Goal: Information Seeking & Learning: Learn about a topic

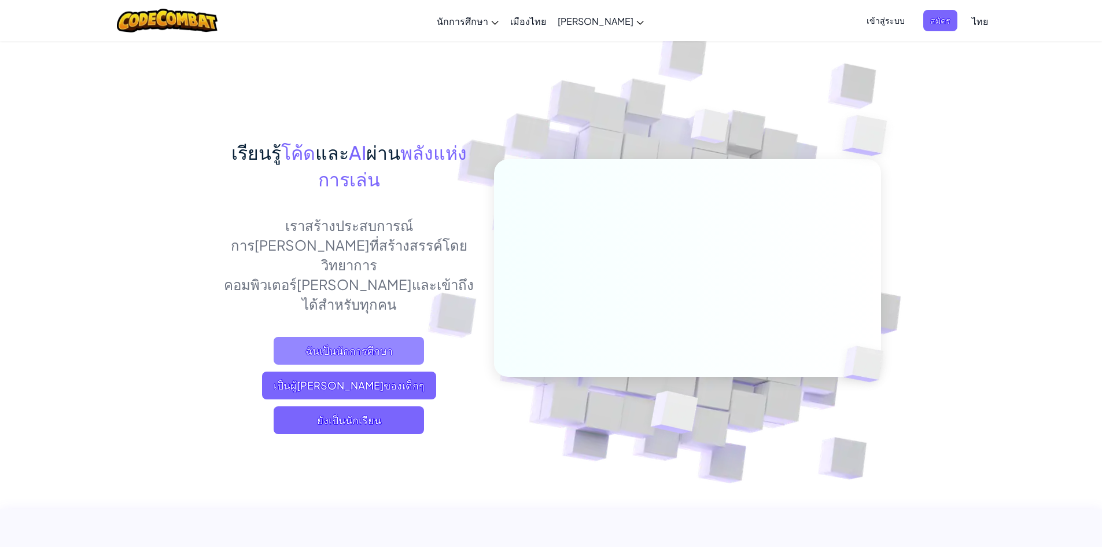
click at [356, 344] on font "ฉันเป็นนักการศึกษา" at bounding box center [348, 350] width 87 height 13
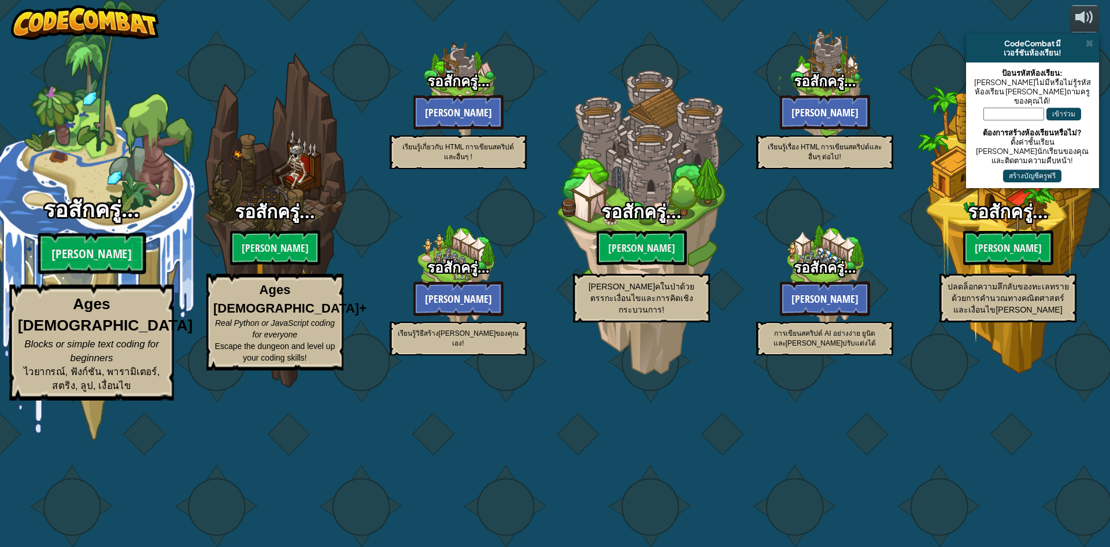
select select "th"
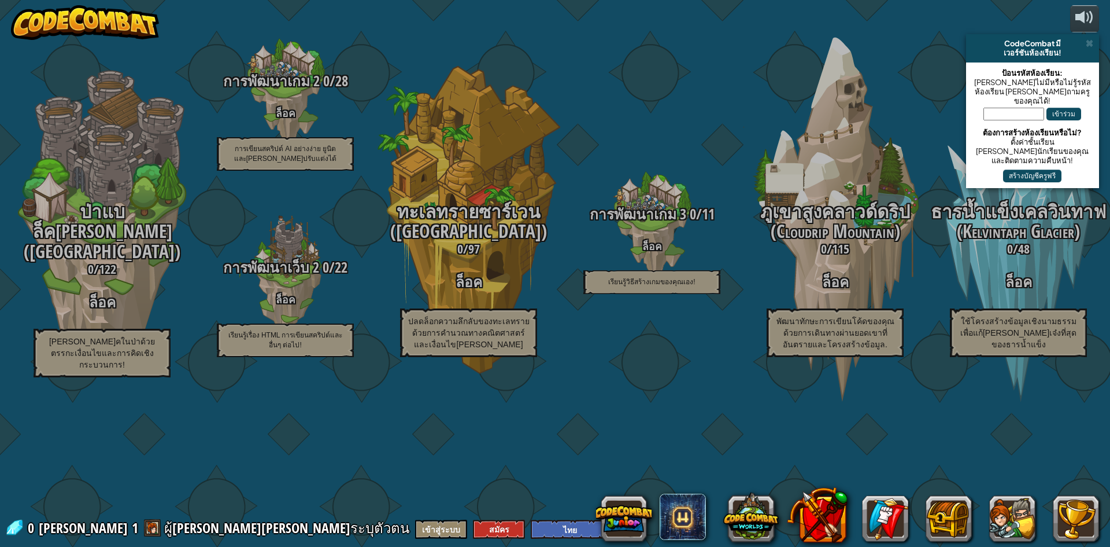
click at [1094, 41] on div "CodeCombat มี" at bounding box center [1033, 43] width 124 height 9
click at [1080, 44] on div "CodeCombat มี" at bounding box center [1033, 43] width 124 height 9
click at [1093, 36] on div "CodeCombat มี เวอร์ชันห้องเรียน!" at bounding box center [1032, 48] width 133 height 28
click at [1091, 43] on span at bounding box center [1090, 43] width 8 height 9
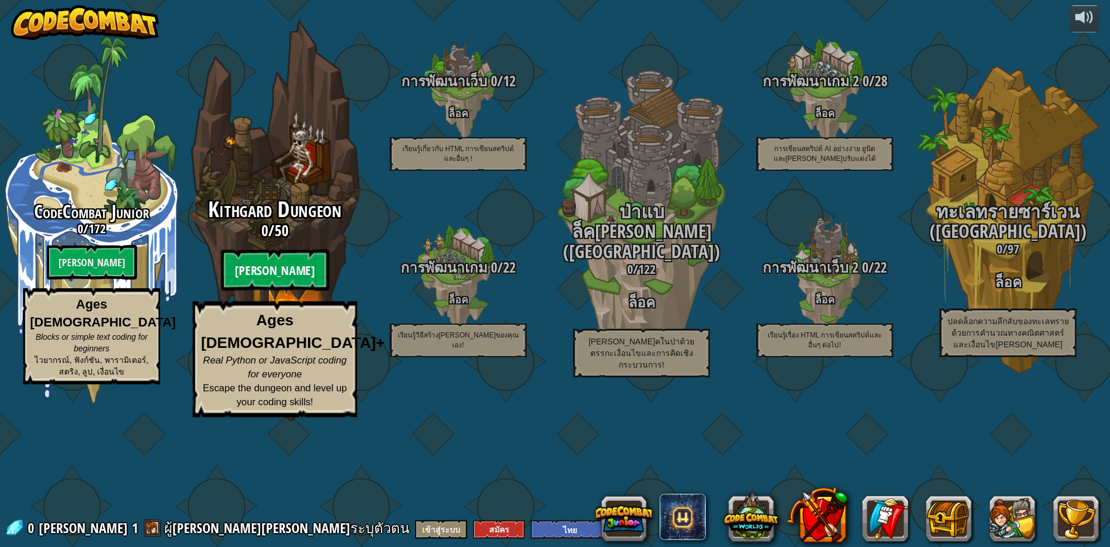
click at [278, 291] on btn "[PERSON_NAME]" at bounding box center [275, 270] width 108 height 42
select select "th"
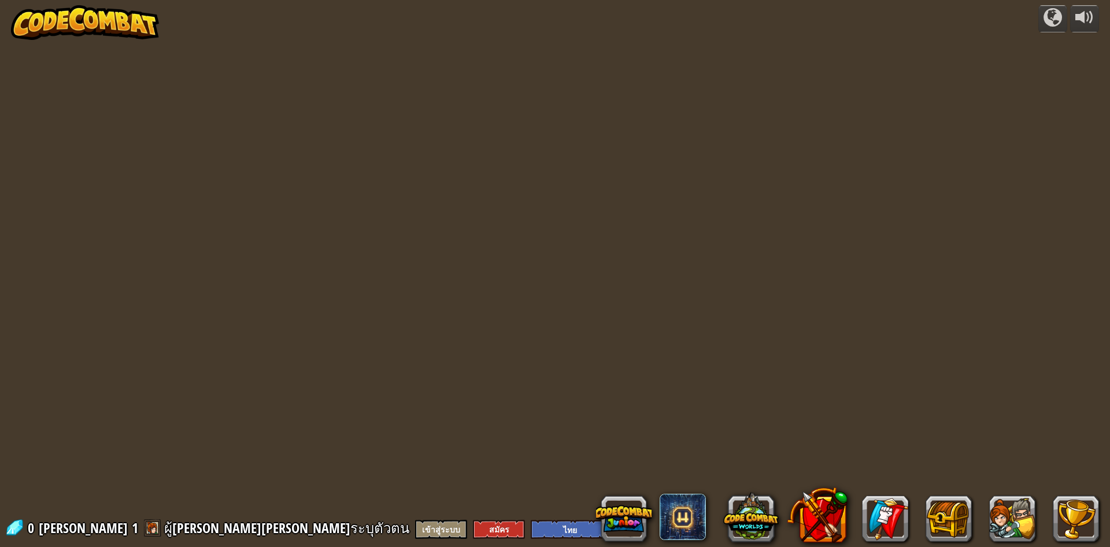
select select "th"
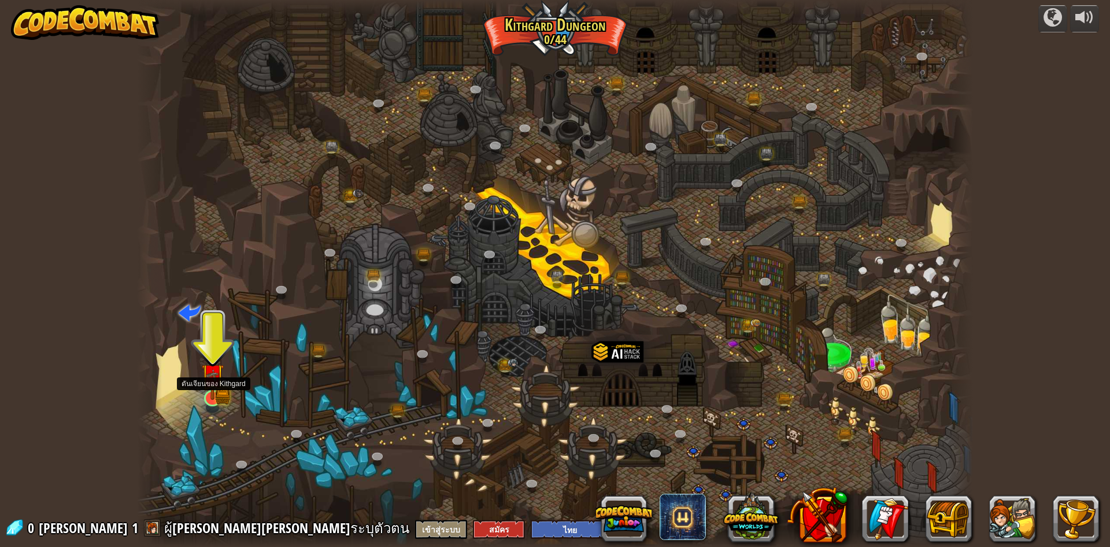
click at [213, 394] on img at bounding box center [212, 375] width 23 height 50
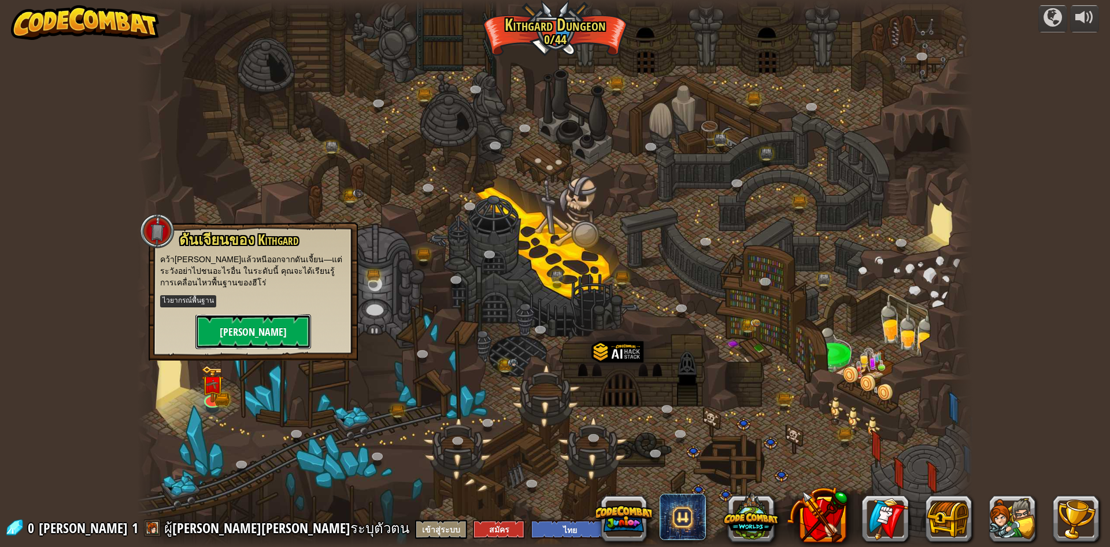
click at [254, 323] on button "[PERSON_NAME]" at bounding box center [253, 331] width 116 height 35
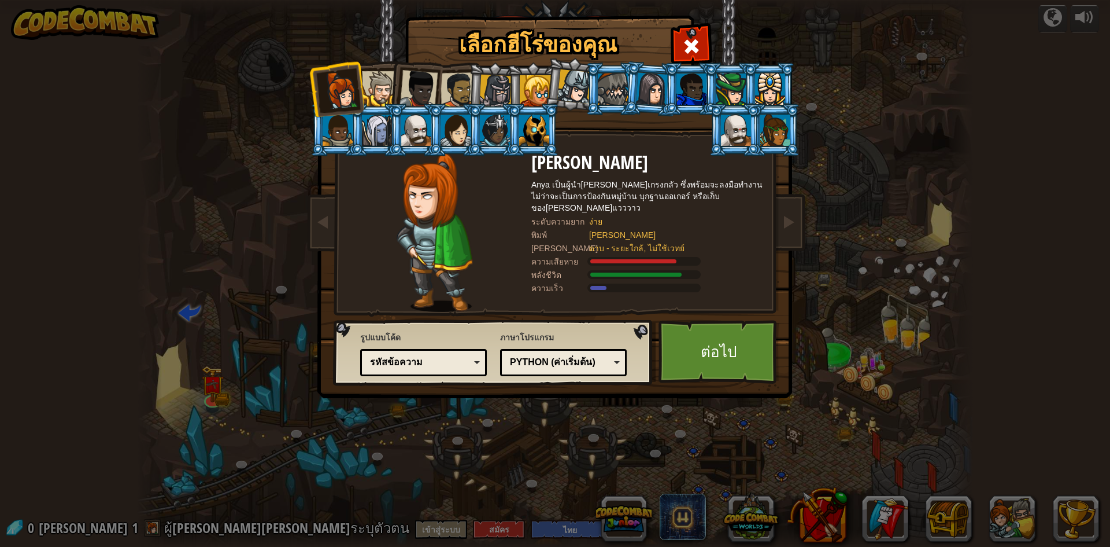
click at [368, 94] on div at bounding box center [379, 88] width 35 height 35
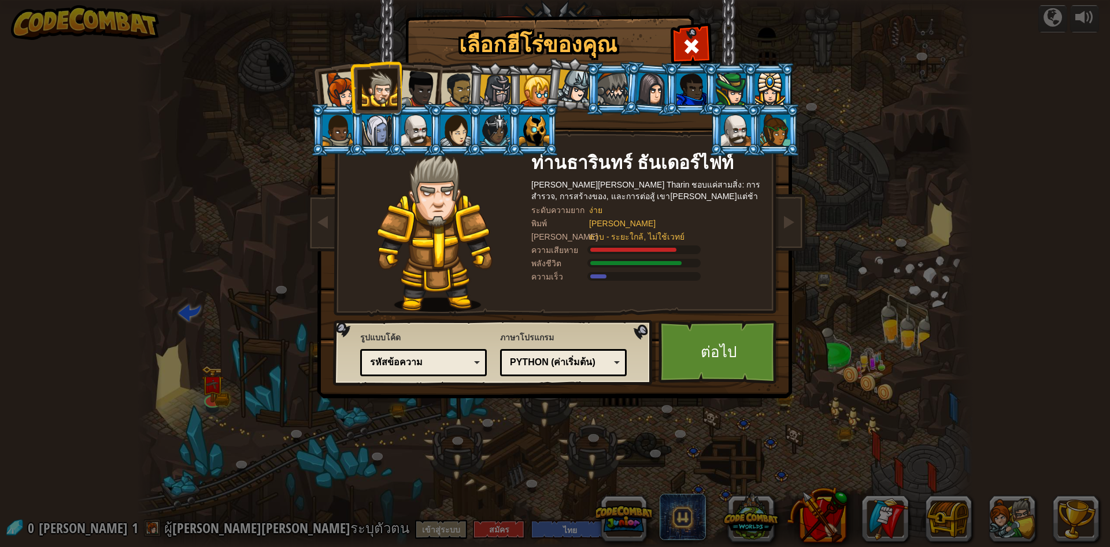
click at [500, 87] on div at bounding box center [495, 91] width 33 height 33
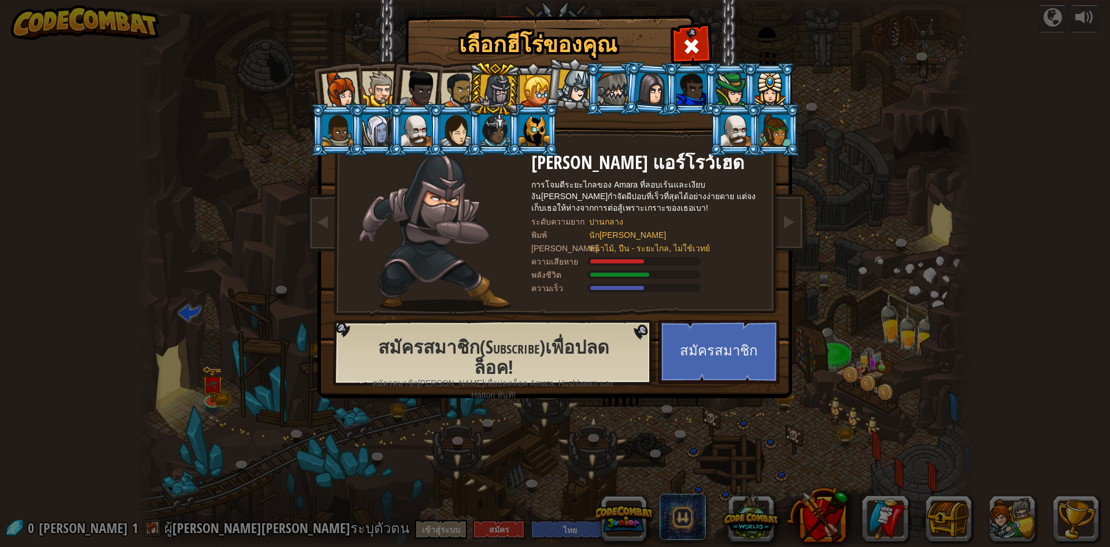
click at [379, 98] on div at bounding box center [379, 88] width 35 height 35
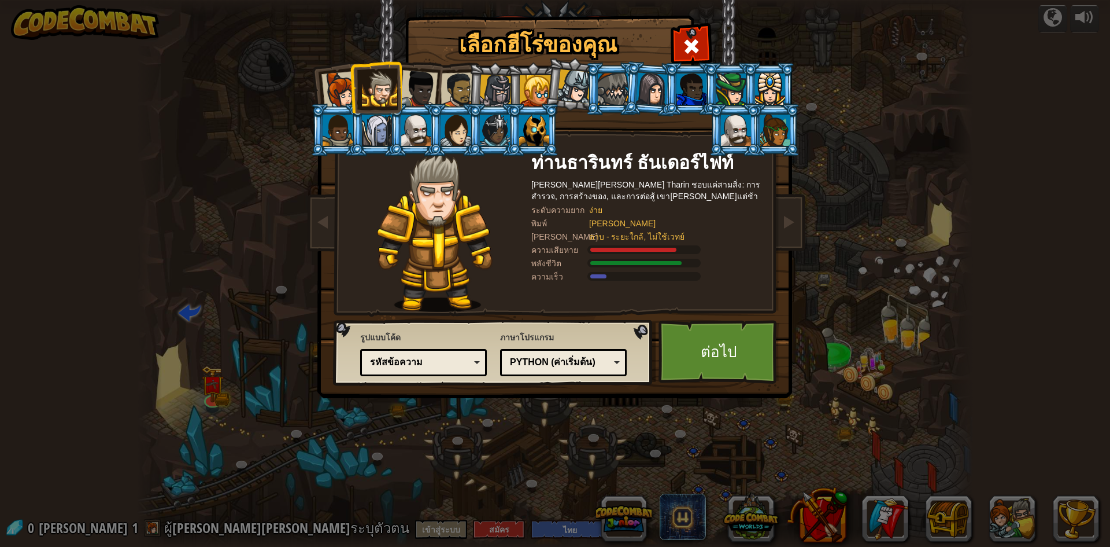
click at [491, 90] on div at bounding box center [495, 91] width 33 height 33
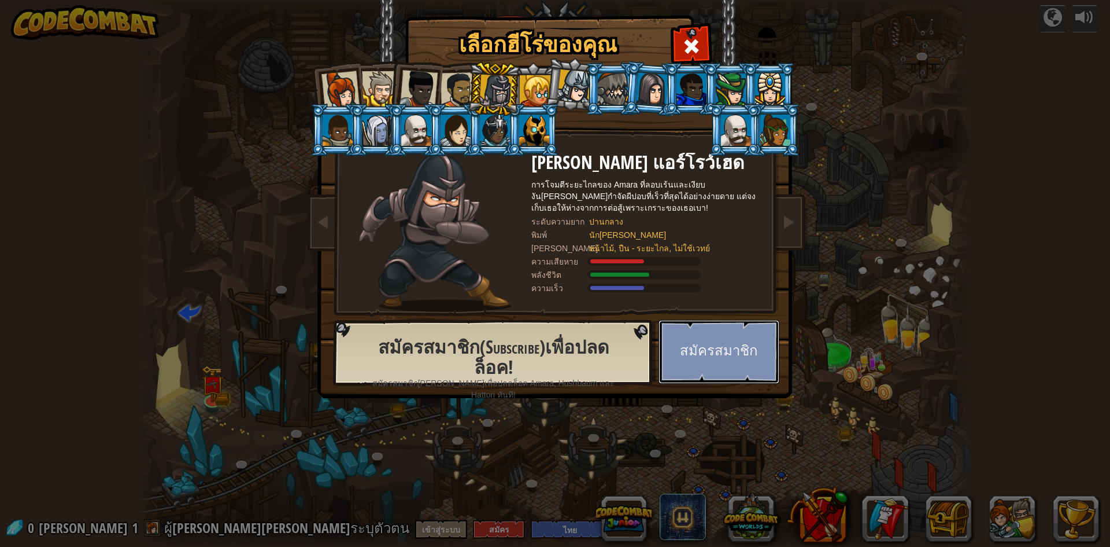
click at [706, 344] on button "สมัครสมาชิก" at bounding box center [719, 352] width 121 height 64
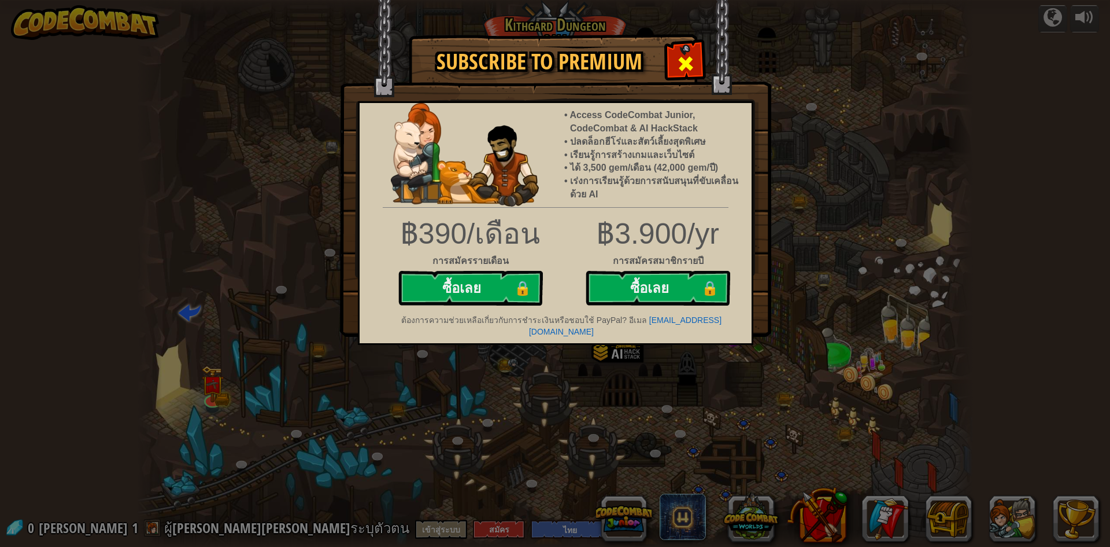
click at [689, 62] on span at bounding box center [686, 63] width 19 height 19
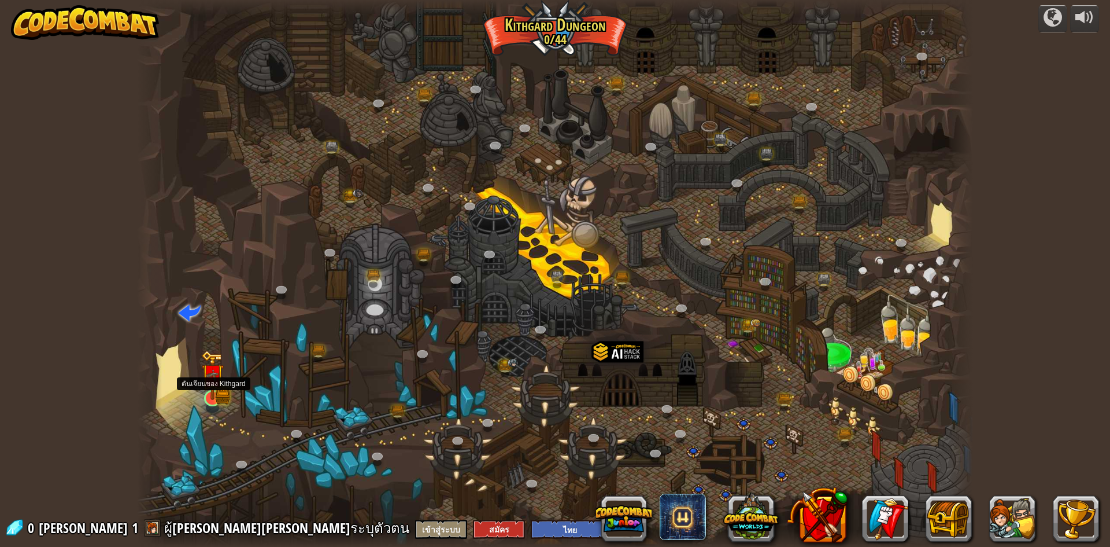
click at [211, 398] on img at bounding box center [212, 375] width 23 height 50
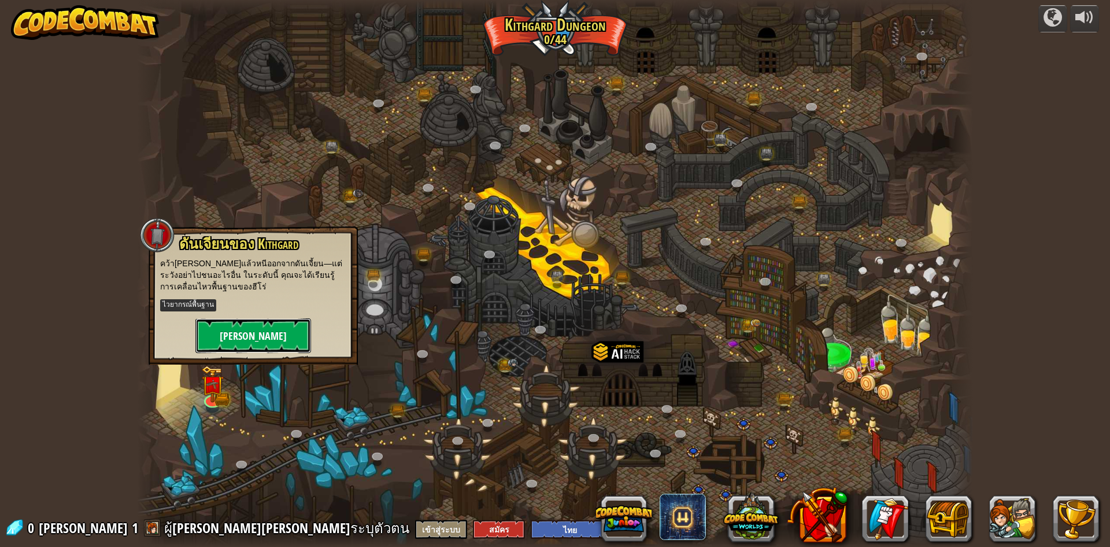
click at [253, 332] on button "[PERSON_NAME]" at bounding box center [253, 335] width 116 height 35
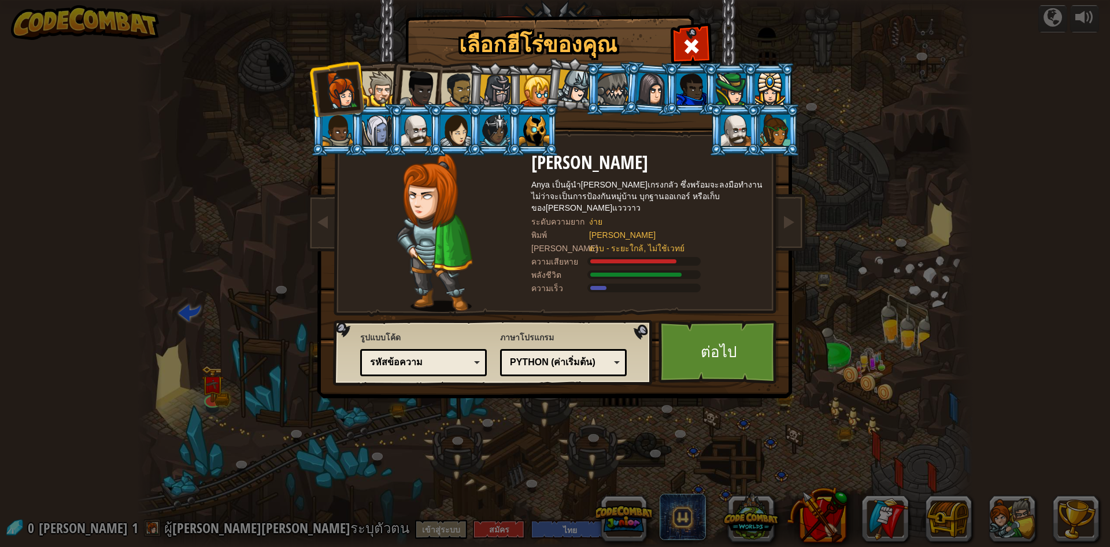
click at [569, 90] on div at bounding box center [575, 86] width 34 height 34
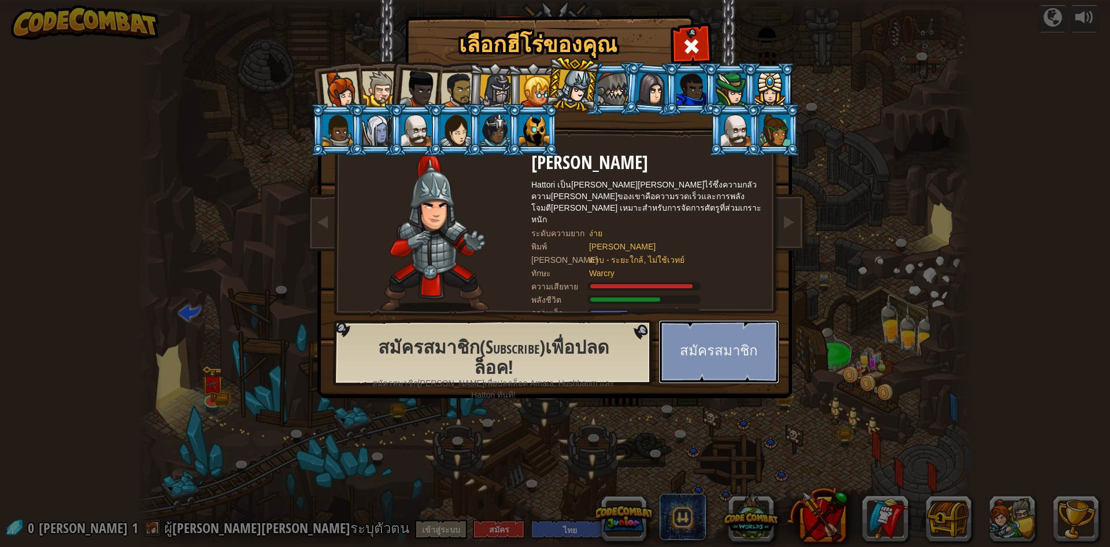
click at [713, 337] on button "สมัครสมาชิก" at bounding box center [719, 352] width 121 height 64
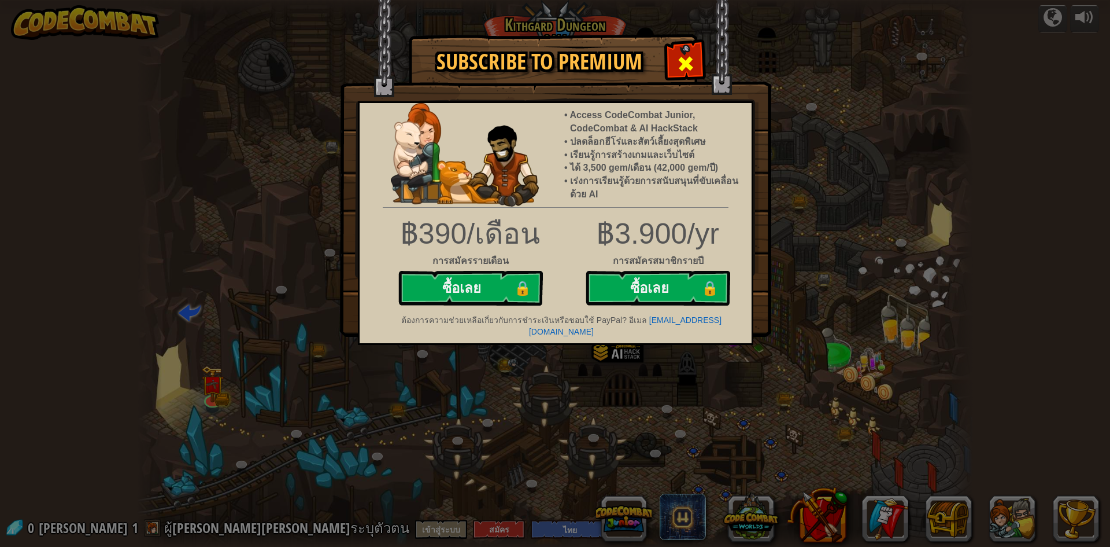
click at [679, 64] on span at bounding box center [686, 63] width 19 height 19
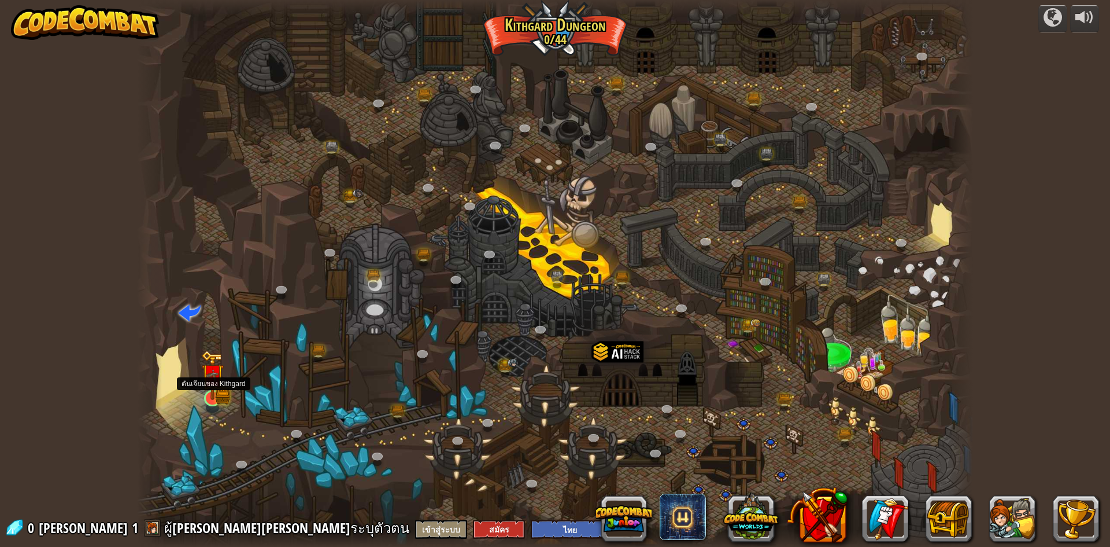
click at [204, 383] on img at bounding box center [212, 375] width 23 height 50
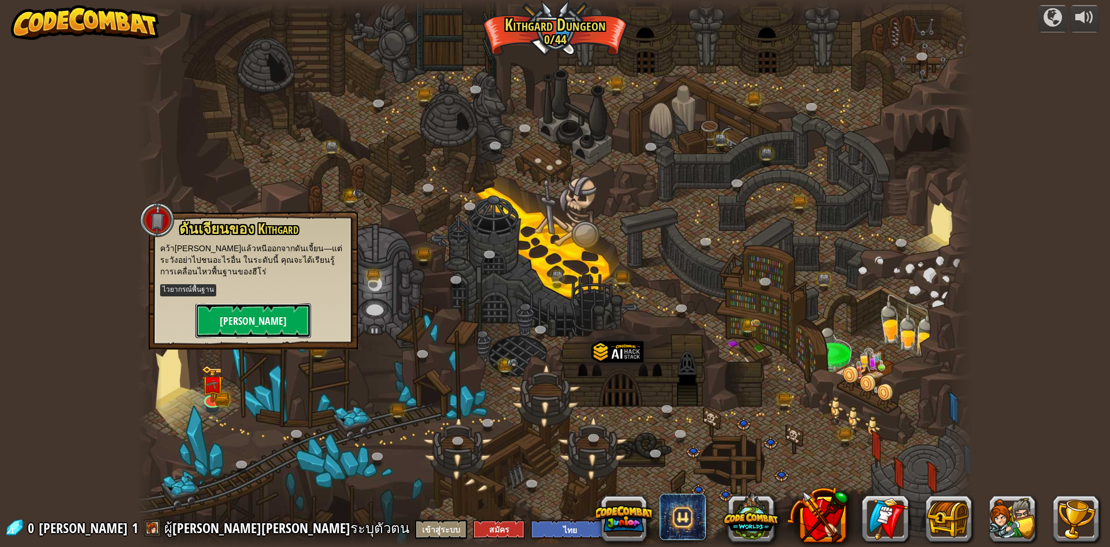
click at [243, 313] on button "[PERSON_NAME]" at bounding box center [253, 320] width 116 height 35
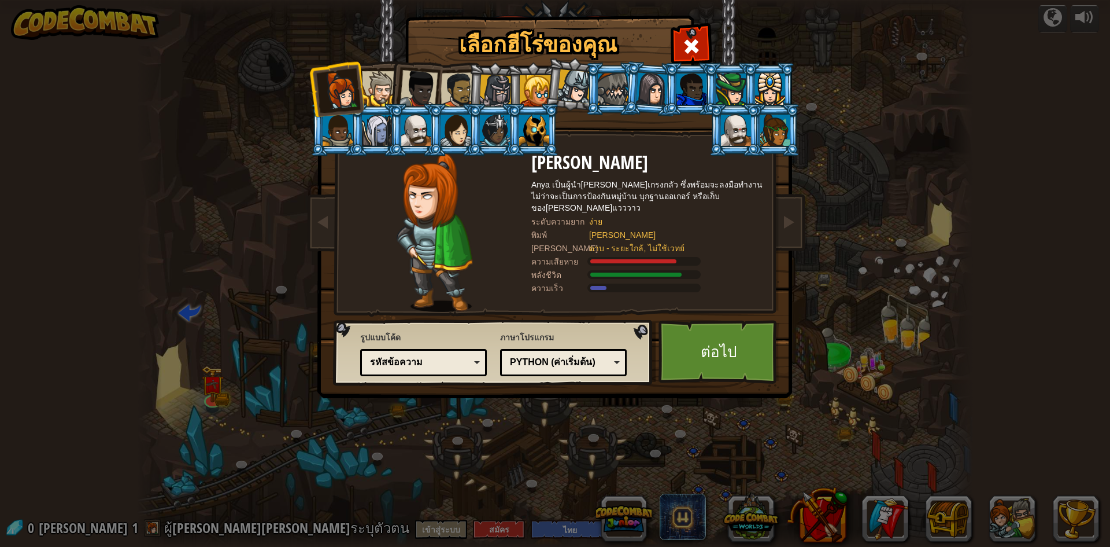
click at [378, 86] on div at bounding box center [379, 88] width 35 height 35
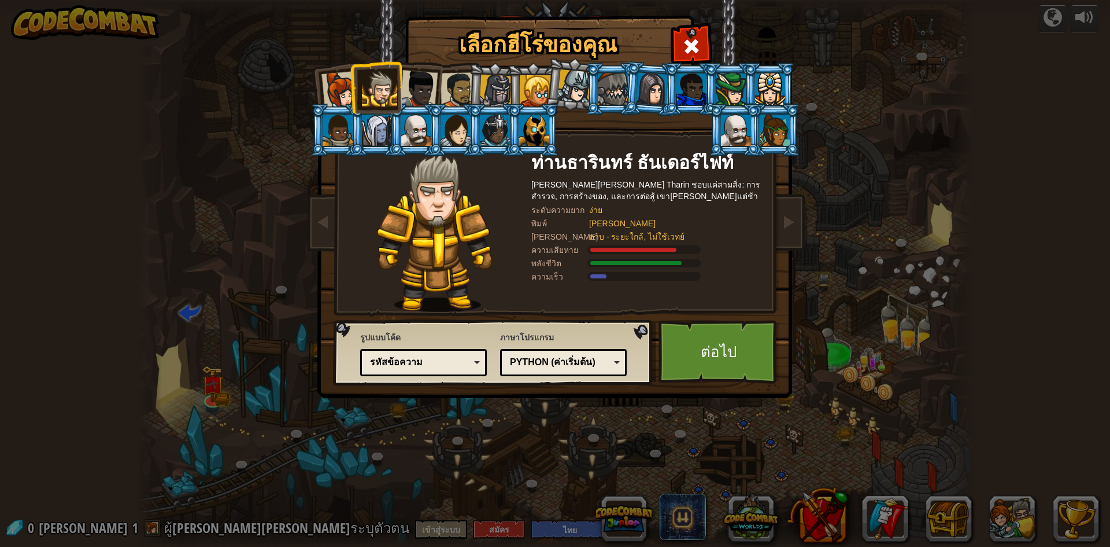
click at [456, 224] on img at bounding box center [435, 232] width 116 height 159
click at [485, 84] on div at bounding box center [495, 91] width 33 height 33
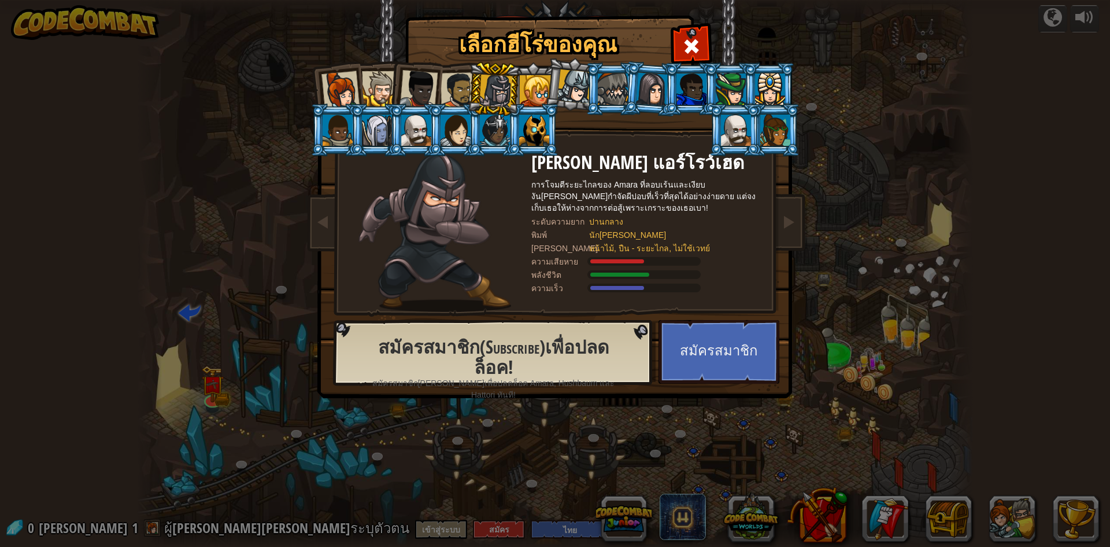
click at [453, 222] on img at bounding box center [435, 232] width 153 height 159
click at [431, 241] on img at bounding box center [435, 232] width 153 height 159
click at [789, 228] on span at bounding box center [789, 222] width 14 height 14
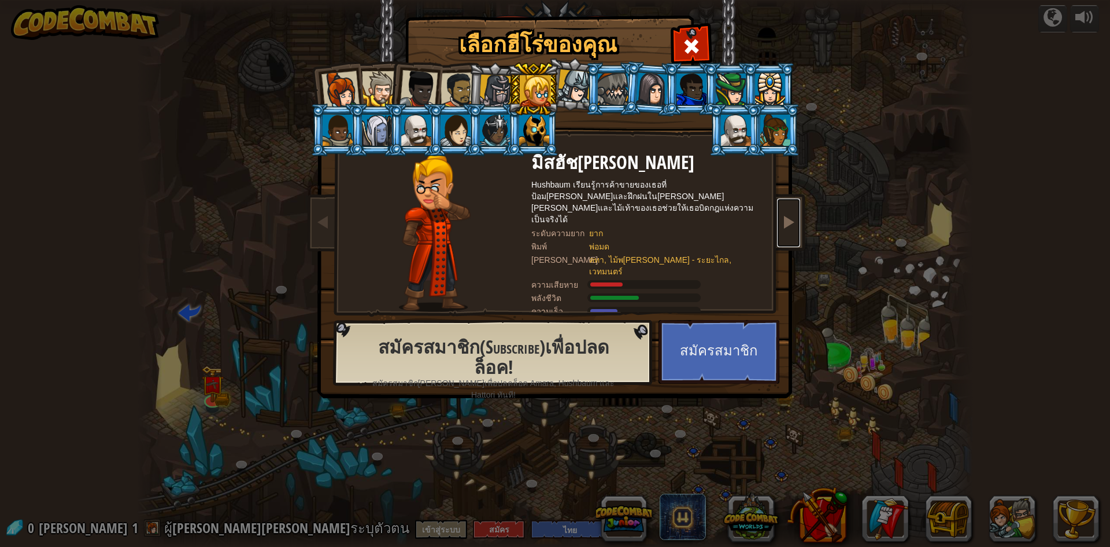
click at [789, 228] on span at bounding box center [789, 222] width 14 height 14
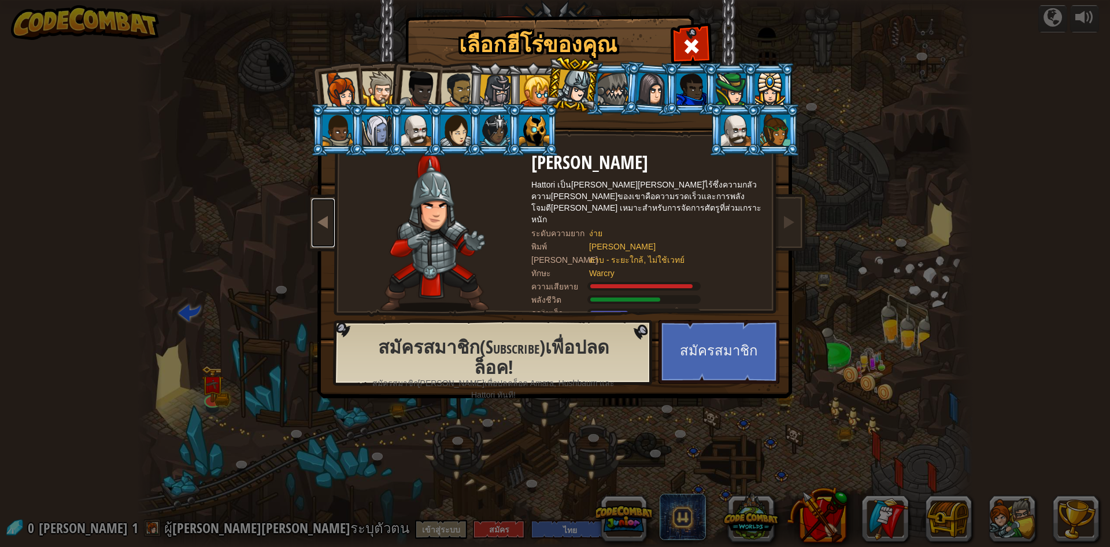
click at [313, 224] on link at bounding box center [323, 222] width 23 height 49
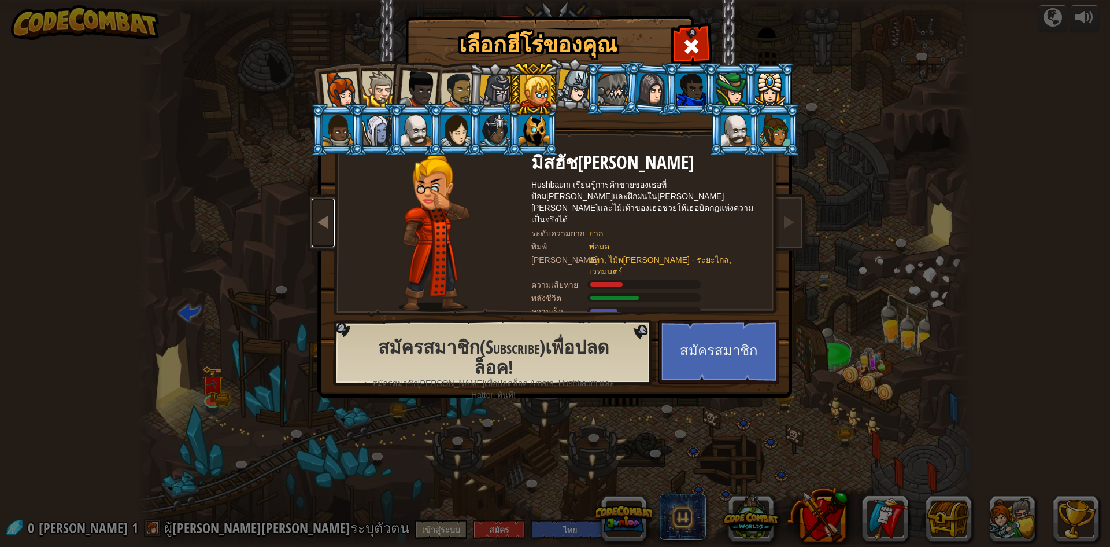
click at [313, 224] on link at bounding box center [323, 222] width 23 height 49
click at [601, 79] on div at bounding box center [613, 88] width 30 height 31
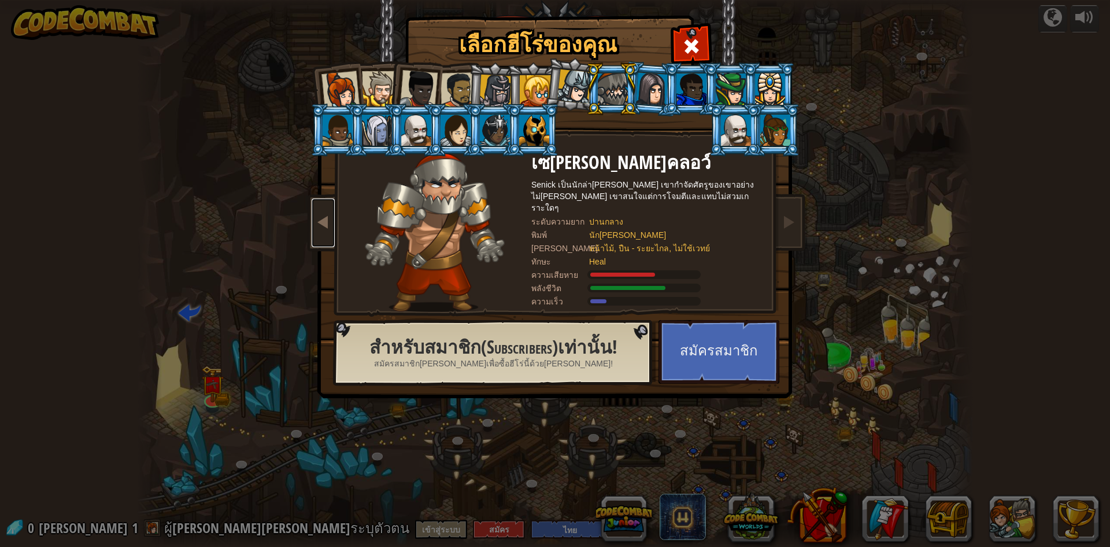
click at [324, 228] on span at bounding box center [323, 222] width 14 height 14
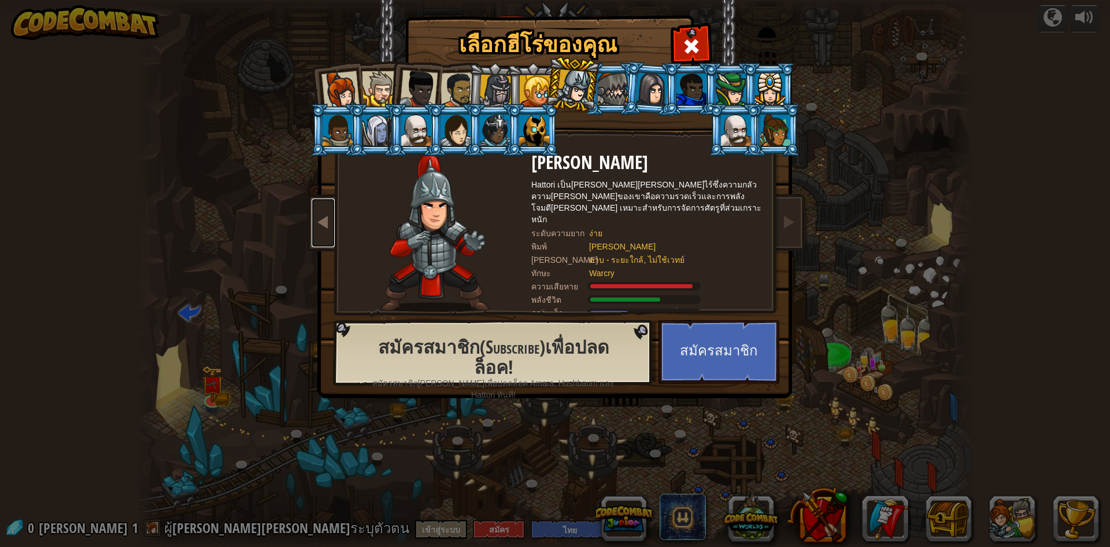
click at [323, 228] on span at bounding box center [323, 222] width 14 height 14
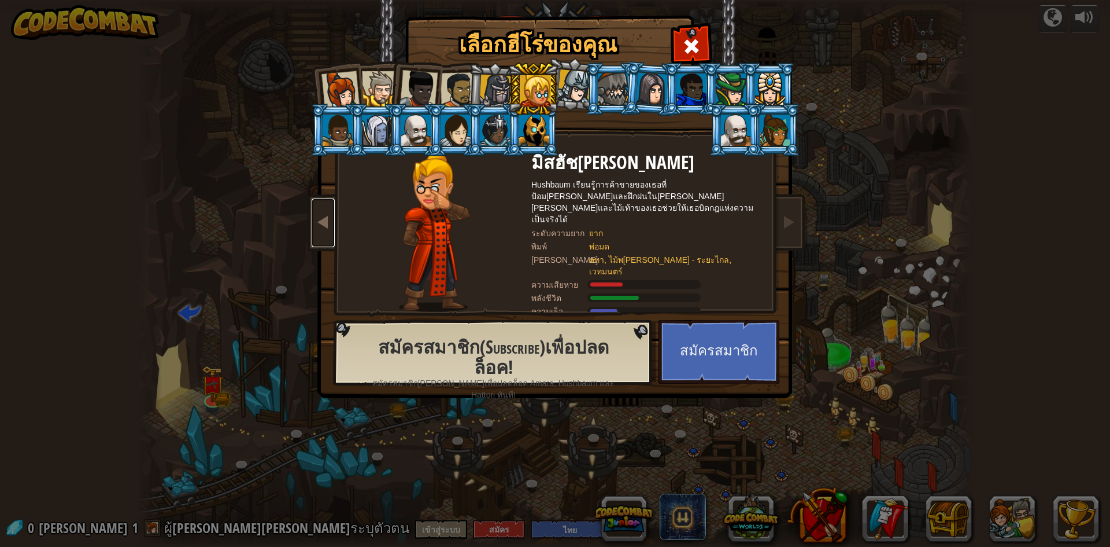
click at [326, 230] on link at bounding box center [323, 222] width 23 height 49
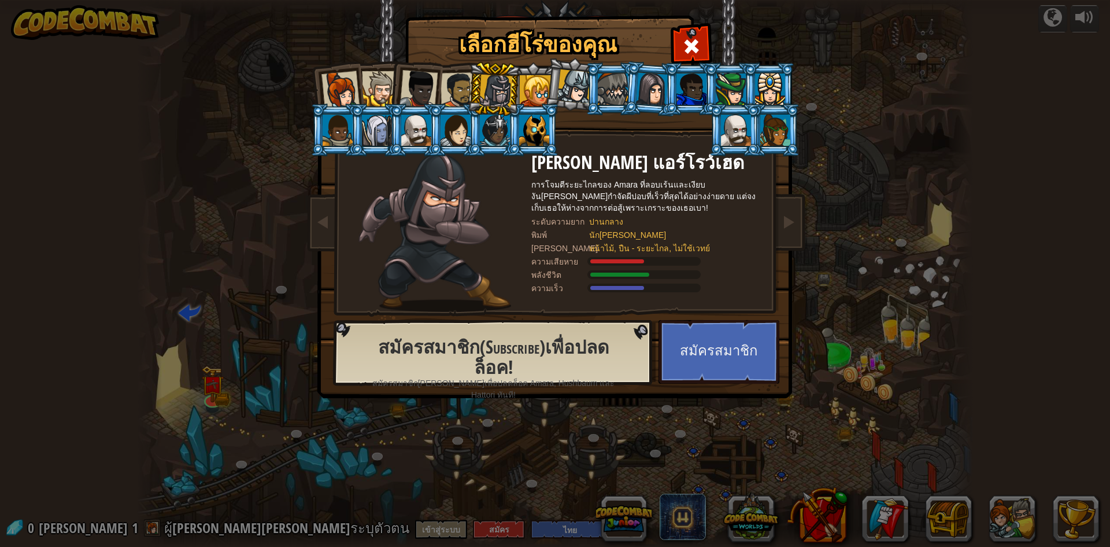
click at [400, 342] on h2 "สมัครสมาชิก(Subscribe)เพื่อปลดล็อค!" at bounding box center [493, 357] width 267 height 40
click at [481, 379] on span "สมัครสมาชิก[PERSON_NAME]เพื่อปลดล็อค Amara, Hushbaum และ Hattori ทันที!" at bounding box center [493, 388] width 267 height 23
click at [708, 42] on div at bounding box center [691, 45] width 36 height 36
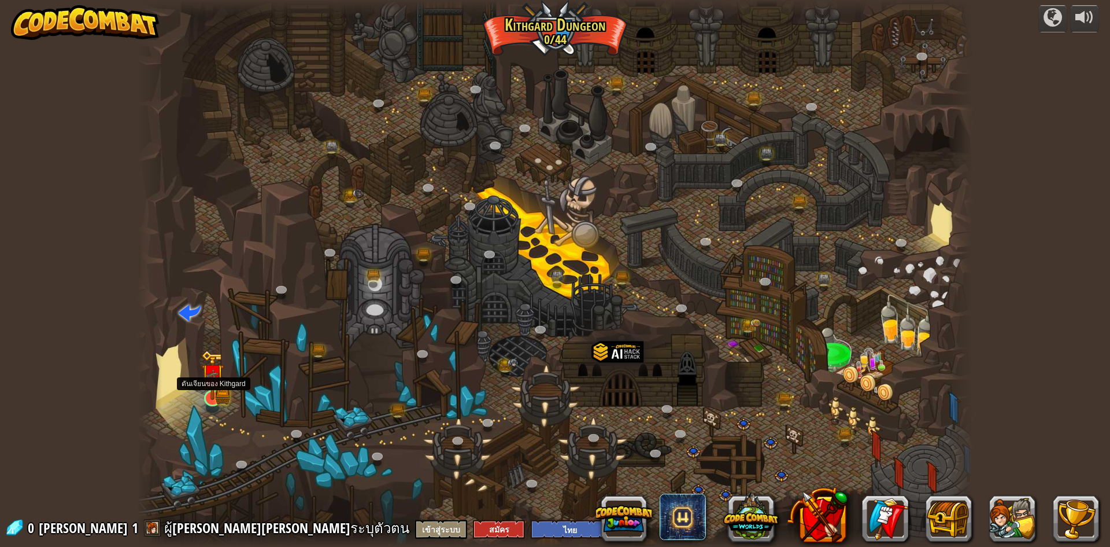
click at [208, 380] on img at bounding box center [212, 375] width 13 height 13
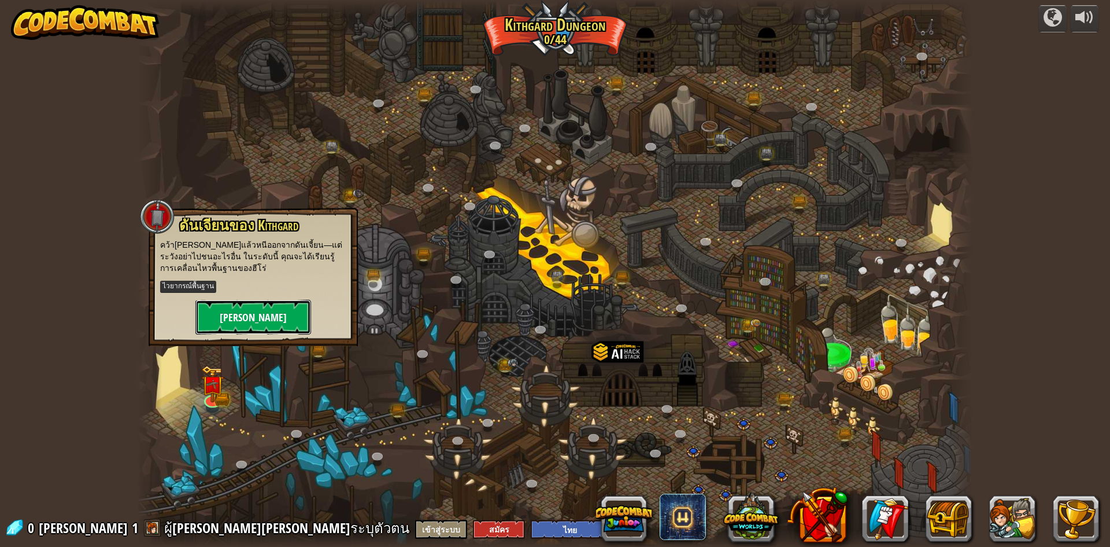
click at [231, 320] on button "[PERSON_NAME]" at bounding box center [253, 317] width 116 height 35
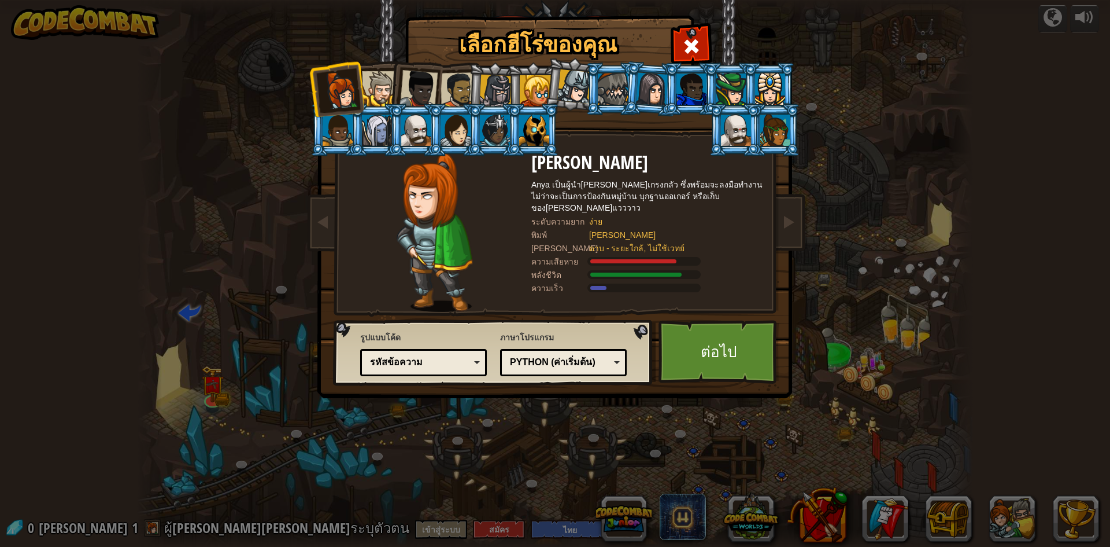
click at [497, 90] on div at bounding box center [495, 91] width 33 height 33
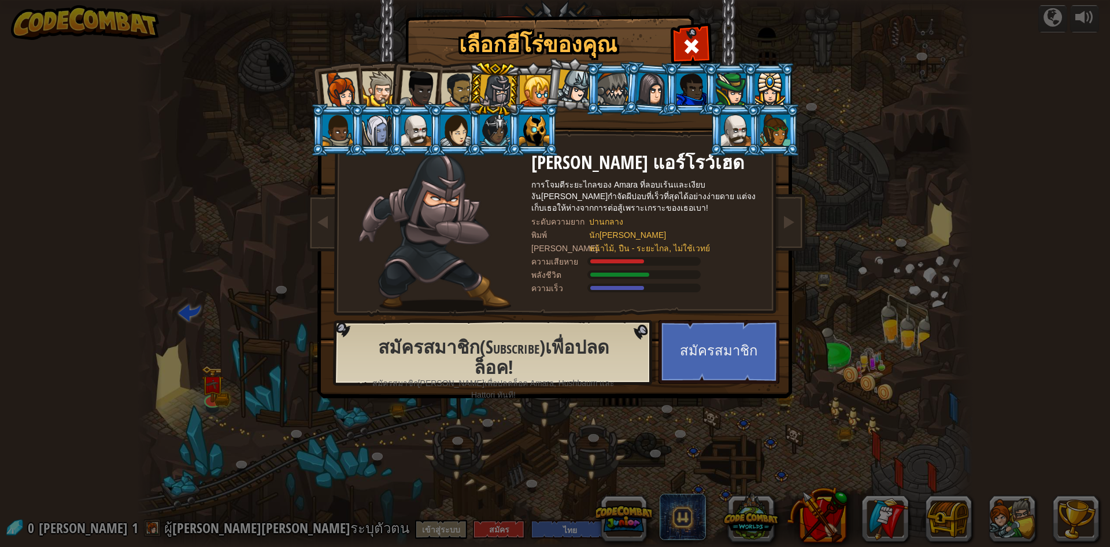
click at [456, 93] on div at bounding box center [459, 90] width 36 height 36
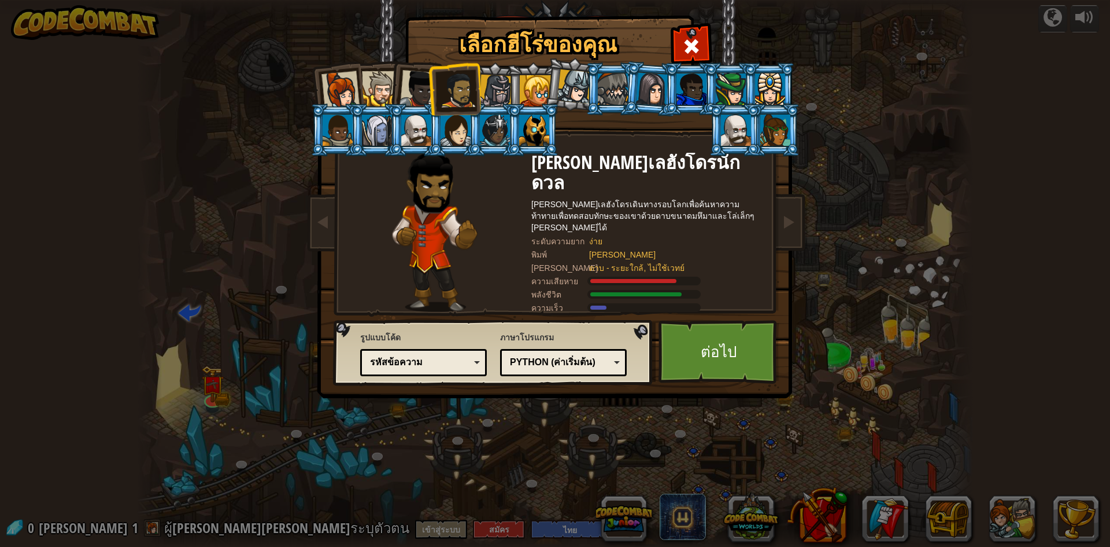
click at [489, 91] on div at bounding box center [495, 91] width 33 height 33
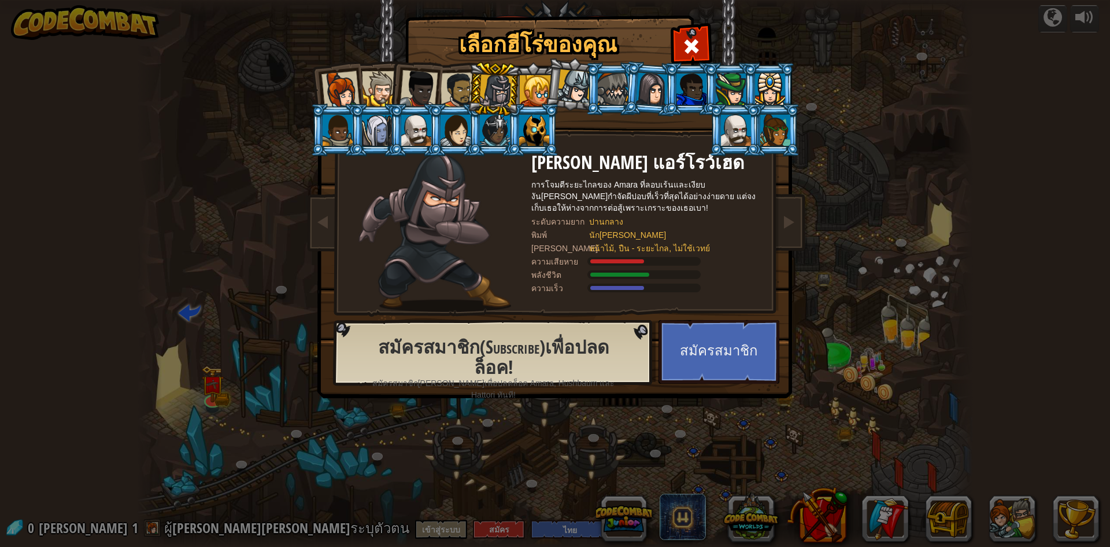
click at [784, 367] on img at bounding box center [557, 191] width 501 height 414
click at [531, 45] on h1 "เลือกฮีโร่ของคุณ" at bounding box center [538, 44] width 260 height 24
click at [769, 370] on button "สมัครสมาชิก" at bounding box center [719, 352] width 121 height 64
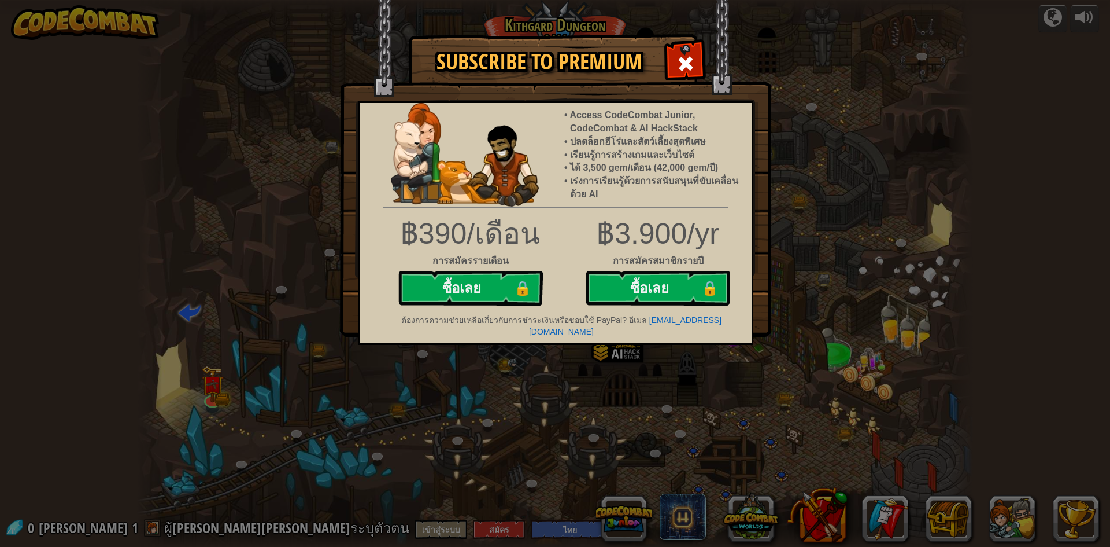
click at [222, 403] on div "Subscribe to Premium Access CodeCombat Junior, CodeCombat & AI HackStack ปลดล็อ…" at bounding box center [555, 273] width 1110 height 547
click at [218, 395] on div "Subscribe to Premium Access CodeCombat Junior, CodeCombat & AI HackStack ปลดล็อ…" at bounding box center [555, 273] width 1110 height 547
click at [679, 42] on img at bounding box center [555, 168] width 431 height 337
click at [675, 56] on div at bounding box center [685, 62] width 36 height 36
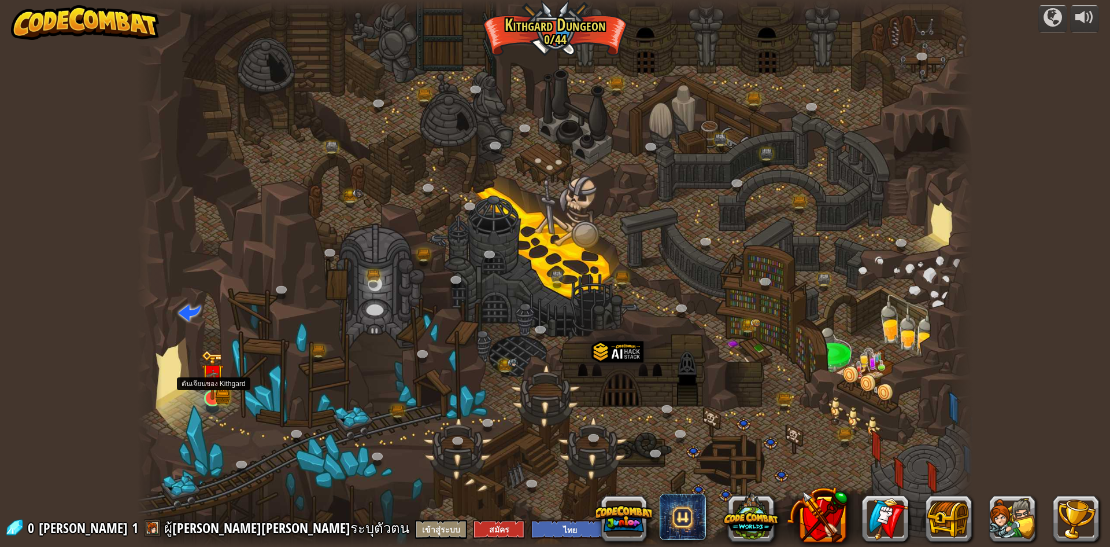
click at [205, 393] on img at bounding box center [212, 375] width 23 height 50
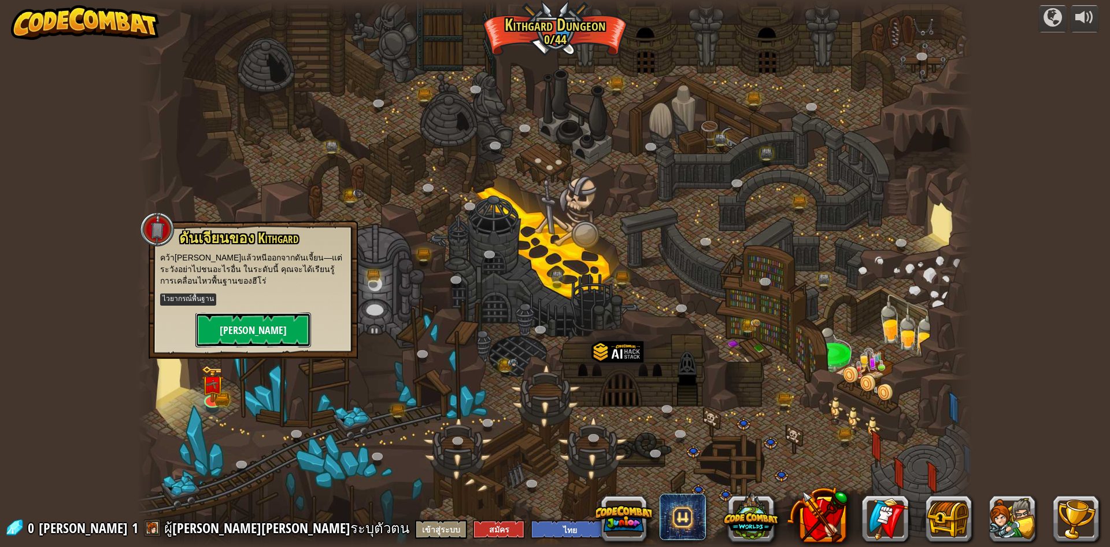
click at [232, 330] on button "[PERSON_NAME]" at bounding box center [253, 329] width 116 height 35
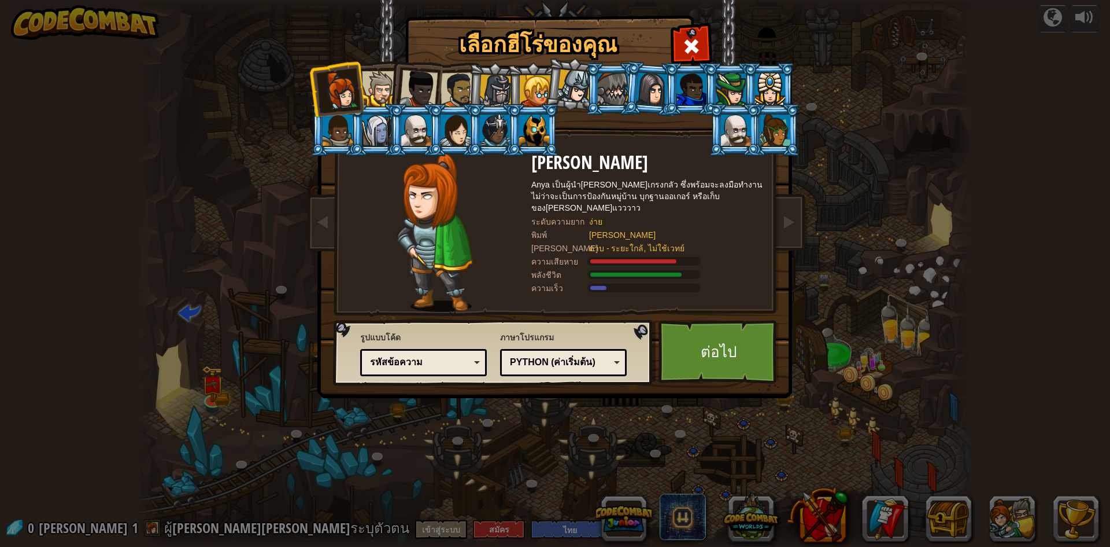
click at [503, 93] on div at bounding box center [495, 91] width 33 height 33
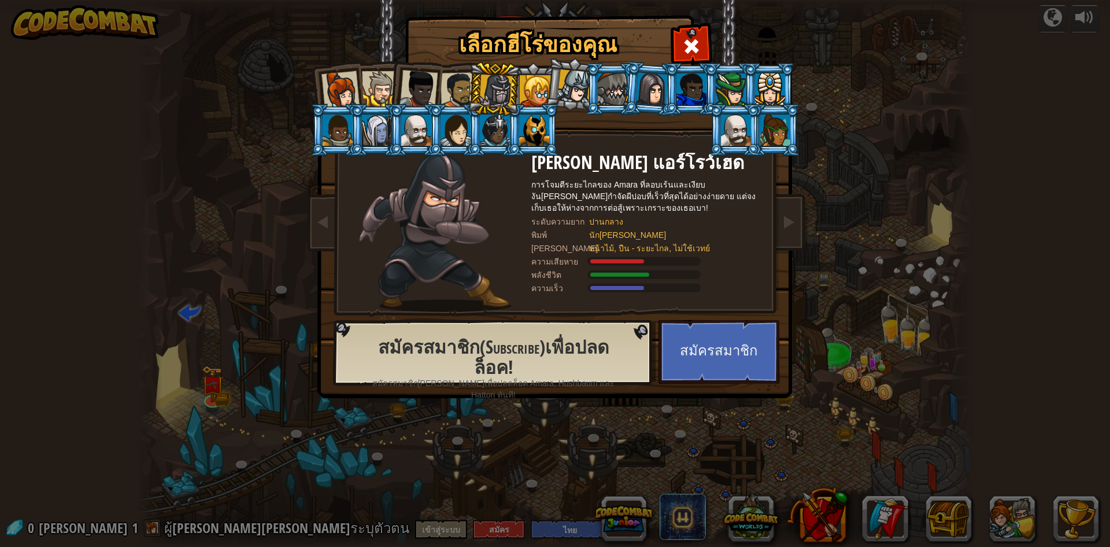
click at [367, 91] on div at bounding box center [379, 88] width 35 height 35
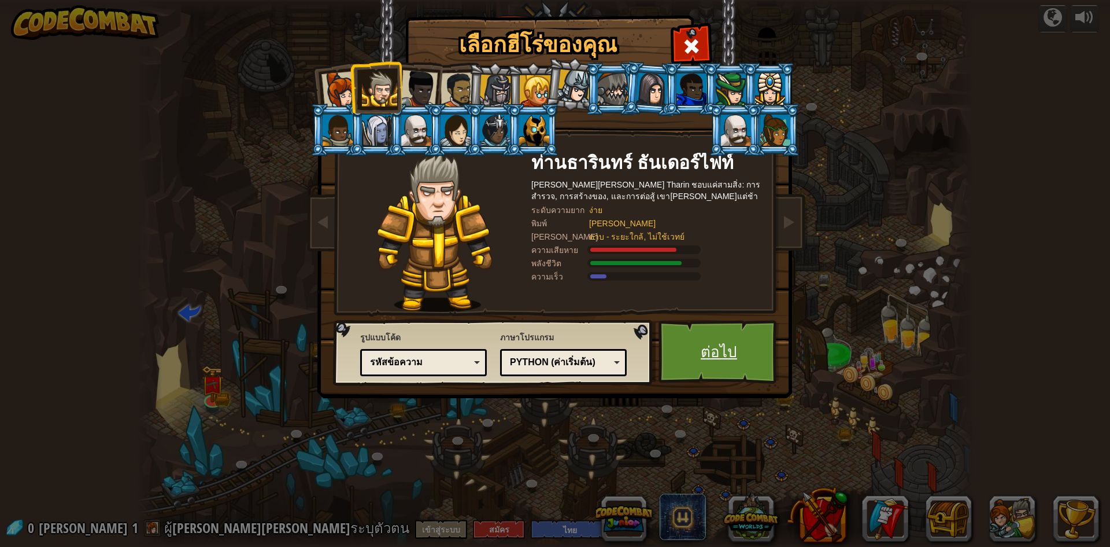
click at [684, 365] on link "ต่อไป" at bounding box center [719, 352] width 121 height 64
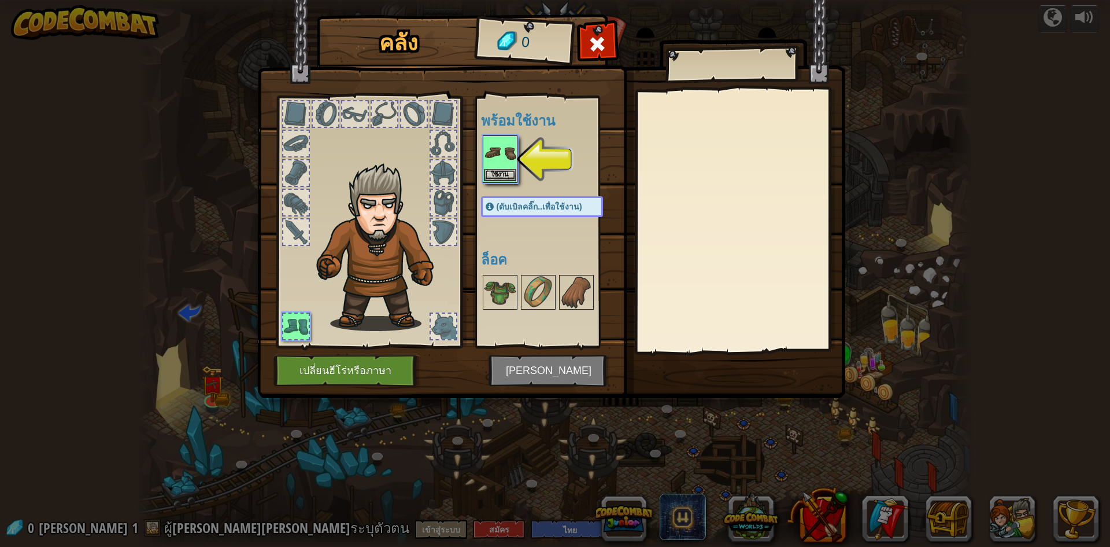
click at [517, 174] on div "ใช้งาน" at bounding box center [500, 158] width 35 height 47
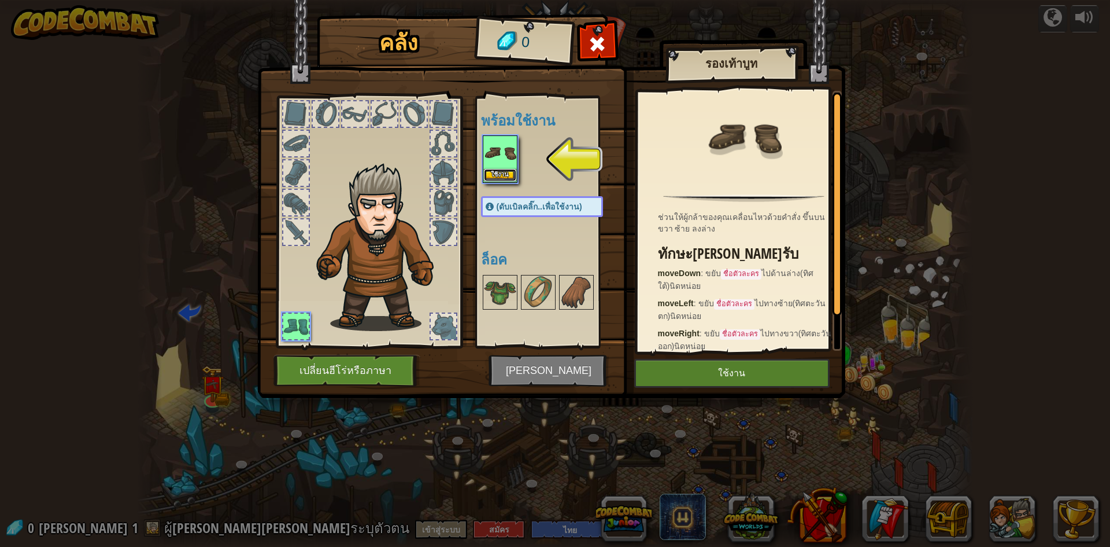
click at [498, 176] on button "ใช้งาน" at bounding box center [500, 175] width 32 height 12
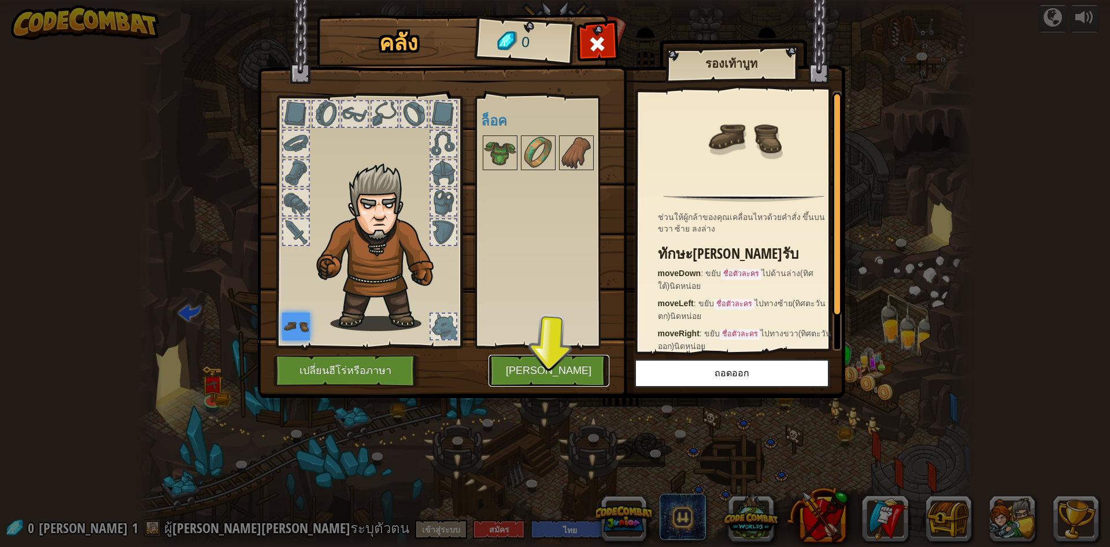
click at [553, 378] on button "[PERSON_NAME]" at bounding box center [549, 371] width 121 height 32
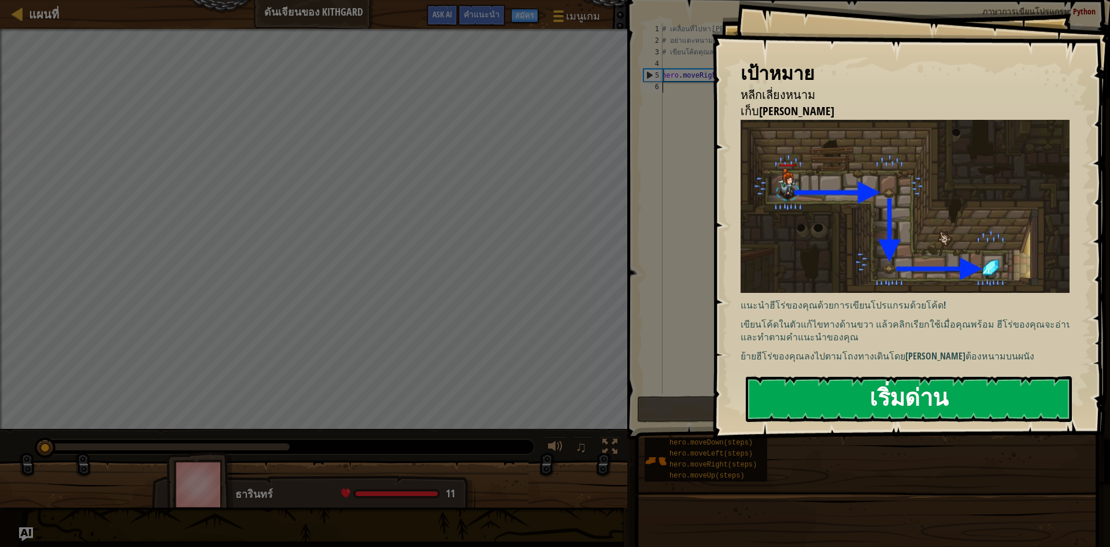
click at [847, 376] on button "เริ่มด่าน" at bounding box center [909, 399] width 326 height 46
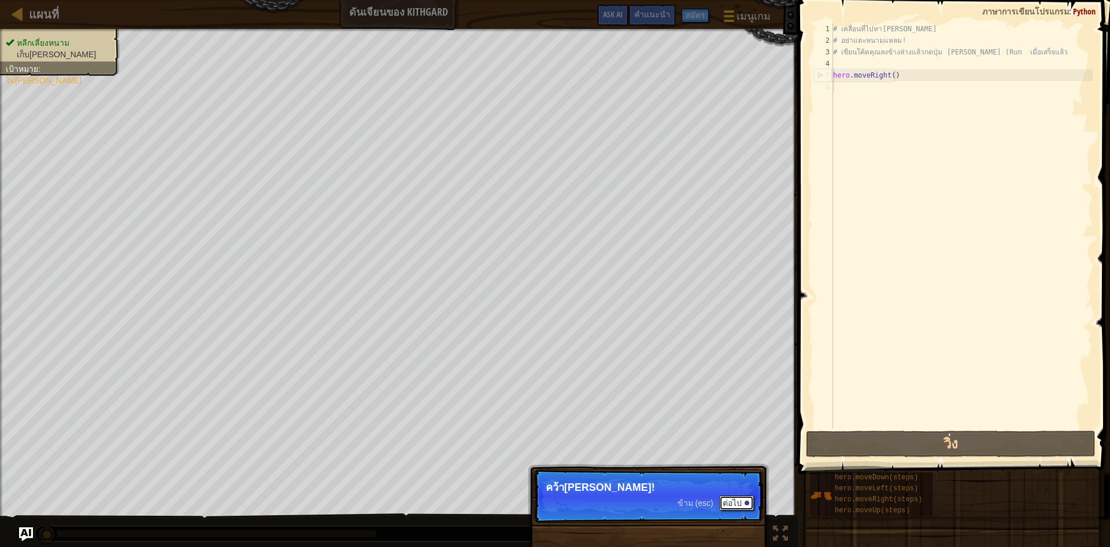
click at [740, 505] on button "ต่อไป" at bounding box center [736, 502] width 35 height 15
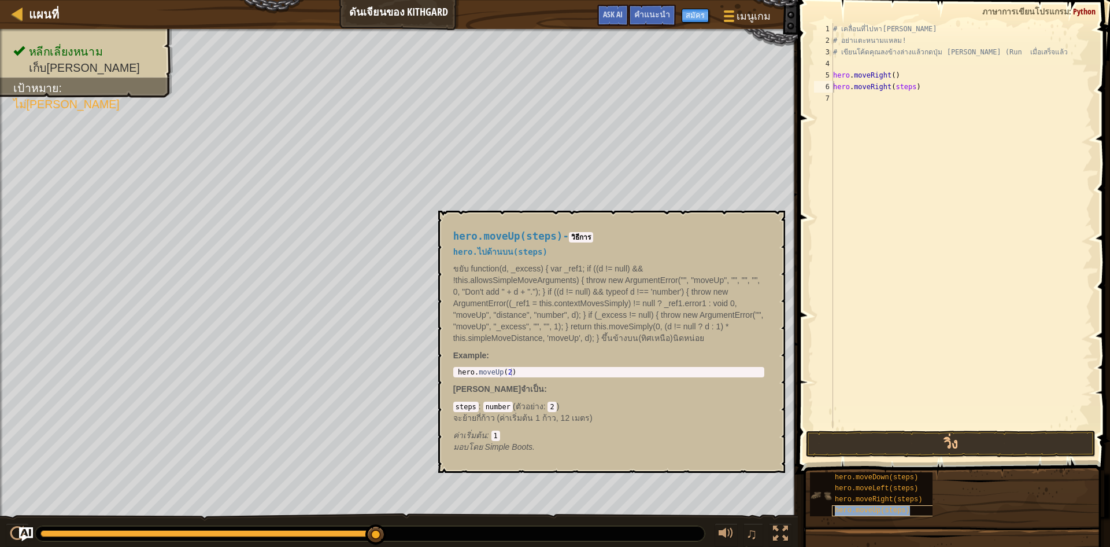
click at [856, 507] on span "hero.moveUp(steps)" at bounding box center [872, 510] width 75 height 8
click at [950, 447] on button "วิ่ง" at bounding box center [951, 443] width 290 height 27
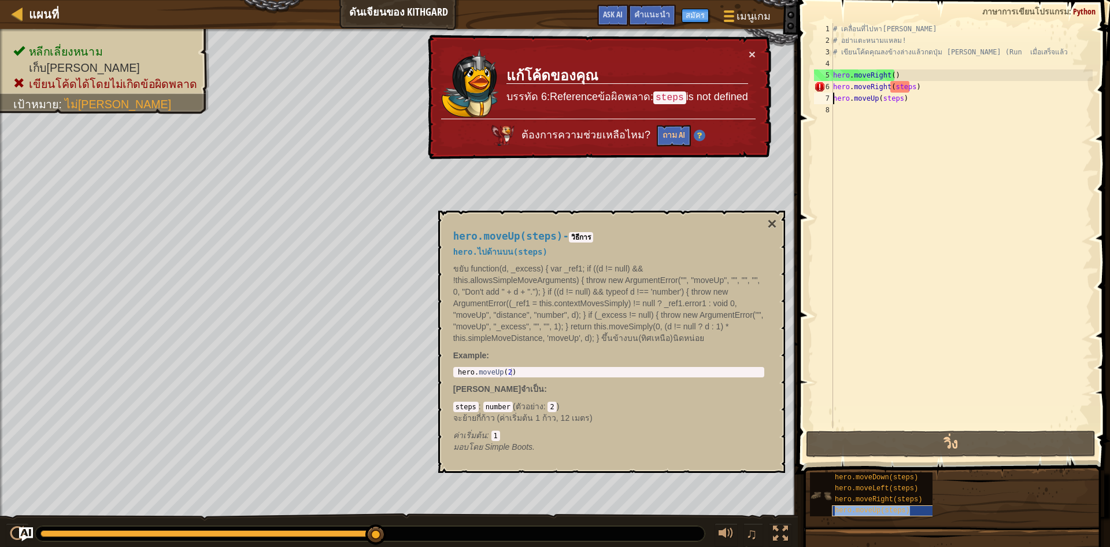
click at [889, 508] on span "hero.moveUp(steps)" at bounding box center [872, 510] width 75 height 8
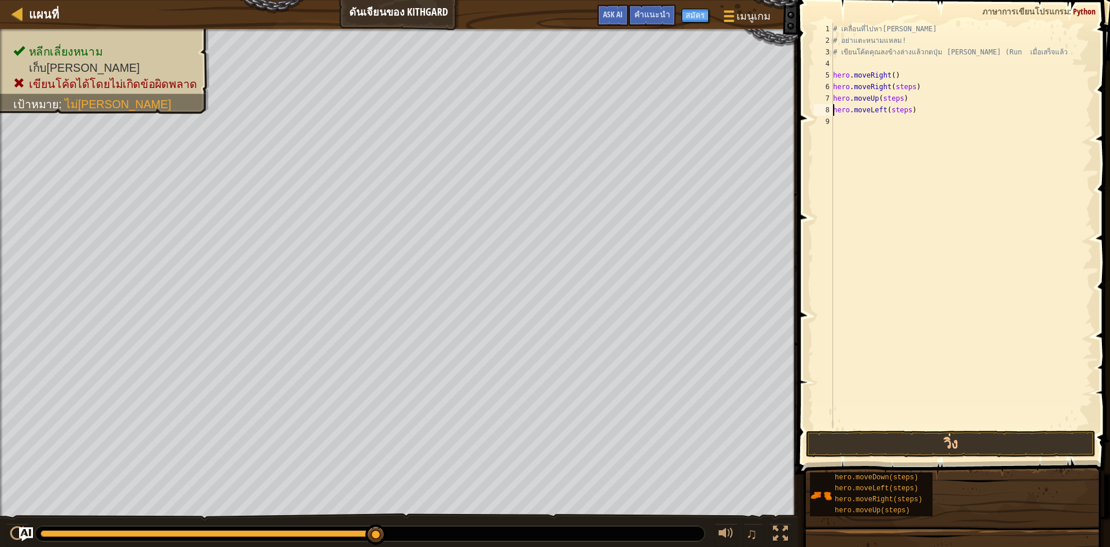
drag, startPoint x: 375, startPoint y: 533, endPoint x: 677, endPoint y: 526, distance: 302.6
click at [702, 527] on div at bounding box center [370, 533] width 670 height 15
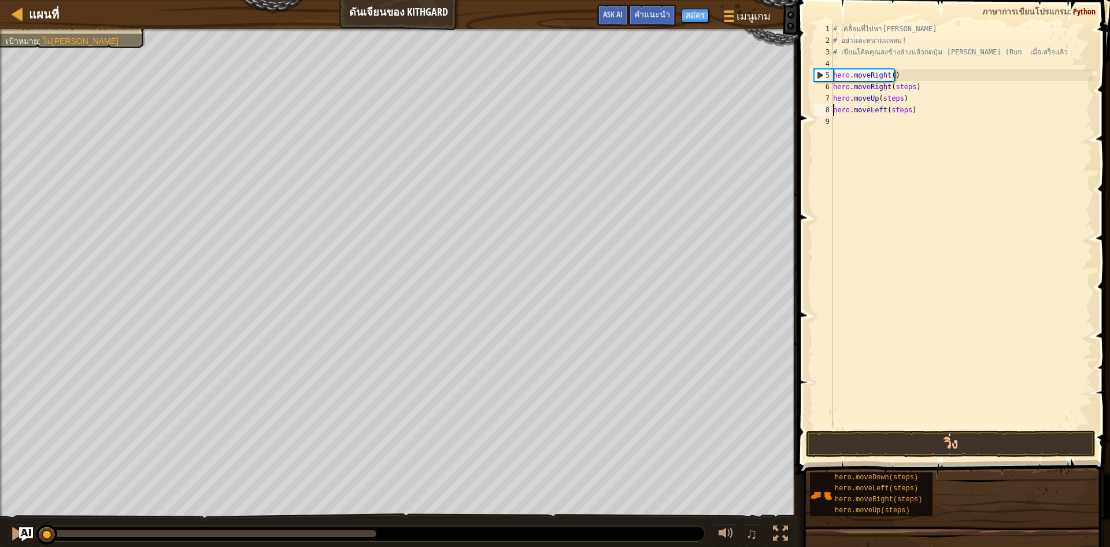
drag, startPoint x: 372, startPoint y: 535, endPoint x: 0, endPoint y: 562, distance: 372.8
click at [0, 0] on html "แผนที่ ดันเจียนของ Kithgard เมนูเกม เสร็จสิ้น สมัคร คำแนะนำ Ask AI 1 הההההההההה…" at bounding box center [555, 0] width 1110 height 0
drag, startPoint x: 46, startPoint y: 531, endPoint x: 128, endPoint y: 552, distance: 84.3
click at [128, 0] on html "แผนที่ ดันเจียนของ Kithgard เมนูเกม เสร็จสิ้น สมัคร คำแนะนำ Ask AI 1 הההההההההה…" at bounding box center [555, 0] width 1110 height 0
drag, startPoint x: 131, startPoint y: 534, endPoint x: 20, endPoint y: 552, distance: 112.5
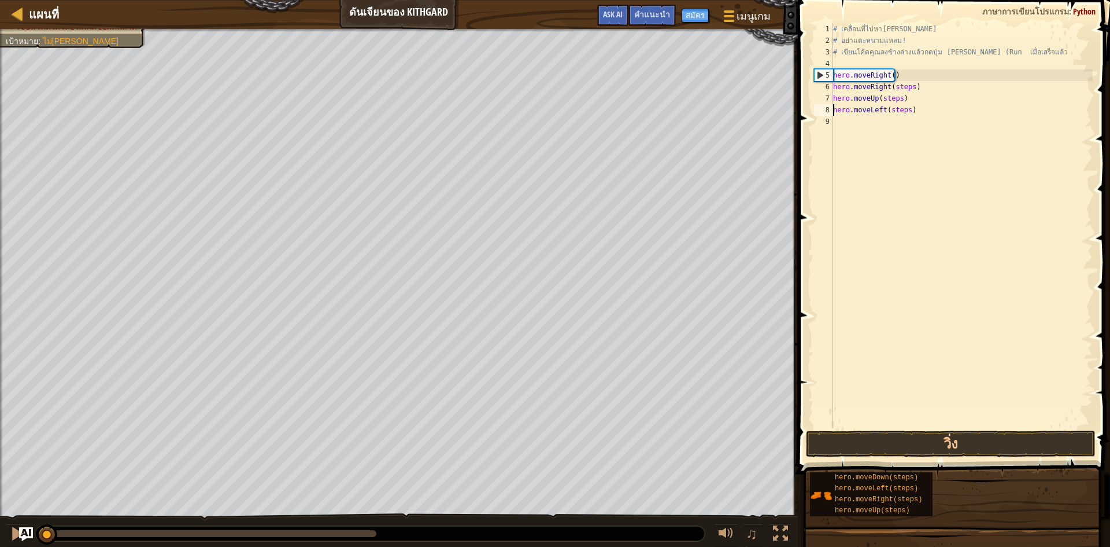
click at [20, 0] on html "แผนที่ ดันเจียนของ Kithgard เมนูเกม เสร็จสิ้น สมัคร คำแนะนำ Ask AI 1 הההההההההה…" at bounding box center [555, 0] width 1110 height 0
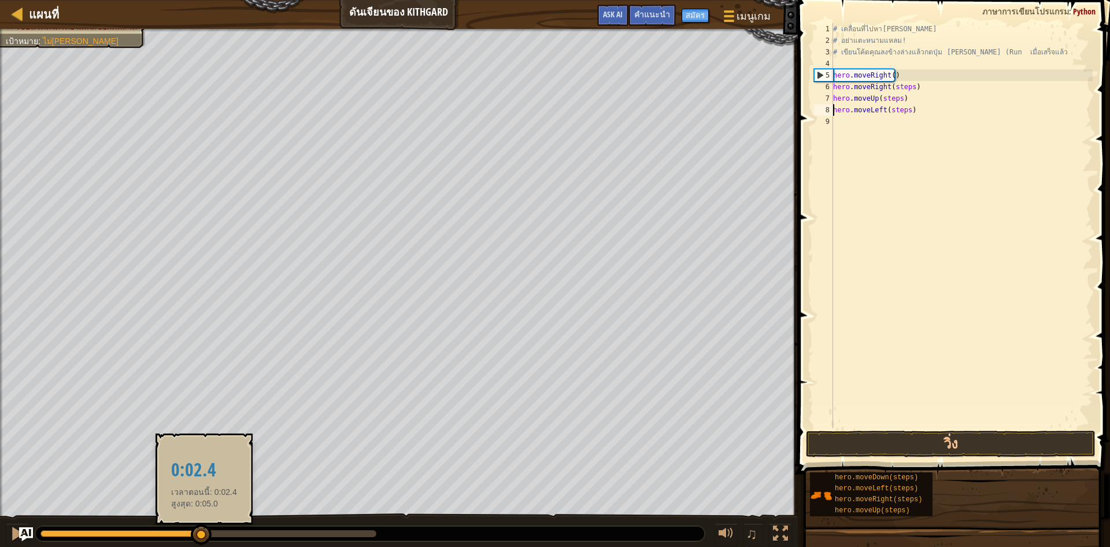
drag, startPoint x: 47, startPoint y: 534, endPoint x: 0, endPoint y: 319, distance: 220.7
click at [212, 533] on div at bounding box center [201, 534] width 21 height 21
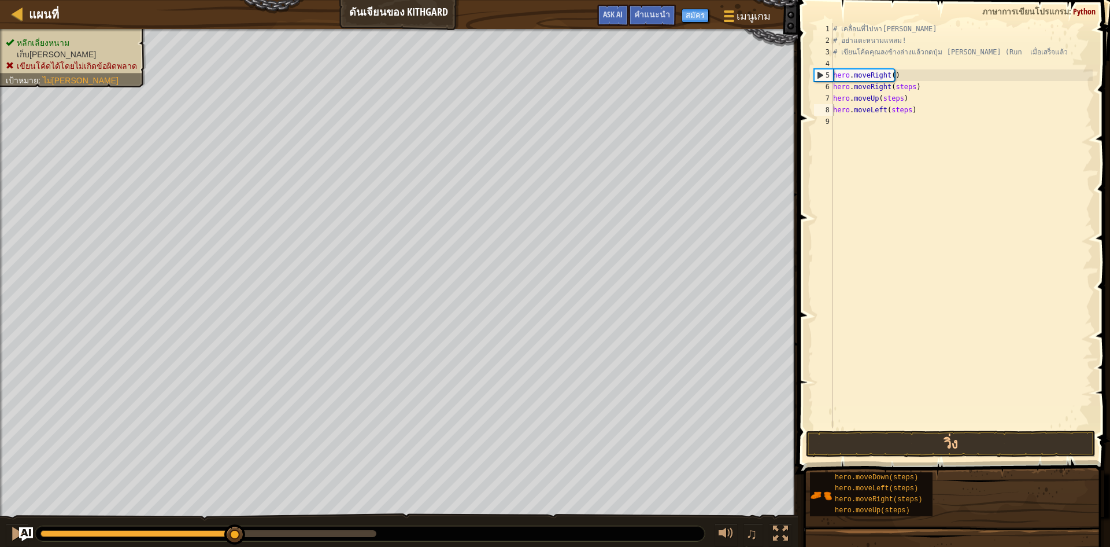
click at [82, 49] on div "หลีกเลี่ยงหนาม เก็บ[PERSON_NAME] เขียนโค้ดได้โดยไม่เกิดข้อผิดพลาด เป้าหมาย : ไม…" at bounding box center [399, 283] width 798 height 509
click at [39, 42] on span "หลีกเลี่ยงหนาม" at bounding box center [43, 42] width 53 height 9
drag, startPoint x: 39, startPoint y: 42, endPoint x: 53, endPoint y: 71, distance: 32.1
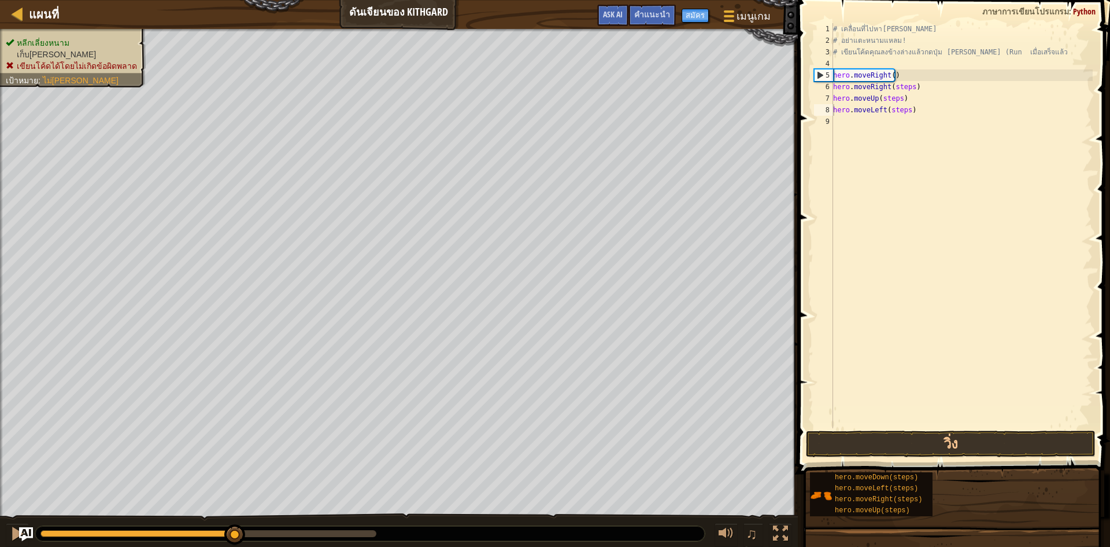
click at [46, 58] on ul "หลีกเลี่ยงหนาม เก็บ[PERSON_NAME] เขียนโค้ดได้โดยไม่เกิดข้อผิดพลาด" at bounding box center [73, 54] width 134 height 35
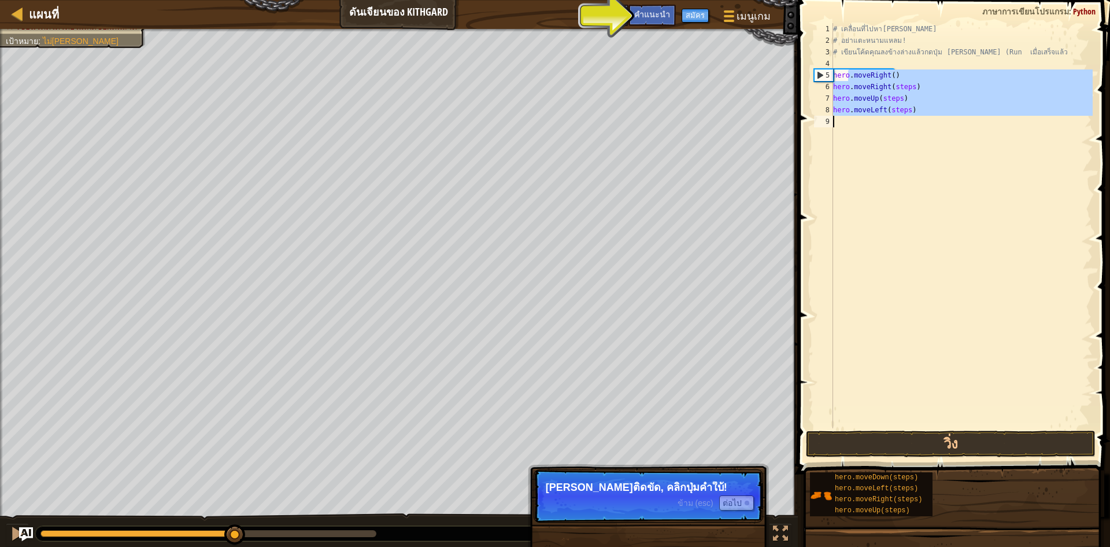
drag, startPoint x: 849, startPoint y: 80, endPoint x: 836, endPoint y: 572, distance: 491.8
click at [836, 0] on html "แผนที่ ดันเจียนของ Kithgard เมนูเกม เสร็จสิ้น สมัคร คำแนะนำ Ask AI 1 הההההההההה…" at bounding box center [555, 0] width 1110 height 0
type textarea "hero.moveLeft(steps)"
click at [665, 515] on p "ข้าม (esc) ต่อไป [PERSON_NAME]ติดขัด, คลิกปุ่มคำใบ้!" at bounding box center [649, 495] width 230 height 53
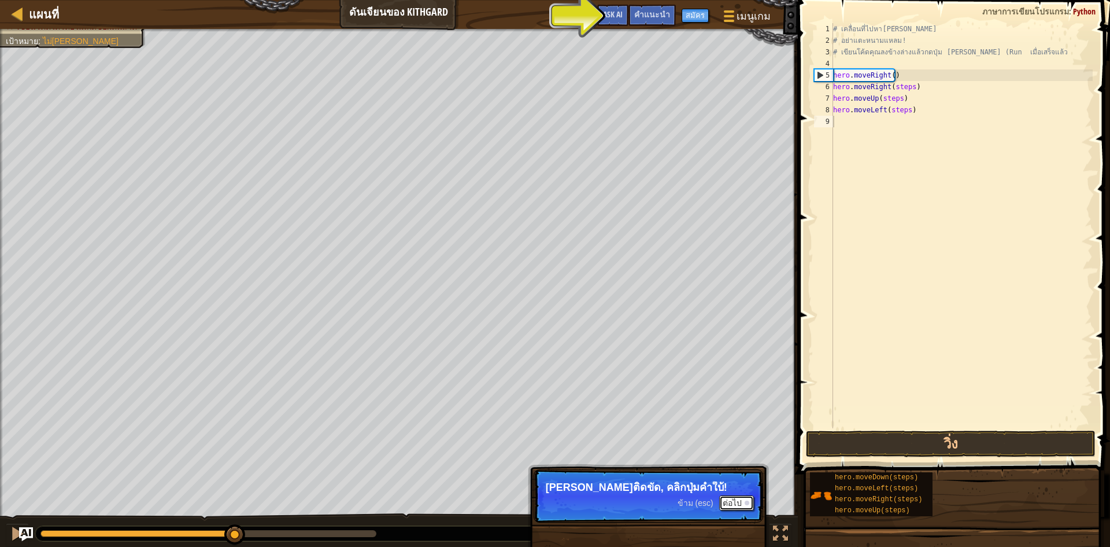
click at [726, 499] on button "ต่อไป" at bounding box center [736, 502] width 35 height 15
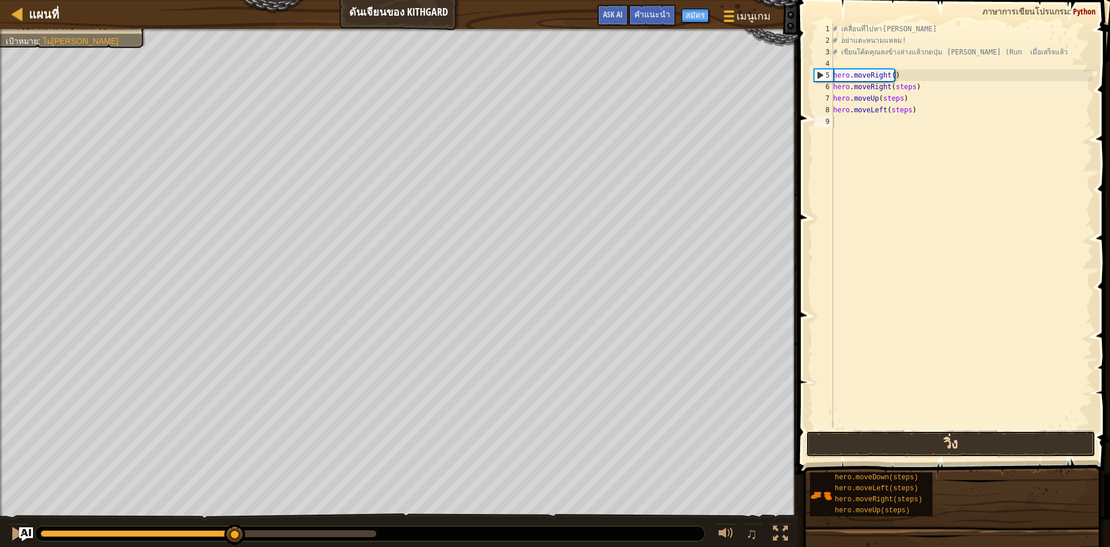
click at [867, 435] on button "วิ่ง" at bounding box center [951, 443] width 290 height 27
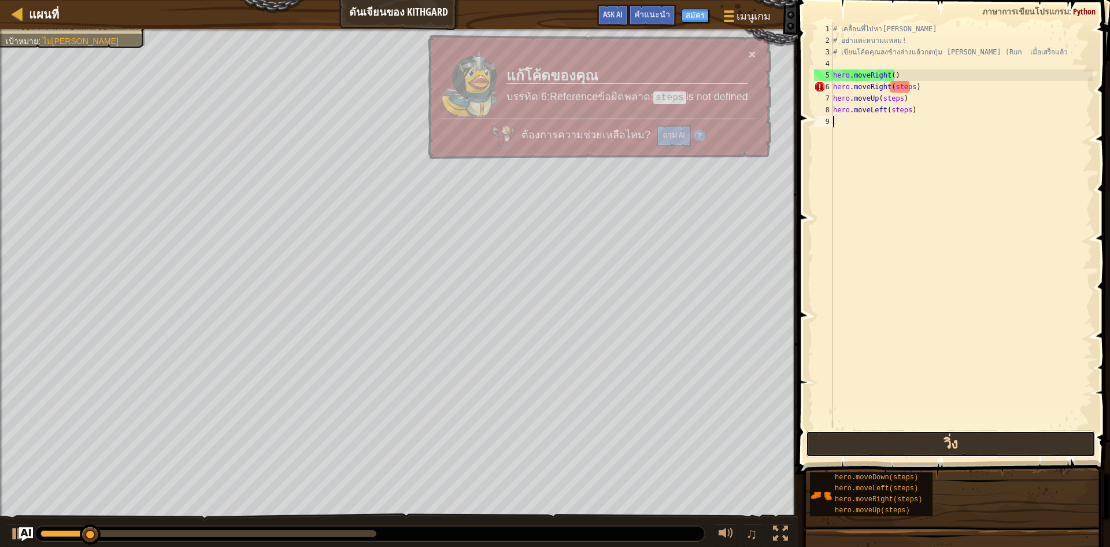
click at [867, 435] on button "วิ่ง" at bounding box center [951, 443] width 290 height 27
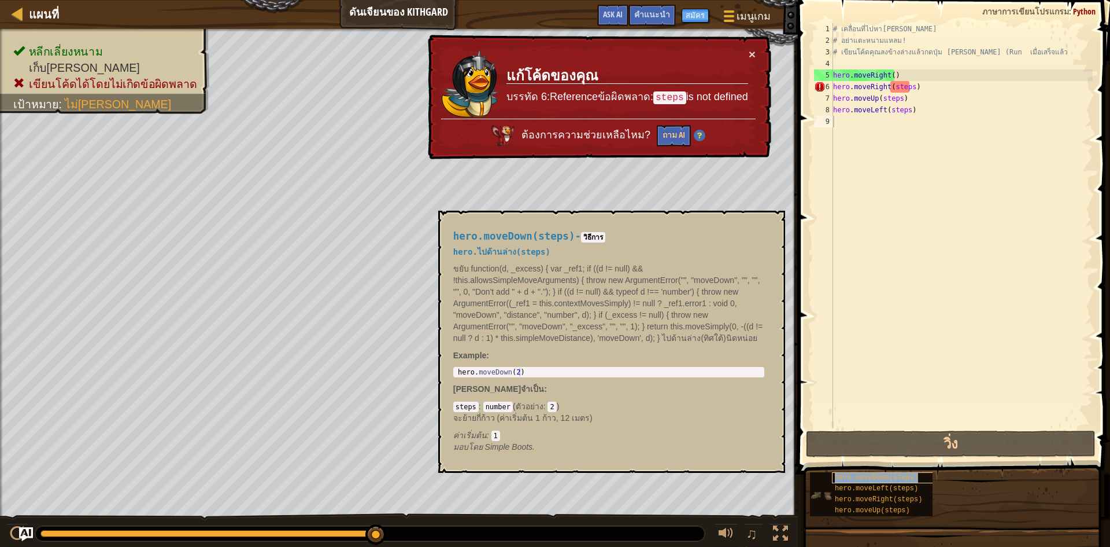
click at [866, 473] on div "hero.moveDown(steps)" at bounding box center [887, 477] width 111 height 11
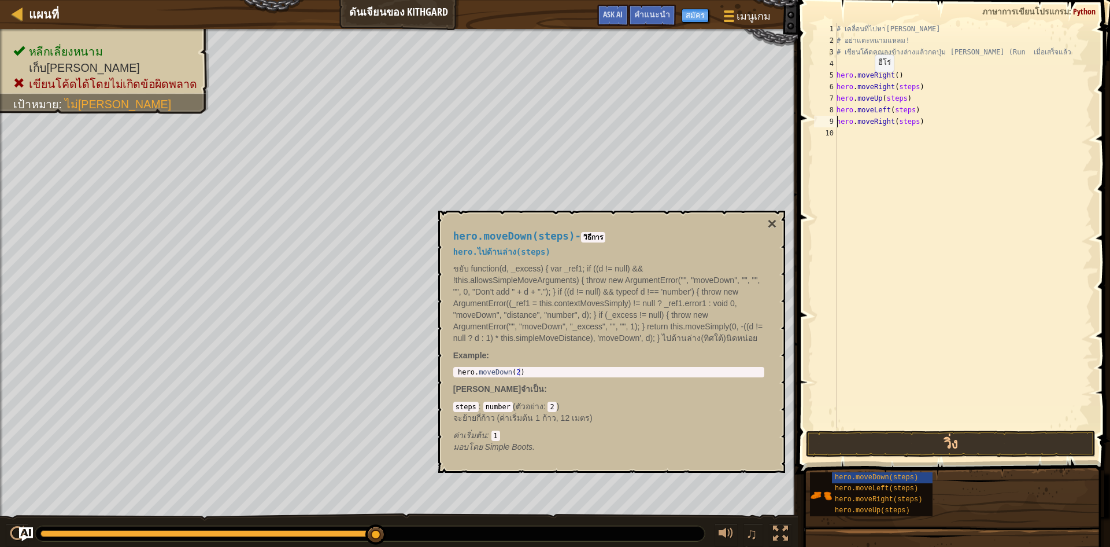
drag, startPoint x: 869, startPoint y: 83, endPoint x: 869, endPoint y: 93, distance: 9.3
click at [869, 86] on div "# เคลื่อนที่ไปหา[PERSON_NAME] # อย่าแตะหนามแหลม! # เขียนโค้ดคุณลงข้างล่างแล้วกด…" at bounding box center [964, 237] width 259 height 428
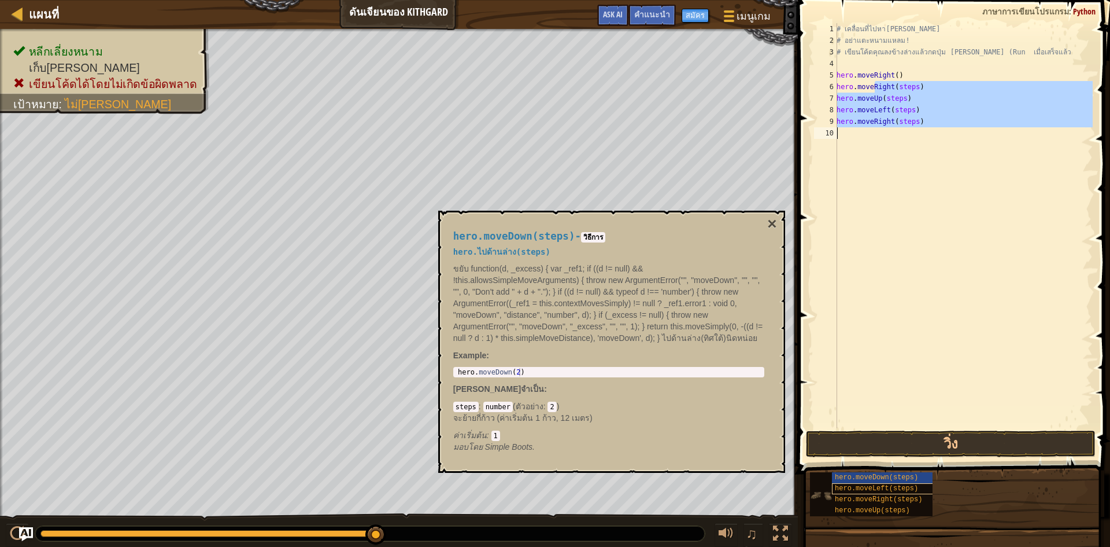
drag, startPoint x: 876, startPoint y: 87, endPoint x: 896, endPoint y: 490, distance: 403.1
click at [896, 490] on div "คำแนะนำ hero.moveRight(steps) 1 2 3 4 5 6 7 8 9 10 # เคลื่อนที่ไปหา[PERSON_NAME…" at bounding box center [953, 270] width 316 height 541
type textarea "hero.moveRight(steps)"
click at [880, 500] on span "hero.moveRight(steps)" at bounding box center [878, 499] width 87 height 8
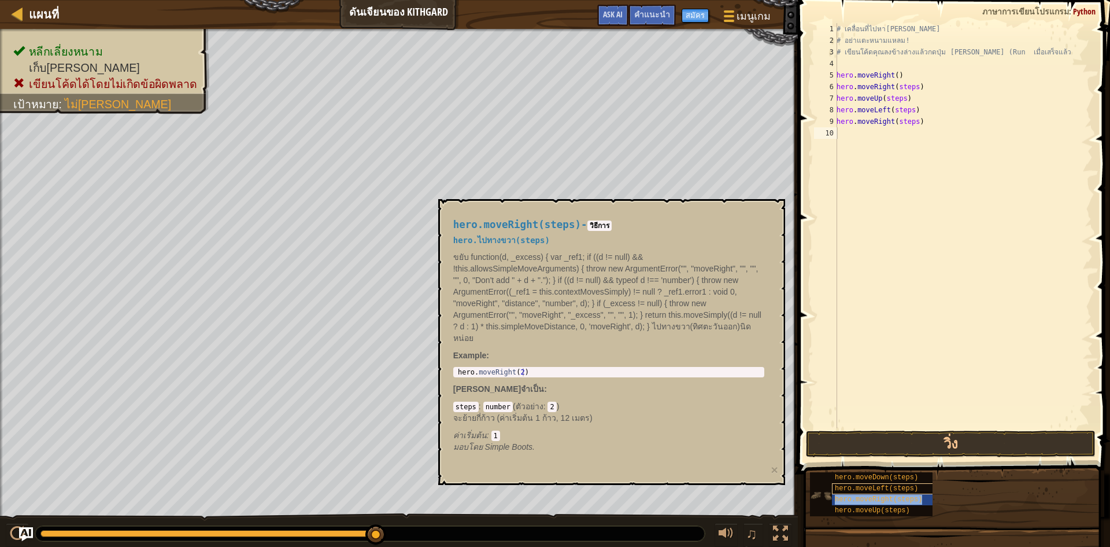
type textarea "hero.moveRight(steps)"
click at [959, 429] on span at bounding box center [956, 220] width 322 height 508
click at [957, 446] on button "วิ่ง" at bounding box center [951, 443] width 290 height 27
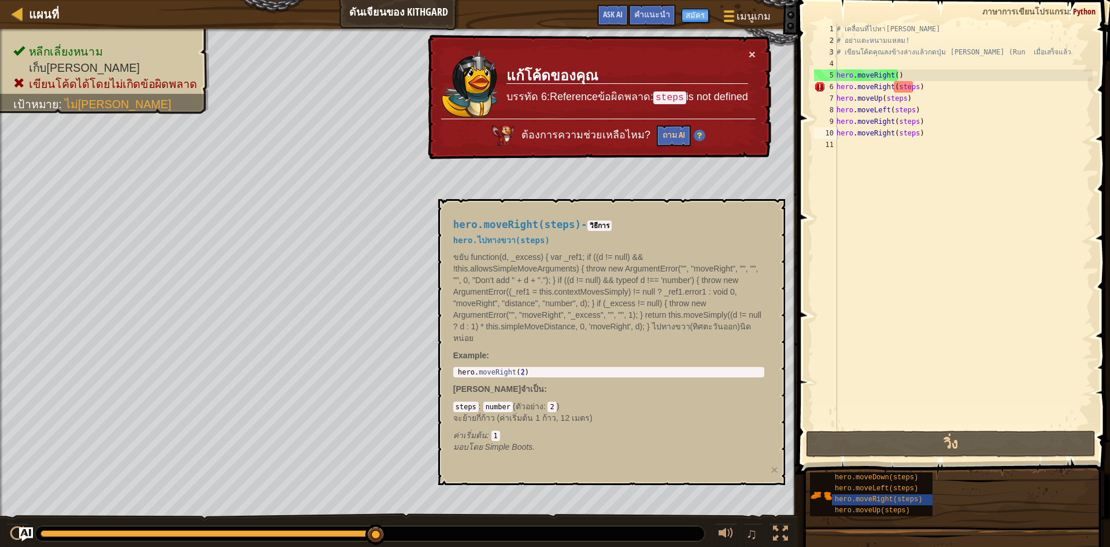
click at [626, 381] on div "hero.moveRight(steps) - วิธีการ hero.ไปทางขวา(steps) ขยับ function(d, _excess) …" at bounding box center [608, 335] width 327 height 255
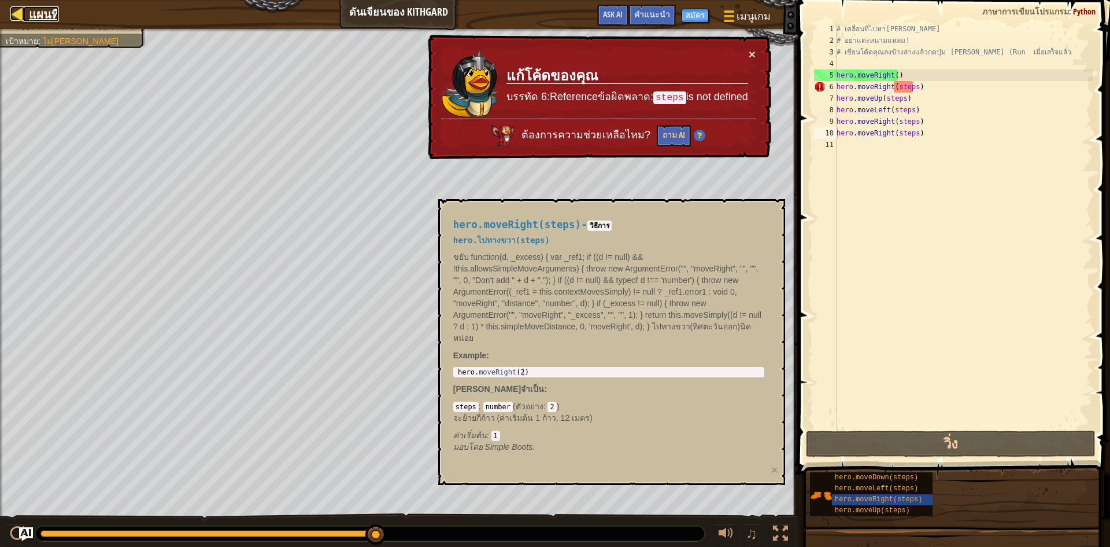
click at [14, 14] on div at bounding box center [17, 13] width 14 height 14
select select "th"
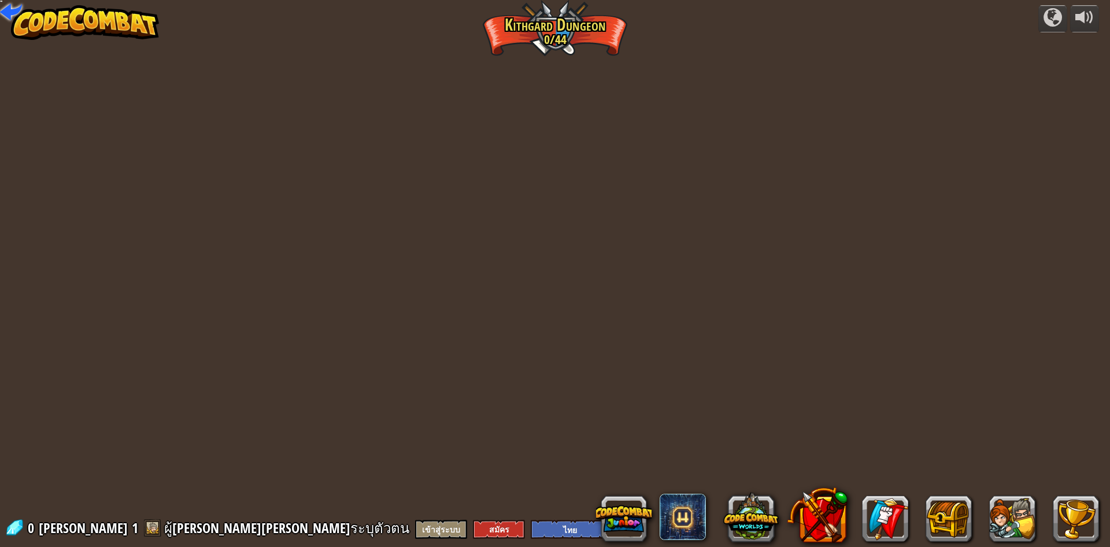
select select "th"
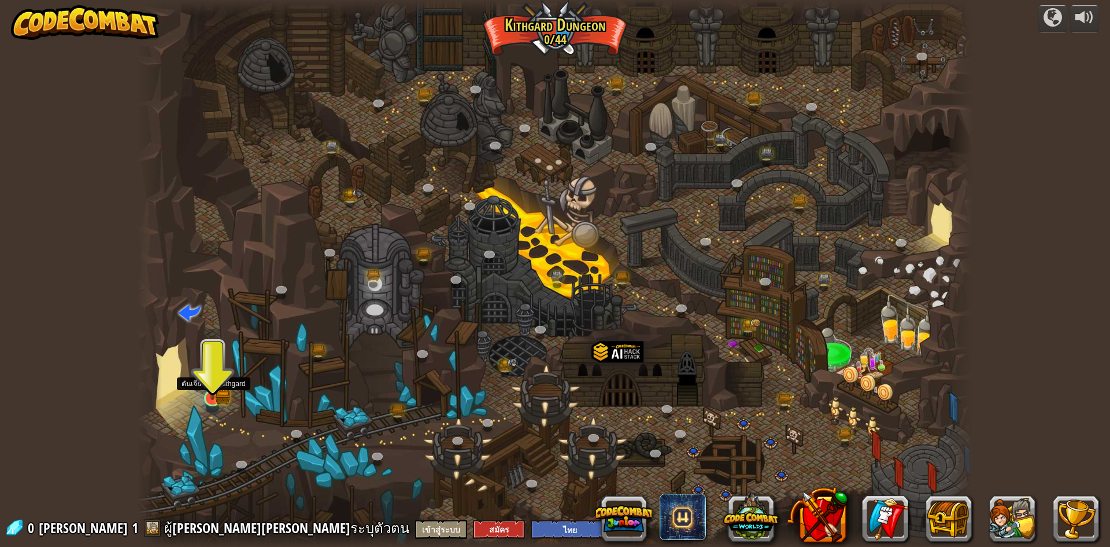
click at [224, 385] on img at bounding box center [212, 375] width 23 height 50
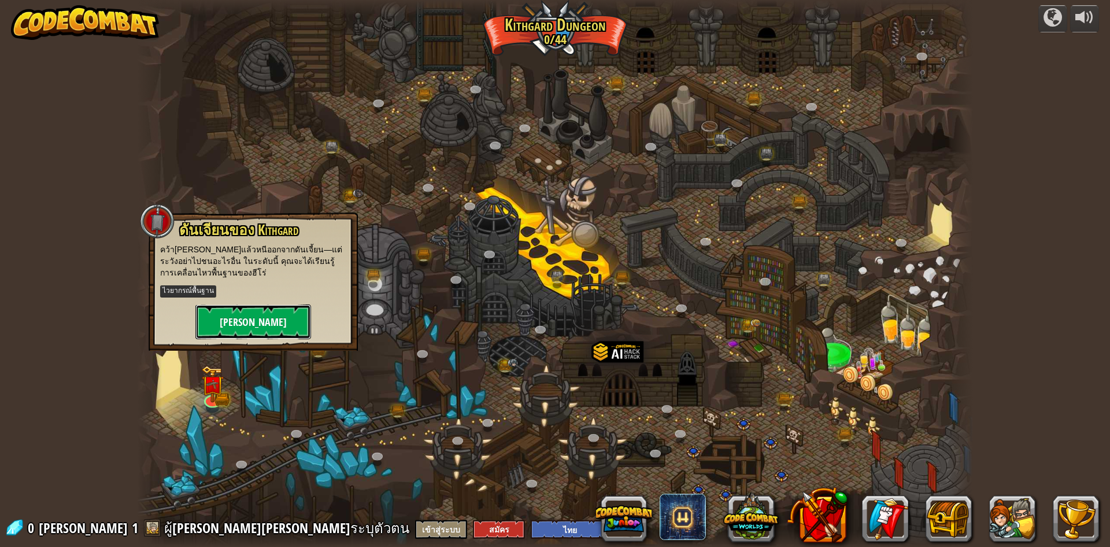
click at [238, 322] on button "[PERSON_NAME]" at bounding box center [253, 321] width 116 height 35
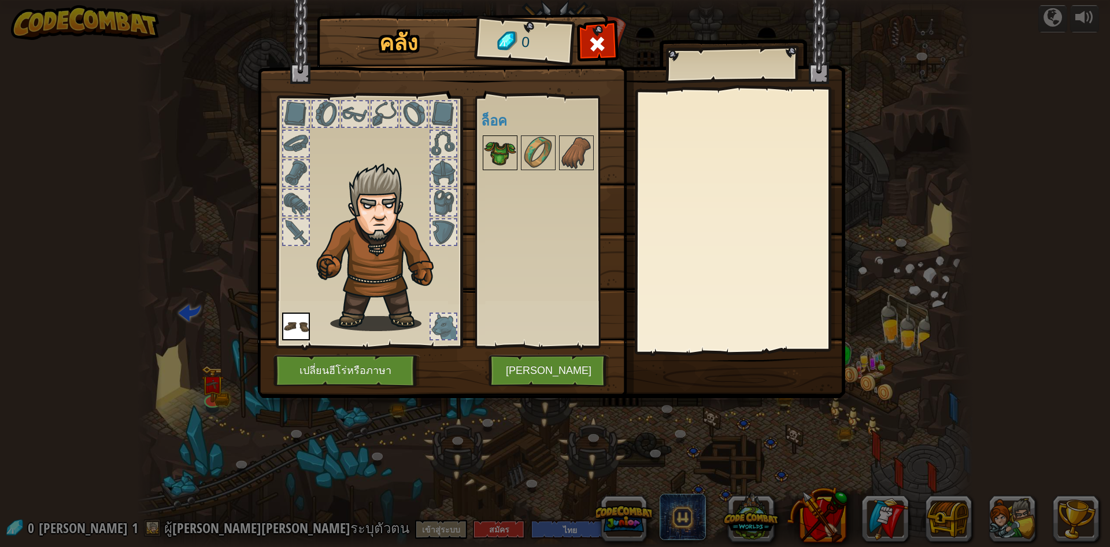
click at [491, 156] on img at bounding box center [500, 152] width 32 height 32
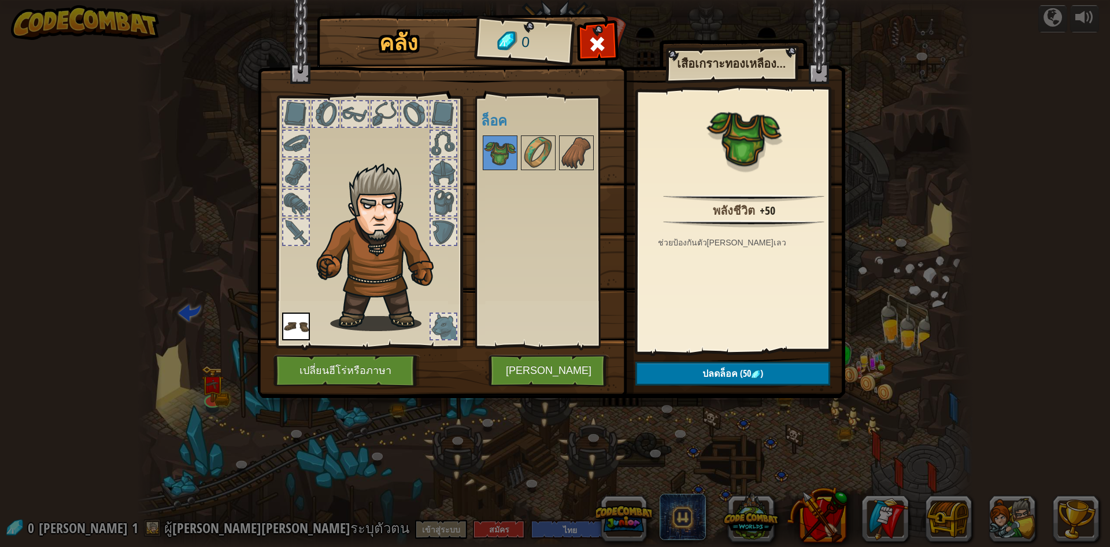
click at [519, 158] on div at bounding box center [553, 153] width 145 height 38
click at [547, 154] on img at bounding box center [538, 152] width 32 height 32
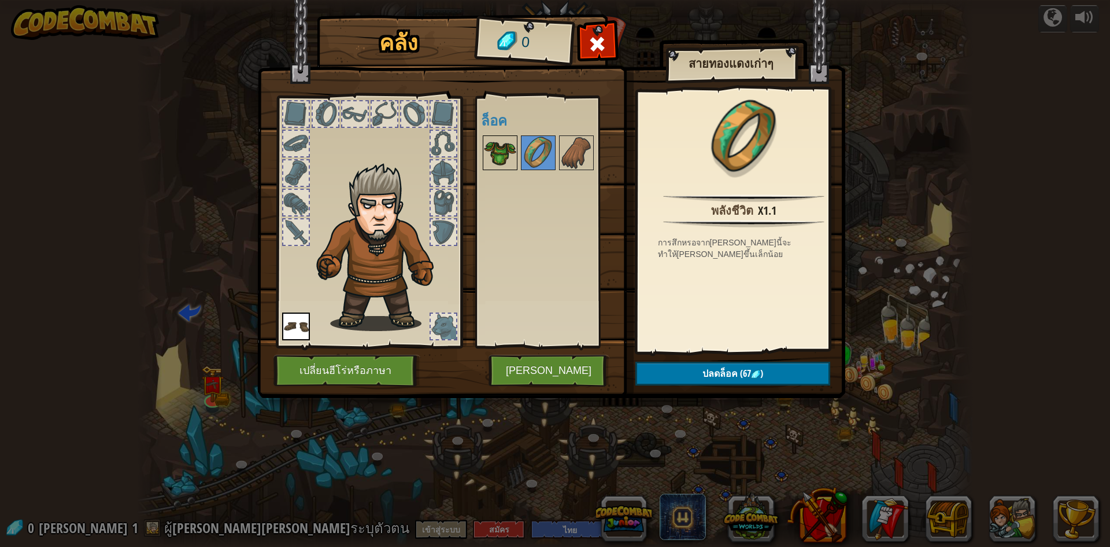
click at [507, 151] on img at bounding box center [500, 152] width 32 height 32
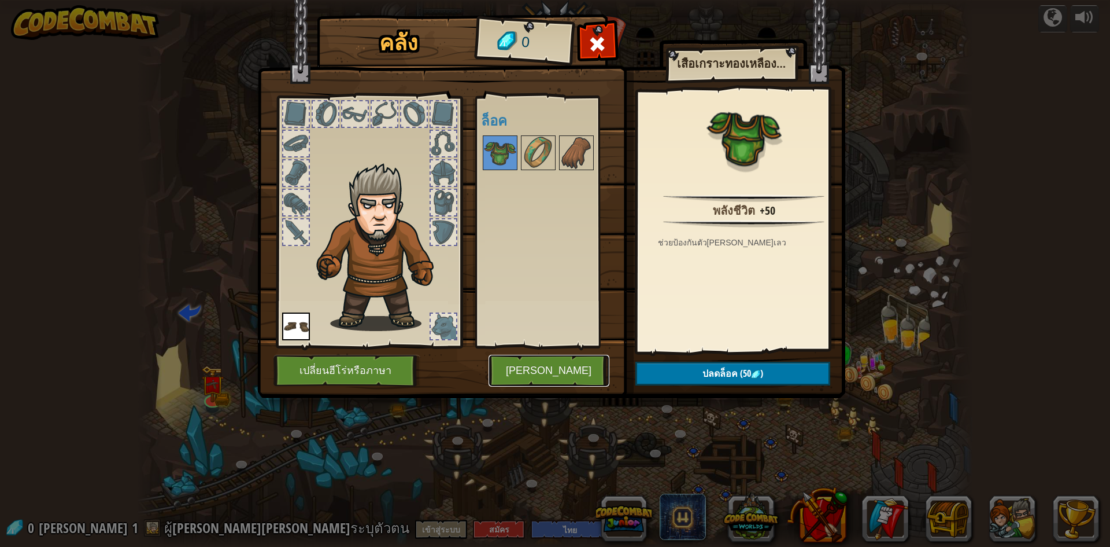
click at [534, 371] on button "[PERSON_NAME]" at bounding box center [549, 371] width 121 height 32
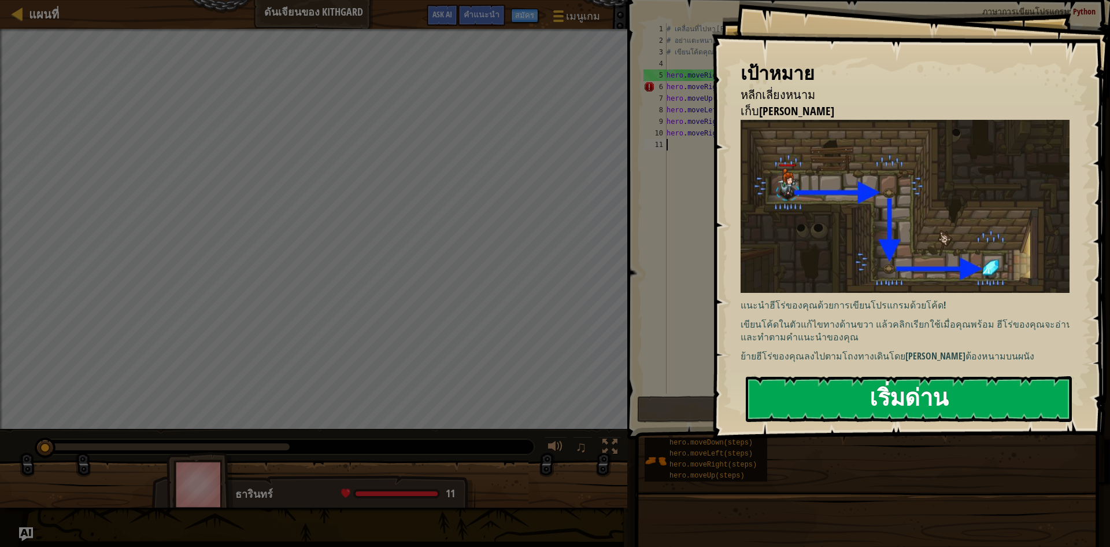
click at [807, 408] on button "เริ่มด่าน" at bounding box center [909, 399] width 326 height 46
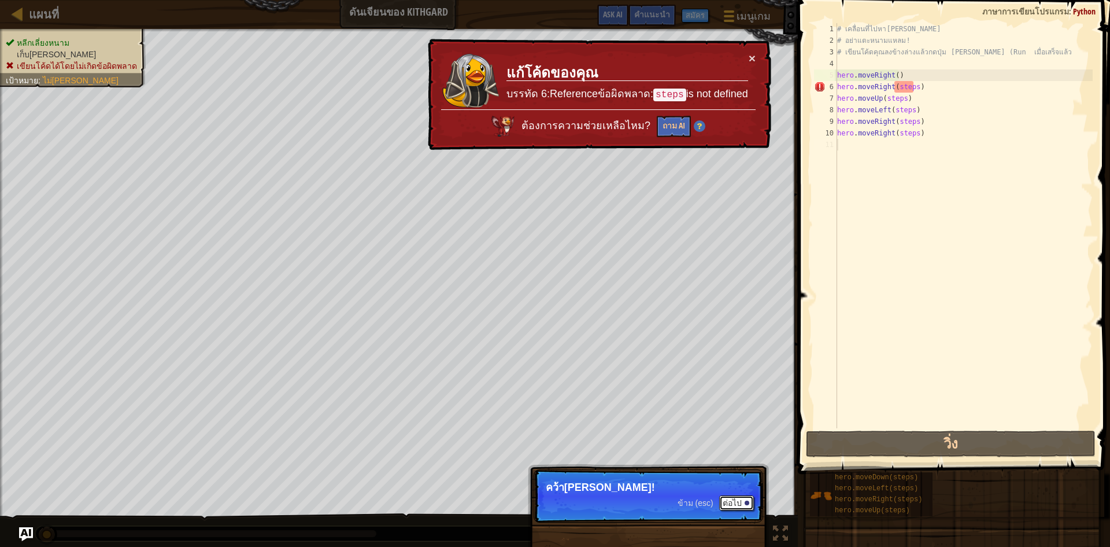
click at [726, 499] on button "ต่อไป" at bounding box center [736, 502] width 35 height 15
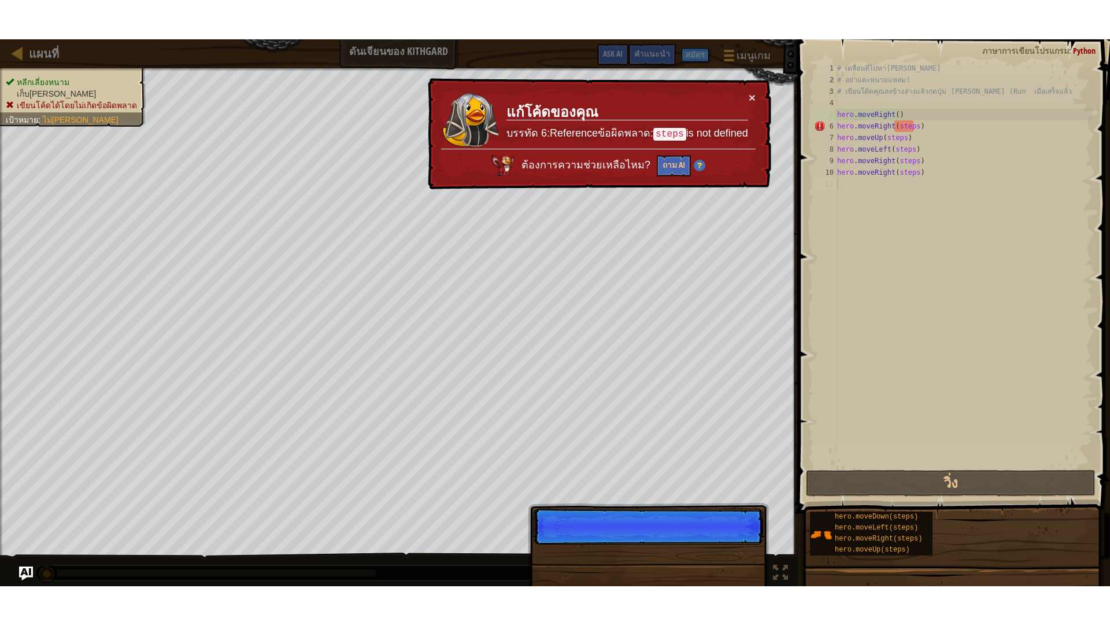
scroll to position [5, 0]
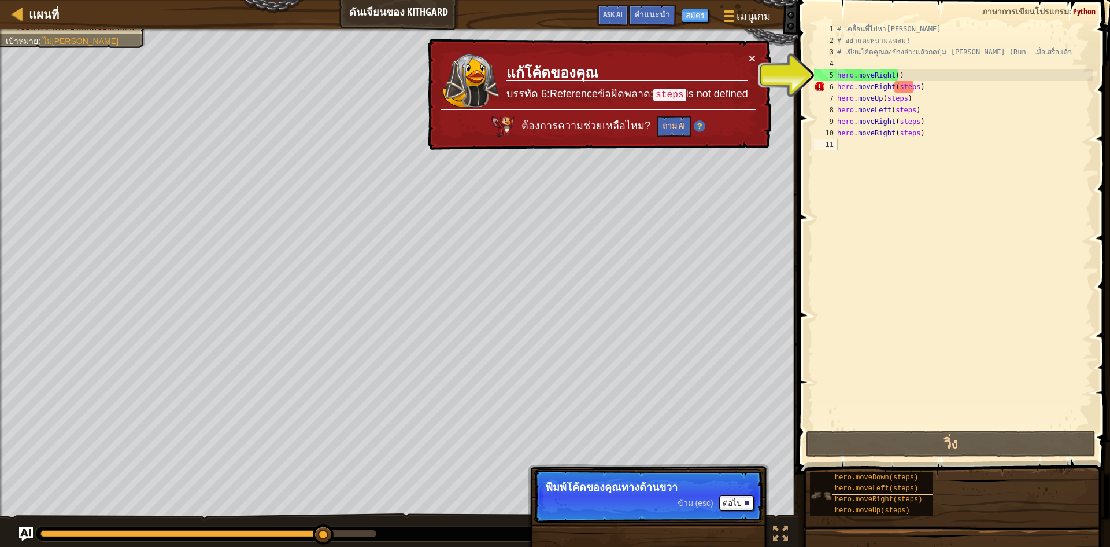
drag, startPoint x: 827, startPoint y: 496, endPoint x: 908, endPoint y: 503, distance: 81.3
click at [912, 511] on div "hero.moveDown(steps) hero.moveLeft(steps) hero.moveRight(steps) hero.moveUp(ste…" at bounding box center [871, 494] width 123 height 44
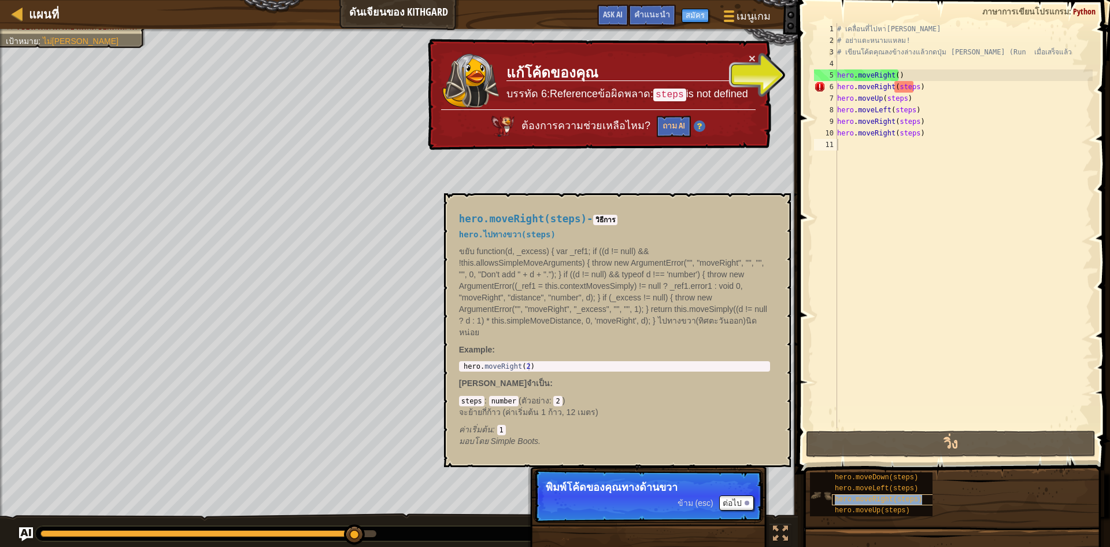
click at [900, 503] on div "hero.moveRight(steps)" at bounding box center [887, 499] width 111 height 11
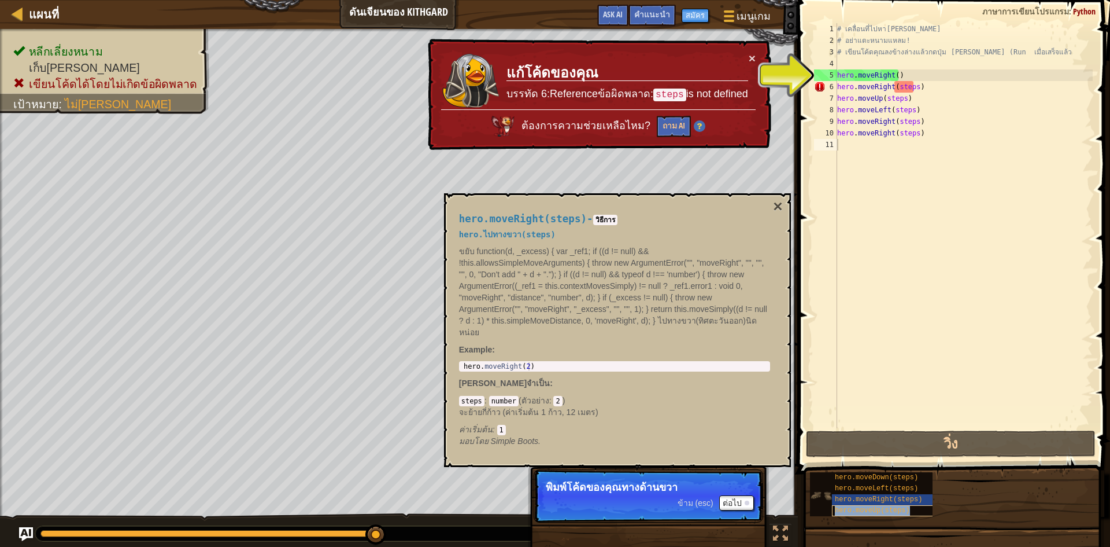
click at [898, 508] on span "hero.moveUp(steps)" at bounding box center [872, 510] width 75 height 8
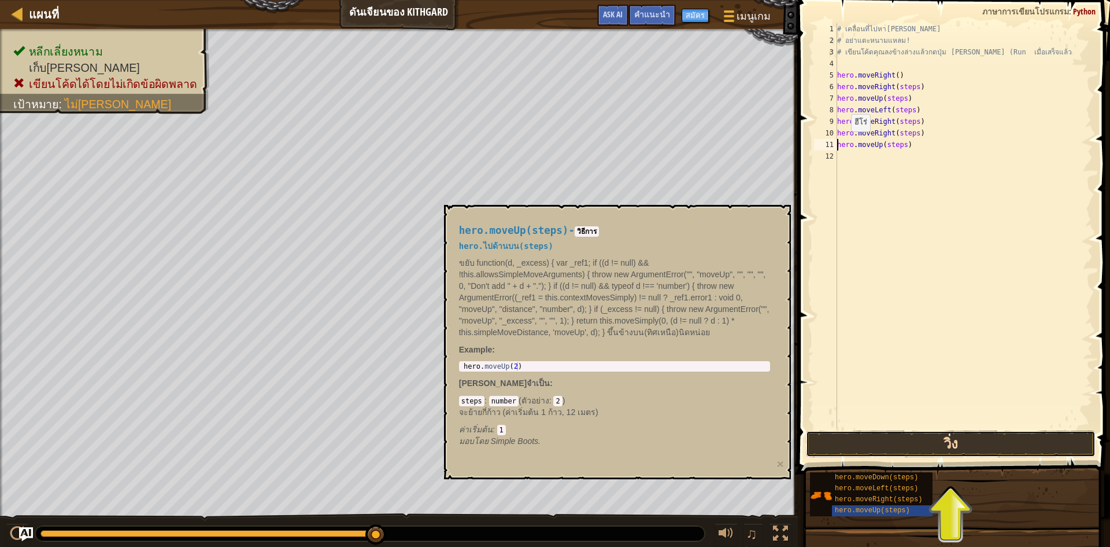
click at [829, 439] on button "วิ่ง" at bounding box center [951, 443] width 290 height 27
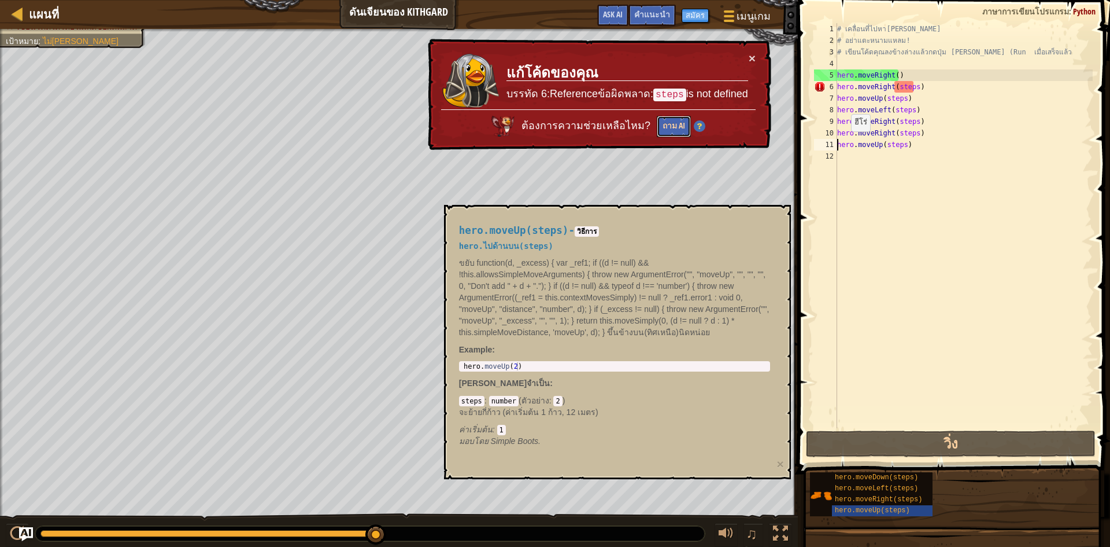
click at [658, 128] on button "ถาม AI" at bounding box center [674, 125] width 34 height 21
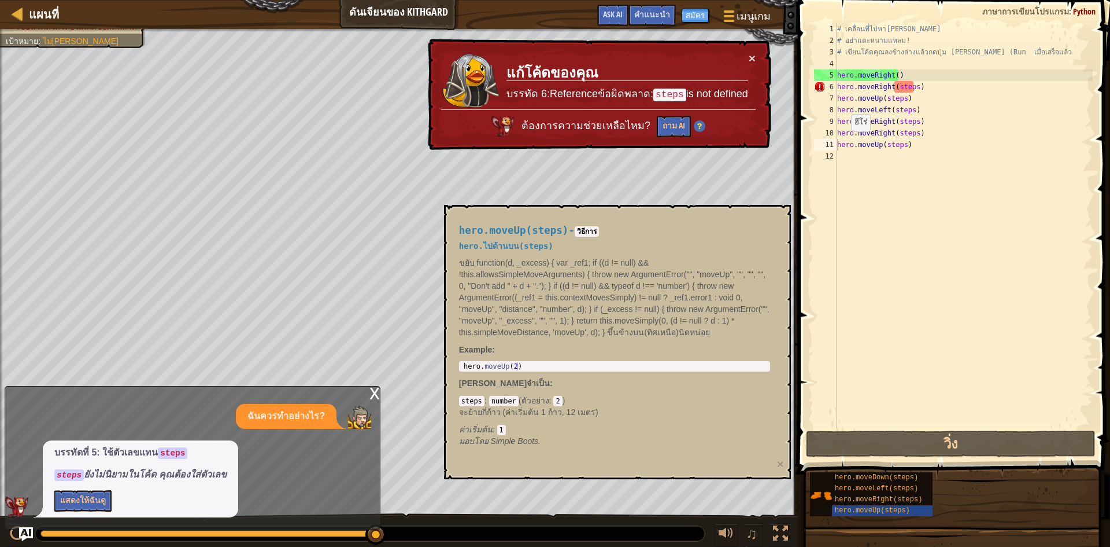
click at [379, 398] on div "x" at bounding box center [375, 392] width 10 height 12
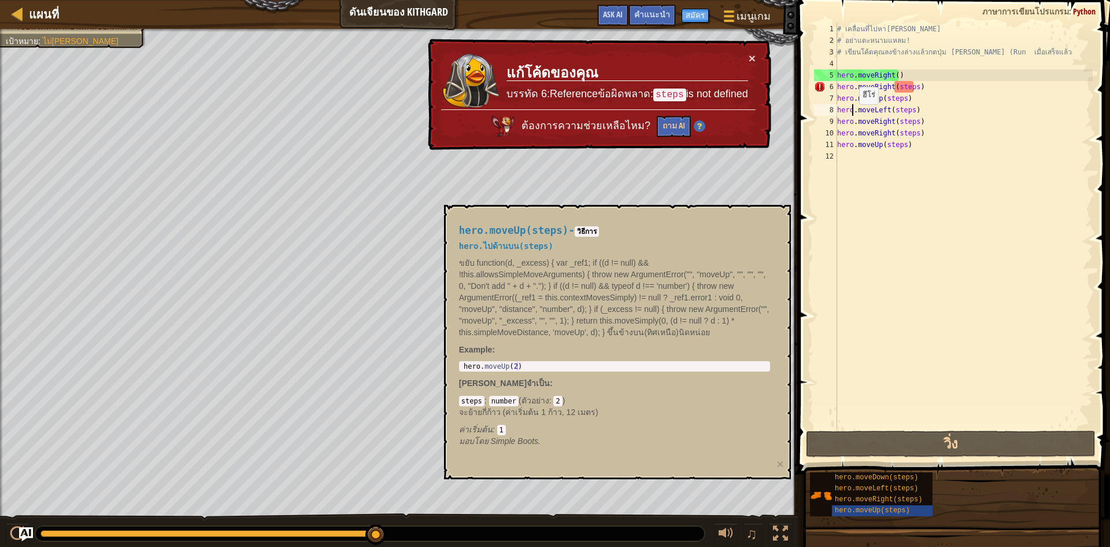
drag, startPoint x: 854, startPoint y: 116, endPoint x: 850, endPoint y: 127, distance: 11.7
click at [850, 127] on div "# เคลื่อนที่ไปหา[PERSON_NAME] # อย่าแตะหนามแหลม! # เขียนโค้ดคุณลงข้างล่างแล้วกด…" at bounding box center [964, 237] width 258 height 428
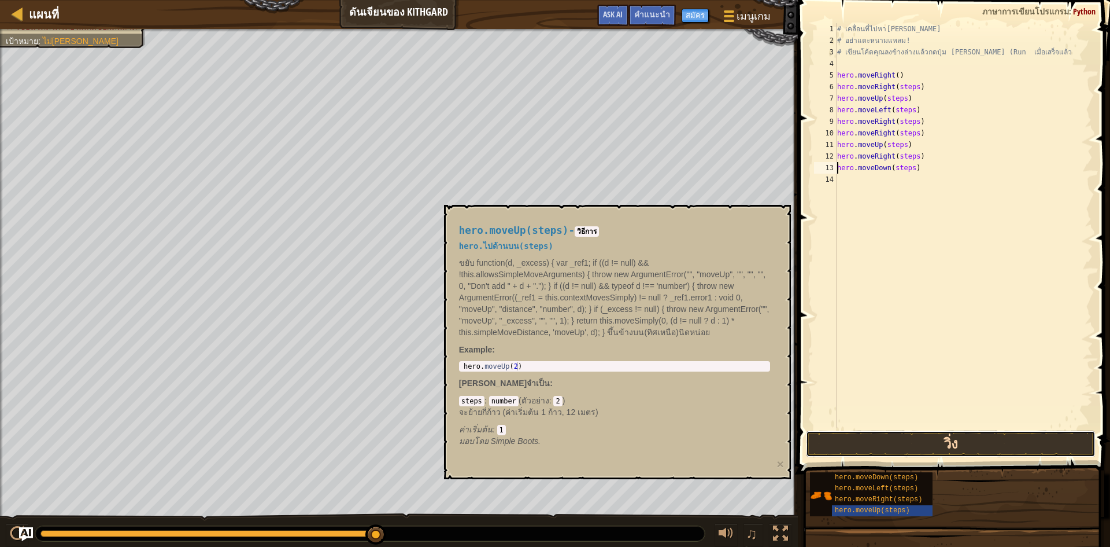
click at [869, 446] on button "วิ่ง" at bounding box center [951, 443] width 290 height 27
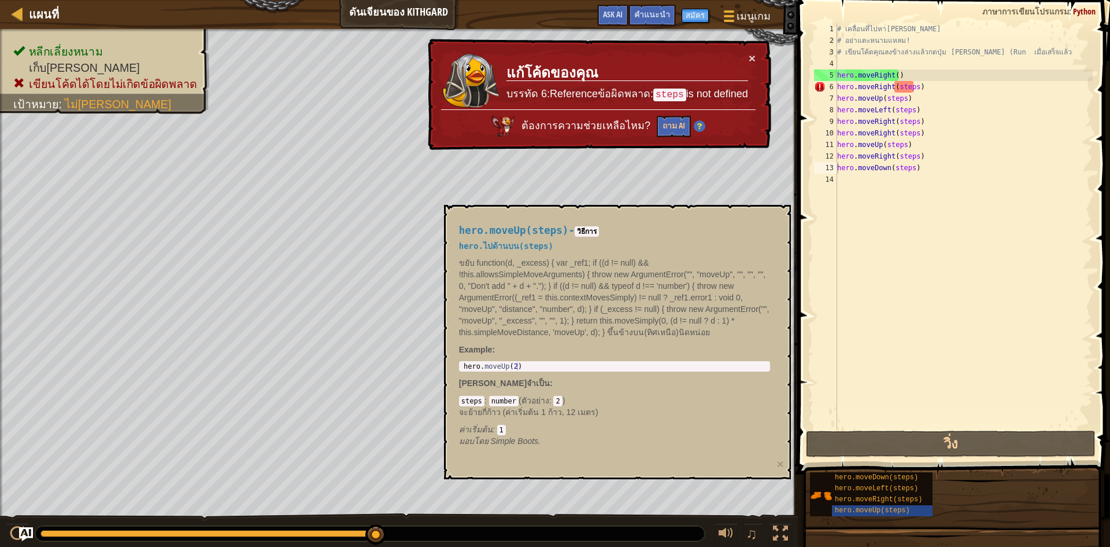
click at [590, 272] on p "ขยับ function(d, _excess) { var _ref1; if ((d != null) && !this.allowsSimpleMov…" at bounding box center [614, 297] width 311 height 81
drag, startPoint x: 586, startPoint y: 238, endPoint x: 562, endPoint y: 339, distance: 104.8
click at [585, 242] on div "hero.moveUp(steps) - วิธีการ hero.ไปด้านบน(steps) ขยับ function(d, _excess) { v…" at bounding box center [614, 335] width 327 height 243
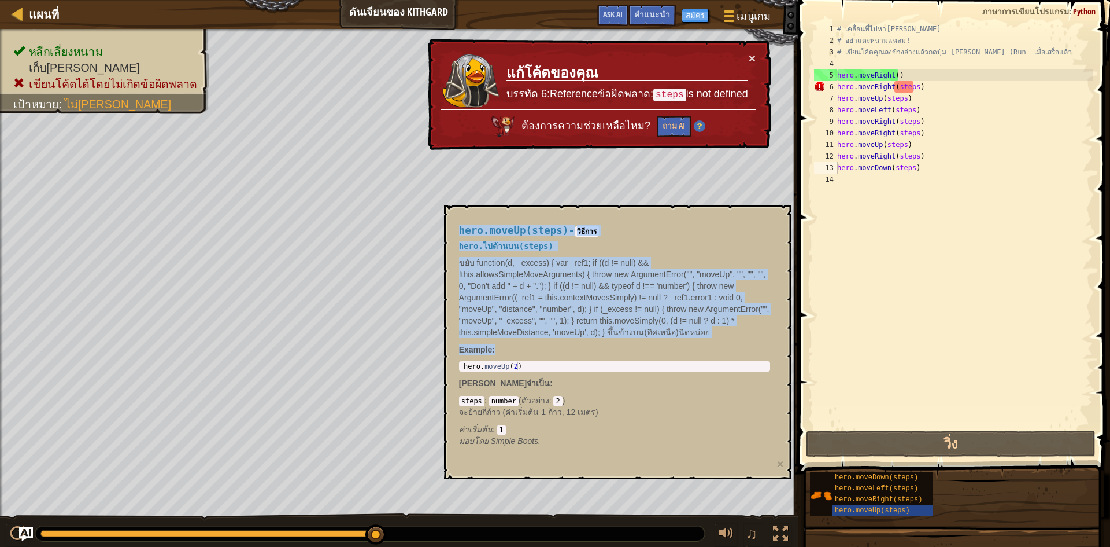
drag, startPoint x: 548, startPoint y: 392, endPoint x: 0, endPoint y: 516, distance: 562.1
click at [0, 0] on body "แผนที่ ดันเจียนของ Kithgard เมนูเกม เสร็จสิ้น สมัคร คำแนะนำ Ask AI 1 2 3 4 5 6 …" at bounding box center [555, 0] width 1110 height 0
click at [16, 539] on div at bounding box center [17, 533] width 15 height 15
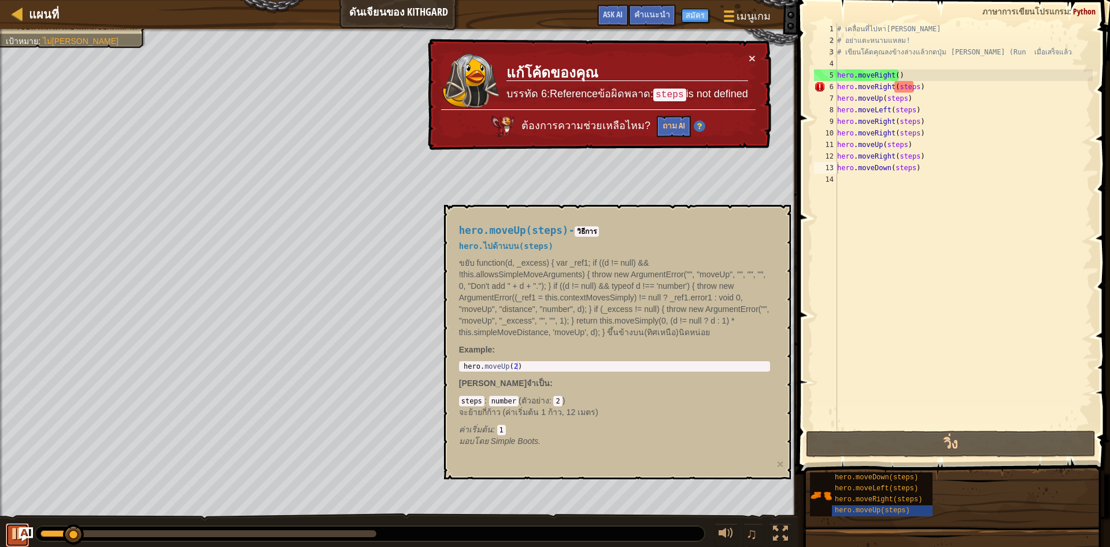
click at [16, 539] on div at bounding box center [17, 533] width 15 height 15
click at [16, 523] on button at bounding box center [17, 535] width 23 height 24
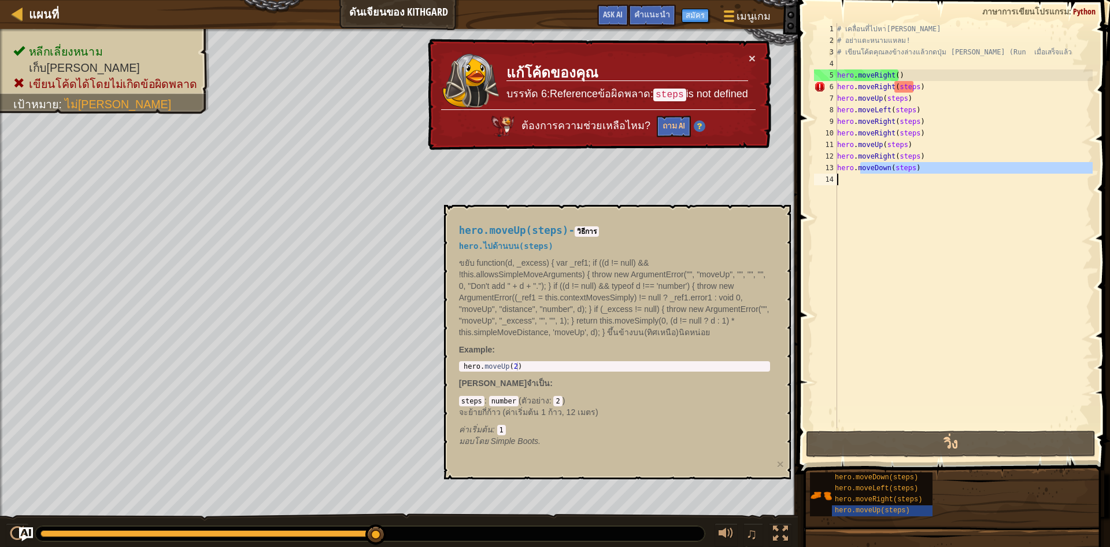
drag, startPoint x: 861, startPoint y: 171, endPoint x: 836, endPoint y: 206, distance: 43.5
click at [836, 206] on div "hero.moveDown(steps) 1 2 3 4 5 6 7 8 9 10 11 12 13 14 # เคลื่อนที่ไปหา[PERSON_N…" at bounding box center [952, 225] width 281 height 405
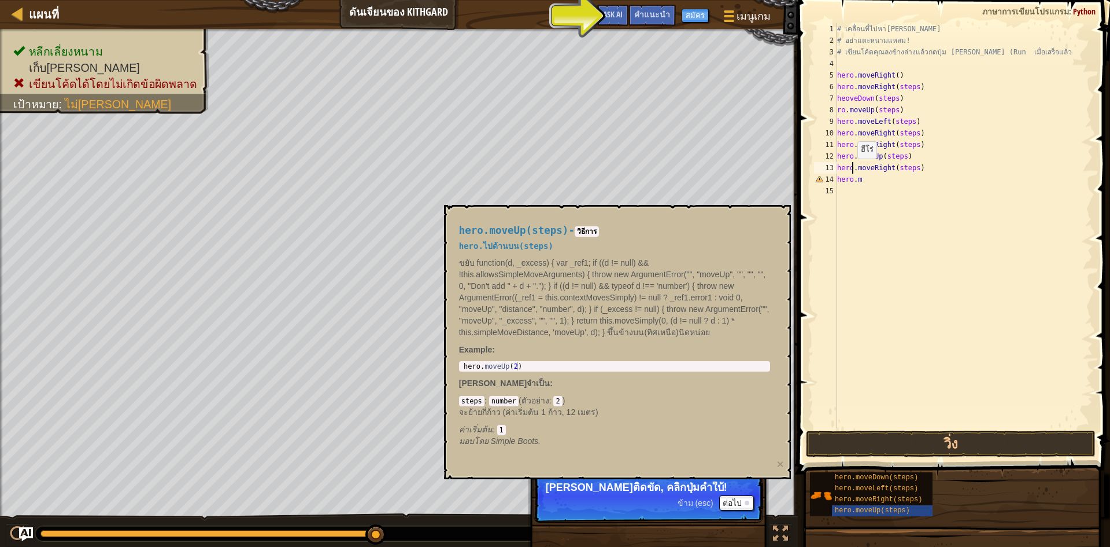
click at [852, 170] on div "# เคลื่อนที่ไปหา[PERSON_NAME] # อย่าแตะหนามแหลม! # เขียนโค้ดคุณลงข้างล่างแล้วกด…" at bounding box center [964, 237] width 258 height 428
drag, startPoint x: 852, startPoint y: 170, endPoint x: 851, endPoint y: 176, distance: 5.9
click at [851, 175] on div "# เคลื่อนที่ไปหา[PERSON_NAME] # อย่าแตะหนามแหลม! # เขียนโค้ดคุณลงข้างล่างแล้วกด…" at bounding box center [964, 237] width 258 height 428
type textarea "hero.moveRight(steps) hero.m"
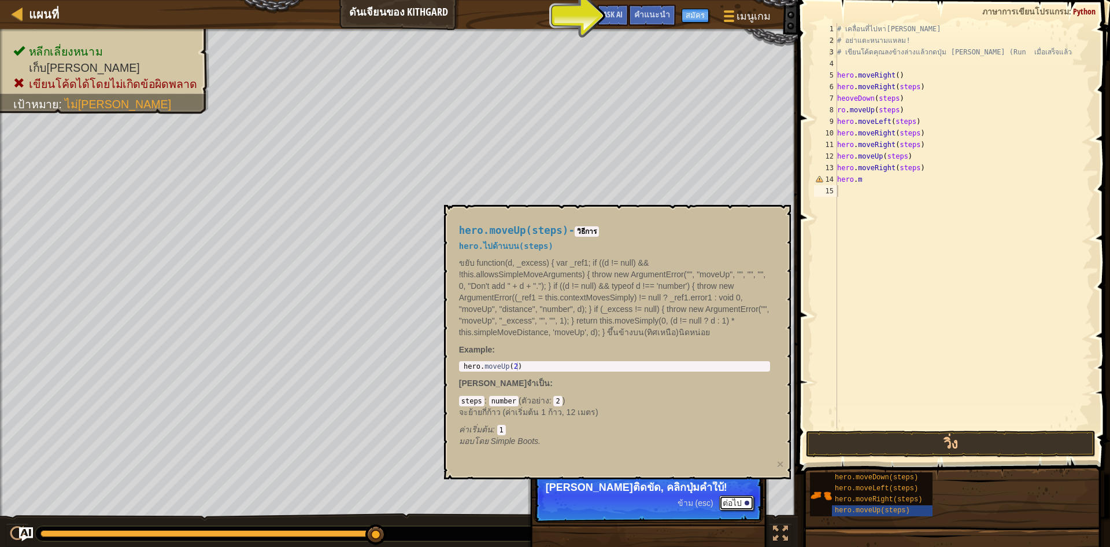
click at [737, 506] on button "ต่อไป" at bounding box center [736, 502] width 35 height 15
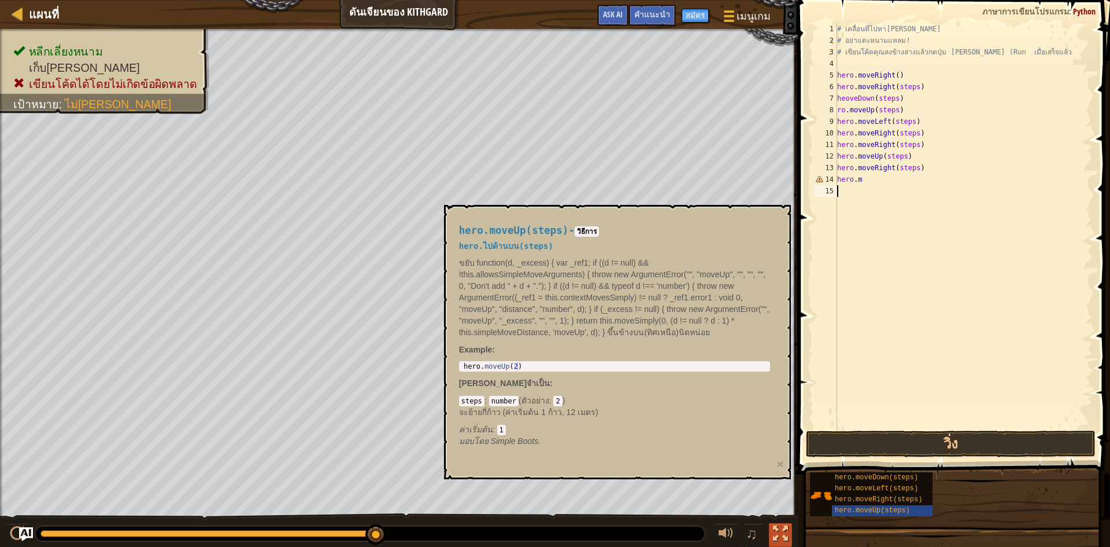
click at [776, 527] on div at bounding box center [780, 533] width 15 height 15
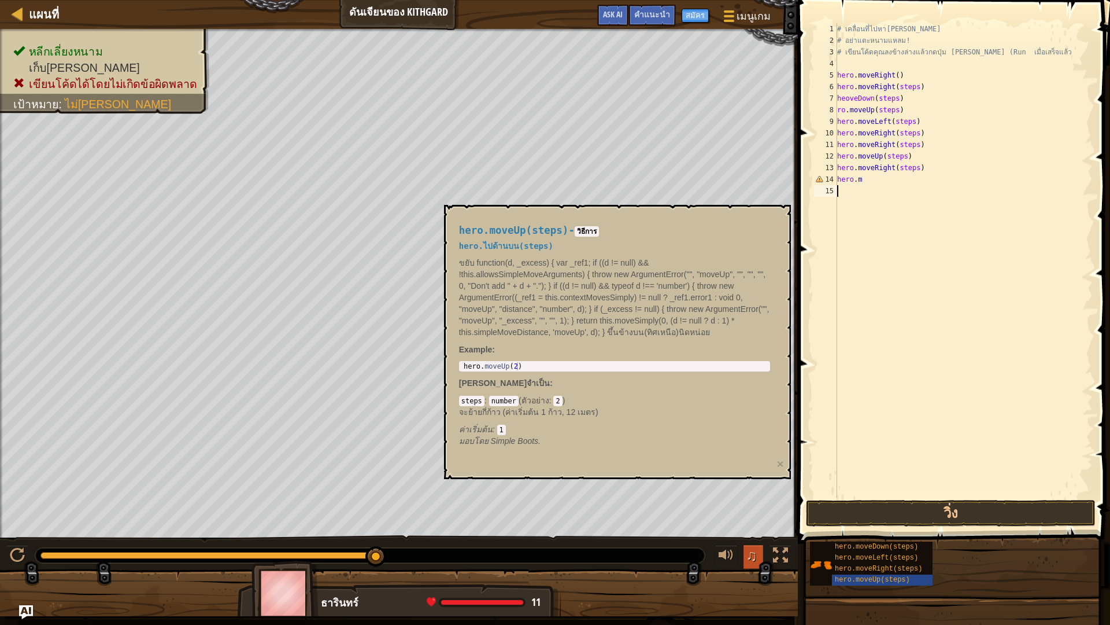
click at [750, 546] on span "♫" at bounding box center [752, 555] width 12 height 17
click at [718, 546] on button at bounding box center [726, 557] width 23 height 24
click at [728, 546] on div at bounding box center [726, 555] width 15 height 15
click at [745, 546] on button "♫" at bounding box center [754, 557] width 20 height 24
click at [719, 546] on div at bounding box center [726, 555] width 15 height 15
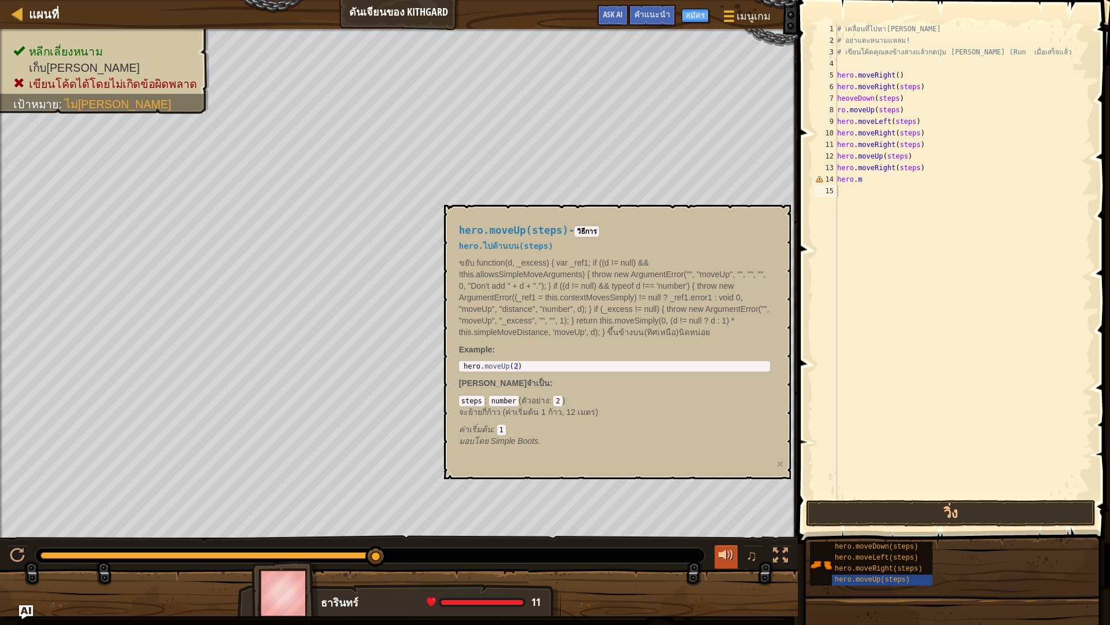
click at [719, 546] on div at bounding box center [726, 555] width 15 height 15
click at [718, 546] on button at bounding box center [726, 557] width 23 height 24
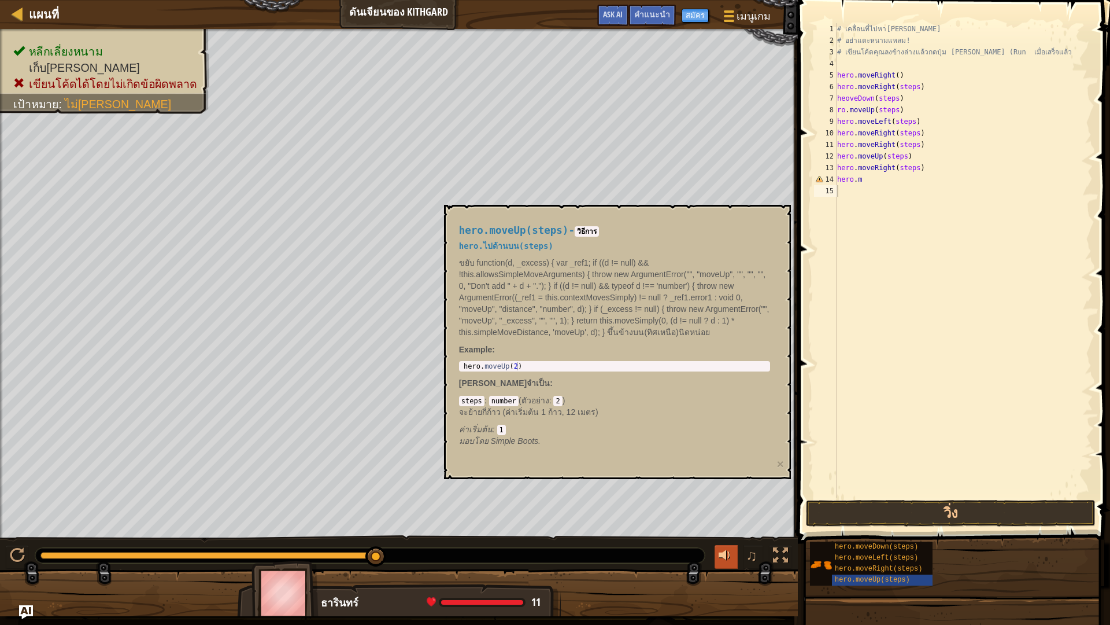
click at [718, 546] on button at bounding box center [726, 557] width 23 height 24
click at [756, 546] on span "♫" at bounding box center [752, 555] width 12 height 17
click at [639, 9] on div "คำแนะนำ" at bounding box center [652, 15] width 47 height 21
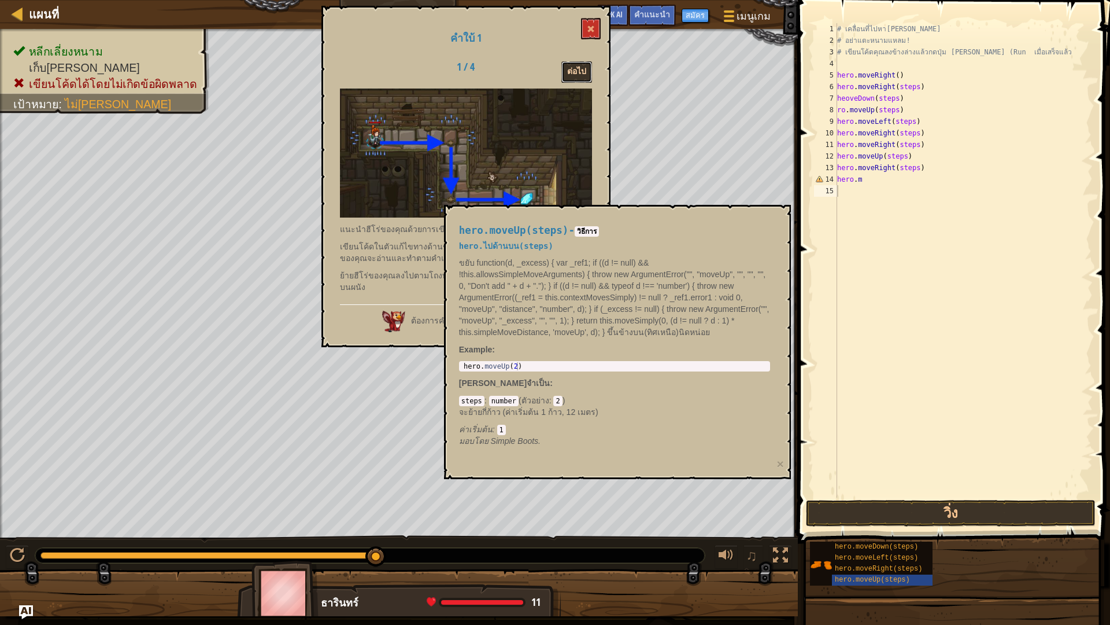
click at [579, 69] on button "ต่อไป" at bounding box center [577, 71] width 31 height 21
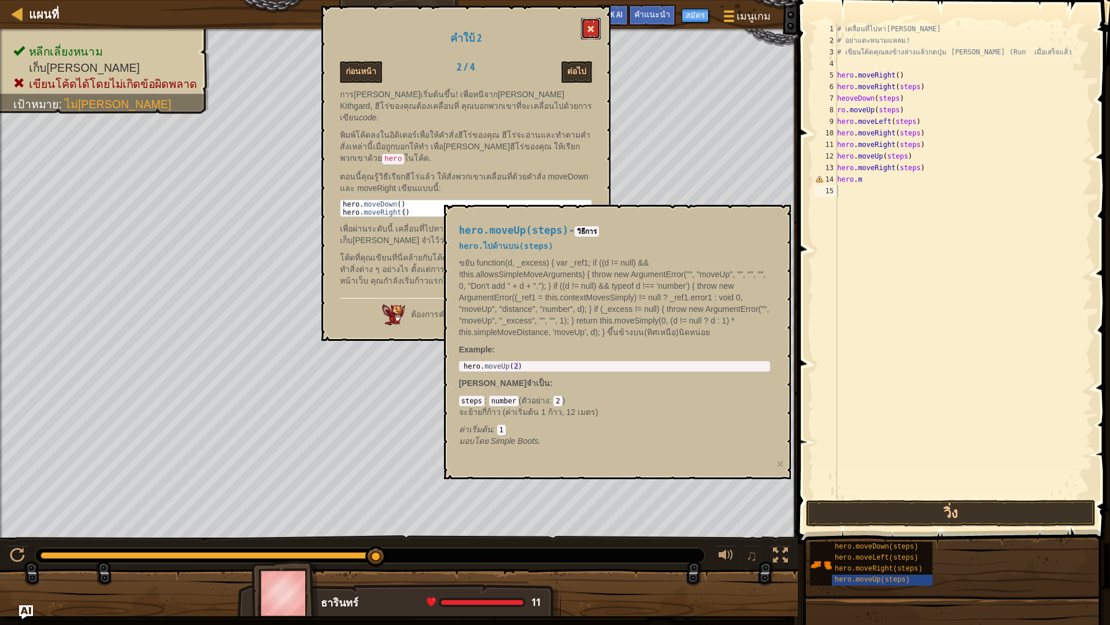
click at [586, 28] on button at bounding box center [591, 28] width 20 height 21
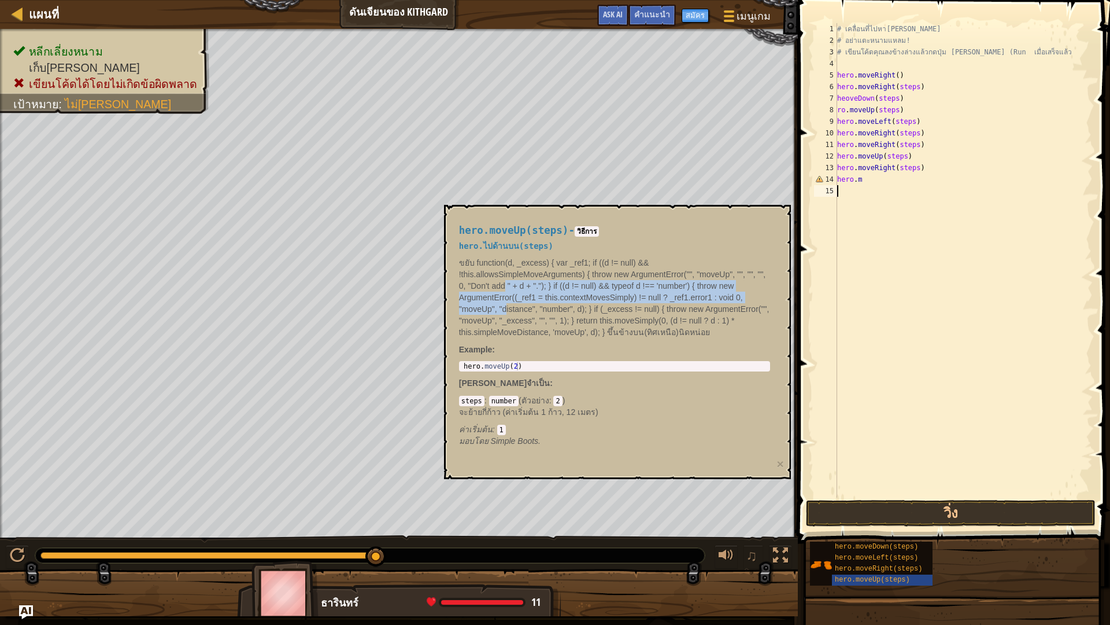
drag, startPoint x: 506, startPoint y: 297, endPoint x: 505, endPoint y: 310, distance: 13.4
click at [505, 310] on p "ขยับ function(d, _excess) { var _ref1; if ((d != null) && !this.allowsSimpleMov…" at bounding box center [614, 297] width 311 height 81
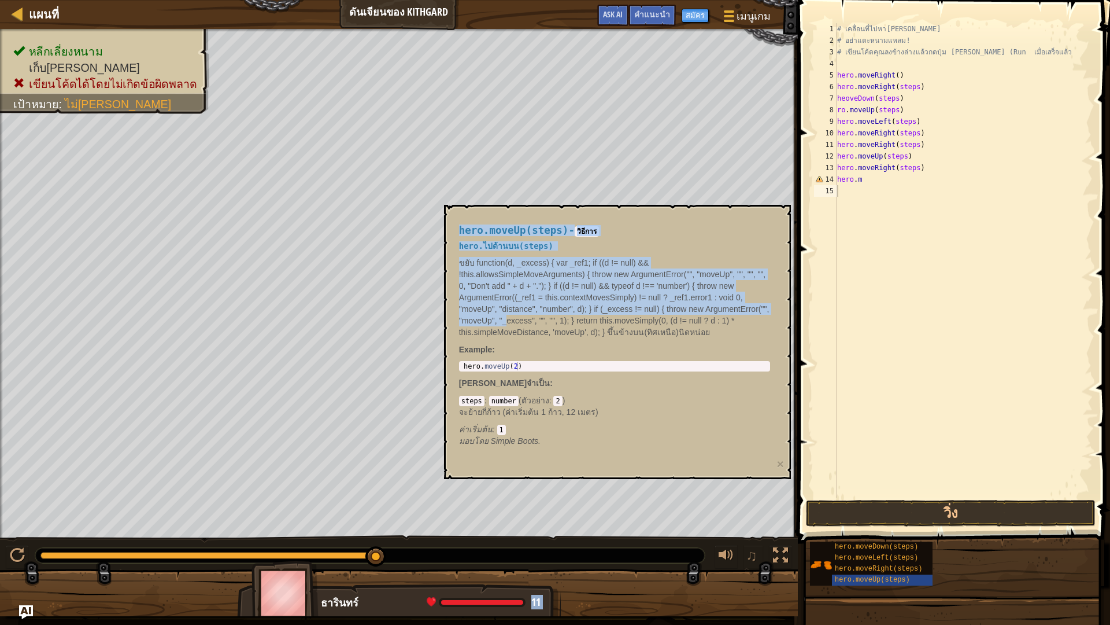
drag, startPoint x: 459, startPoint y: 624, endPoint x: 625, endPoint y: 392, distance: 285.5
click at [464, 0] on body "แผนที่ ดันเจียนของ Kithgard เมนูเกม เสร็จสิ้น สมัคร คำแนะนำ Ask AI 1 2 3 4 5 6 …" at bounding box center [555, 0] width 1110 height 0
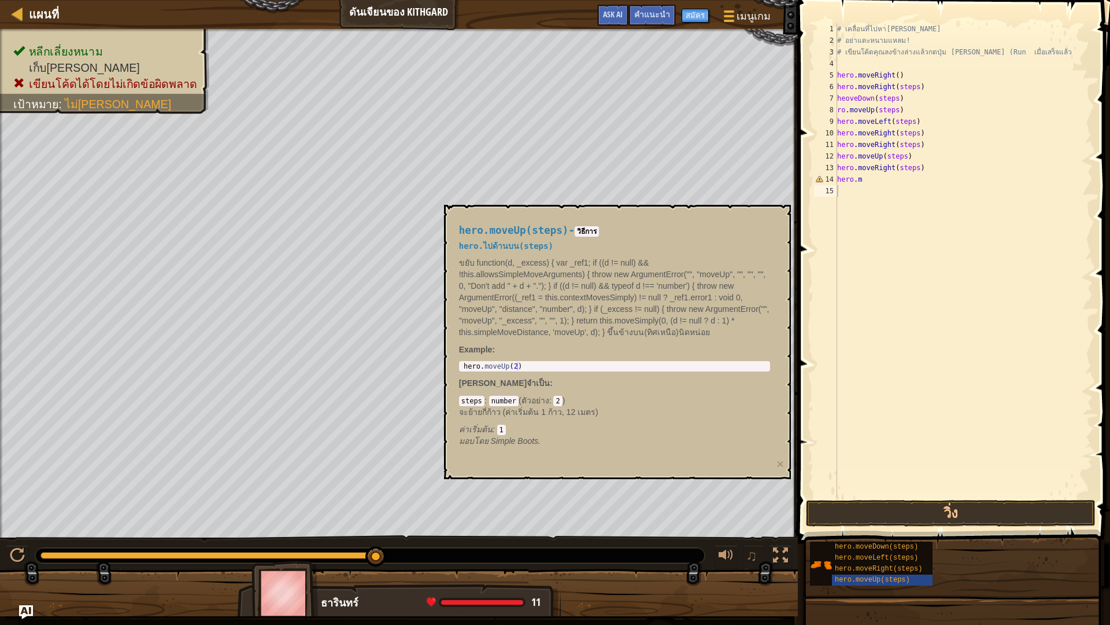
click at [352, 123] on div "หลีกเลี่ยงหนาม เก็บ[PERSON_NAME] เขียนโค้ดได้โดยไม่เกิดข้อผิดพลาด เป้าหมาย : ไม…" at bounding box center [399, 283] width 798 height 509
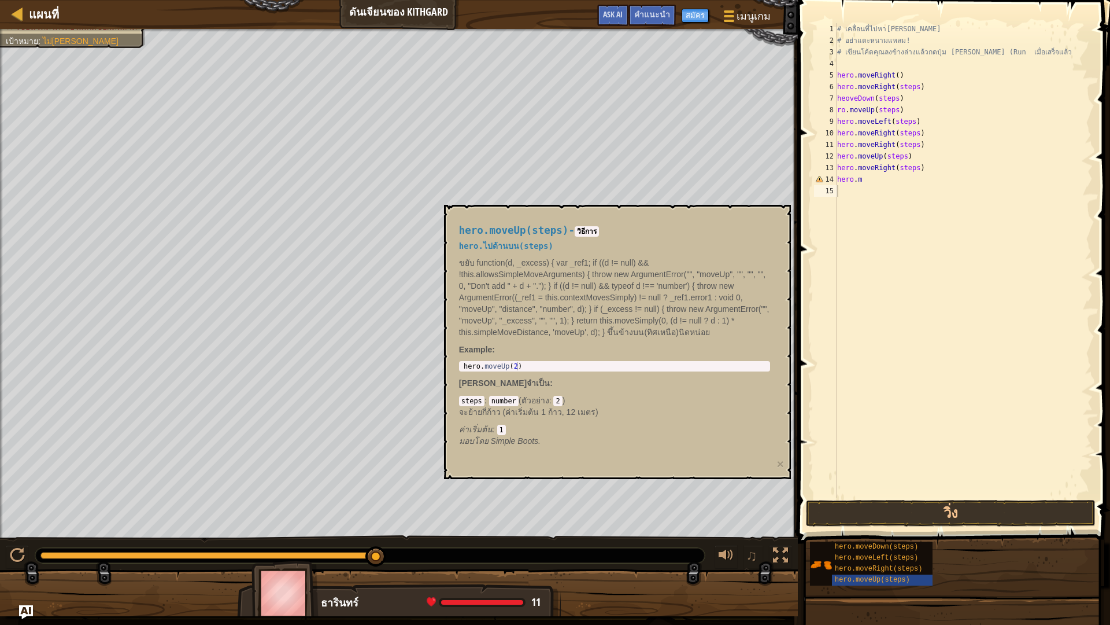
click at [8, 11] on div "แผนที่ ดันเจียนของ Kithgard เมนูเกม เสร็จสิ้น สมัคร คำแนะนำ Ask AI" at bounding box center [399, 14] width 798 height 29
click at [10, 11] on div at bounding box center [17, 13] width 14 height 14
select select "th"
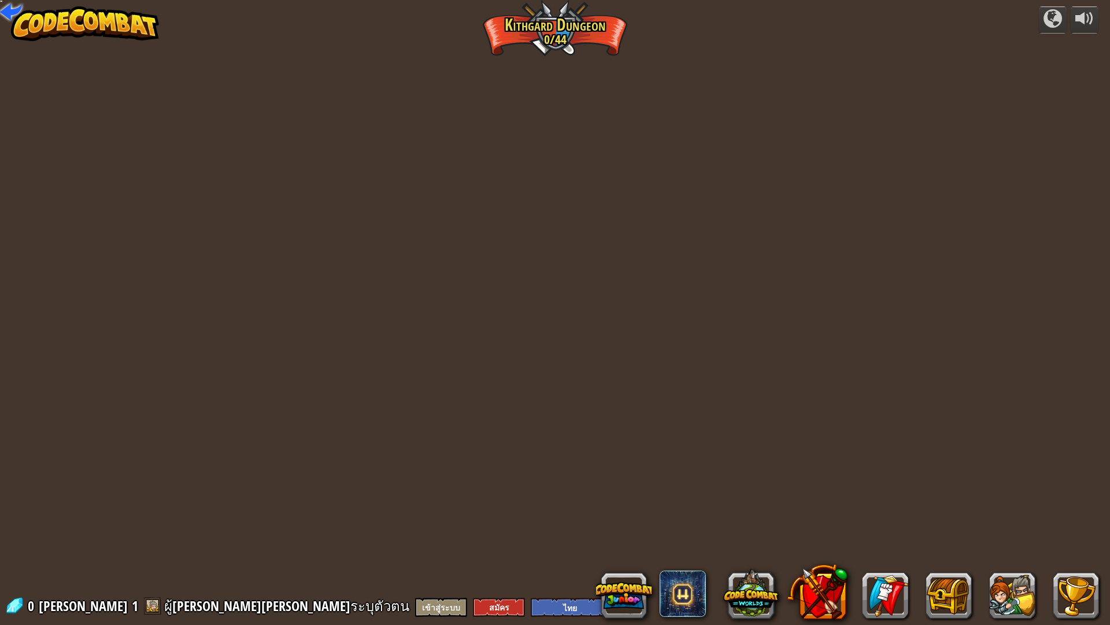
select select "th"
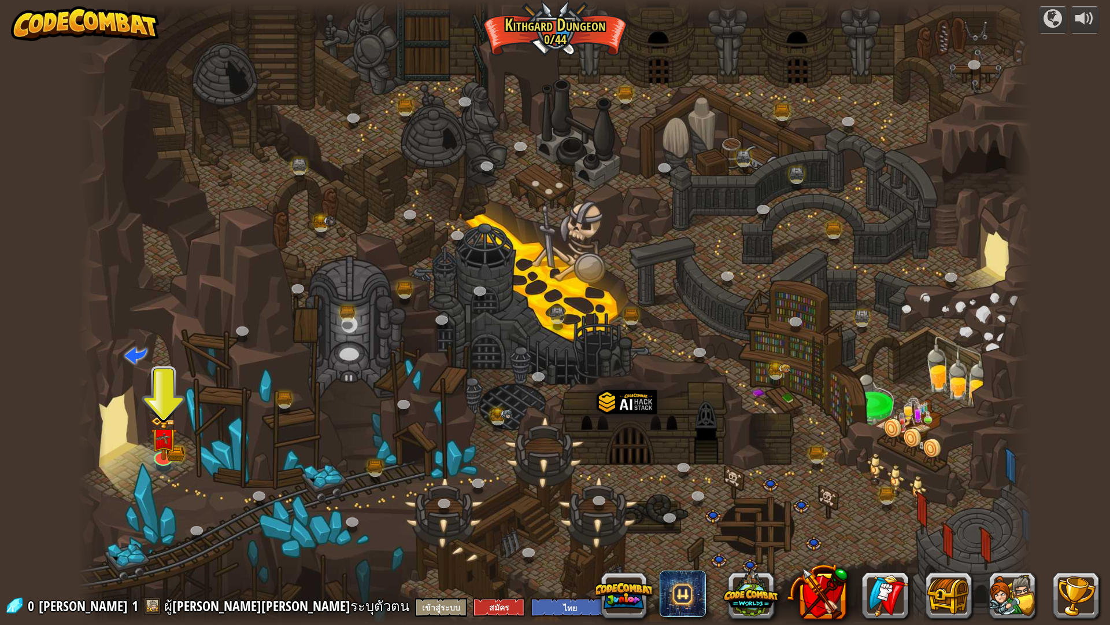
drag, startPoint x: 372, startPoint y: 329, endPoint x: 370, endPoint y: 336, distance: 7.2
click at [370, 336] on div at bounding box center [554, 312] width 955 height 625
drag, startPoint x: 370, startPoint y: 336, endPoint x: 361, endPoint y: 367, distance: 31.9
click at [361, 367] on div at bounding box center [554, 312] width 955 height 625
click at [333, 401] on div at bounding box center [554, 312] width 955 height 625
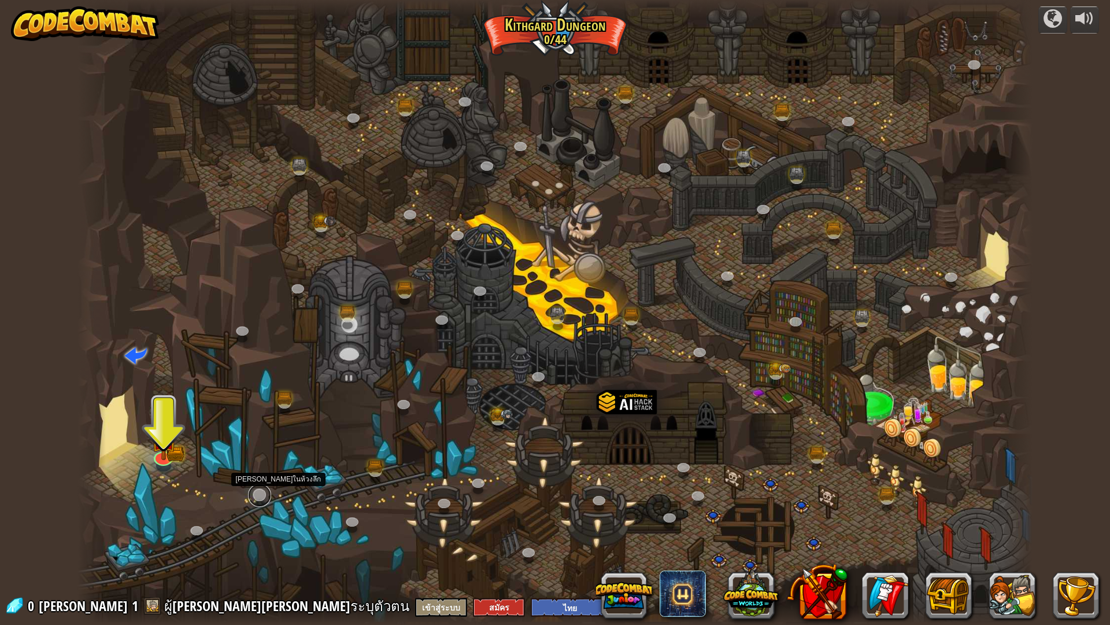
click at [256, 495] on link at bounding box center [259, 494] width 23 height 23
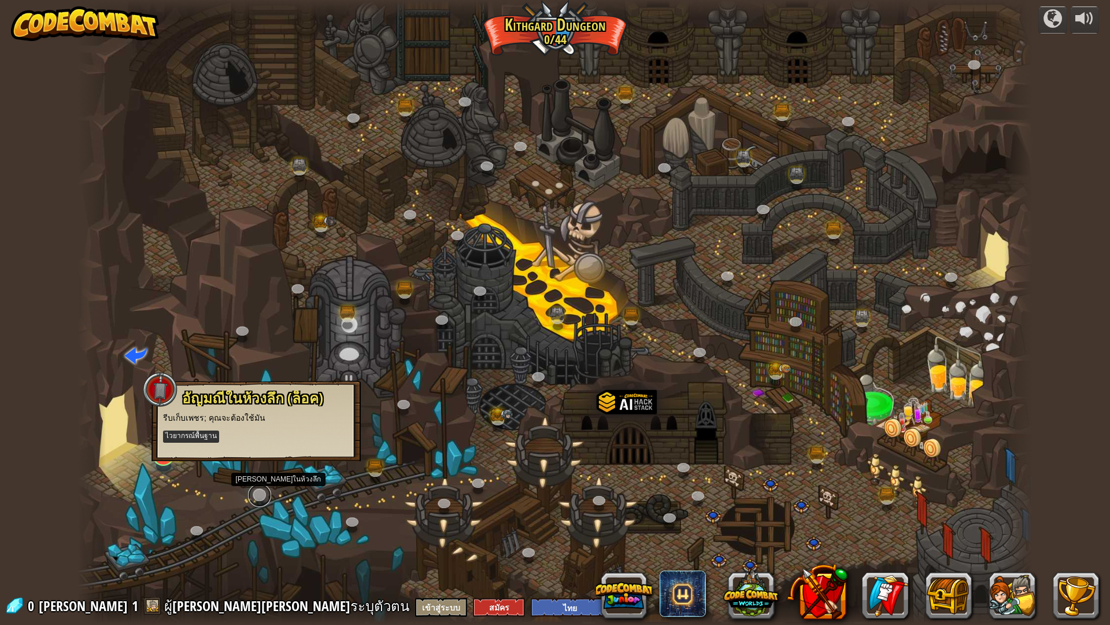
click at [256, 495] on link at bounding box center [259, 494] width 23 height 23
click at [156, 449] on div "[PERSON_NAME]ในห้วงลึก (ล็อค) รีบเก็บเพชร; คุณจะต้องใช้มัน ไวยากรณ์พื้นฐาน" at bounding box center [256, 421] width 209 height 80
drag, startPoint x: 195, startPoint y: 537, endPoint x: 489, endPoint y: 560, distance: 294.1
click at [318, 546] on div at bounding box center [554, 312] width 955 height 625
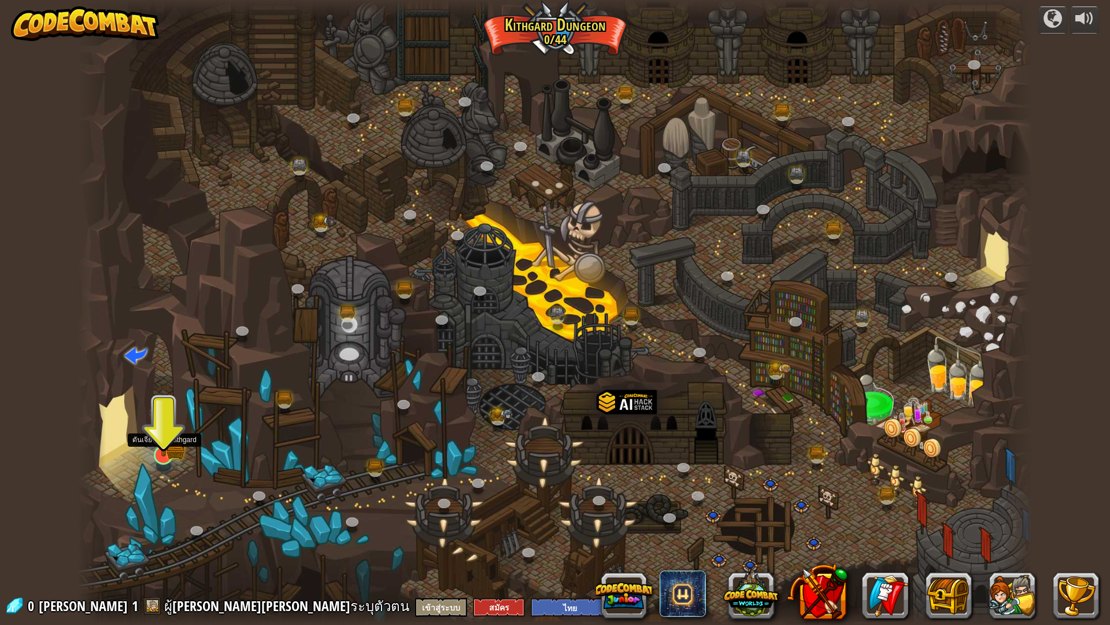
click at [169, 451] on img at bounding box center [163, 427] width 27 height 58
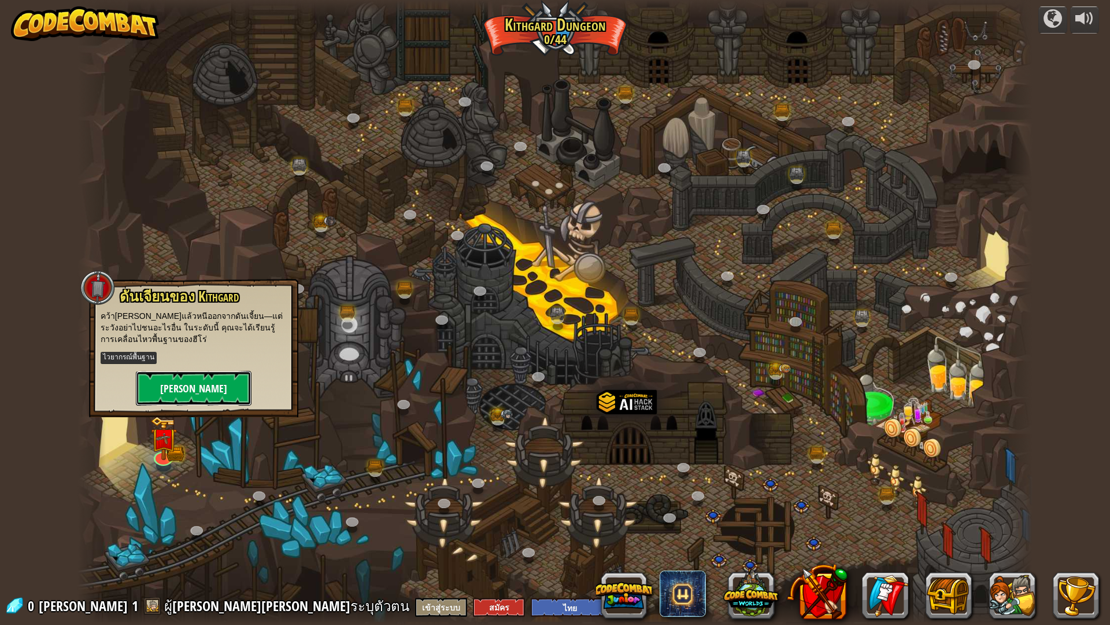
click at [199, 389] on button "[PERSON_NAME]" at bounding box center [194, 388] width 116 height 35
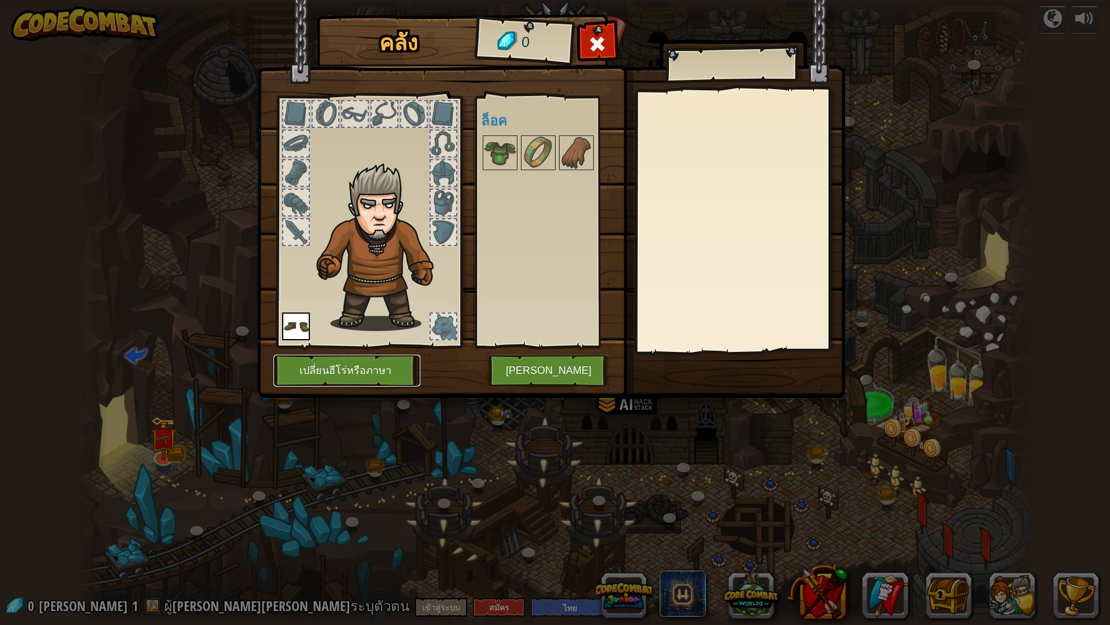
click at [407, 382] on button "เปลี่ยนฮีโร่หรือภาษา" at bounding box center [347, 371] width 147 height 32
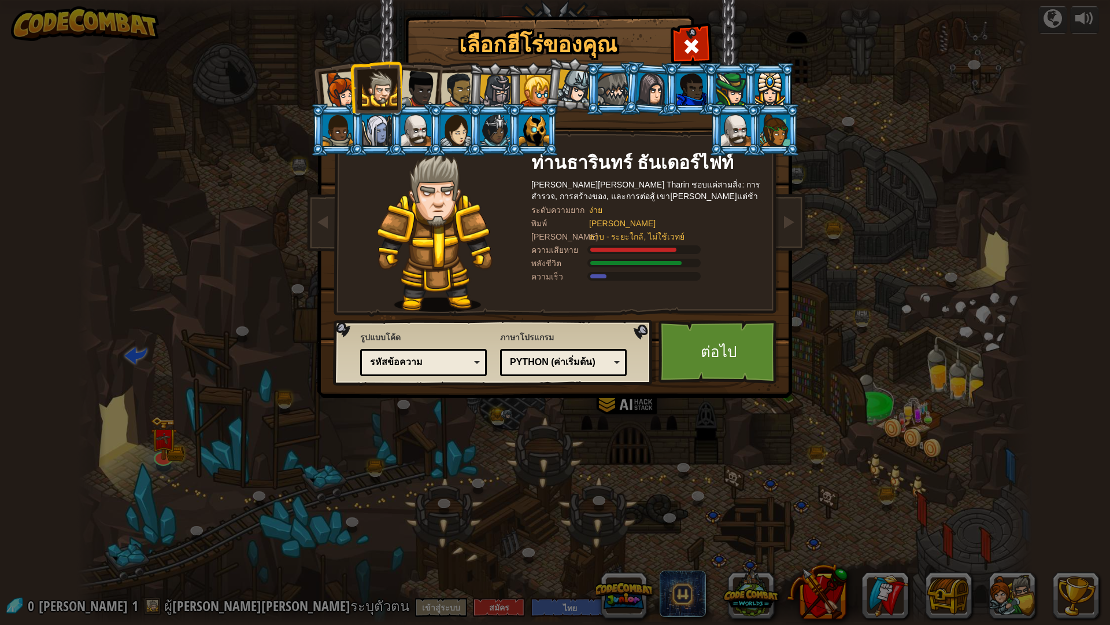
click at [500, 87] on div at bounding box center [495, 91] width 33 height 33
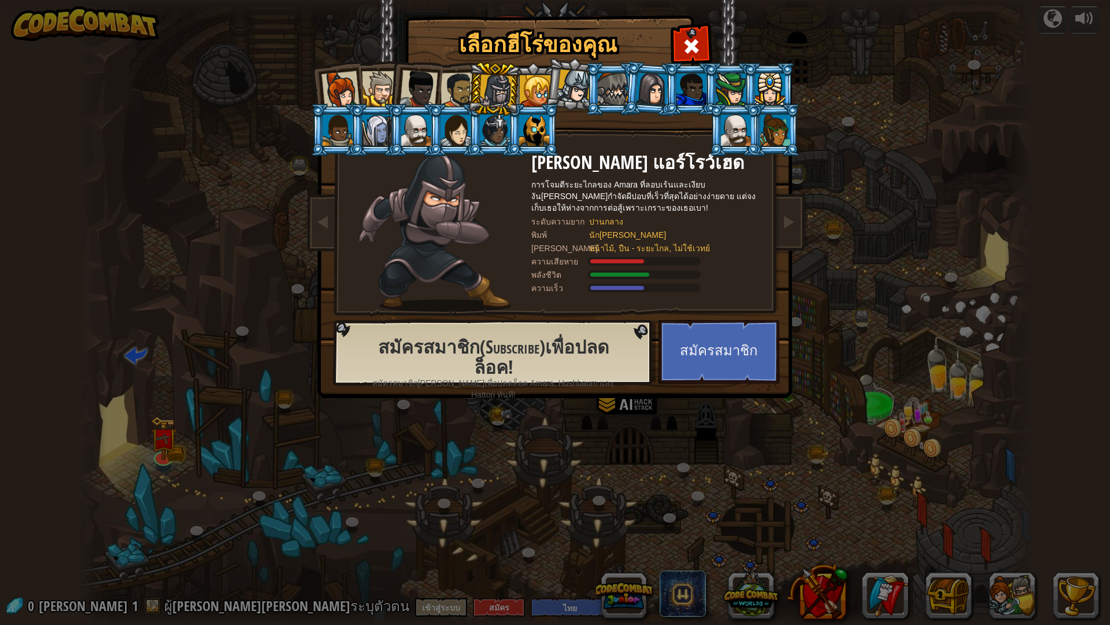
click at [457, 95] on div at bounding box center [459, 90] width 36 height 36
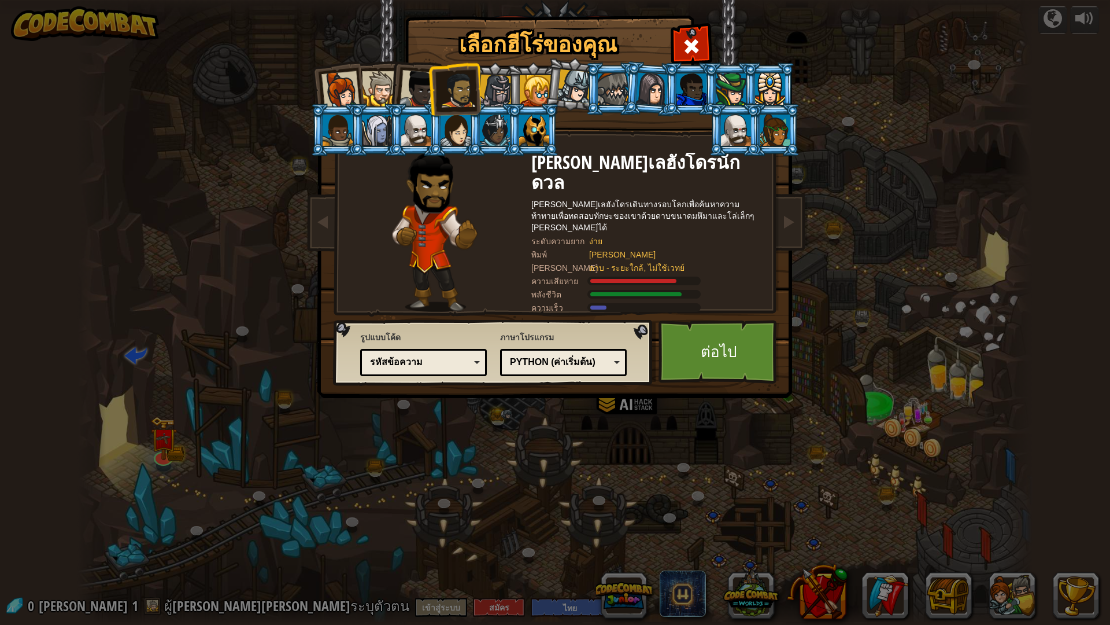
click at [390, 93] on li at bounding box center [415, 86] width 57 height 57
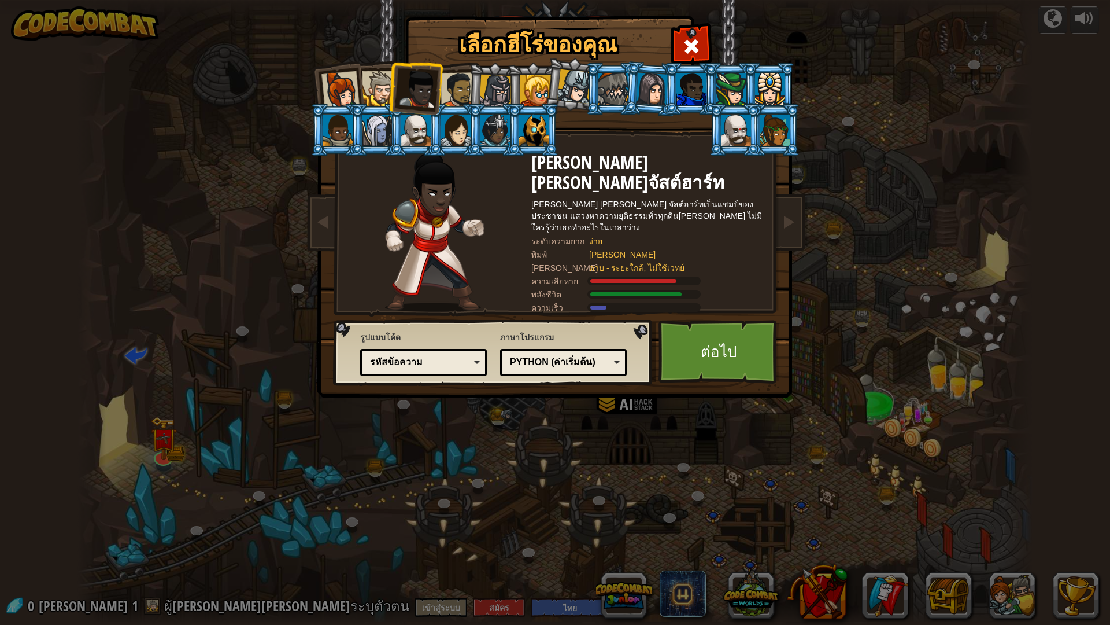
click at [373, 101] on div at bounding box center [379, 88] width 35 height 35
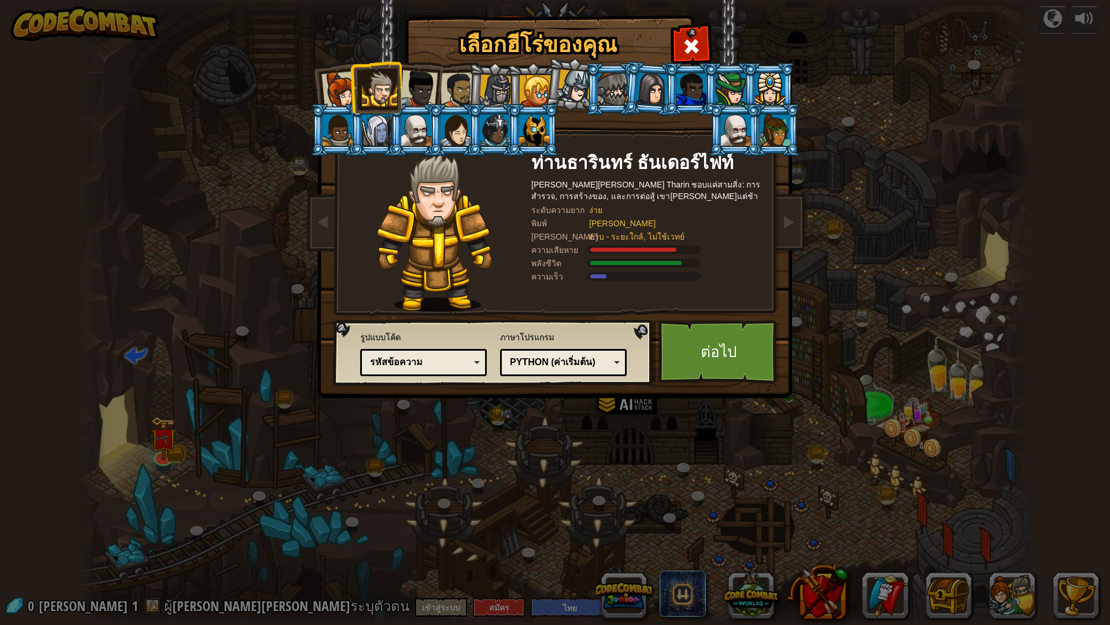
click at [345, 87] on div at bounding box center [341, 90] width 38 height 38
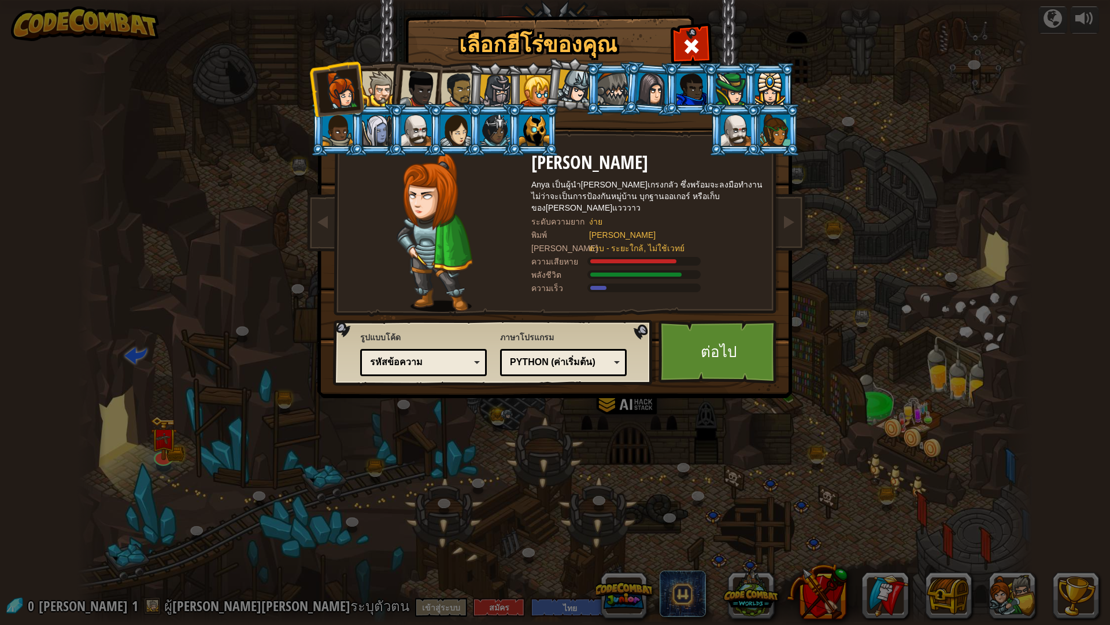
click at [374, 90] on div at bounding box center [379, 88] width 35 height 35
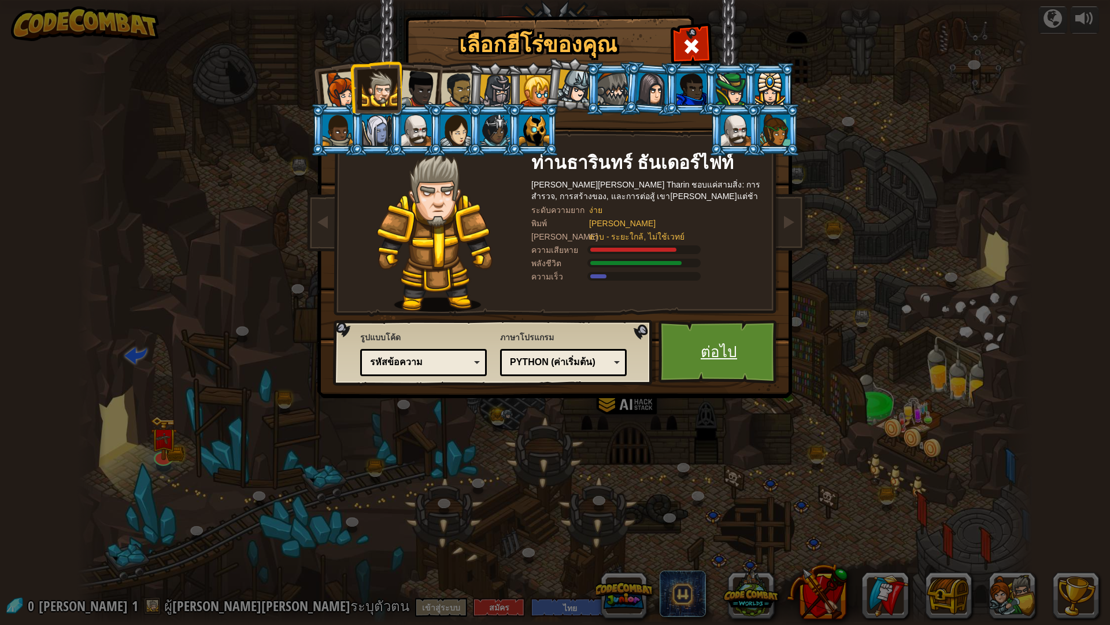
click at [723, 342] on link "ต่อไป" at bounding box center [719, 352] width 121 height 64
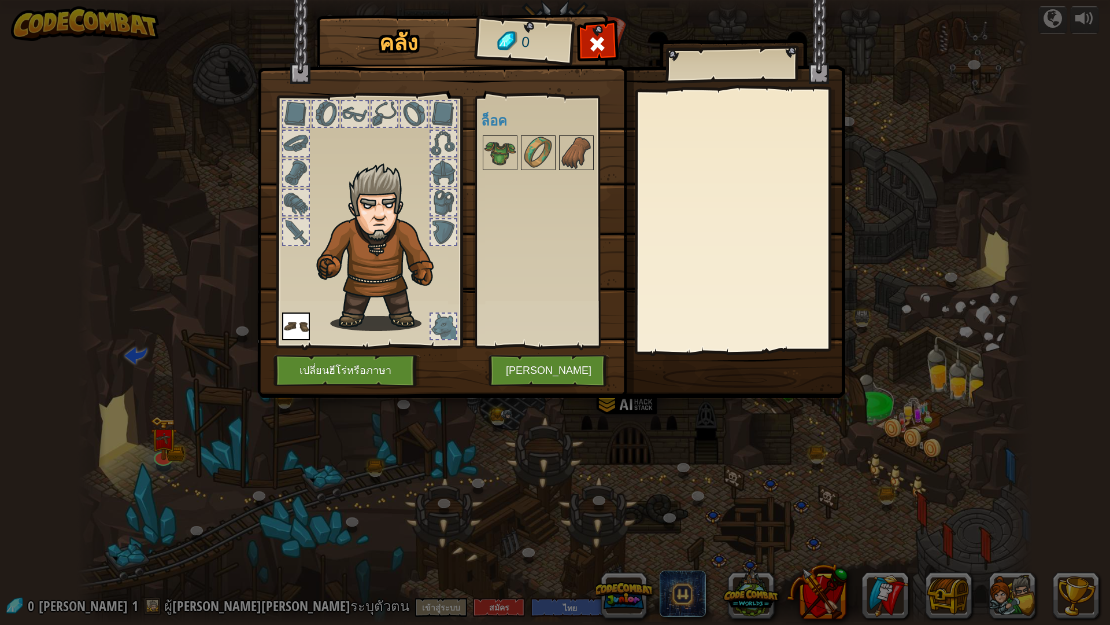
click at [442, 228] on div at bounding box center [443, 231] width 25 height 25
click at [444, 319] on div at bounding box center [443, 325] width 25 height 25
drag, startPoint x: 444, startPoint y: 319, endPoint x: 403, endPoint y: 364, distance: 60.6
click at [403, 364] on div "คลัง 0 พร้อมใช้งาน ใช้งาน (ดับเบิลคลิ๊ก..เพื่อใช้งาน) ล็อค ใช้งาน ถอดออก สมัครส…" at bounding box center [555, 208] width 588 height 382
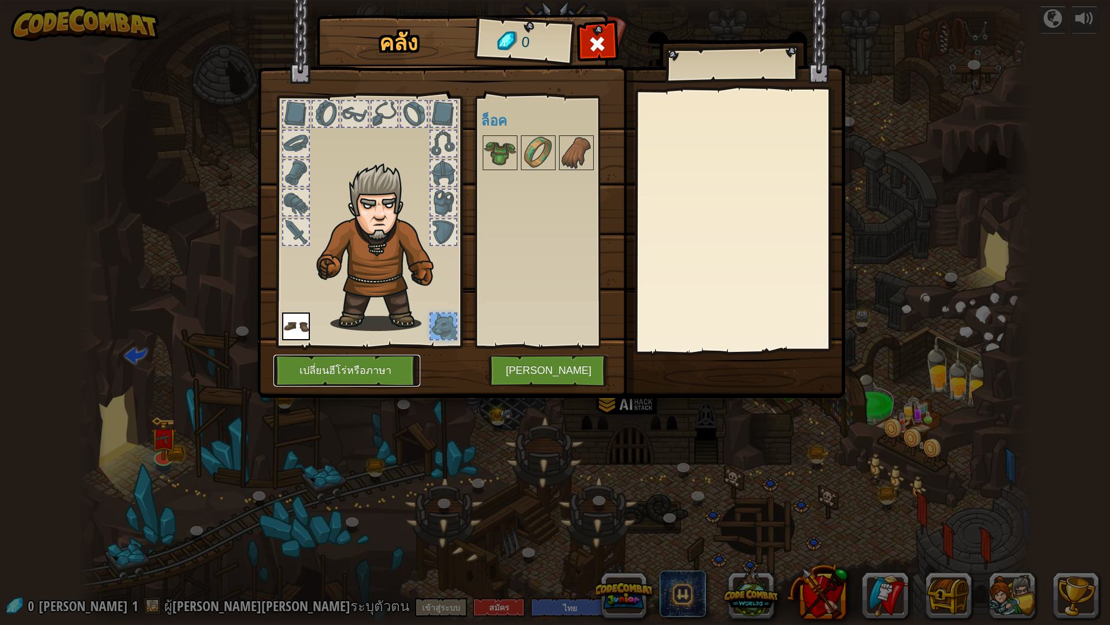
click at [403, 365] on button "เปลี่ยนฮีโร่หรือภาษา" at bounding box center [347, 371] width 147 height 32
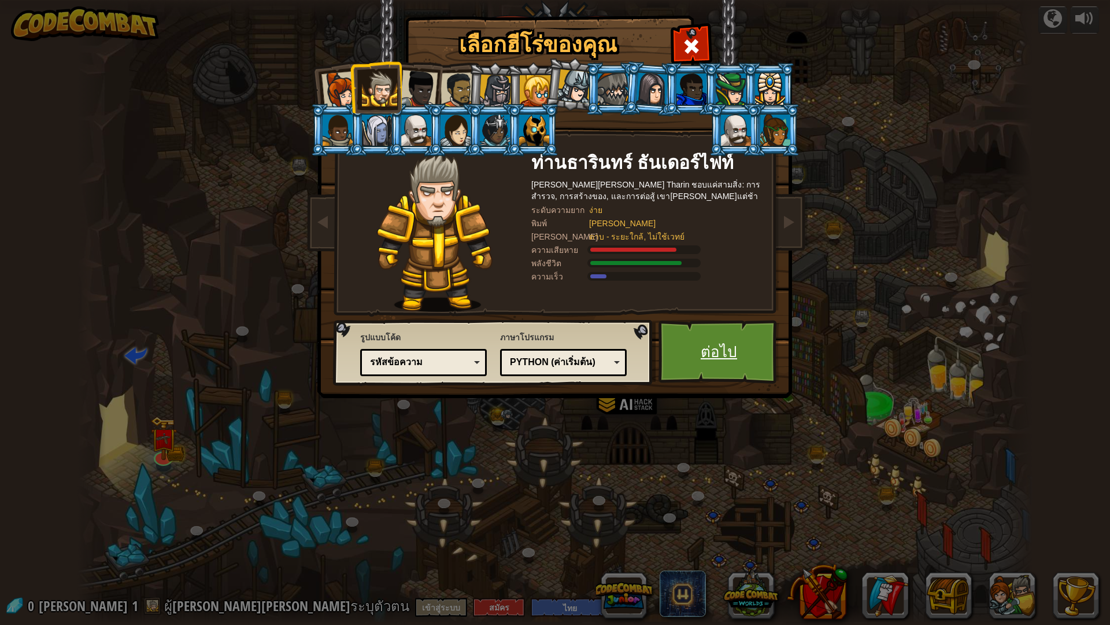
click at [718, 372] on link "ต่อไป" at bounding box center [719, 352] width 121 height 64
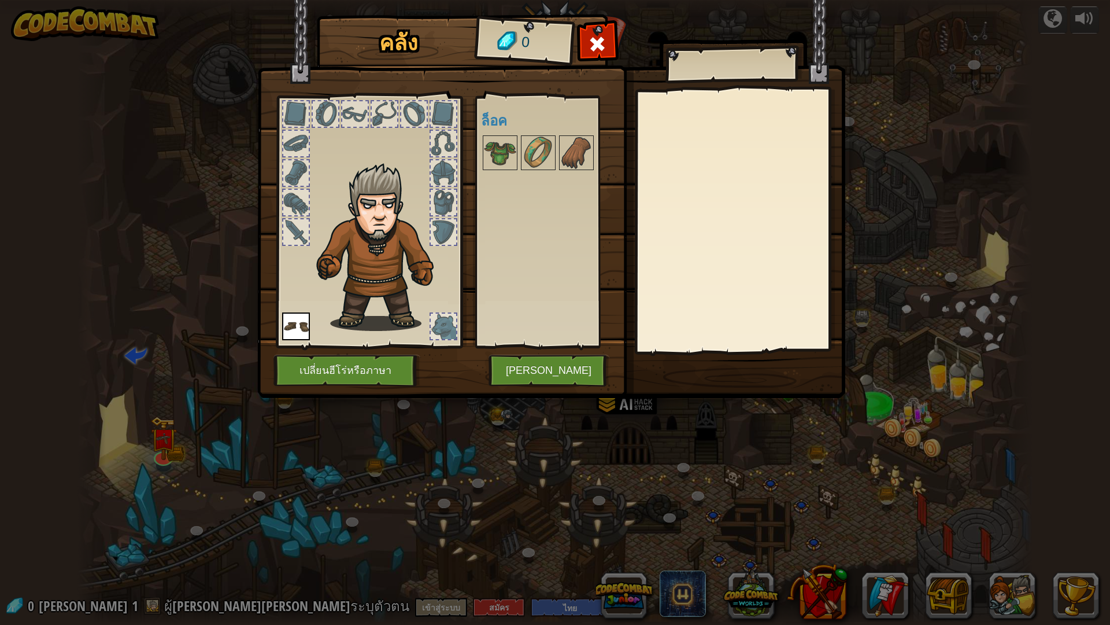
drag, startPoint x: 424, startPoint y: 320, endPoint x: 442, endPoint y: 335, distance: 23.4
click at [438, 335] on div at bounding box center [369, 218] width 191 height 260
drag, startPoint x: 442, startPoint y: 335, endPoint x: 439, endPoint y: 313, distance: 22.2
click at [441, 322] on div at bounding box center [443, 325] width 25 height 25
drag, startPoint x: 439, startPoint y: 313, endPoint x: 440, endPoint y: 325, distance: 11.6
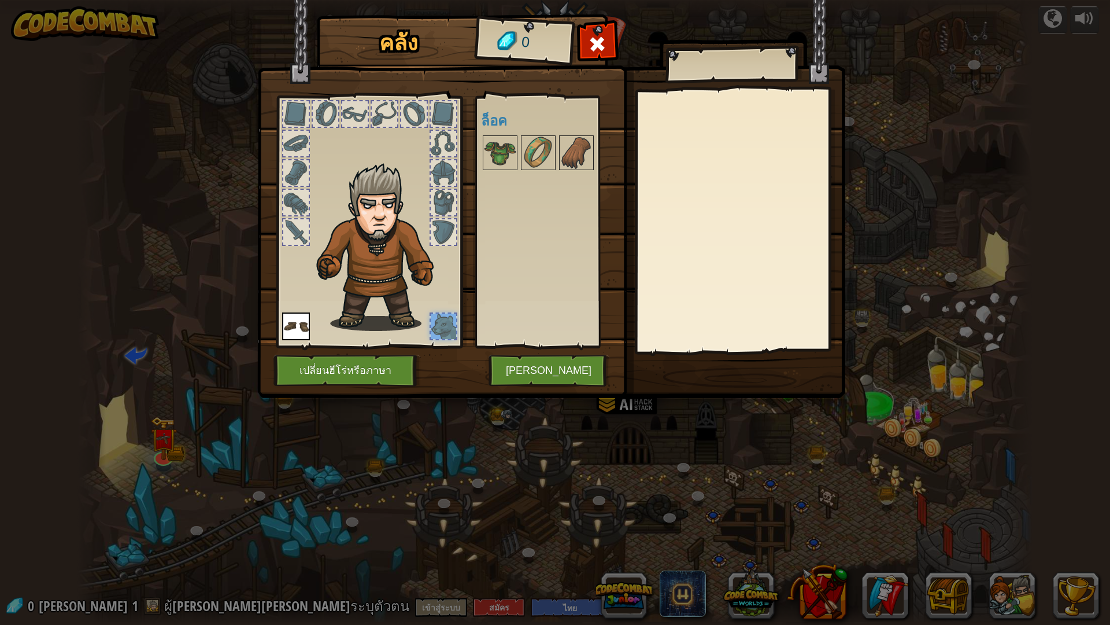
click at [440, 324] on div at bounding box center [443, 325] width 25 height 25
click at [440, 325] on div at bounding box center [443, 325] width 25 height 25
click at [283, 316] on img at bounding box center [296, 326] width 28 height 28
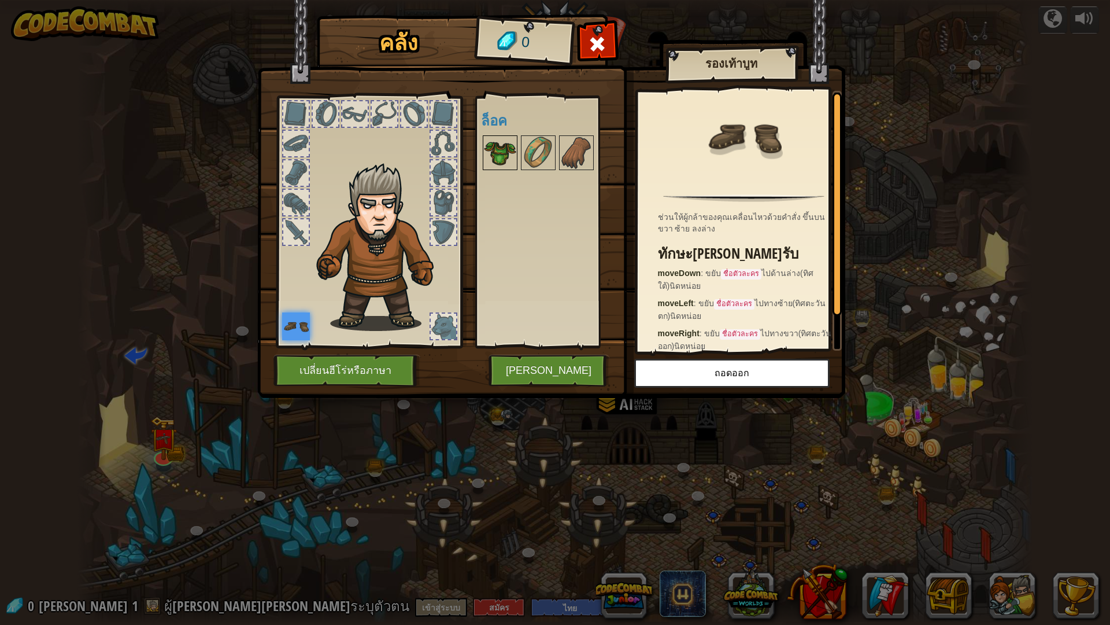
click at [499, 147] on img at bounding box center [500, 152] width 32 height 32
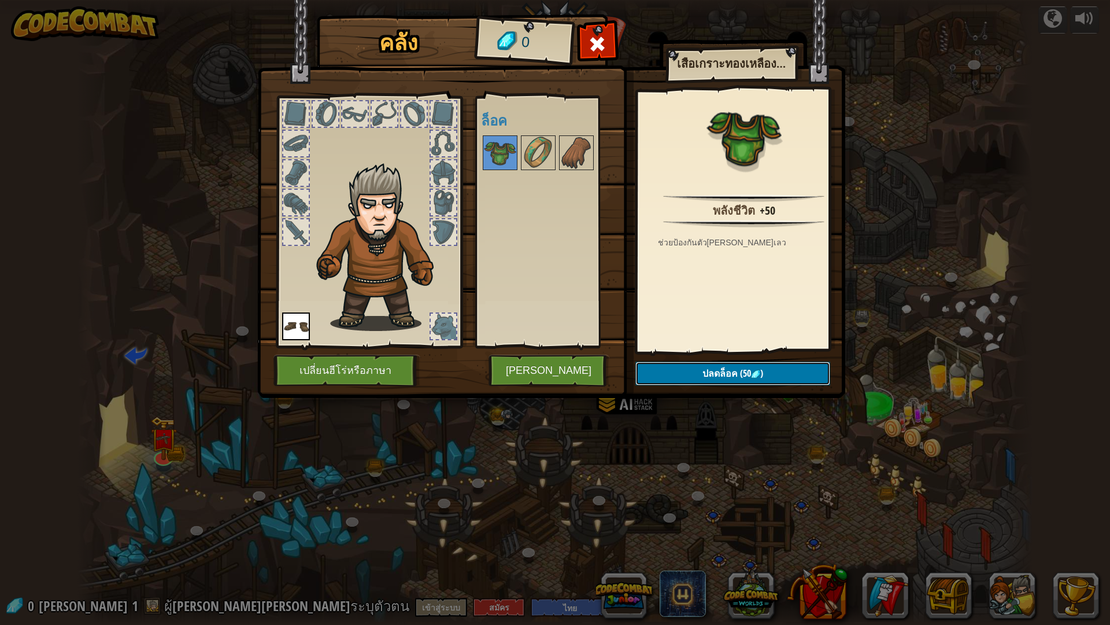
click at [692, 370] on button "ปลดล็อค (50 )" at bounding box center [733, 373] width 195 height 24
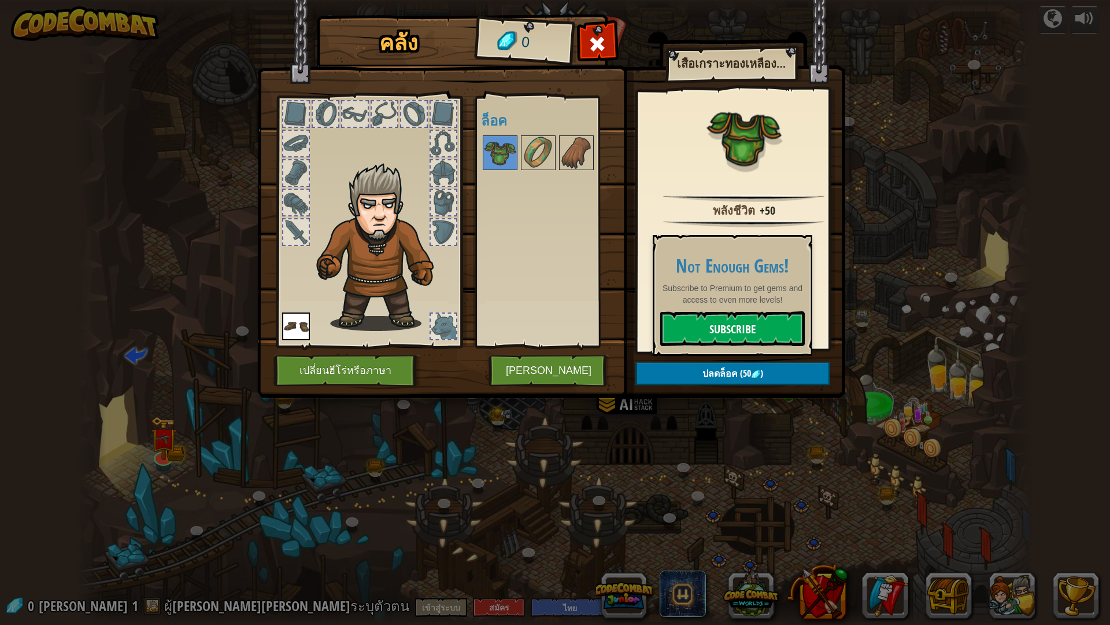
click at [707, 331] on link "Subscribe" at bounding box center [732, 328] width 145 height 35
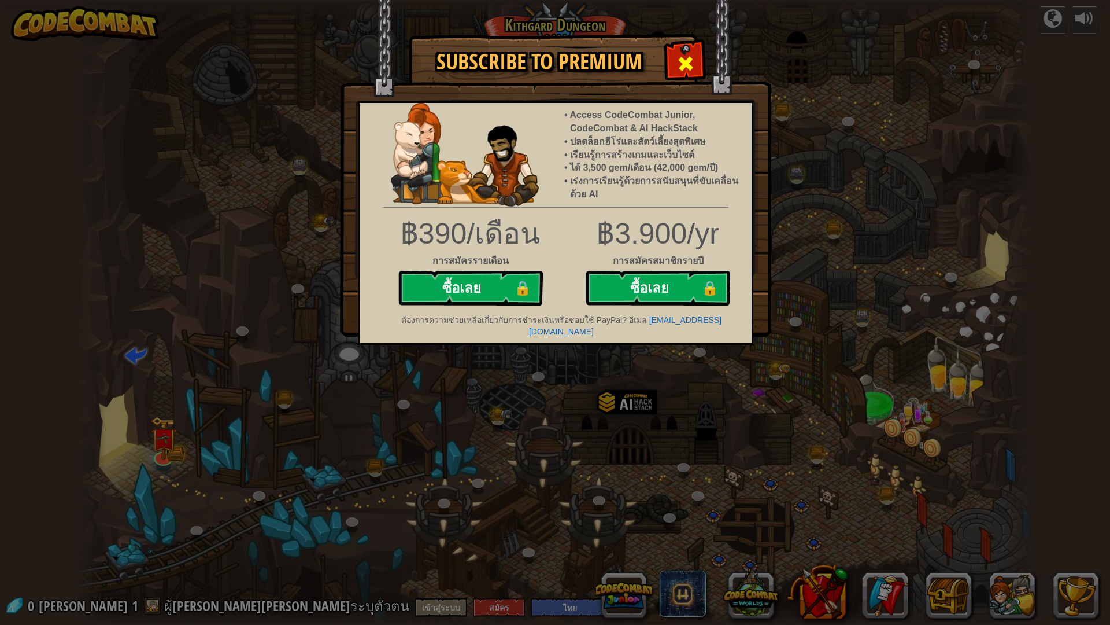
click at [678, 52] on div at bounding box center [685, 62] width 36 height 36
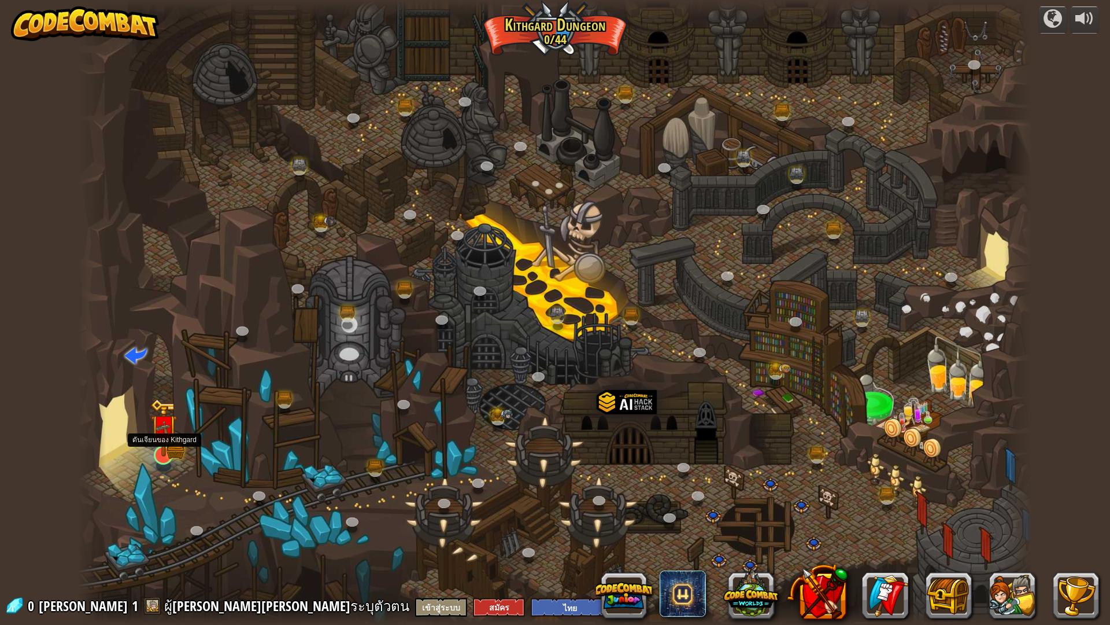
click at [169, 435] on img at bounding box center [164, 428] width 16 height 16
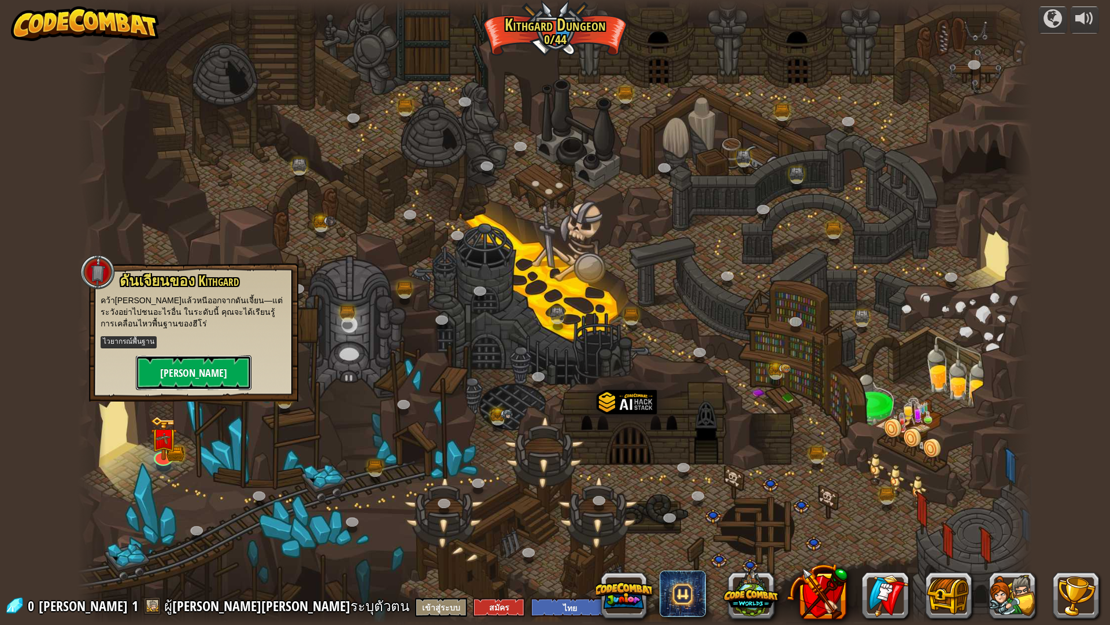
click at [193, 372] on button "[PERSON_NAME]" at bounding box center [194, 372] width 116 height 35
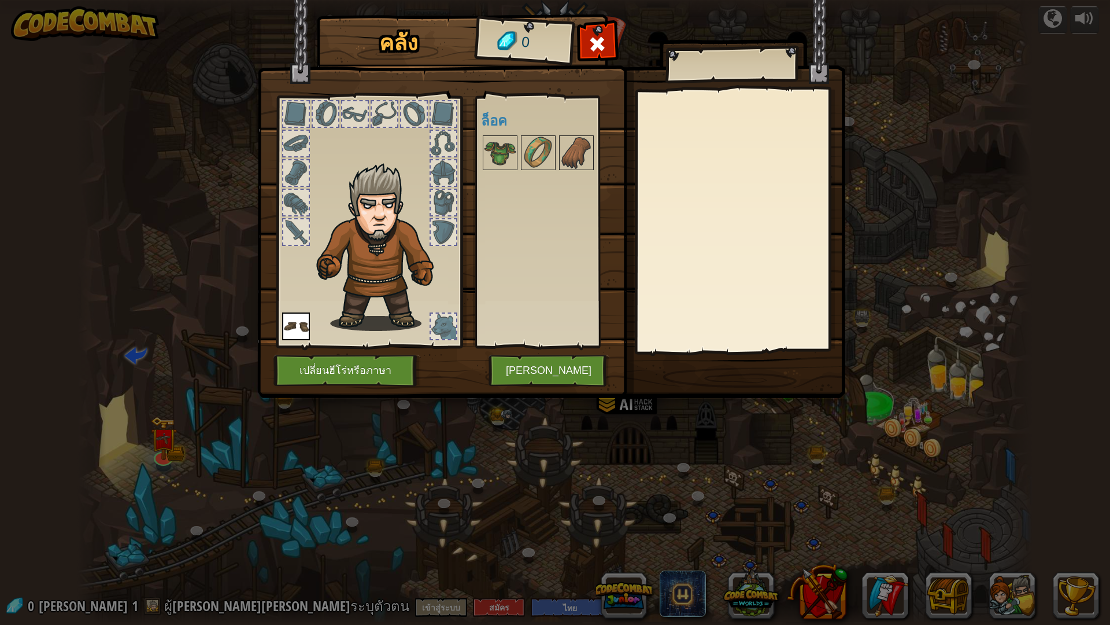
click at [285, 328] on img at bounding box center [296, 326] width 28 height 28
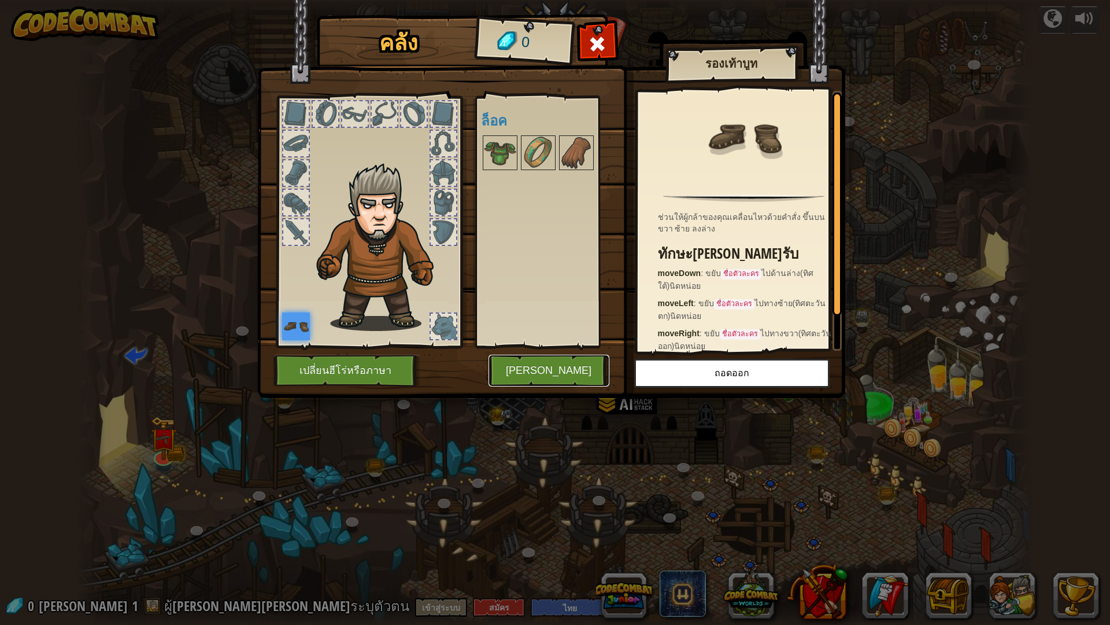
click at [522, 371] on button "[PERSON_NAME]" at bounding box center [549, 371] width 121 height 32
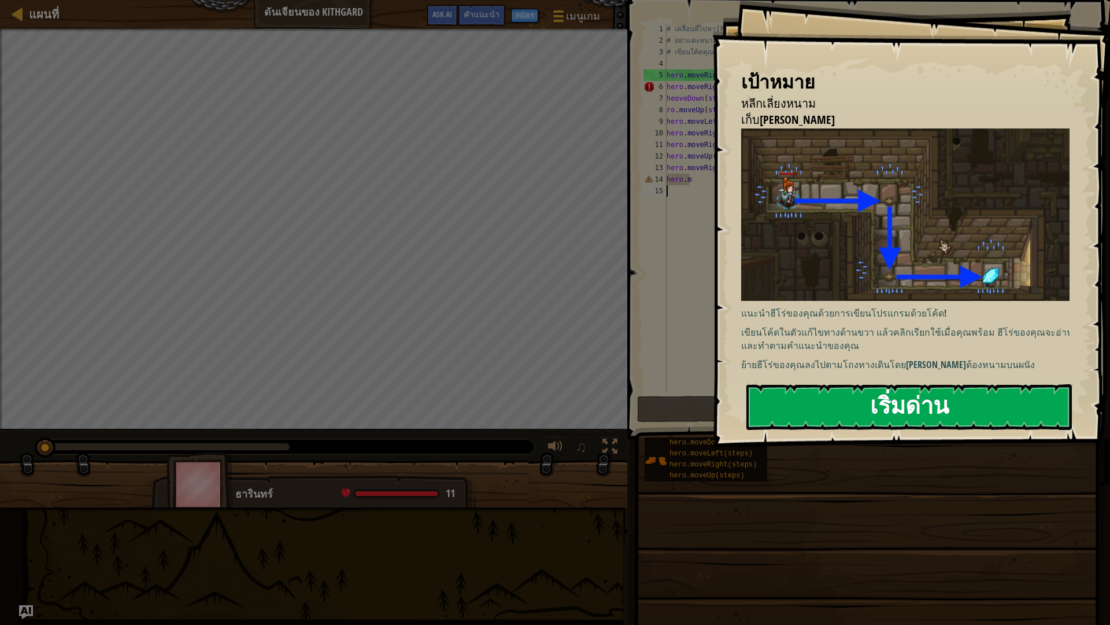
click at [778, 397] on button "เริ่มด่าน" at bounding box center [910, 407] width 326 height 46
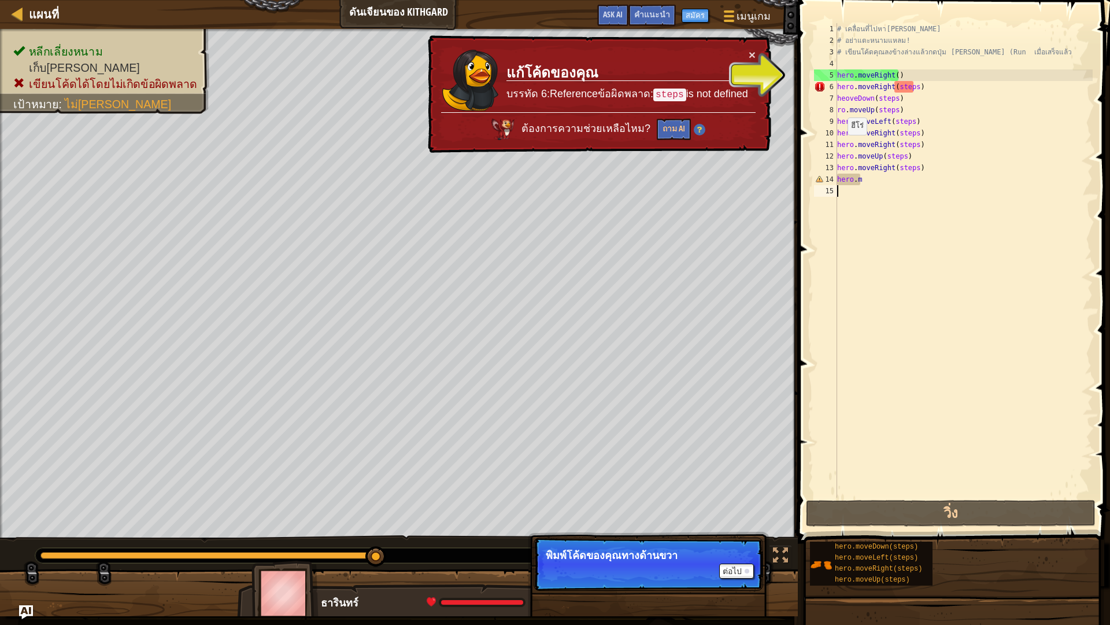
click at [427, 546] on span at bounding box center [431, 601] width 9 height 9
drag, startPoint x: 425, startPoint y: 599, endPoint x: 376, endPoint y: 605, distance: 49.0
click at [376, 546] on div "ธารินทร์" at bounding box center [435, 602] width 228 height 15
click at [357, 546] on div "ธารินทร์" at bounding box center [435, 602] width 228 height 15
click at [297, 546] on img at bounding box center [285, 592] width 67 height 64
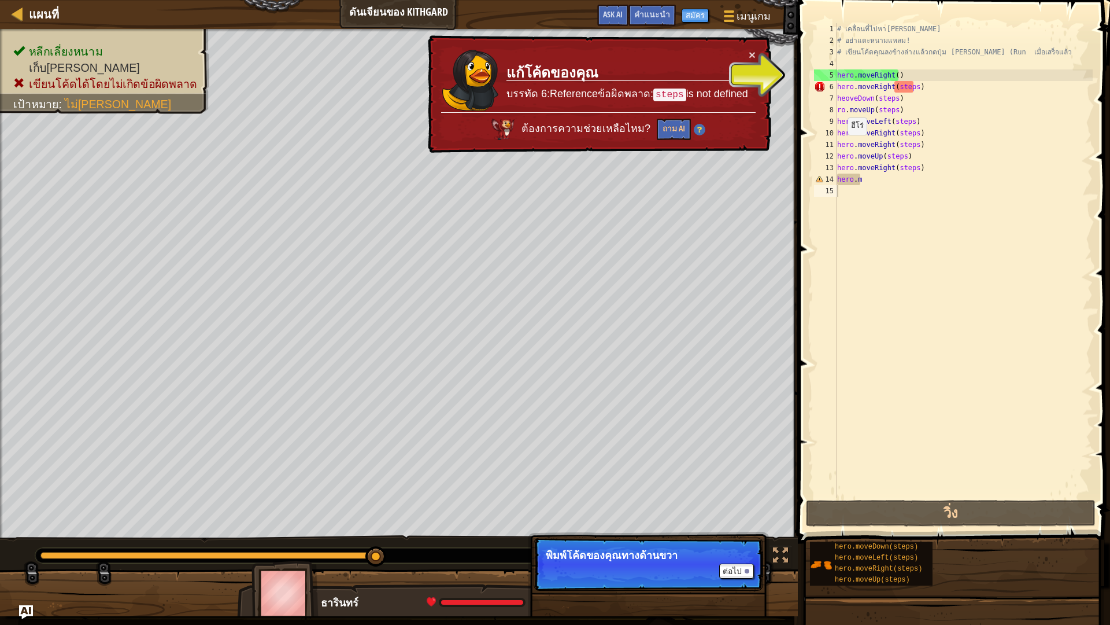
click at [313, 546] on div at bounding box center [370, 555] width 670 height 15
click at [837, 88] on div "# เคลื่อนที่ไปหา[PERSON_NAME] # อย่าแตะหนามแหลม! # เขียนโค้ดคุณลงข้างล่างแล้วกด…" at bounding box center [964, 271] width 258 height 497
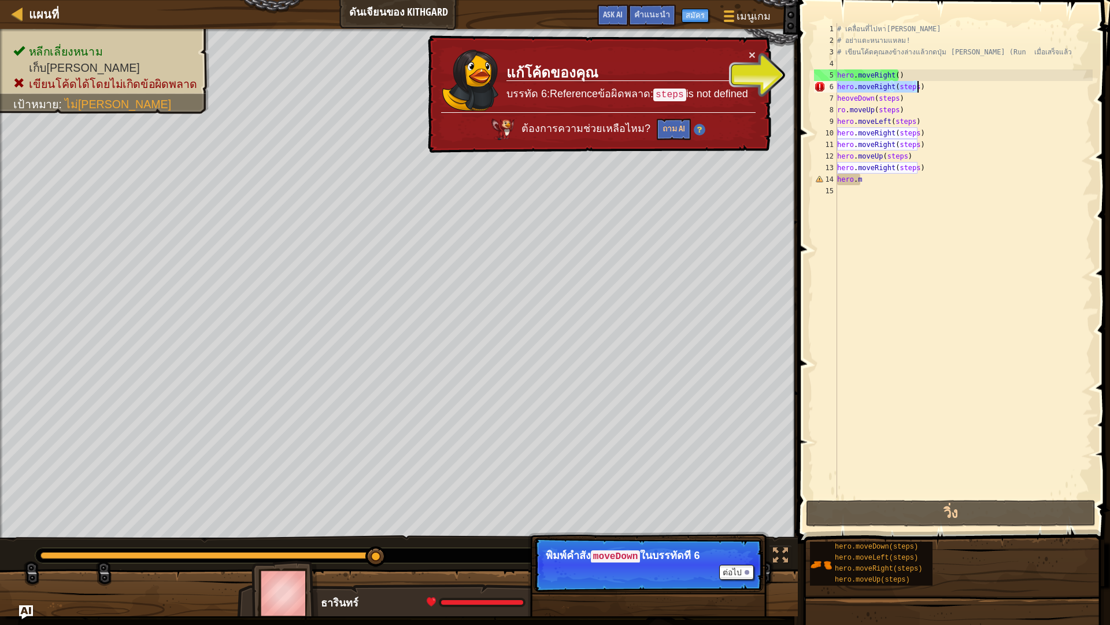
drag, startPoint x: 837, startPoint y: 88, endPoint x: 968, endPoint y: 86, distance: 130.1
click at [968, 86] on div "# เคลื่อนที่ไปหา[PERSON_NAME] # อย่าแตะหนามแหลม! # เขียนโค้ดคุณลงข้างล่างแล้วกด…" at bounding box center [964, 271] width 258 height 497
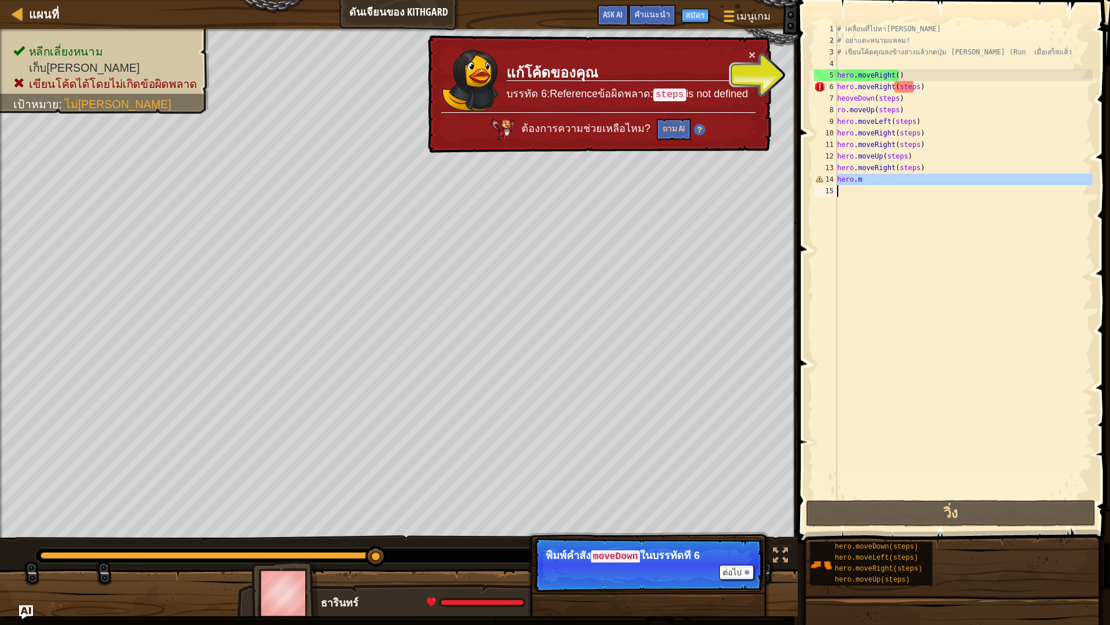
drag, startPoint x: 829, startPoint y: 177, endPoint x: 958, endPoint y: 172, distance: 129.7
click at [964, 172] on div "hero.moveRight(steps) 1 2 3 4 5 6 7 8 9 10 11 12 13 14 15 # เคลื่อนที่ไปหา[PERS…" at bounding box center [952, 260] width 281 height 474
type textarea "hero.m"
drag, startPoint x: 848, startPoint y: 179, endPoint x: 814, endPoint y: 389, distance: 212.6
click at [816, 396] on div "1 2 3 4 5 6 7 8 9 10 11 12 13 14 15 # เคลื่อนที่ไปหา[PERSON_NAME] # อย่าแตะหนาม…" at bounding box center [952, 260] width 281 height 474
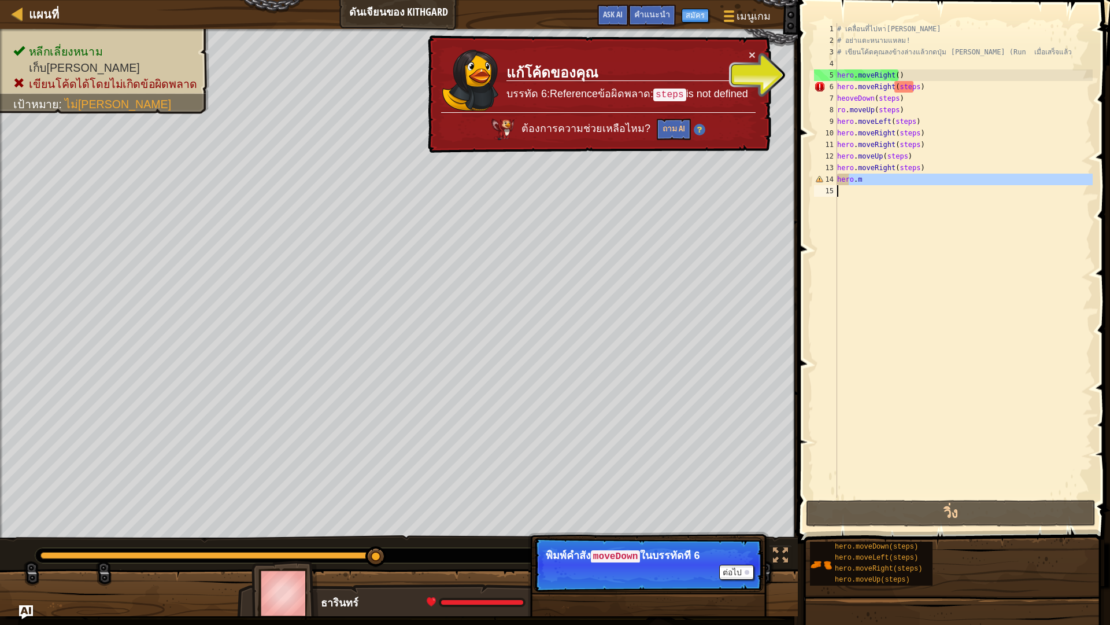
type textarea "hero.m"
drag, startPoint x: 804, startPoint y: 87, endPoint x: 886, endPoint y: 83, distance: 82.2
click at [886, 86] on div "hero.m 1 2 3 4 5 6 7 8 9 10 11 12 13 14 15 # เคลื่อนที่ไปหา[PERSON_NAME] # อย่า…" at bounding box center [953, 294] width 316 height 577
drag, startPoint x: 848, startPoint y: 167, endPoint x: 858, endPoint y: 139, distance: 29.6
click at [852, 152] on div "# เคลื่อนที่ไปหา[PERSON_NAME] # อย่าแตะหนามแหลม! # เขียนโค้ดคุณลงข้างล่างแล้วกด…" at bounding box center [964, 271] width 258 height 497
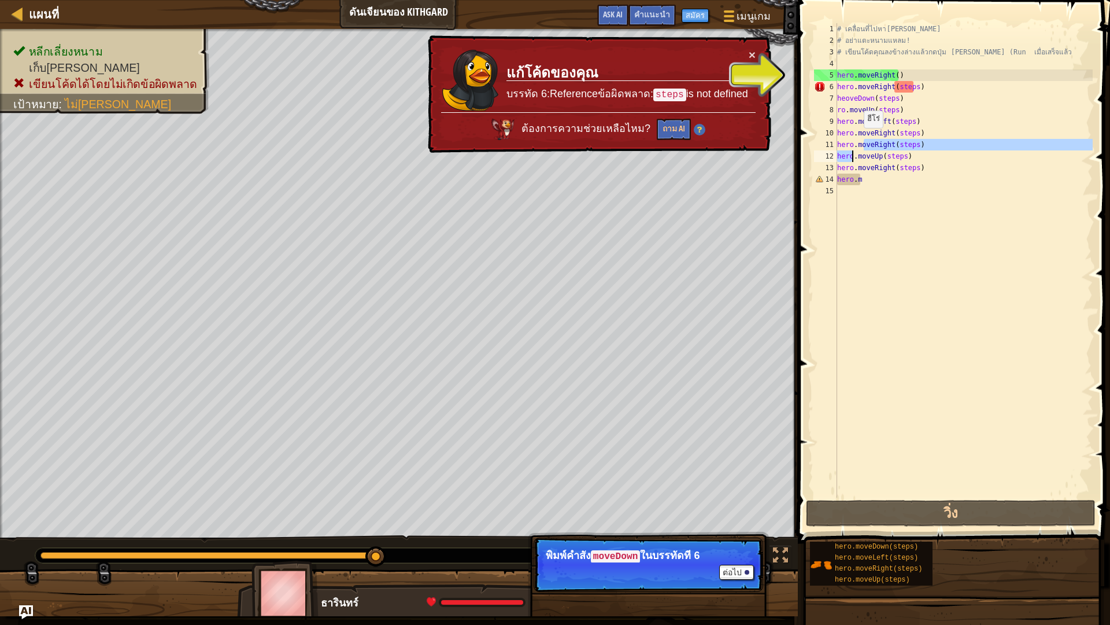
drag, startPoint x: 851, startPoint y: 171, endPoint x: 855, endPoint y: 138, distance: 33.3
click at [854, 143] on div "# เคลื่อนที่ไปหา[PERSON_NAME] # อย่าแตะหนามแหลม! # เขียนโค้ดคุณลงข้างล่างแล้วกด…" at bounding box center [964, 271] width 258 height 497
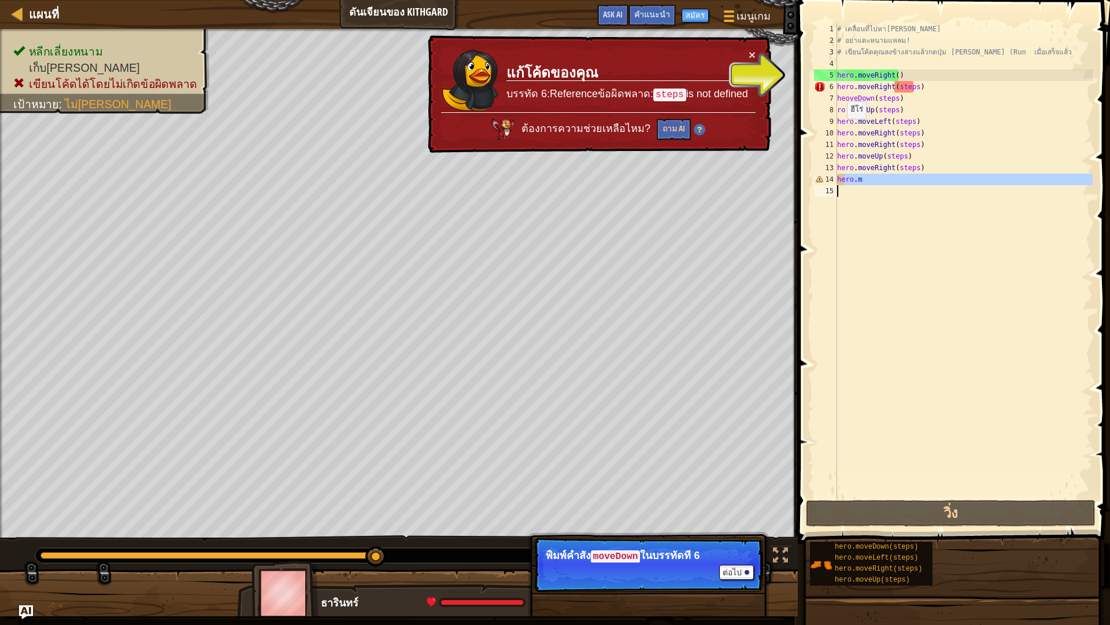
click at [780, 287] on div "แผนที่ ดันเจียนของ Kithgard เมนูเกม เสร็จสิ้น สมัคร คำแนะนำ Ask AI 1 הההההההההה…" at bounding box center [555, 312] width 1110 height 625
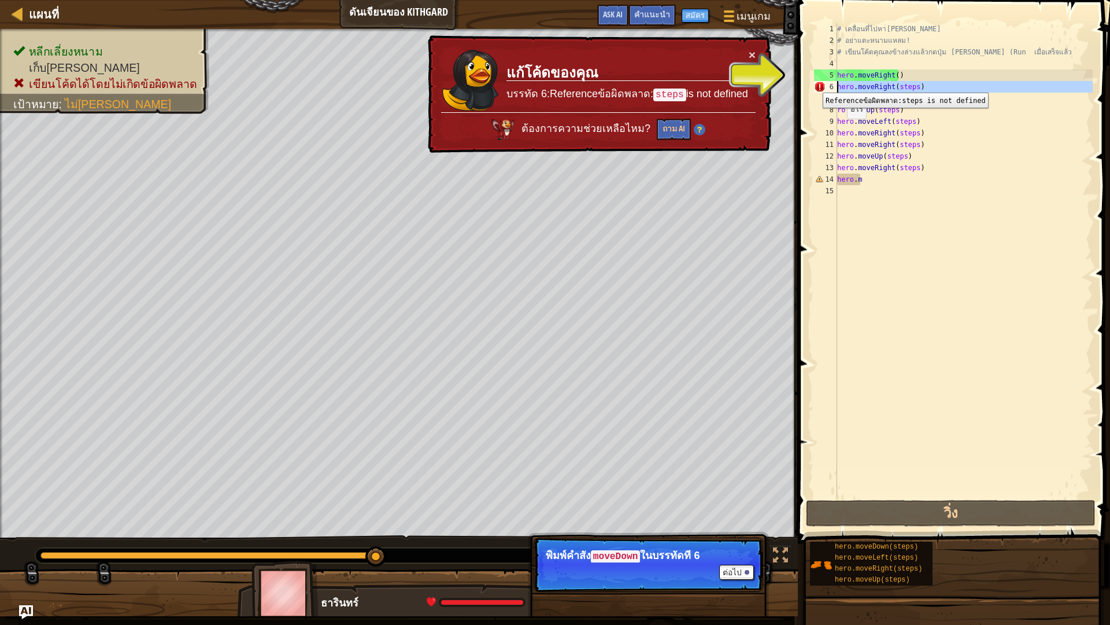
click at [814, 84] on div "6" at bounding box center [825, 87] width 23 height 12
click at [815, 84] on div "6" at bounding box center [825, 87] width 23 height 12
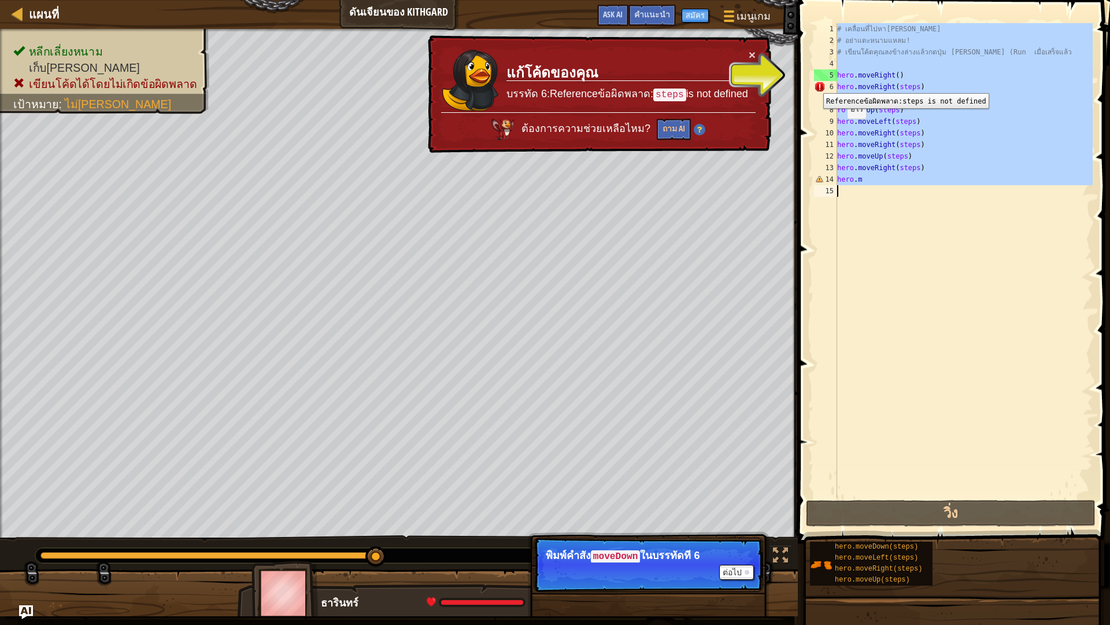
type textarea "hero.m"
click at [815, 84] on div "6" at bounding box center [825, 87] width 23 height 12
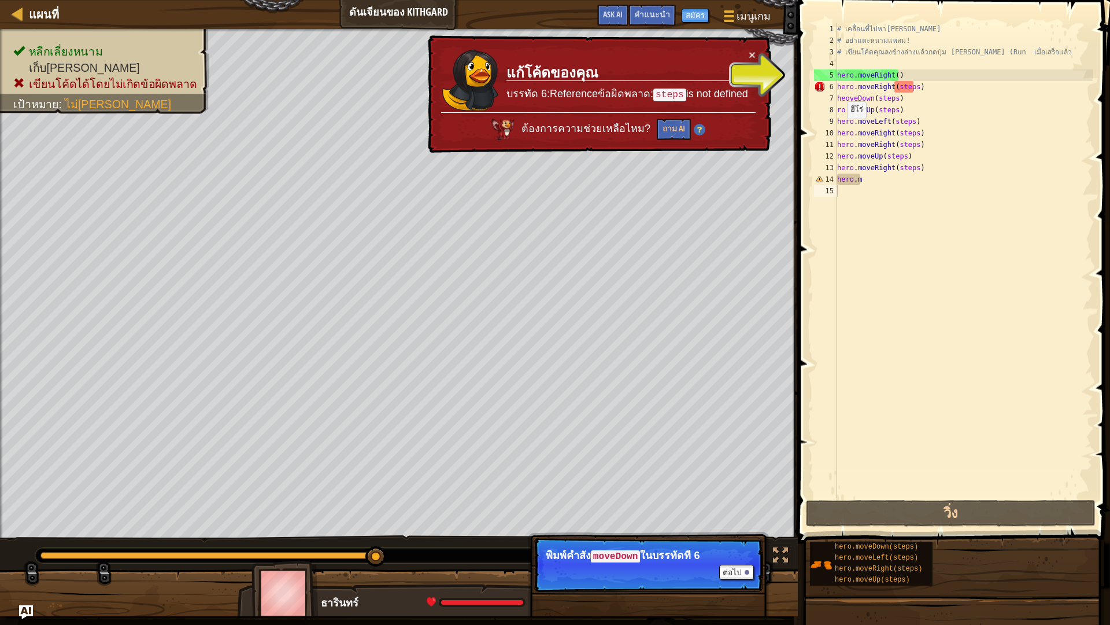
click at [813, 84] on div "1 2 3 4 5 6 7 8 9 10 11 12 13 14 15 # เคลื่อนที่ไปหา[PERSON_NAME] # อย่าแตะหนาม…" at bounding box center [952, 260] width 281 height 474
drag, startPoint x: 808, startPoint y: 85, endPoint x: 798, endPoint y: 87, distance: 10.0
click at [806, 86] on span at bounding box center [956, 254] width 322 height 577
click at [681, 123] on button "ถาม AI" at bounding box center [673, 131] width 35 height 22
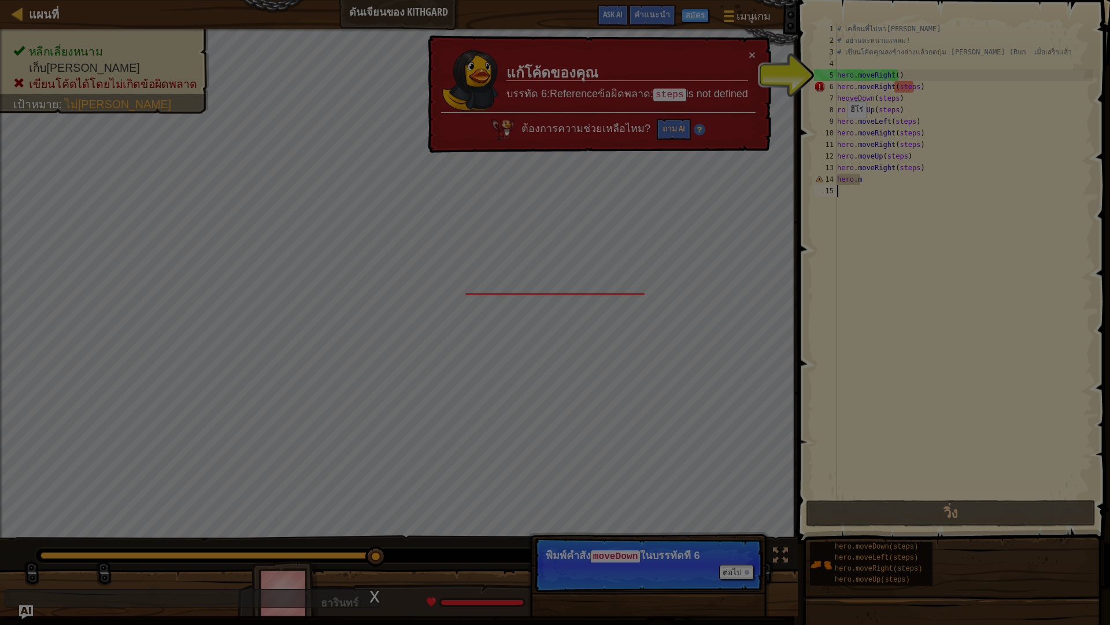
scroll to position [5, 0]
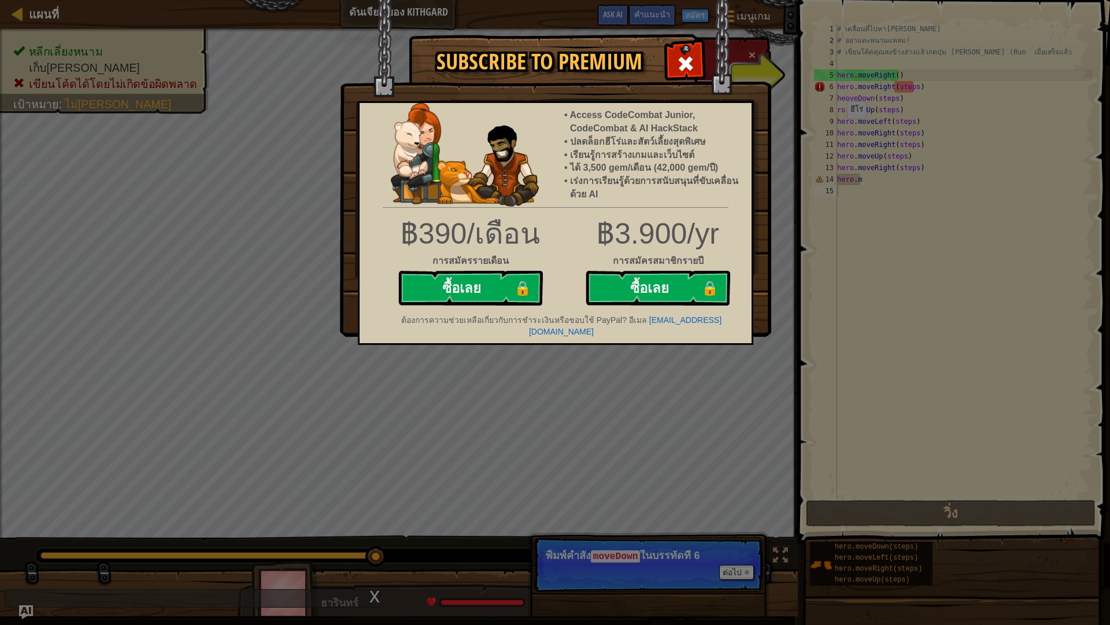
click at [691, 42] on img at bounding box center [555, 168] width 431 height 337
click at [691, 57] on span at bounding box center [686, 63] width 19 height 19
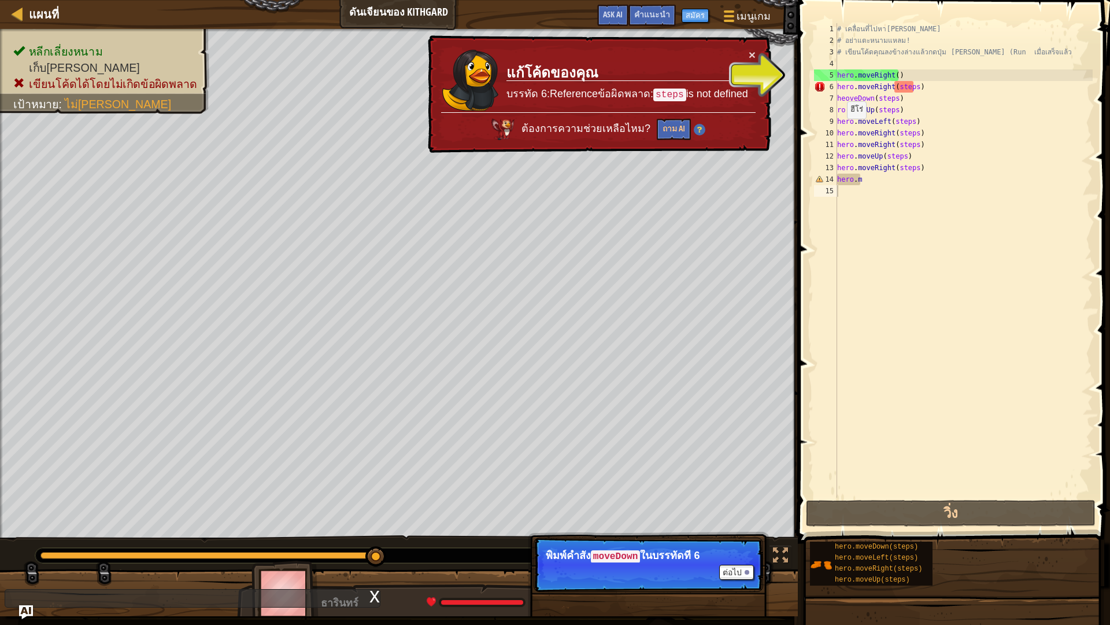
click at [691, 57] on td "แก้โค้ดของคุณ บรรทัด 6:Referenceข้อผิดพลาด: steps is not defined" at bounding box center [627, 80] width 243 height 67
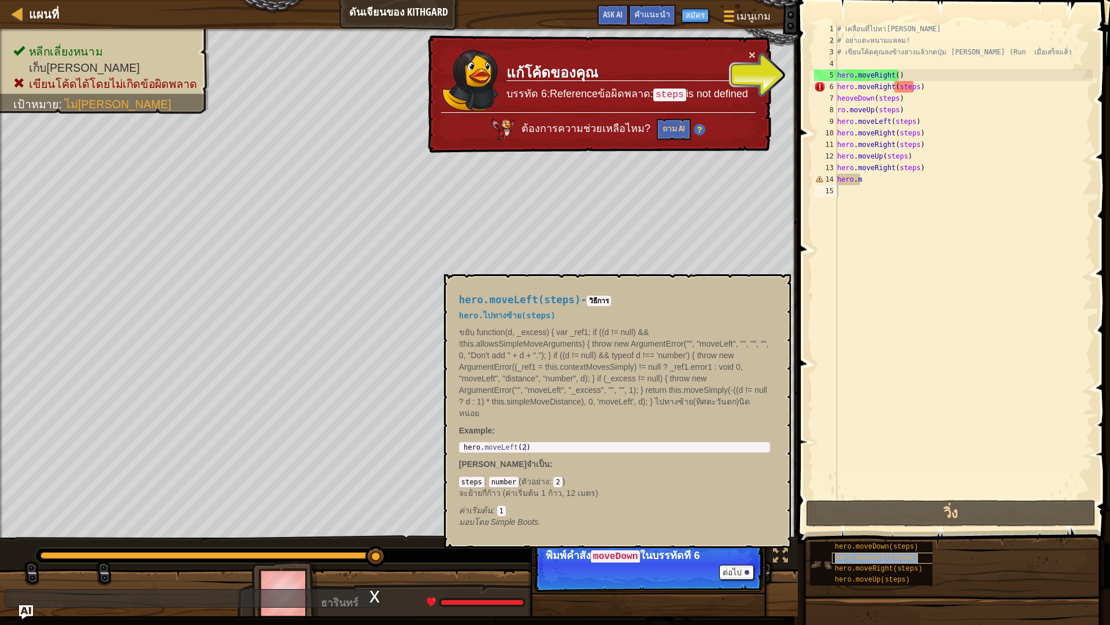
click at [833, 546] on div "hero.moveLeft(steps)" at bounding box center [887, 557] width 111 height 11
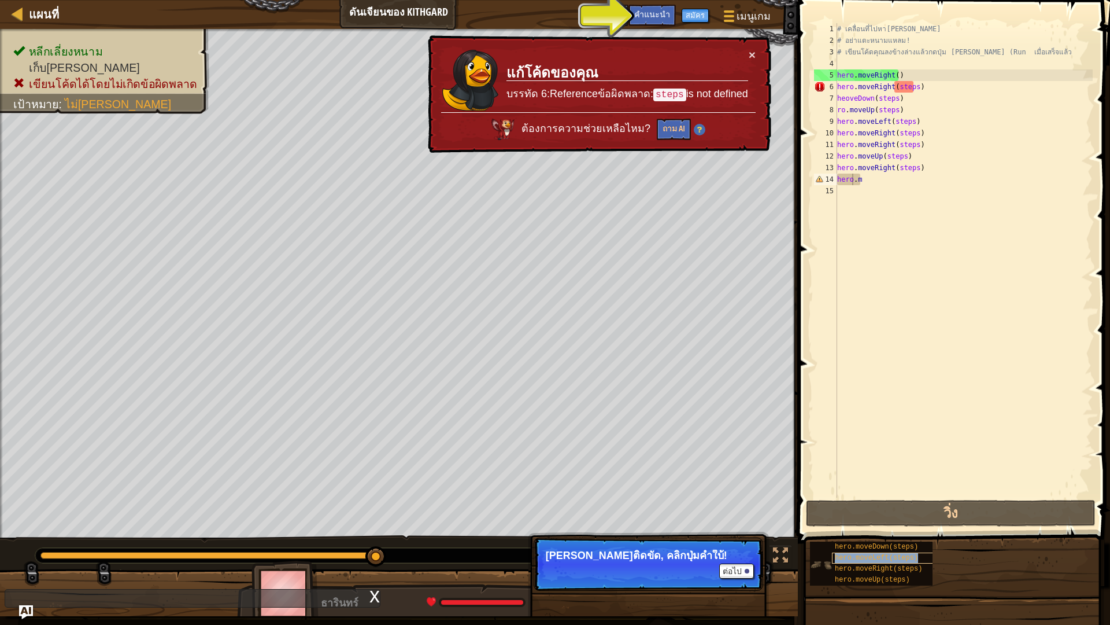
type textarea "herohero.moveLeft(steps).m"
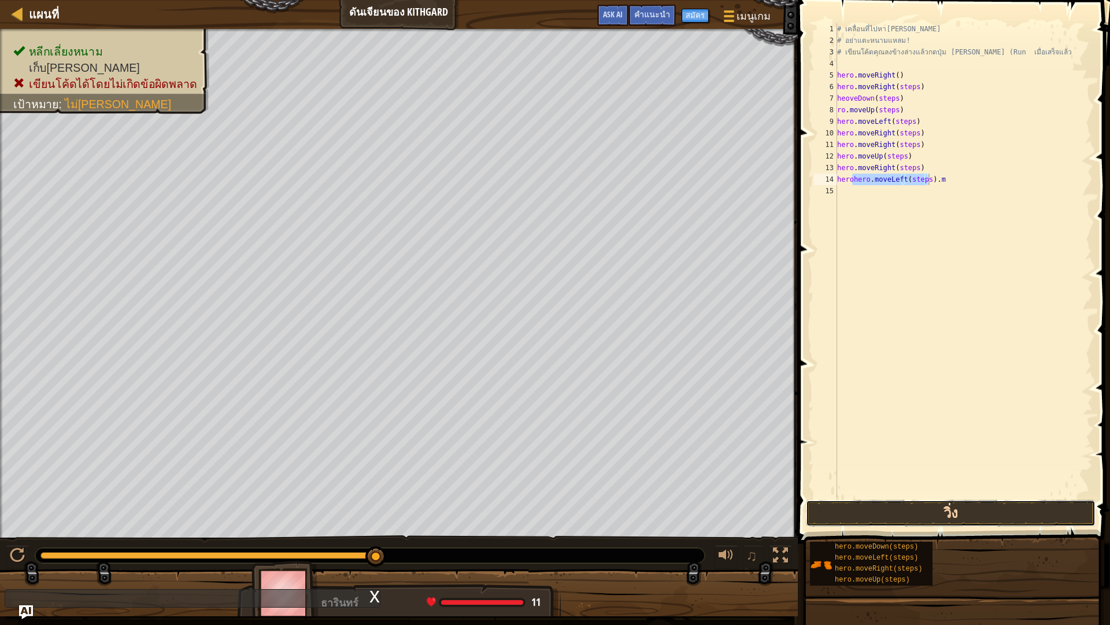
click at [814, 512] on button "วิ่ง" at bounding box center [951, 513] width 290 height 27
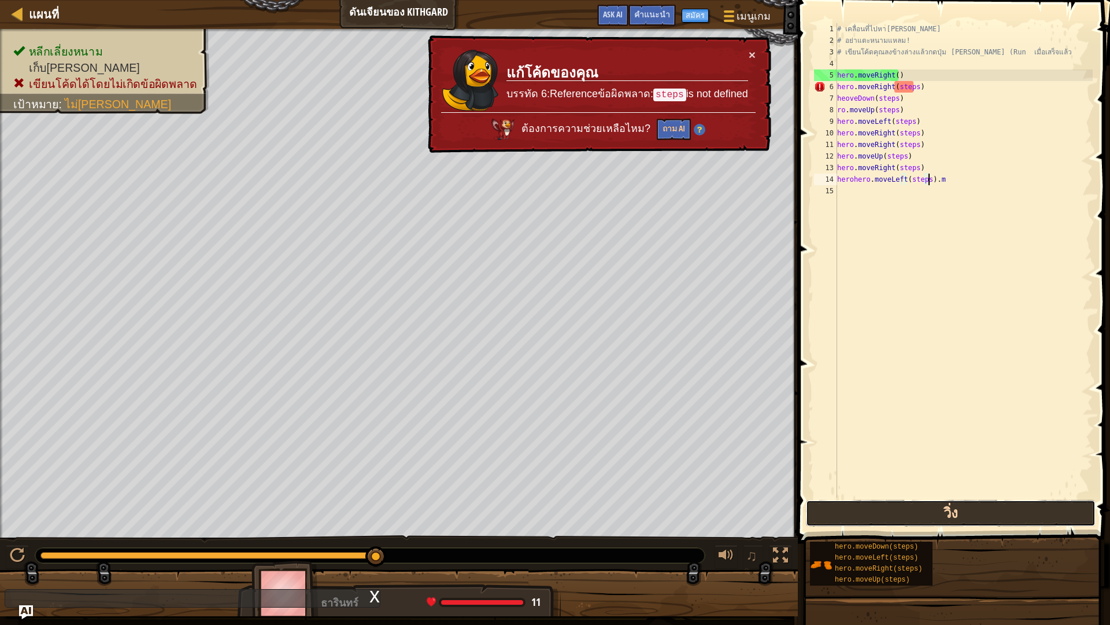
click at [950, 522] on button "วิ่ง" at bounding box center [951, 513] width 290 height 27
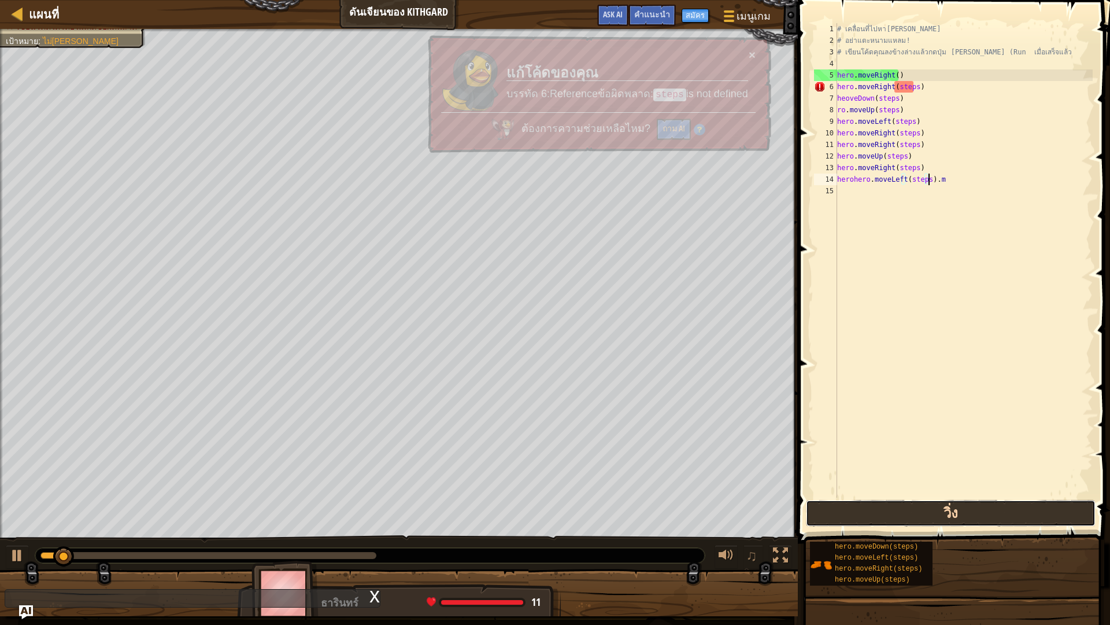
drag, startPoint x: 950, startPoint y: 521, endPoint x: 956, endPoint y: 519, distance: 6.0
click at [956, 519] on button "วิ่ง" at bounding box center [951, 513] width 290 height 27
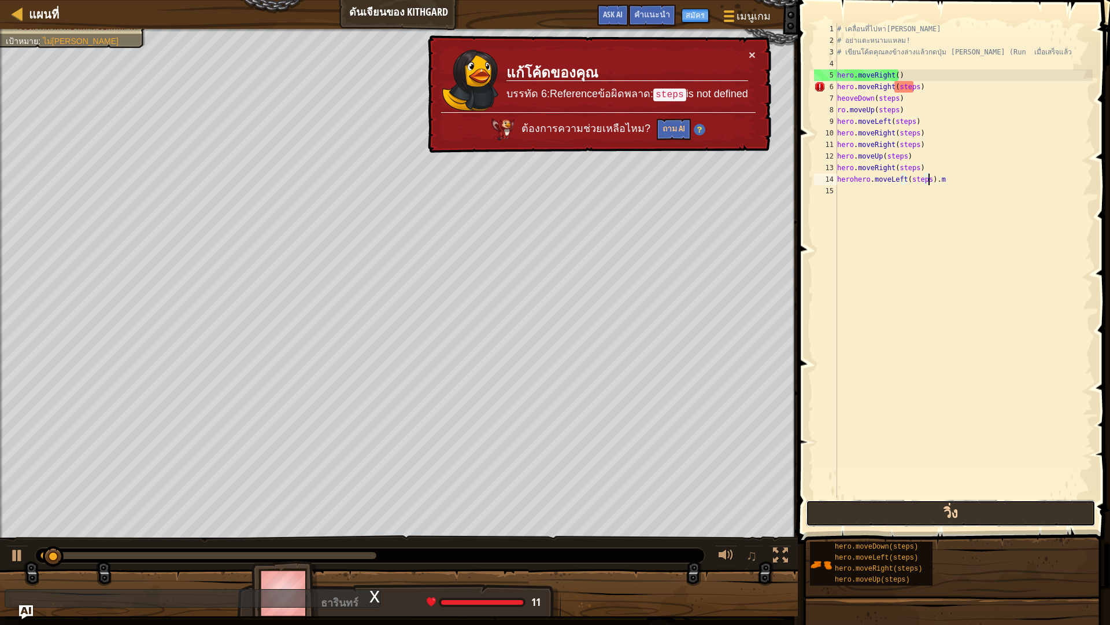
click at [956, 519] on button "วิ่ง" at bounding box center [951, 513] width 290 height 27
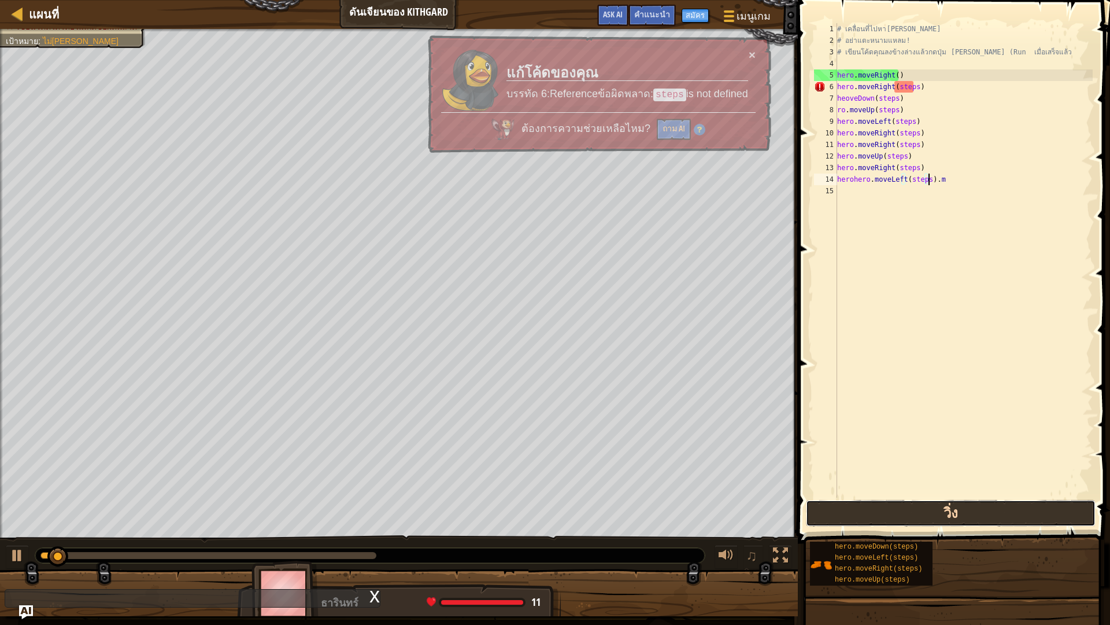
click at [956, 519] on button "วิ่ง" at bounding box center [951, 513] width 290 height 27
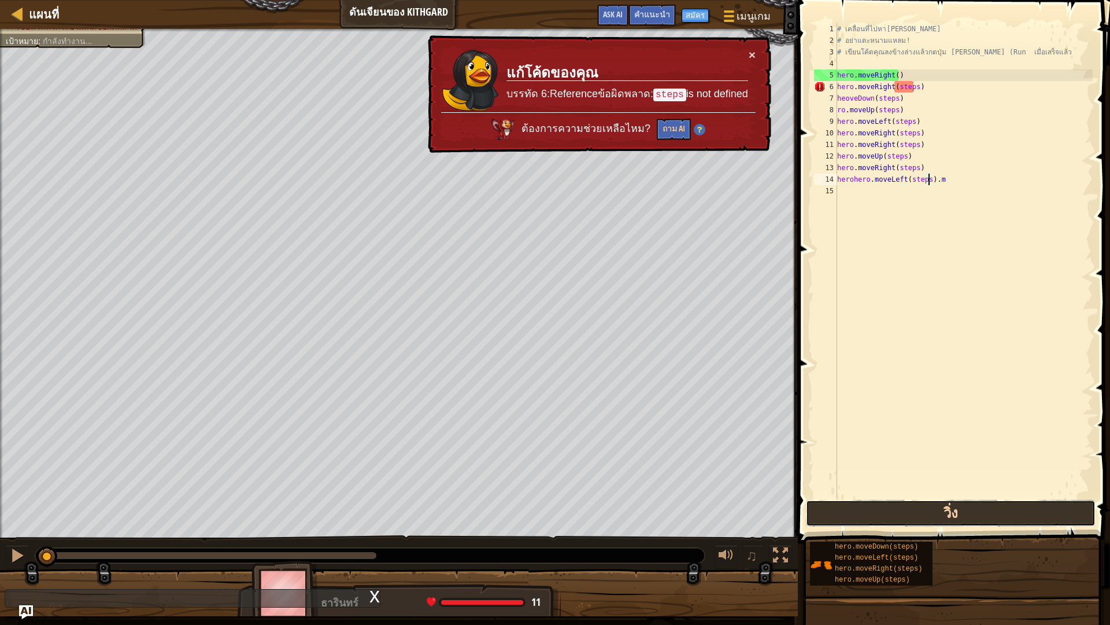
click at [956, 519] on button "วิ่ง" at bounding box center [951, 513] width 290 height 27
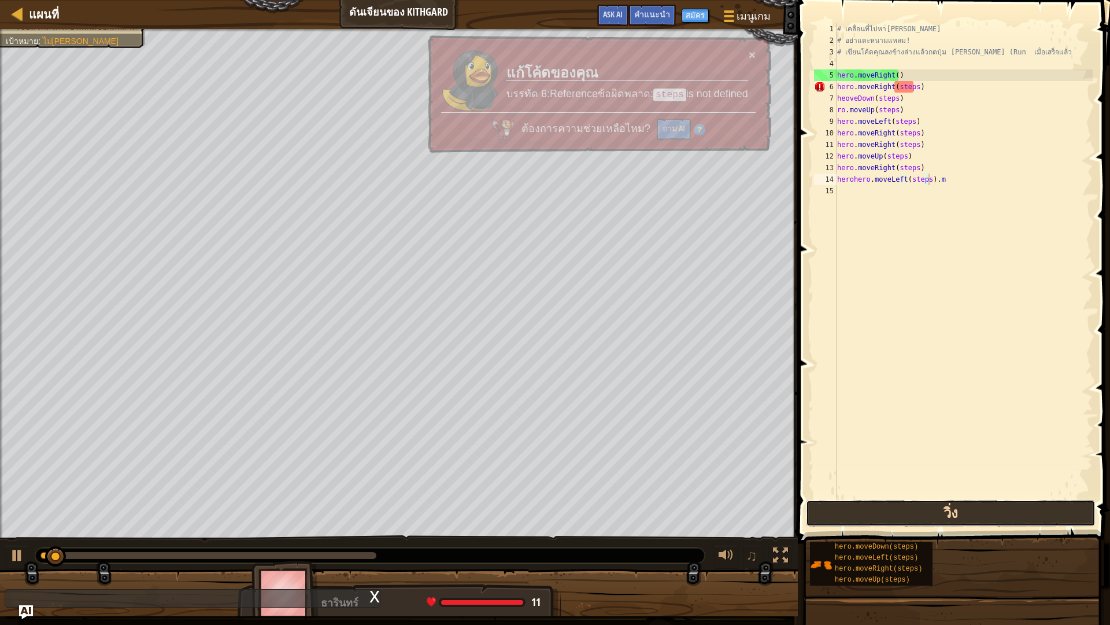
click at [956, 519] on button "วิ่ง" at bounding box center [951, 513] width 290 height 27
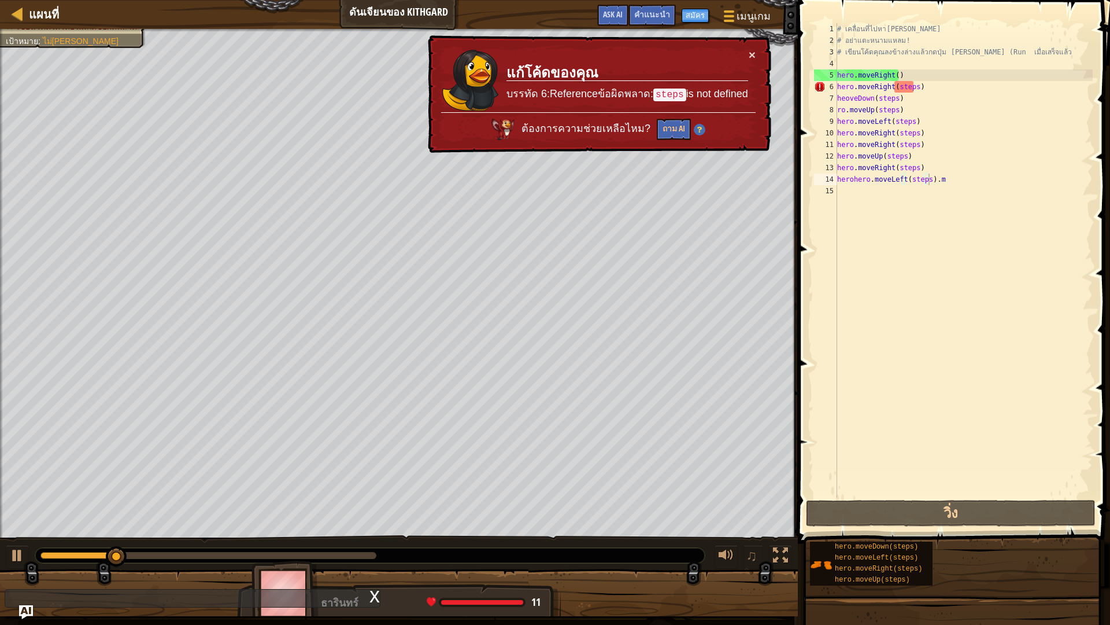
click at [20, 23] on div "แผนที่ ดันเจียนของ Kithgard เมนูเกม เสร็จสิ้น สมัคร คำแนะนำ Ask AI" at bounding box center [399, 14] width 798 height 29
click at [20, 12] on div at bounding box center [17, 13] width 14 height 14
select select "th"
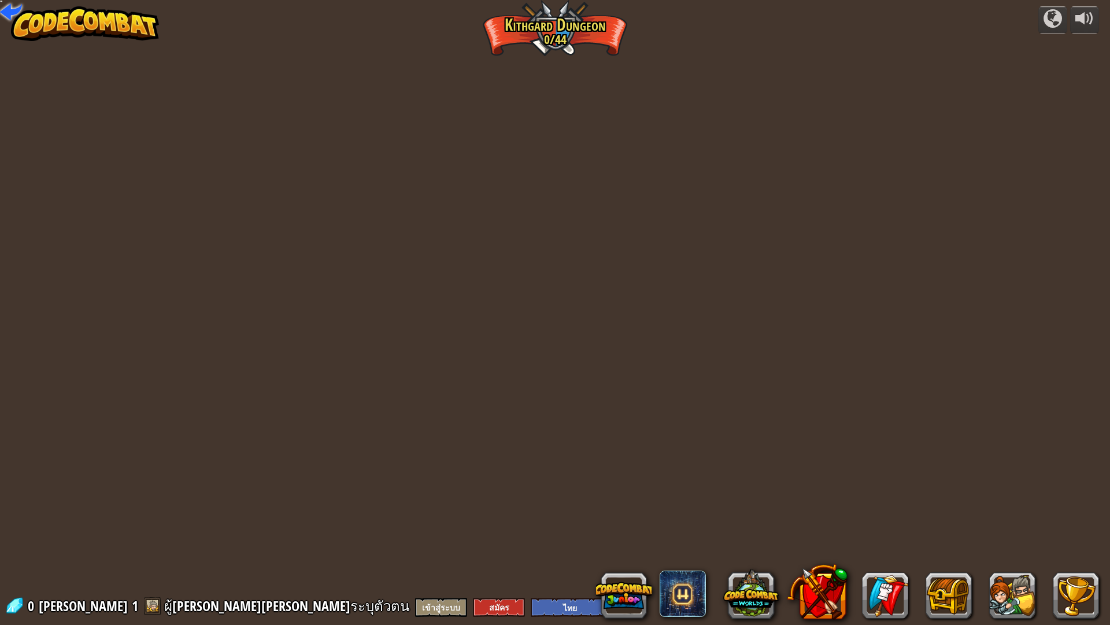
select select "th"
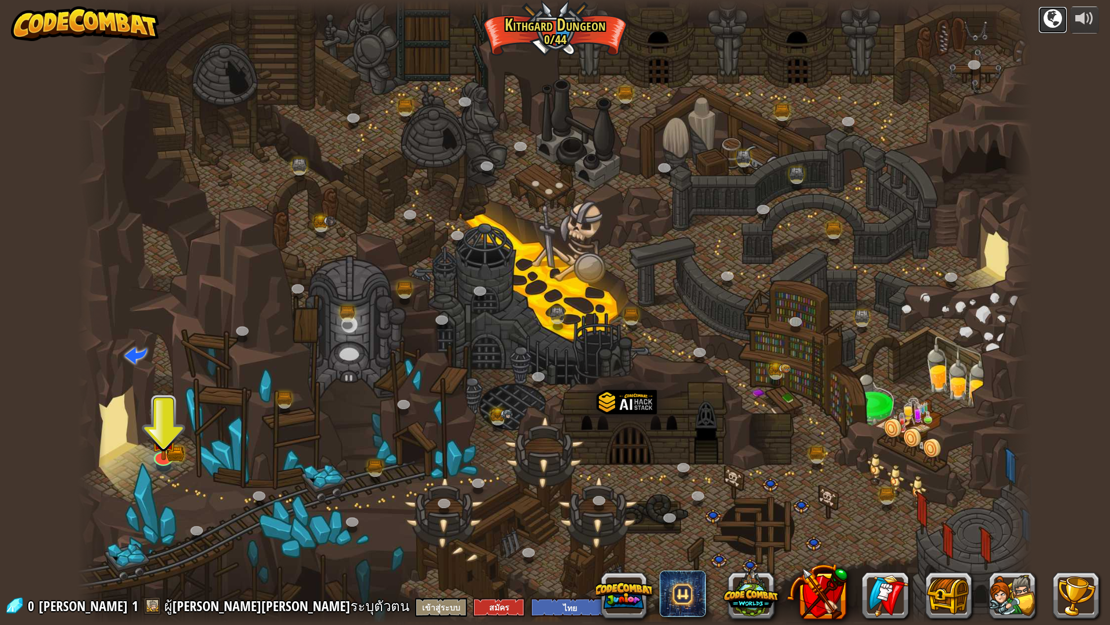
click at [1050, 20] on div at bounding box center [1053, 18] width 19 height 19
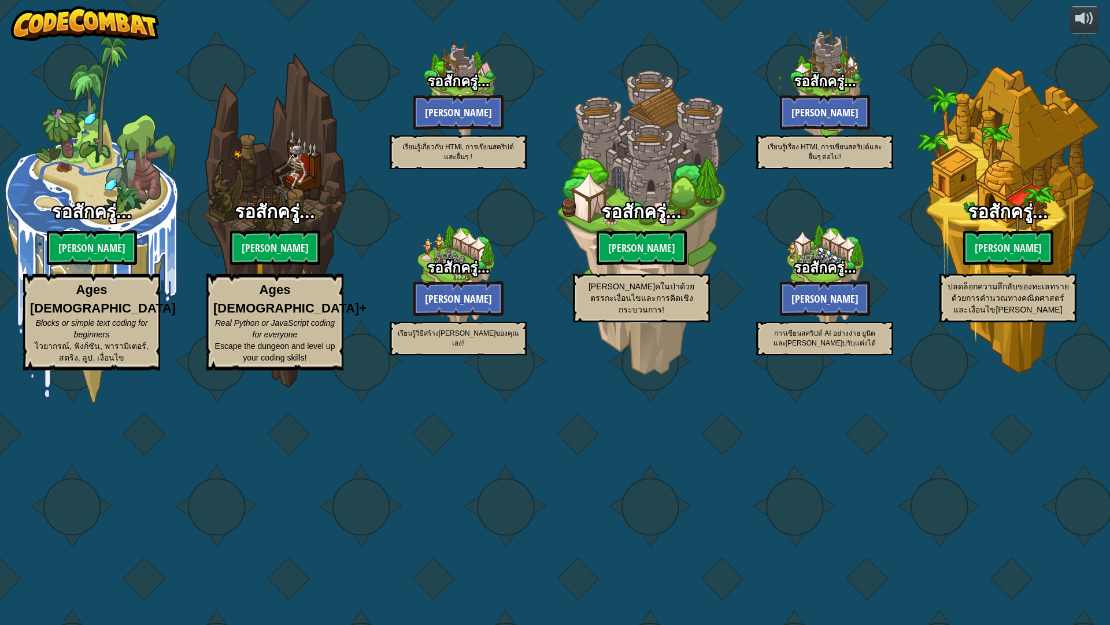
select select "th"
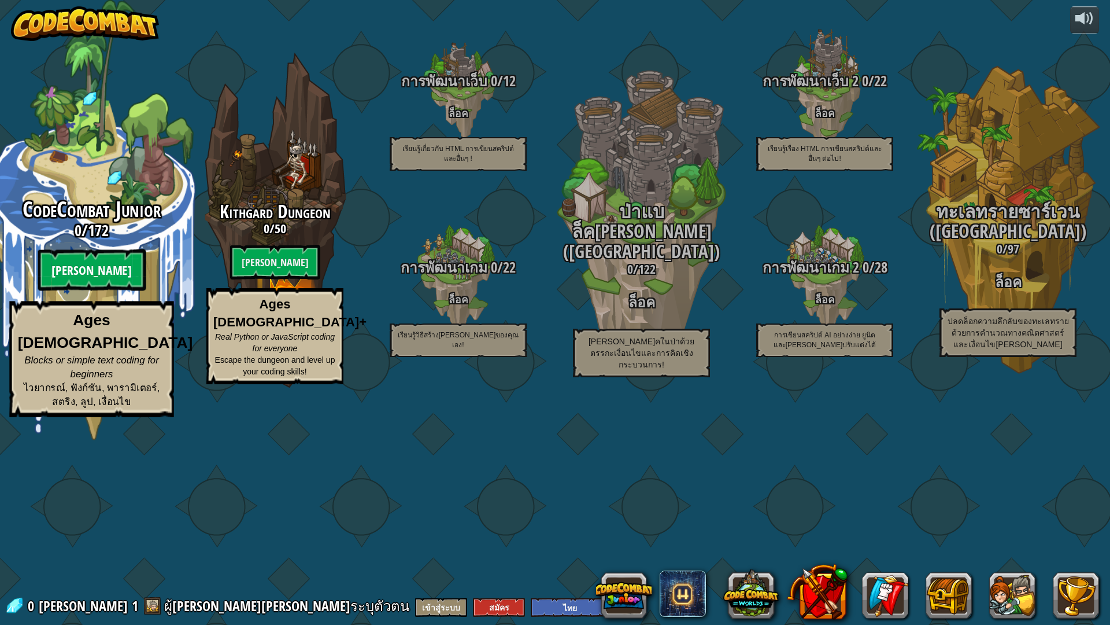
click at [100, 291] on btn "[PERSON_NAME]" at bounding box center [92, 270] width 108 height 42
select select "th"
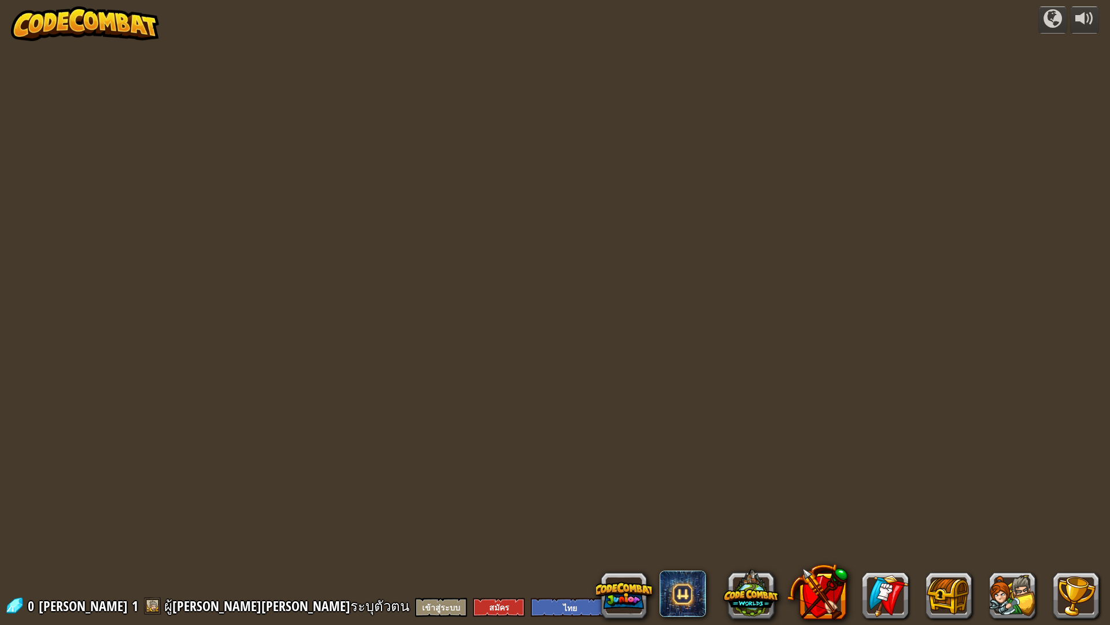
select select "th"
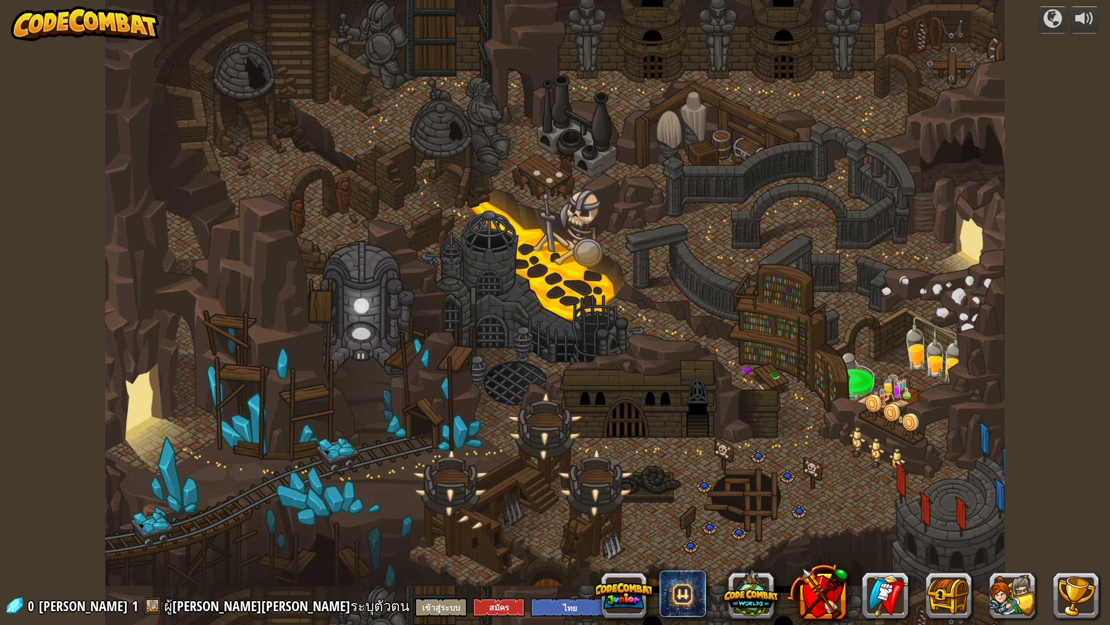
select select "th"
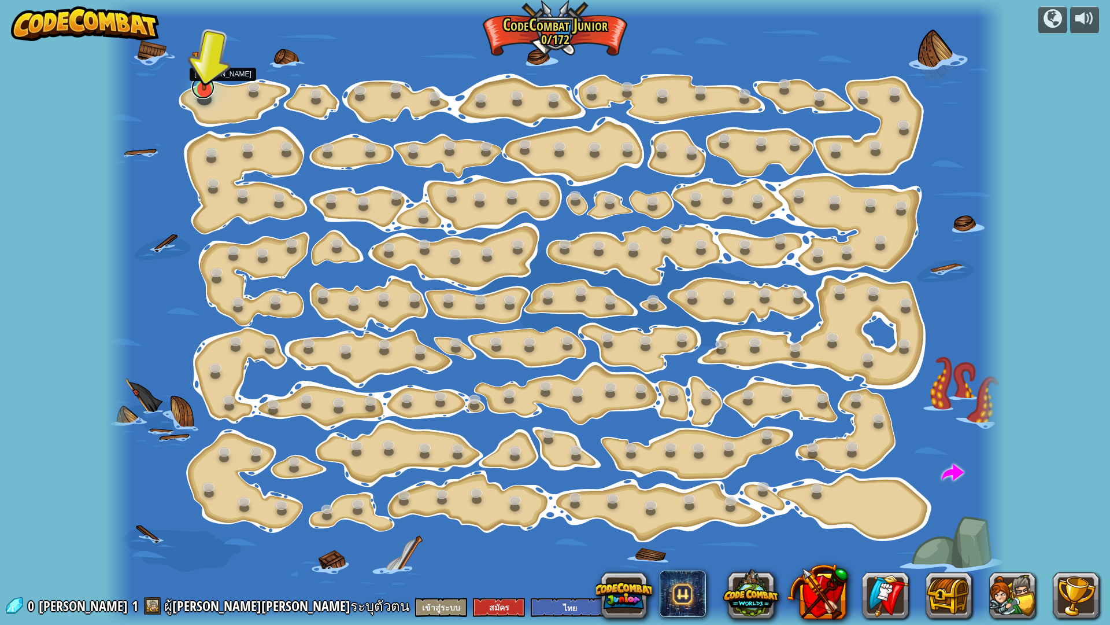
click at [206, 92] on link at bounding box center [202, 87] width 23 height 23
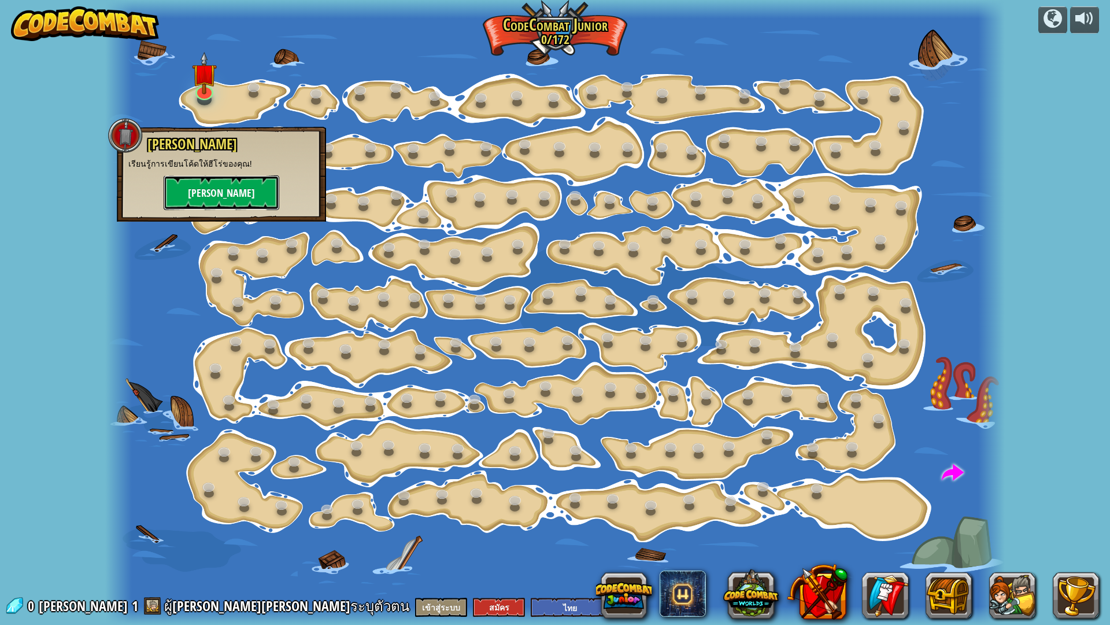
click at [226, 191] on button "[PERSON_NAME]" at bounding box center [222, 192] width 116 height 35
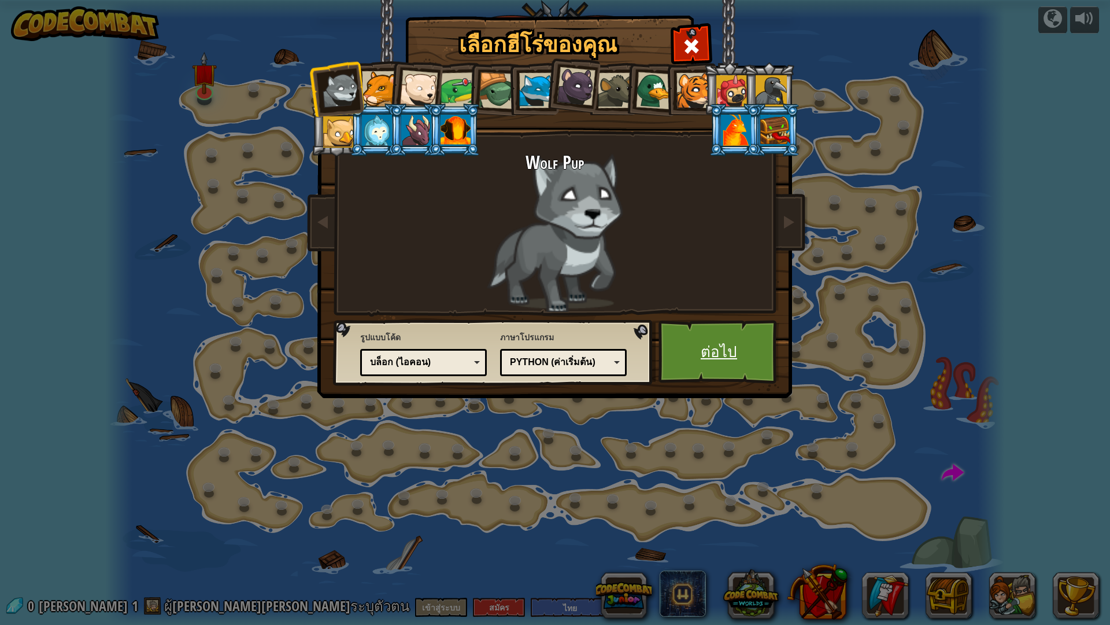
click at [679, 365] on link "ต่อไป" at bounding box center [719, 352] width 121 height 64
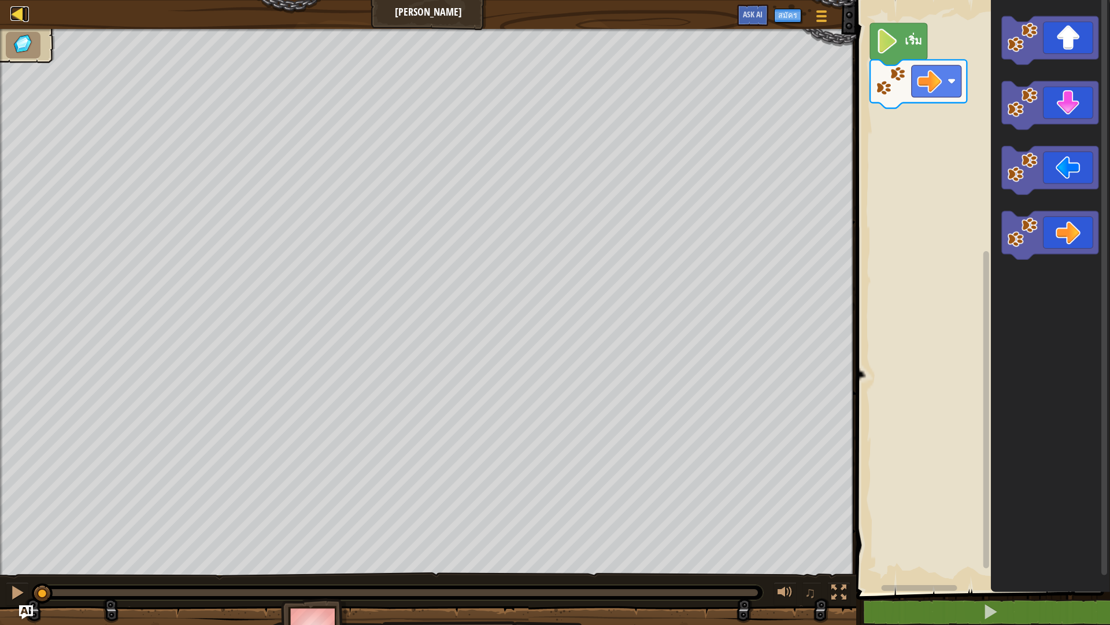
click at [13, 13] on div at bounding box center [17, 13] width 14 height 14
select select "th"
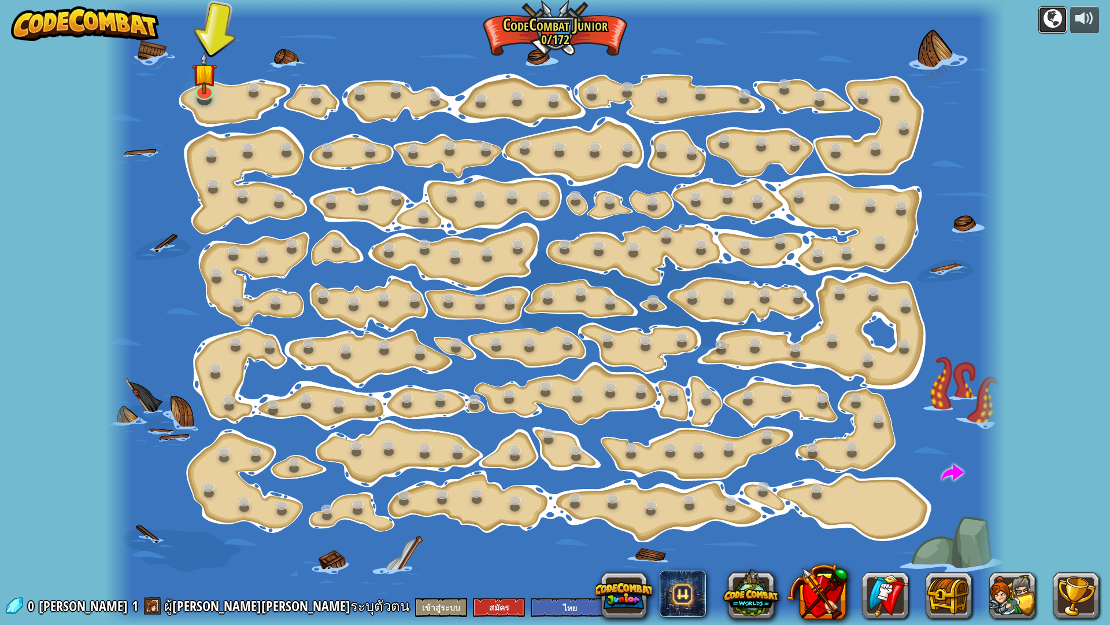
click at [1054, 15] on div at bounding box center [1053, 18] width 19 height 19
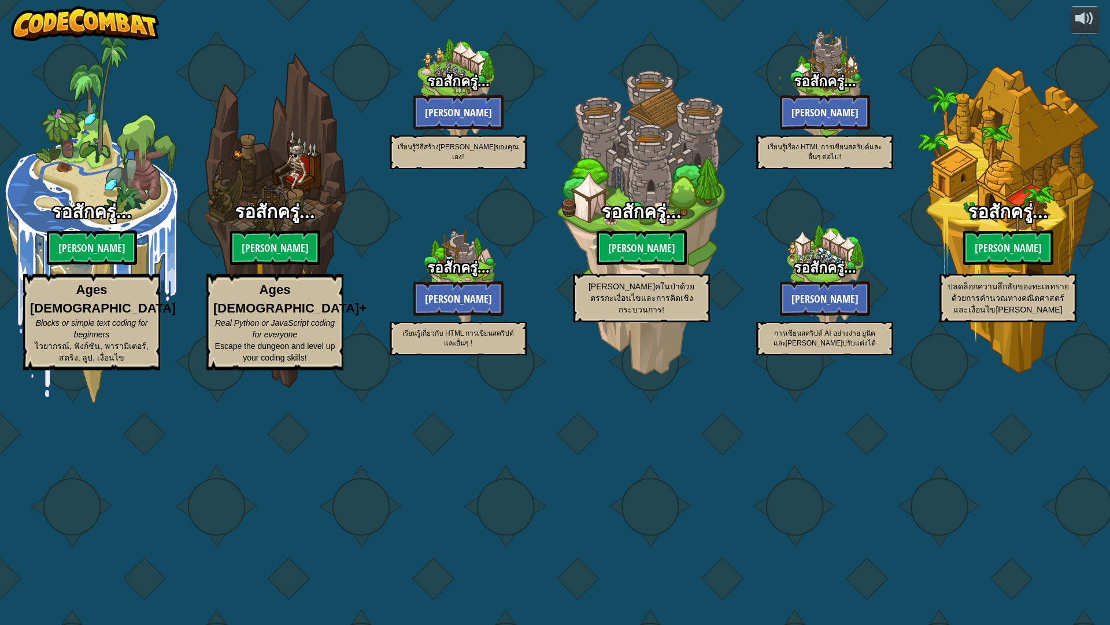
select select "th"
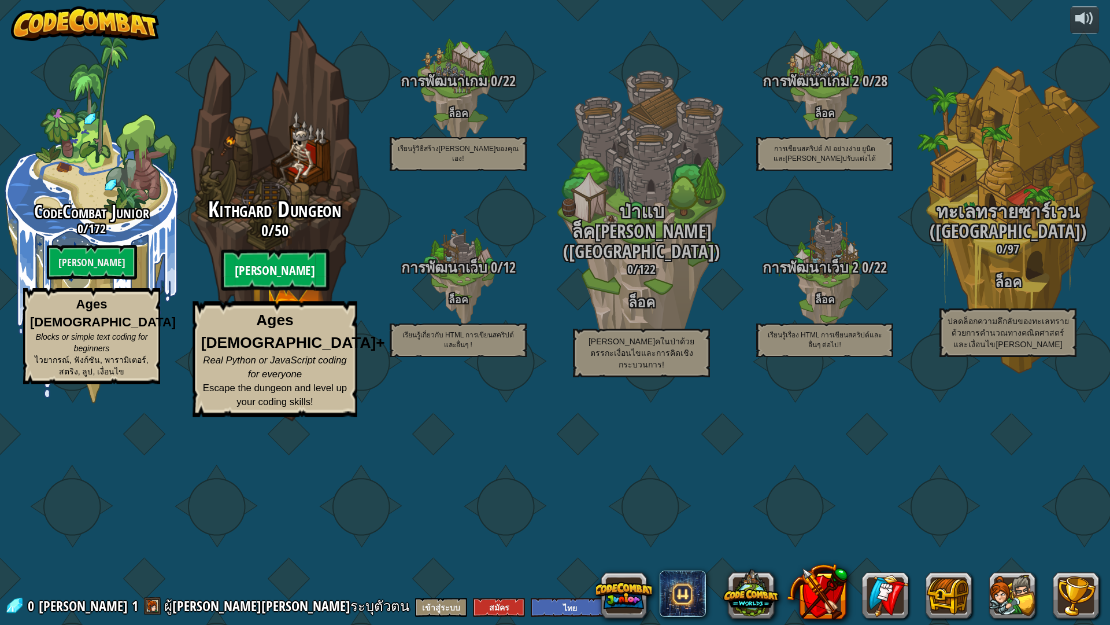
click at [282, 291] on btn "[PERSON_NAME]" at bounding box center [275, 270] width 108 height 42
select select "th"
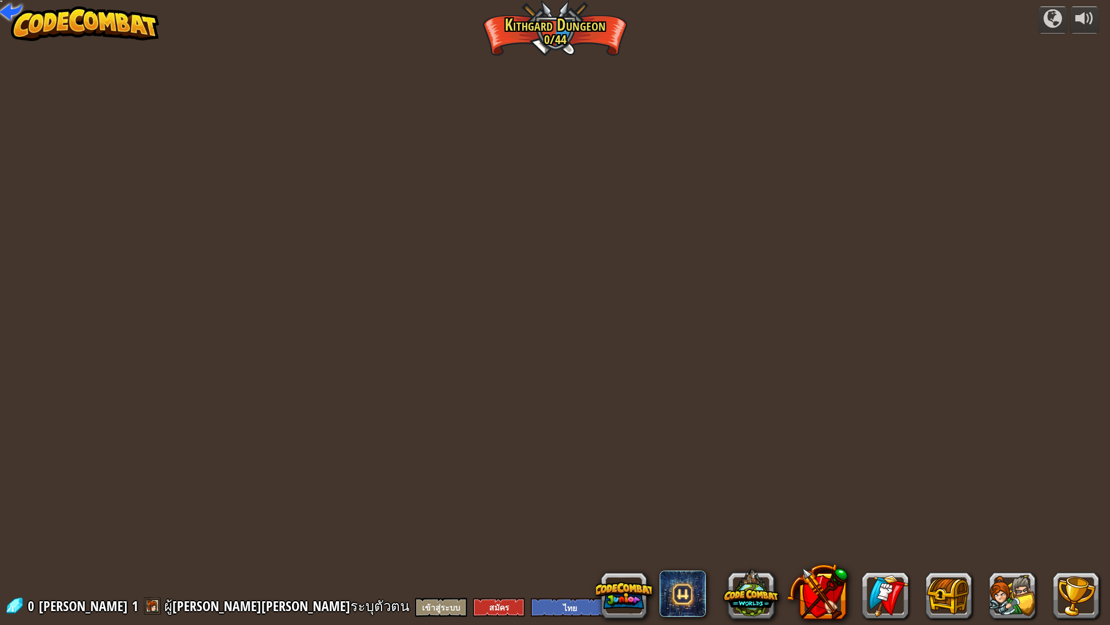
select select "th"
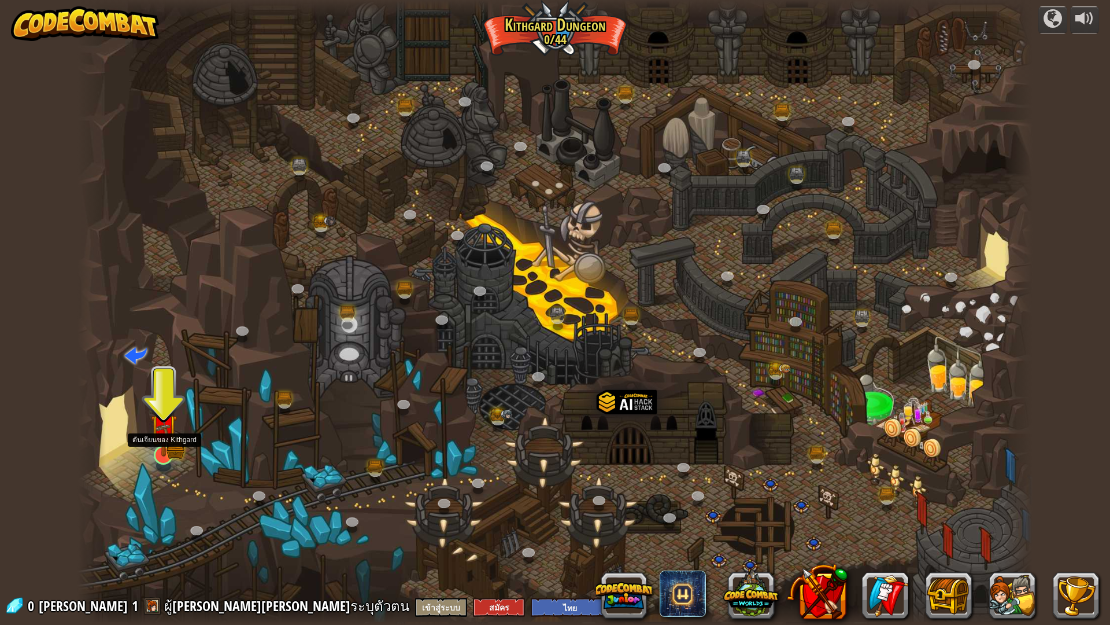
click at [171, 446] on img at bounding box center [163, 427] width 27 height 58
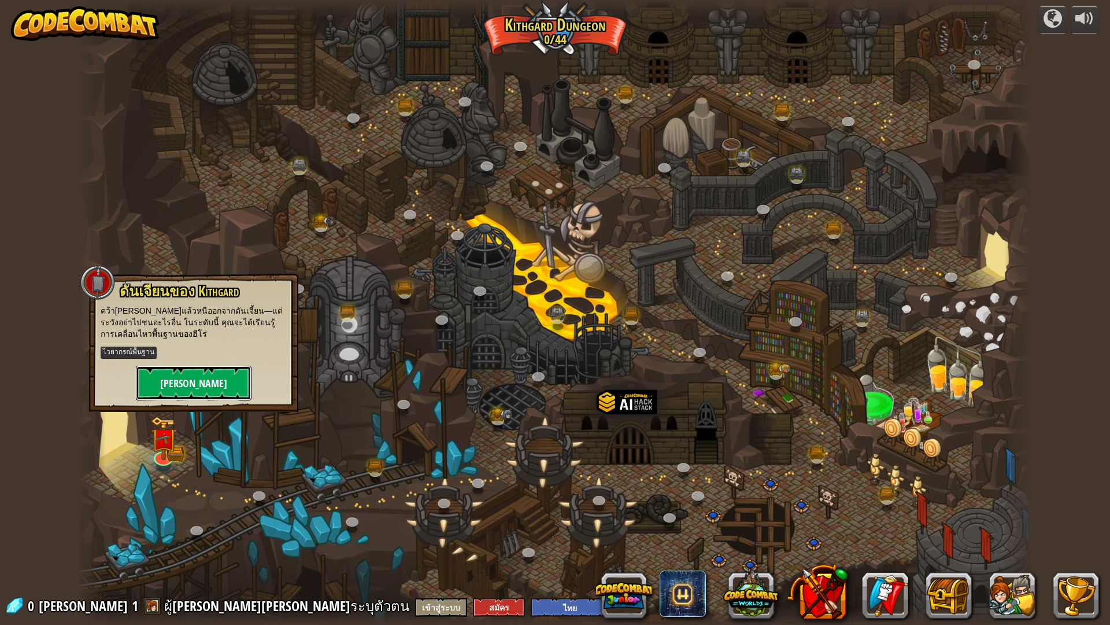
click at [201, 373] on button "[PERSON_NAME]" at bounding box center [194, 383] width 116 height 35
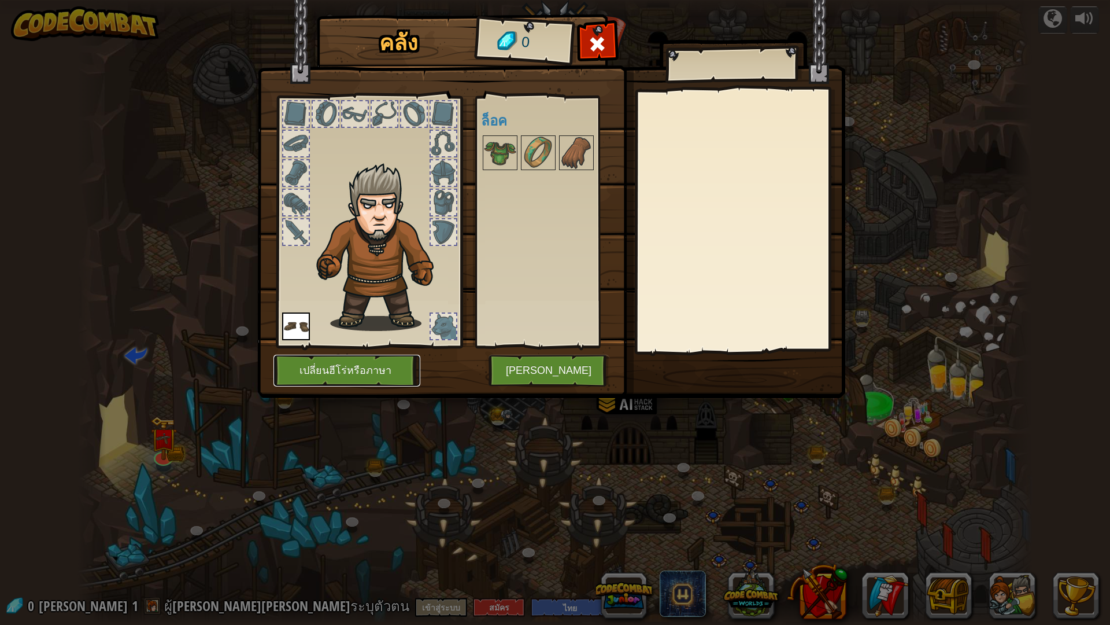
click at [309, 365] on button "เปลี่ยนฮีโร่หรือภาษา" at bounding box center [347, 371] width 147 height 32
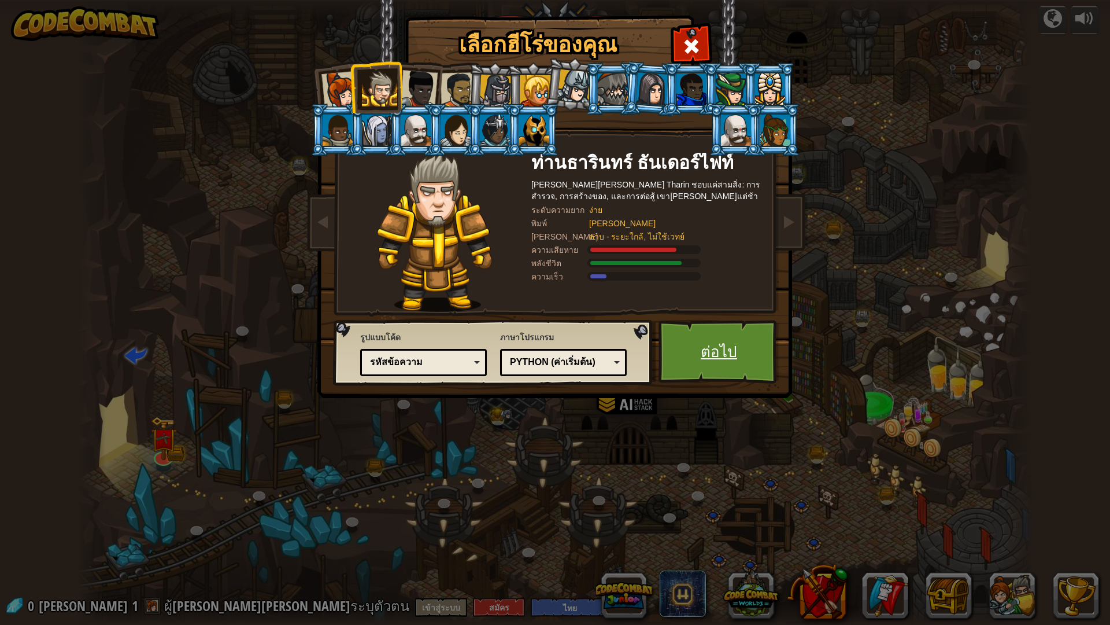
click at [701, 339] on link "ต่อไป" at bounding box center [719, 352] width 121 height 64
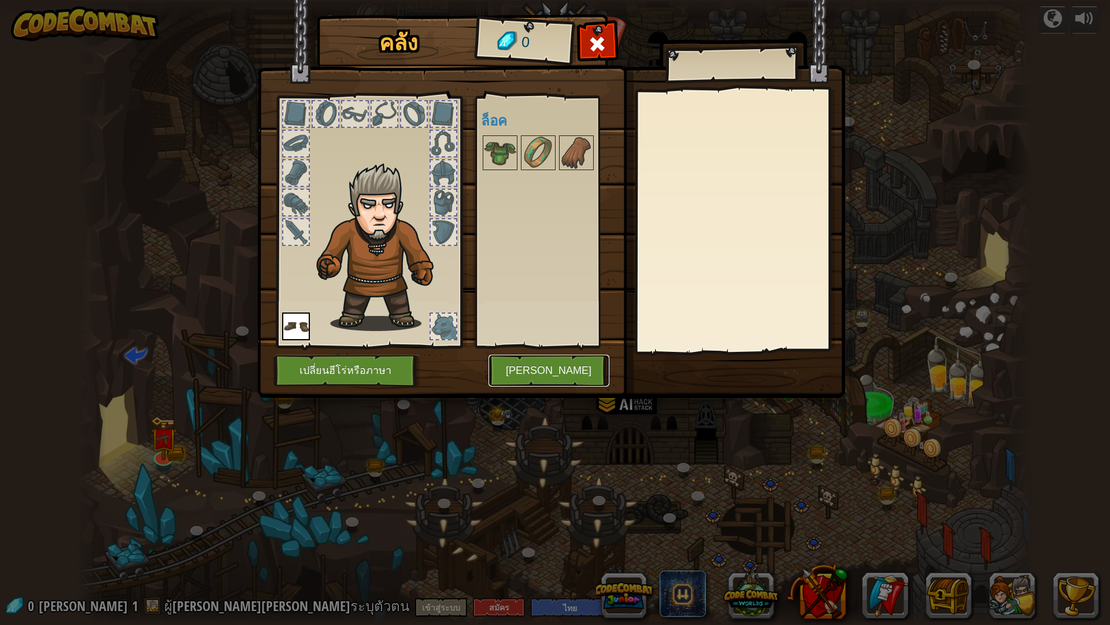
click at [556, 380] on button "[PERSON_NAME]" at bounding box center [549, 371] width 121 height 32
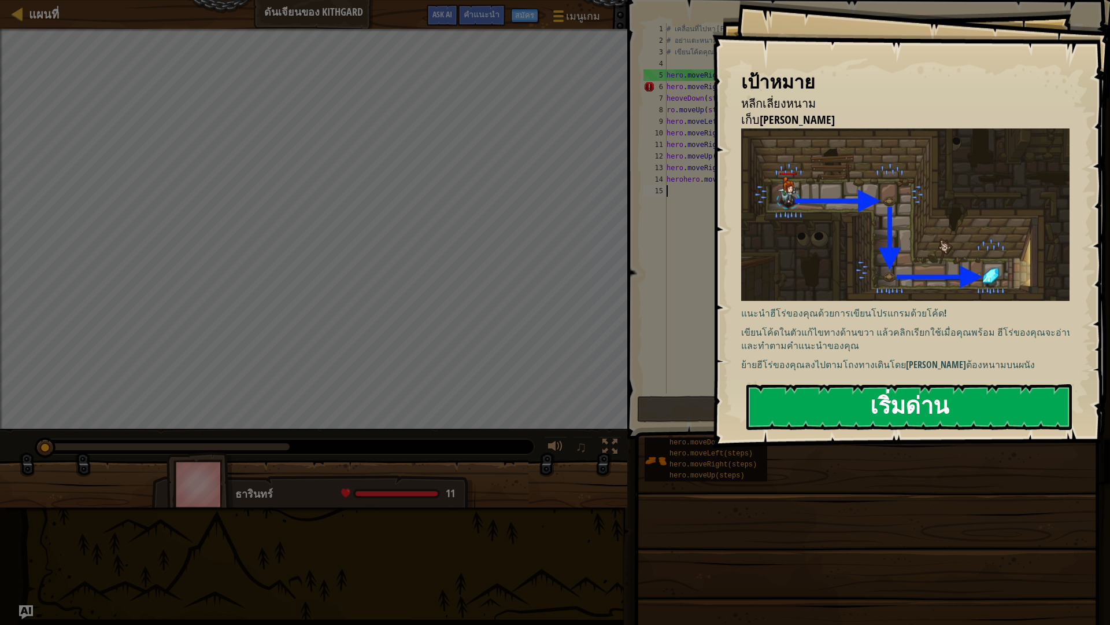
click at [962, 419] on button "เริ่มด่าน" at bounding box center [910, 407] width 326 height 46
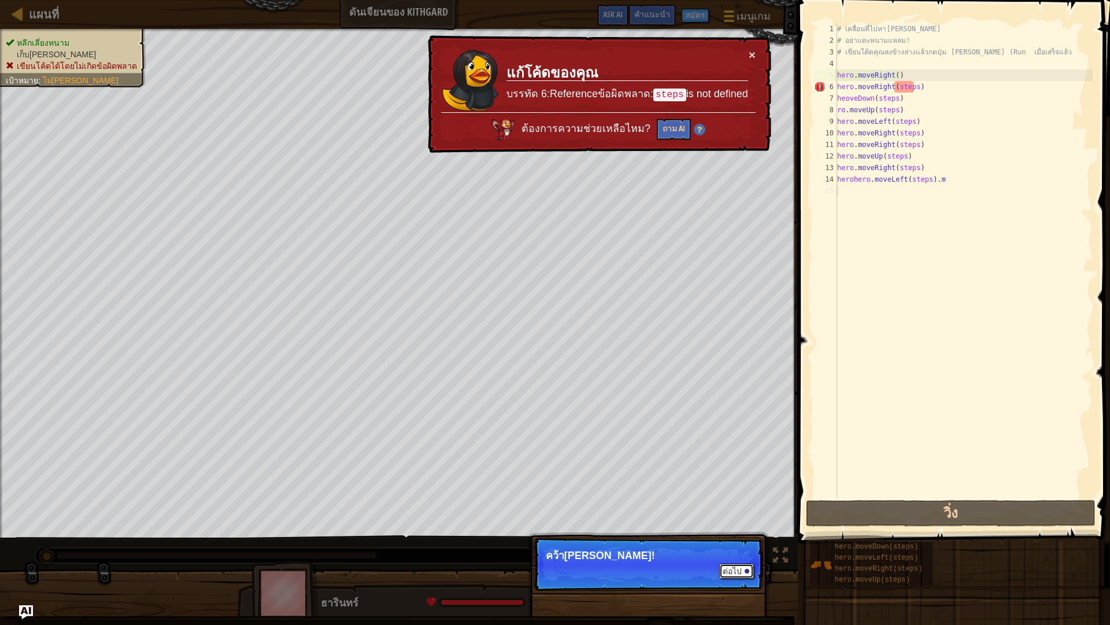
click at [737, 546] on button "ต่อไป" at bounding box center [736, 570] width 35 height 15
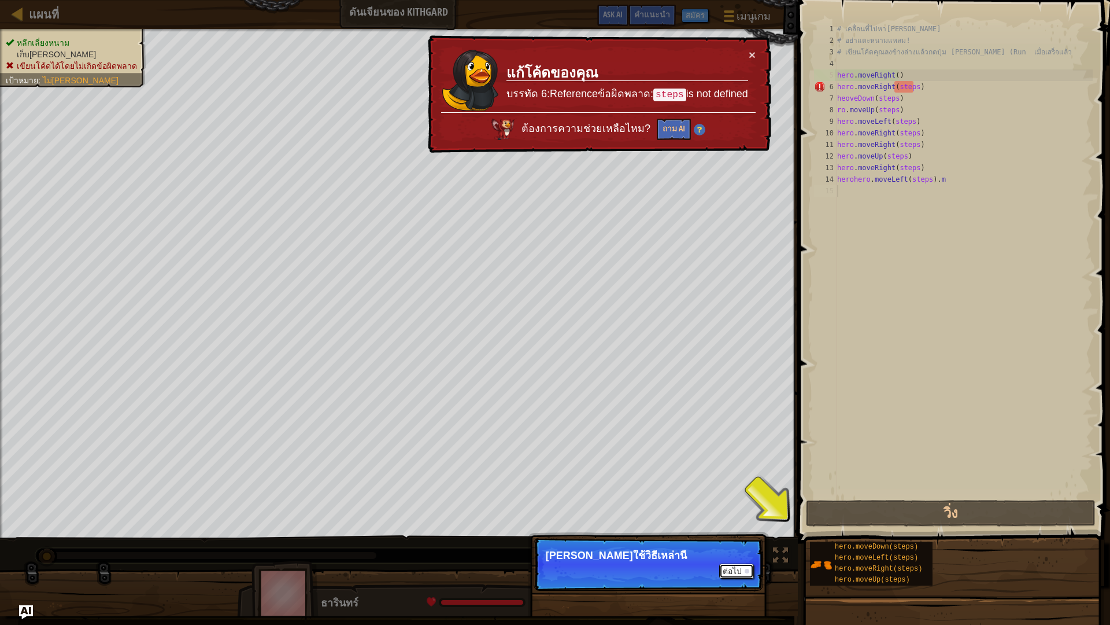
click at [729, 546] on button "ต่อไป" at bounding box center [736, 570] width 35 height 15
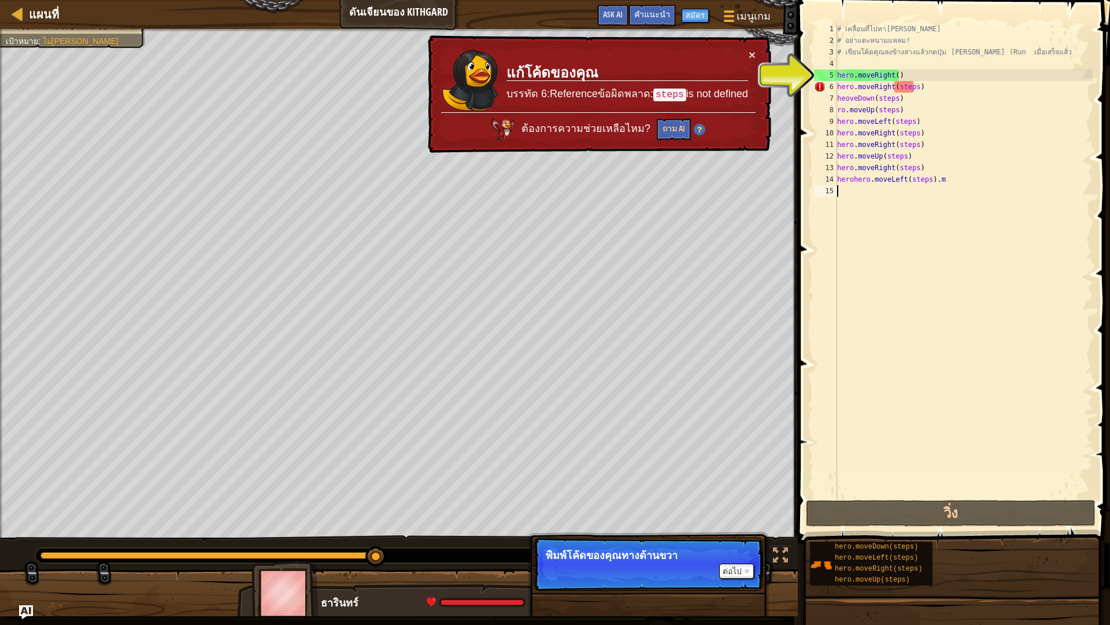
click at [90, 53] on div "หลีกเลี่ยงหนาม เก็บ[PERSON_NAME] เขียนโค้ดได้โดยไม่เกิดข้อผิดพลาด เป้าหมาย : ไม…" at bounding box center [399, 283] width 798 height 509
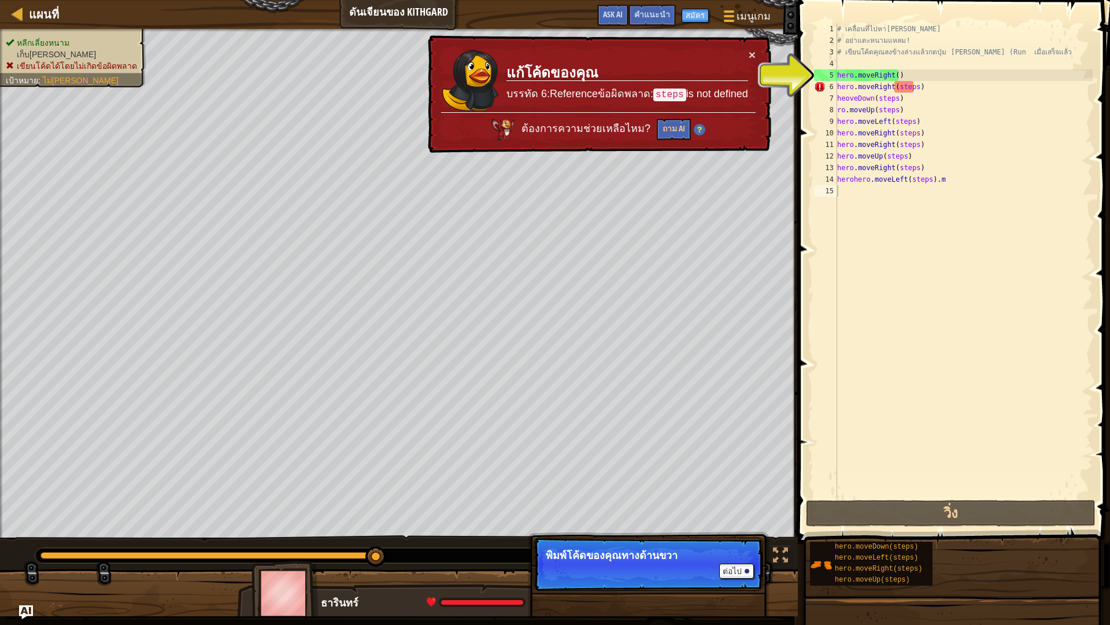
click at [45, 46] on ul "หลีกเลี่ยงหนาม เก็บ[PERSON_NAME] เขียนโค้ดได้โดยไม่เกิดข้อผิดพลาด" at bounding box center [73, 54] width 134 height 35
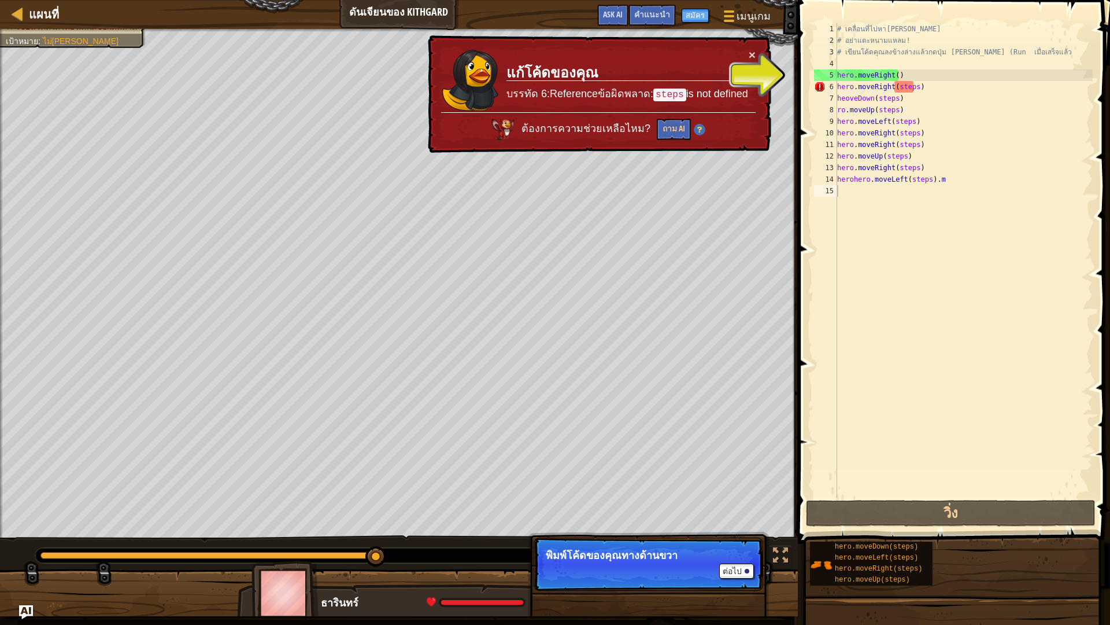
click at [166, 435] on div "หลีกเลี่ยงหนาม เก็บ[PERSON_NAME] เขียนโค้ดได้โดยไม่เกิดข้อผิดพลาด เป้าหมาย : ไม…" at bounding box center [399, 283] width 798 height 509
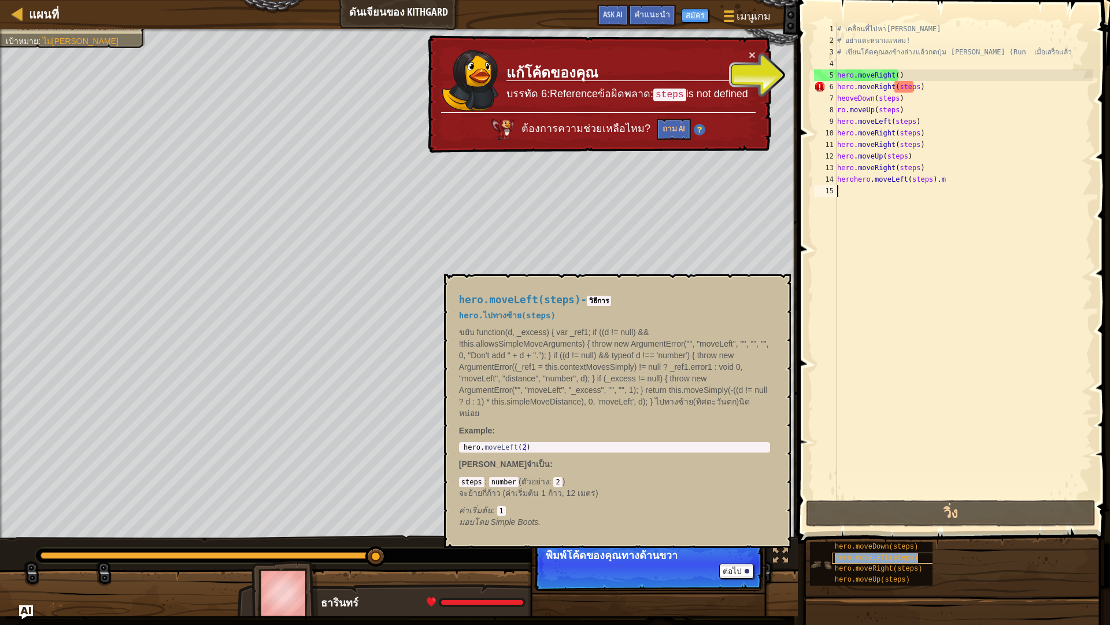
click at [878, 546] on span "hero.moveLeft(steps)" at bounding box center [876, 557] width 83 height 8
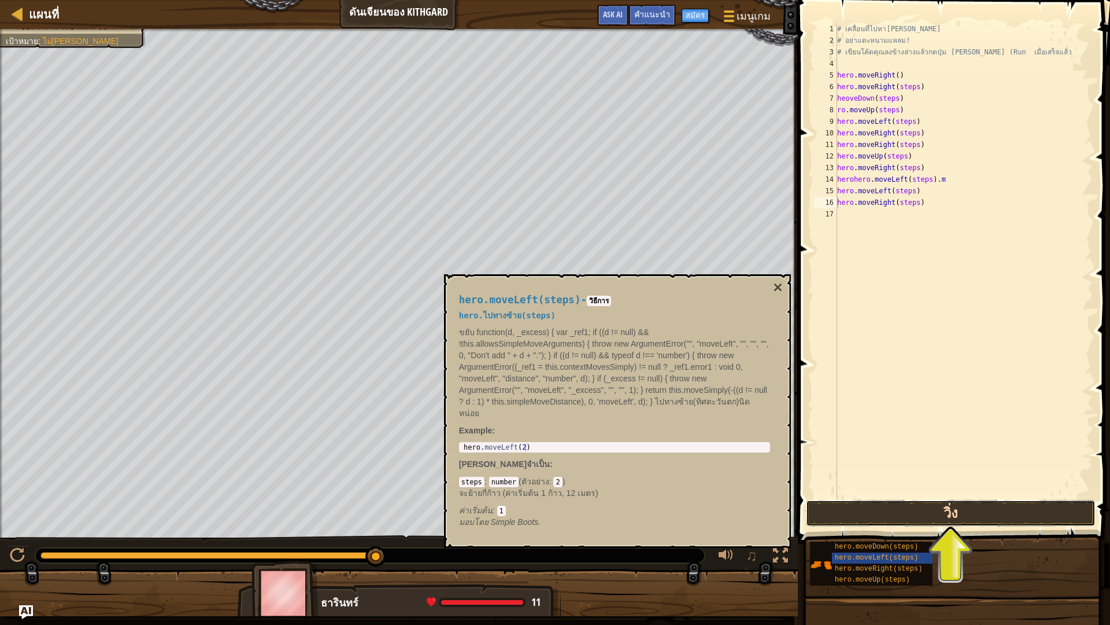
click at [939, 516] on button "วิ่ง" at bounding box center [951, 513] width 290 height 27
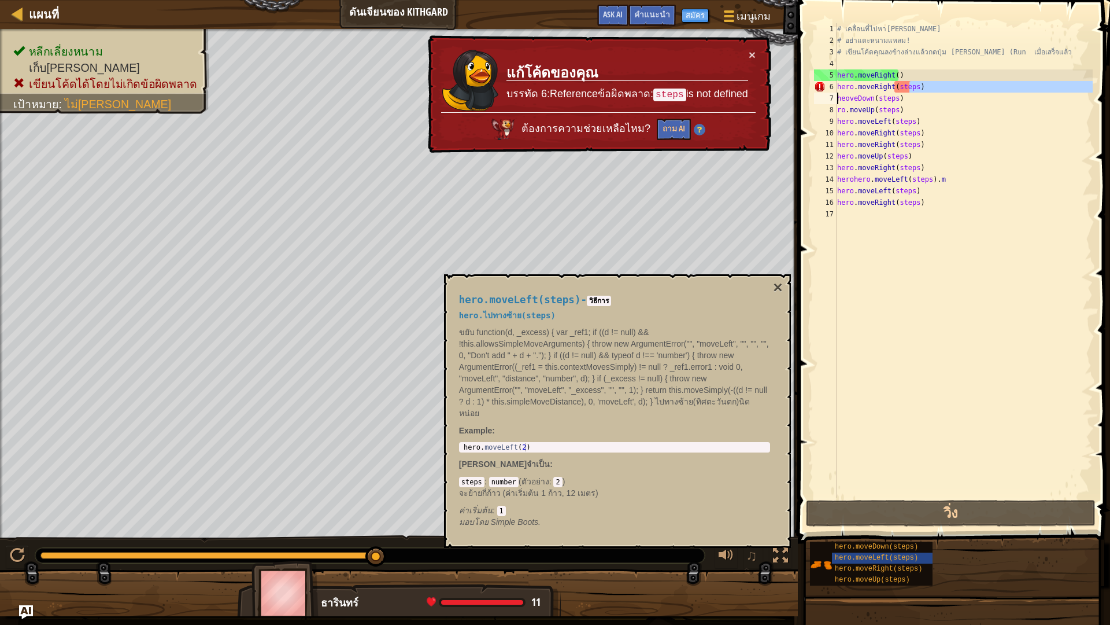
drag, startPoint x: 903, startPoint y: 87, endPoint x: 796, endPoint y: 93, distance: 106.6
click at [796, 93] on div "hero.moveRight(steps) 1 2 3 4 5 6 7 8 9 10 11 12 13 14 15 16 17 # เคลื่อนที่ไปห…" at bounding box center [953, 294] width 316 height 577
click at [830, 85] on div "6" at bounding box center [825, 87] width 23 height 12
click at [751, 54] on button "×" at bounding box center [752, 55] width 7 height 12
click at [750, 51] on button "×" at bounding box center [754, 57] width 8 height 12
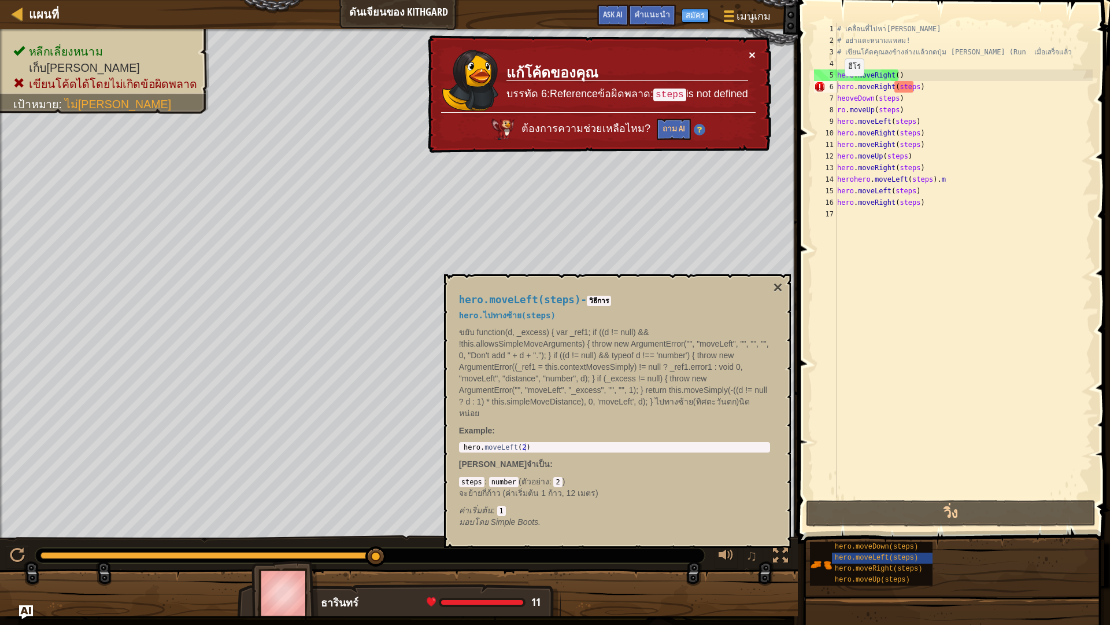
click at [752, 54] on button "×" at bounding box center [752, 55] width 7 height 12
click at [752, 56] on button "×" at bounding box center [752, 56] width 7 height 12
drag, startPoint x: 821, startPoint y: 88, endPoint x: 697, endPoint y: 106, distance: 125.1
click at [697, 106] on div "แผนที่ ดันเจียนของ Kithgard เมนูเกม เสร็จสิ้น สมัคร คำแนะนำ Ask AI 1 הההההההההה…" at bounding box center [555, 312] width 1110 height 625
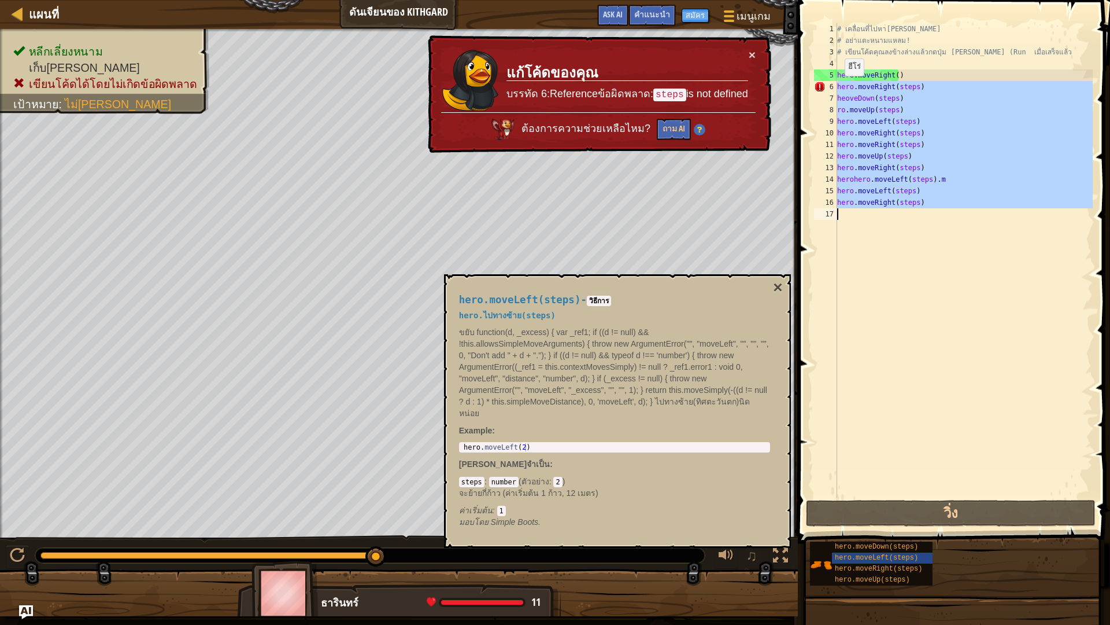
click at [773, 257] on div "แผนที่ ดันเจียนของ Kithgard เมนูเกม เสร็จสิ้น สมัคร คำแนะนำ Ask AI 1 הההההההההה…" at bounding box center [555, 312] width 1110 height 625
type textarea "hero.moveRight(steps)"
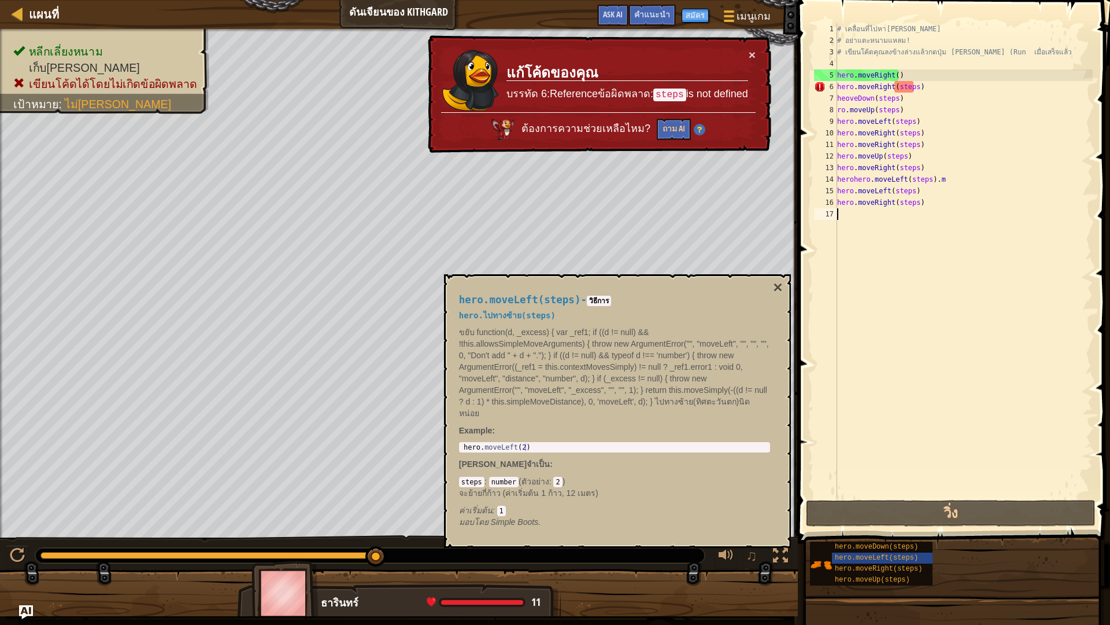
click at [872, 252] on div "# เคลื่อนที่ไปหา[PERSON_NAME] # อย่าแตะหนามแหลม! # เขียนโค้ดคุณลงข้างล่างแล้วกด…" at bounding box center [964, 271] width 258 height 497
click at [872, 251] on div "# เคลื่อนที่ไปหา[PERSON_NAME] # อย่าแตะหนามแหลม! # เขียนโค้ดคุณลงข้างล่างแล้วกด…" at bounding box center [964, 271] width 258 height 497
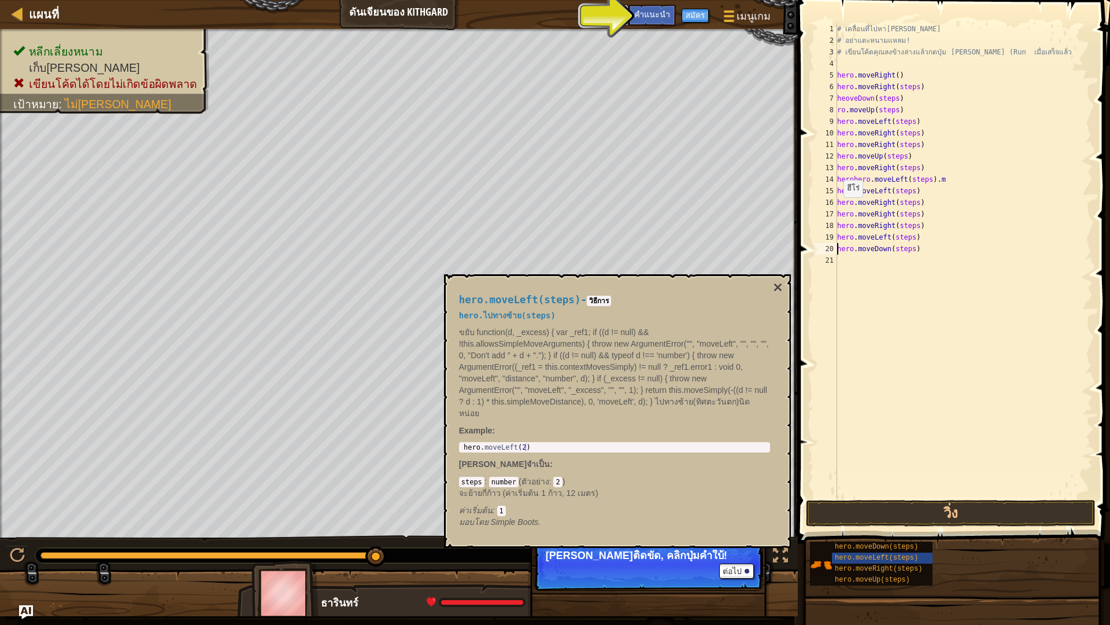
click at [621, 12] on span "Ask AI" at bounding box center [613, 14] width 20 height 11
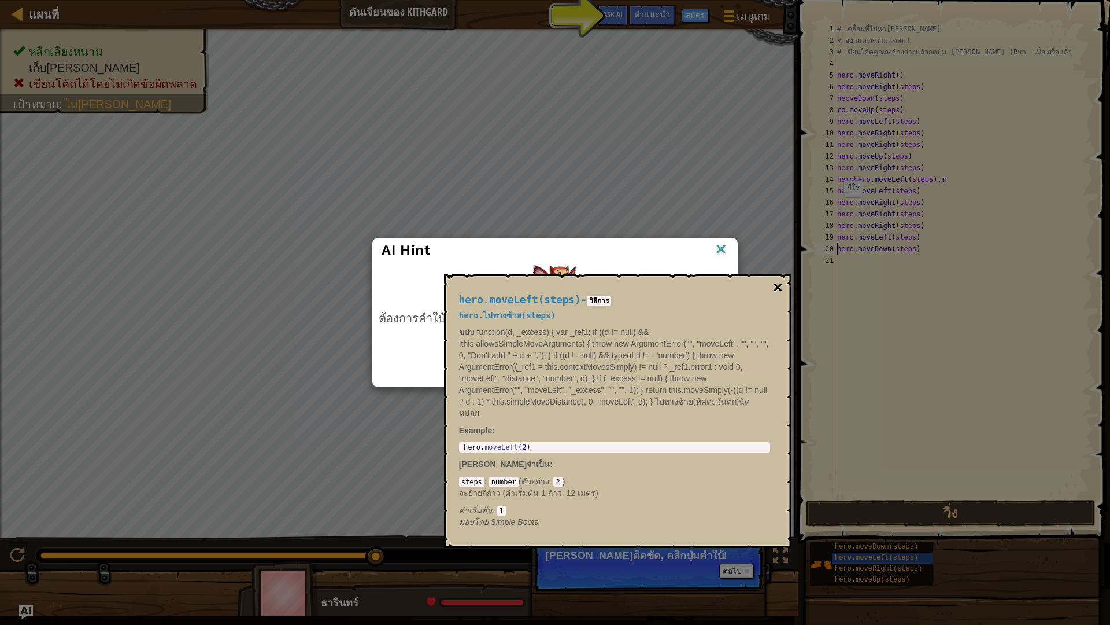
click at [776, 282] on button "×" at bounding box center [777, 287] width 9 height 16
click at [776, 281] on button "×" at bounding box center [777, 287] width 9 height 16
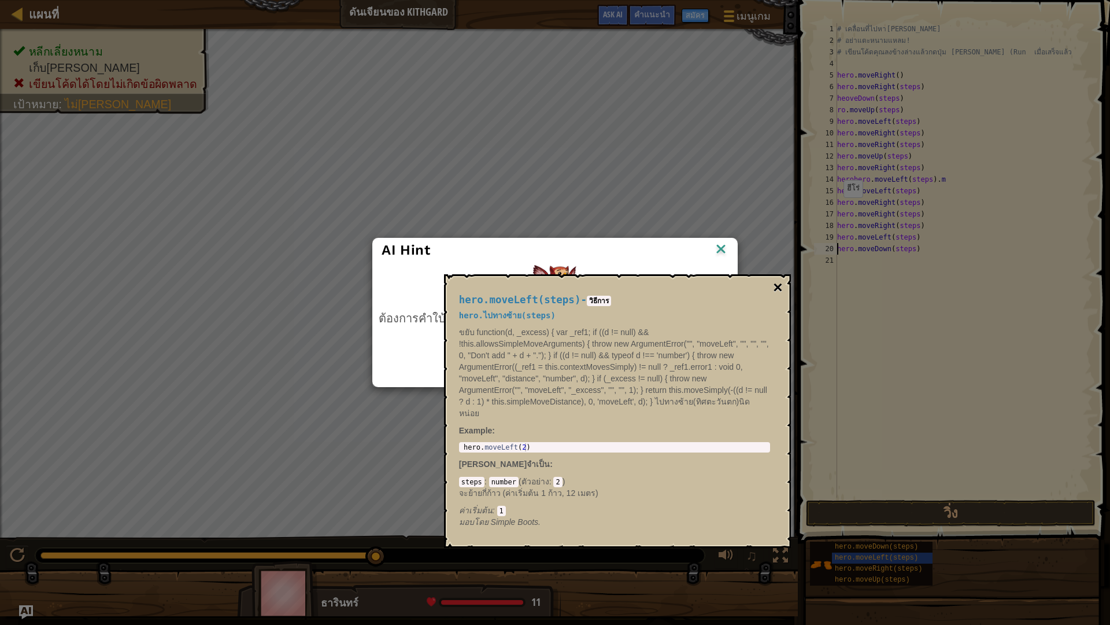
click at [776, 281] on button "×" at bounding box center [777, 287] width 9 height 16
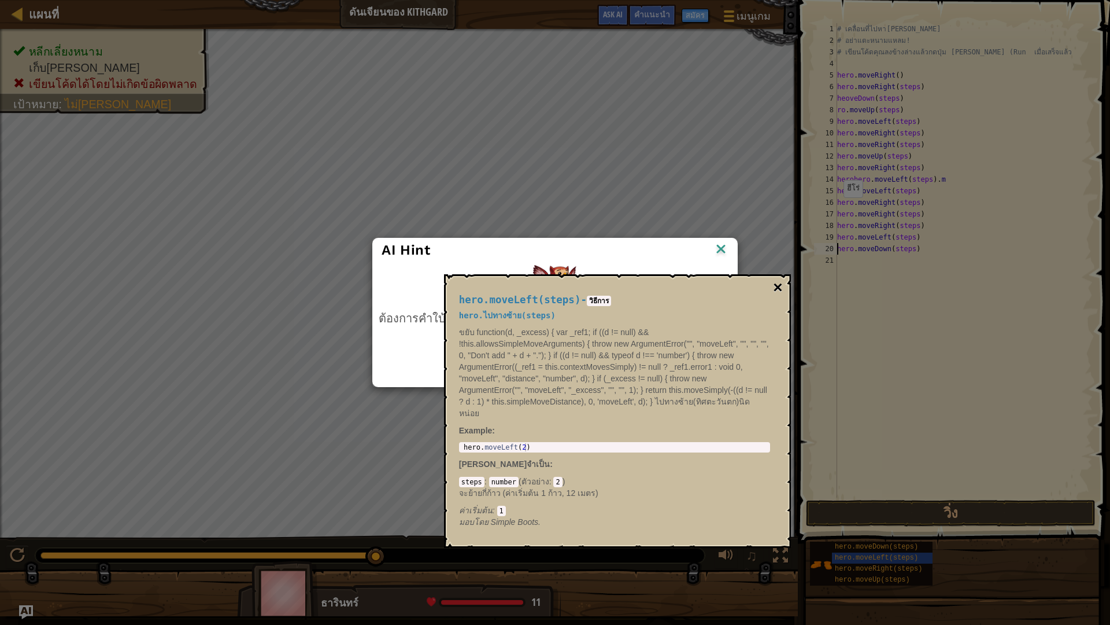
click at [776, 281] on button "×" at bounding box center [777, 287] width 9 height 16
click at [577, 138] on div "AI Hint ต้องการคำใบ้ไหม? [PERSON_NAME]ถาม AI เพื่อขอความช่วยเหลือได้ ถาม AI ไม่…" at bounding box center [555, 312] width 1110 height 625
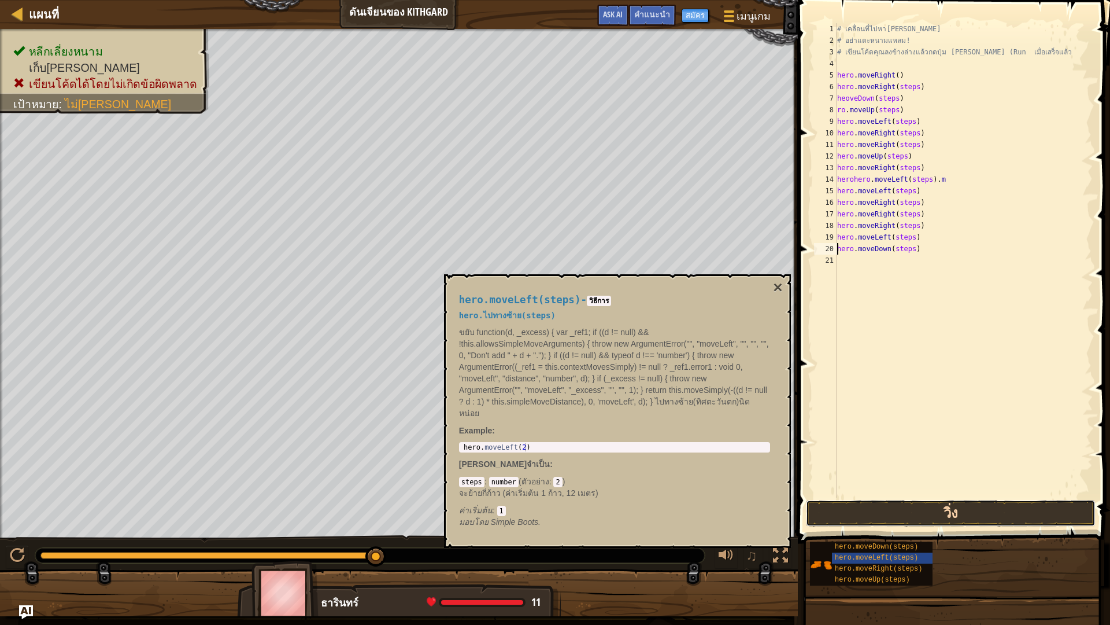
click at [951, 519] on button "วิ่ง" at bounding box center [951, 513] width 290 height 27
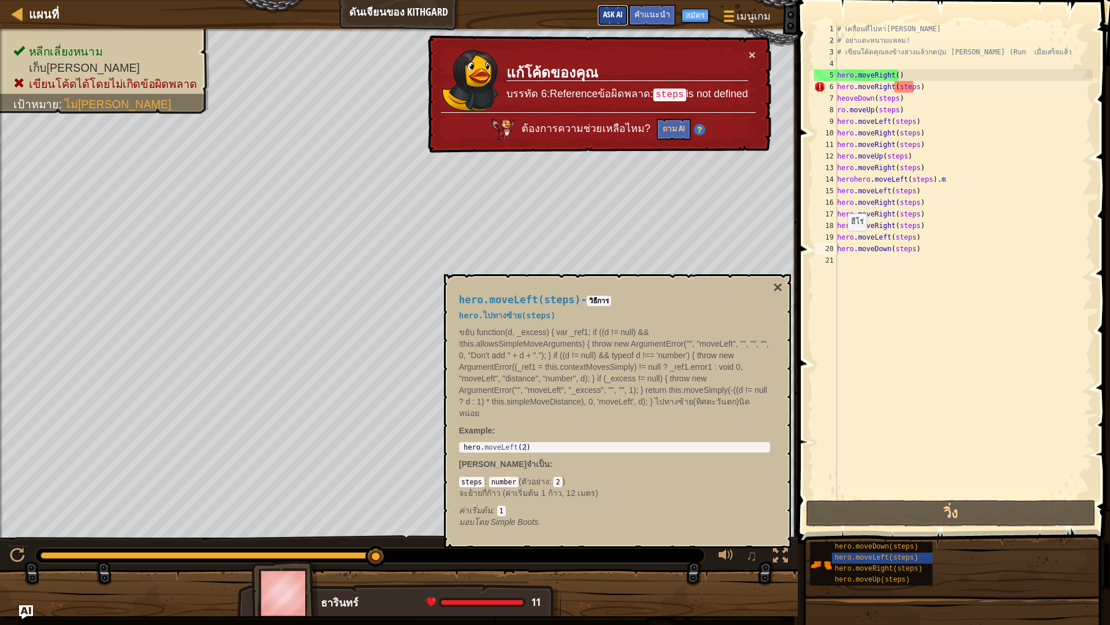
click at [610, 5] on button "Ask AI" at bounding box center [612, 15] width 31 height 21
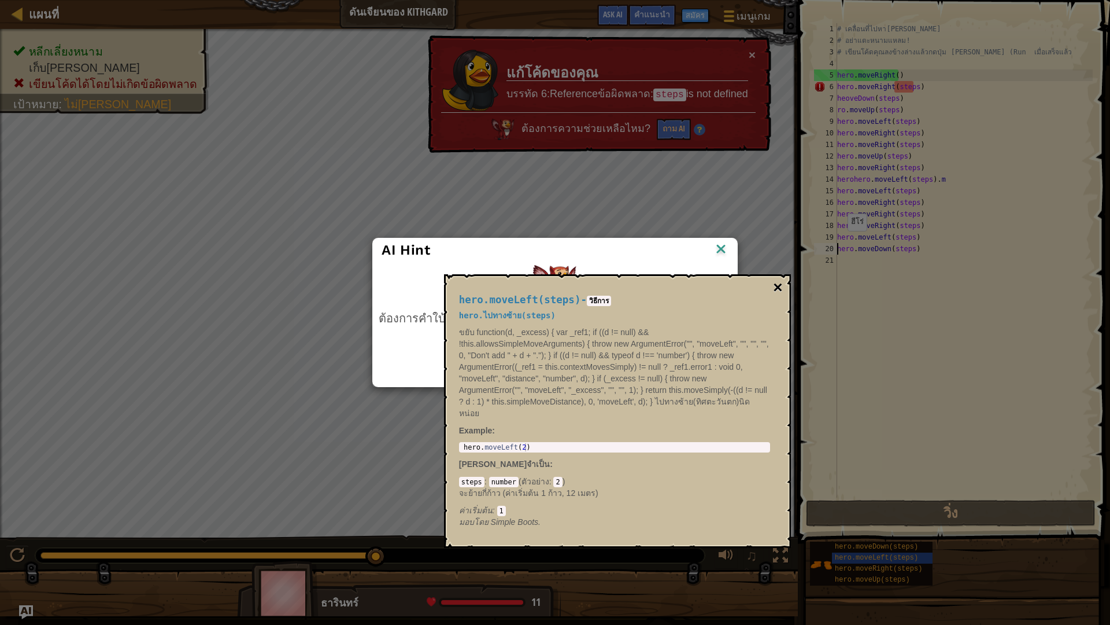
click at [780, 287] on button "×" at bounding box center [777, 287] width 9 height 16
drag, startPoint x: 690, startPoint y: 329, endPoint x: 640, endPoint y: 475, distance: 154.2
click at [562, 515] on div "hero.moveLeft(steps) - วิธีการ hero.ไปทางซ้าย(steps) ขยับ function(d, _excess) …" at bounding box center [614, 410] width 327 height 255
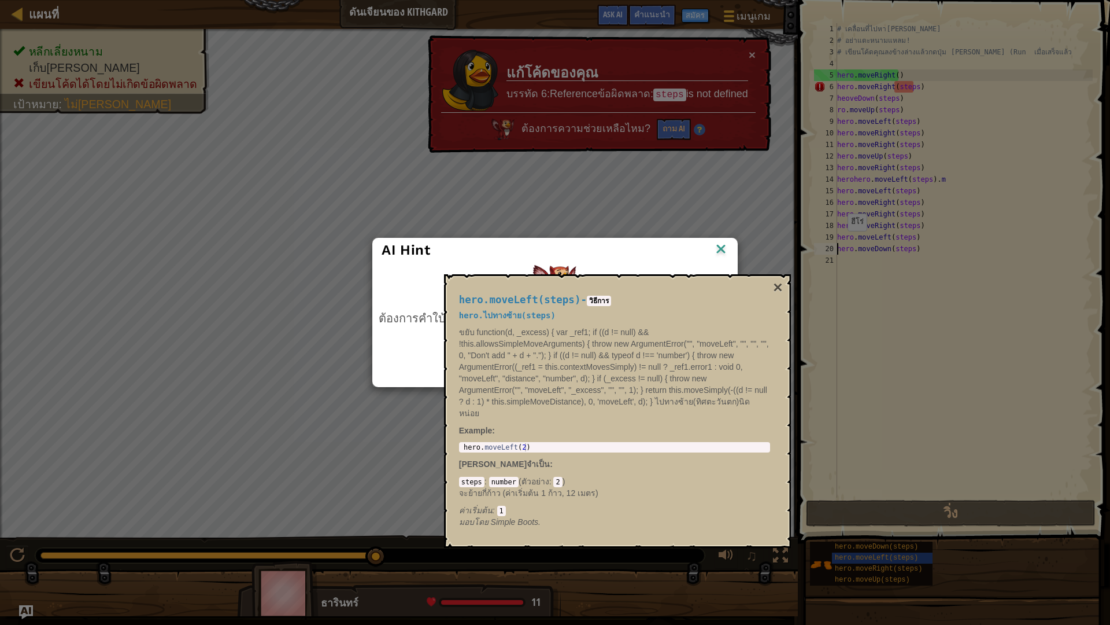
click at [640, 122] on div "AI Hint ต้องการคำใบ้ไหม? [PERSON_NAME]ถาม AI เพื่อขอความช่วยเหลือได้ ถาม AI ไม่…" at bounding box center [555, 312] width 1110 height 625
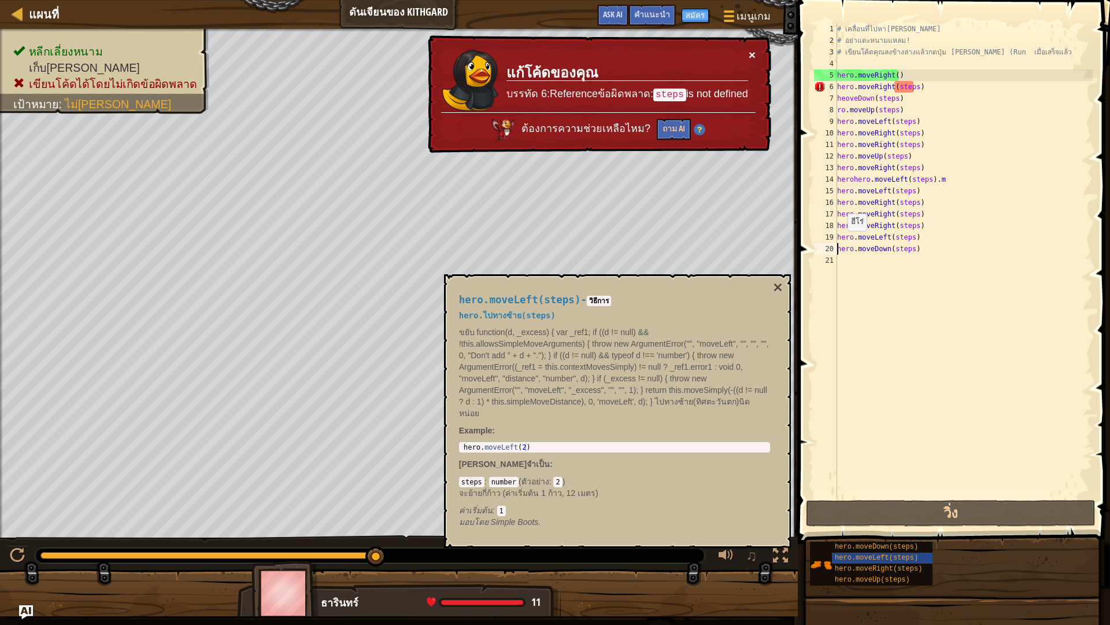
click at [752, 53] on button "×" at bounding box center [752, 52] width 8 height 12
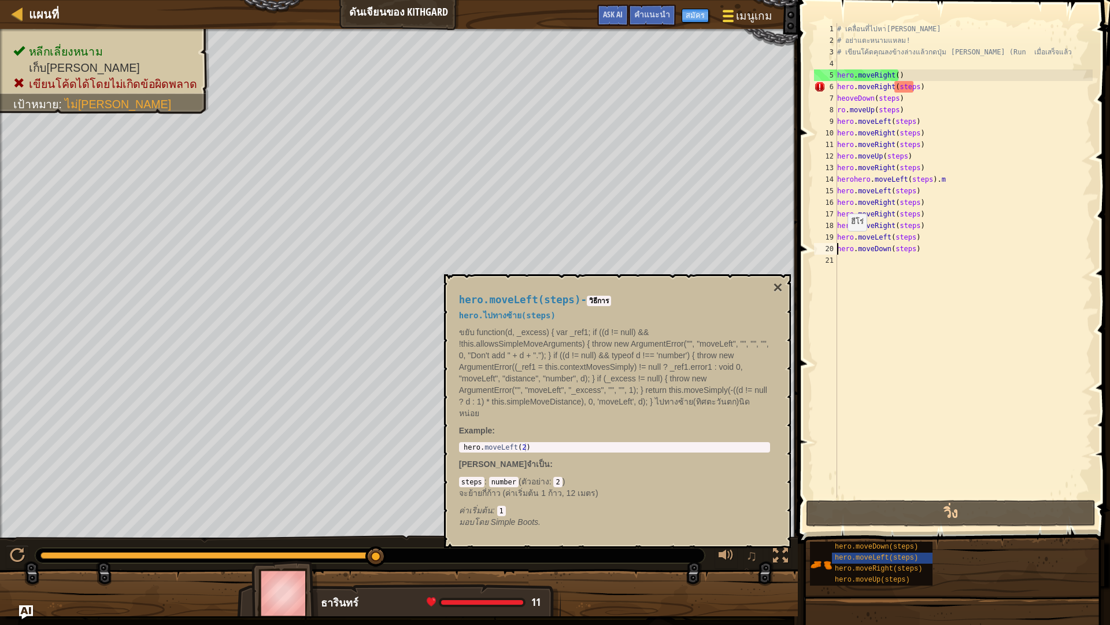
click at [740, 19] on span "เมนูเกม" at bounding box center [754, 16] width 36 height 16
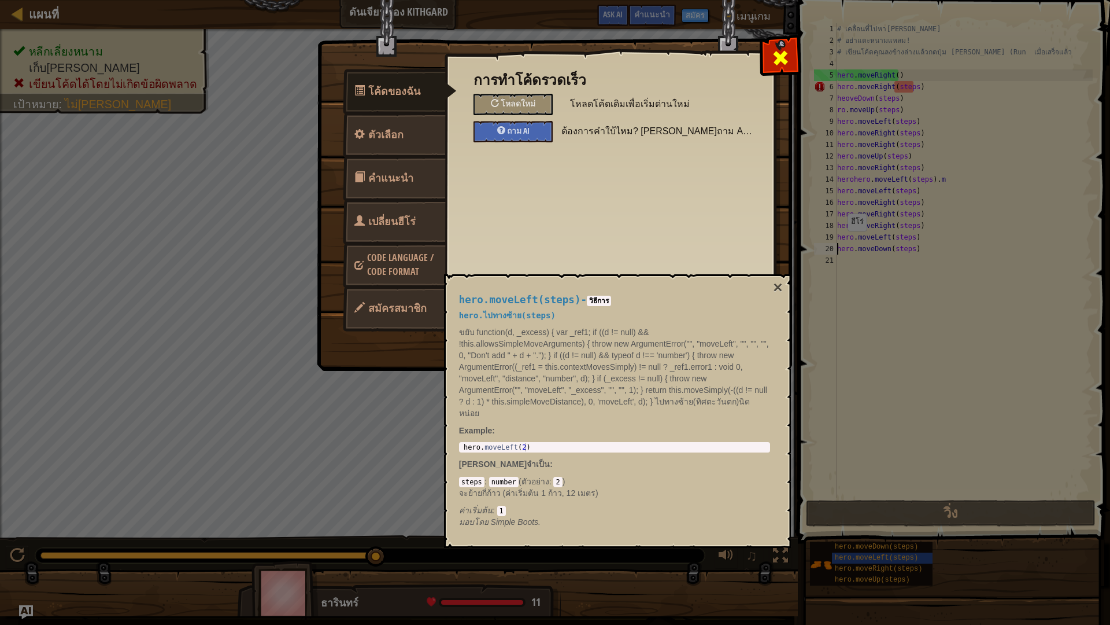
click at [787, 58] on span at bounding box center [781, 58] width 19 height 19
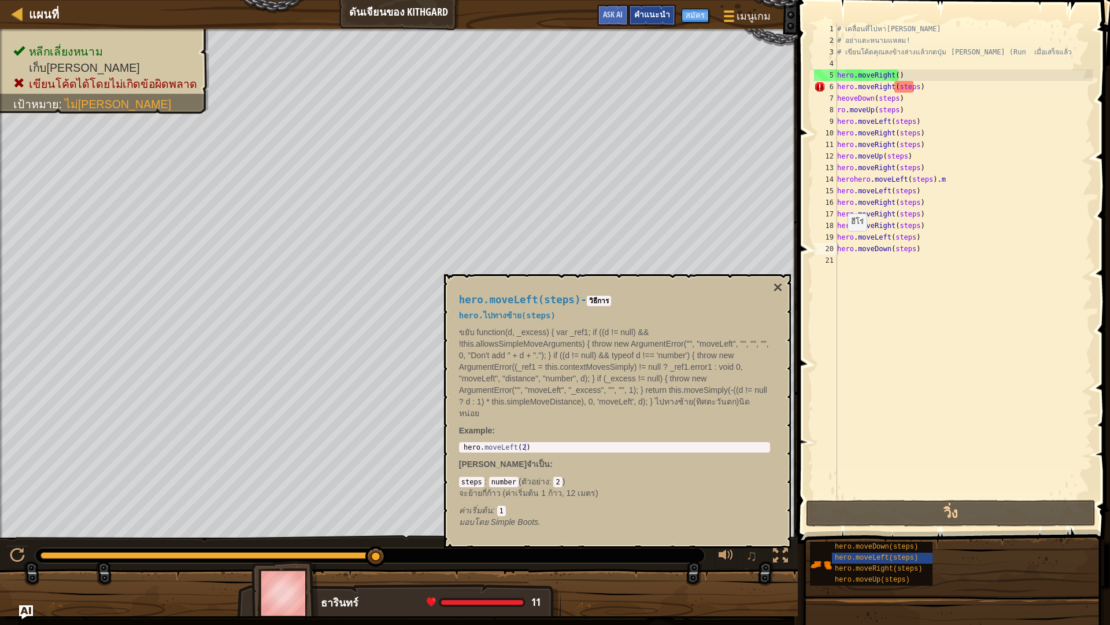
click at [649, 12] on span "คำแนะนำ" at bounding box center [652, 14] width 36 height 11
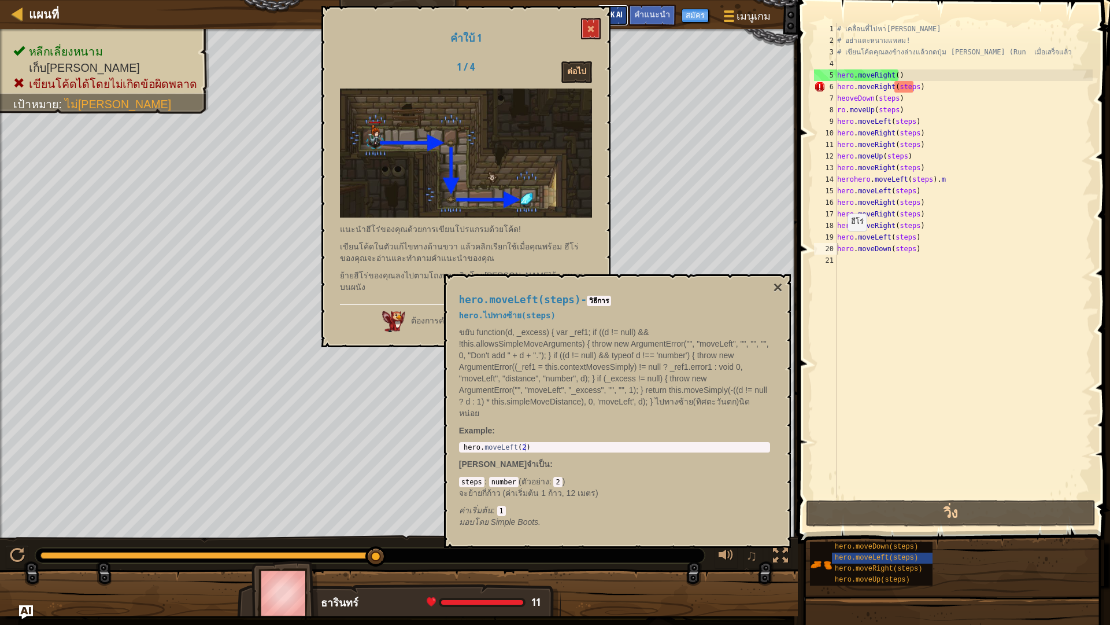
click at [623, 9] on button "Ask AI" at bounding box center [612, 15] width 31 height 21
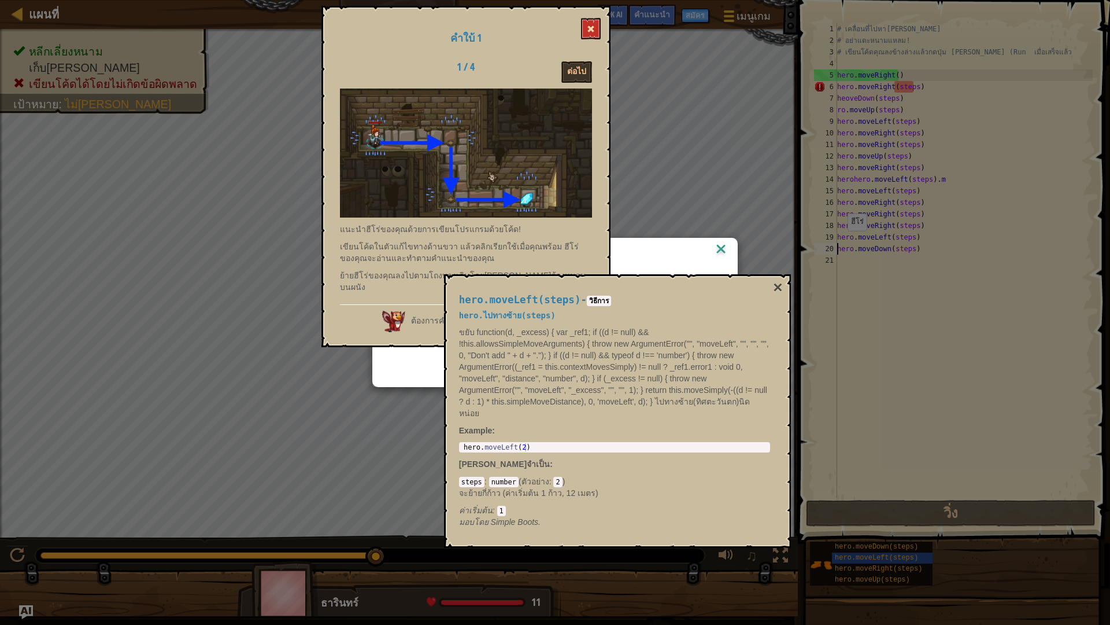
click at [588, 28] on button at bounding box center [591, 28] width 20 height 21
click at [782, 289] on button "×" at bounding box center [777, 287] width 9 height 16
click at [781, 286] on button "×" at bounding box center [777, 287] width 9 height 16
click at [714, 250] on img at bounding box center [721, 249] width 15 height 17
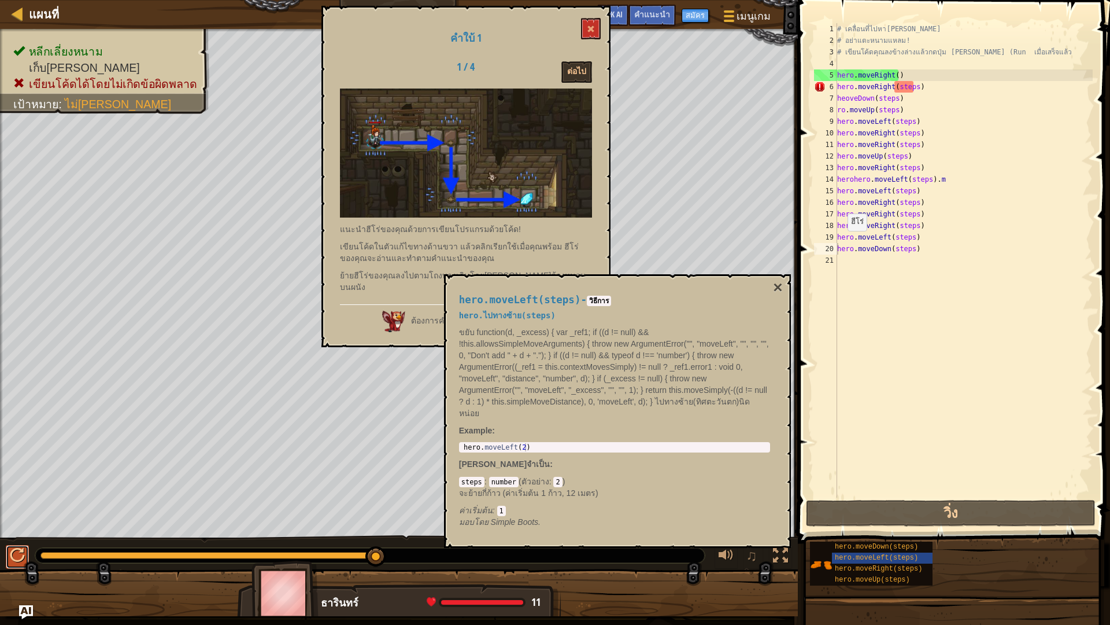
click at [21, 546] on div at bounding box center [17, 555] width 15 height 15
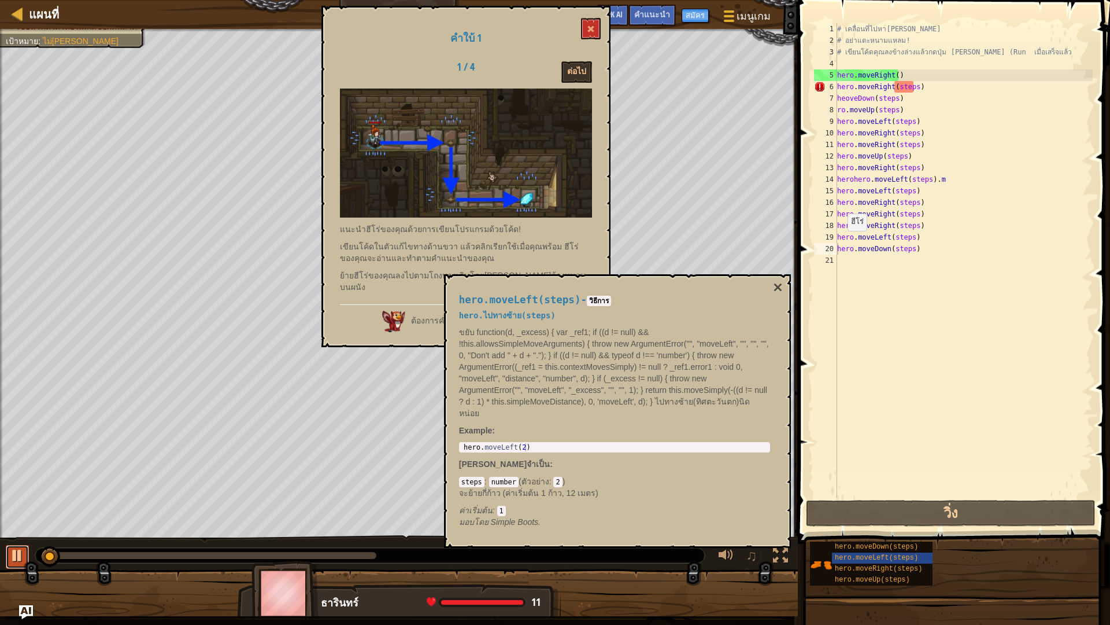
click at [21, 546] on button at bounding box center [17, 557] width 23 height 24
click at [21, 546] on div at bounding box center [17, 555] width 15 height 15
click at [18, 546] on div at bounding box center [17, 555] width 15 height 15
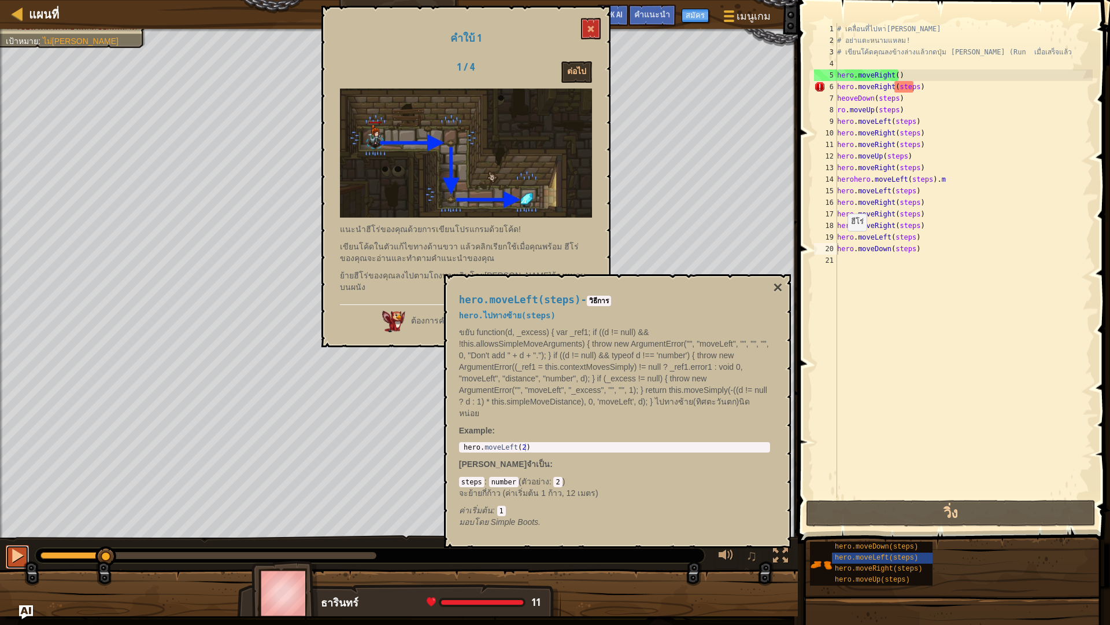
click at [18, 546] on div at bounding box center [17, 555] width 15 height 15
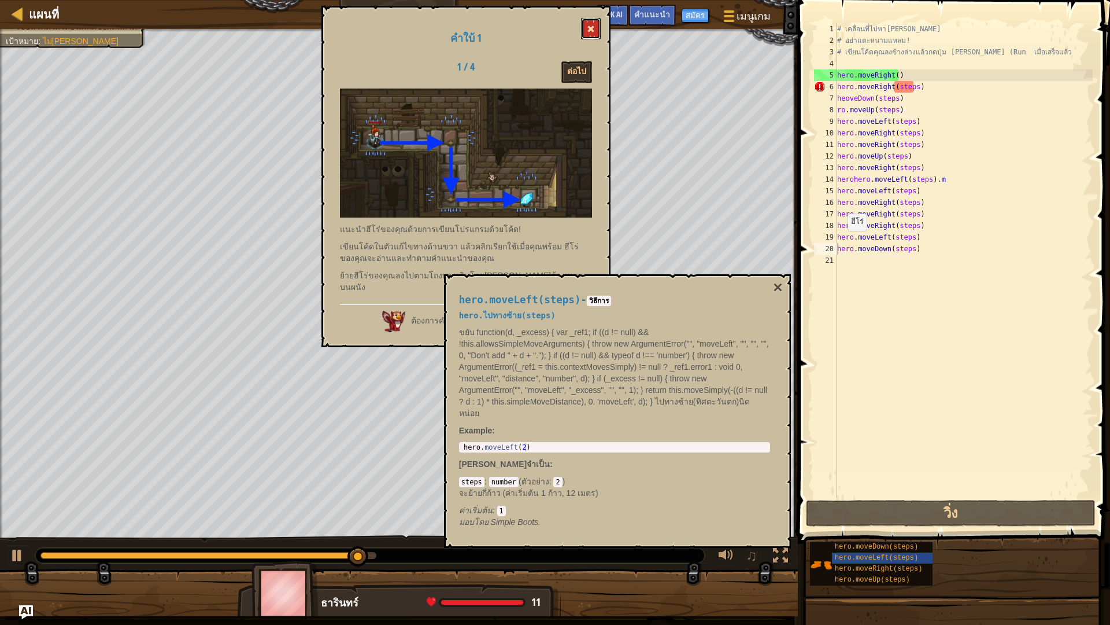
click at [586, 28] on button at bounding box center [591, 28] width 20 height 21
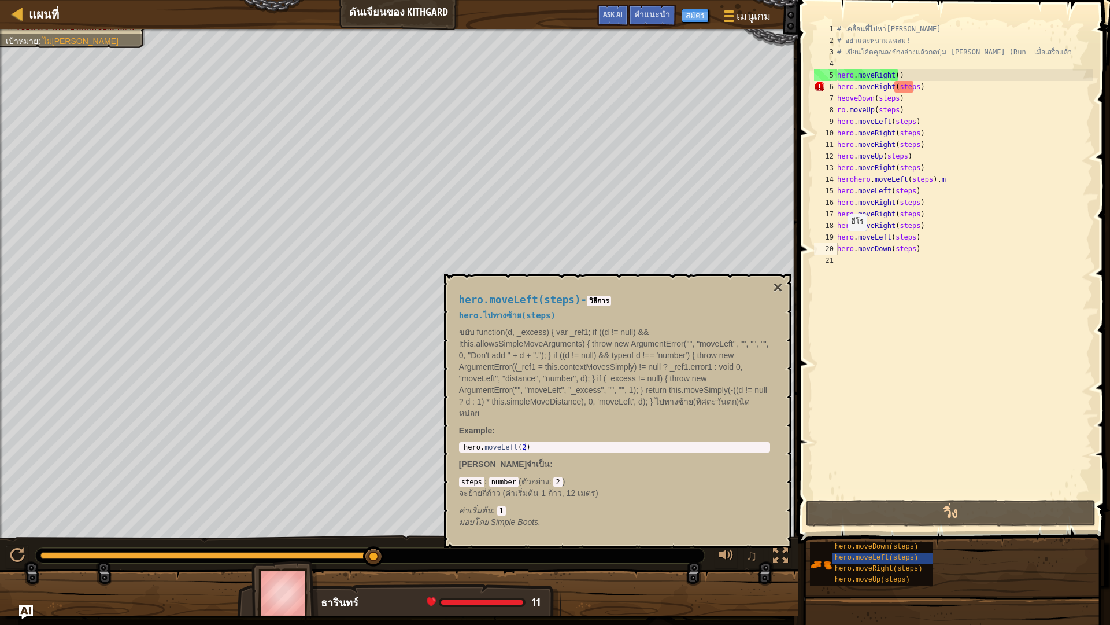
click at [586, 28] on div "แผนที่ ดันเจียนของ Kithgard เมนูเกม เสร็จสิ้น สมัคร คำแนะนำ Ask AI" at bounding box center [399, 14] width 798 height 29
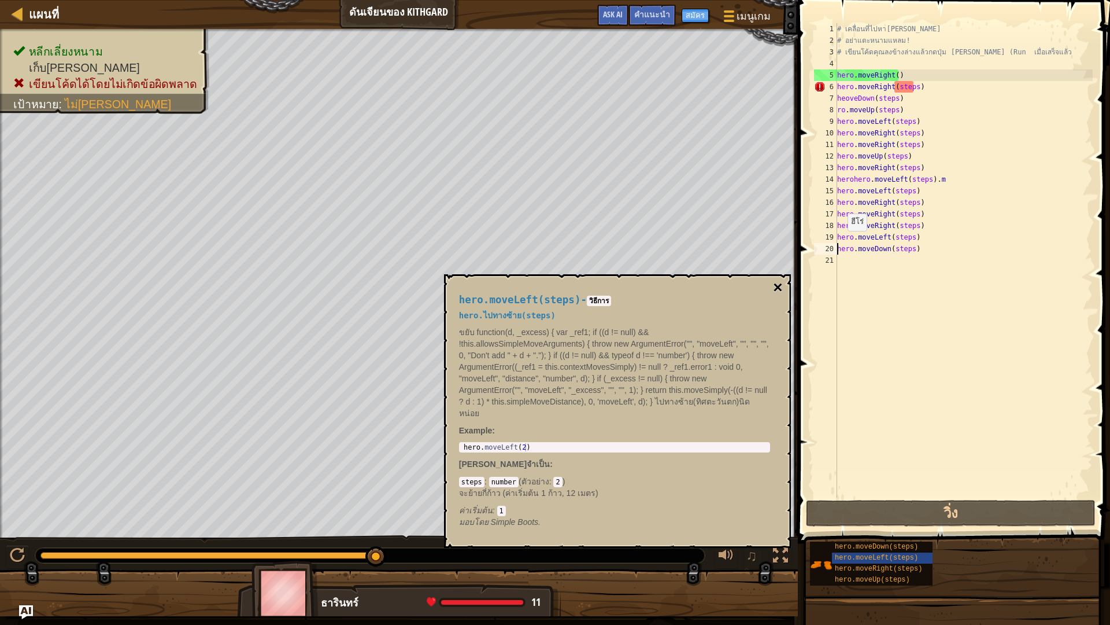
click at [780, 286] on button "×" at bounding box center [777, 287] width 9 height 16
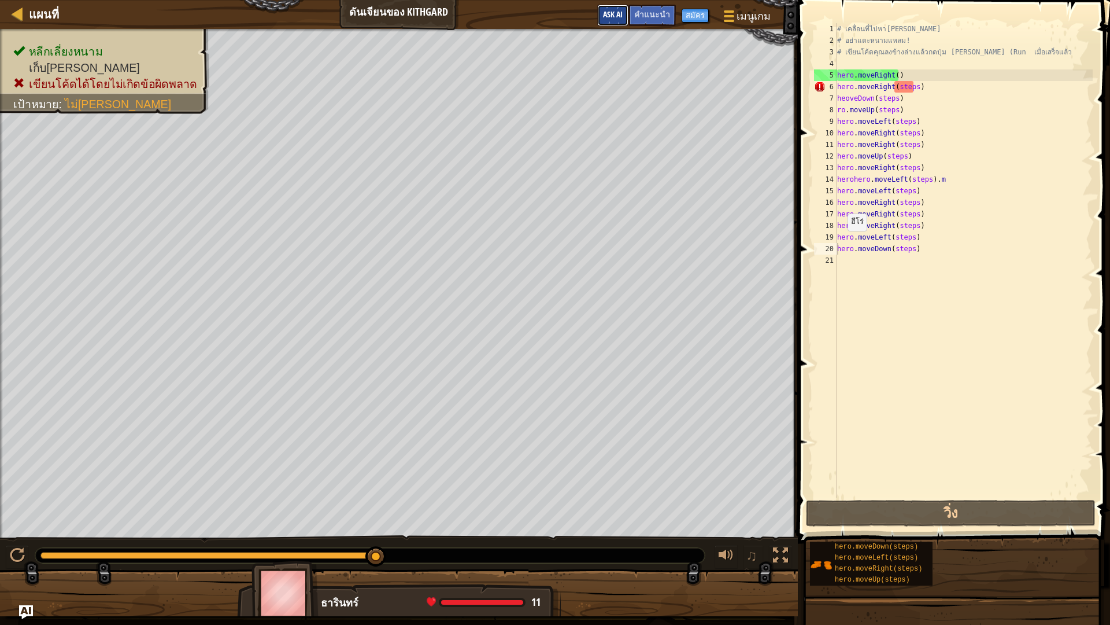
click at [619, 9] on button "Ask AI" at bounding box center [612, 15] width 31 height 21
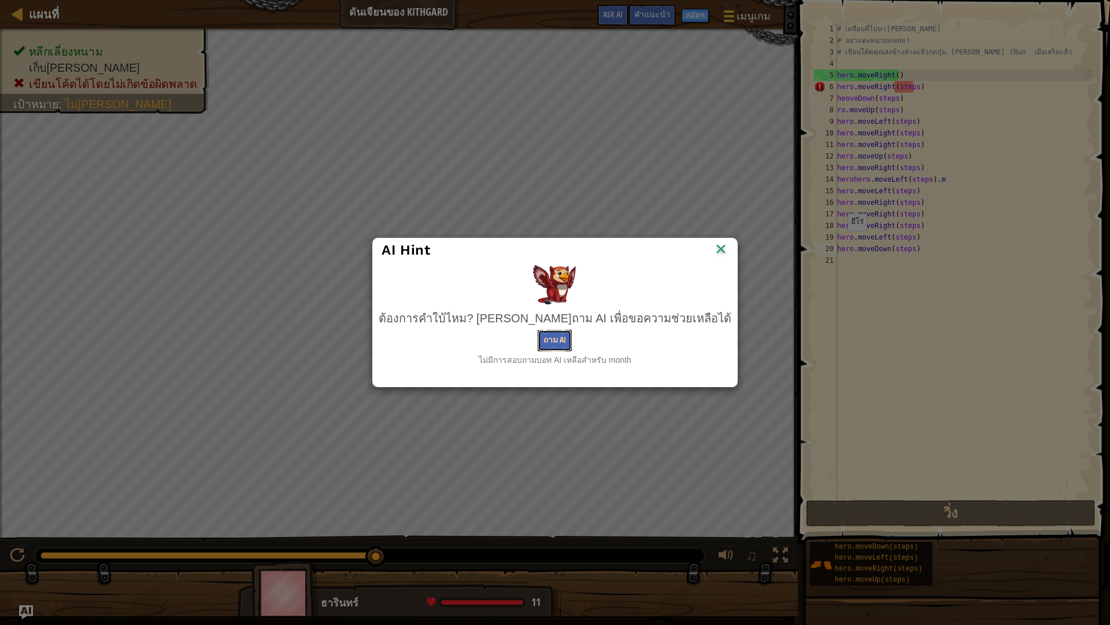
click at [563, 331] on button "ถาม AI" at bounding box center [555, 340] width 34 height 21
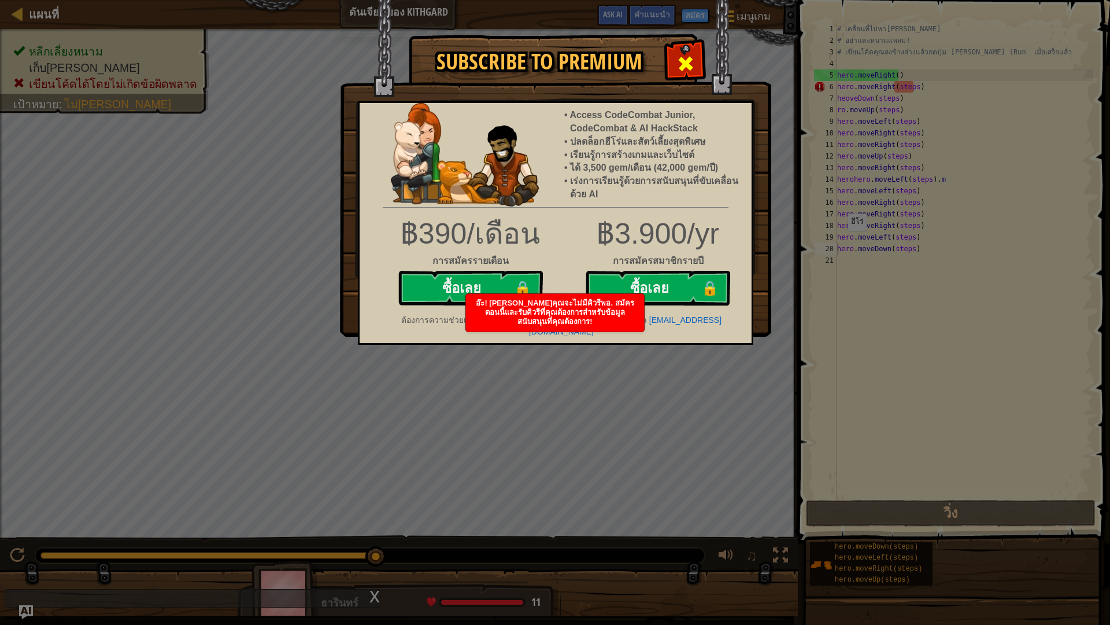
click at [684, 72] on span at bounding box center [686, 63] width 19 height 19
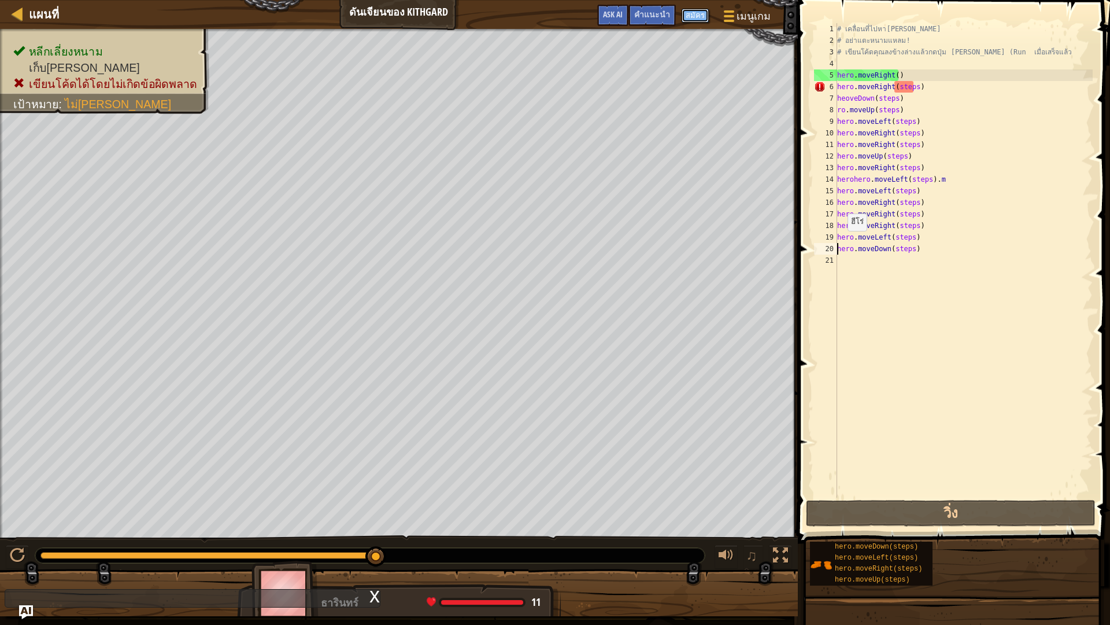
click at [699, 16] on button "สมัคร" at bounding box center [695, 16] width 27 height 14
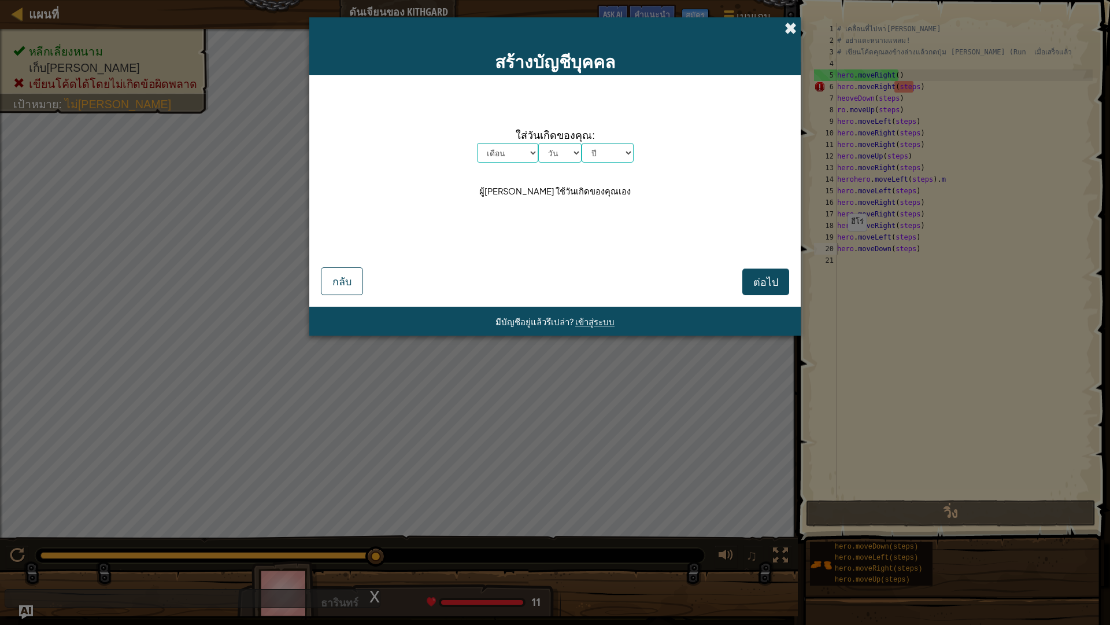
click at [785, 22] on span at bounding box center [791, 28] width 12 height 12
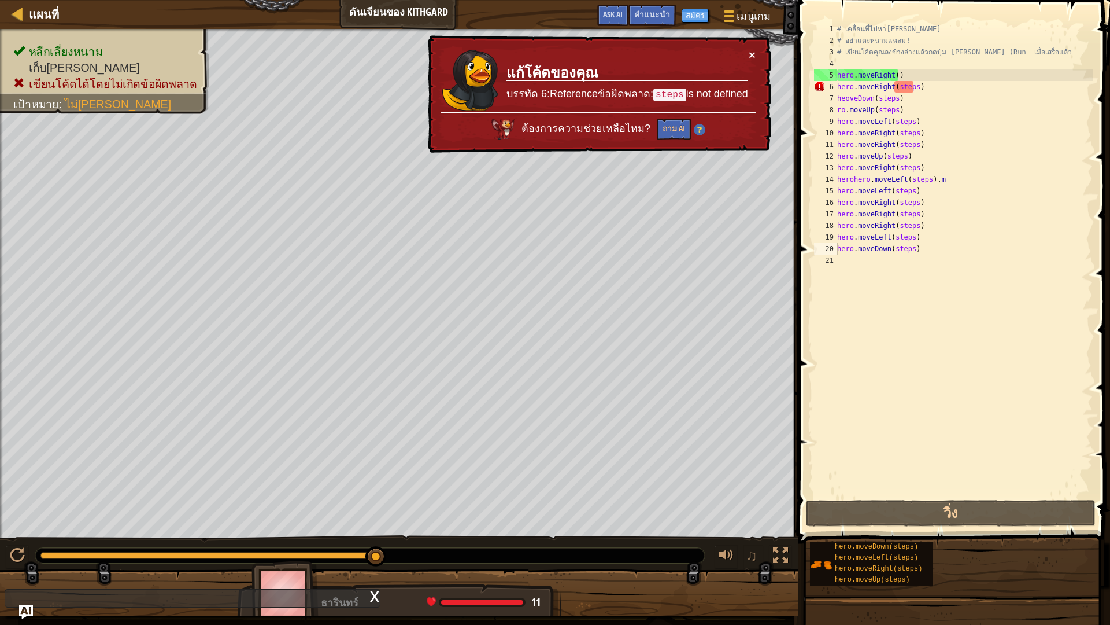
click at [754, 51] on button "×" at bounding box center [754, 57] width 8 height 12
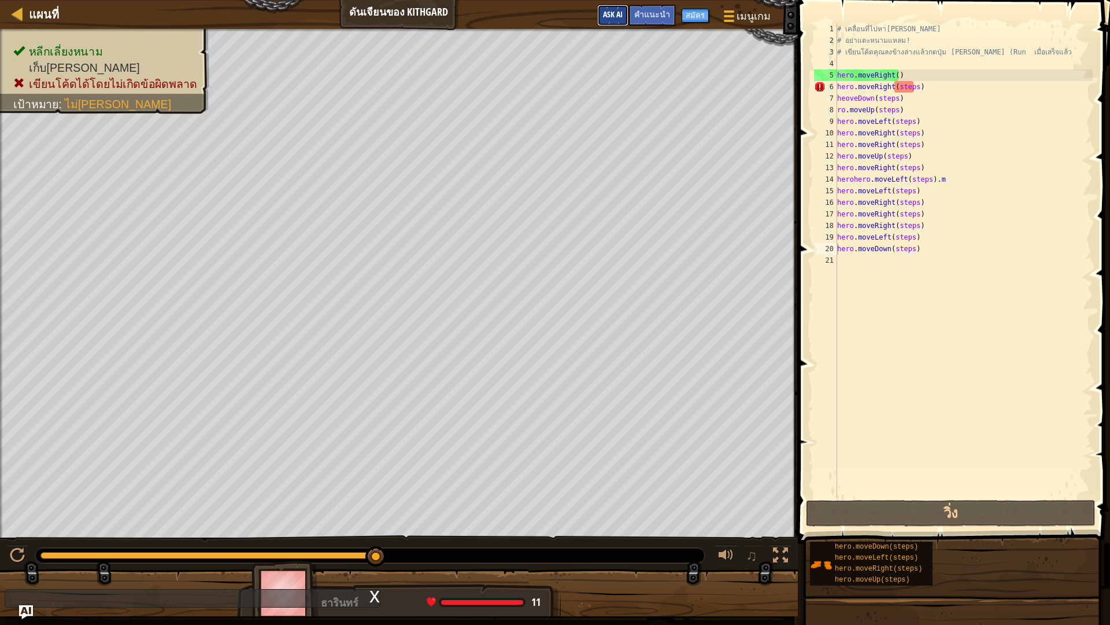
click at [623, 14] on span "Ask AI" at bounding box center [613, 14] width 20 height 11
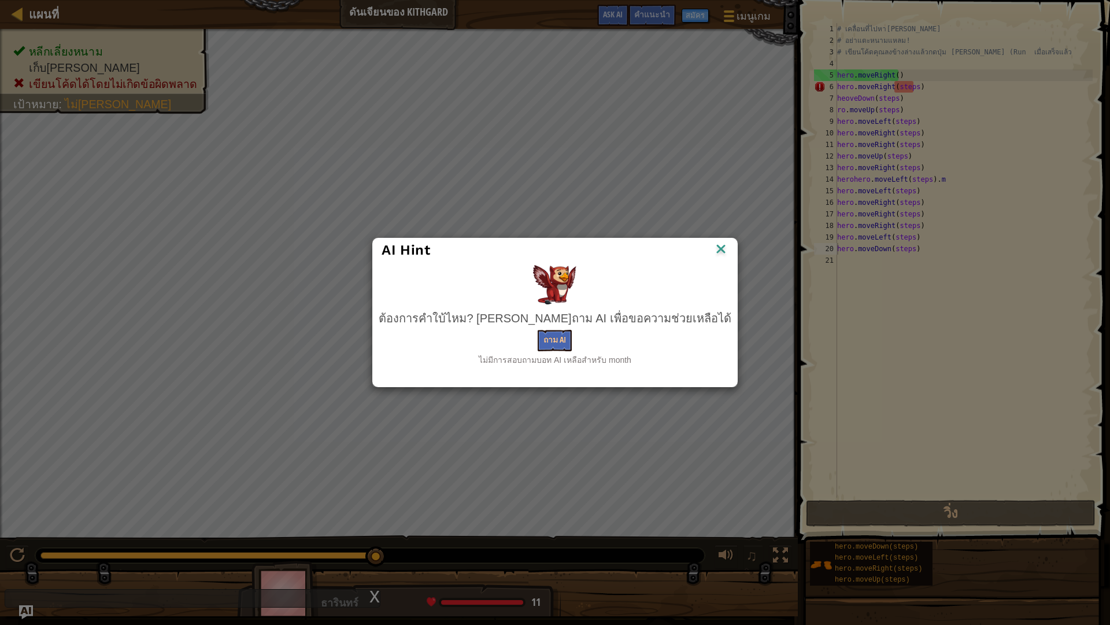
click at [714, 243] on img at bounding box center [721, 249] width 15 height 17
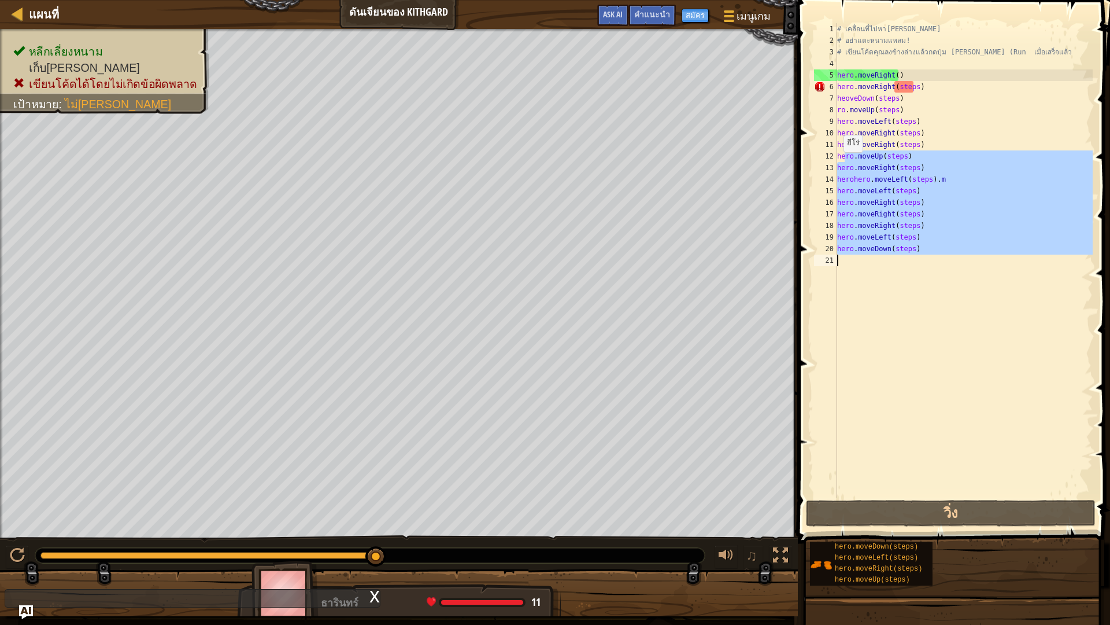
click at [557, 308] on div "แผนที่ ดันเจียนของ Kithgard เมนูเกม เสร็จสิ้น สมัคร คำแนะนำ Ask AI 1 הההההההההה…" at bounding box center [555, 312] width 1110 height 625
type textarea "hero.moveDown(steps)"
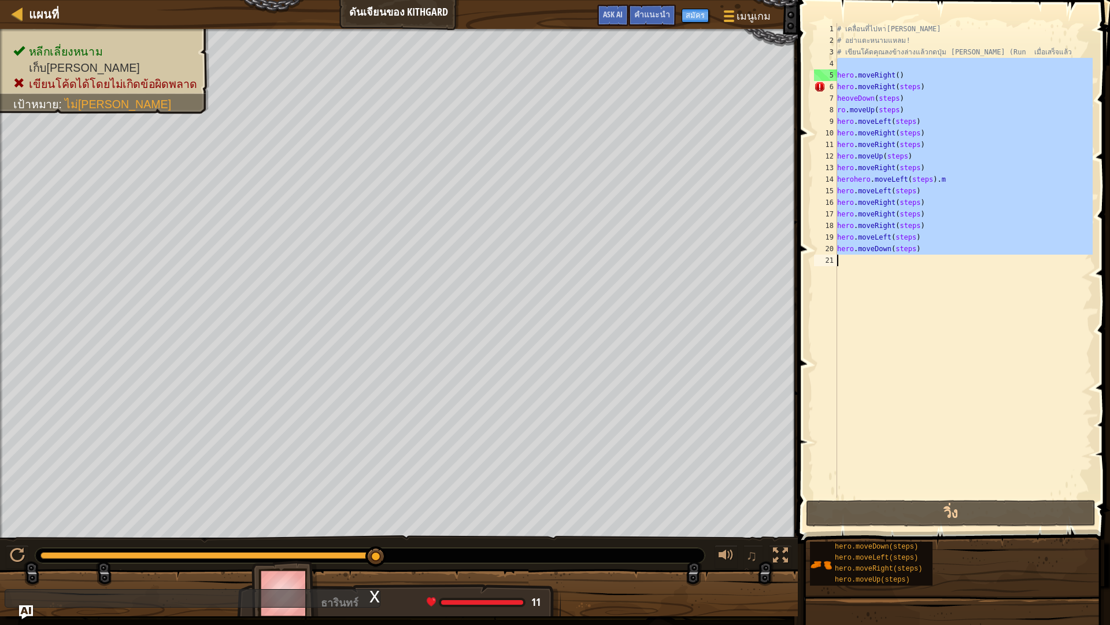
drag, startPoint x: 882, startPoint y: 58, endPoint x: 861, endPoint y: 282, distance: 224.8
click at [861, 282] on div "# เคลื่อนที่ไปหา[PERSON_NAME] # อย่าแตะหนามแหลม! # เขียนโค้ดคุณลงข้างล่างแล้วกด…" at bounding box center [964, 271] width 258 height 497
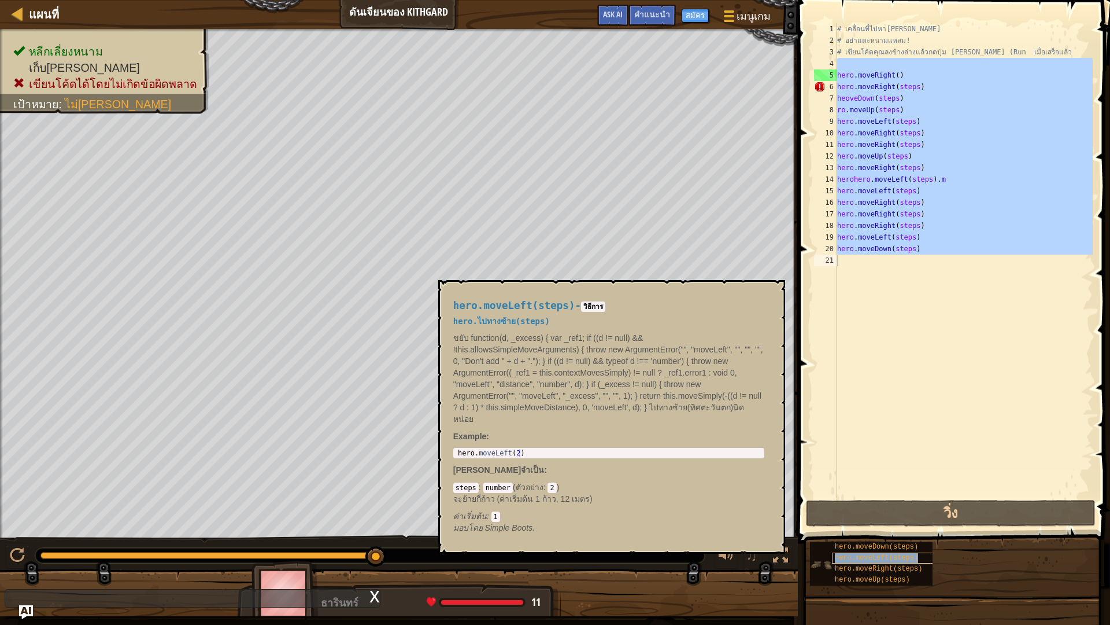
click at [894, 546] on span "hero.moveLeft(steps)" at bounding box center [876, 557] width 83 height 8
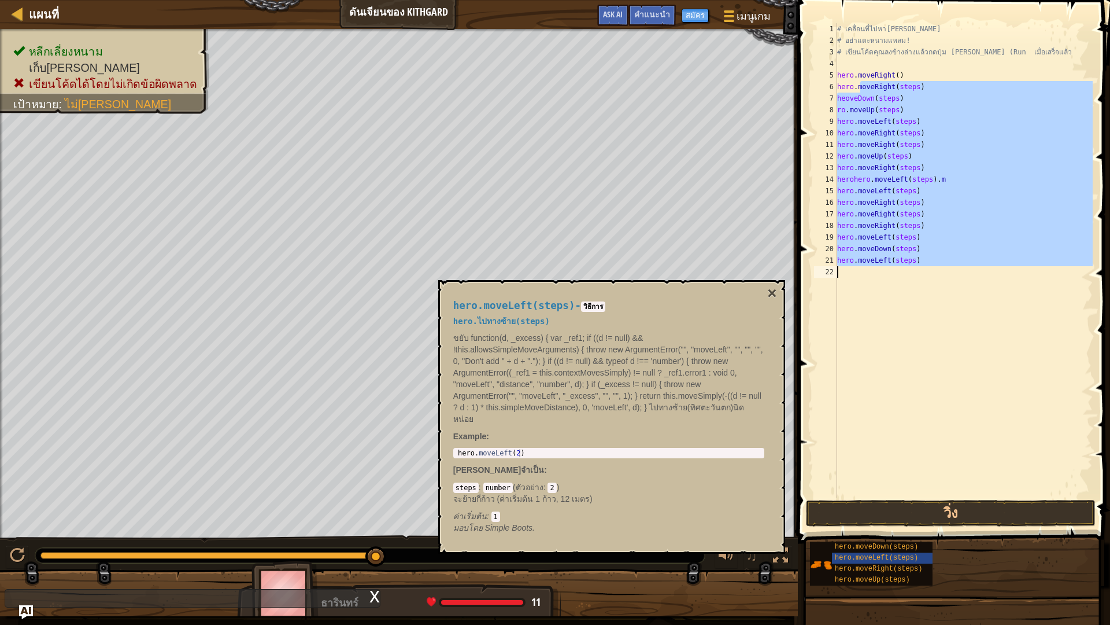
drag, startPoint x: 860, startPoint y: 87, endPoint x: 844, endPoint y: 319, distance: 232.5
click at [844, 319] on div "# เคลื่อนที่ไปหา[PERSON_NAME] # อย่าแตะหนามแหลม! # เขียนโค้ดคุณลงข้างล่างแล้วกด…" at bounding box center [964, 271] width 258 height 497
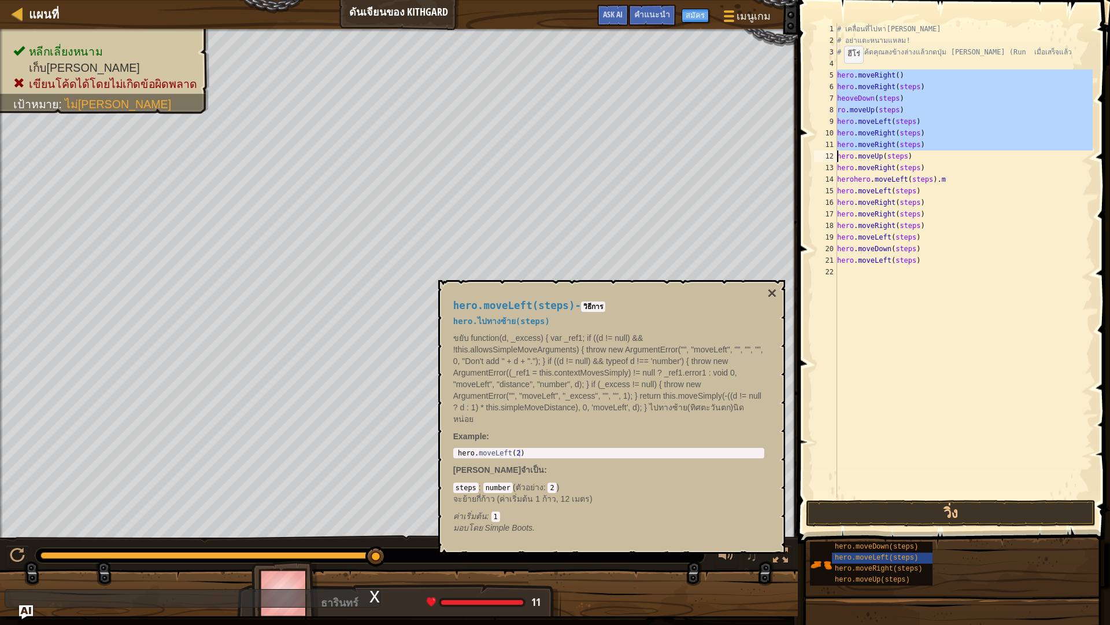
drag, startPoint x: 839, startPoint y: 73, endPoint x: 811, endPoint y: 151, distance: 82.3
click at [812, 151] on div "hero.moveLeft(steps) 1 2 3 4 5 6 7 8 9 10 11 12 13 14 15 16 17 18 19 20 21 22 #…" at bounding box center [952, 260] width 281 height 474
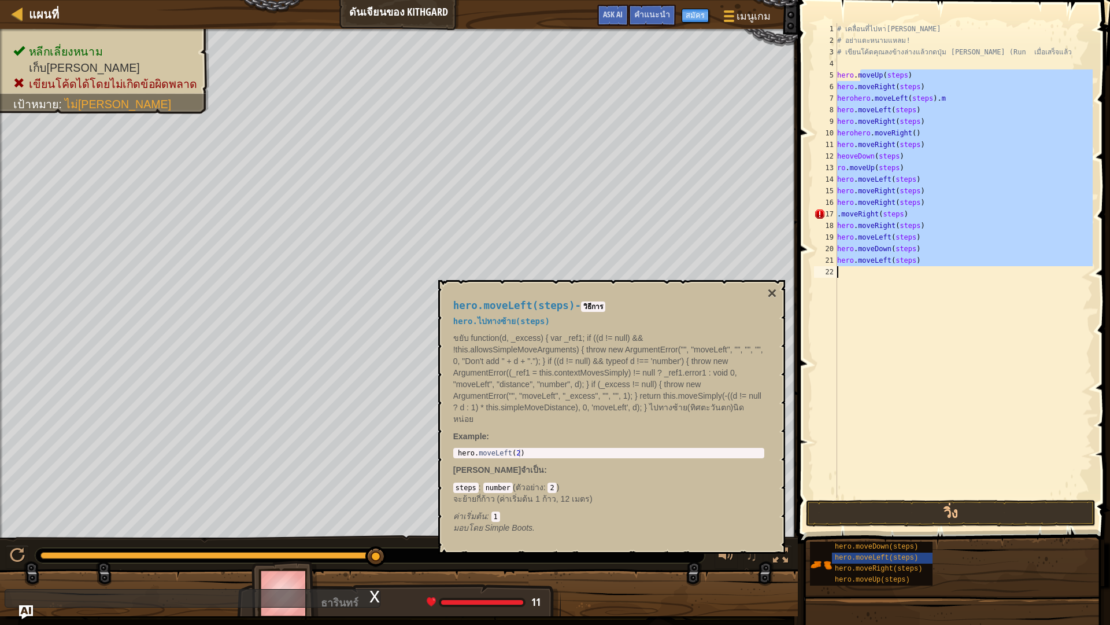
drag, startPoint x: 859, startPoint y: 75, endPoint x: 861, endPoint y: 276, distance: 201.3
click at [861, 276] on div "# เคลื่อนที่ไปหา[PERSON_NAME] # อย่าแตะหนามแหลม! # เขียนโค้ดคุณลงข้างล่างแล้วกด…" at bounding box center [964, 271] width 258 height 497
type textarea "hero.moveLeft(steps)"
click at [858, 513] on button "วิ่ง" at bounding box center [951, 513] width 290 height 27
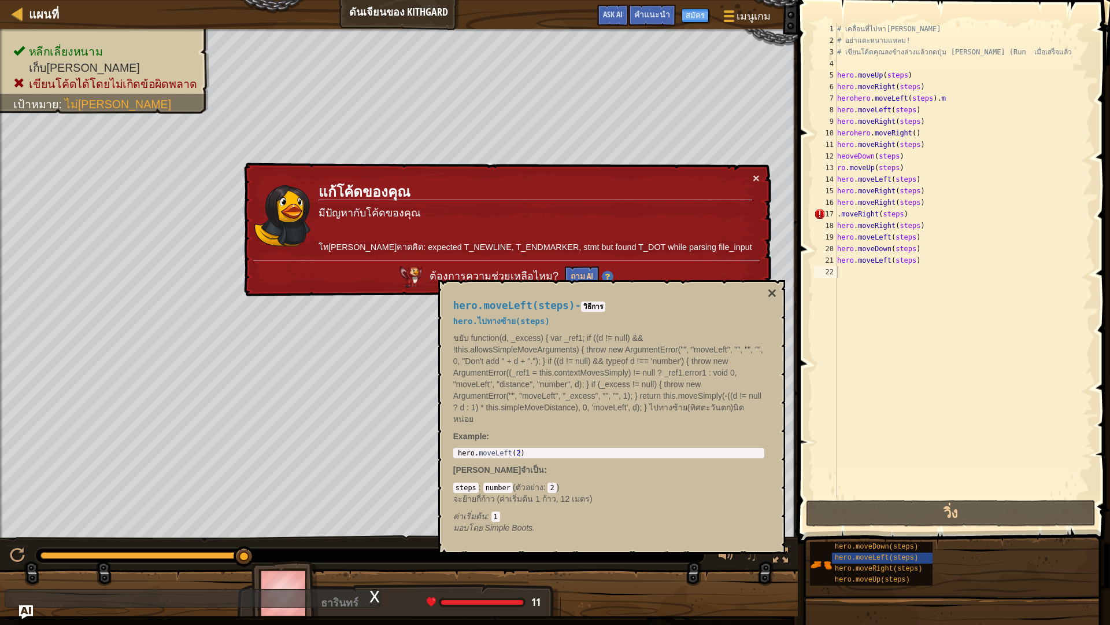
click at [371, 546] on div "x" at bounding box center [375, 595] width 10 height 12
drag, startPoint x: 282, startPoint y: 570, endPoint x: 281, endPoint y: 548, distance: 22.0
click at [281, 546] on div "หลีกเลี่ยงหนาม เก็บ[PERSON_NAME] เขียนโค้ดได้โดยไม่เกิดข้อผิดพลาด เป้าหมาย : ไม…" at bounding box center [555, 322] width 1110 height 587
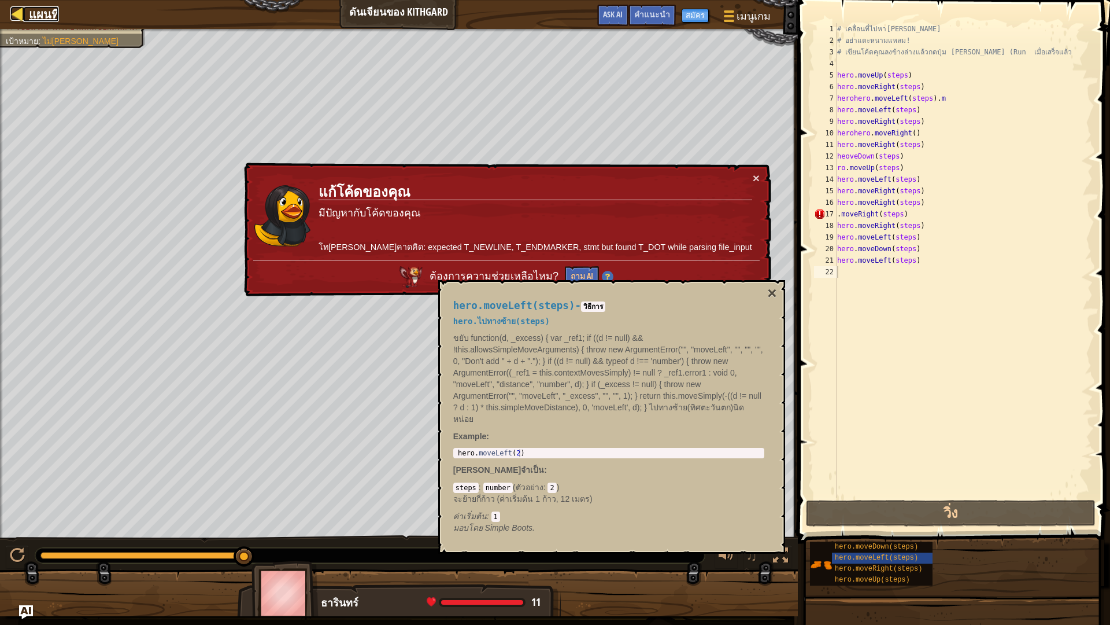
click at [42, 7] on span "แผนที่" at bounding box center [44, 14] width 30 height 16
select select "th"
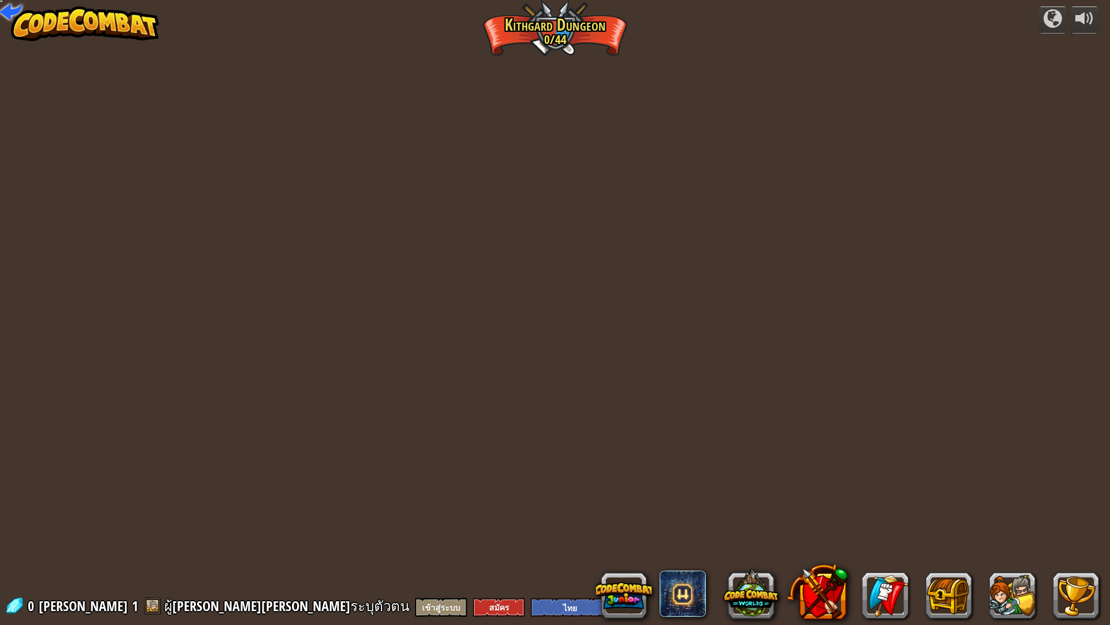
select select "th"
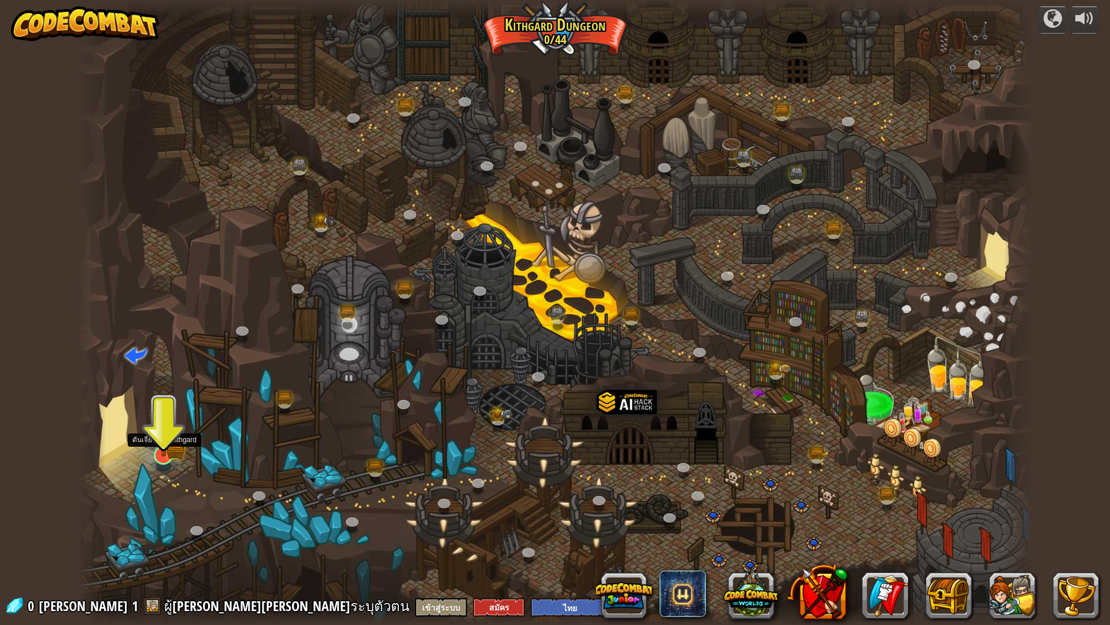
click at [167, 431] on img at bounding box center [164, 428] width 16 height 16
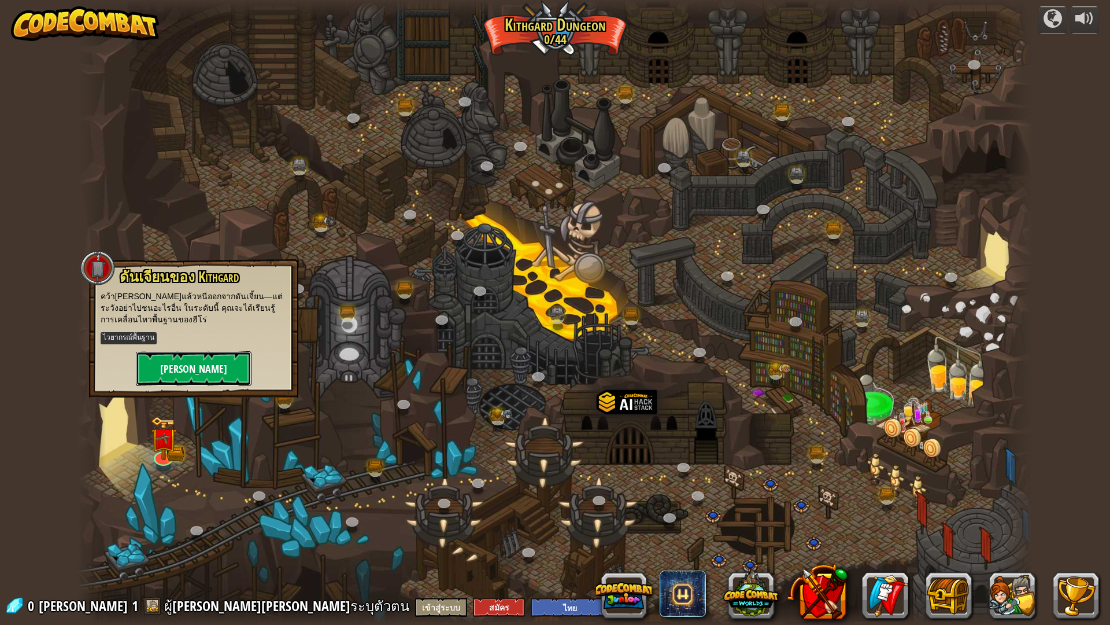
click at [209, 385] on button "[PERSON_NAME]" at bounding box center [194, 368] width 116 height 35
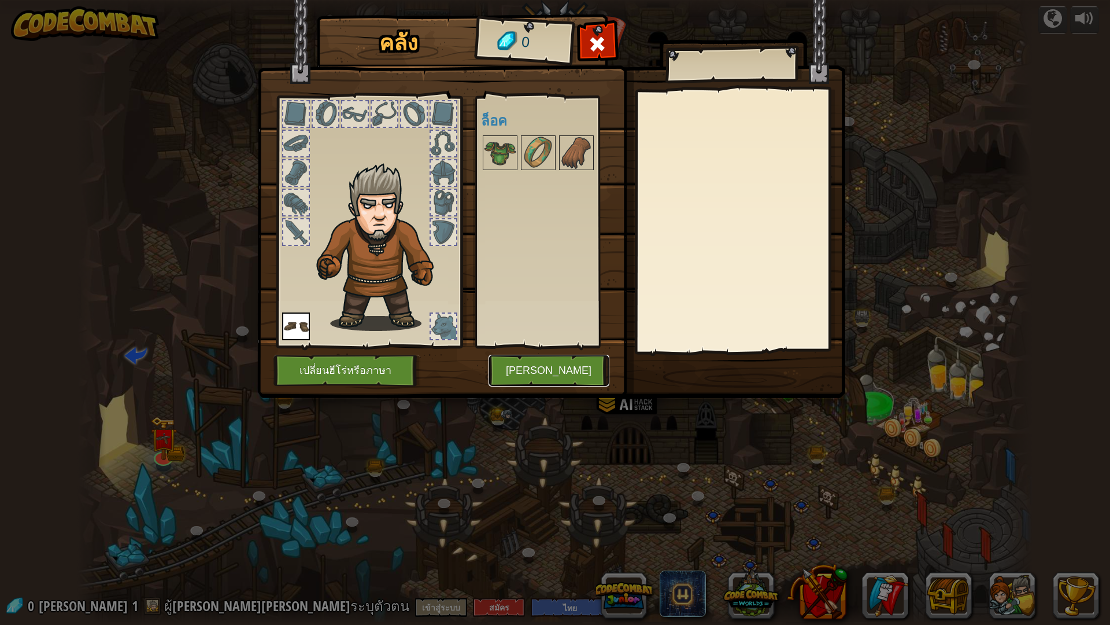
click at [590, 375] on button "[PERSON_NAME]" at bounding box center [549, 371] width 121 height 32
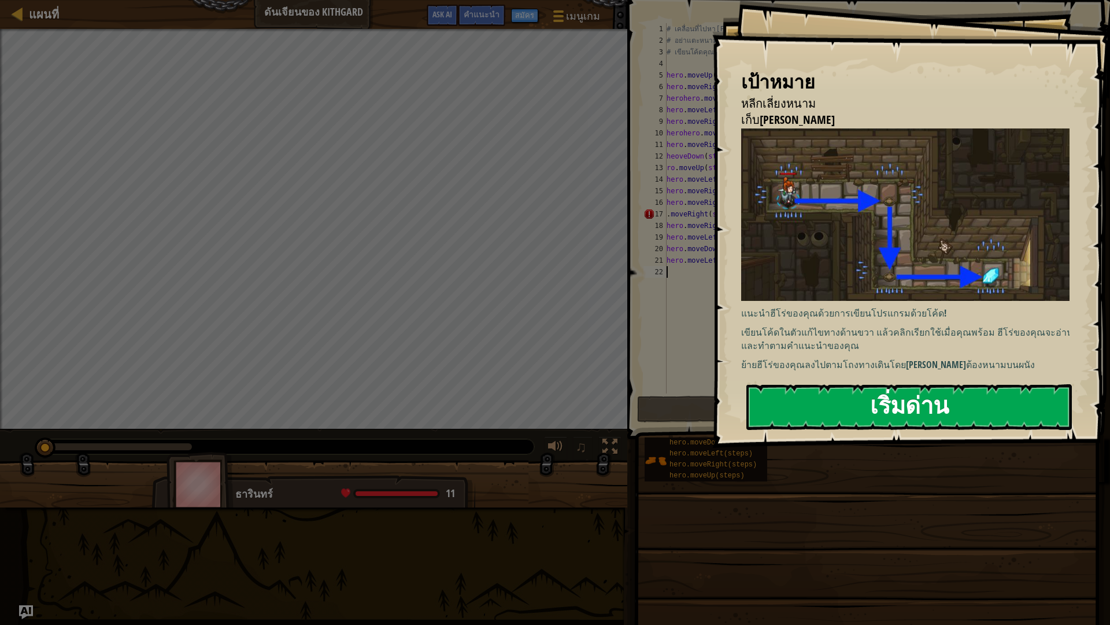
click at [844, 400] on button "เริ่มด่าน" at bounding box center [910, 407] width 326 height 46
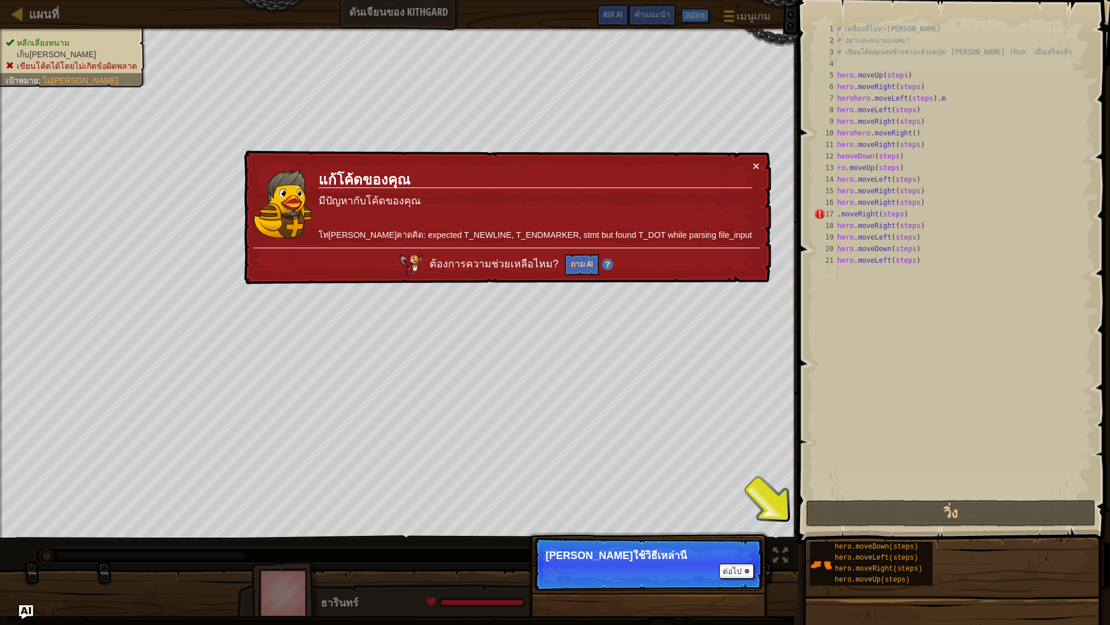
click at [613, 267] on img at bounding box center [607, 265] width 12 height 12
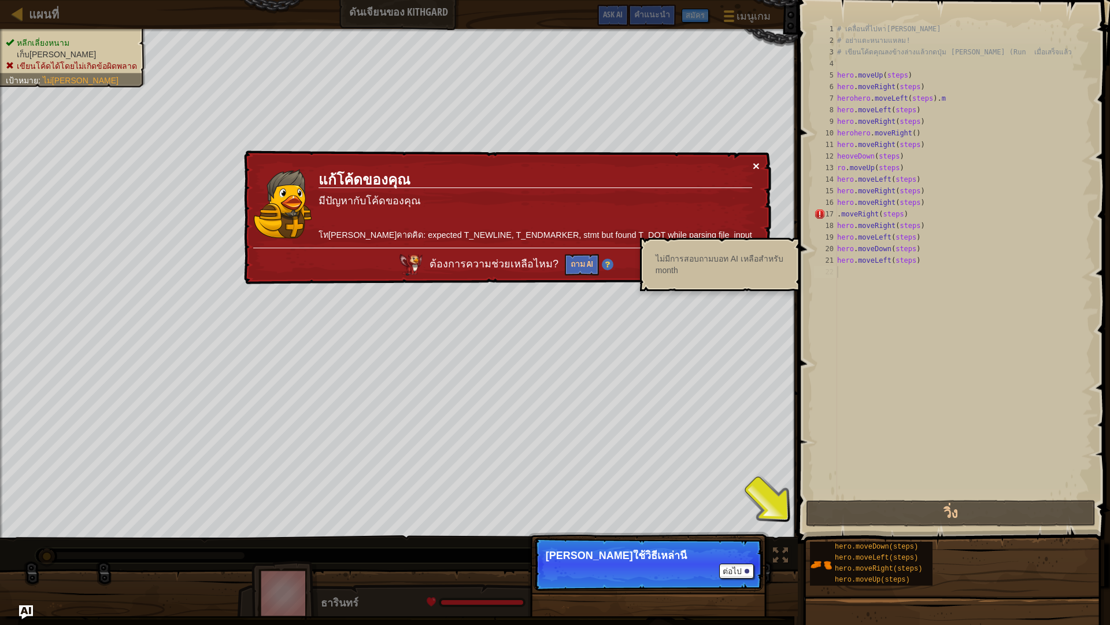
click at [754, 165] on button "×" at bounding box center [756, 162] width 8 height 12
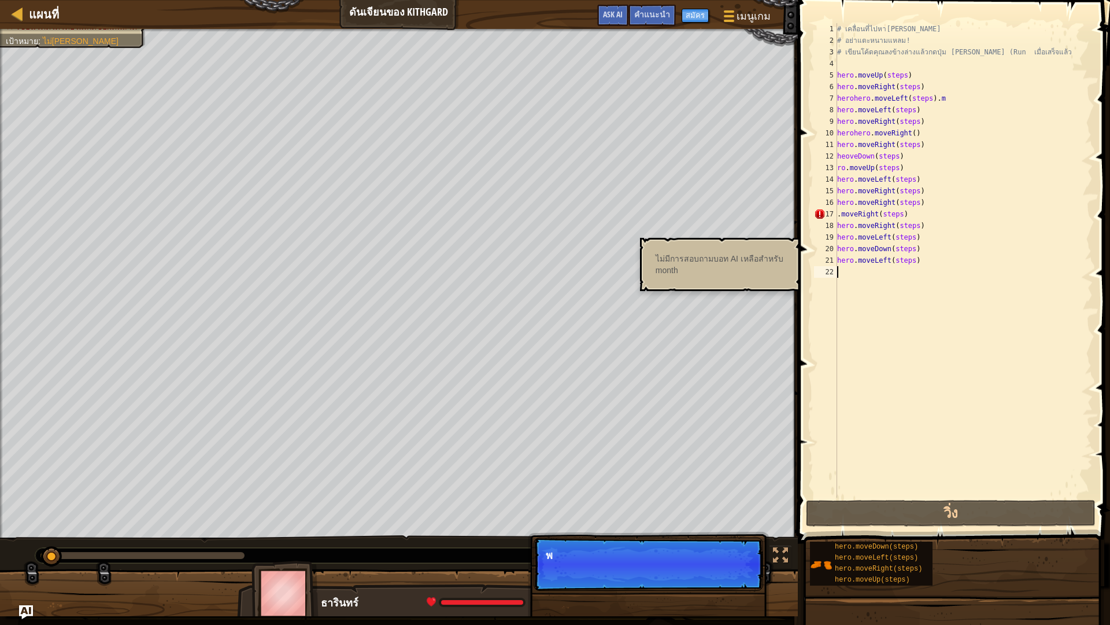
scroll to position [5, 0]
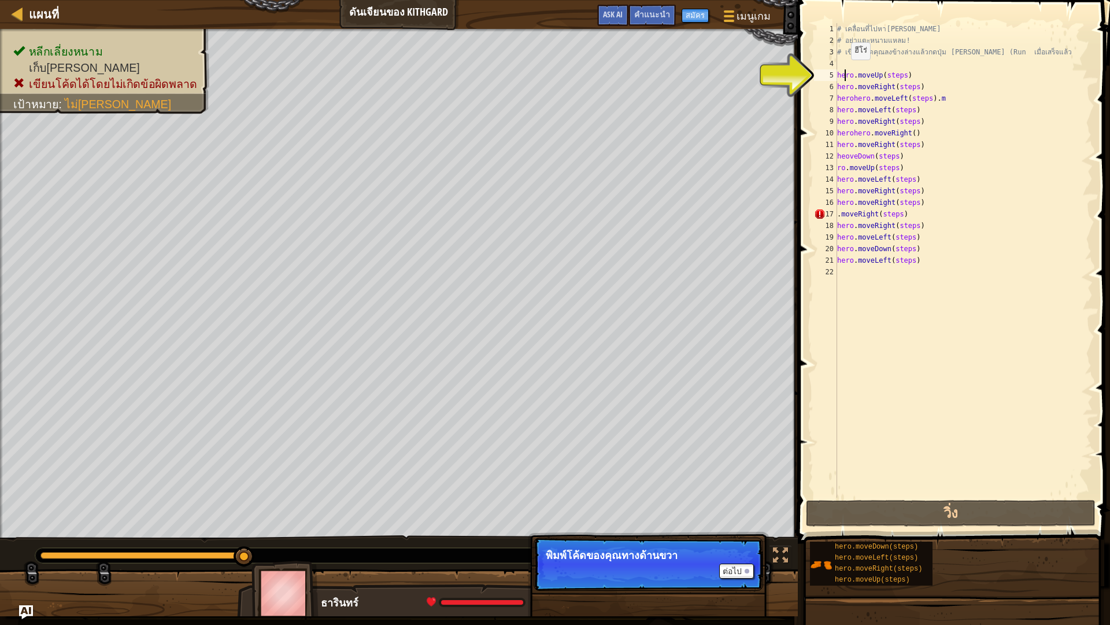
click at [846, 73] on div "# เคลื่อนที่ไปหา[PERSON_NAME] # อย่าแตะหนามแหลม! # เขียนโค้ดคุณลงข้างล่างแล้วกด…" at bounding box center [964, 271] width 258 height 497
click at [846, 76] on div "# เคลื่อนที่ไปหา[PERSON_NAME] # อย่าแตะหนามแหลม! # เขียนโค้ดคุณลงข้างล่างแล้วกด…" at bounding box center [964, 271] width 258 height 497
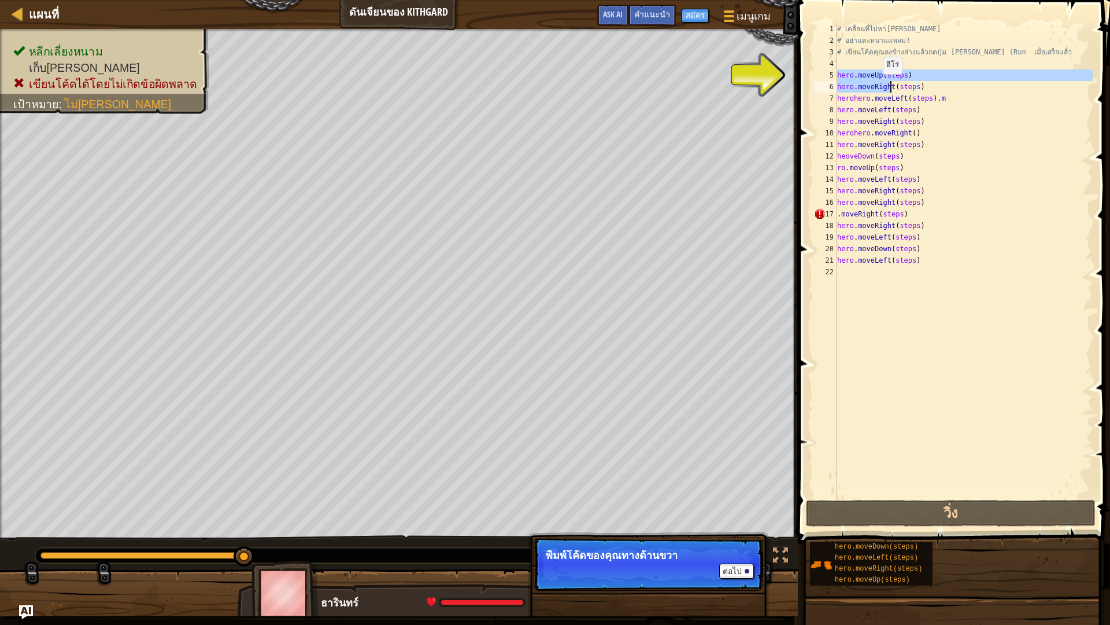
drag, startPoint x: 846, startPoint y: 76, endPoint x: 877, endPoint y: 86, distance: 33.3
click at [877, 86] on div "# เคลื่อนที่ไปหา[PERSON_NAME] # อย่าแตะหนามแหลม! # เขียนโค้ดคุณลงข้างล่างแล้วกด…" at bounding box center [964, 271] width 258 height 497
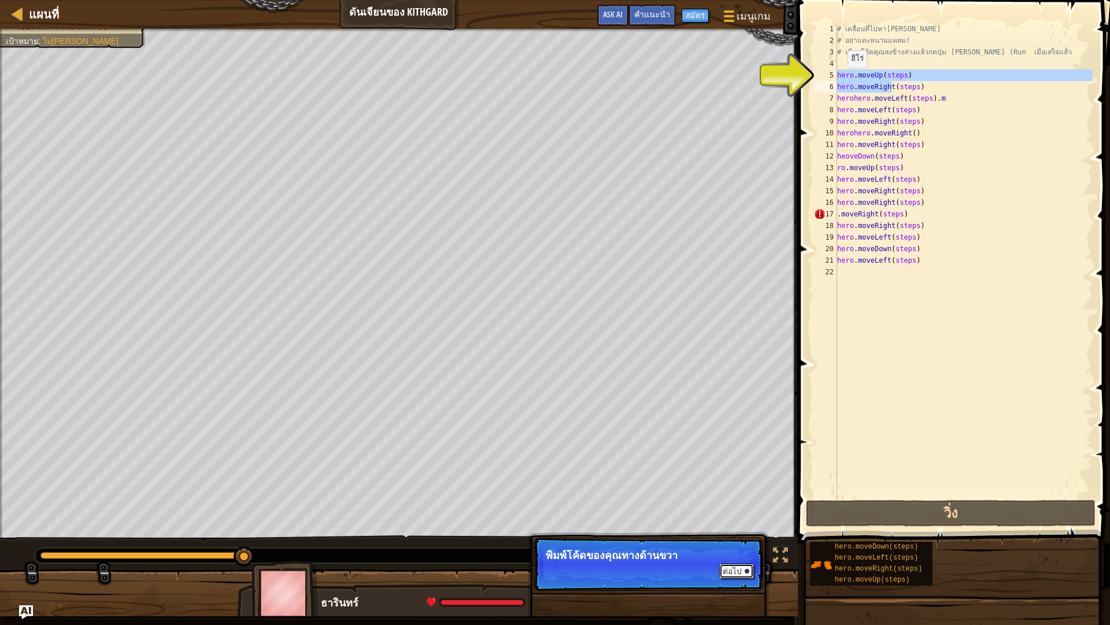
click at [738, 546] on button "ต่อไป" at bounding box center [736, 570] width 35 height 15
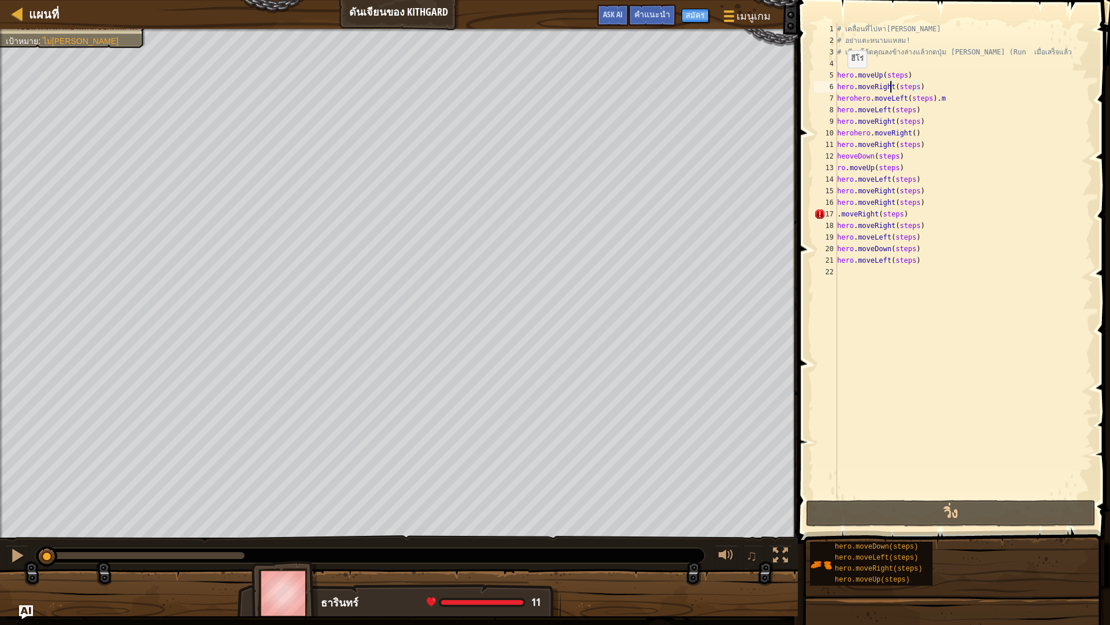
drag, startPoint x: 197, startPoint y: 544, endPoint x: 0, endPoint y: 479, distance: 207.4
click at [0, 479] on div "หลีกเลี่ยงหนาม เก็บ[PERSON_NAME] เขียนโค้ดได้โดยไม่เกิดข้อผิดพลาด เป้าหมาย : ไม…" at bounding box center [555, 322] width 1110 height 587
click at [26, 546] on img "Ask AI" at bounding box center [26, 611] width 15 height 15
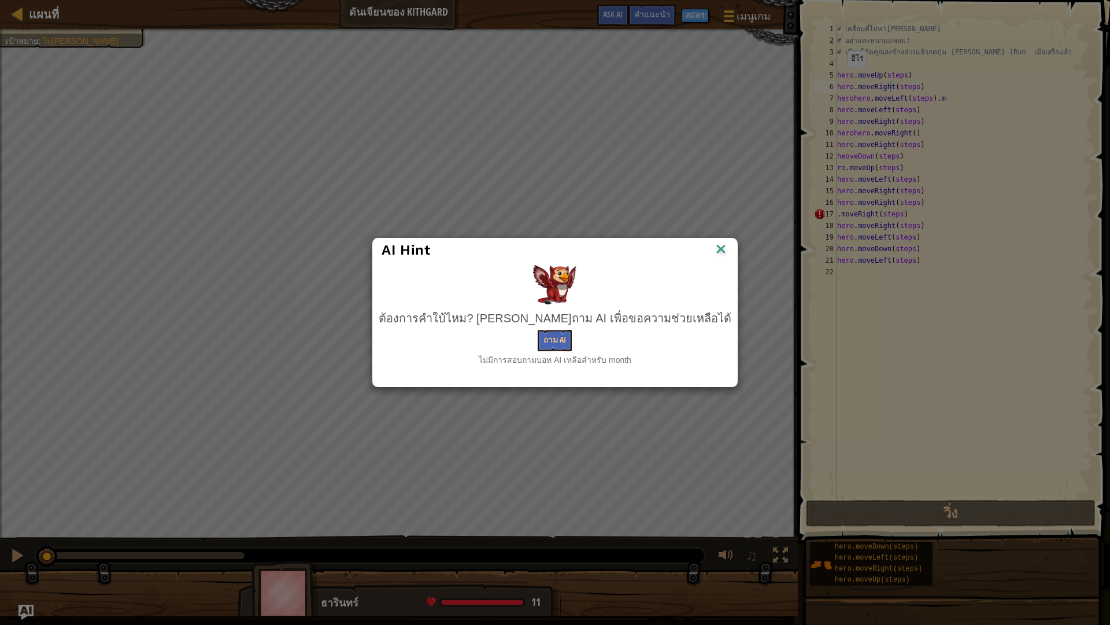
click at [26, 546] on div "AI Hint ต้องการคำใบ้ไหม? [PERSON_NAME]ถาม AI เพื่อขอความช่วยเหลือได้ ถาม AI ไม่…" at bounding box center [555, 312] width 1110 height 625
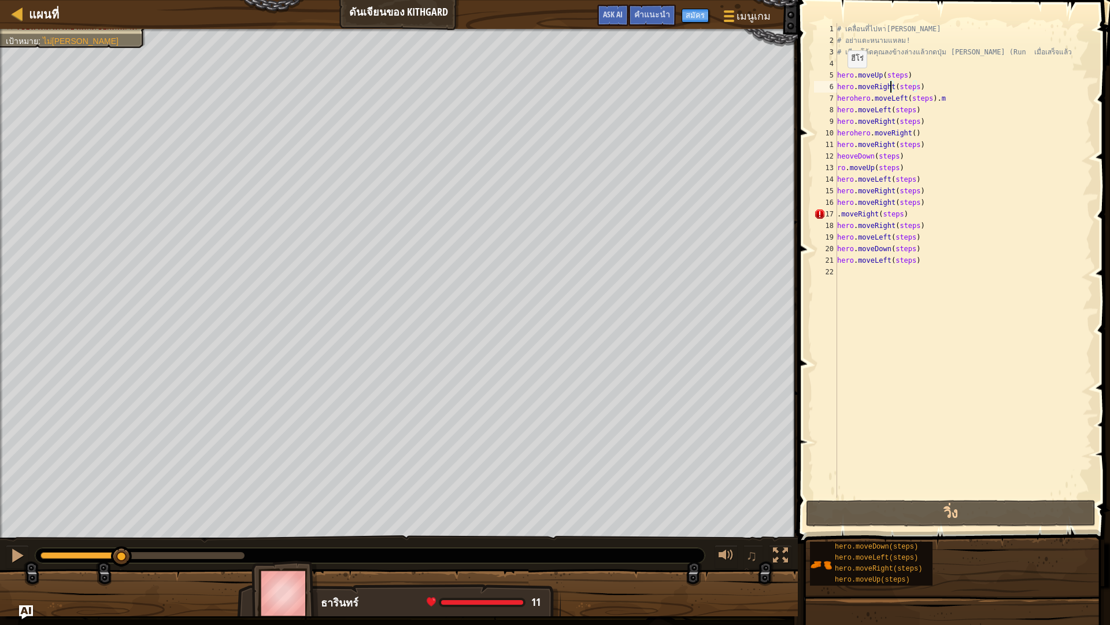
drag, startPoint x: 124, startPoint y: 551, endPoint x: 121, endPoint y: 612, distance: 60.8
click at [121, 546] on div "หลีกเลี่ยงหนาม เก็บ[PERSON_NAME] เขียนโค้ดได้โดยไม่เกิดข้อผิดพลาด เป้าหมาย : ไม…" at bounding box center [555, 322] width 1110 height 587
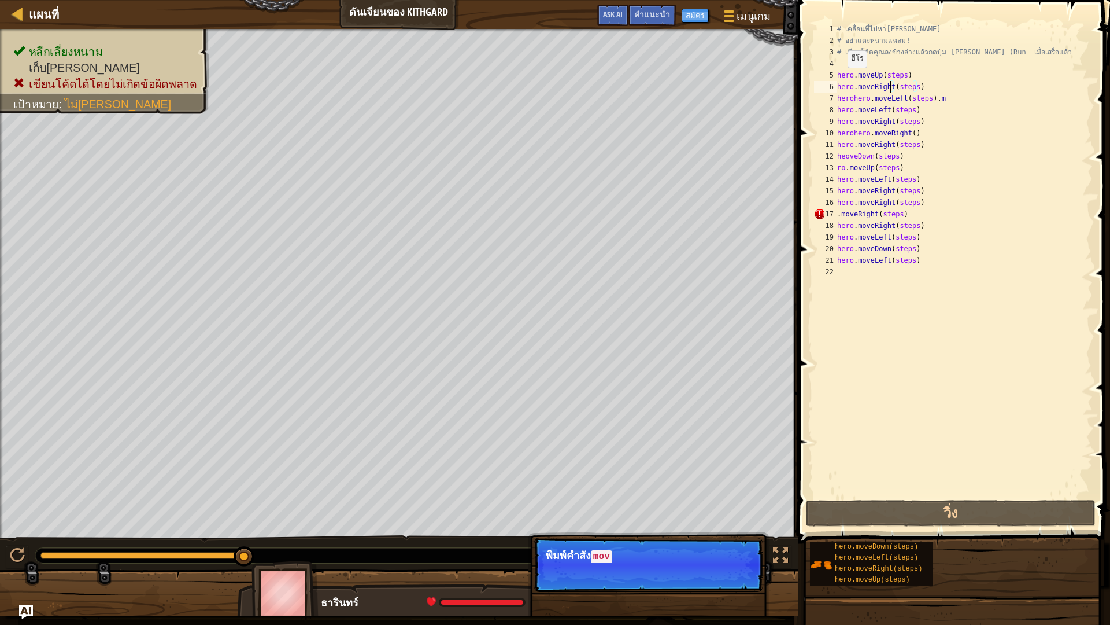
drag, startPoint x: 123, startPoint y: 556, endPoint x: 244, endPoint y: 573, distance: 122.7
click at [244, 546] on div "หลีกเลี่ยงหนาม เก็บ[PERSON_NAME] เขียนโค้ดได้โดยไม่เกิดข้อผิดพลาด เป้าหมาย : ไม…" at bounding box center [555, 322] width 1110 height 587
click at [854, 79] on div "# เคลื่อนที่ไปหา[PERSON_NAME] # อย่าแตะหนามแหลม! # เขียนโค้ดคุณลงข้างล่างแล้วกด…" at bounding box center [964, 271] width 258 height 497
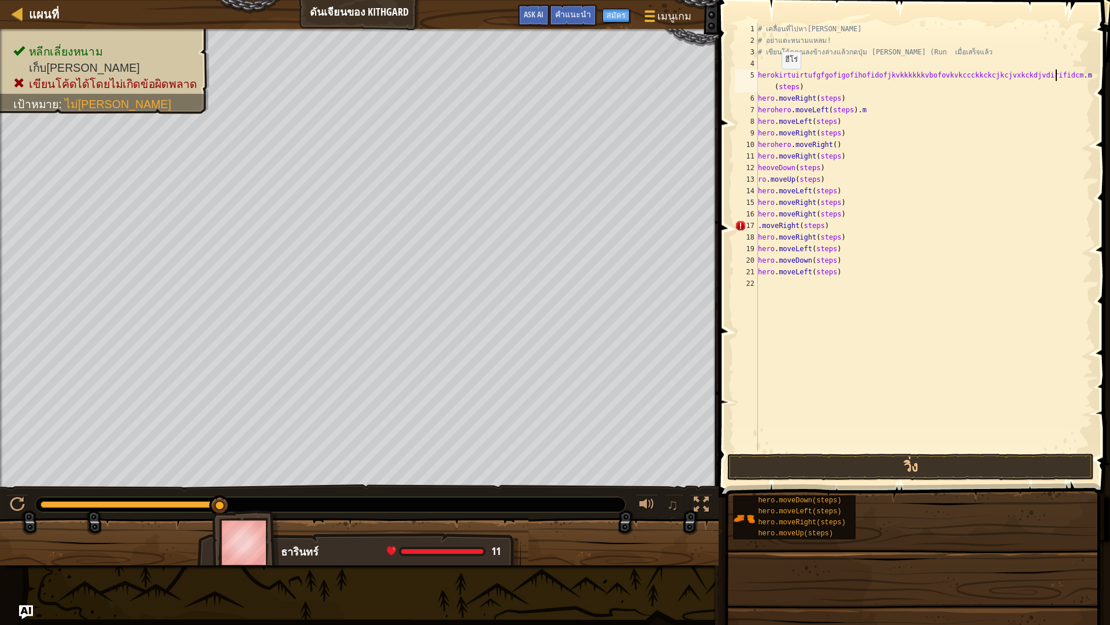
scroll to position [5, 25]
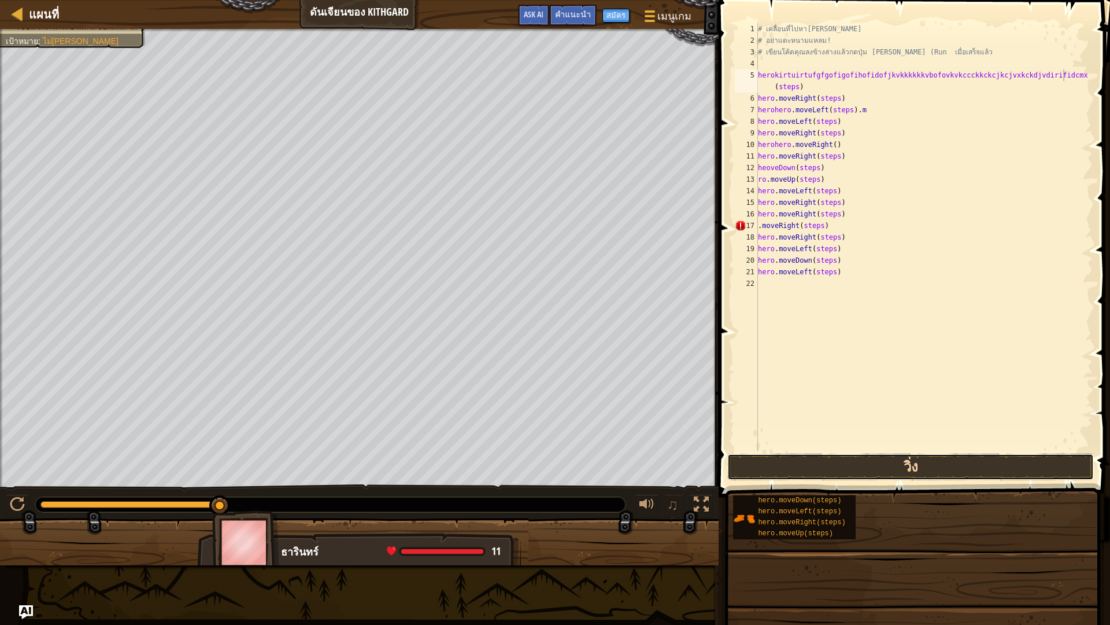
click at [836, 462] on button "วิ่ง" at bounding box center [911, 466] width 367 height 27
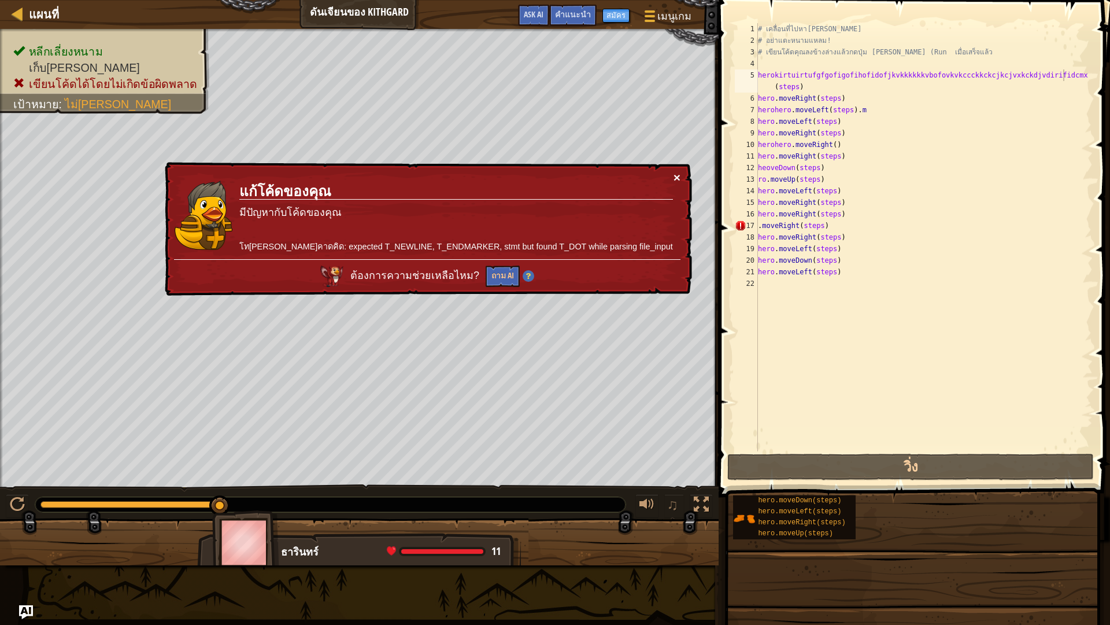
click at [676, 174] on button "×" at bounding box center [677, 179] width 7 height 12
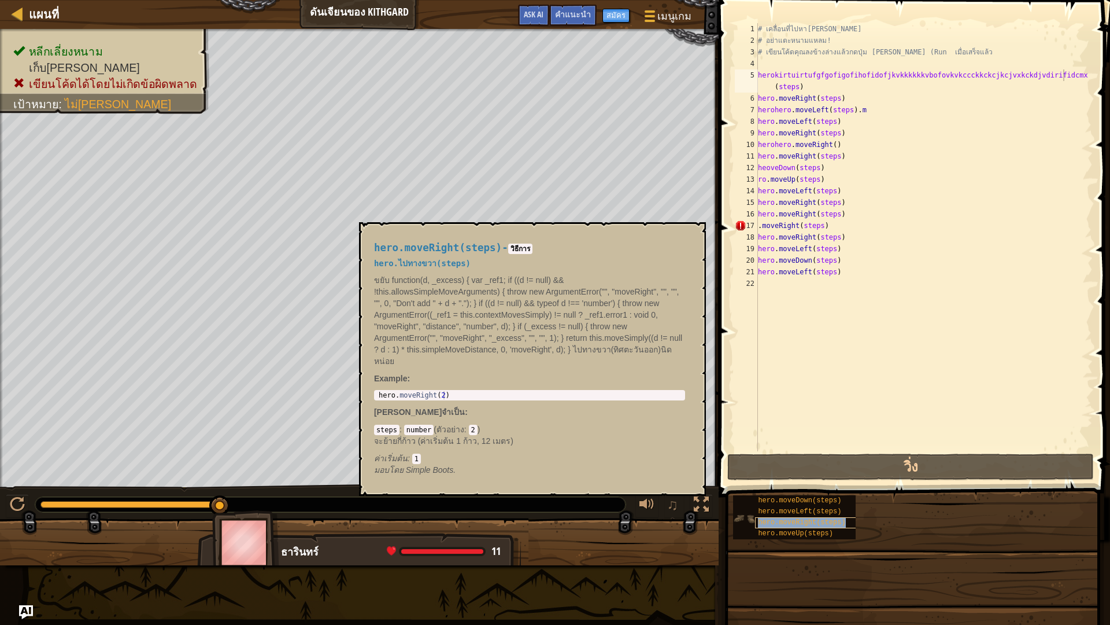
click at [842, 522] on div "hero.moveRight(steps)" at bounding box center [810, 522] width 111 height 11
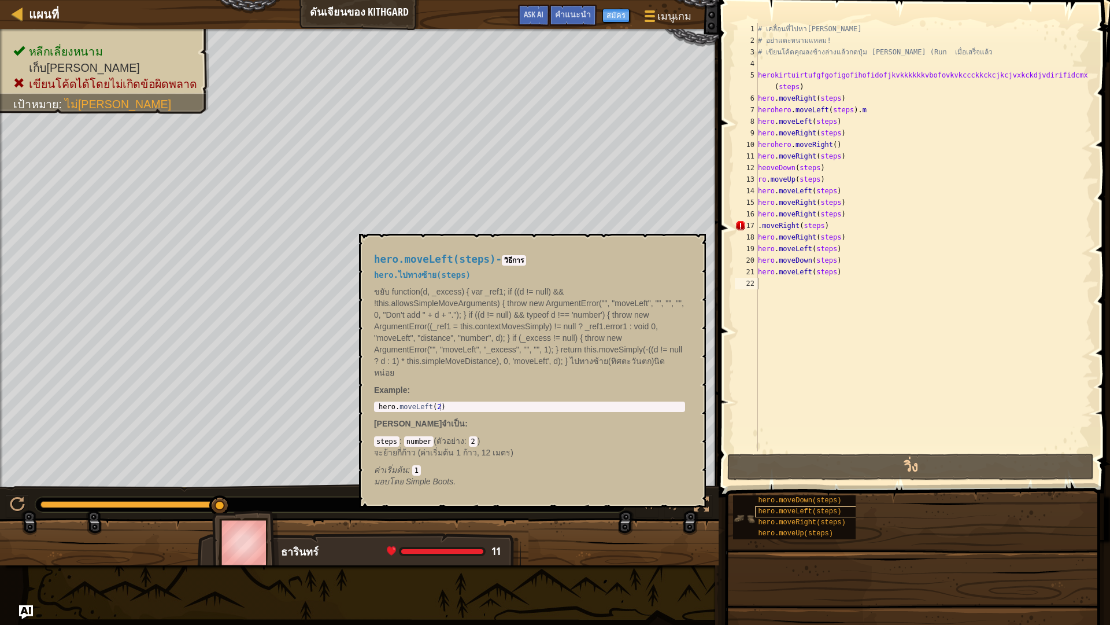
scroll to position [5, 6]
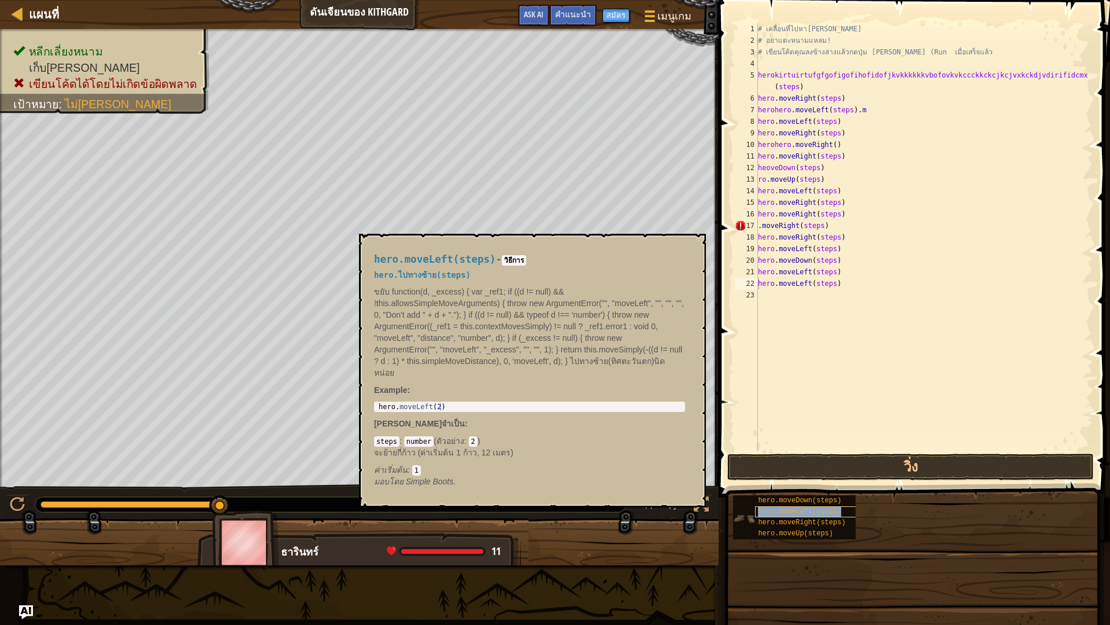
click at [822, 516] on div "hero.moveLeft(steps)" at bounding box center [810, 511] width 111 height 11
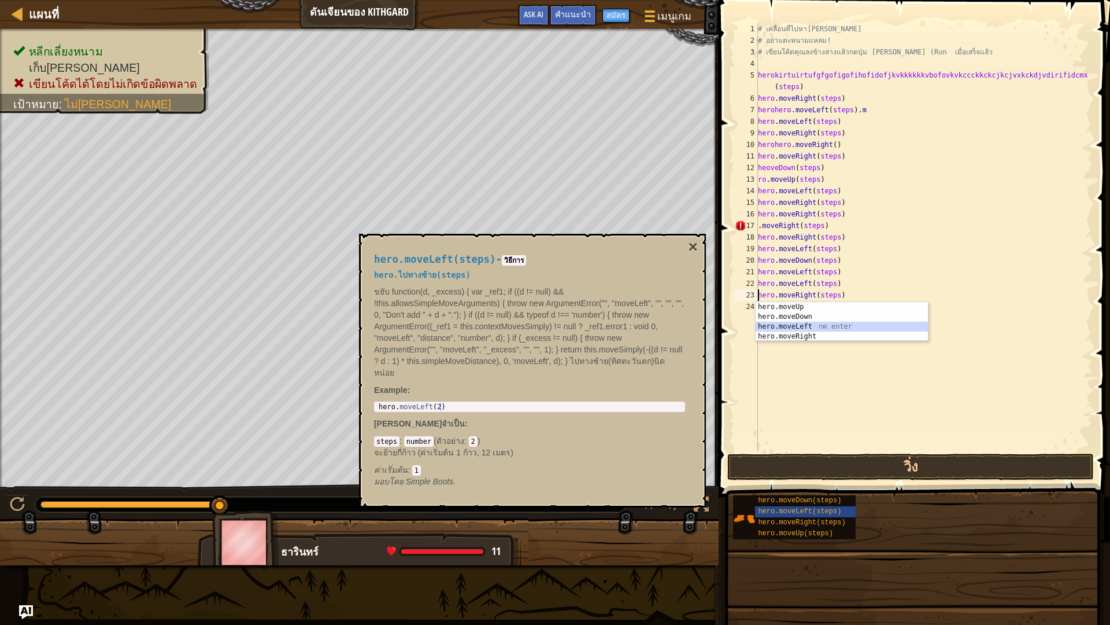
click at [784, 323] on div "hero.moveUp กด enter hero.moveDown กด enter hero.moveLeft กด enter hero.moveRig…" at bounding box center [842, 331] width 172 height 59
type textarea "hero.moveLeft().moveRight(steps)"
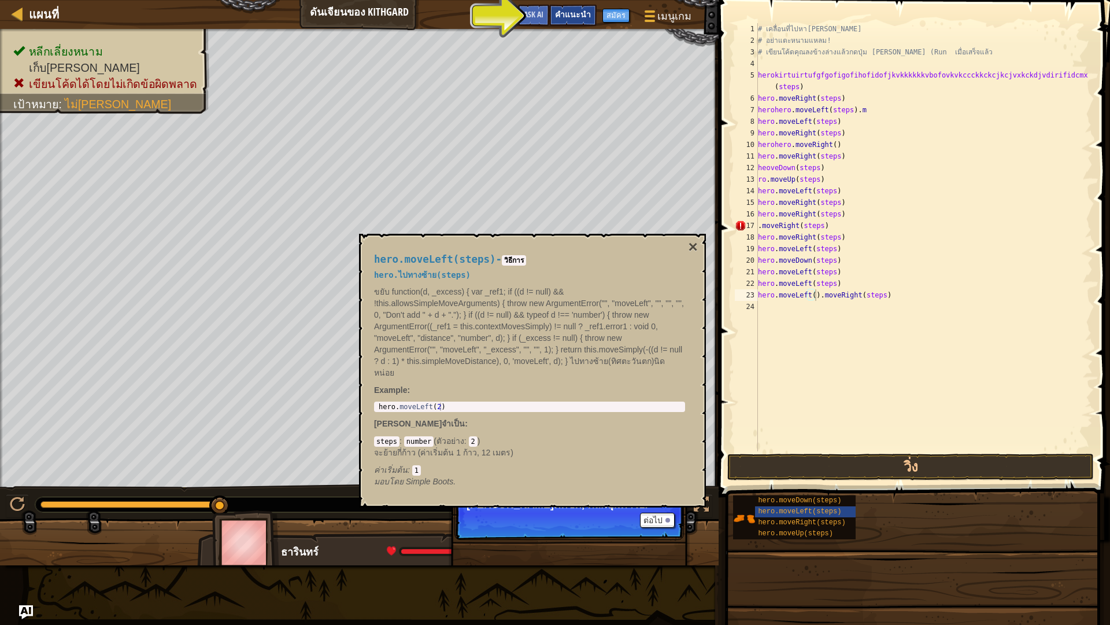
click at [567, 6] on div "คำแนะนำ" at bounding box center [572, 15] width 47 height 21
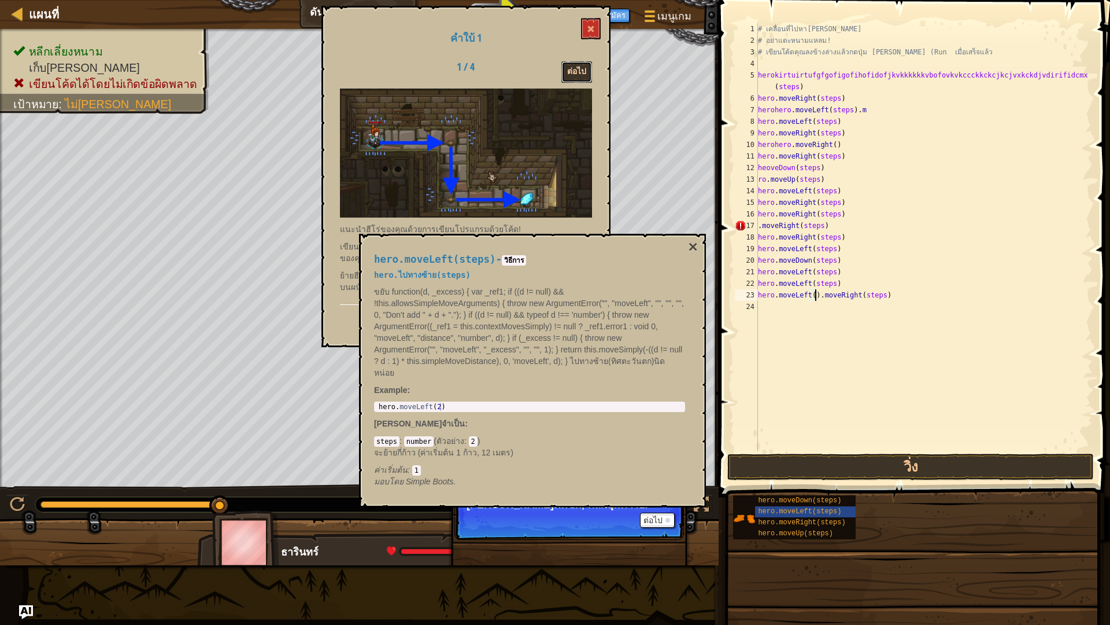
click at [578, 68] on button "ต่อไป" at bounding box center [577, 71] width 31 height 21
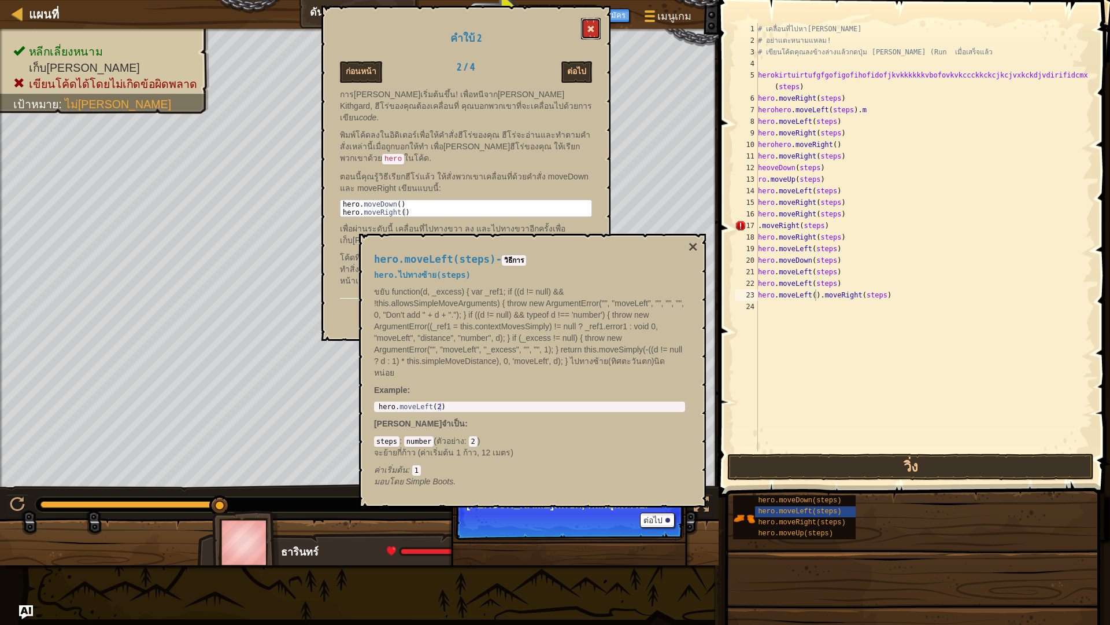
click at [593, 25] on button at bounding box center [591, 28] width 20 height 21
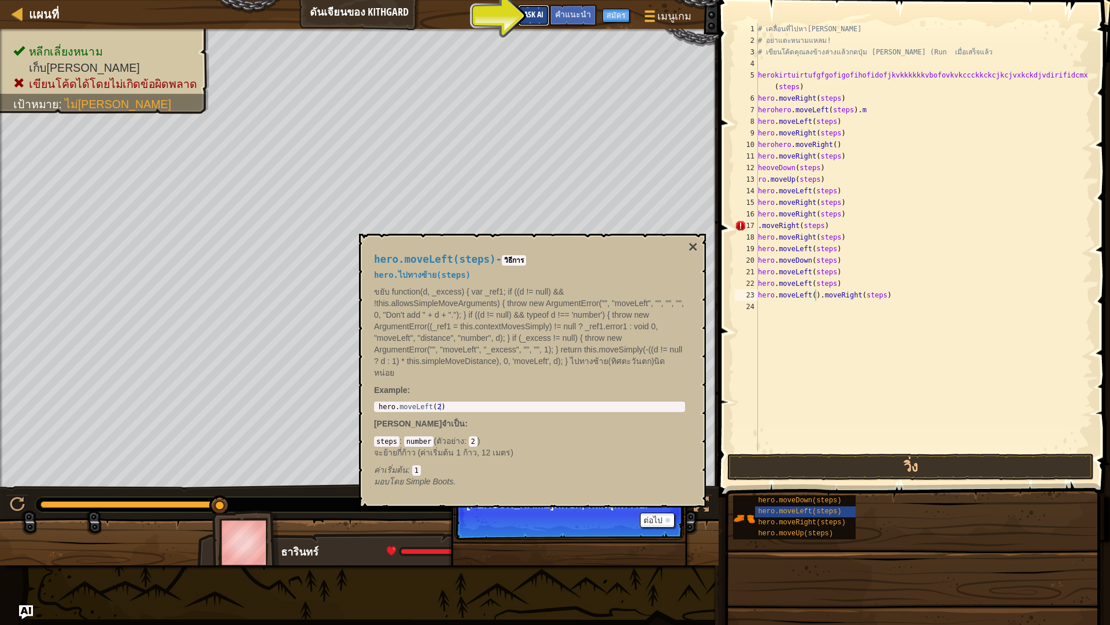
click at [544, 12] on span "Ask AI" at bounding box center [534, 14] width 20 height 11
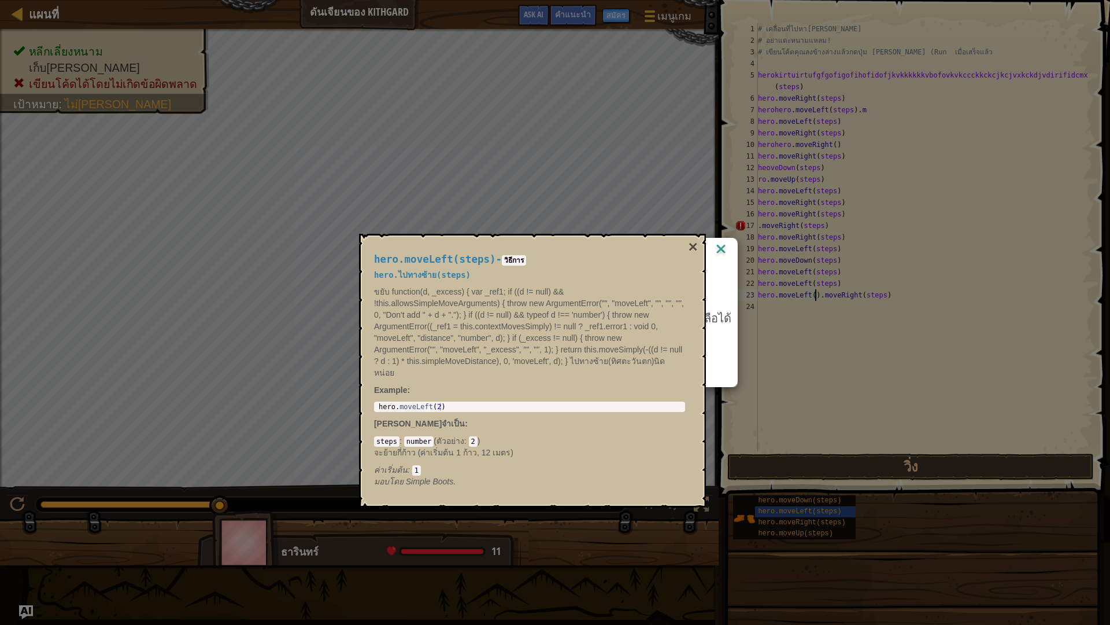
click at [672, 219] on div "AI Hint ต้องการคำใบ้ไหม? [PERSON_NAME]ถาม AI เพื่อขอความช่วยเหลือได้ ถาม AI ไม่…" at bounding box center [555, 312] width 1110 height 625
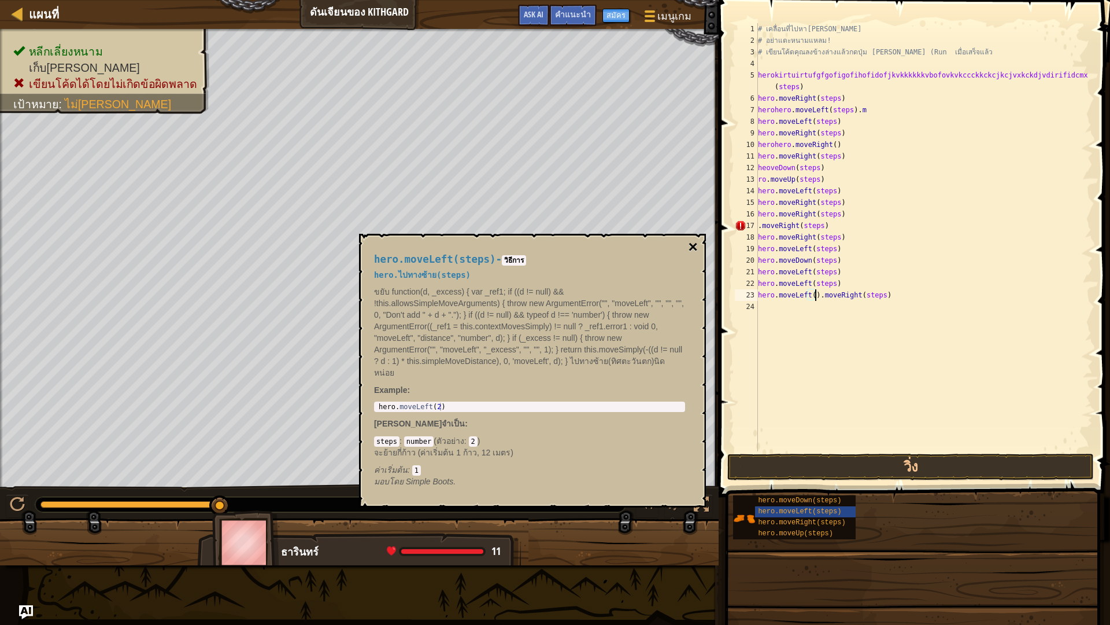
click at [692, 246] on button "×" at bounding box center [693, 247] width 9 height 16
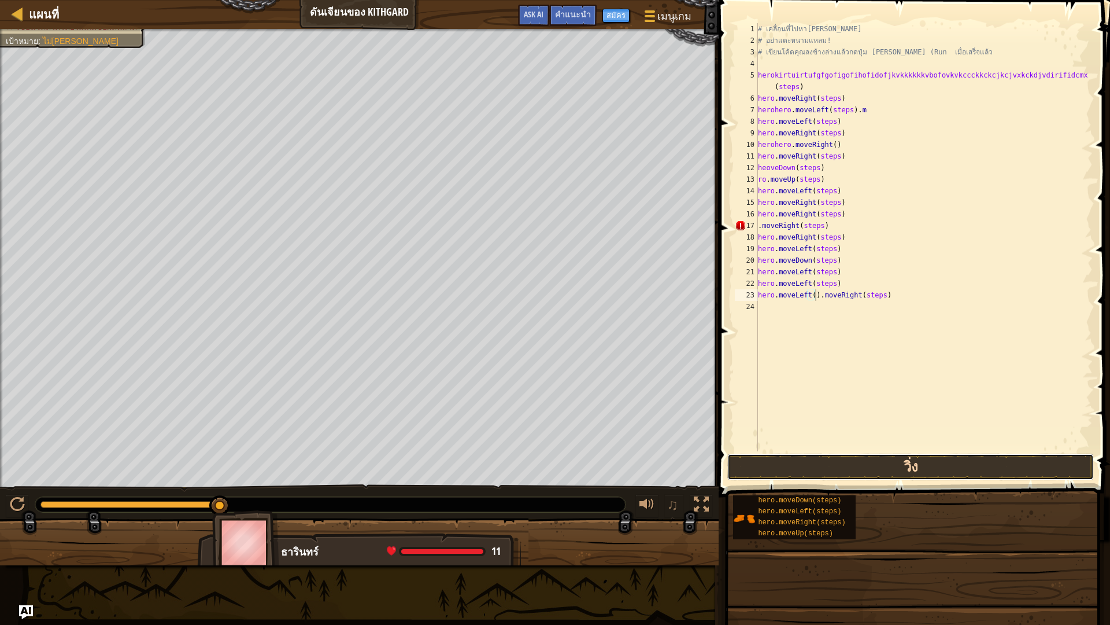
click at [906, 457] on button "วิ่ง" at bounding box center [911, 466] width 367 height 27
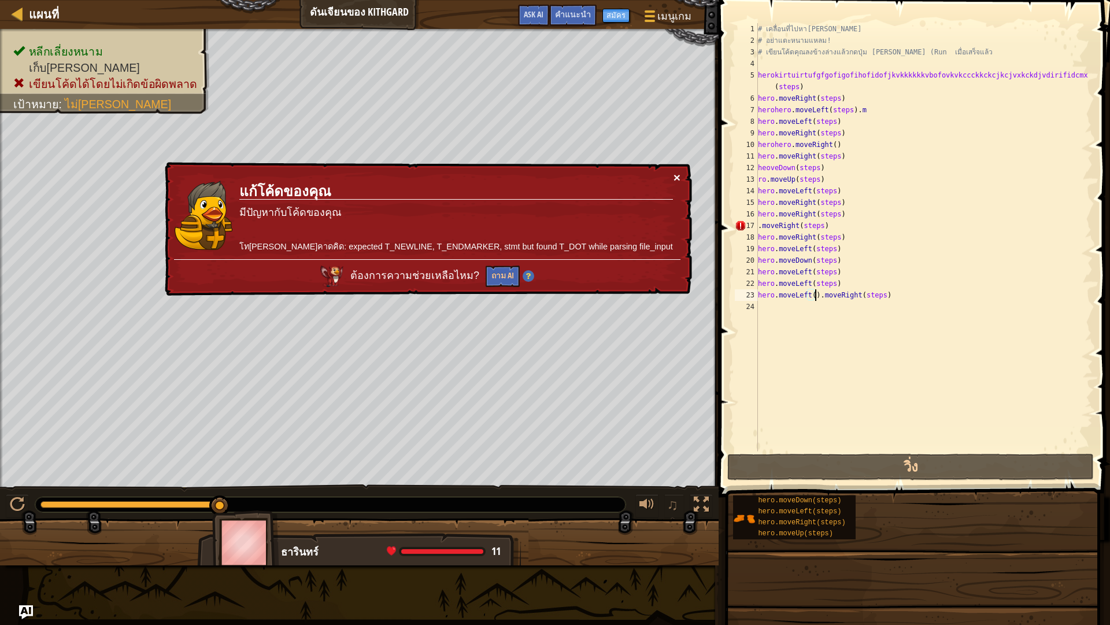
click at [680, 177] on button "×" at bounding box center [677, 179] width 7 height 12
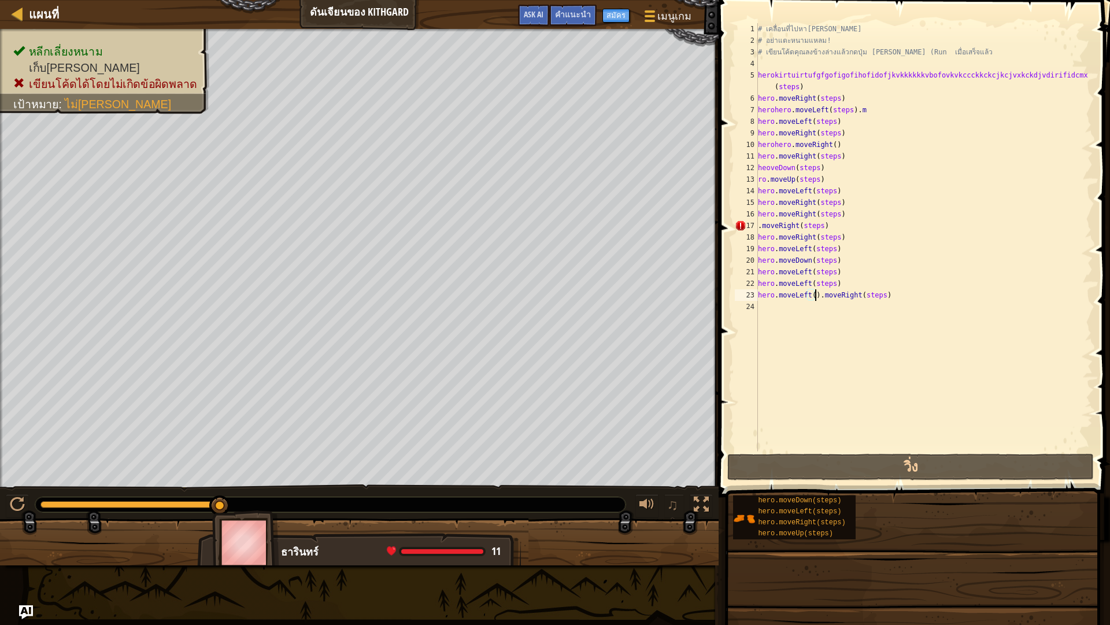
click at [480, 494] on div "หลีกเลี่ยงหนาม เก็บ[PERSON_NAME] เขียนโค้ดได้โดยไม่เกิดข้อผิดพลาด เป้าหมาย : ไม…" at bounding box center [555, 297] width 1110 height 536
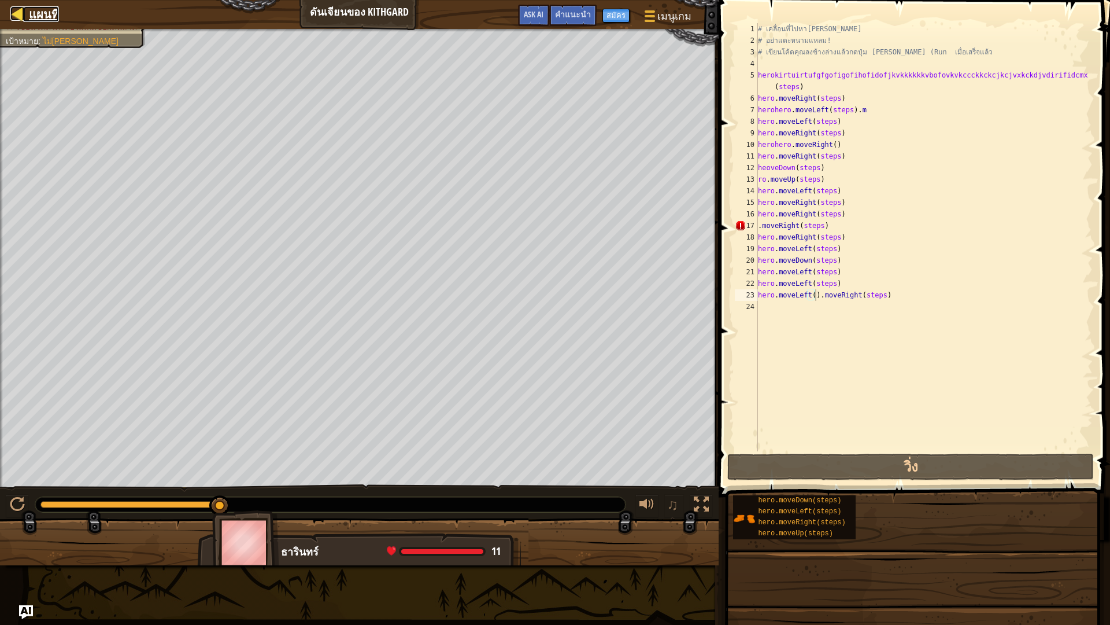
click at [58, 7] on span "แผนที่" at bounding box center [44, 14] width 30 height 16
select select "th"
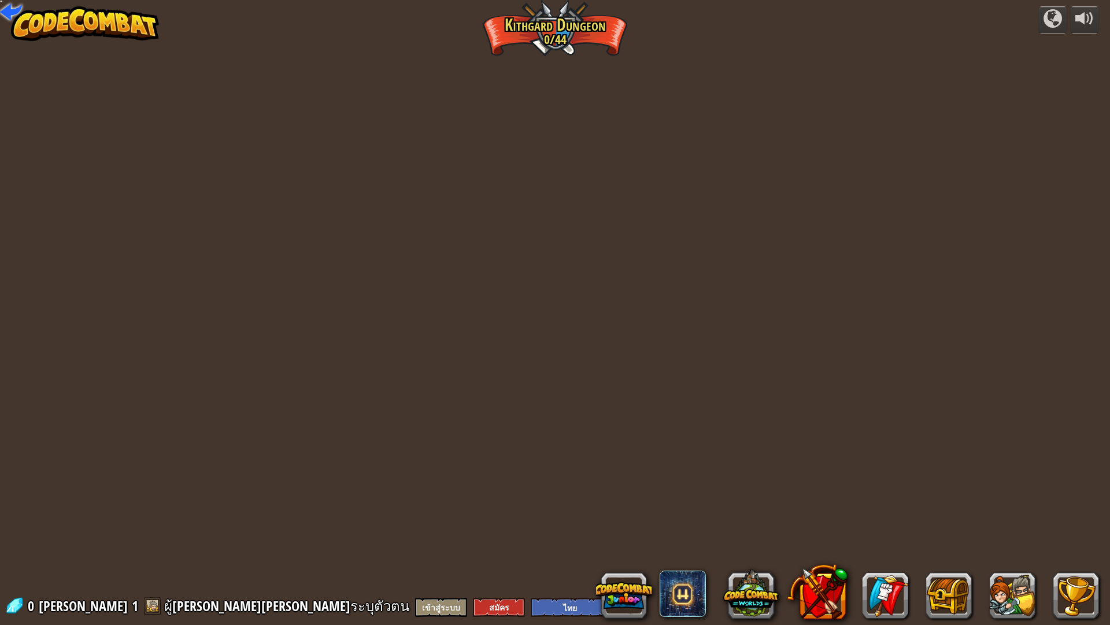
select select "th"
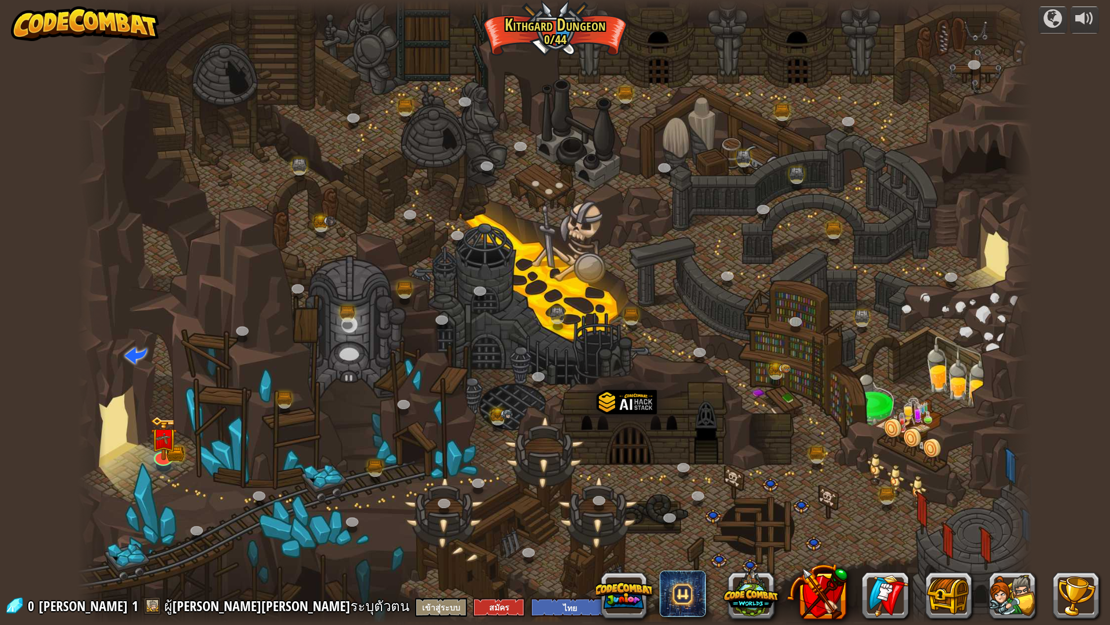
select select "th"
click at [251, 495] on link at bounding box center [259, 494] width 23 height 23
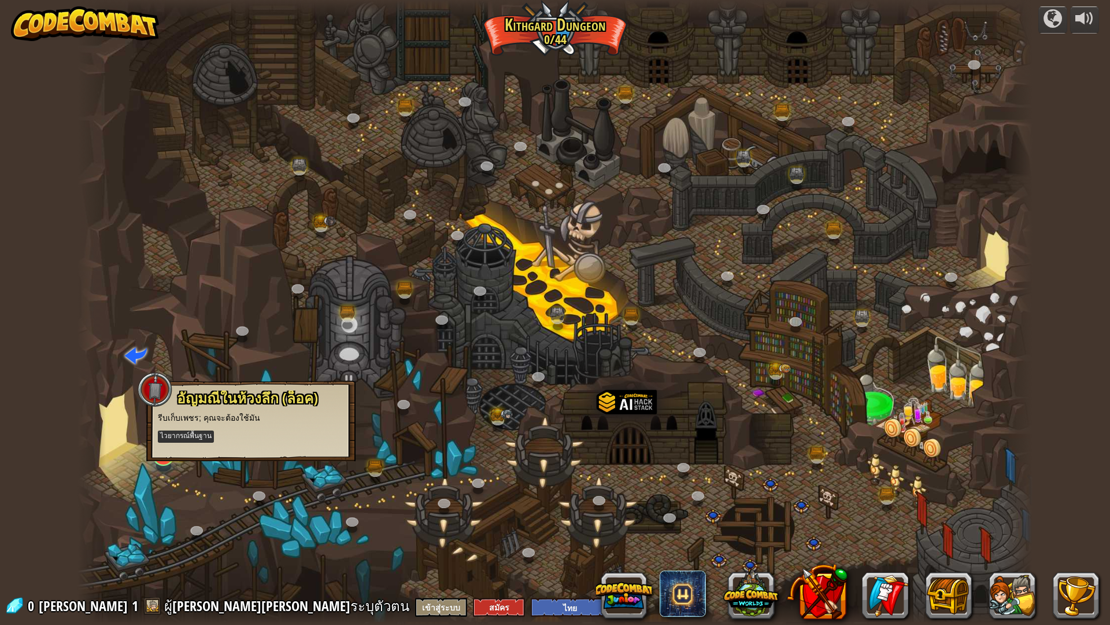
click at [172, 431] on kbd "ไวยากรณ์พื้นฐาน" at bounding box center [186, 436] width 56 height 12
click at [202, 438] on kbd "ไวยากรณ์พื้นฐาน" at bounding box center [186, 436] width 56 height 12
click at [977, 67] on link at bounding box center [975, 64] width 23 height 23
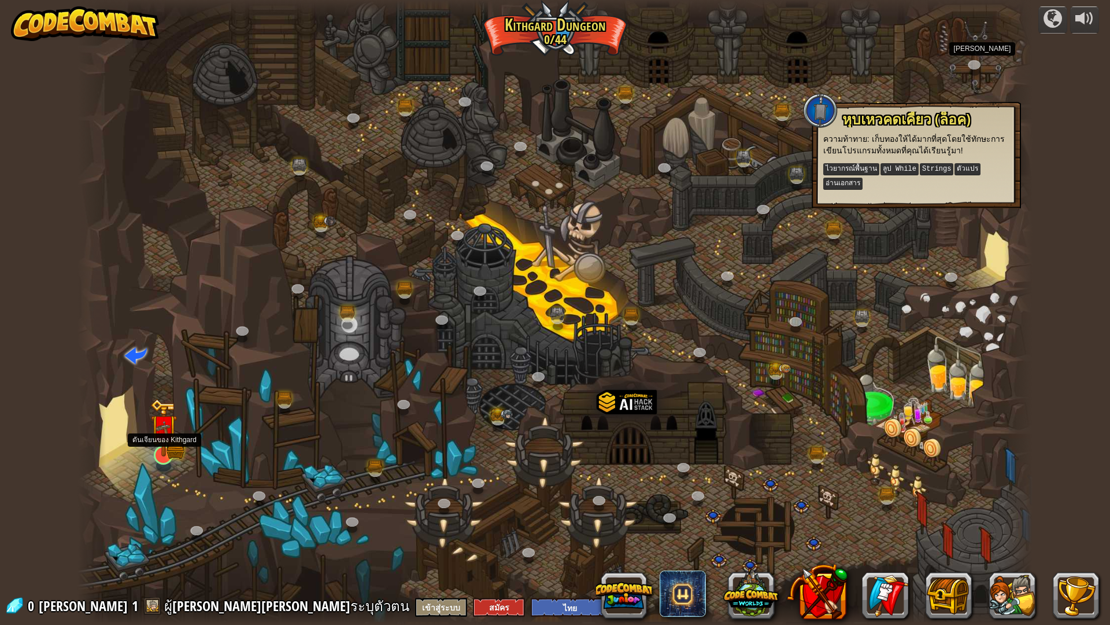
click at [160, 436] on img at bounding box center [164, 428] width 16 height 16
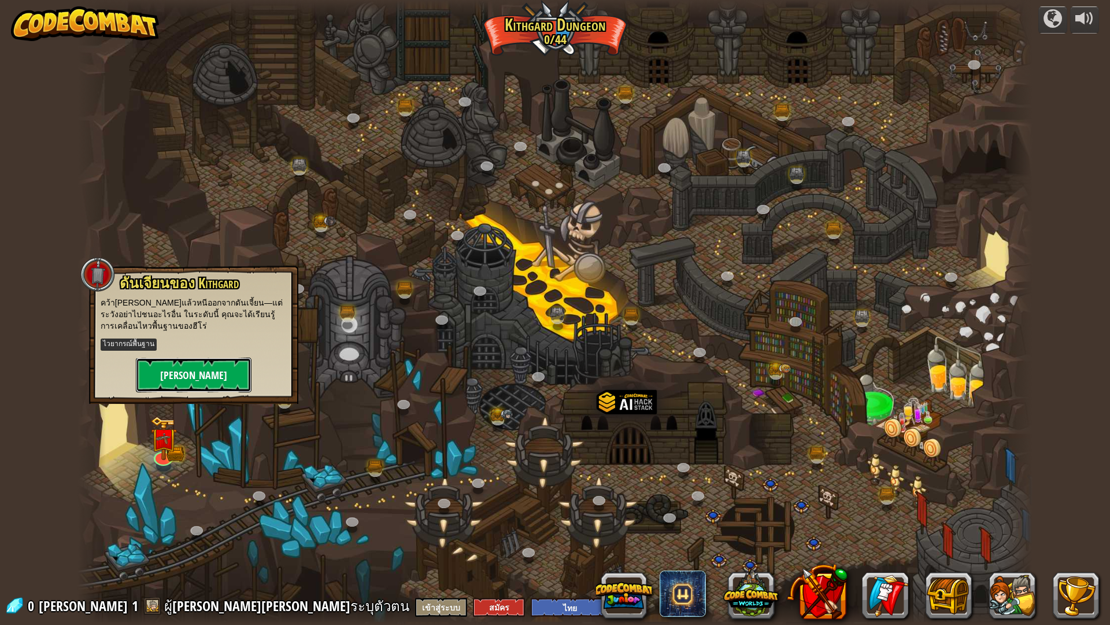
click at [231, 373] on button "[PERSON_NAME]" at bounding box center [194, 374] width 116 height 35
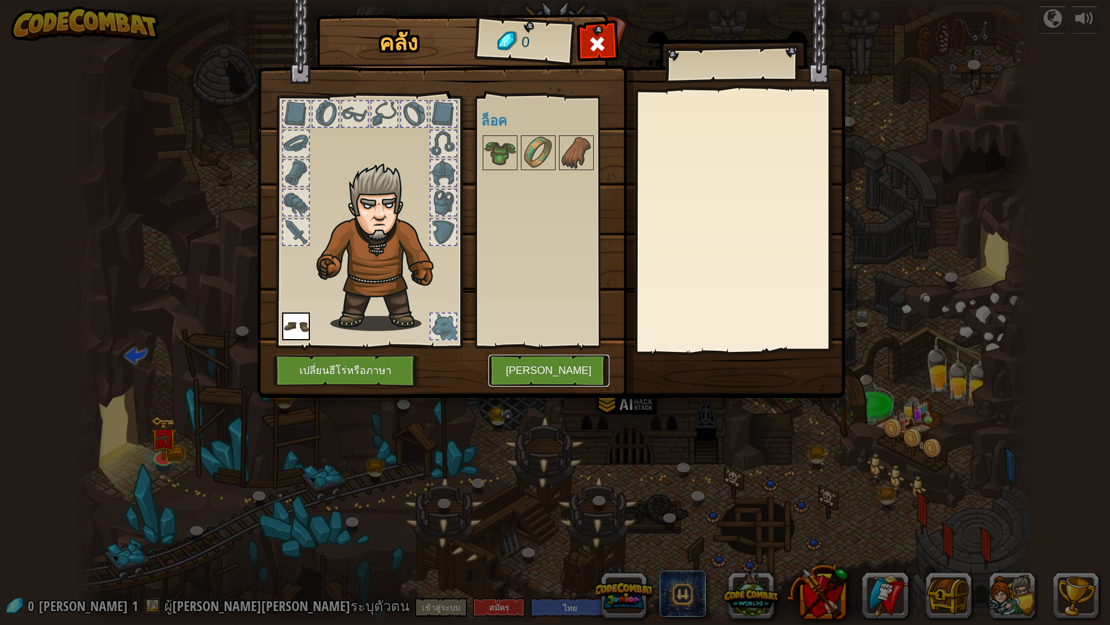
click at [538, 369] on button "[PERSON_NAME]" at bounding box center [549, 371] width 121 height 32
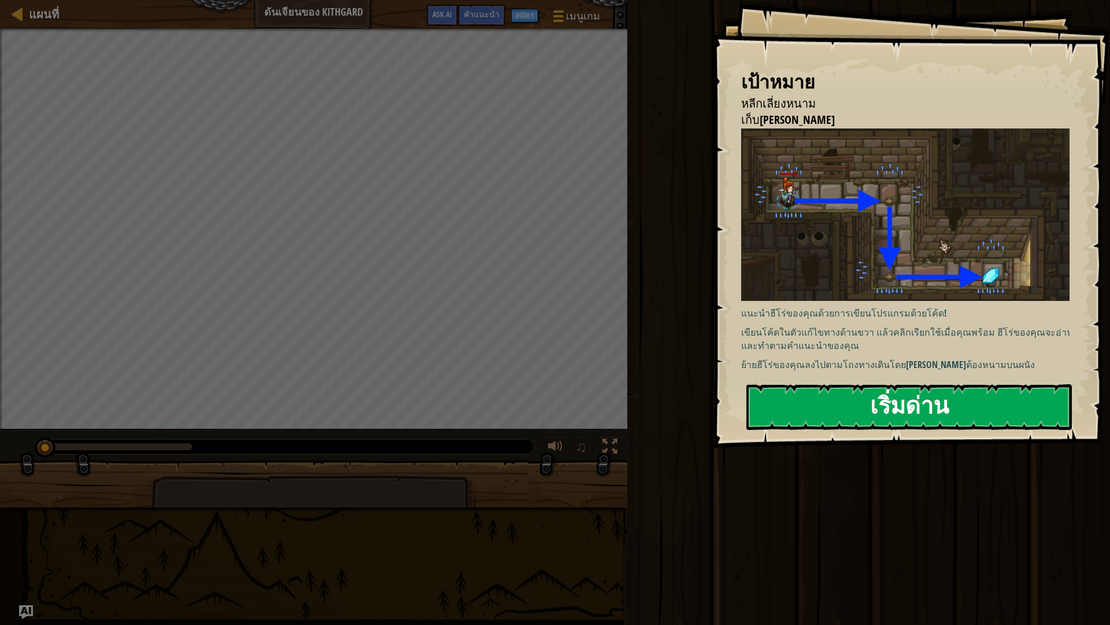
click at [854, 403] on button "เริ่มด่าน" at bounding box center [910, 407] width 326 height 46
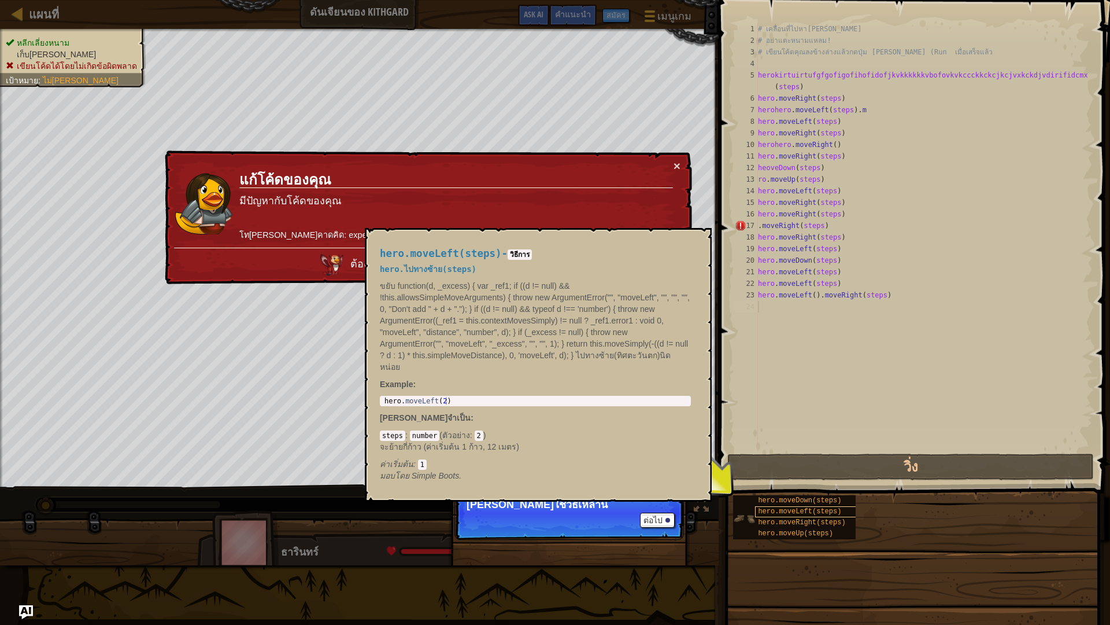
drag, startPoint x: 748, startPoint y: 514, endPoint x: 766, endPoint y: 516, distance: 18.1
click at [766, 516] on div "hero.moveDown(steps) hero.moveLeft(steps) hero.moveRight(steps) hero.moveUp(ste…" at bounding box center [794, 517] width 123 height 44
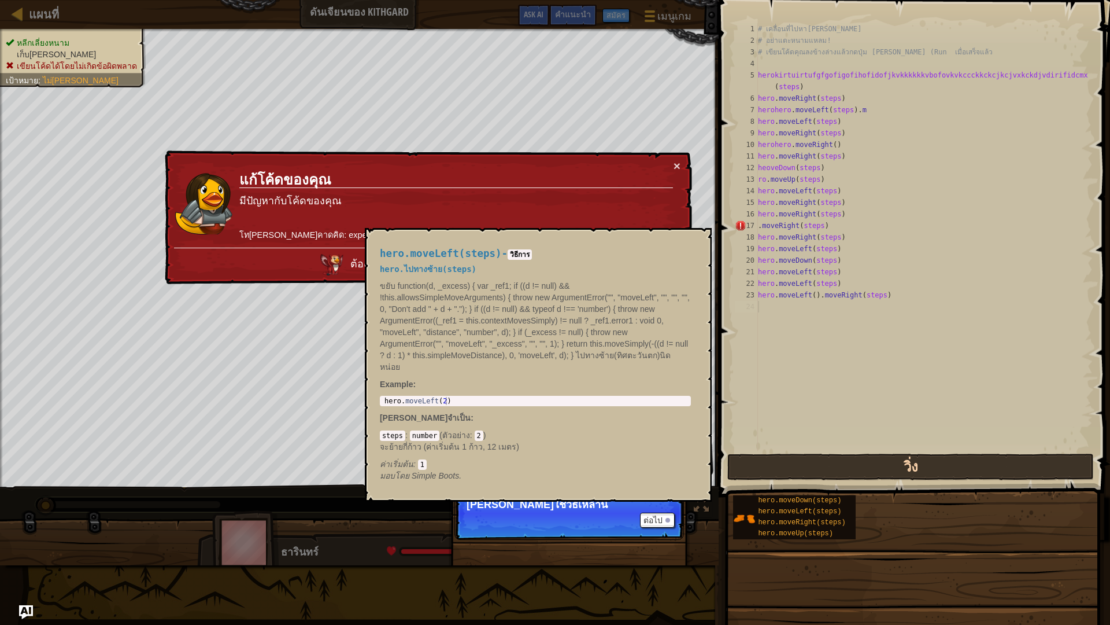
scroll to position [5, 0]
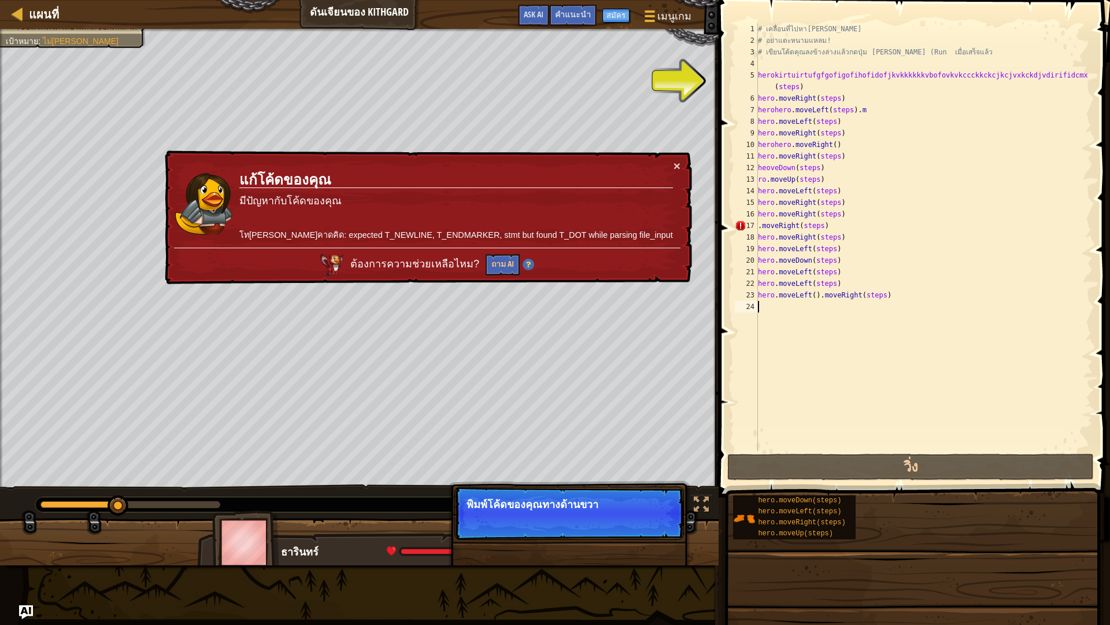
drag, startPoint x: 766, startPoint y: 516, endPoint x: 780, endPoint y: 313, distance: 204.0
click at [780, 313] on div "คำแนะนำ 1 2 3 4 5 6 7 8 9 10 11 12 13 14 15 16 17 18 19 20 21 22 23 24 # เคลื่อ…" at bounding box center [912, 309] width 395 height 619
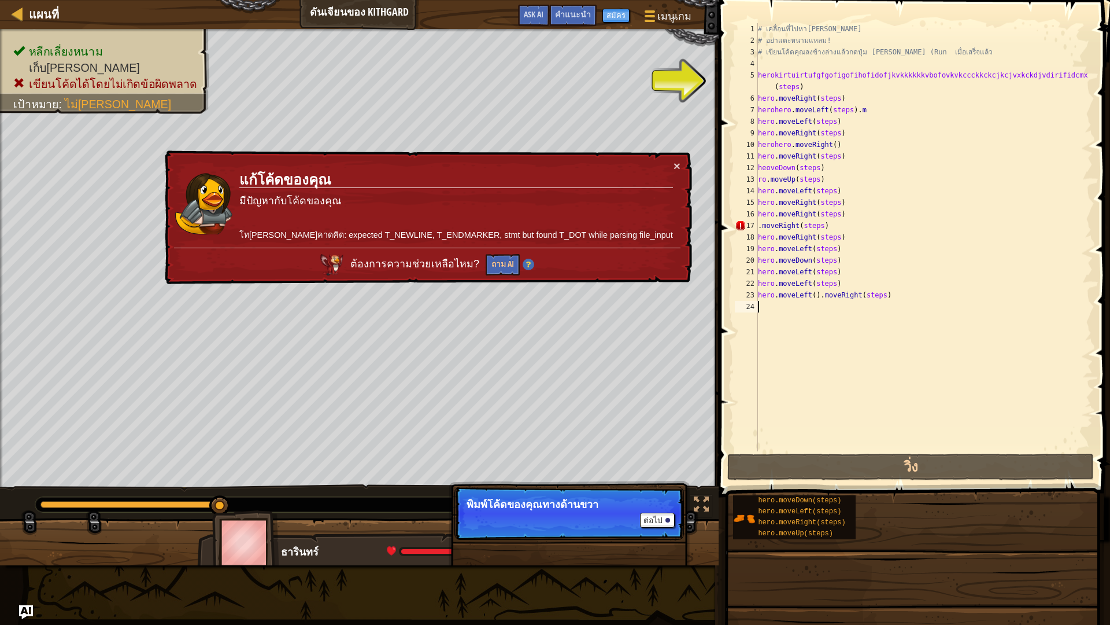
click at [777, 305] on div "# เคลื่อนที่ไปหา[PERSON_NAME] # อย่าแตะหนามแหลม! # เขียนโค้ดคุณลงข้างล่างแล้วกด…" at bounding box center [924, 248] width 337 height 451
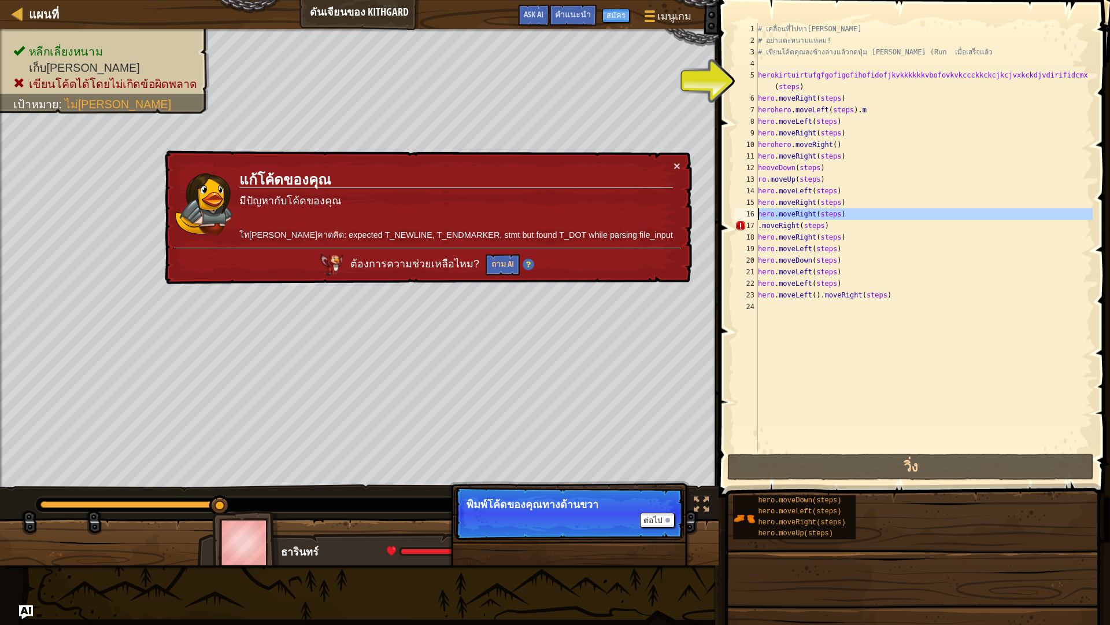
click at [747, 219] on div "16" at bounding box center [746, 214] width 23 height 12
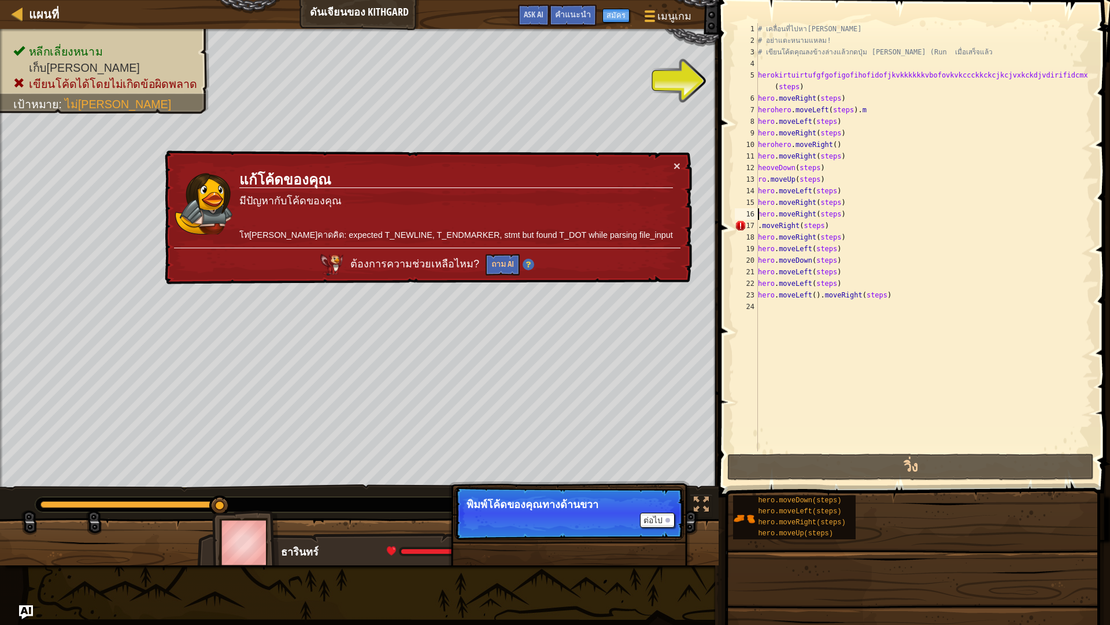
click at [747, 219] on div "16" at bounding box center [746, 214] width 23 height 12
type textarea "hero.moveLeft().moveRight(steps)"
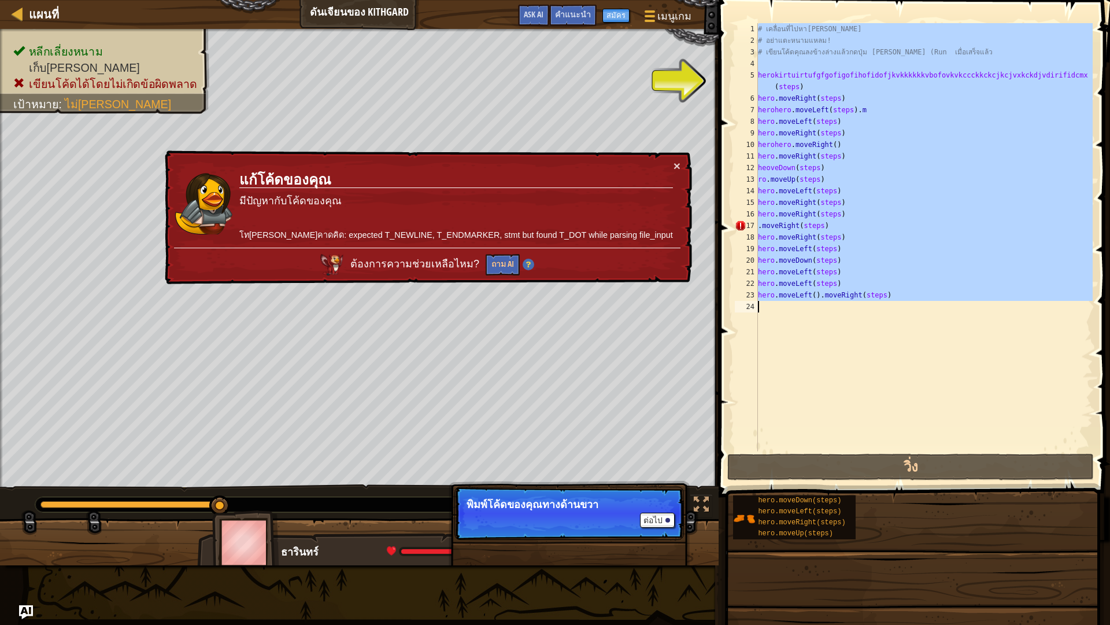
click at [747, 219] on div "16" at bounding box center [746, 214] width 23 height 12
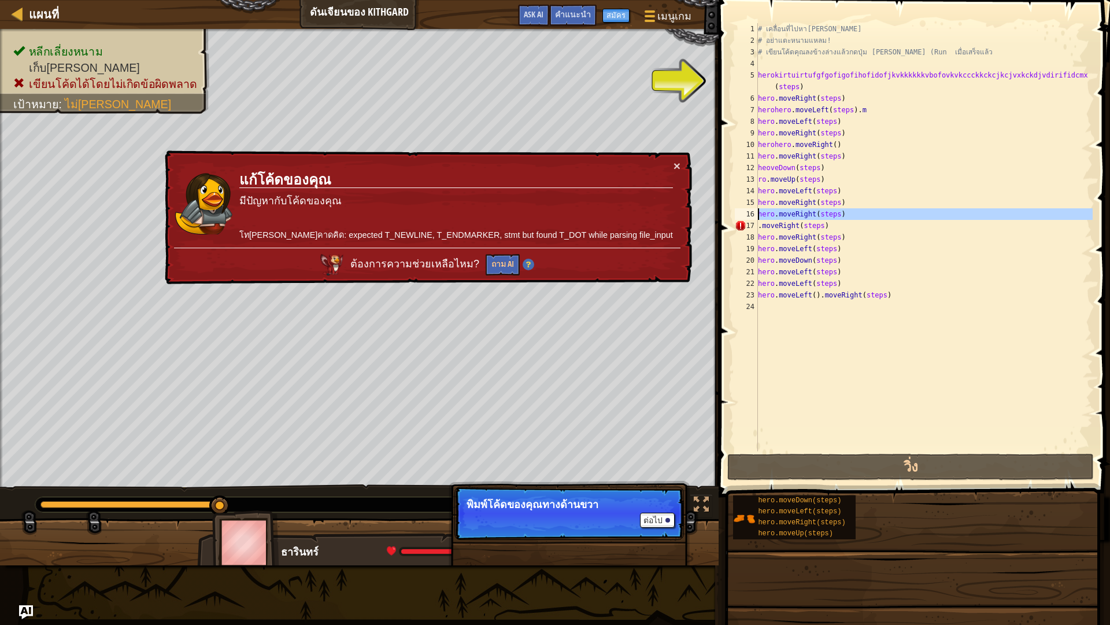
click at [747, 219] on div "16" at bounding box center [746, 214] width 23 height 12
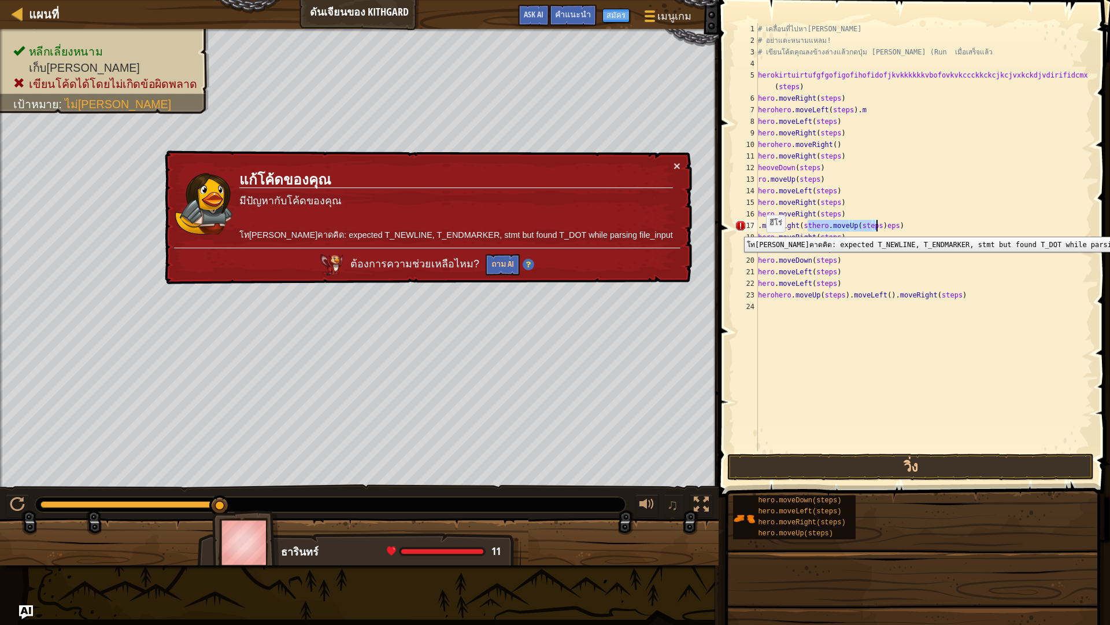
click at [736, 228] on div "17" at bounding box center [746, 226] width 23 height 12
type textarea "herohero.moveUp(steps).moveLeft().moveRight(steps)"
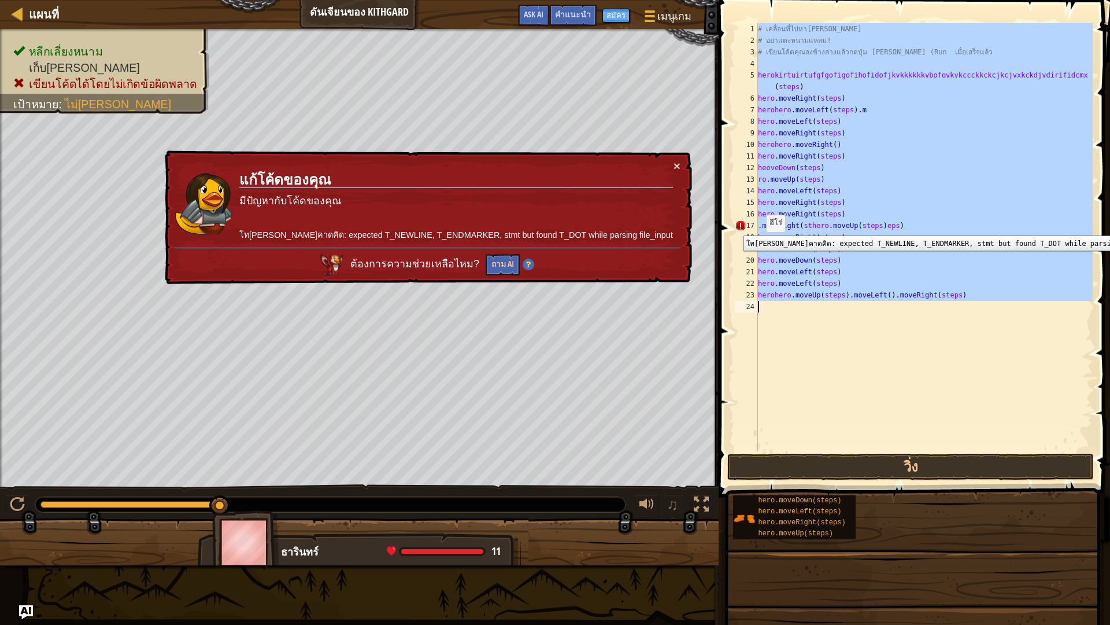
click at [735, 227] on div "17" at bounding box center [746, 226] width 23 height 12
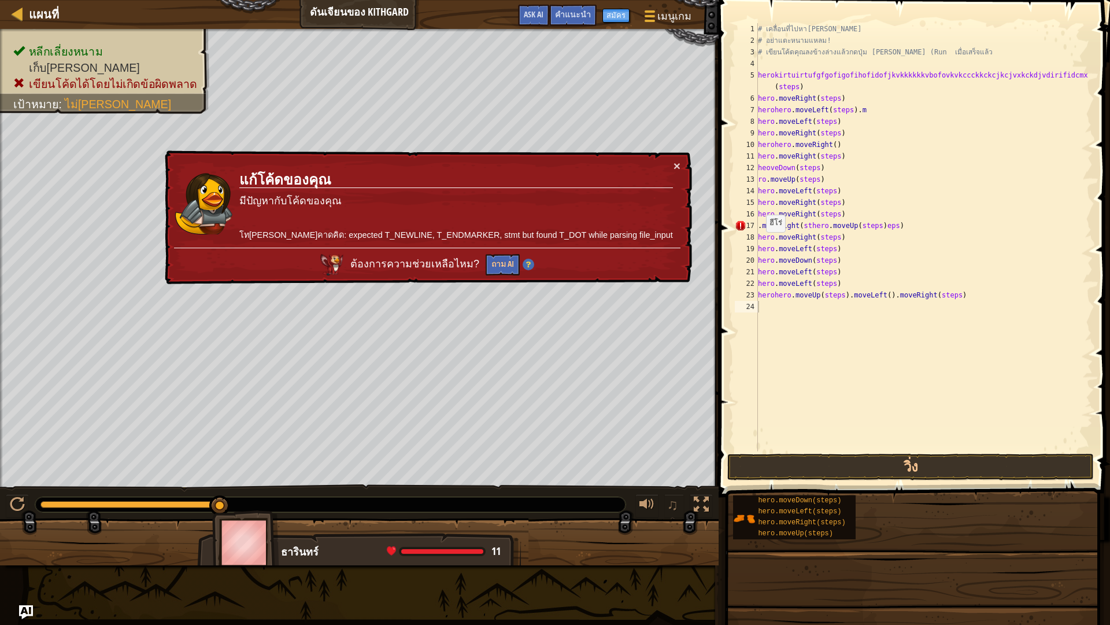
click at [734, 223] on div "1 2 3 4 5 6 7 8 9 10 11 12 13 14 15 16 17 18 19 20 21 22 23 24 # เคลื่อนที่ไปหา…" at bounding box center [913, 237] width 360 height 428
click at [751, 227] on div "17" at bounding box center [746, 226] width 23 height 12
click at [769, 182] on div "# เคลื่อนที่ไปหา[PERSON_NAME] # อย่าแตะหนามแหลม! # เขียนโค้ดคุณลงข้างล่างแล้วกด…" at bounding box center [924, 248] width 337 height 451
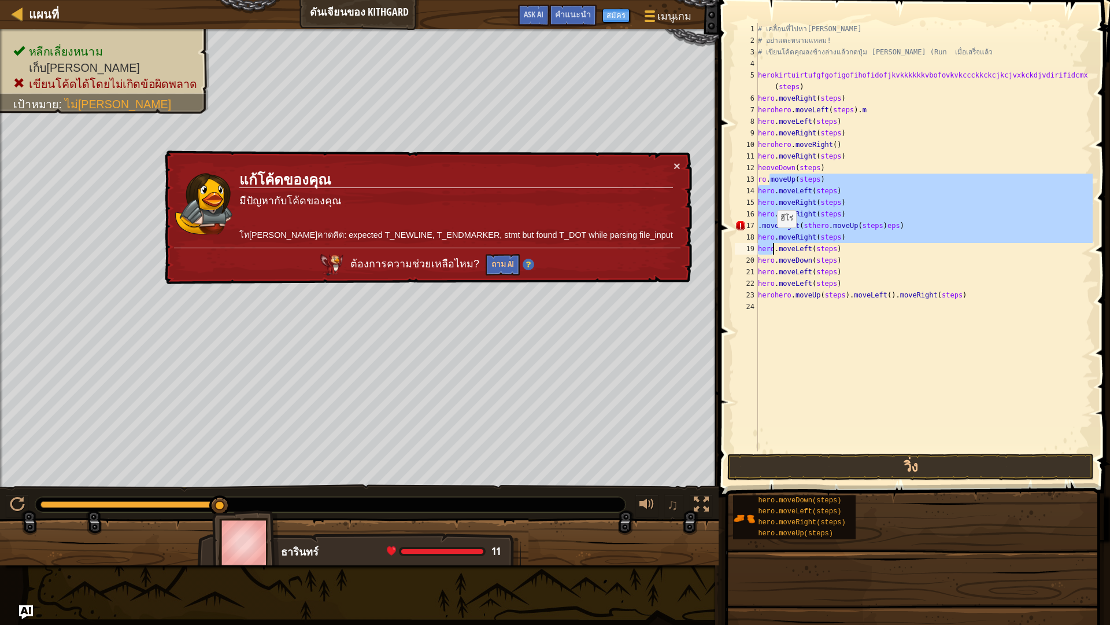
drag, startPoint x: 770, startPoint y: 179, endPoint x: 780, endPoint y: 179, distance: 9.8
click at [772, 260] on div "# เคลื่อนที่ไปหา[PERSON_NAME] # อย่าแตะหนามแหลม! # เขียนโค้ดคุณลงข้างล่างแล้วกด…" at bounding box center [924, 248] width 337 height 451
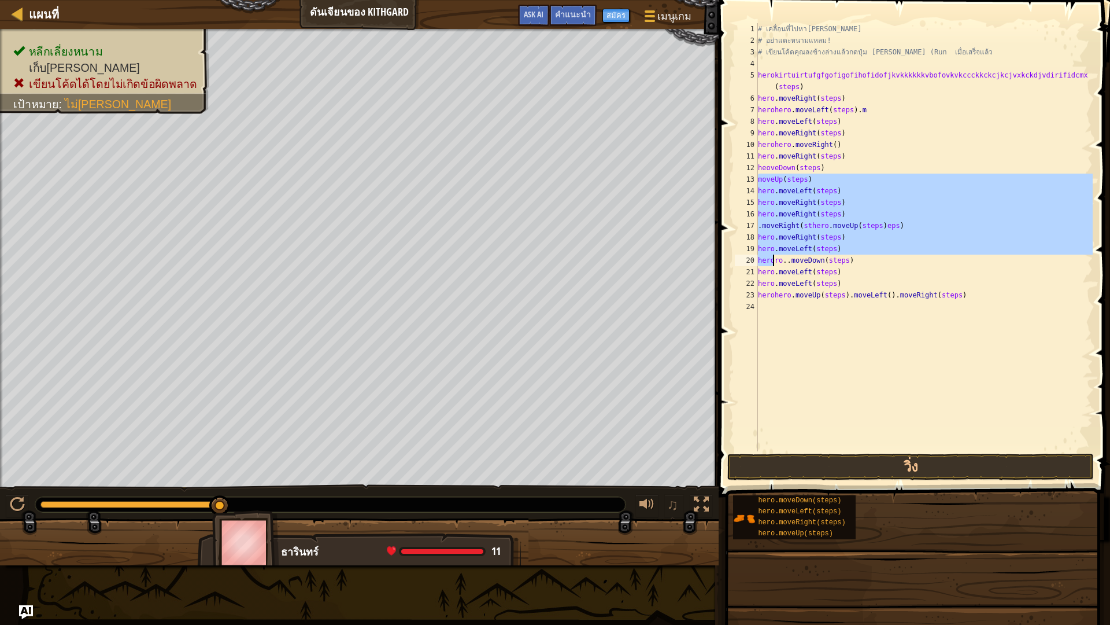
click at [749, 184] on div "13" at bounding box center [746, 180] width 23 height 12
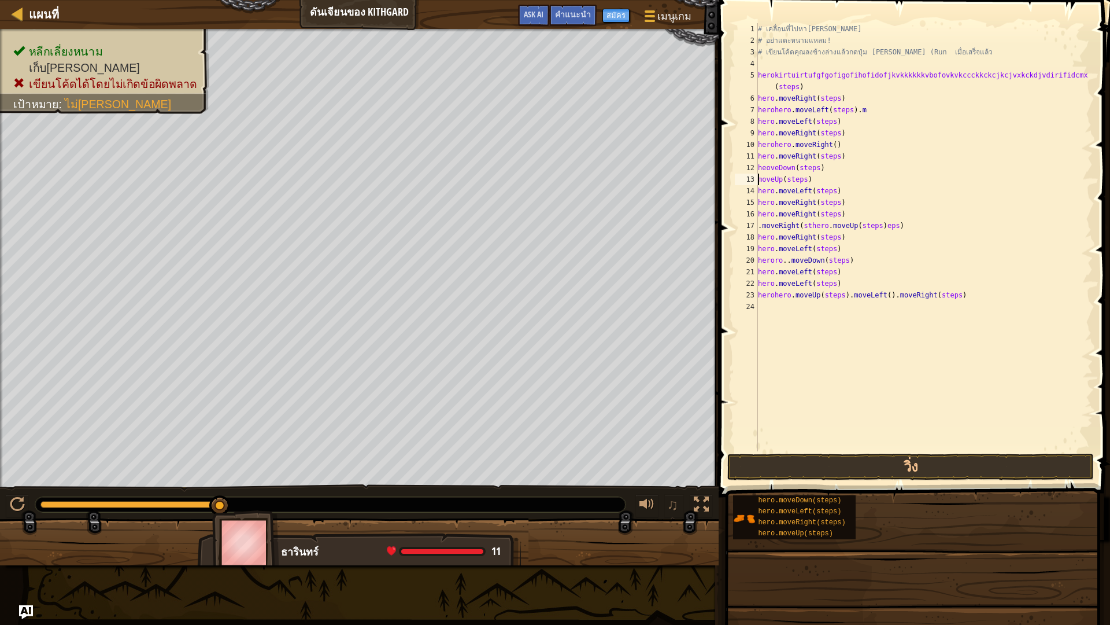
drag, startPoint x: 734, startPoint y: 197, endPoint x: 725, endPoint y: 207, distance: 13.6
click at [731, 201] on div "moveUp(steps) 1 2 3 4 5 6 7 8 9 10 11 12 13 14 15 16 17 18 19 20 21 22 23 24 # …" at bounding box center [912, 271] width 395 height 531
click at [721, 207] on span at bounding box center [915, 231] width 401 height 531
type textarea "hero.moveRight(steps)"
click at [722, 208] on span at bounding box center [915, 231] width 401 height 531
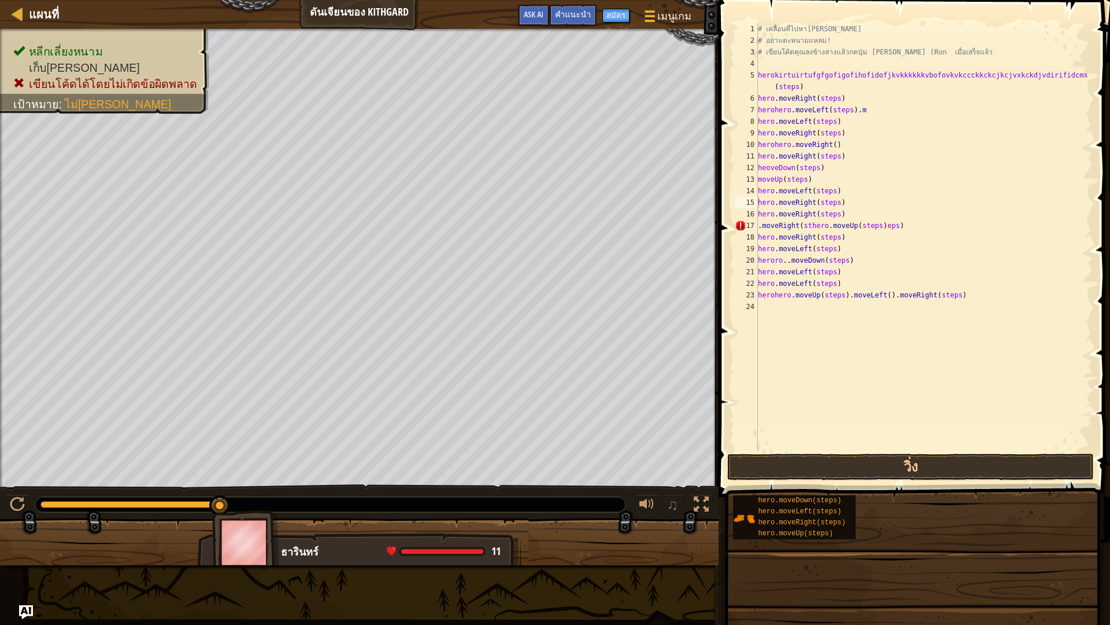
click at [135, 372] on div "แผนที่ ดันเจียนของ Kithgard เมนูเกม เสร็จสิ้น สมัคร คำแนะนำ Ask AI 1 הההההההההה…" at bounding box center [555, 312] width 1110 height 625
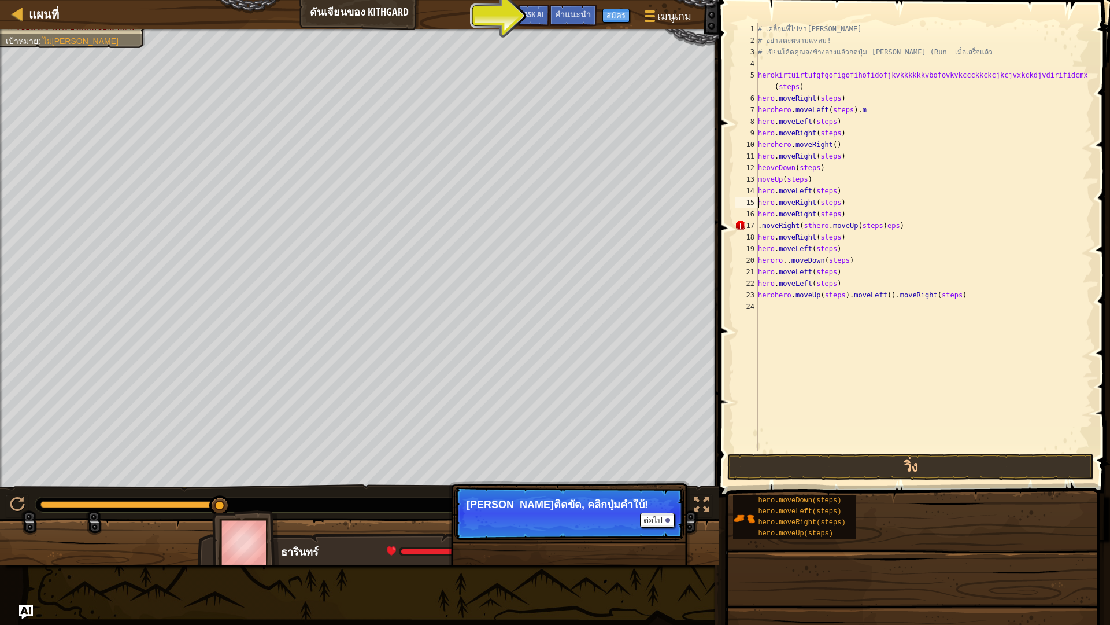
drag, startPoint x: 722, startPoint y: 208, endPoint x: 349, endPoint y: 10, distance: 422.5
click at [349, 10] on div "แผนที่ ดันเจียนของ Kithgard เมนูเกม เสร็จสิ้น สมัคร คำแนะนำ Ask AI" at bounding box center [359, 14] width 719 height 29
click at [426, 127] on div "แผนที่ ดันเจียนของ Kithgard เมนูเกม เสร็จสิ้น สมัคร คำแนะนำ Ask AI 1 הההההההההה…" at bounding box center [555, 312] width 1110 height 625
click at [697, 505] on div at bounding box center [701, 504] width 15 height 15
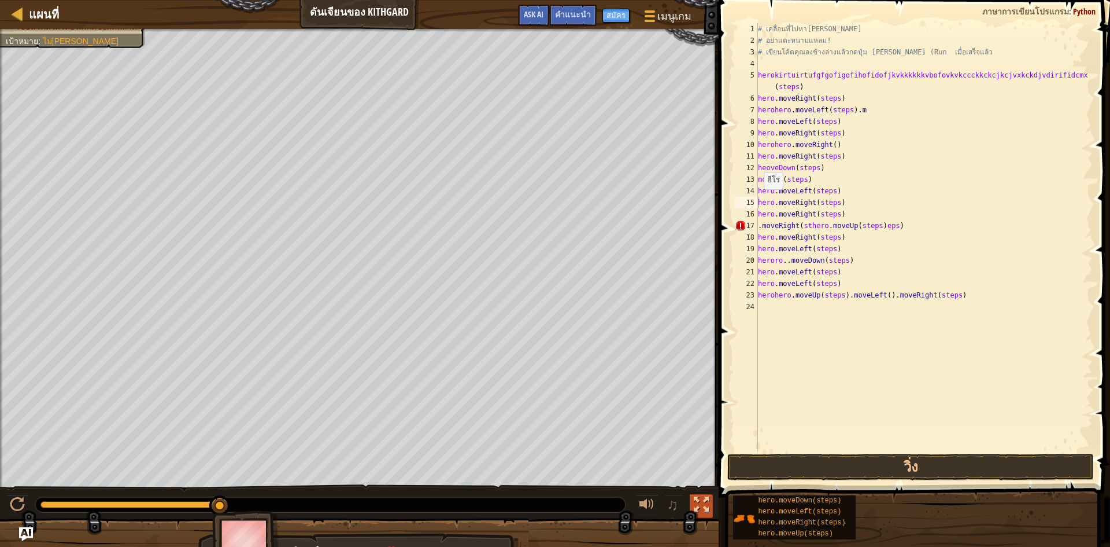
click at [693, 496] on button at bounding box center [701, 506] width 23 height 24
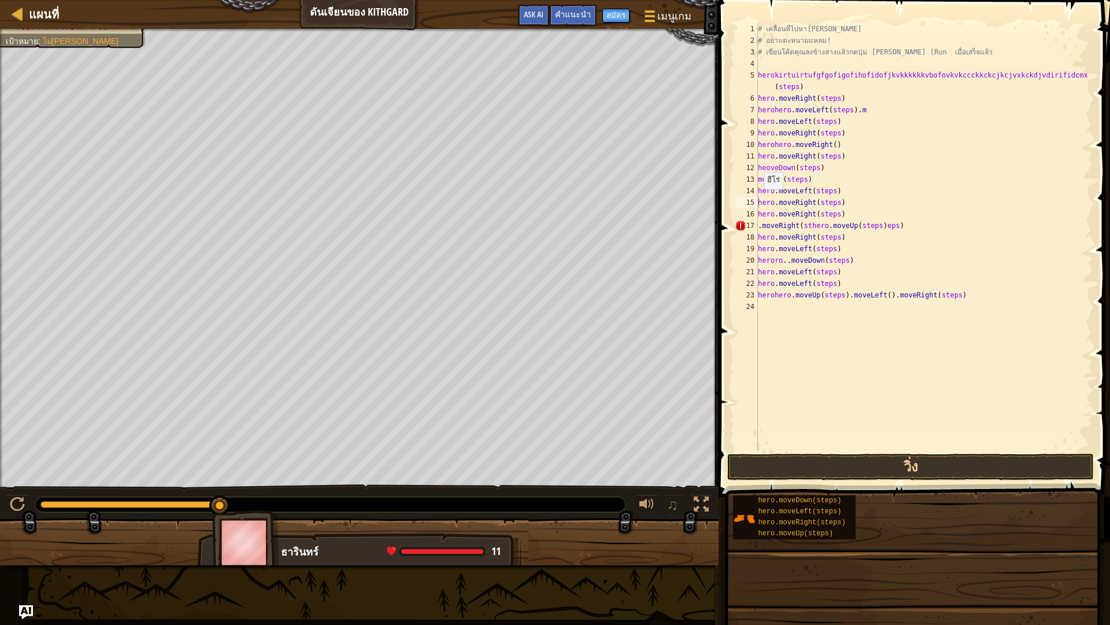
drag, startPoint x: 40, startPoint y: 597, endPoint x: 77, endPoint y: 605, distance: 37.9
click at [69, 546] on div "แผนที่ ดันเจียนของ Kithgard เมนูเกม เสร็จสิ้น สมัคร คำแนะนำ Ask AI 1 הההההההההה…" at bounding box center [555, 312] width 1110 height 625
drag, startPoint x: 77, startPoint y: 605, endPoint x: 230, endPoint y: 624, distance: 153.3
click at [116, 546] on div "แผนที่ ดันเจียนของ Kithgard เมนูเกม เสร็จสิ้น สมัคร คำแนะนำ Ask AI 1 הההההההההה…" at bounding box center [555, 312] width 1110 height 625
drag, startPoint x: 82, startPoint y: 543, endPoint x: 18, endPoint y: 612, distance: 94.1
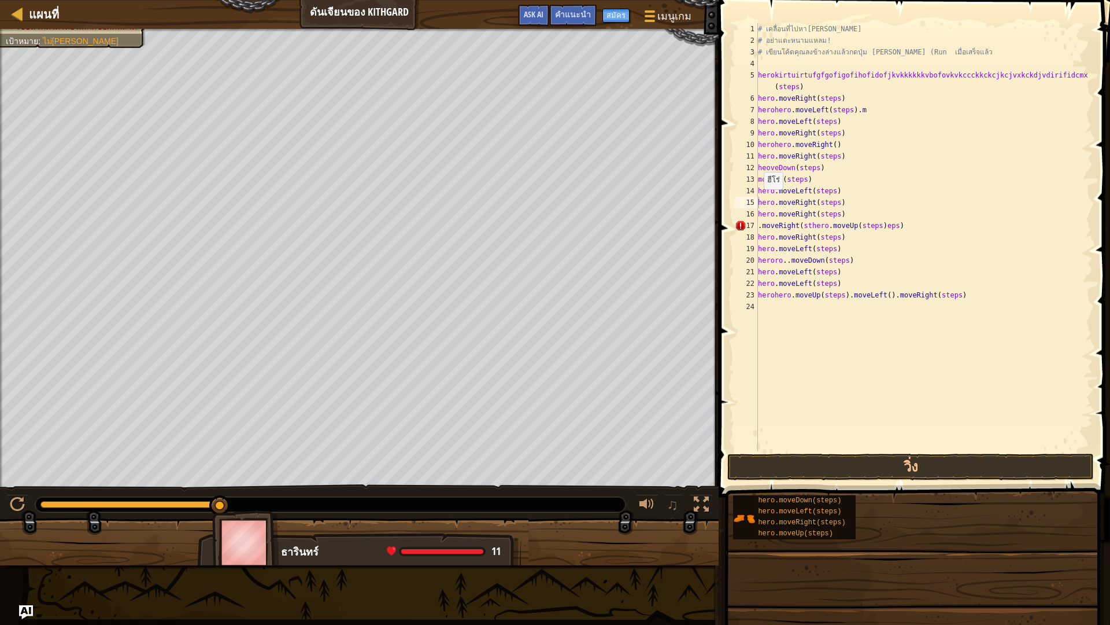
click at [20, 546] on div "แผนที่ ดันเจียนของ Kithgard เมนูเกม เสร็จสิ้น สมัคร คำแนะนำ Ask AI 1 הההההההההה…" at bounding box center [555, 312] width 1110 height 625
click at [16, 546] on div "แผนที่ ดันเจียนของ Kithgard เมนูเกม เสร็จสิ้น สมัคร คำแนะนำ Ask AI 1 הההההההההה…" at bounding box center [555, 312] width 1110 height 625
click at [17, 546] on div "แผนที่ ดันเจียนของ Kithgard เมนูเกม เสร็จสิ้น สมัคร คำแนะนำ Ask AI 1 הההההההההה…" at bounding box center [555, 312] width 1110 height 625
click at [11, 8] on div at bounding box center [17, 13] width 14 height 14
select select "th"
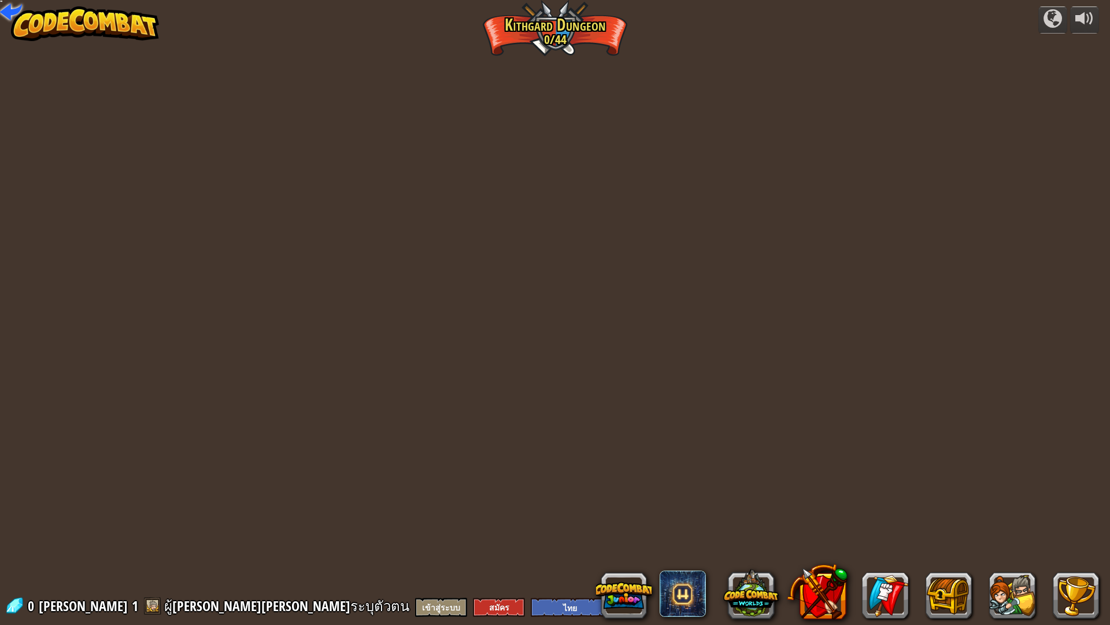
select select "th"
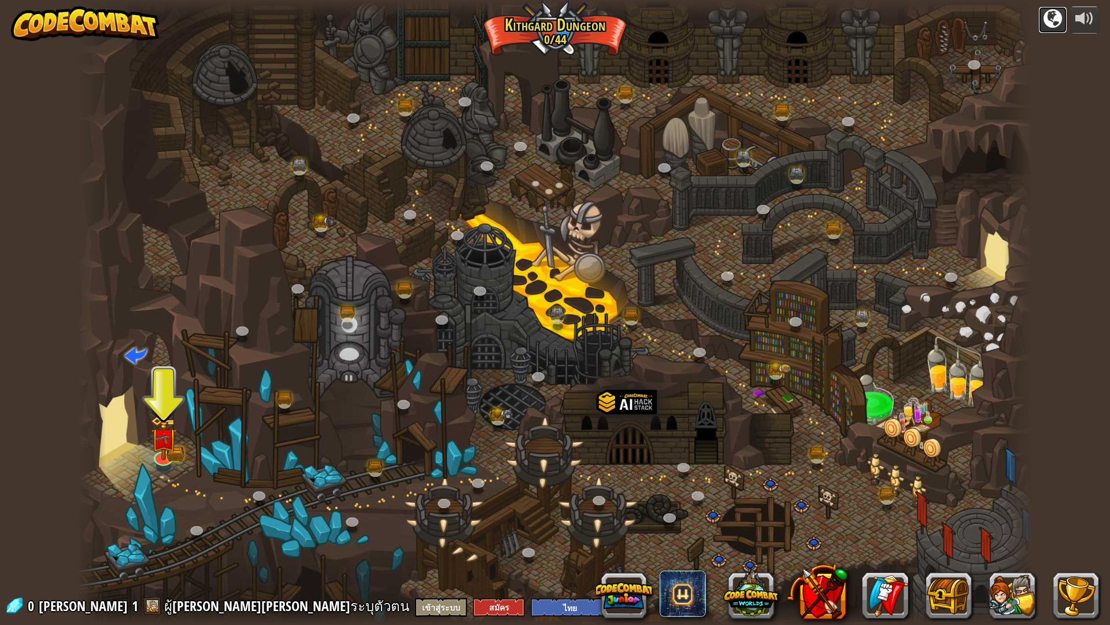
click at [1056, 24] on div at bounding box center [1053, 18] width 19 height 19
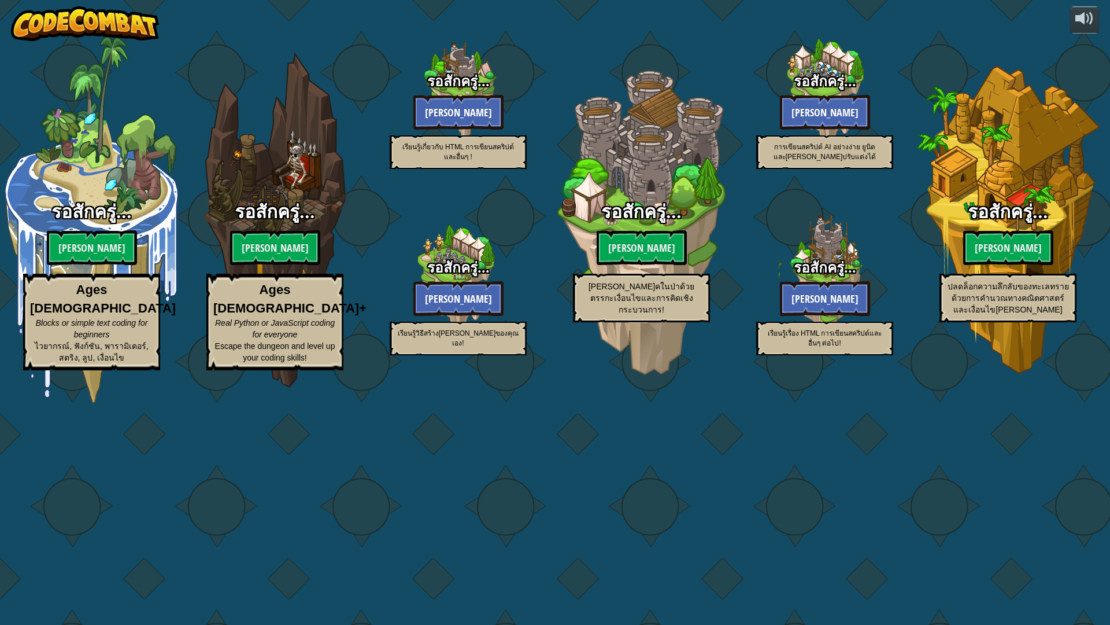
select select "th"
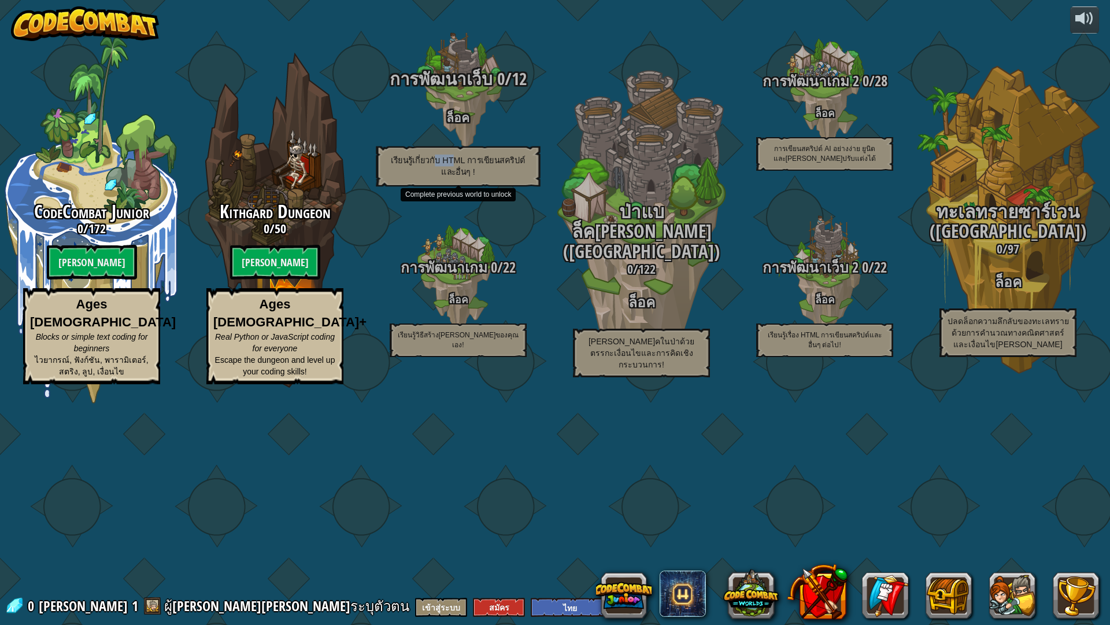
drag, startPoint x: 445, startPoint y: 259, endPoint x: 429, endPoint y: 265, distance: 16.9
click at [429, 187] on p "เรียนรู้เกี่ยวกับ HTML การเขียนสคริปต์ และอื่นๆ !" at bounding box center [458, 166] width 164 height 40
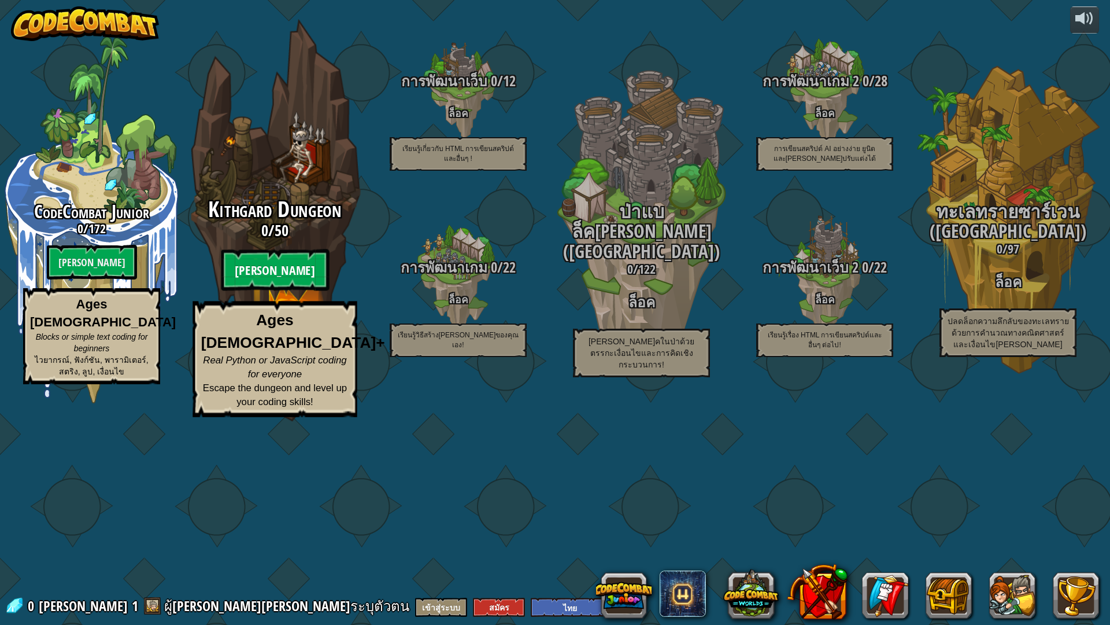
click at [267, 291] on btn "[PERSON_NAME]" at bounding box center [275, 270] width 108 height 42
select select "th"
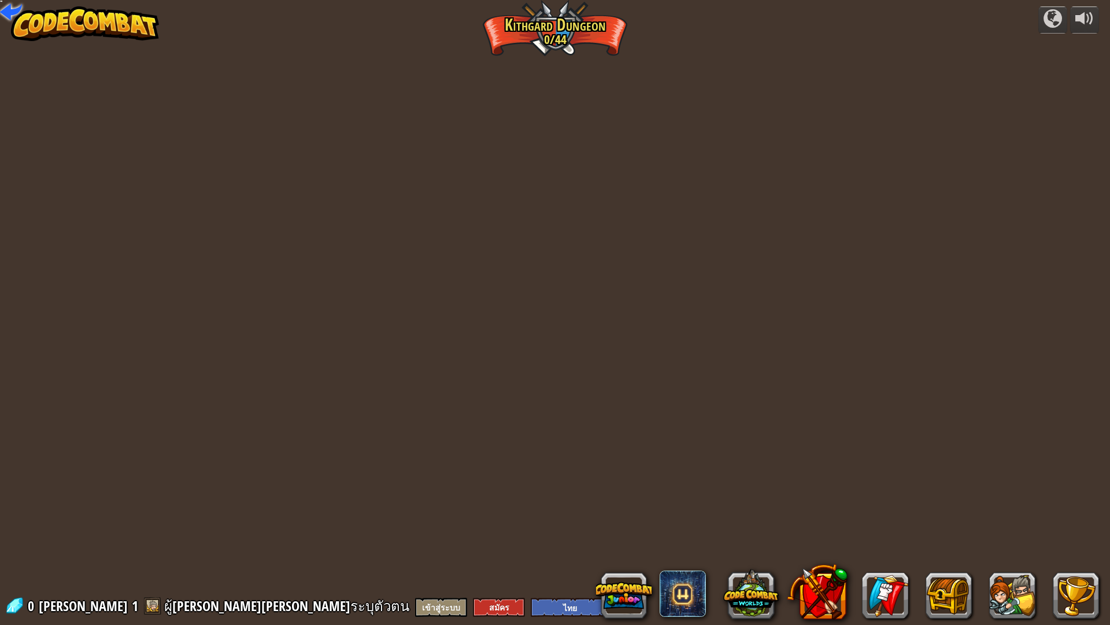
select select "th"
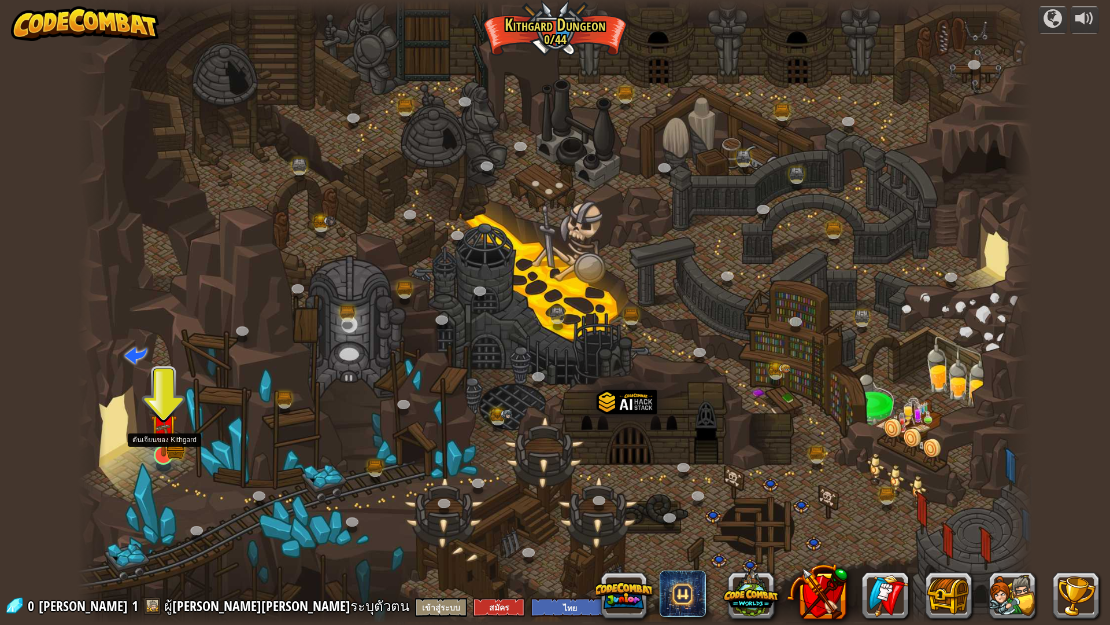
click at [164, 456] on img at bounding box center [163, 427] width 27 height 58
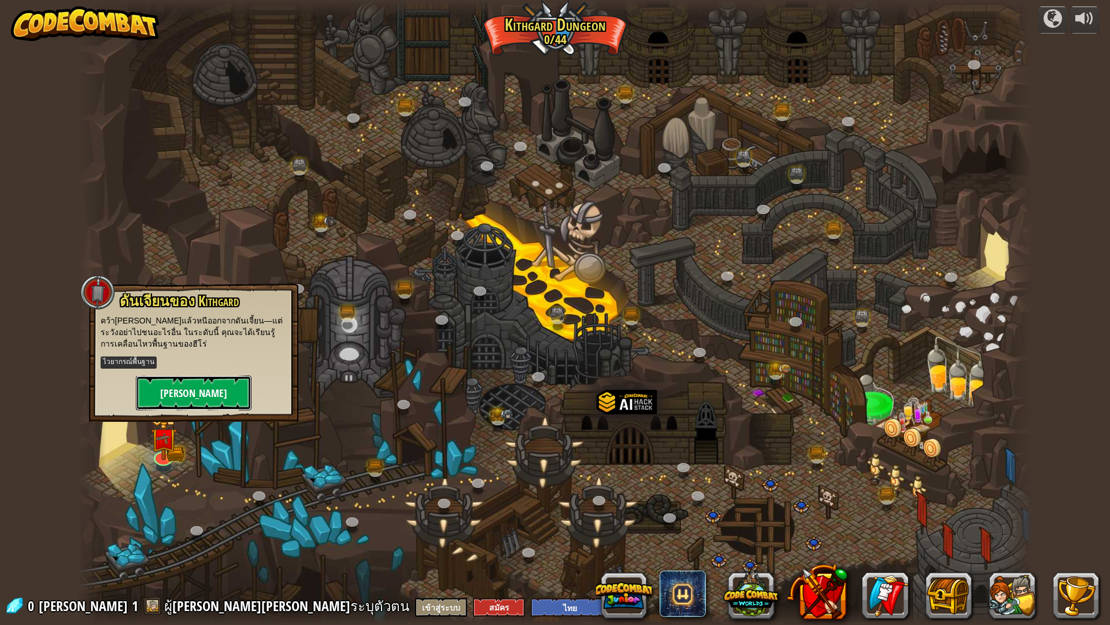
click at [205, 394] on button "[PERSON_NAME]" at bounding box center [194, 392] width 116 height 35
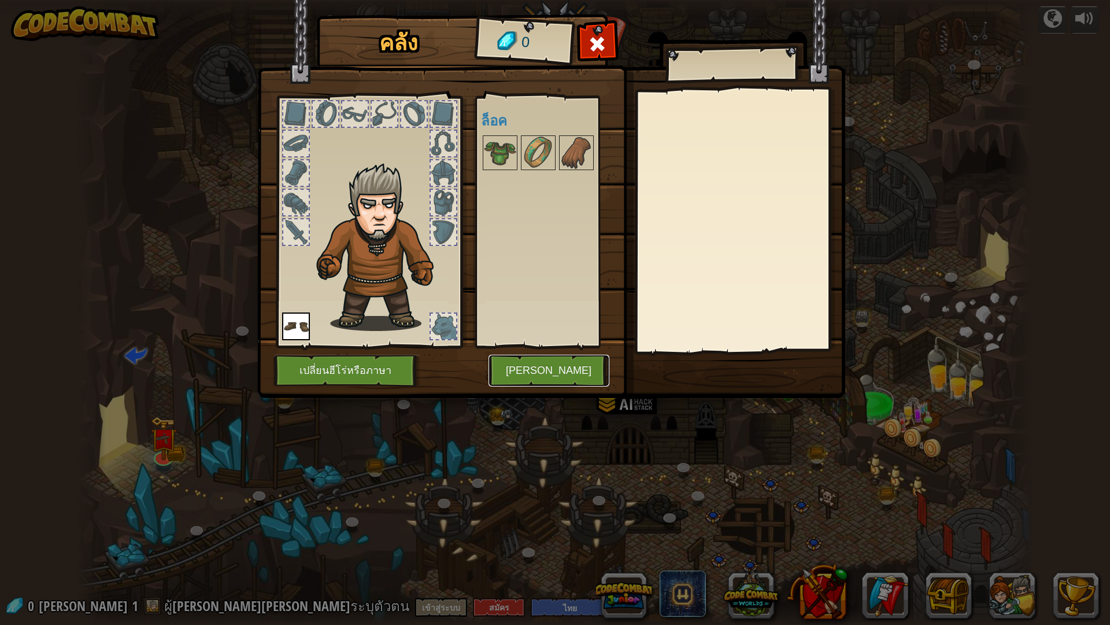
click at [548, 374] on button "[PERSON_NAME]" at bounding box center [549, 371] width 121 height 32
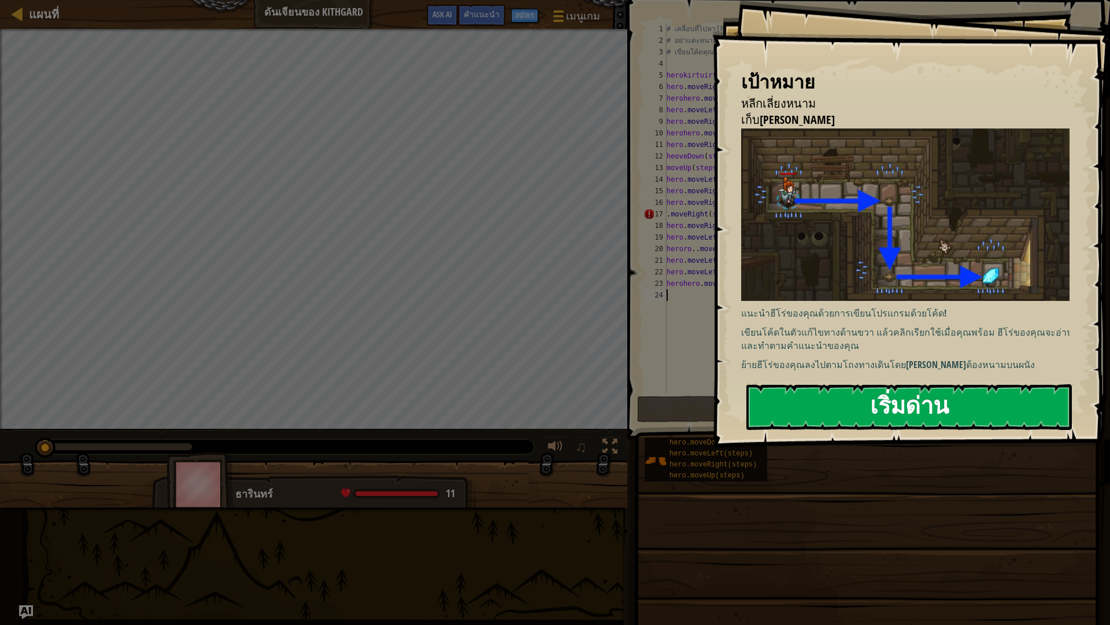
click at [835, 403] on button "เริ่มด่าน" at bounding box center [910, 407] width 326 height 46
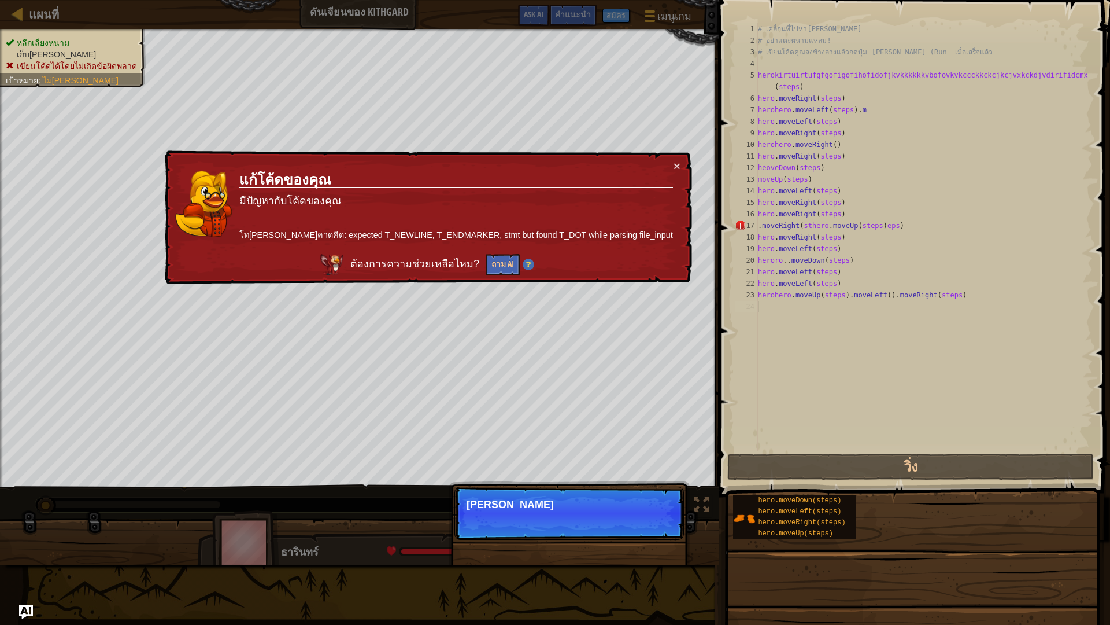
click at [644, 512] on p "ต่อไป [PERSON_NAME]" at bounding box center [570, 512] width 230 height 53
click at [650, 516] on button "ต่อไป" at bounding box center [657, 519] width 35 height 15
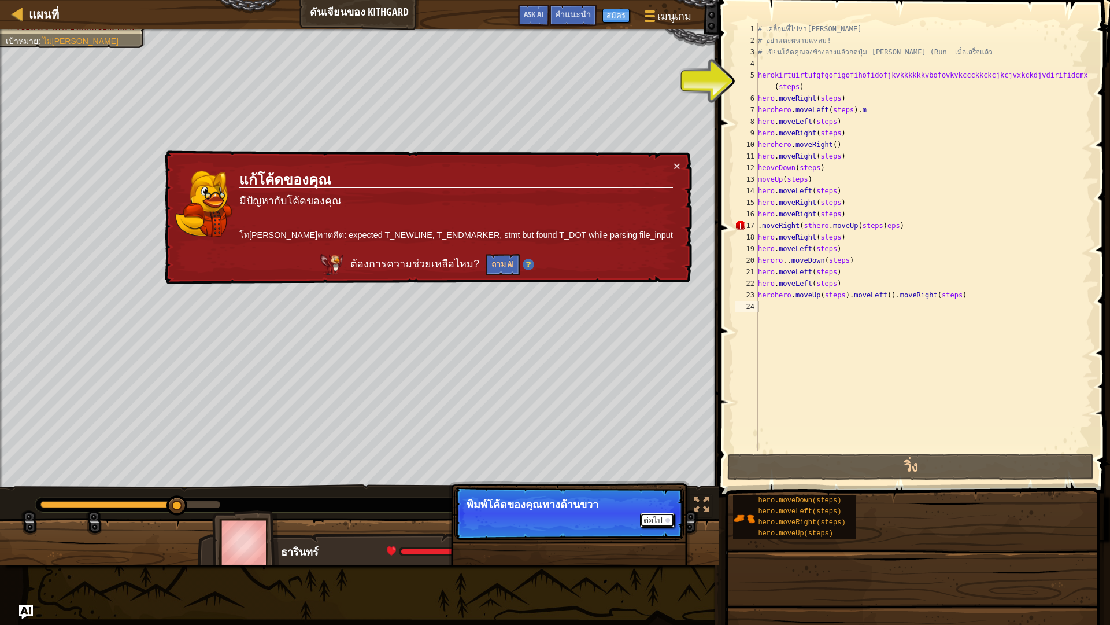
click at [650, 516] on button "ต่อไป" at bounding box center [657, 519] width 35 height 15
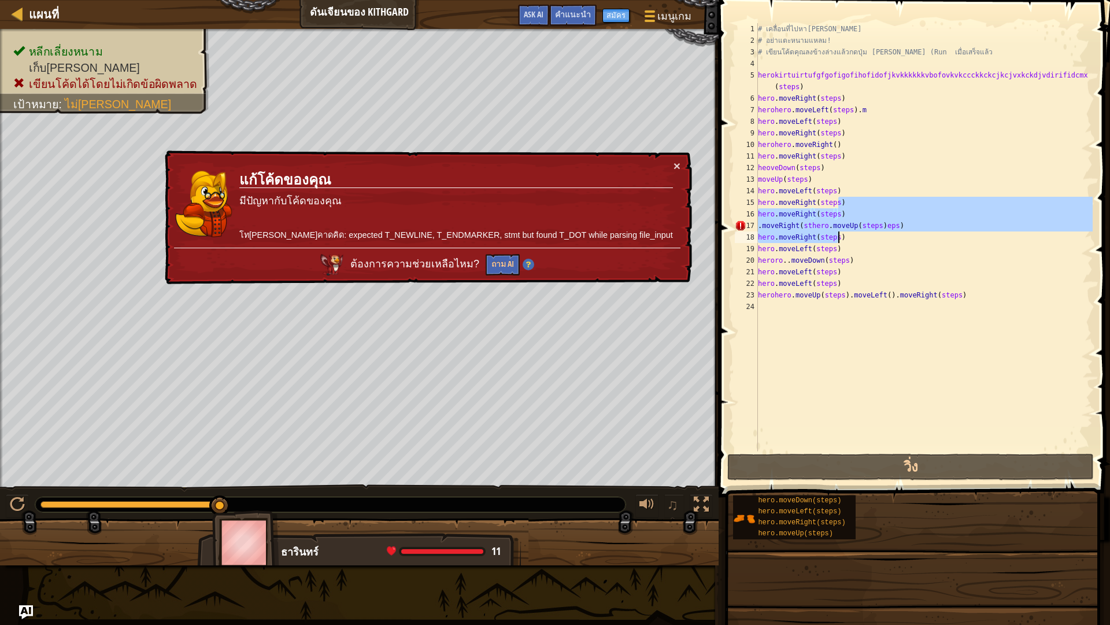
drag, startPoint x: 899, startPoint y: 205, endPoint x: 918, endPoint y: 274, distance: 71.6
click at [918, 274] on div "# เคลื่อนที่ไปหา[PERSON_NAME] # อย่าแตะหนามแหลม! # เขียนโค้ดคุณลงข้างล่างแล้วกด…" at bounding box center [924, 248] width 337 height 451
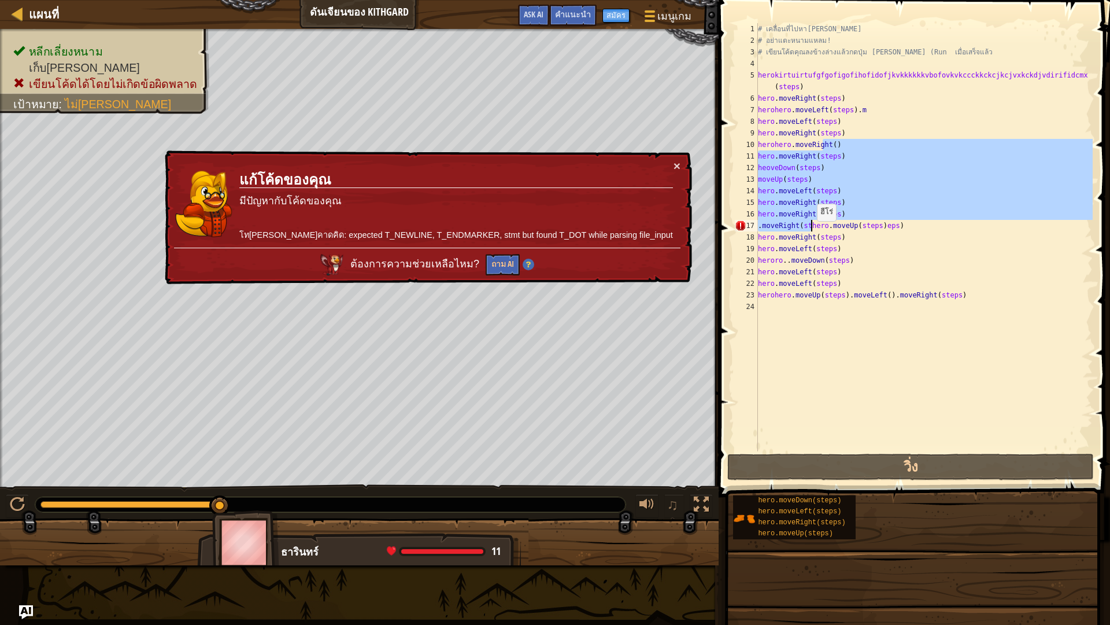
click at [811, 234] on div "# เคลื่อนที่ไปหา[PERSON_NAME] # อย่าแตะหนามแหลม! # เขียนโค้ดคุณลงข้างล่างแล้วกด…" at bounding box center [924, 248] width 337 height 451
click at [811, 231] on div "# เคลื่อนที่ไปหา[PERSON_NAME] # อย่าแตะหนามแหลม! # เขียนโค้ดคุณลงข้างล่างแล้วกด…" at bounding box center [924, 237] width 337 height 428
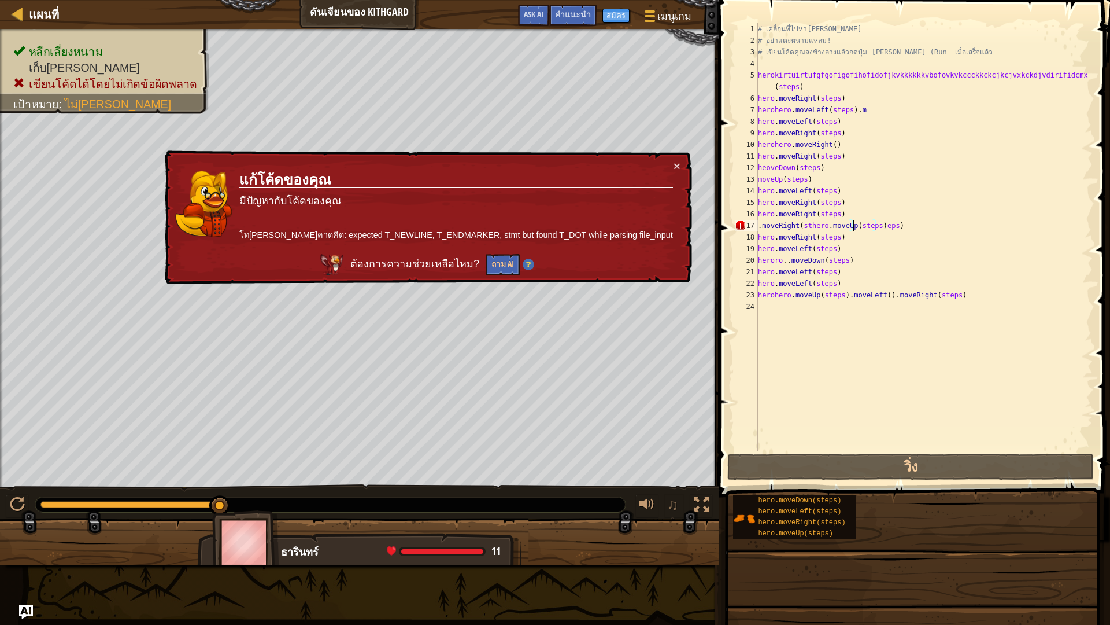
click at [852, 224] on div "# เคลื่อนที่ไปหา[PERSON_NAME] # อย่าแตะหนามแหลม! # เขียนโค้ดคุณลงข้างล่างแล้วกด…" at bounding box center [924, 248] width 337 height 451
drag, startPoint x: 852, startPoint y: 224, endPoint x: 811, endPoint y: 227, distance: 41.7
click at [811, 227] on div "# เคลื่อนที่ไปหา[PERSON_NAME] # อย่าแตะหนามแหลม! # เขียนโค้ดคุณลงข้างล่างแล้วกด…" at bounding box center [924, 248] width 337 height 451
drag, startPoint x: 755, startPoint y: 222, endPoint x: 818, endPoint y: 231, distance: 63.7
click at [818, 231] on div ".moveRight(sthero.moveUp(steps)eps) 1 2 3 4 5 6 7 8 9 10 11 12 13 14 15 16 17 1…" at bounding box center [913, 237] width 360 height 428
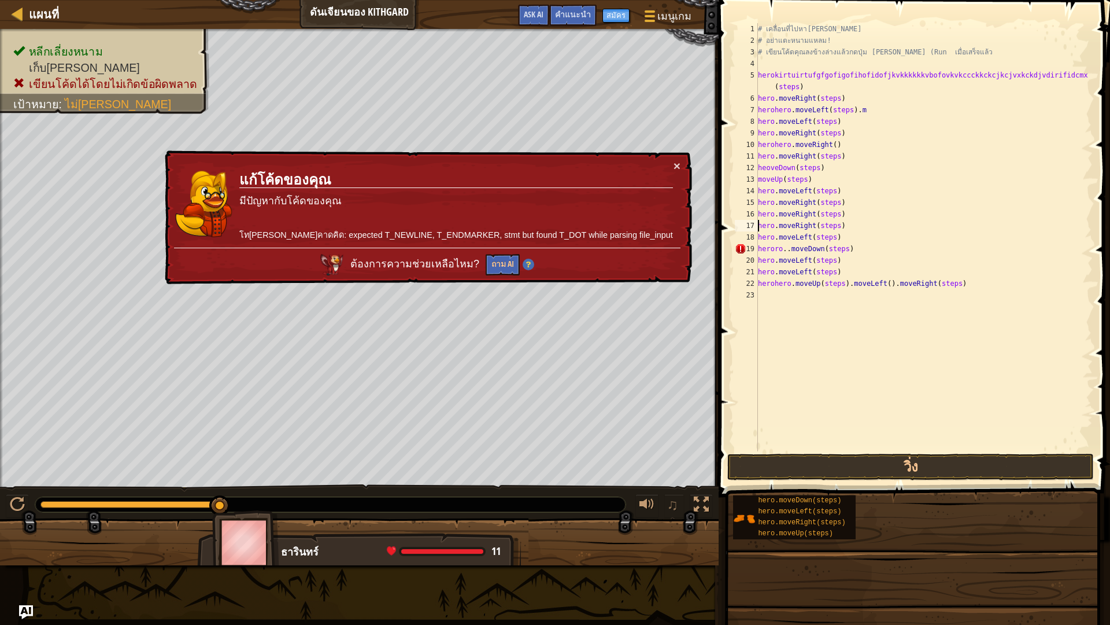
click at [762, 246] on div "# เคลื่อนที่ไปหา[PERSON_NAME] # อย่าแตะหนามแหลม! # เขียนโค้ดคุณลงข้างล่างแล้วกด…" at bounding box center [924, 248] width 337 height 451
drag, startPoint x: 758, startPoint y: 246, endPoint x: 776, endPoint y: 249, distance: 18.1
click at [776, 249] on div "heroro..moveDown(steps) 1 2 3 4 5 6 7 8 9 10 11 12 13 14 15 16 17 18 19 20 21 2…" at bounding box center [913, 237] width 360 height 428
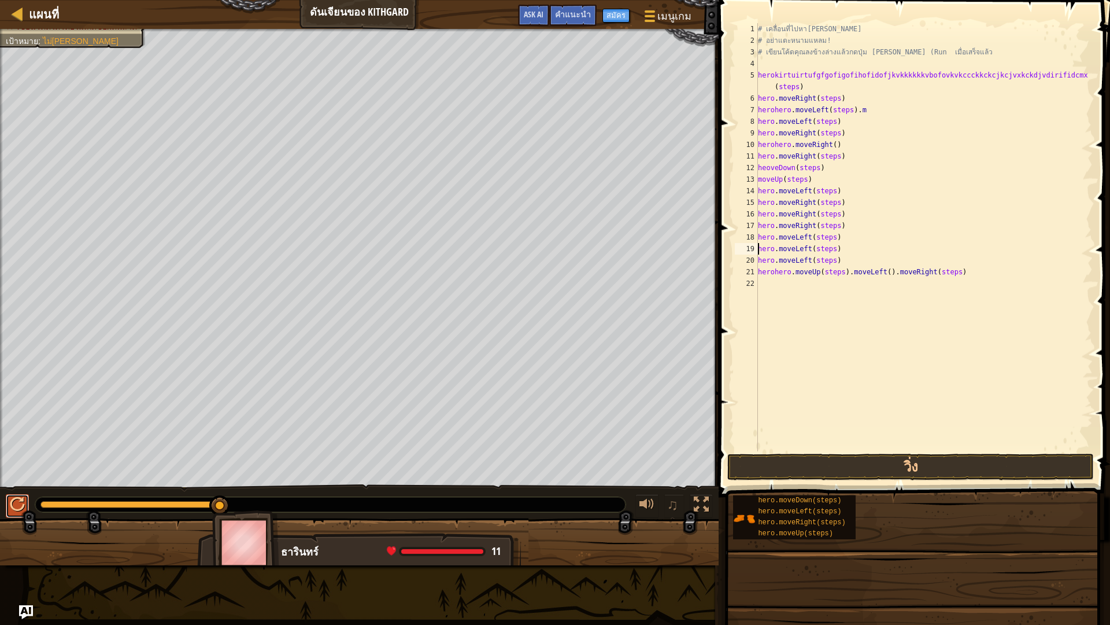
click at [17, 504] on div at bounding box center [17, 504] width 15 height 15
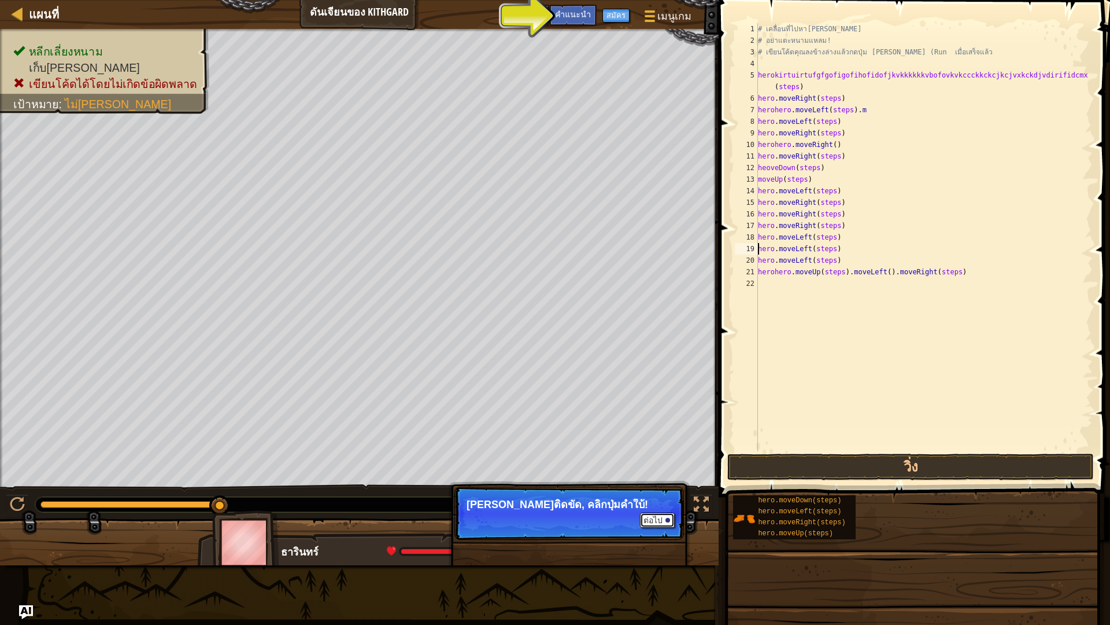
click at [645, 524] on button "ต่อไป" at bounding box center [657, 519] width 35 height 15
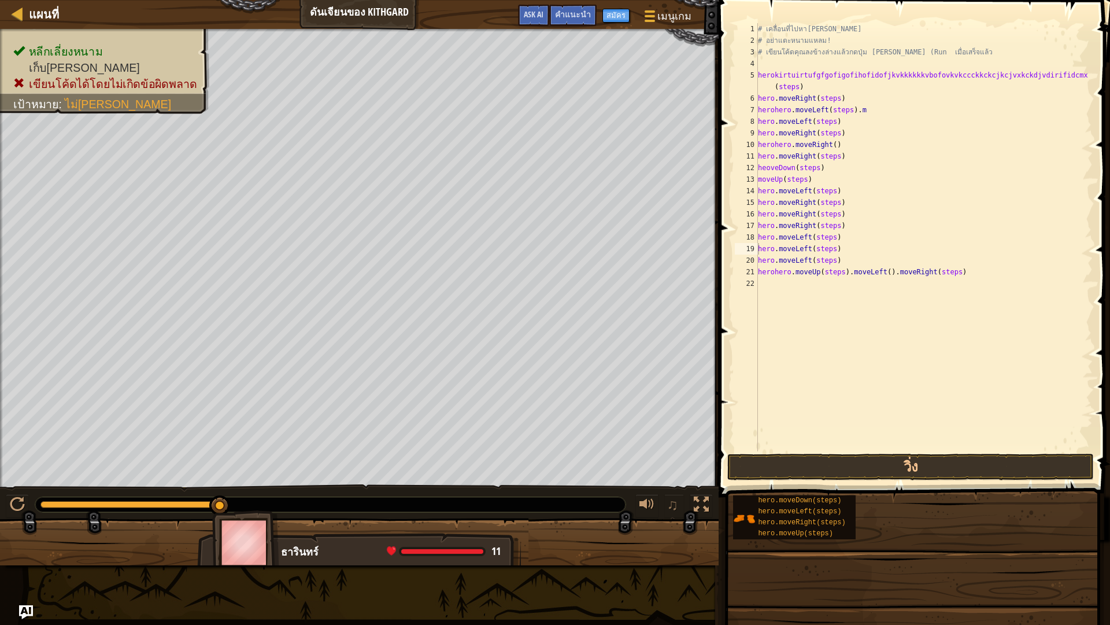
click at [535, 3] on div "แผนที่ ดันเจียนของ Kithgard เมนูเกม เสร็จสิ้น สมัคร คำแนะนำ Ask AI" at bounding box center [359, 14] width 719 height 29
click at [549, 17] on button "Ask AI" at bounding box center [533, 15] width 31 height 21
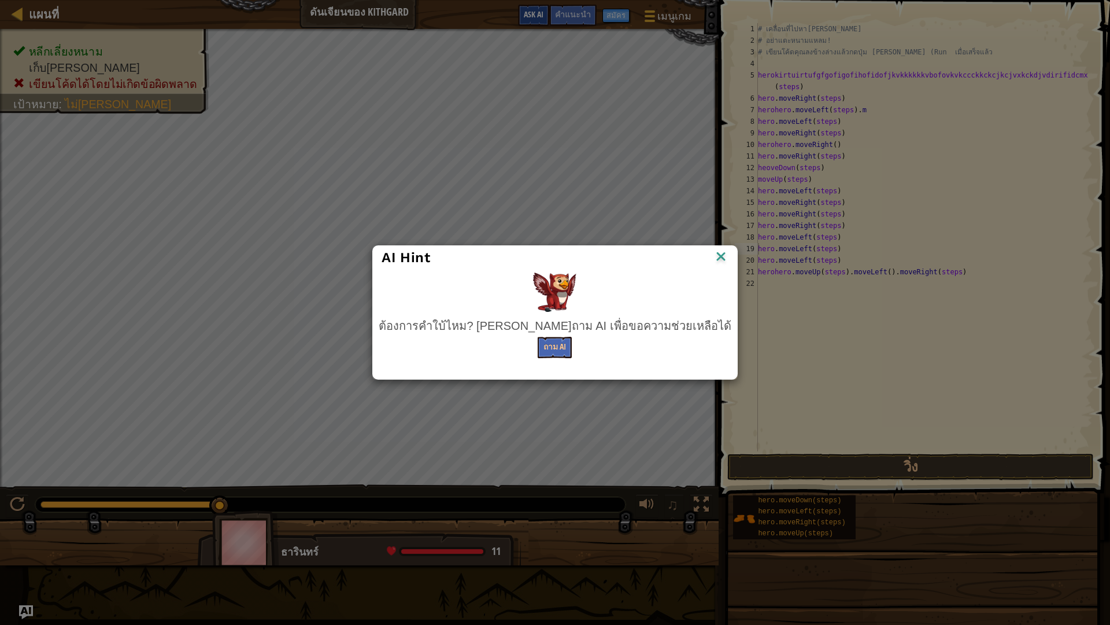
click at [549, 17] on div "AI Hint ต้องการคำใบ้ไหม? [PERSON_NAME]ถาม AI เพื่อขอความช่วยเหลือได้ ถาม AI" at bounding box center [555, 312] width 1110 height 625
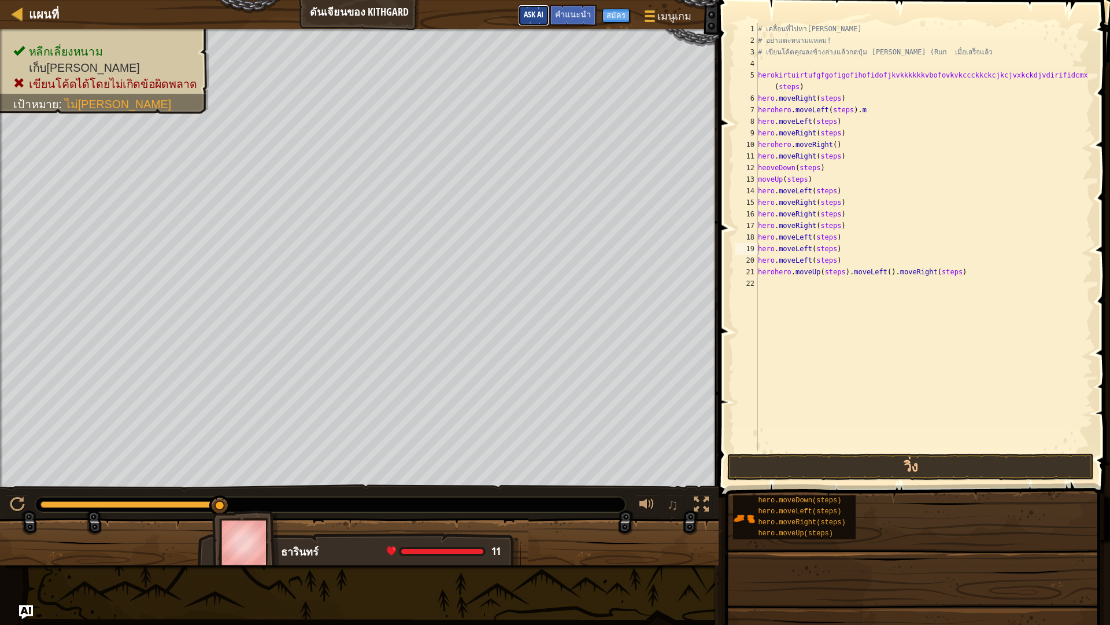
click at [541, 14] on span "Ask AI" at bounding box center [534, 14] width 20 height 11
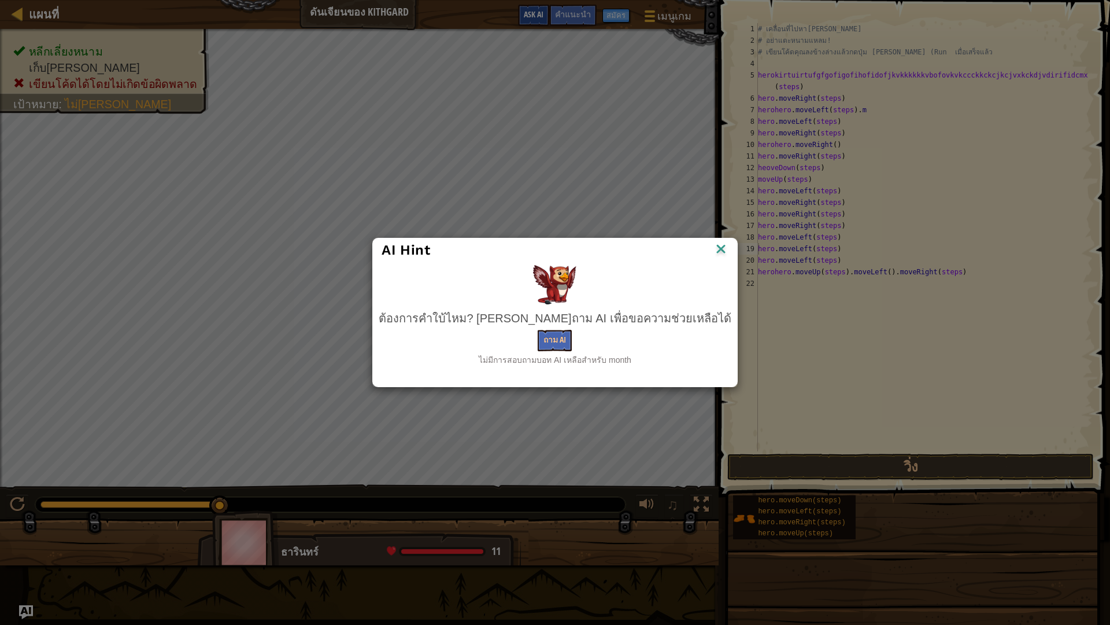
click at [545, 14] on div "AI Hint ต้องการคำใบ้ไหม? [PERSON_NAME]ถาม AI เพื่อขอความช่วยเหลือได้ ถาม AI ไม่…" at bounding box center [555, 312] width 1110 height 625
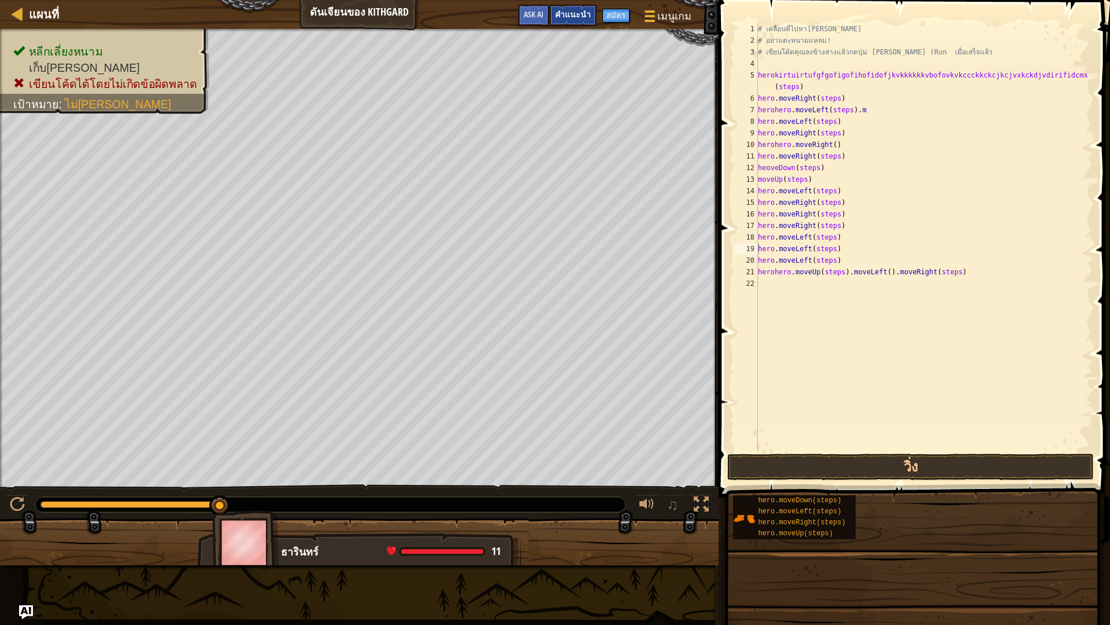
click at [589, 12] on span "คำแนะนำ" at bounding box center [573, 14] width 36 height 11
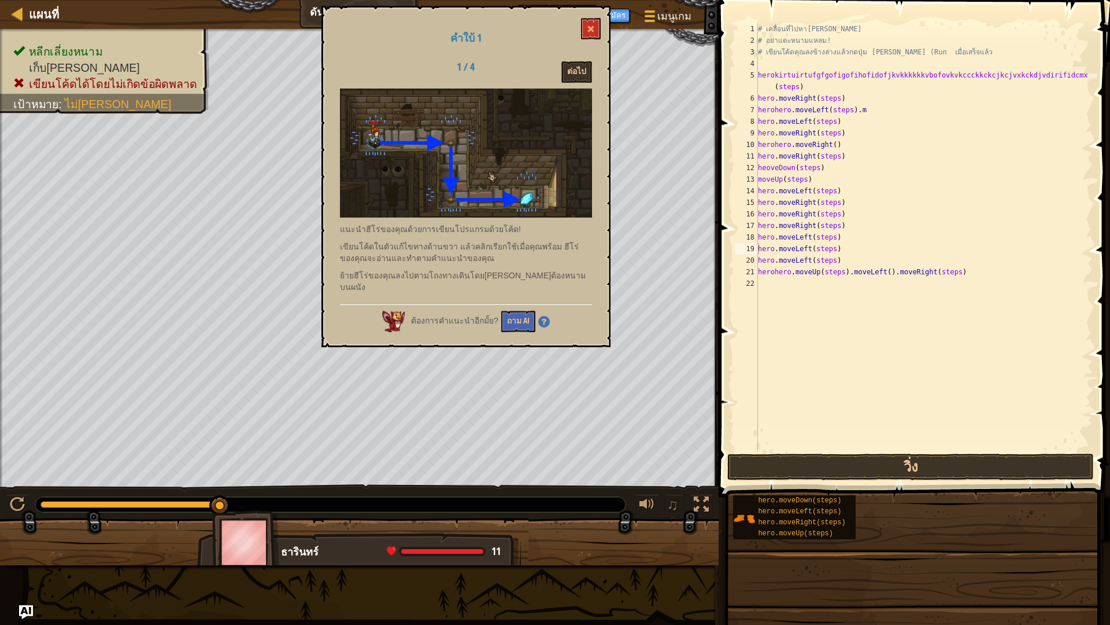
click at [543, 316] on img at bounding box center [544, 322] width 12 height 12
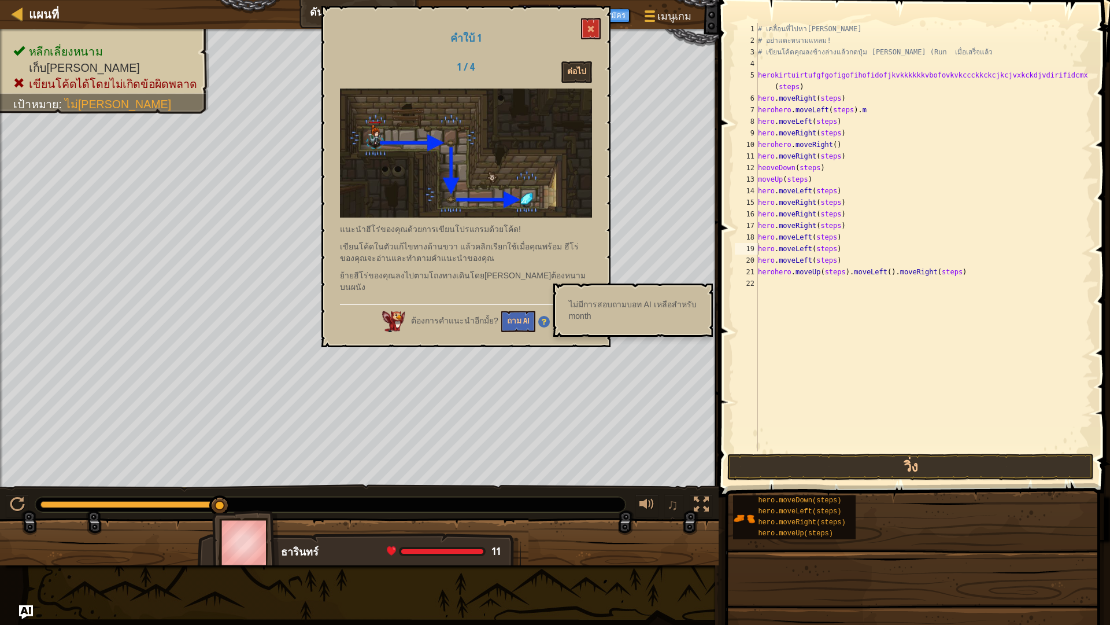
click at [579, 60] on div "คำใบ้ 1 1 / 4 ต่อไป แนะนำฮีโร่ของคุณด้วยการเขียนโปรแกรมด้วยโค้ด! เขียนโค้ดในตัว…" at bounding box center [466, 176] width 289 height 341
click at [578, 67] on button "ต่อไป" at bounding box center [577, 71] width 31 height 21
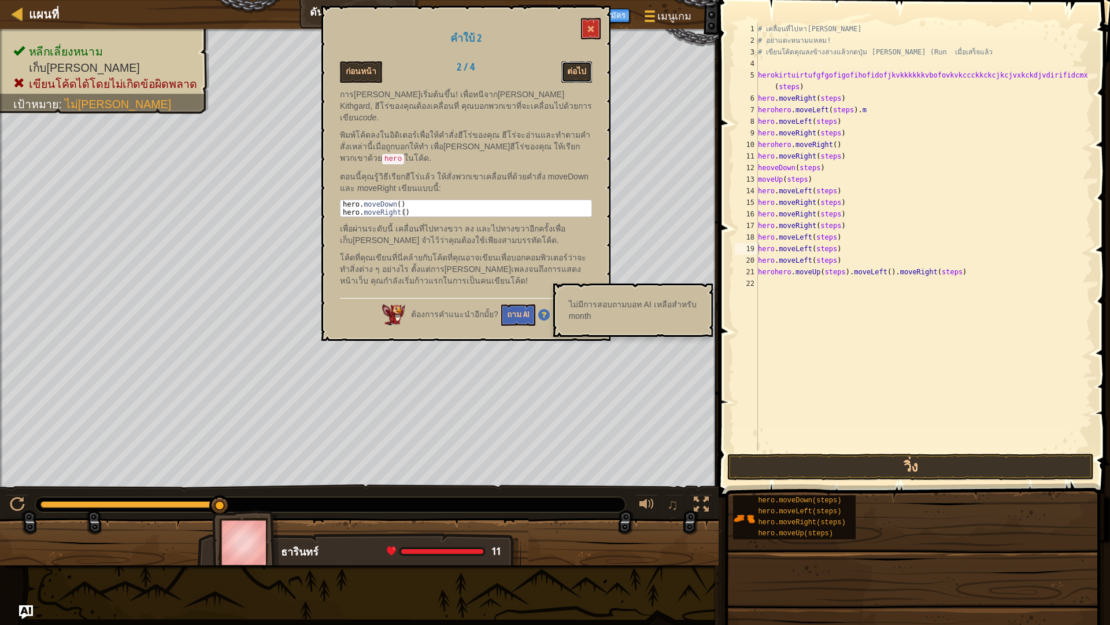
click at [578, 67] on button "ต่อไป" at bounding box center [577, 71] width 31 height 21
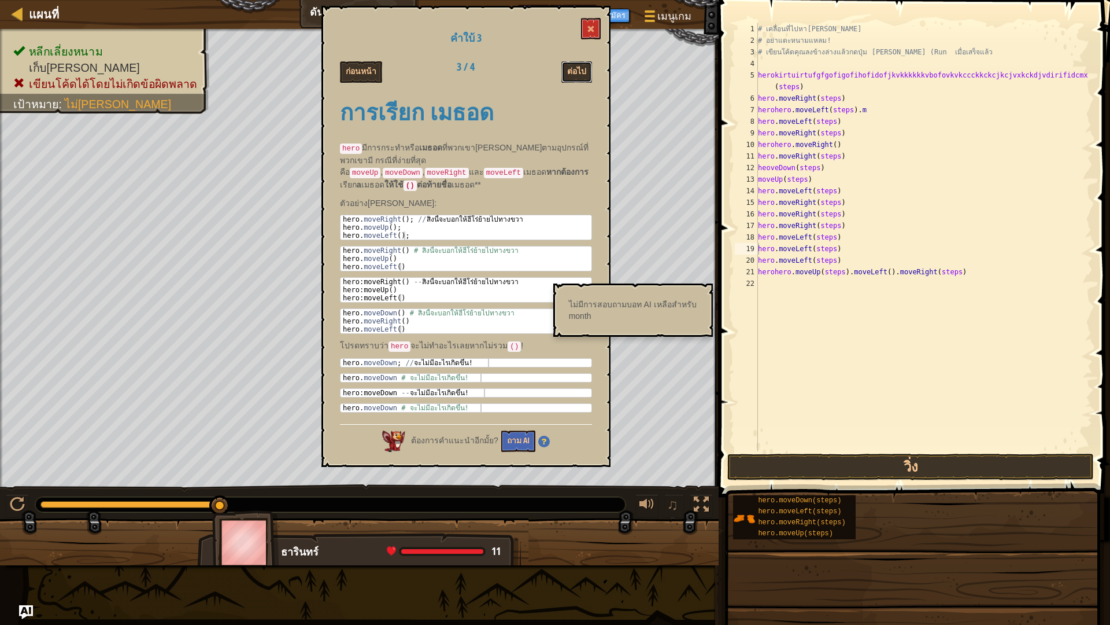
click at [578, 67] on button "ต่อไป" at bounding box center [577, 71] width 31 height 21
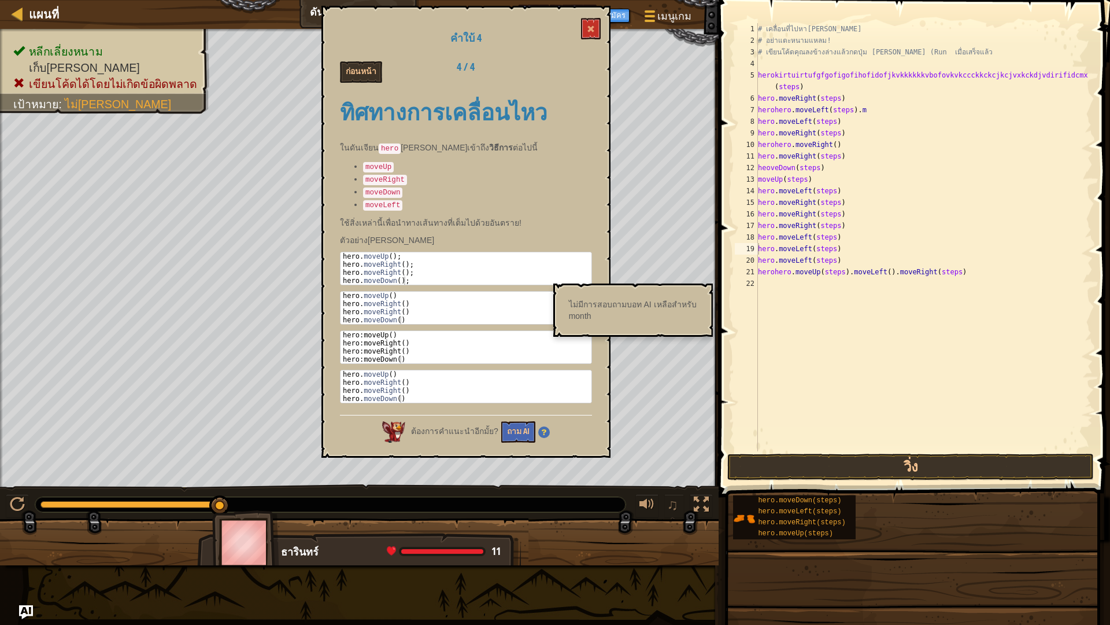
click at [578, 67] on div "ก่อนหน้า 4 / 4" at bounding box center [466, 71] width 270 height 21
click at [368, 68] on button "ก่อนหน้า" at bounding box center [361, 71] width 42 height 21
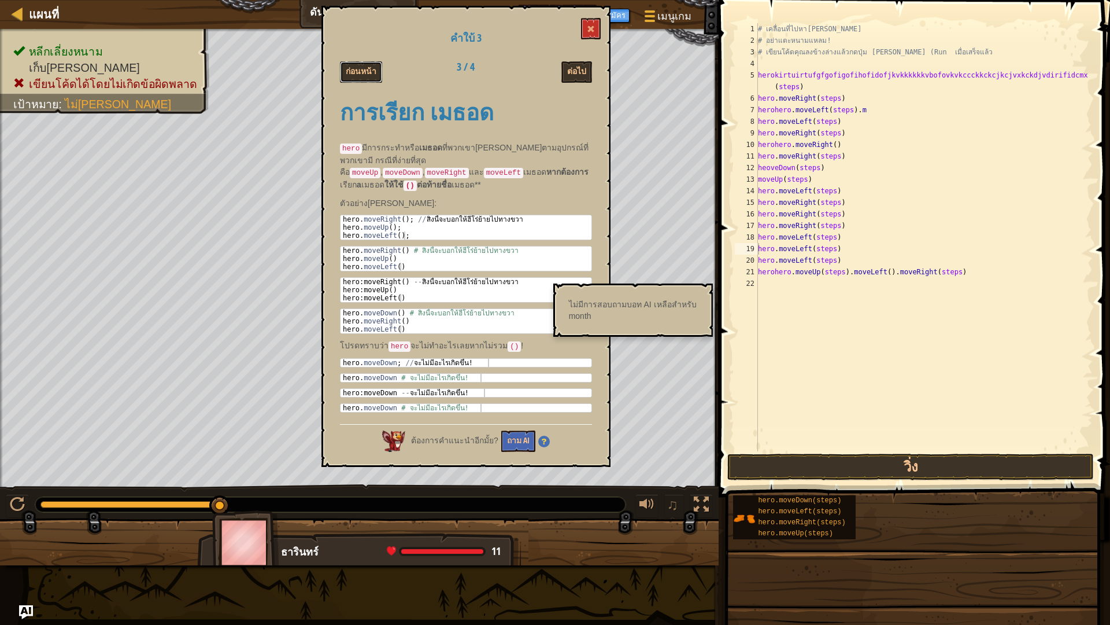
click at [368, 68] on button "ก่อนหน้า" at bounding box center [361, 71] width 42 height 21
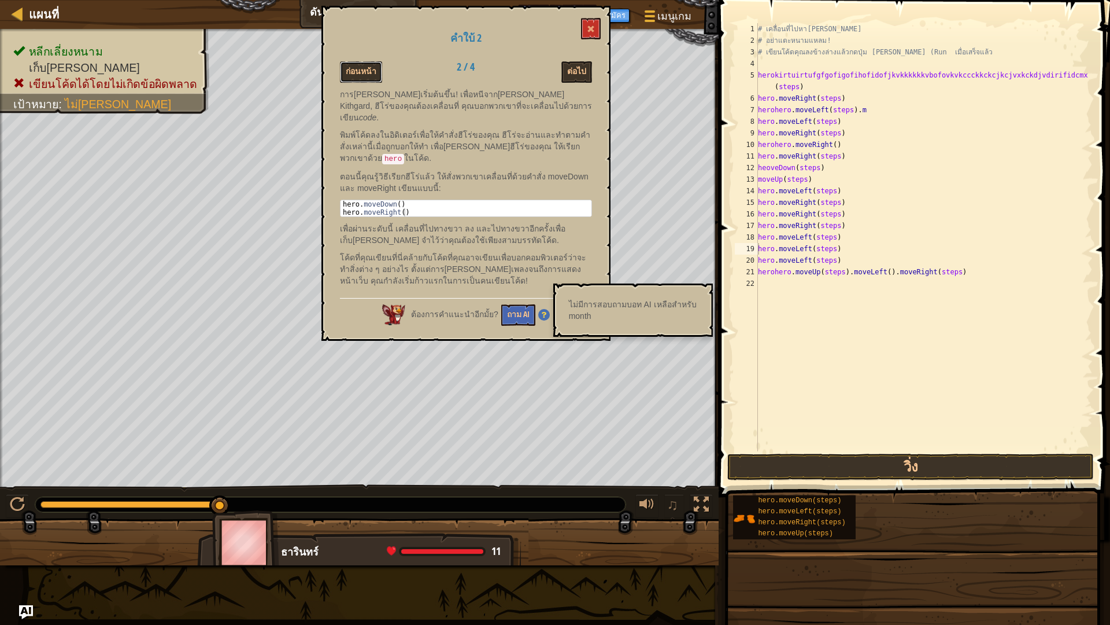
click at [368, 68] on button "ก่อนหน้า" at bounding box center [361, 71] width 42 height 21
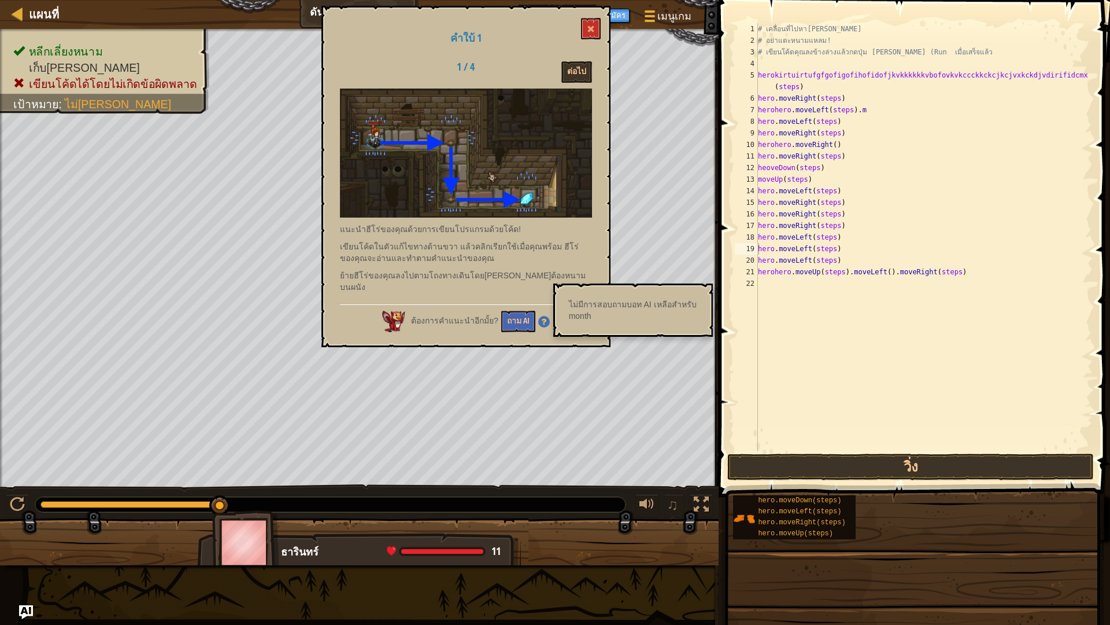
click at [367, 68] on div "1 / 4 ต่อไป" at bounding box center [466, 71] width 270 height 21
click at [585, 25] on button at bounding box center [591, 28] width 20 height 21
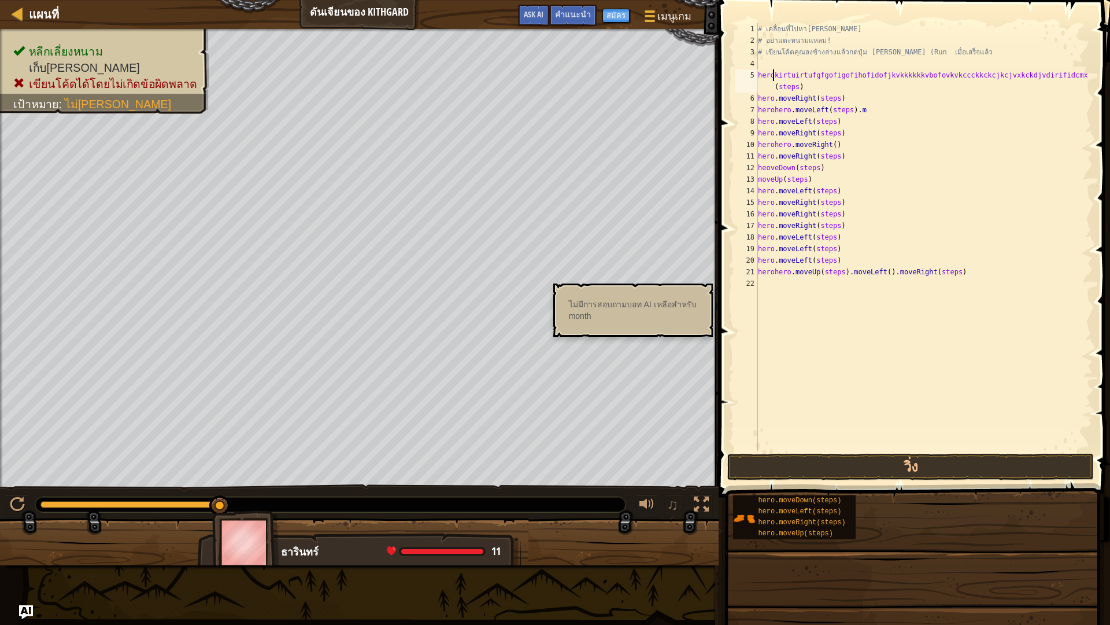
click at [774, 72] on div "# เคลื่อนที่ไปหา[PERSON_NAME] # อย่าแตะหนามแหลม! # เขียนโค้ดคุณลงข้างล่างแล้วกด…" at bounding box center [924, 248] width 337 height 451
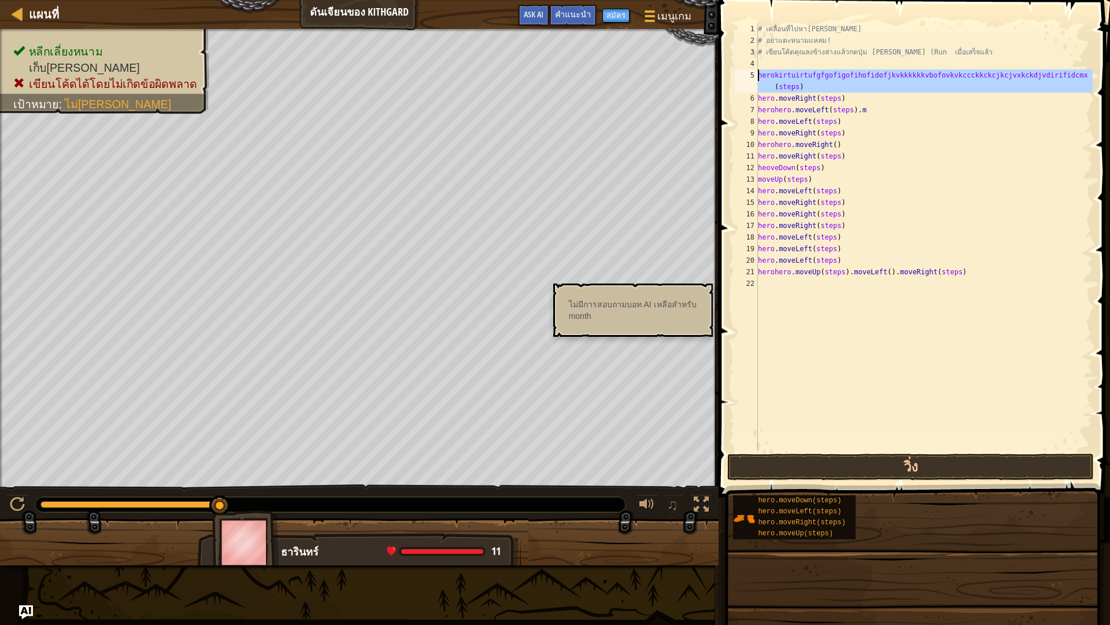
click at [756, 72] on div "5" at bounding box center [746, 80] width 23 height 23
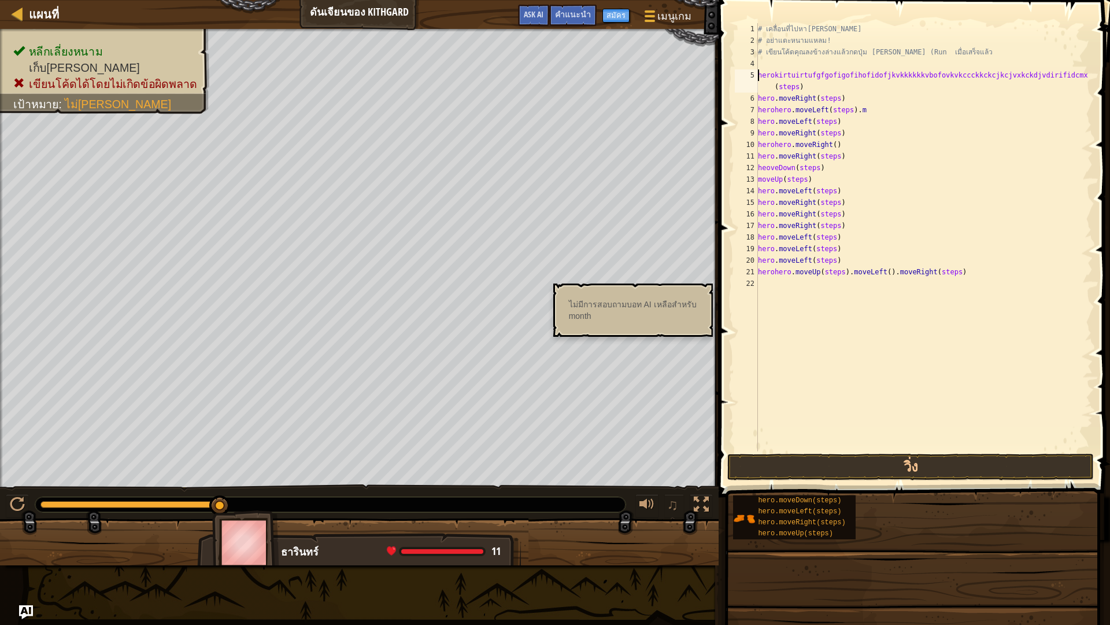
click at [757, 69] on div "4" at bounding box center [746, 64] width 23 height 12
type textarea "herokirtuirtufgfgofigofihofidofjkvkkkkkkvbofovkvkccckkckcjkcjvxkckdjvdirifidcmx…"
click at [757, 72] on div "5" at bounding box center [746, 80] width 23 height 23
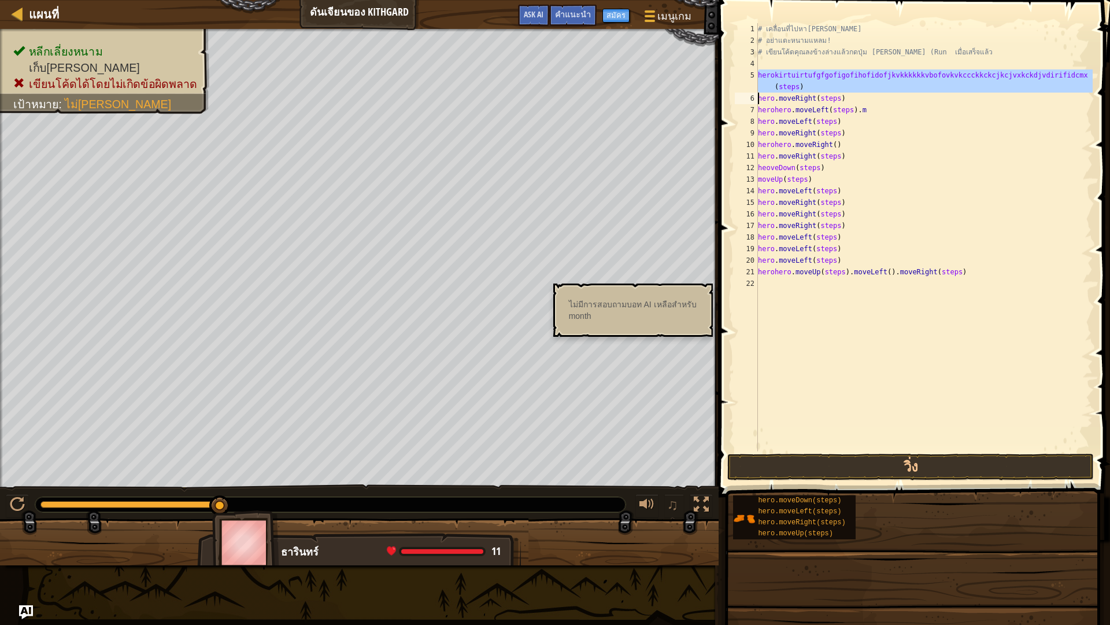
drag, startPoint x: 757, startPoint y: 72, endPoint x: 1067, endPoint y: 78, distance: 310.0
click at [1067, 78] on div "herokirtuirtufgfgofigofihofidofjkvkkkkkkvbofovkvkccckkckcjkcjvxkckdjvdirifidcmx…" at bounding box center [913, 237] width 360 height 428
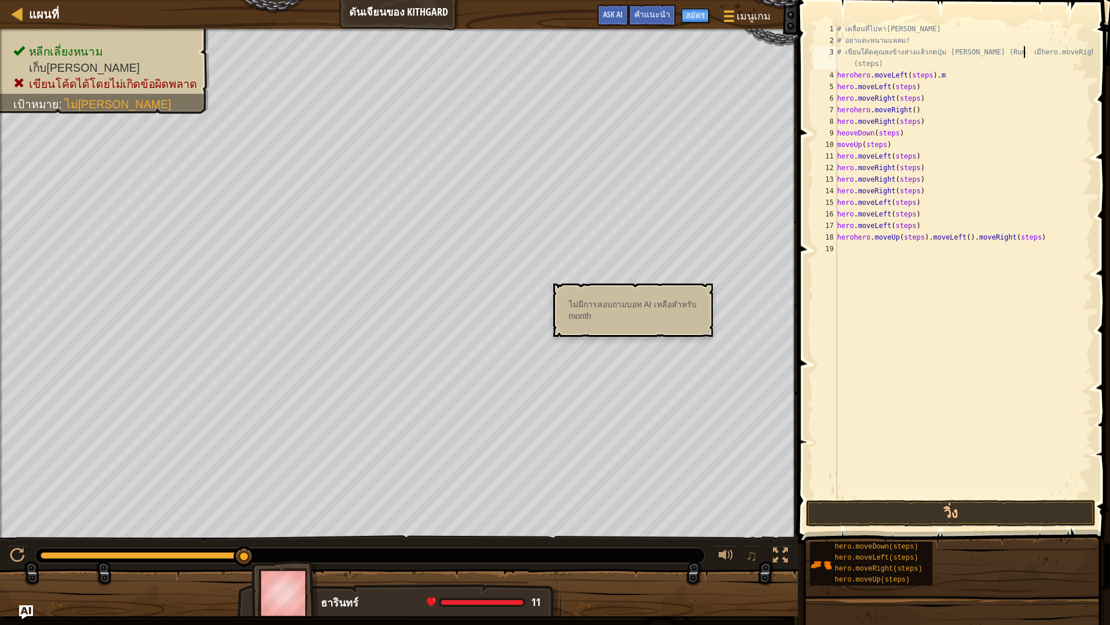
click at [960, 51] on div "# เคลื่อนที่ไปหา[PERSON_NAME] # อย่าแตะหนามแหลม! # เขียนโค้ดคุณลงข้างล่างแล้วกด…" at bounding box center [964, 271] width 258 height 497
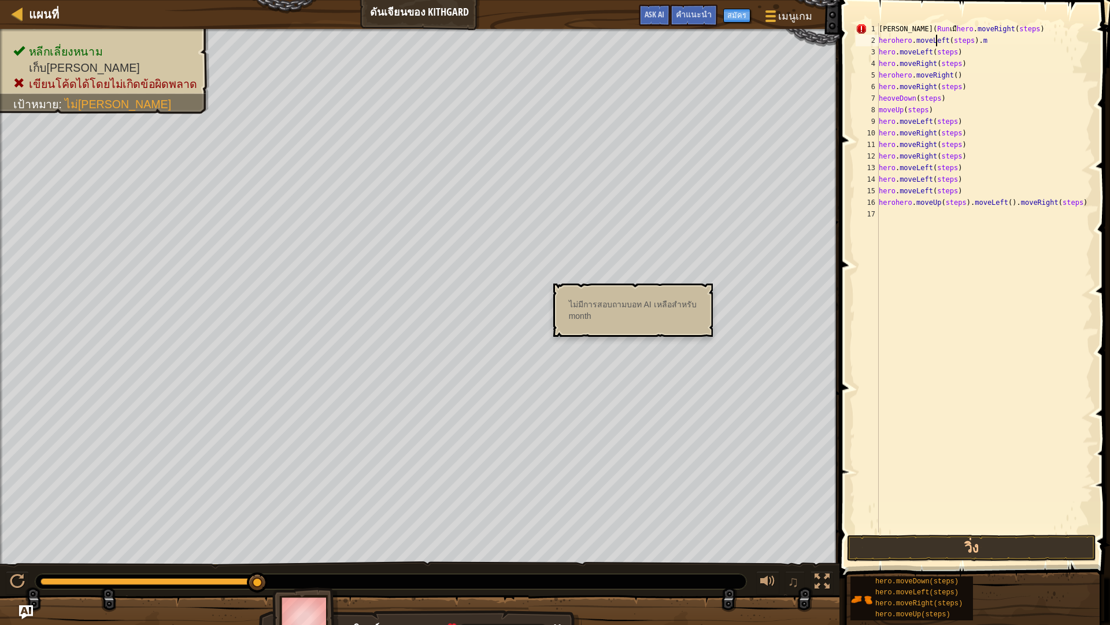
drag, startPoint x: 938, startPoint y: 35, endPoint x: 938, endPoint y: 8, distance: 27.2
click at [938, 25] on div "[PERSON_NAME] ( Run เมื hero . moveRight ( steps ) herohero . moveLeft ( steps …" at bounding box center [985, 289] width 216 height 532
click at [294, 473] on div "หลีกเลี่ยงหนาม เก็บ[PERSON_NAME] เขียนโค้ดได้โดยไม่เกิดข้อผิดพลาด เป้าหมาย : ไม…" at bounding box center [555, 335] width 1110 height 613
click at [817, 546] on div at bounding box center [822, 581] width 15 height 15
type textarea "[PERSON_NAME] (Run เมืhero.moveRight(steps)"
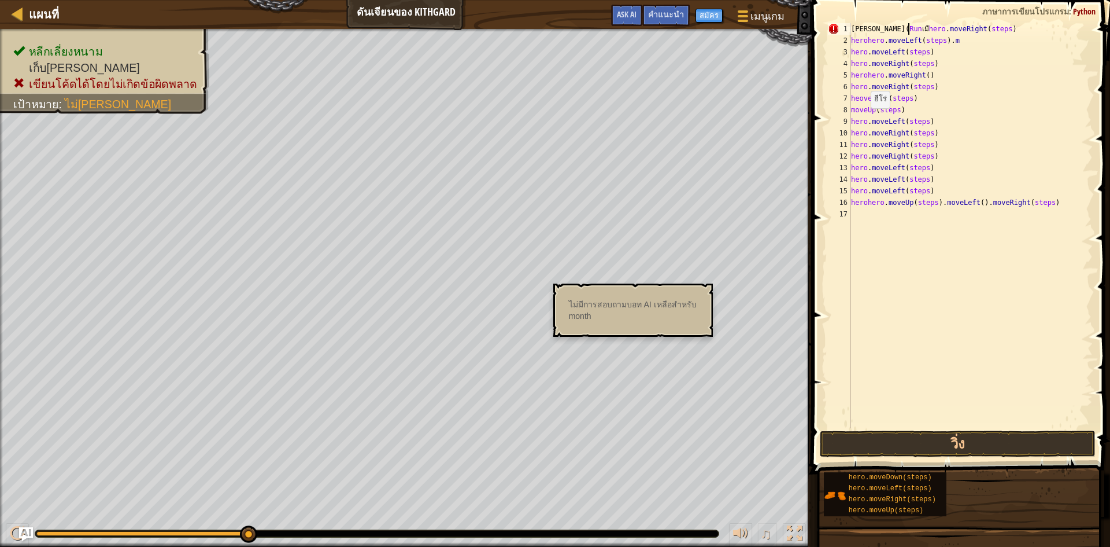
drag, startPoint x: 803, startPoint y: 534, endPoint x: 803, endPoint y: 585, distance: 50.3
click at [803, 534] on button at bounding box center [794, 535] width 23 height 24
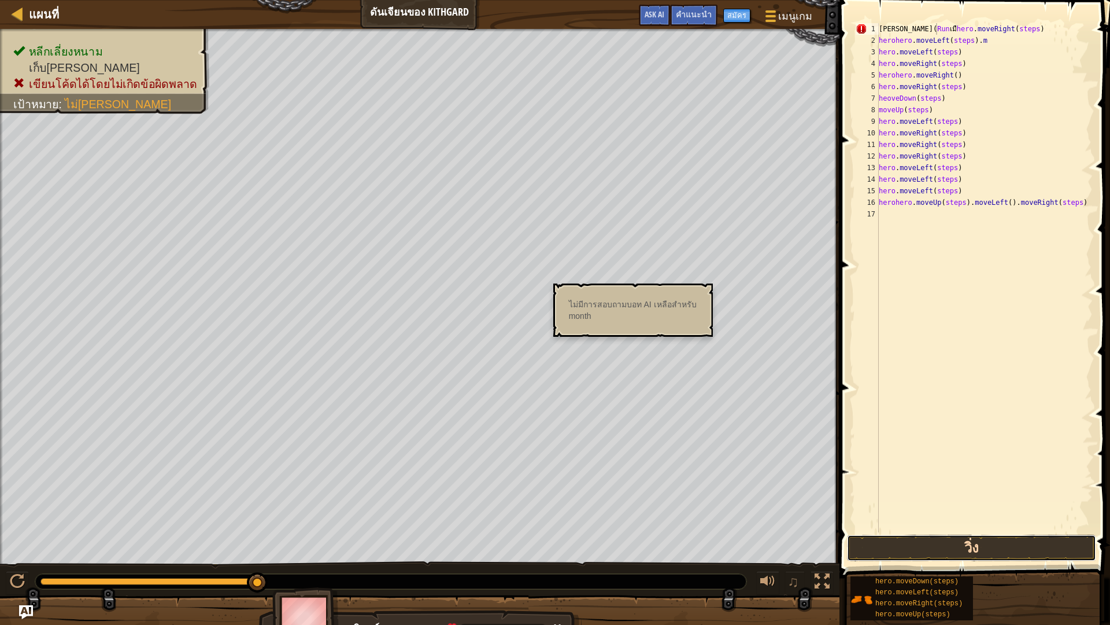
click at [874, 546] on button "วิ่ง" at bounding box center [971, 547] width 249 height 27
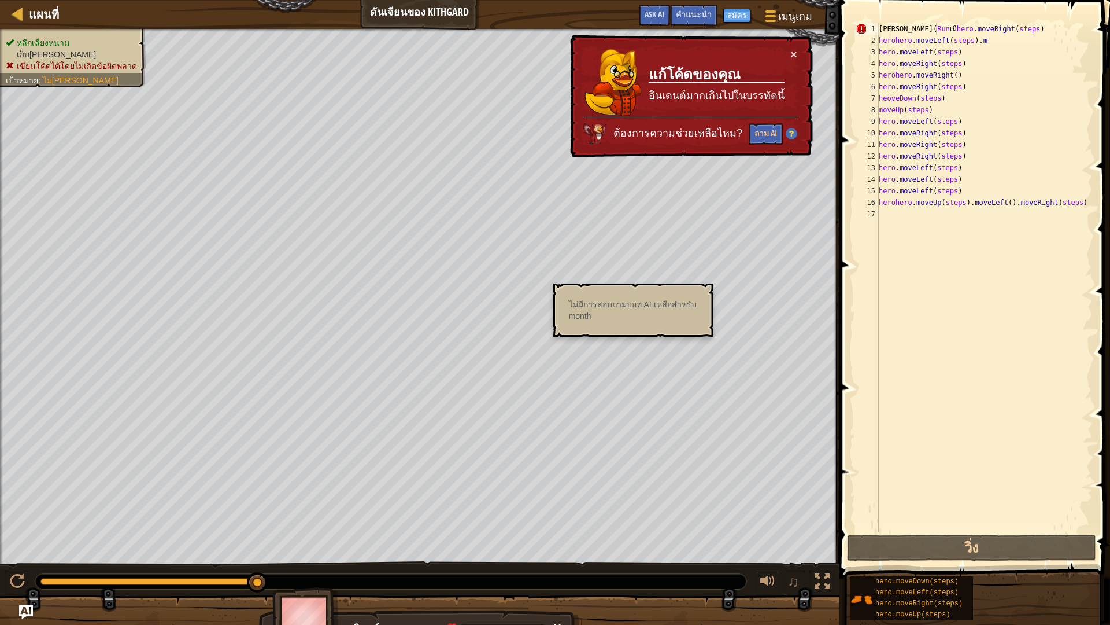
drag, startPoint x: 32, startPoint y: 40, endPoint x: 0, endPoint y: 108, distance: 74.8
click at [0, 108] on div "หลีกเลี่ยงหนาม เก็บ[PERSON_NAME] เขียนโค้ดได้โดยไม่เกิดข้อผิดพลาด เป้าหมาย : ไม…" at bounding box center [420, 296] width 840 height 535
click at [393, 4] on div "แผนที่ ดันเจียนของ Kithgard เมนูเกม เสร็จสิ้น สมัคร คำแนะนำ Ask AI" at bounding box center [420, 14] width 840 height 29
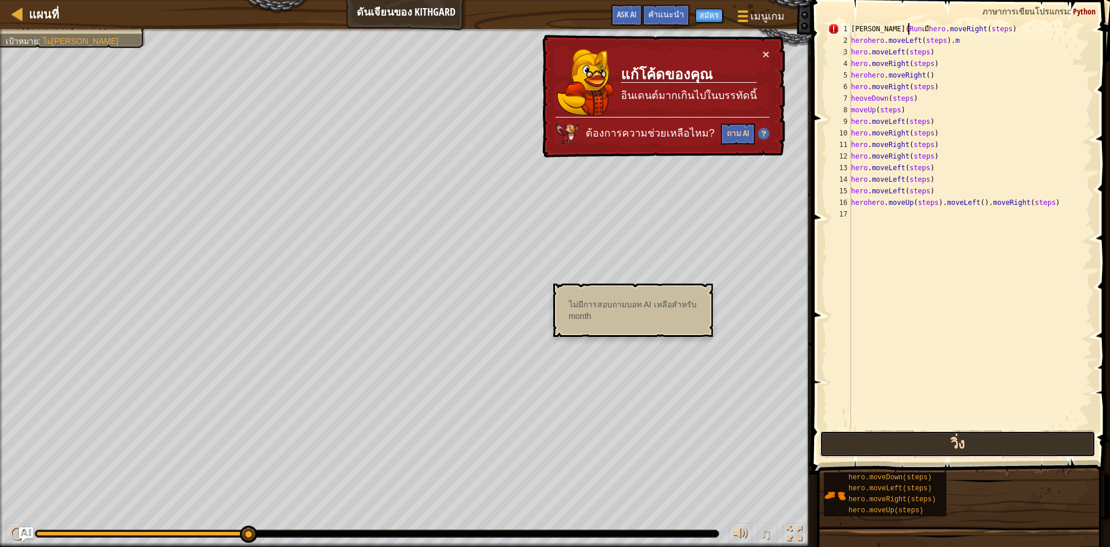
click at [913, 436] on button "วิ่ง" at bounding box center [958, 443] width 276 height 27
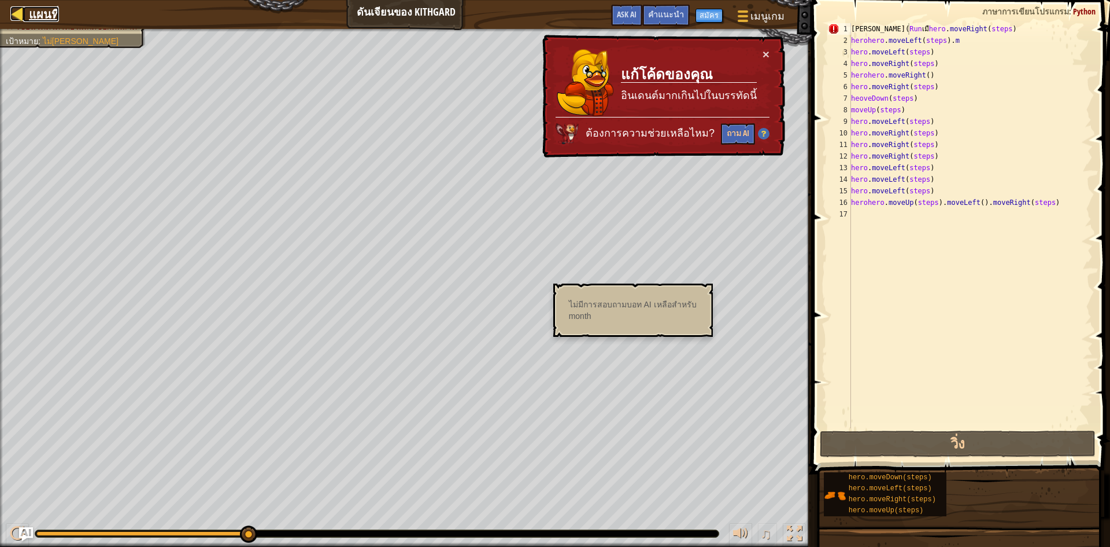
click at [54, 8] on span "แผนที่" at bounding box center [44, 14] width 30 height 16
select select "th"
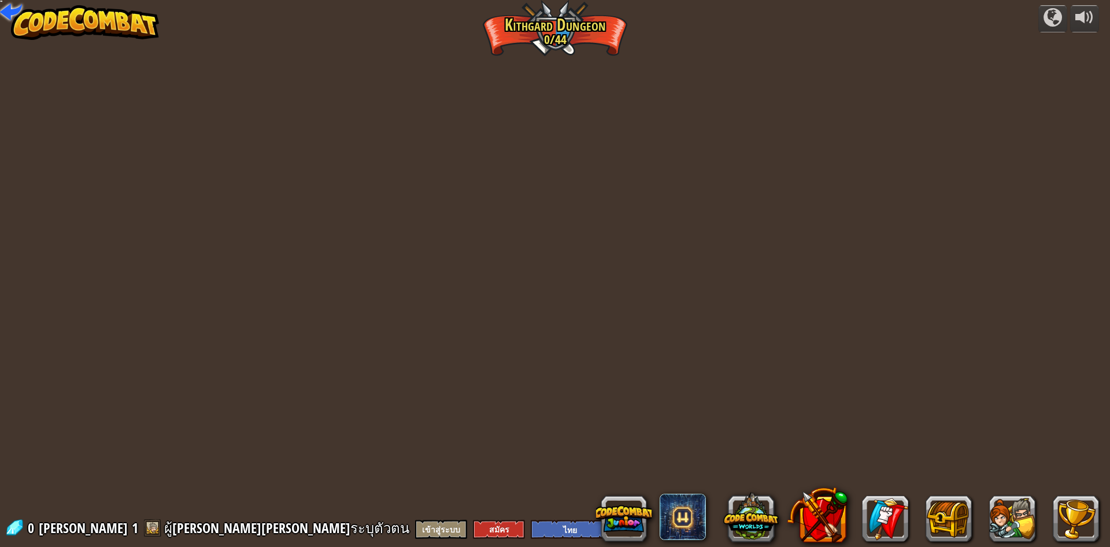
select select "th"
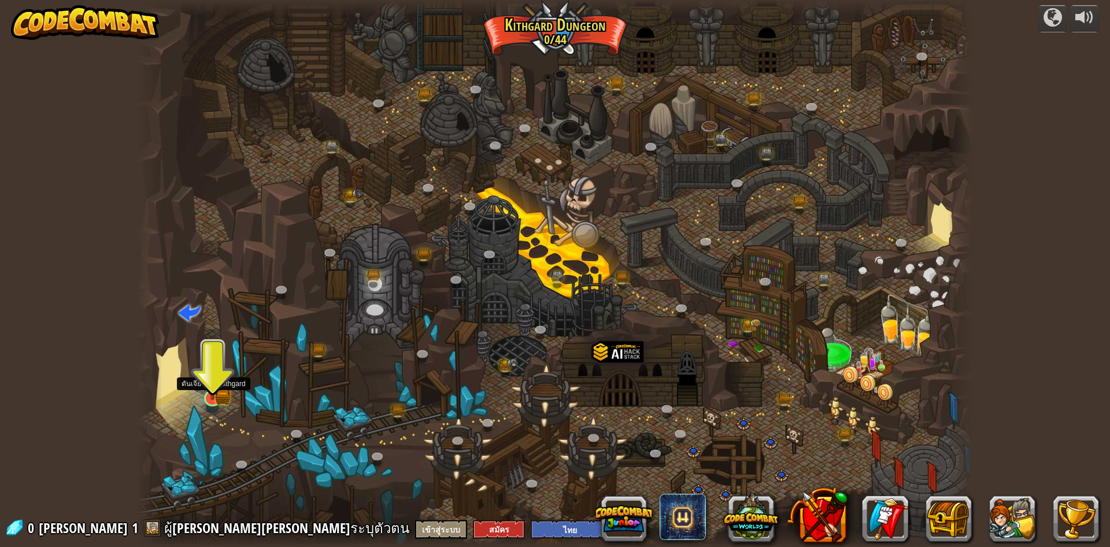
click at [212, 389] on img at bounding box center [212, 375] width 23 height 50
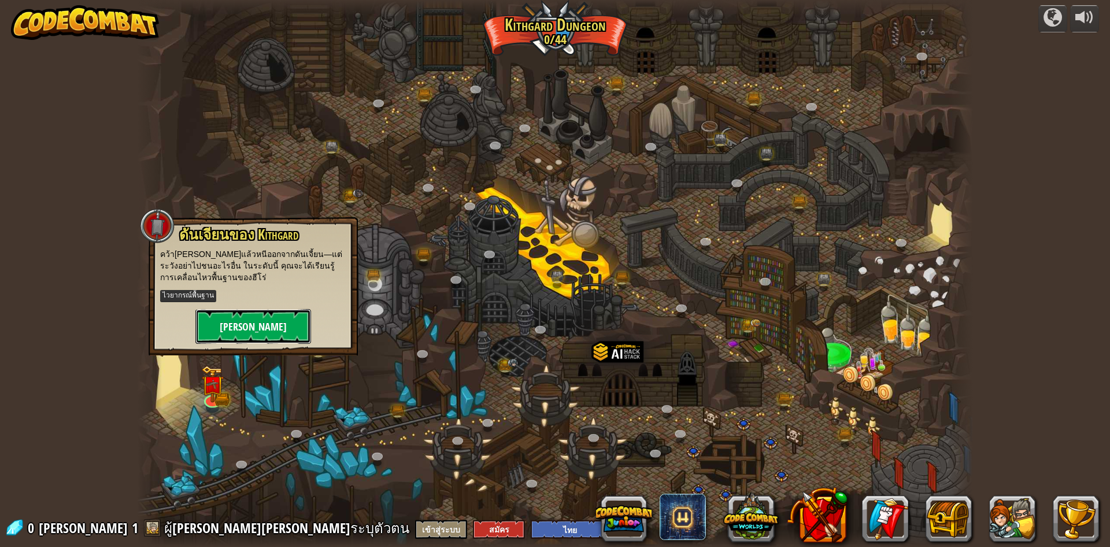
click at [280, 313] on button "[PERSON_NAME]" at bounding box center [253, 326] width 116 height 35
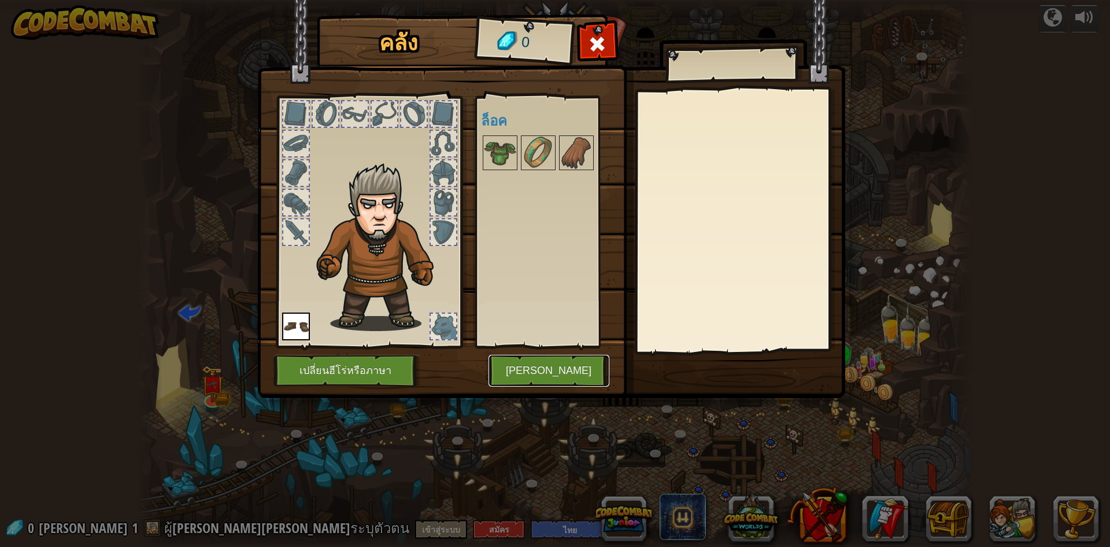
click at [512, 370] on button "[PERSON_NAME]" at bounding box center [549, 371] width 121 height 32
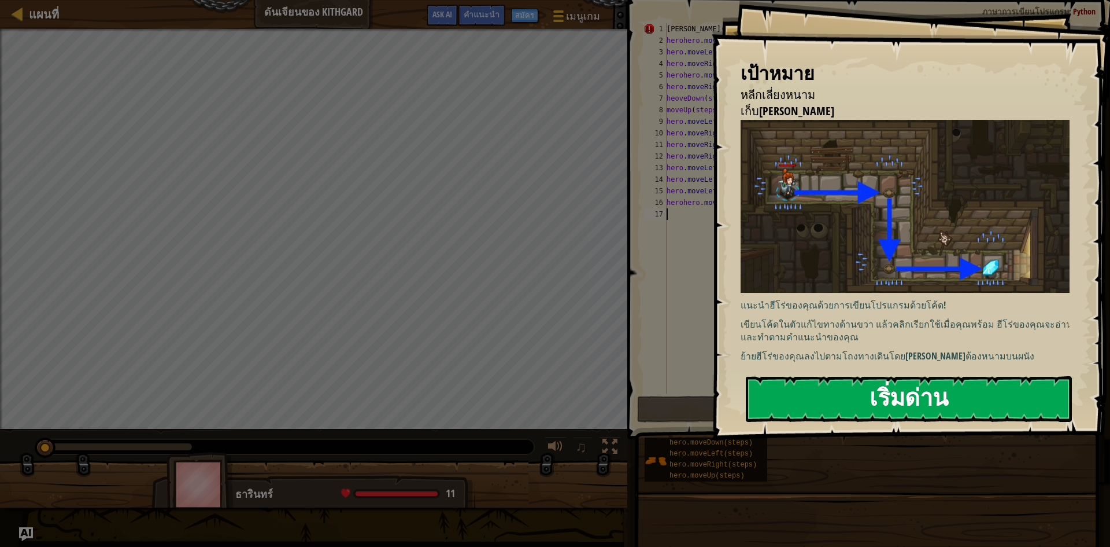
click at [935, 396] on button "เริ่มด่าน" at bounding box center [909, 399] width 326 height 46
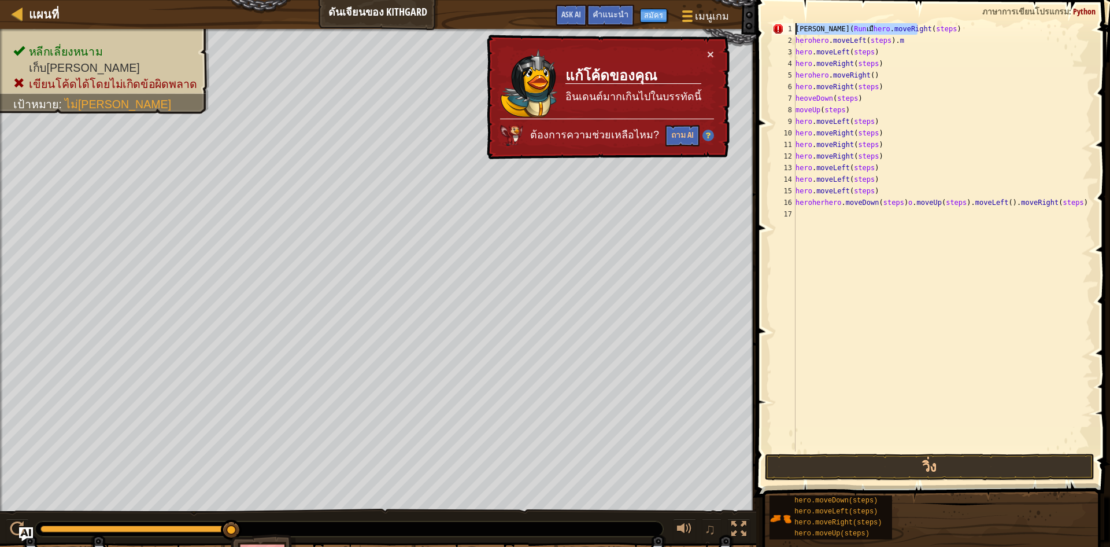
drag, startPoint x: 919, startPoint y: 27, endPoint x: 769, endPoint y: 34, distance: 150.5
click at [769, 34] on div "heroherhero.moveDown(steps)o.moveUp(steps).moveLeft().moveRight(steps) 1 2 3 4 …" at bounding box center [931, 271] width 357 height 531
drag, startPoint x: 924, startPoint y: 31, endPoint x: 800, endPoint y: 42, distance: 123.7
click at [800, 42] on div "[PERSON_NAME] ( Run เมื hero . moveRight ( steps ) herohero . moveLeft ( steps …" at bounding box center [943, 248] width 300 height 451
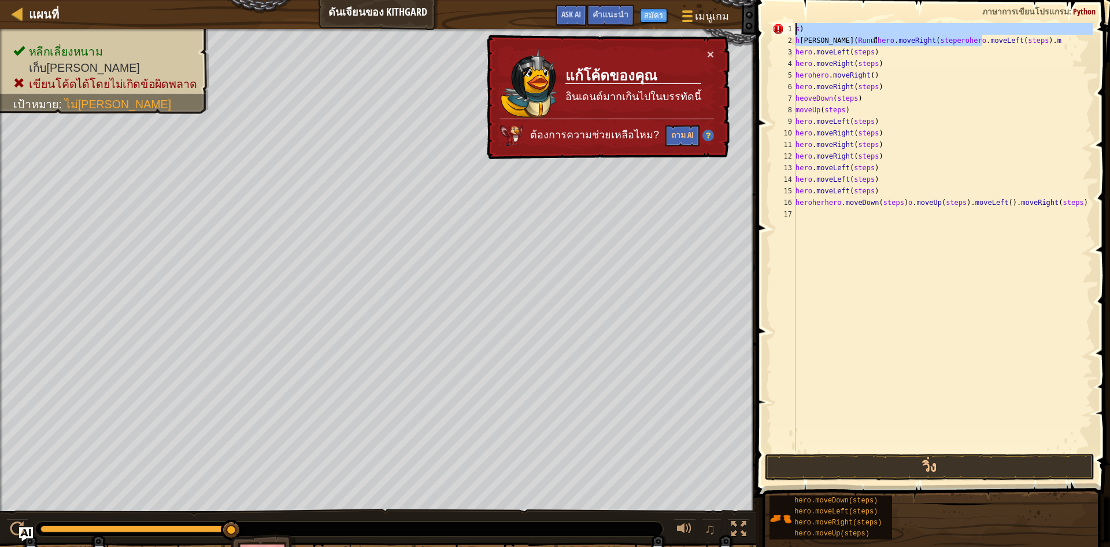
drag, startPoint x: 981, startPoint y: 38, endPoint x: 761, endPoint y: 31, distance: 221.0
click at [761, 31] on div "s) h [PERSON_NAME] (Run เมืhero.moveRight(steperohero.moveLeft(steps).m 1 2 3 4…" at bounding box center [931, 271] width 357 height 531
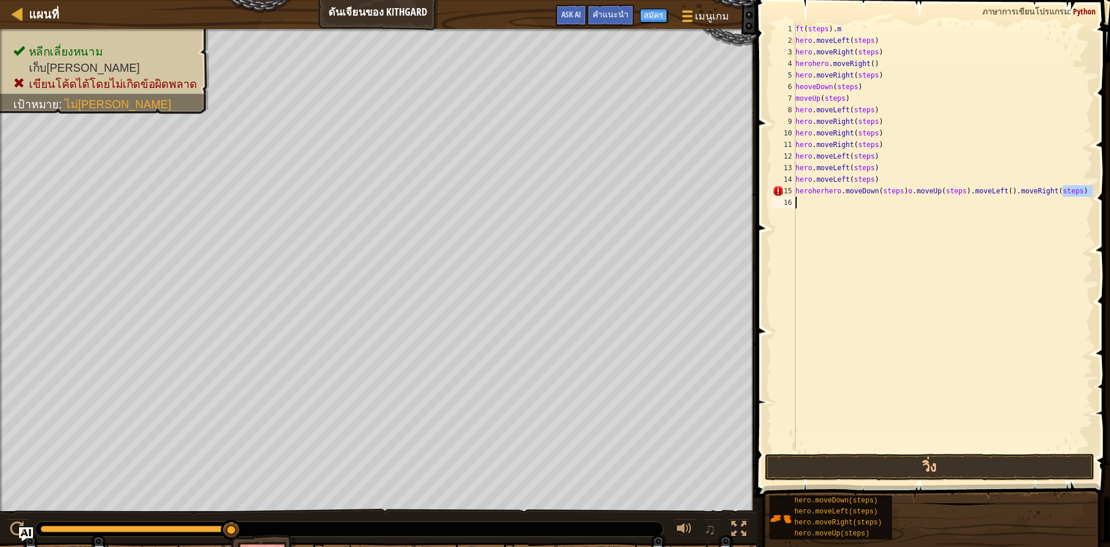
drag, startPoint x: 1076, startPoint y: 191, endPoint x: 912, endPoint y: 200, distance: 163.9
click at [912, 200] on div "ft ( steps ) . m hero . moveLeft ( steps ) hero . moveRight ( steps ) herohero …" at bounding box center [943, 248] width 300 height 451
drag, startPoint x: 1047, startPoint y: 184, endPoint x: 1053, endPoint y: 202, distance: 18.5
click at [1047, 190] on div "ft ( steps ) . m hero . moveLeft ( steps ) hero . moveRight ( steps ) herohero …" at bounding box center [943, 248] width 300 height 451
type textarea "hero.moveLeft(steps) heroherhero.moveDown(steps)o.moveUp(steps).moveLeft().move…"
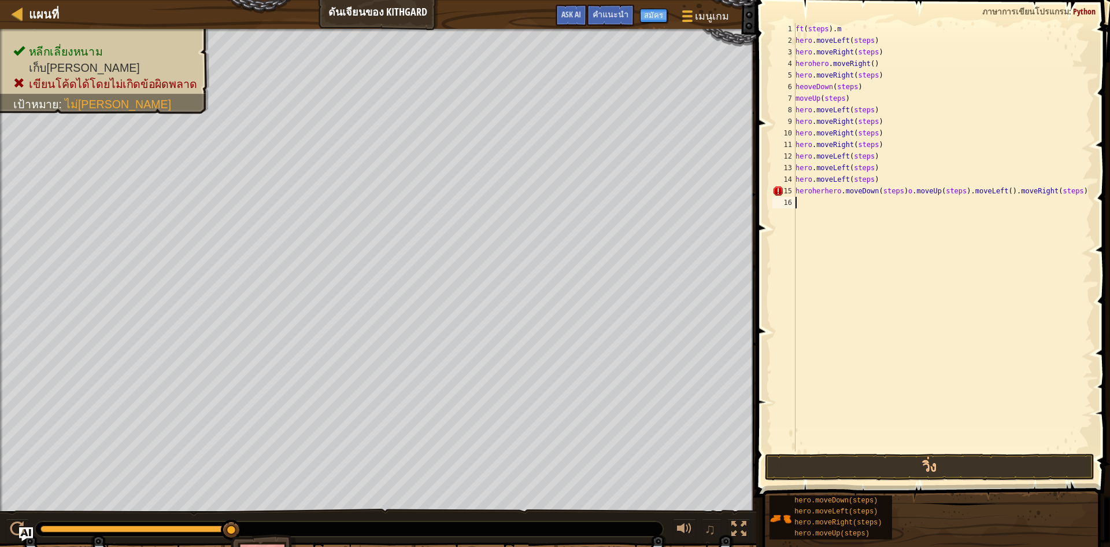
click at [1053, 202] on div "ft ( steps ) . m hero . moveLeft ( steps ) hero . moveRight ( steps ) herohero …" at bounding box center [943, 248] width 300 height 451
click at [1049, 192] on div "ft ( steps ) . m hero . moveLeft ( steps ) hero . moveRight ( steps ) herohero …" at bounding box center [943, 248] width 300 height 451
drag, startPoint x: 1049, startPoint y: 192, endPoint x: 801, endPoint y: 193, distance: 247.5
click at [801, 193] on div "ft ( steps ) . m hero . moveLeft ( steps ) hero . moveRight ( steps ) herohero …" at bounding box center [943, 248] width 300 height 451
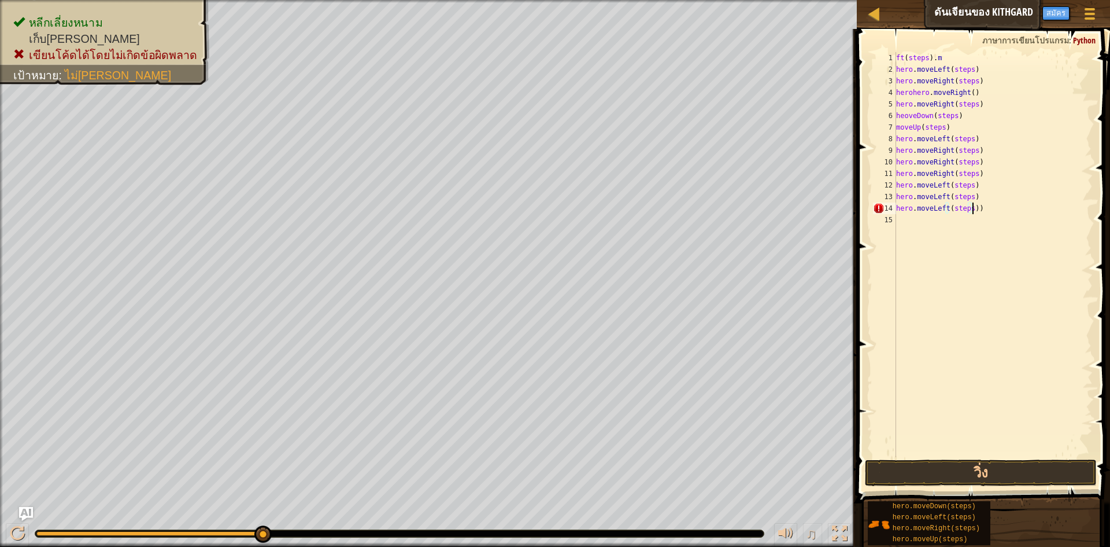
type textarea "hero.moveLeft(steps)"
click at [985, 473] on button "วิ่ง" at bounding box center [981, 472] width 232 height 27
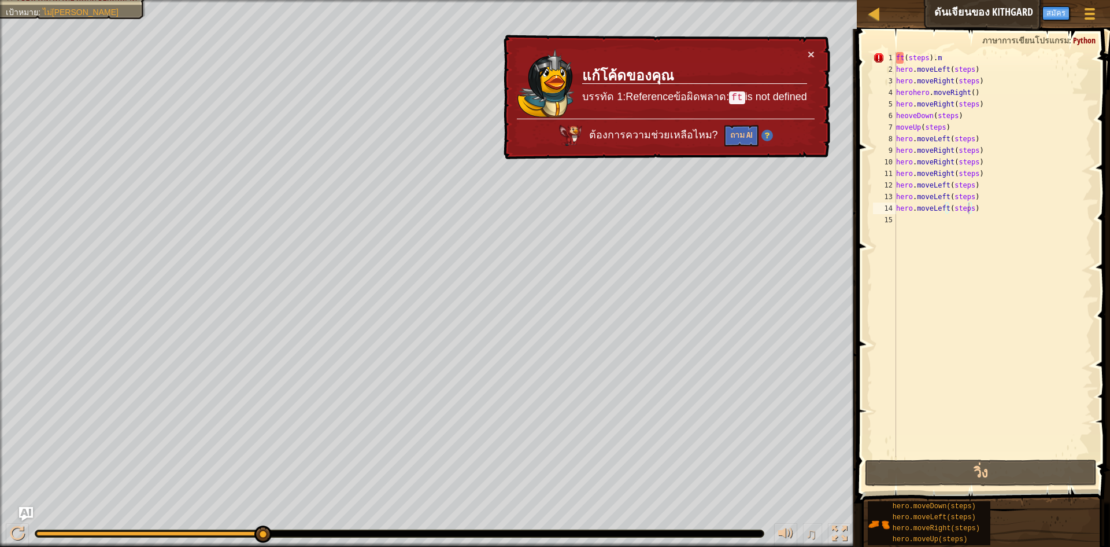
click at [860, 3] on div "แผนที่ ดันเจียนของ Kithgard เมนูเกม เสร็จสิ้น สมัคร คำแนะนำ Ask AI" at bounding box center [983, 14] width 253 height 29
click at [873, 9] on div at bounding box center [875, 13] width 14 height 14
select select "th"
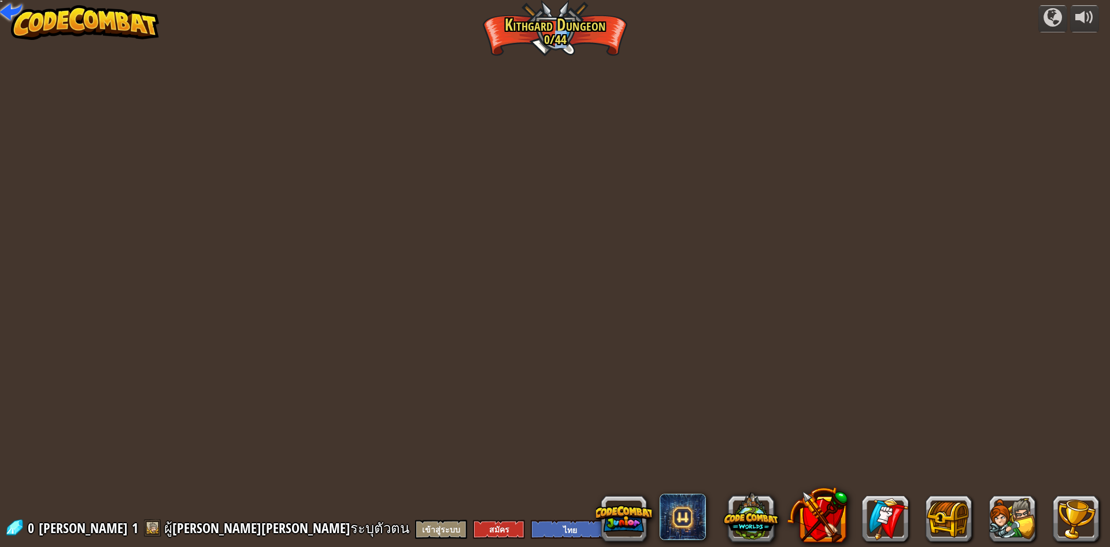
click at [873, 9] on div "powered by [PERSON_NAME] (ล็อค) ความท้าทาย: เก็บทองให้ได้มากที่สุดโดยใช้ทักษะกา…" at bounding box center [555, 273] width 1110 height 547
select select "th"
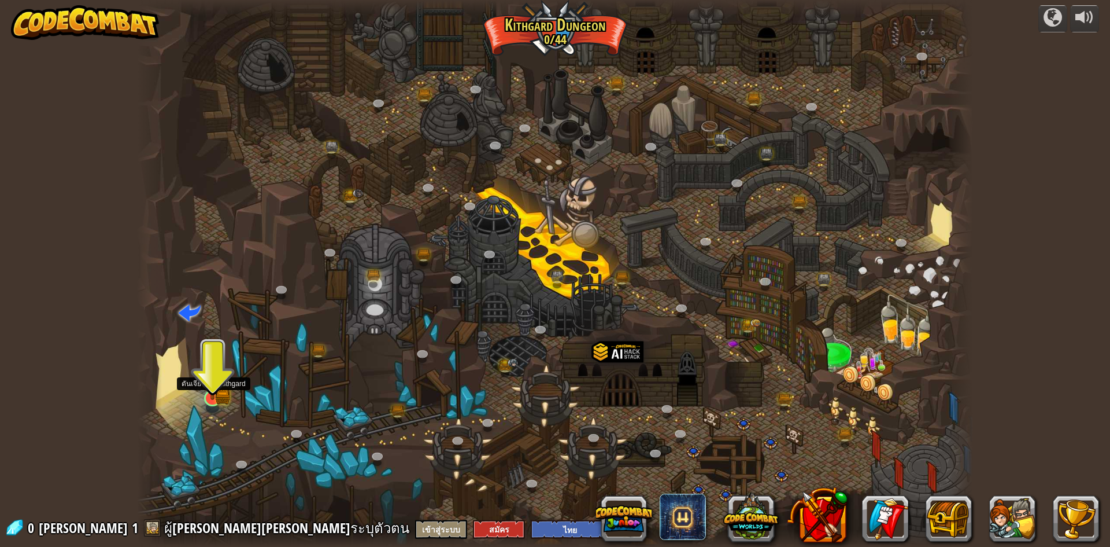
click at [229, 401] on img at bounding box center [222, 395] width 15 height 17
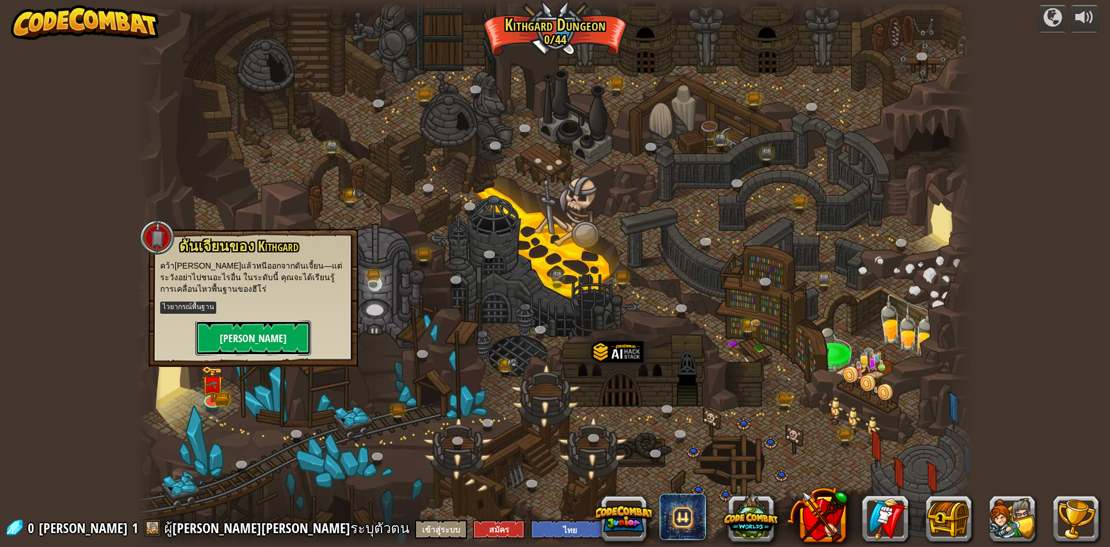
click at [297, 323] on button "[PERSON_NAME]" at bounding box center [253, 337] width 116 height 35
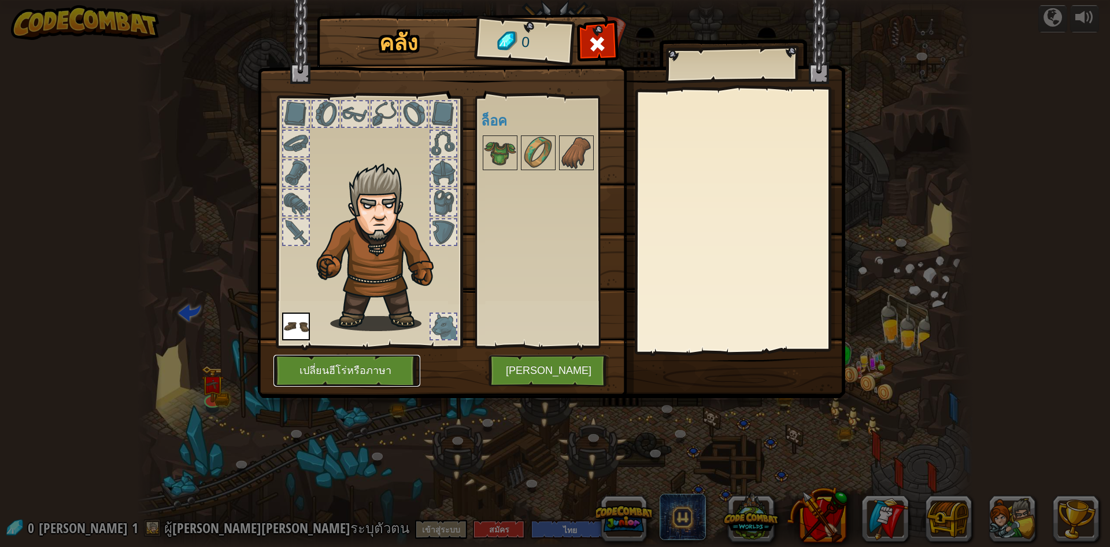
click at [341, 368] on button "เปลี่ยนฮีโร่หรือภาษา" at bounding box center [347, 371] width 147 height 32
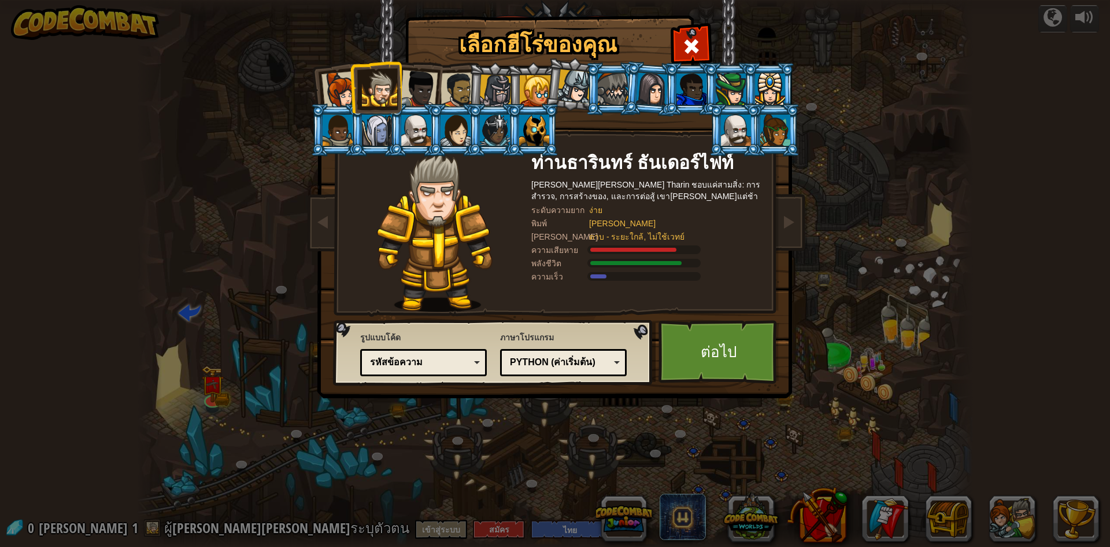
click at [336, 95] on div at bounding box center [341, 90] width 38 height 38
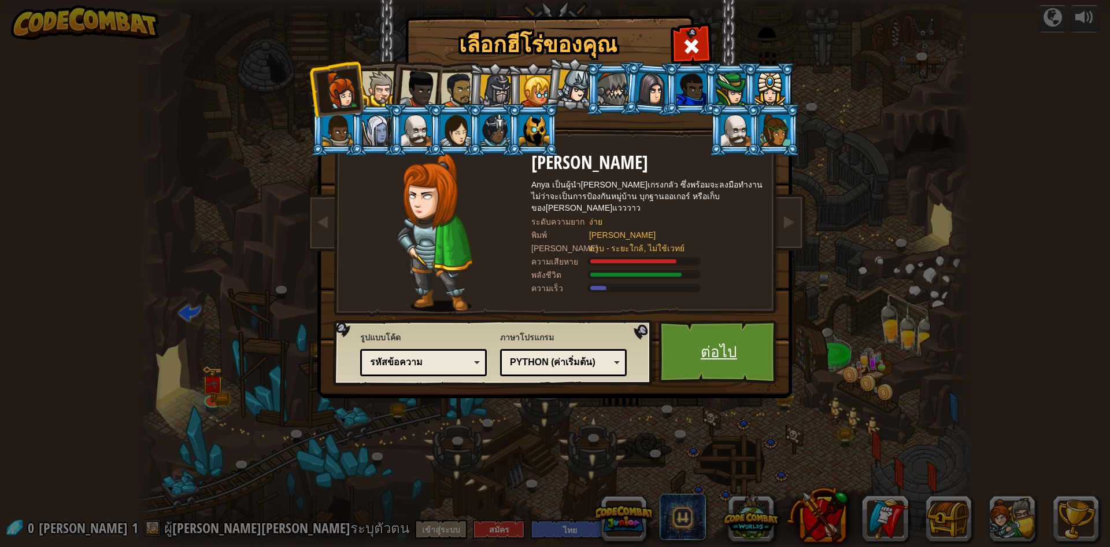
click at [706, 322] on link "ต่อไป" at bounding box center [719, 352] width 121 height 64
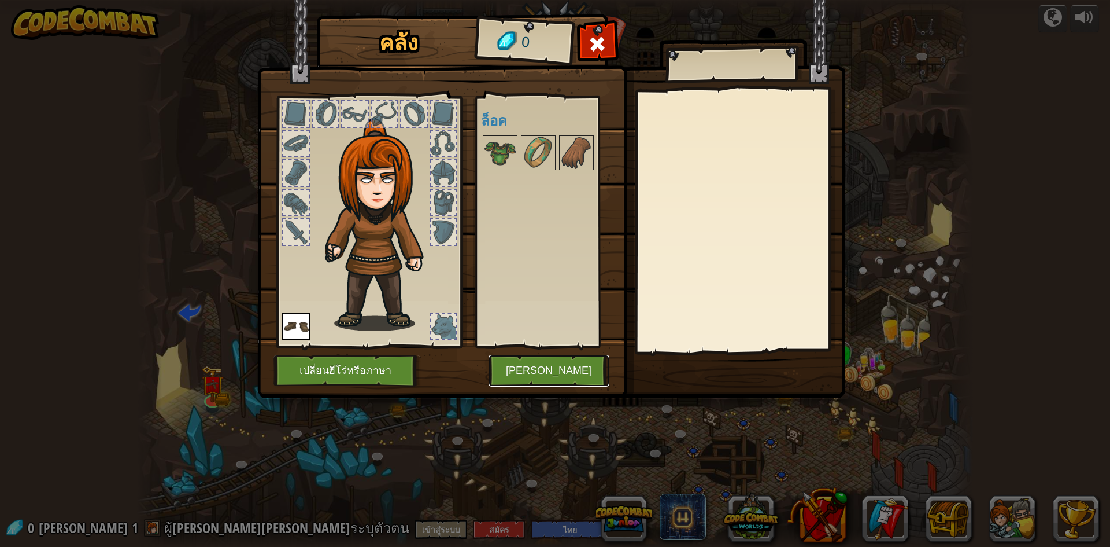
click at [515, 366] on button "[PERSON_NAME]" at bounding box center [549, 371] width 121 height 32
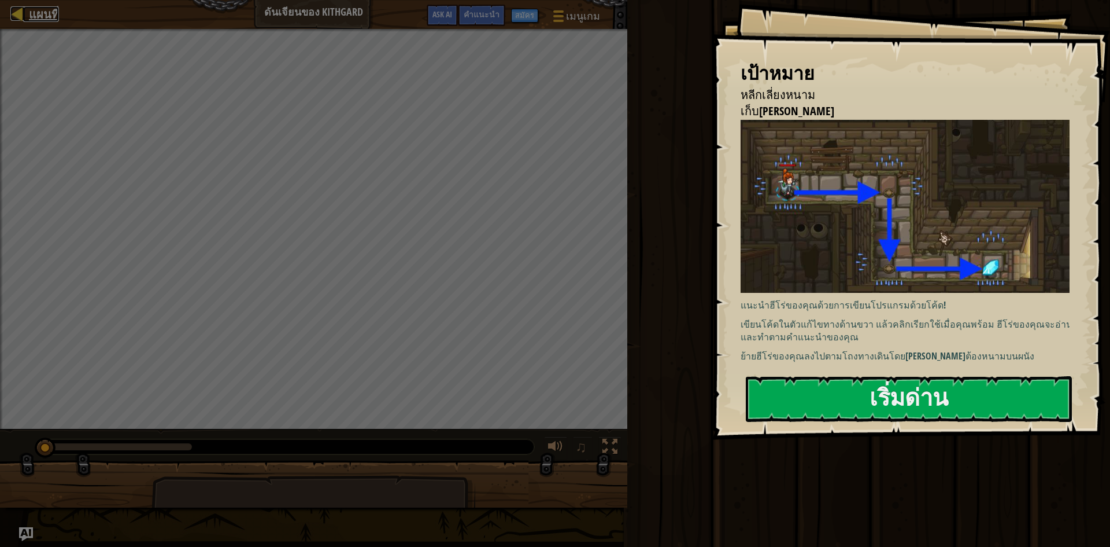
click at [25, 8] on link "แผนที่" at bounding box center [41, 14] width 36 height 16
select select "th"
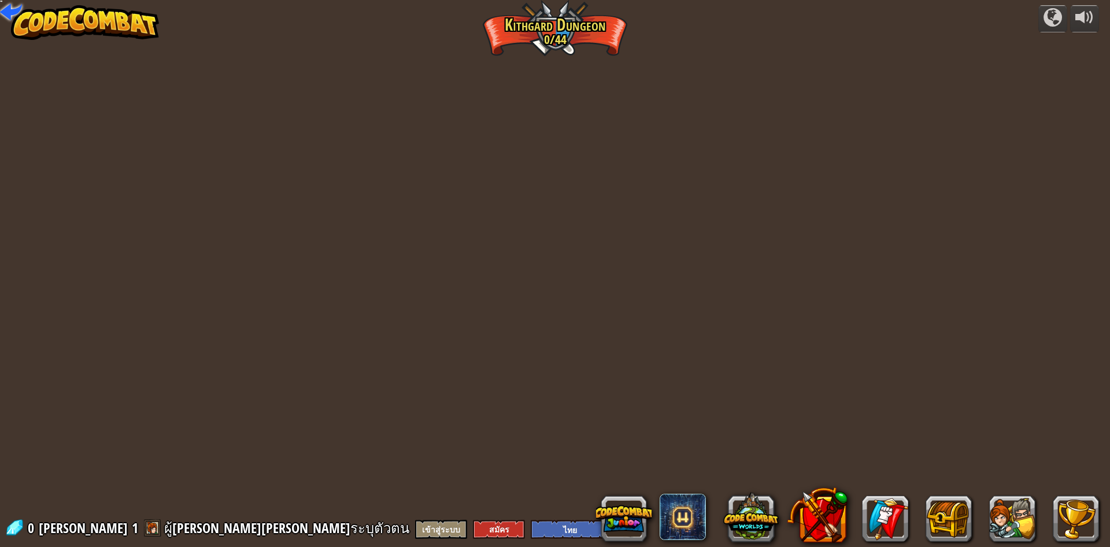
select select "th"
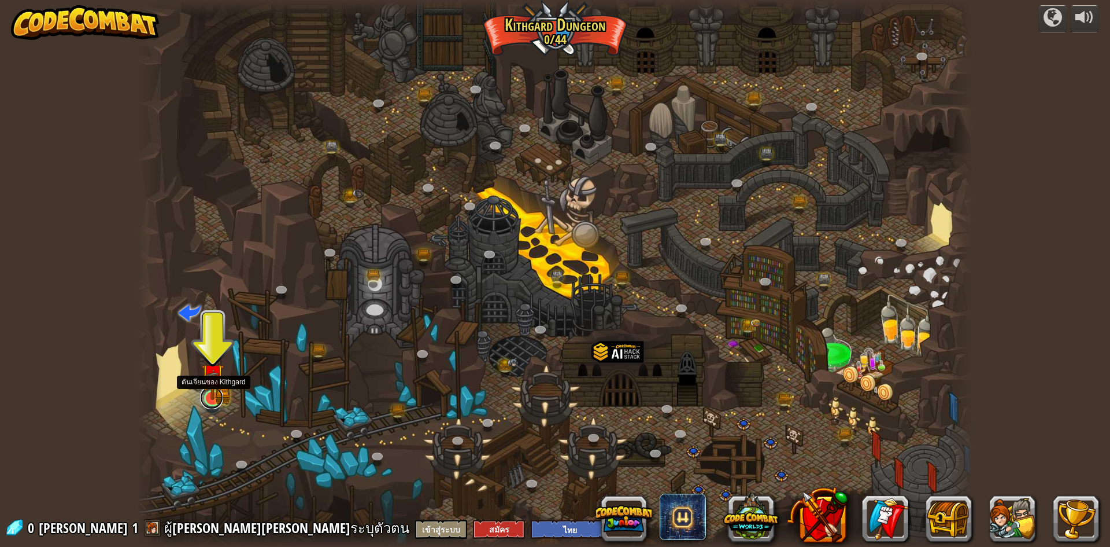
click at [217, 407] on link at bounding box center [211, 397] width 23 height 23
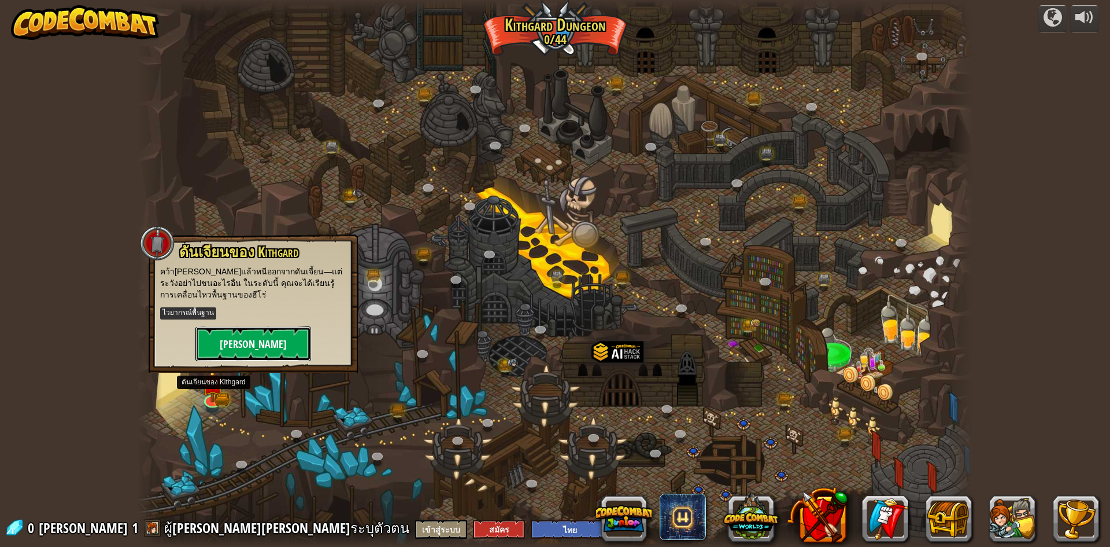
click at [276, 349] on button "[PERSON_NAME]" at bounding box center [253, 343] width 116 height 35
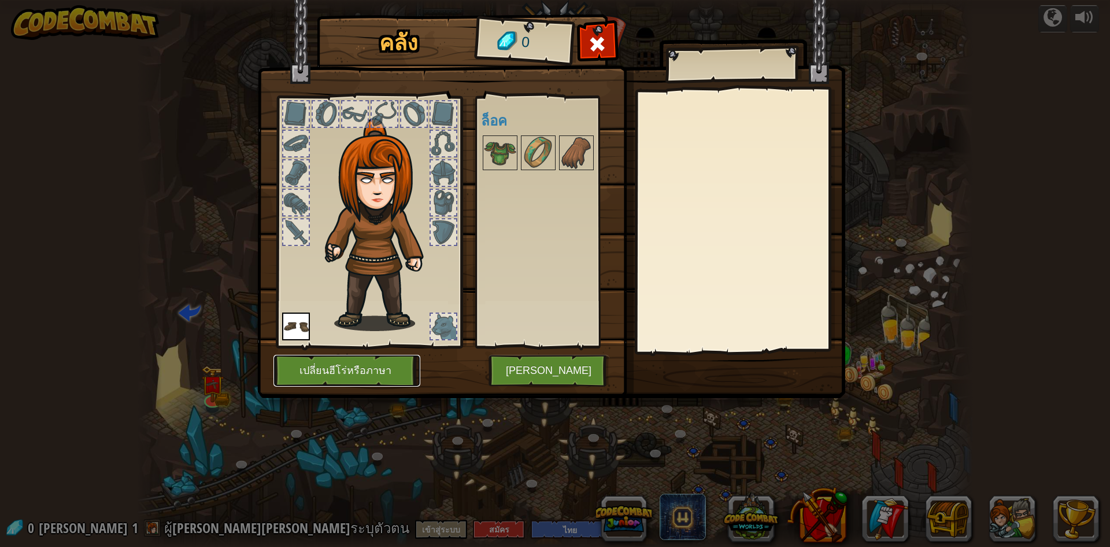
click at [389, 367] on button "เปลี่ยนฮีโร่หรือภาษา" at bounding box center [347, 371] width 147 height 32
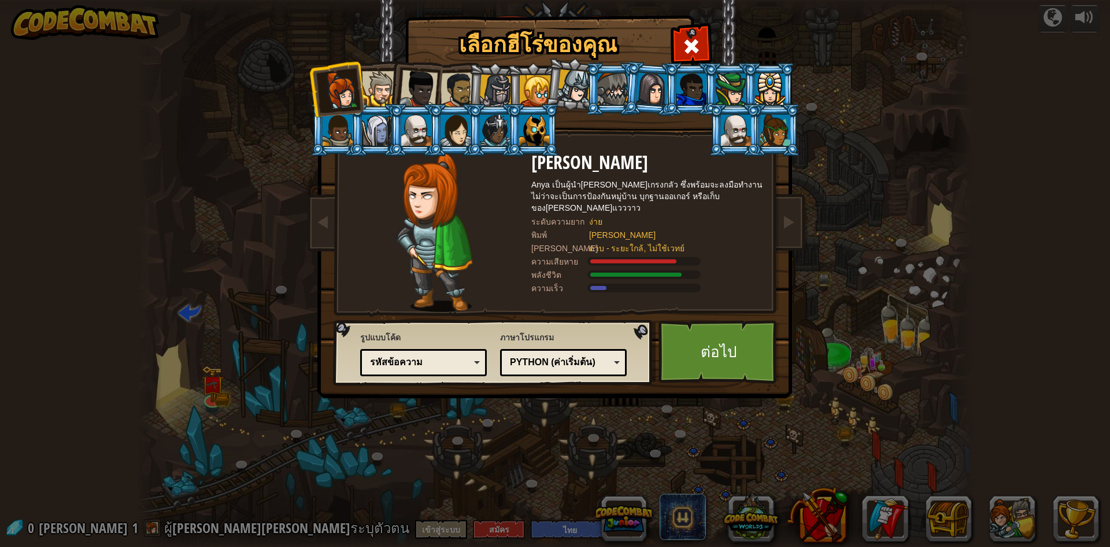
click at [398, 87] on li at bounding box center [415, 86] width 57 height 57
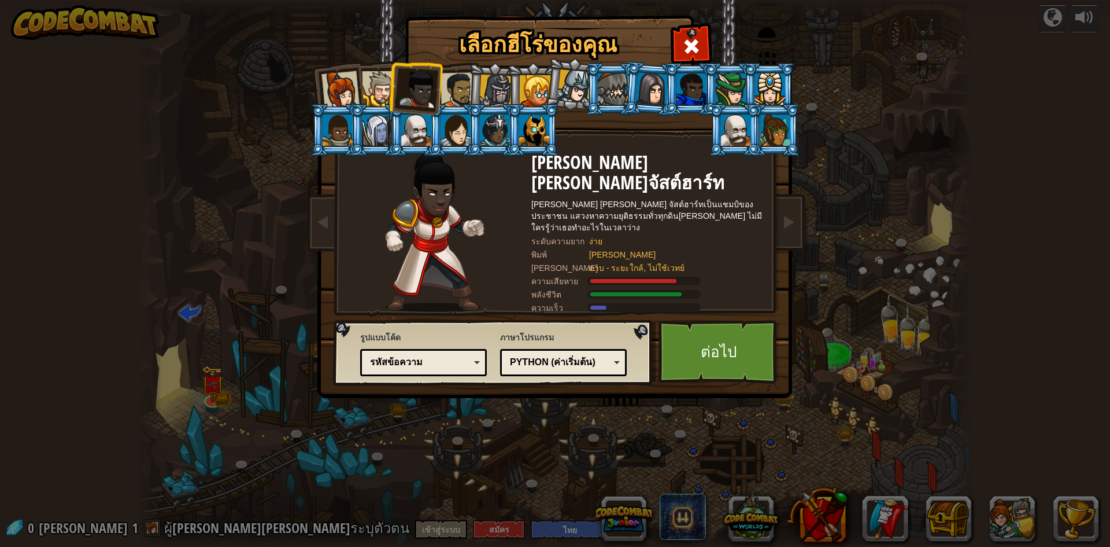
click at [450, 87] on div at bounding box center [459, 90] width 36 height 36
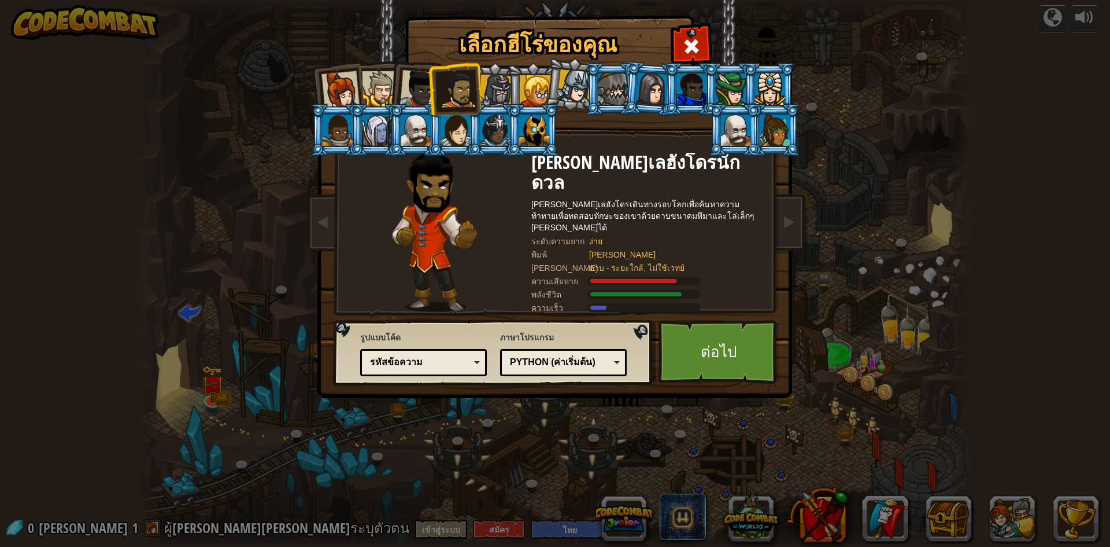
click at [349, 129] on div at bounding box center [338, 130] width 30 height 31
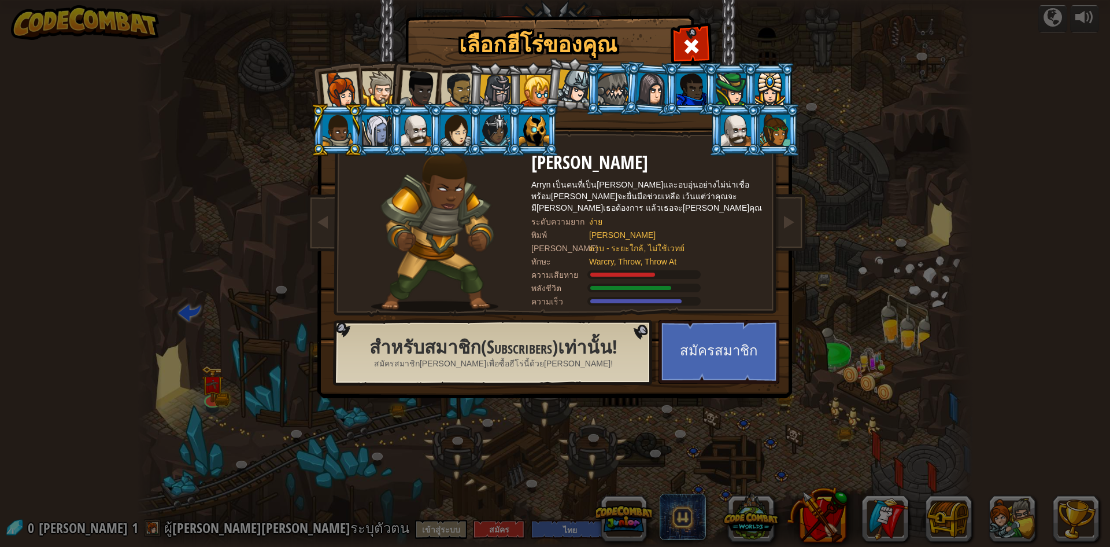
click at [368, 132] on div at bounding box center [377, 130] width 30 height 31
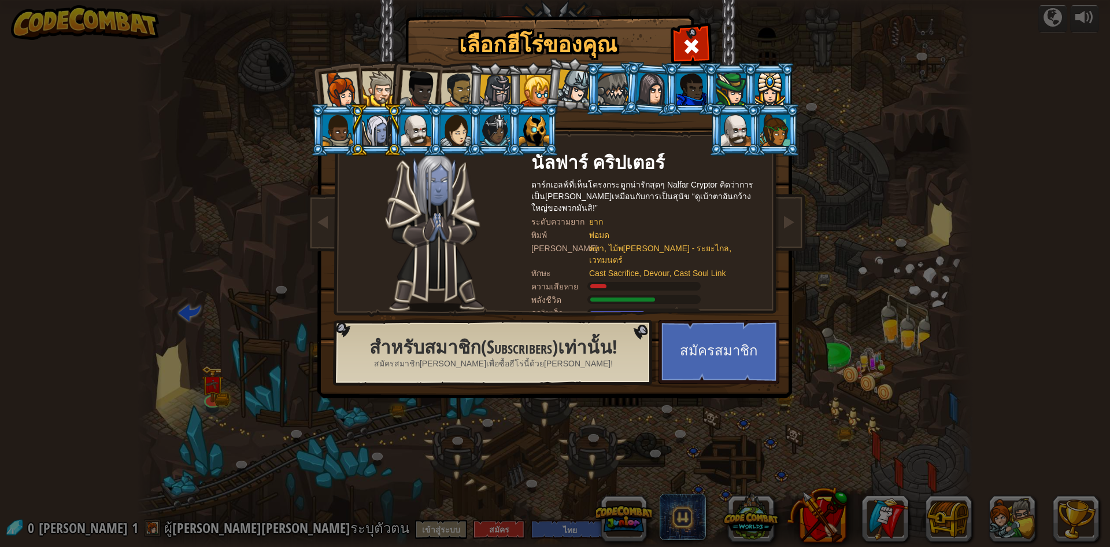
click at [405, 134] on div at bounding box center [416, 130] width 30 height 31
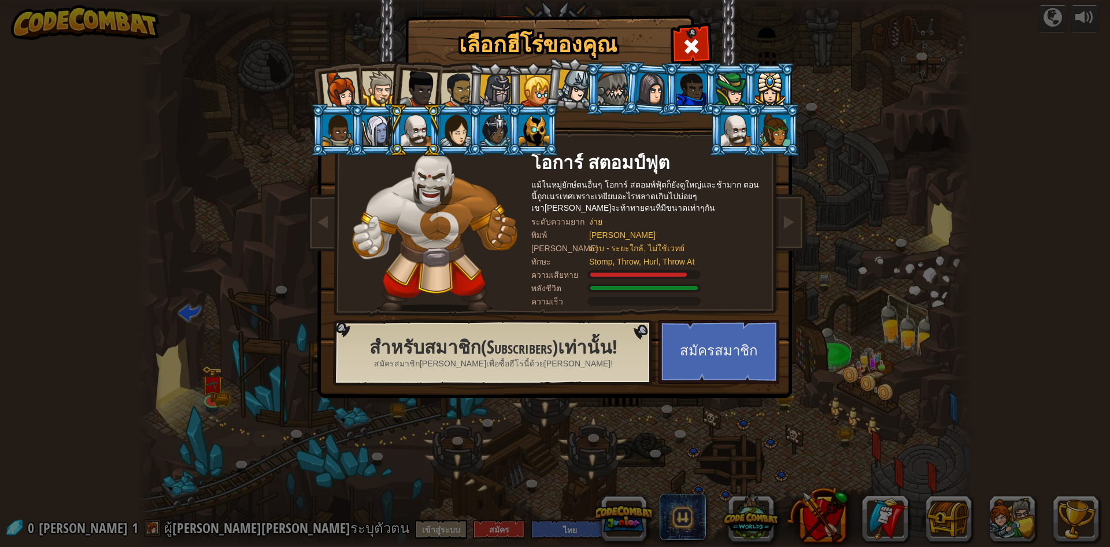
click at [434, 136] on li at bounding box center [415, 130] width 52 height 53
click at [448, 136] on div at bounding box center [456, 130] width 30 height 31
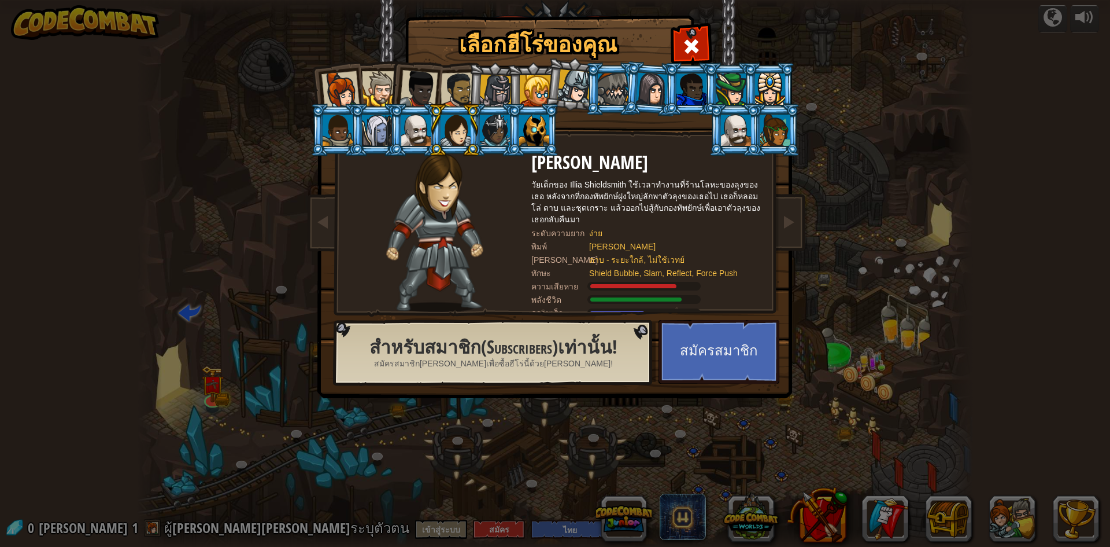
click at [483, 138] on div at bounding box center [495, 130] width 30 height 31
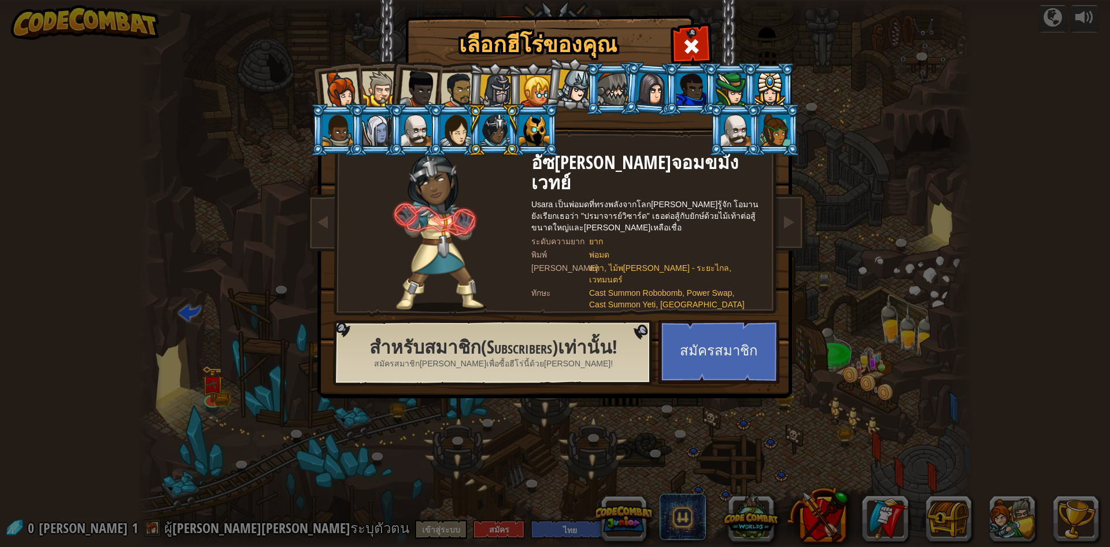
click at [541, 135] on div at bounding box center [534, 130] width 30 height 31
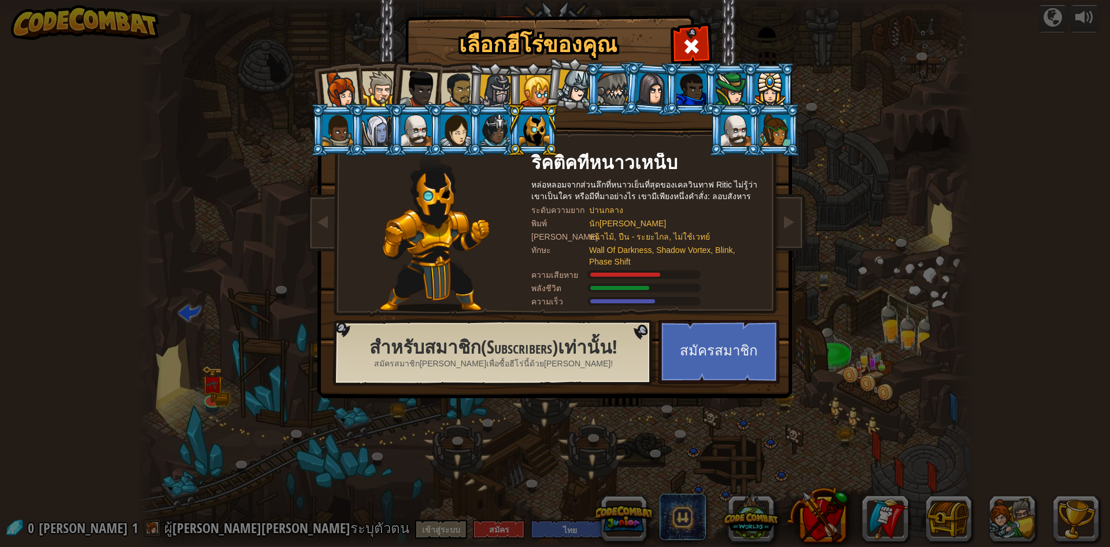
click at [746, 130] on div at bounding box center [736, 130] width 30 height 31
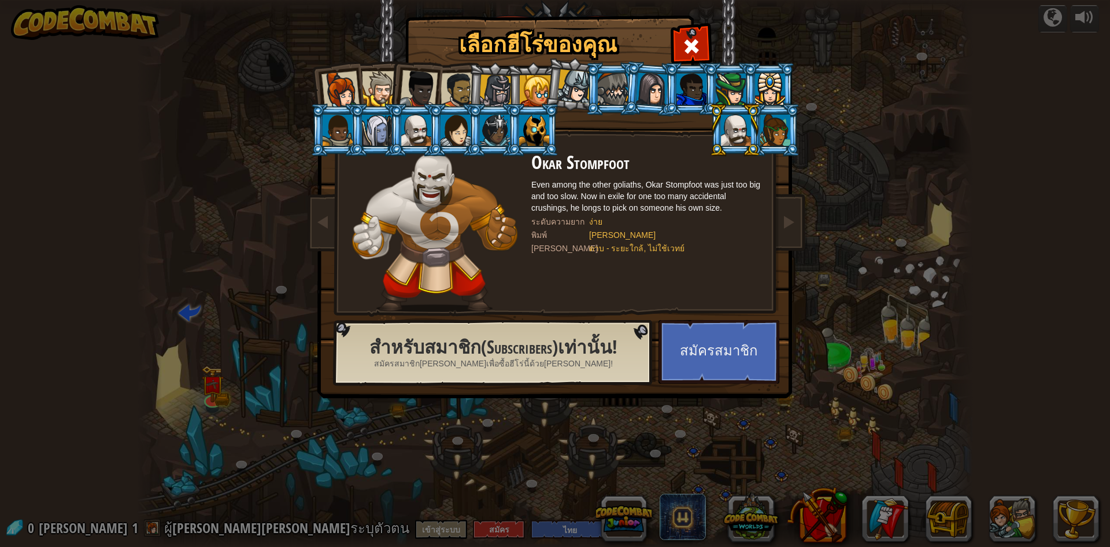
click at [777, 130] on div at bounding box center [776, 130] width 30 height 31
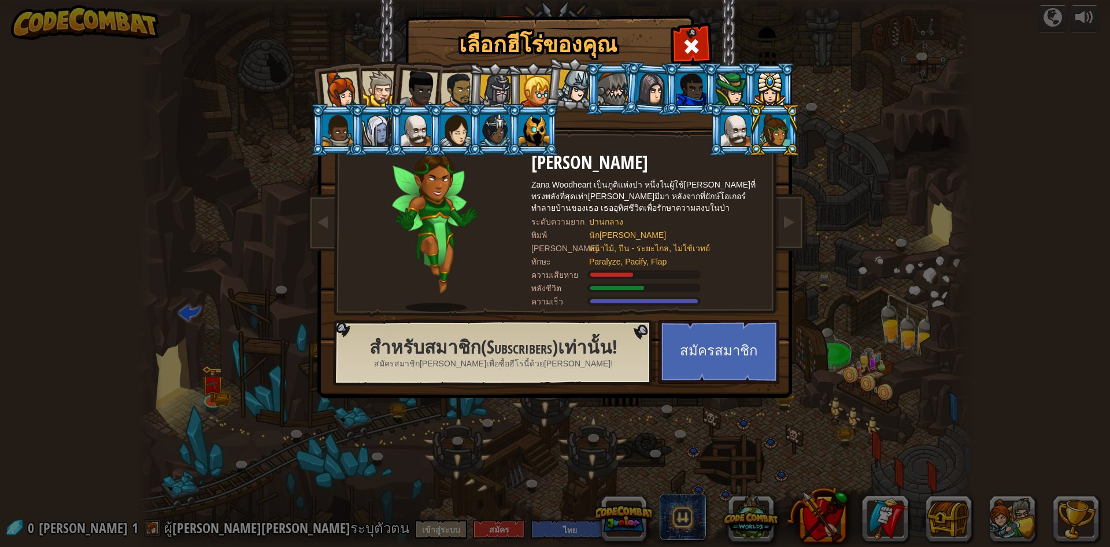
click at [780, 86] on div at bounding box center [770, 88] width 30 height 31
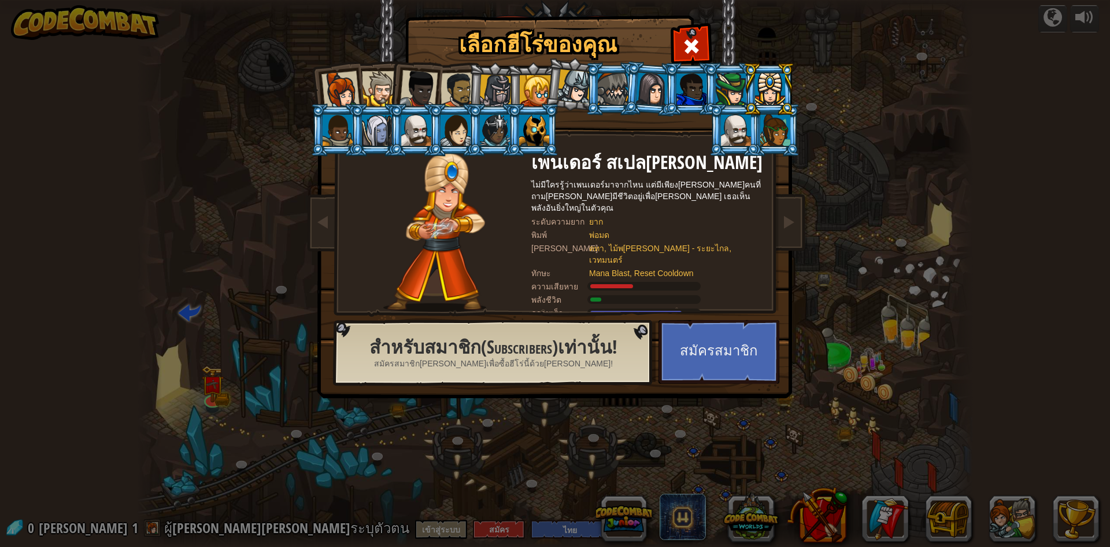
click at [744, 83] on li at bounding box center [769, 88] width 52 height 53
click at [725, 77] on div at bounding box center [731, 88] width 30 height 31
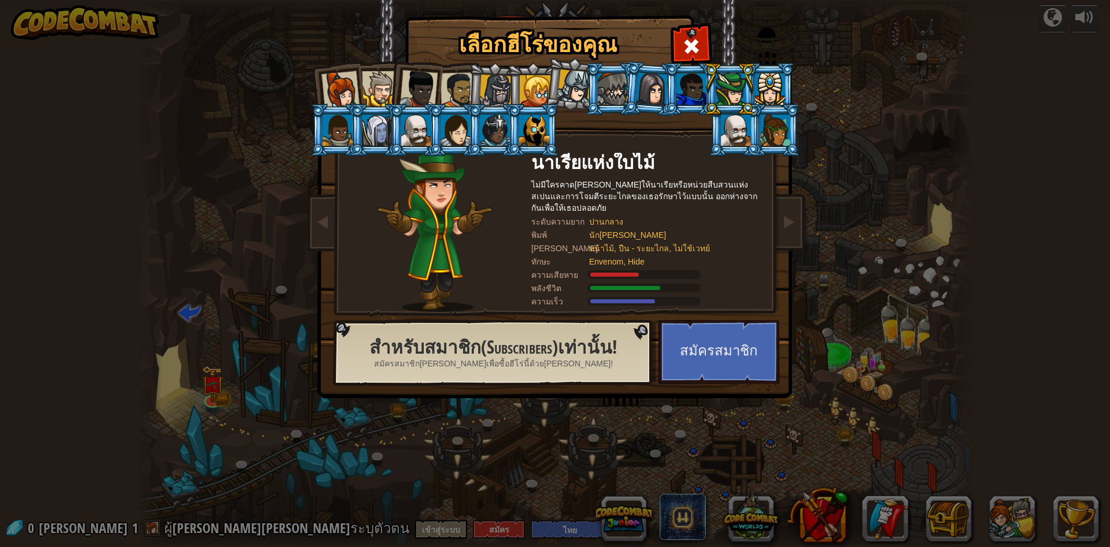
click at [702, 83] on div at bounding box center [692, 88] width 30 height 31
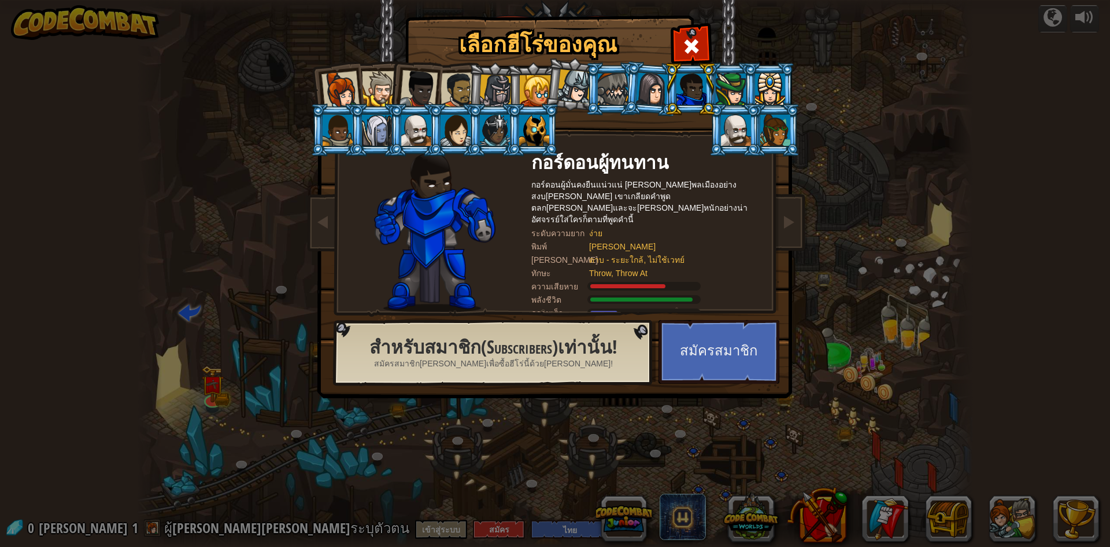
click at [641, 90] on div at bounding box center [652, 88] width 32 height 33
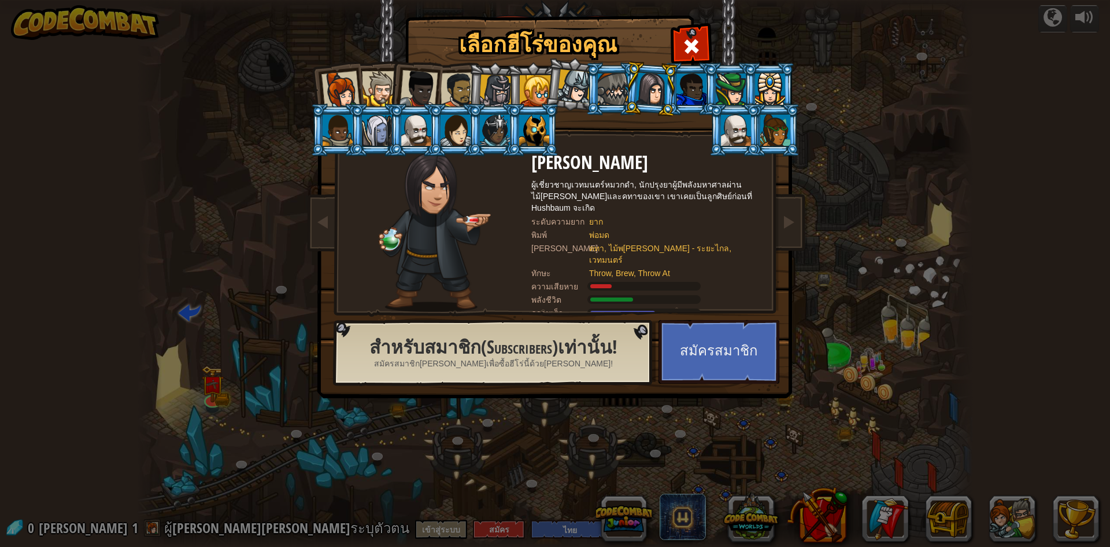
click at [615, 91] on div at bounding box center [613, 88] width 30 height 31
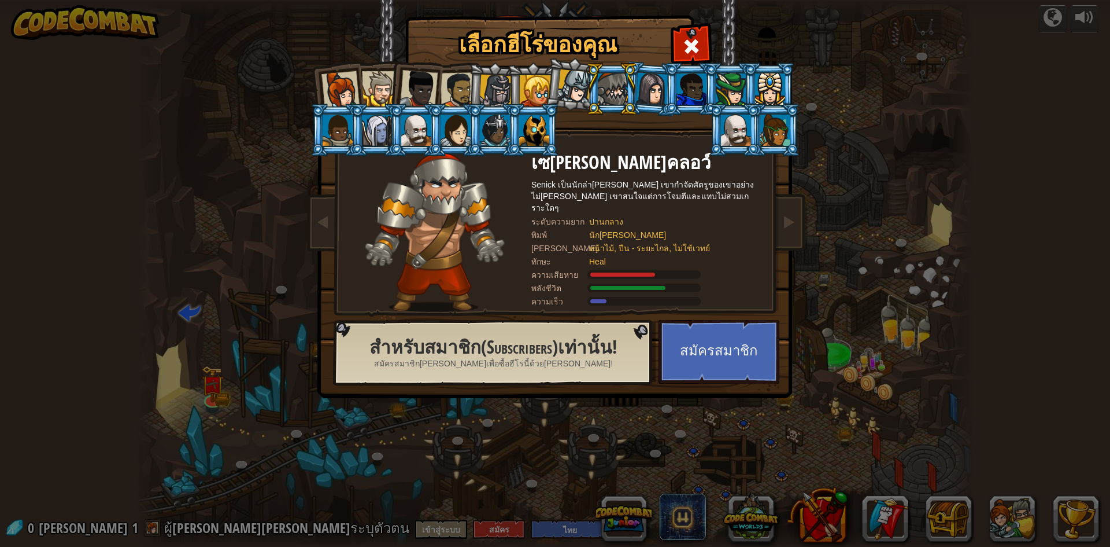
click at [373, 82] on div at bounding box center [379, 88] width 35 height 35
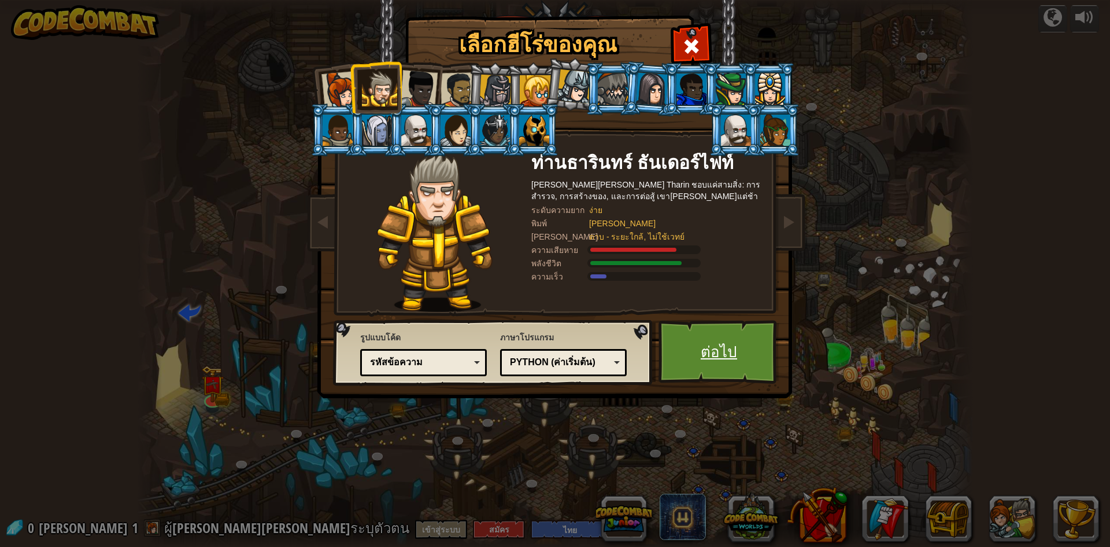
click at [717, 334] on link "ต่อไป" at bounding box center [719, 352] width 121 height 64
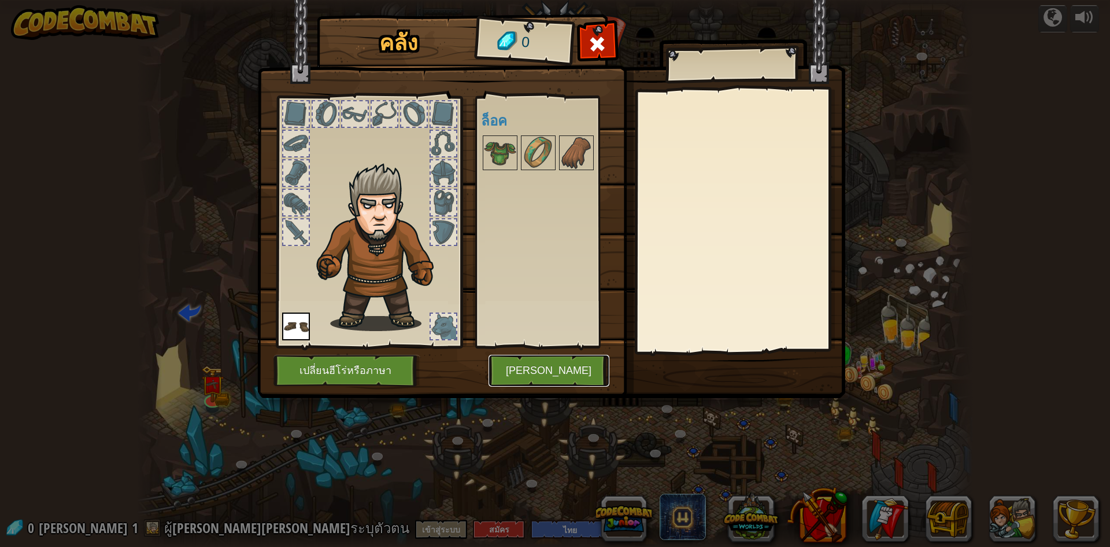
click at [552, 368] on button "[PERSON_NAME]" at bounding box center [549, 371] width 121 height 32
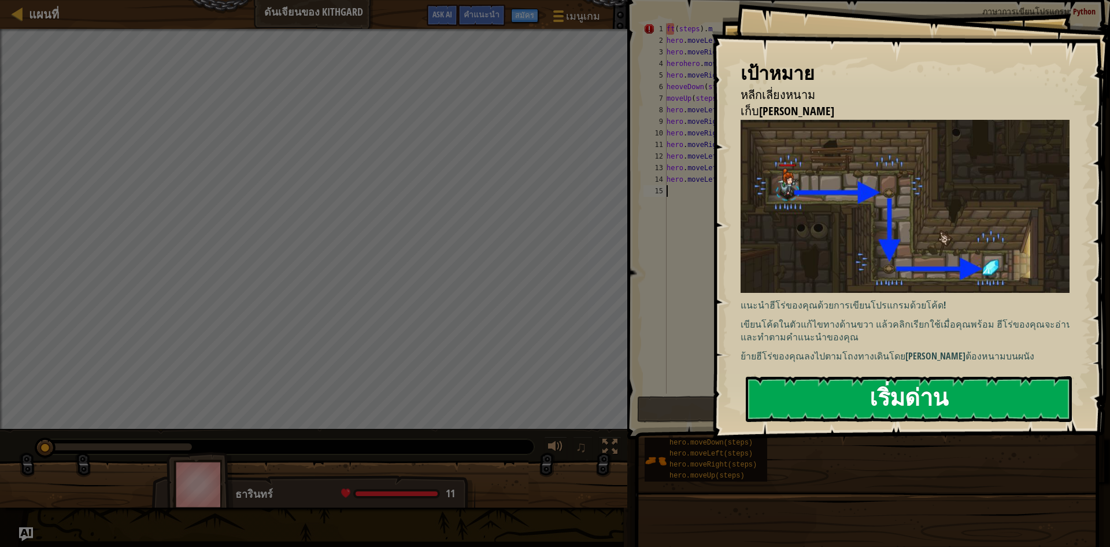
click at [835, 414] on button "เริ่มด่าน" at bounding box center [909, 399] width 326 height 46
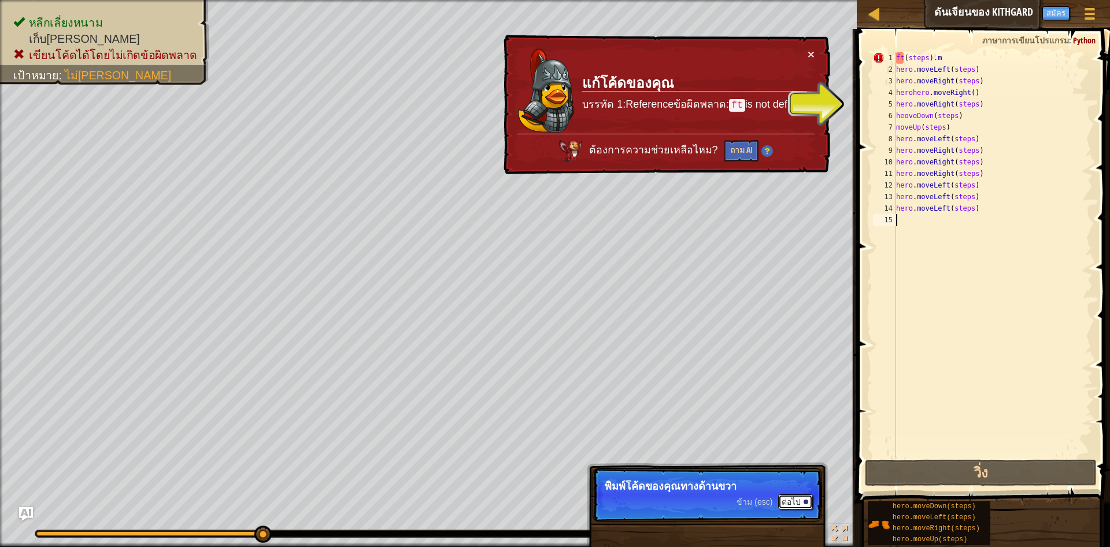
click at [792, 500] on button "ต่อไป" at bounding box center [795, 501] width 35 height 15
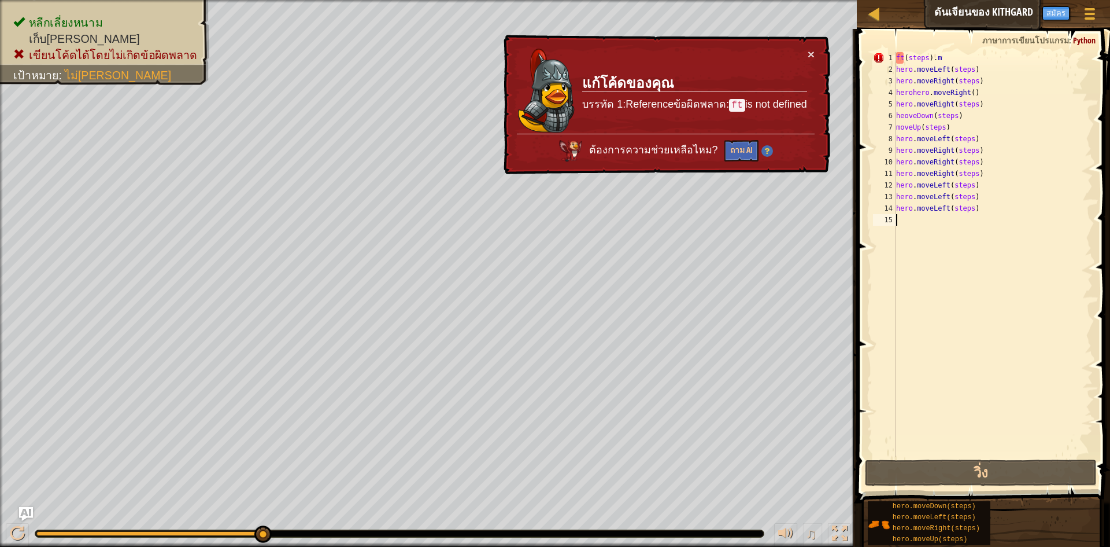
click at [221, 529] on div "♫" at bounding box center [428, 530] width 857 height 35
drag, startPoint x: 221, startPoint y: 529, endPoint x: 184, endPoint y: 514, distance: 40.0
click at [186, 514] on div "♫" at bounding box center [428, 530] width 857 height 35
click at [24, 523] on button at bounding box center [17, 535] width 23 height 24
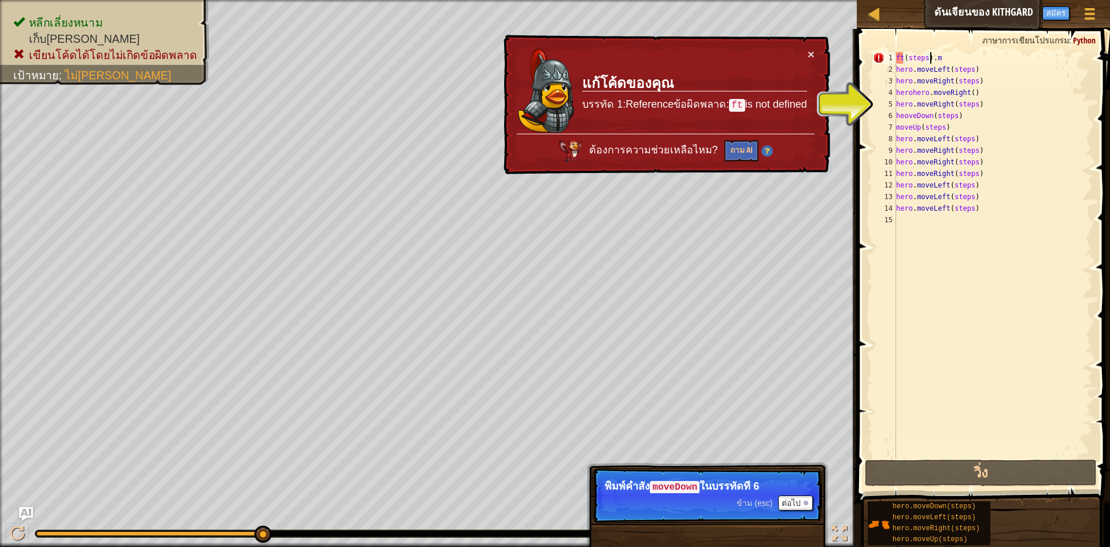
click at [933, 57] on div "ft ( steps ) . m hero . moveLeft ( steps ) hero . moveRight ( steps ) herohero …" at bounding box center [993, 266] width 199 height 428
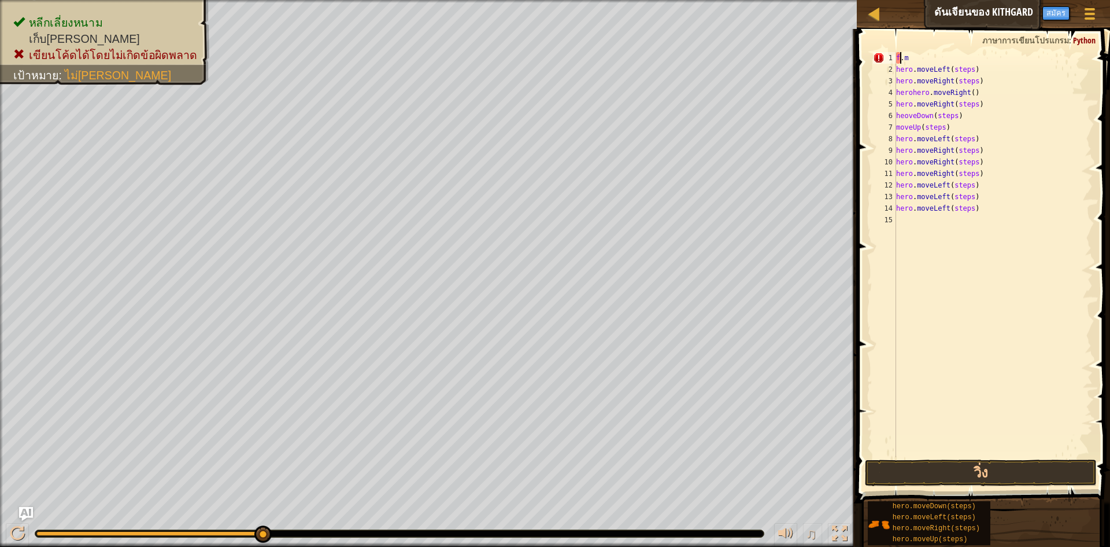
type textarea ".m"
click at [928, 55] on div ". m hero . moveLeft ( steps ) hero . moveRight ( steps ) herohero . moveRight (…" at bounding box center [993, 266] width 199 height 428
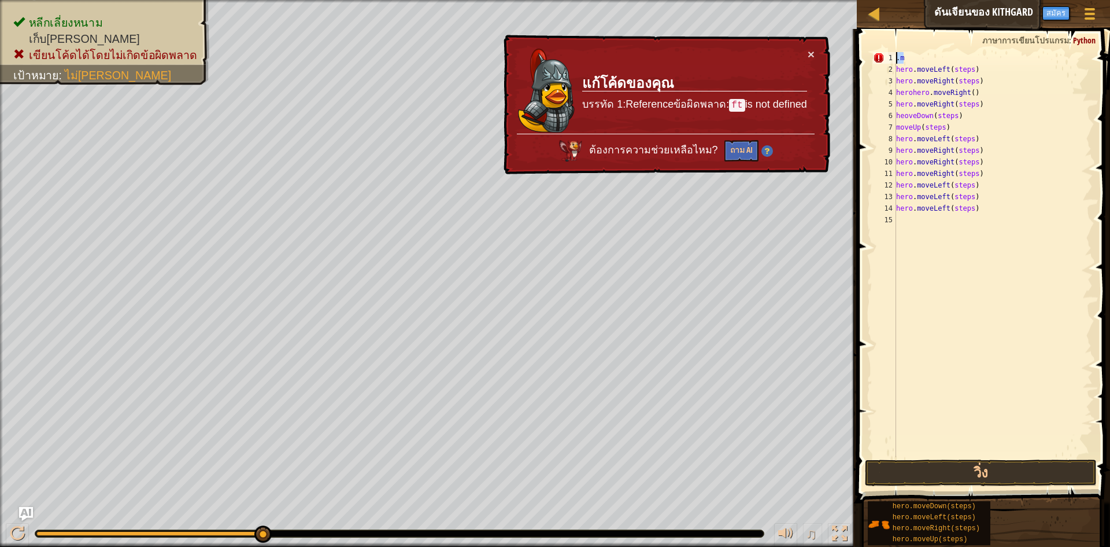
drag, startPoint x: 904, startPoint y: 58, endPoint x: 862, endPoint y: 54, distance: 41.8
click at [862, 54] on div ".m 1 2 3 4 5 6 7 8 9 10 11 12 13 14 15 . m hero . moveLeft ( steps ) hero . mov…" at bounding box center [982, 289] width 257 height 508
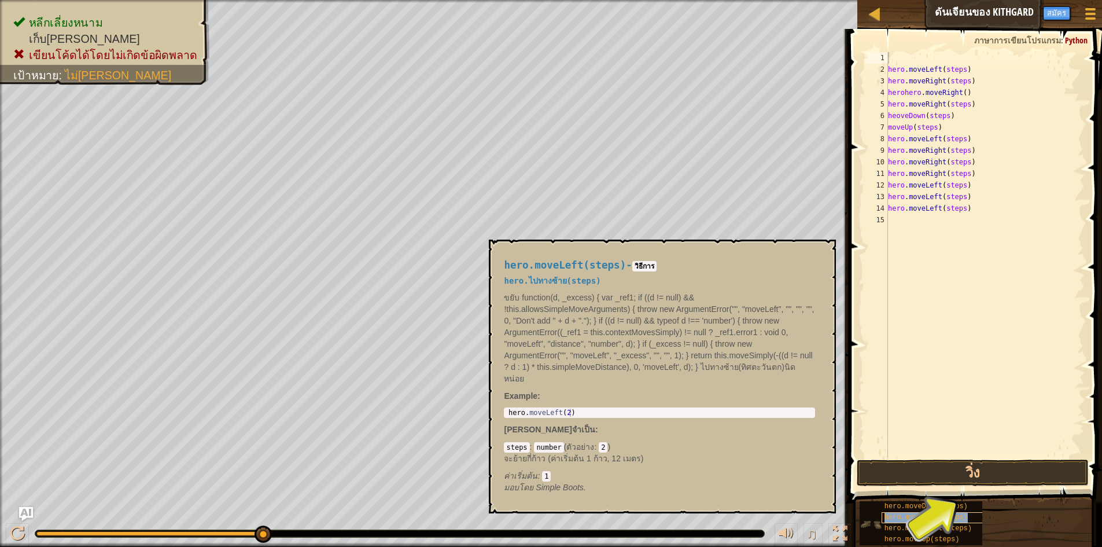
type textarea "hero.moveLeft(steps)"
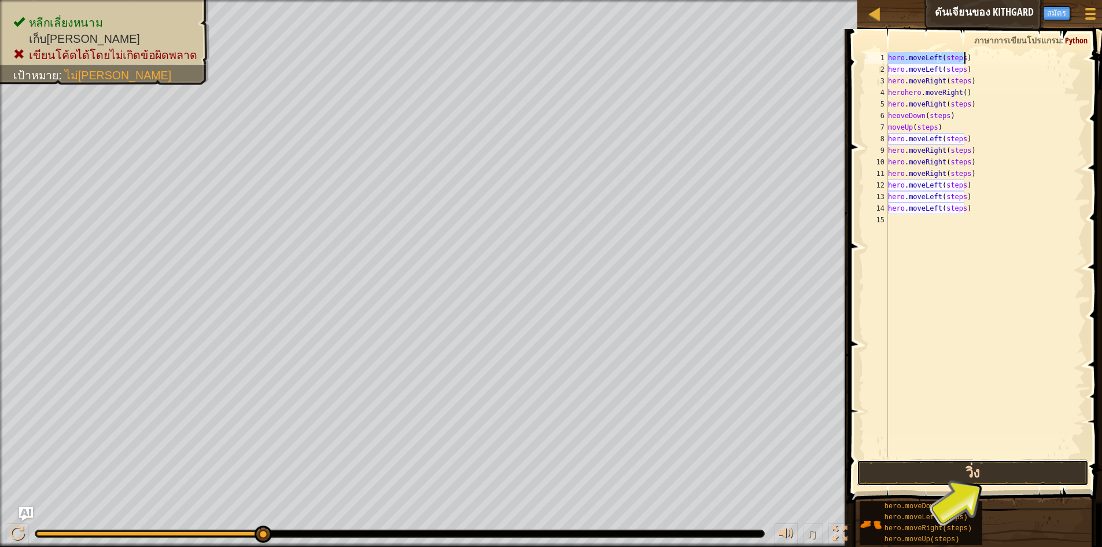
click at [911, 473] on button "วิ่ง" at bounding box center [973, 472] width 232 height 27
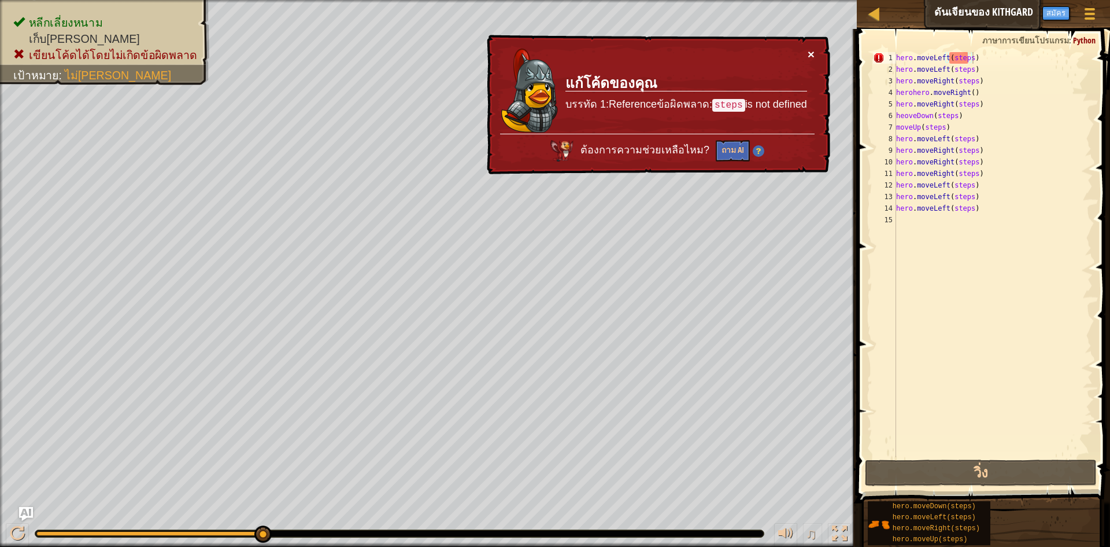
click at [810, 51] on button "×" at bounding box center [811, 52] width 8 height 12
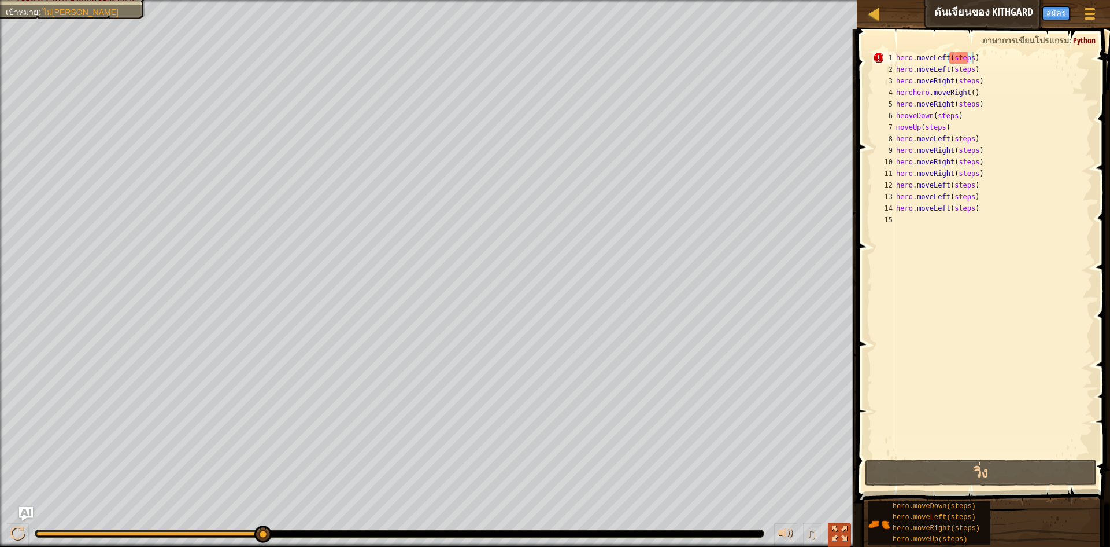
click at [837, 538] on div at bounding box center [839, 533] width 15 height 15
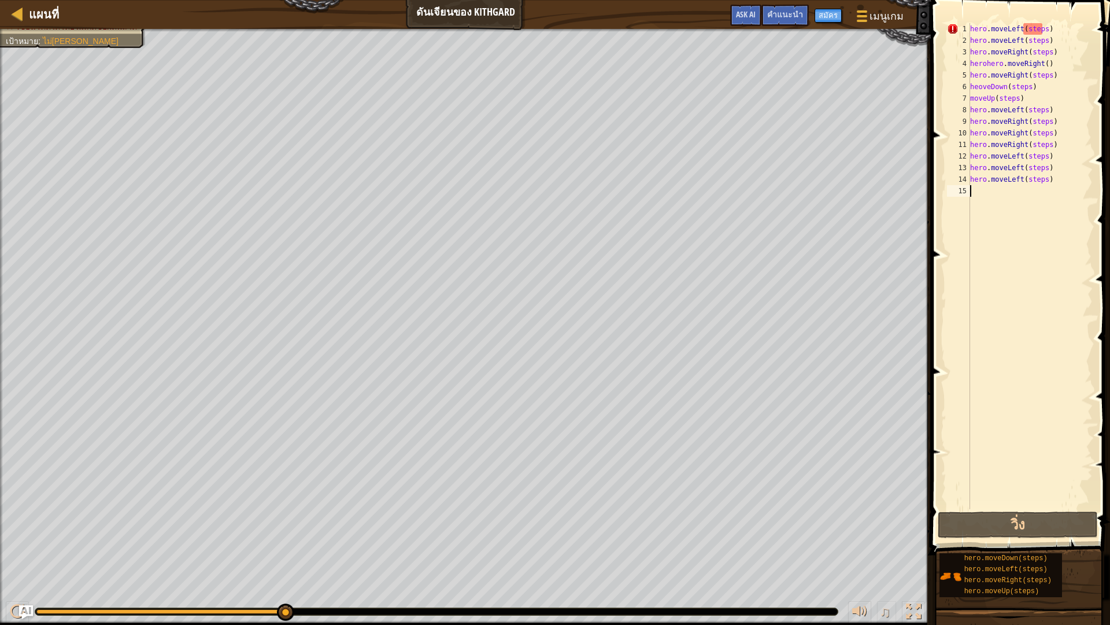
drag, startPoint x: 964, startPoint y: 212, endPoint x: 965, endPoint y: 205, distance: 7.0
drag, startPoint x: 966, startPoint y: 202, endPoint x: 966, endPoint y: 192, distance: 9.8
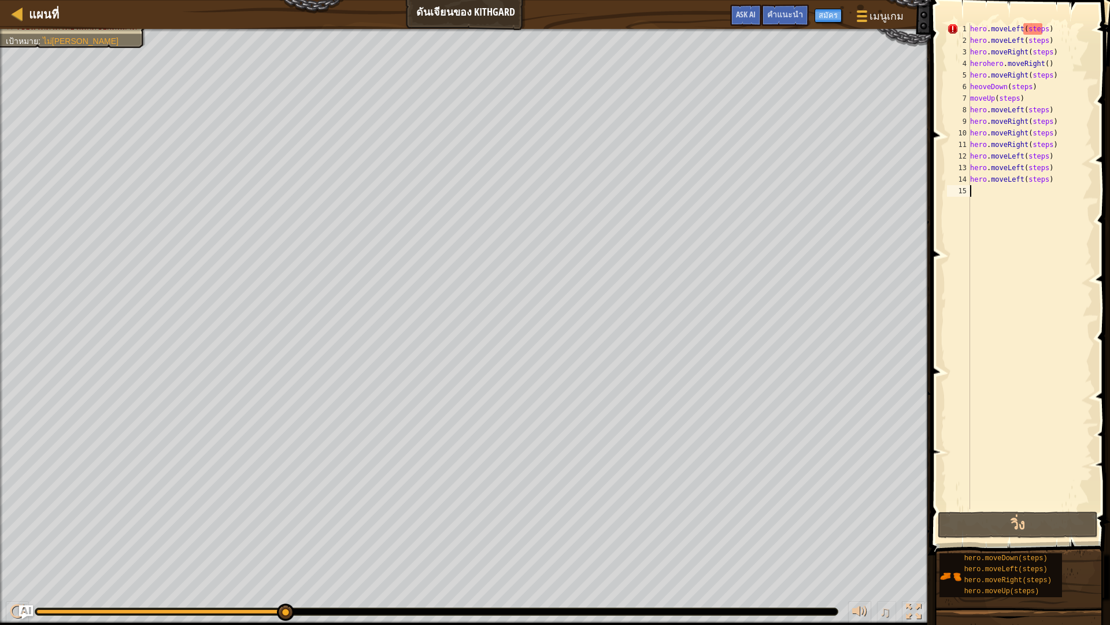
drag, startPoint x: 972, startPoint y: 179, endPoint x: 987, endPoint y: 175, distance: 15.0
click at [972, 178] on div "hero . moveLeft ( steps ) hero . moveLeft ( steps ) hero . moveRight ( steps ) …" at bounding box center [1030, 277] width 125 height 509
drag, startPoint x: 959, startPoint y: 146, endPoint x: 955, endPoint y: 139, distance: 8.8
click at [959, 145] on div "11" at bounding box center [958, 145] width 23 height 12
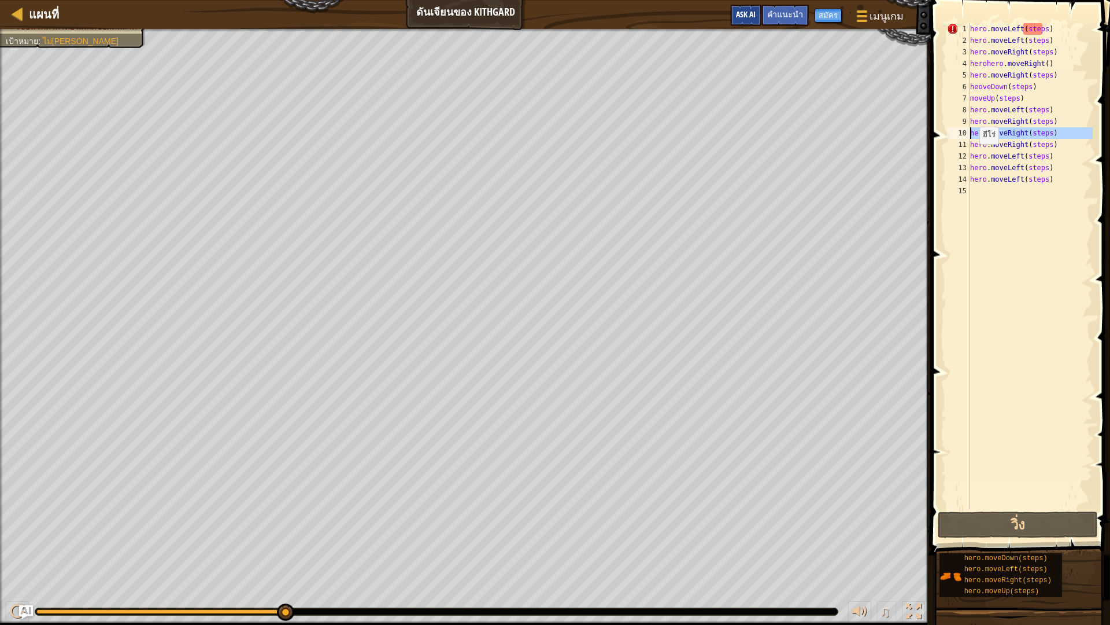
drag, startPoint x: 955, startPoint y: 138, endPoint x: 759, endPoint y: 12, distance: 232.8
type textarea "hero.moveLeft(steps)"
click at [16, 13] on div at bounding box center [17, 13] width 14 height 14
select select "th"
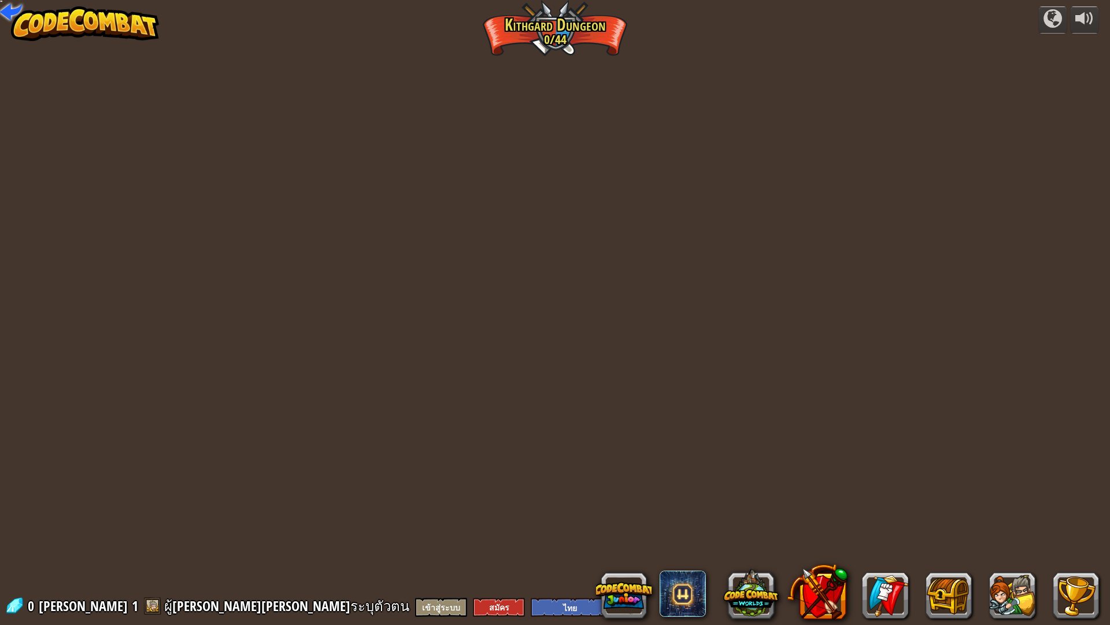
select select "th"
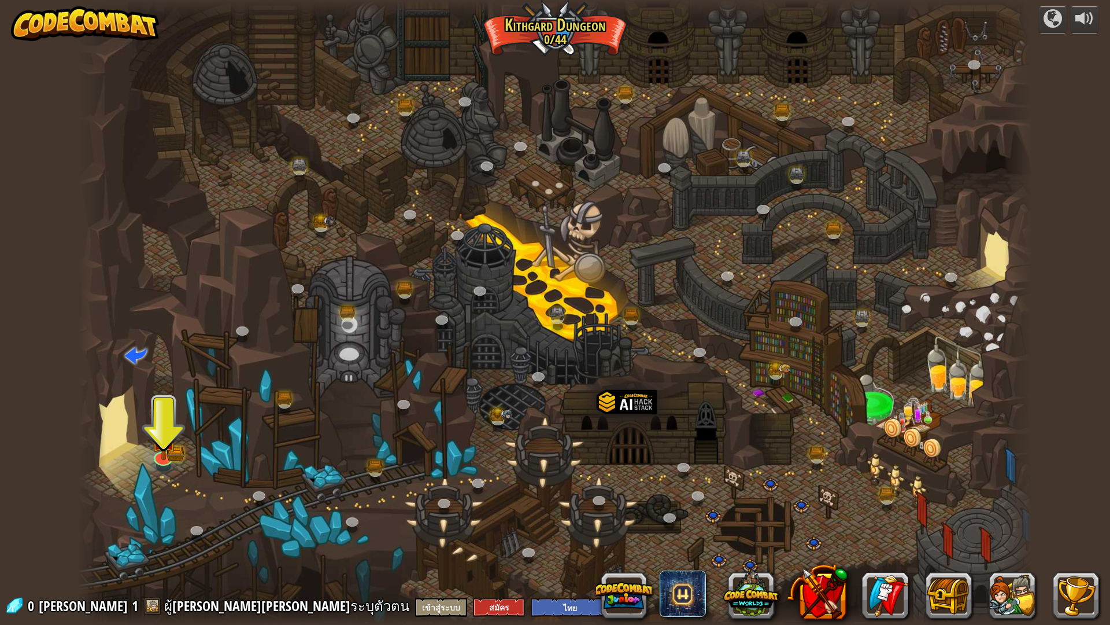
click at [137, 430] on div at bounding box center [554, 312] width 955 height 625
click at [159, 428] on img at bounding box center [163, 427] width 27 height 58
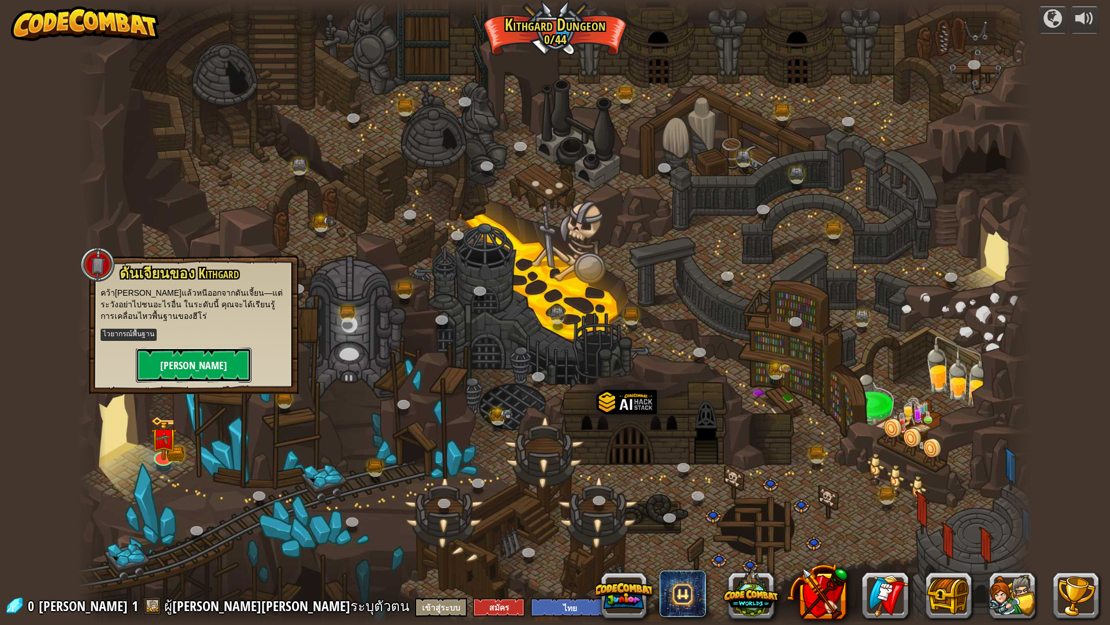
click at [165, 372] on button "[PERSON_NAME]" at bounding box center [194, 365] width 116 height 35
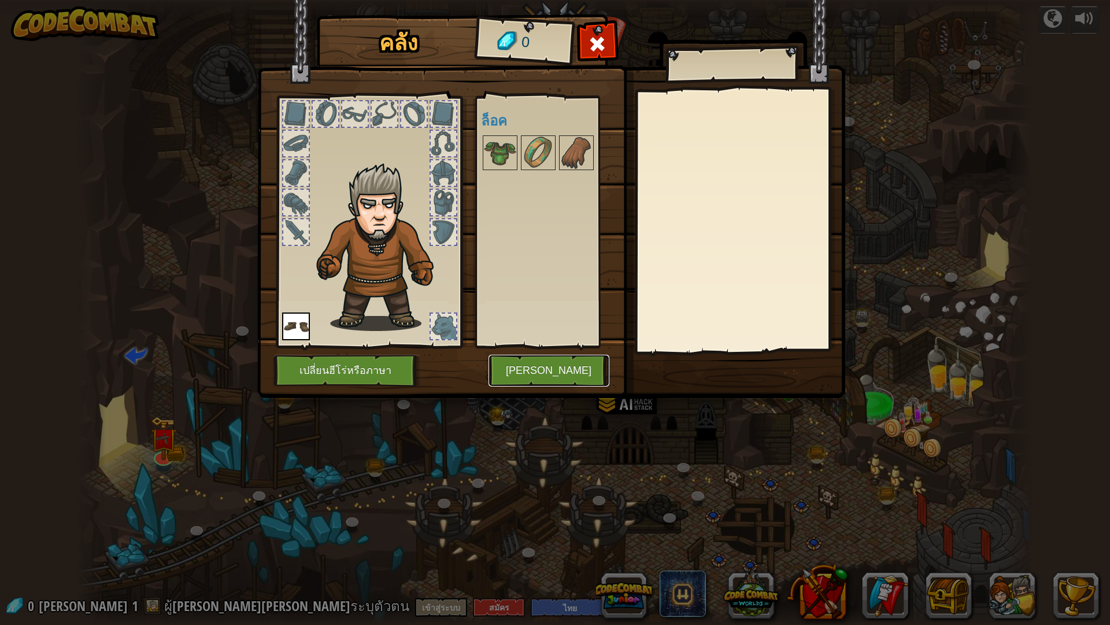
click at [578, 372] on button "[PERSON_NAME]" at bounding box center [549, 371] width 121 height 32
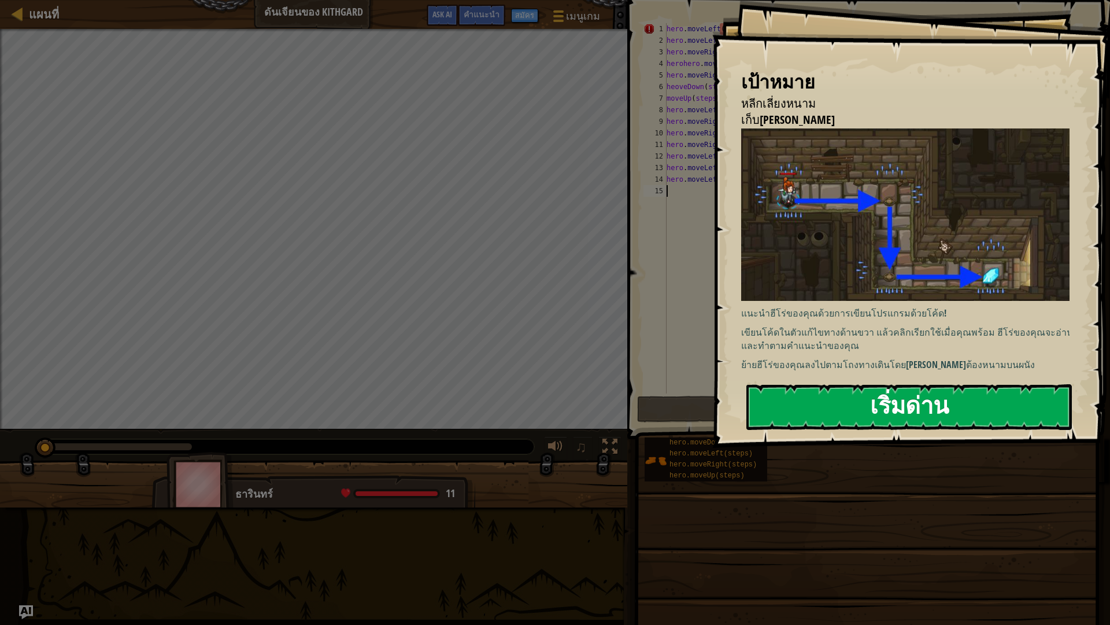
click at [867, 394] on button "เริ่มด่าน" at bounding box center [910, 407] width 326 height 46
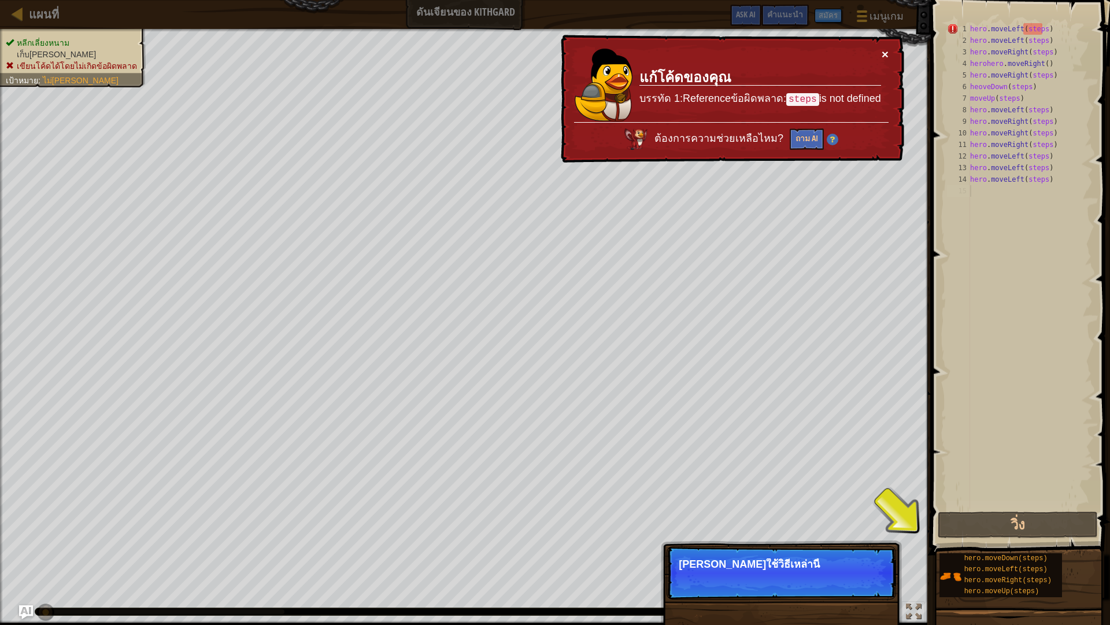
click at [884, 51] on button "×" at bounding box center [885, 51] width 8 height 12
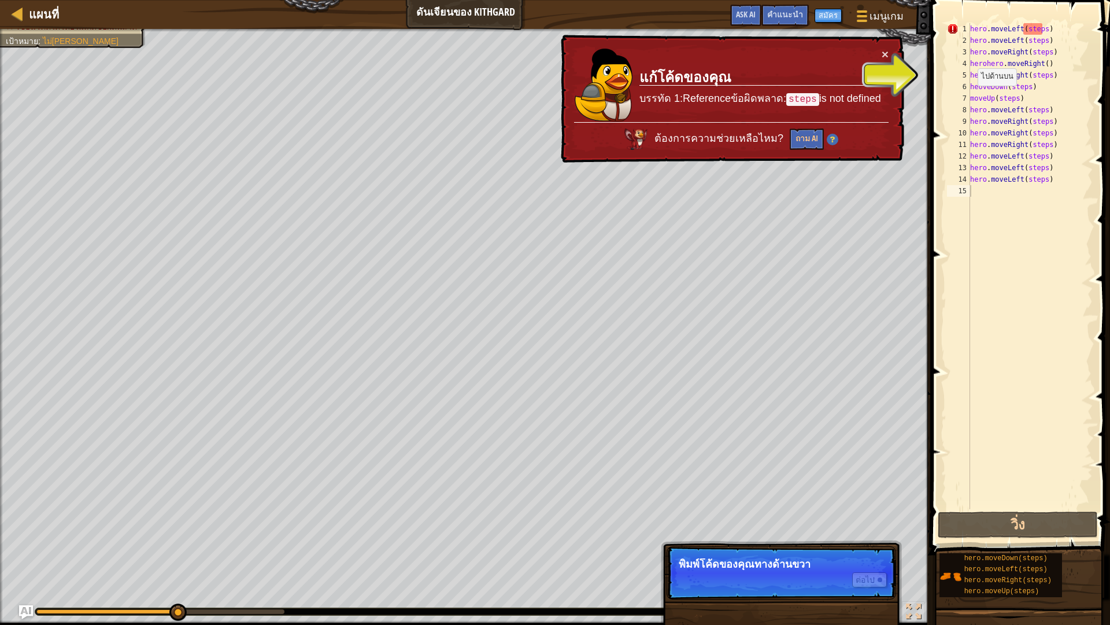
click at [879, 46] on div "× แก้โค้ดของคุณ บรรทัด 1:Referenceข้อผิดพลาด: steps is not defined ต้องการความช…" at bounding box center [732, 98] width 348 height 133
click at [879, 46] on div "× แก้โค้ดของคุณ บรรทัด 1:Referenceข้อผิดพลาด: steps is not defined ต้องการความช…" at bounding box center [732, 99] width 346 height 128
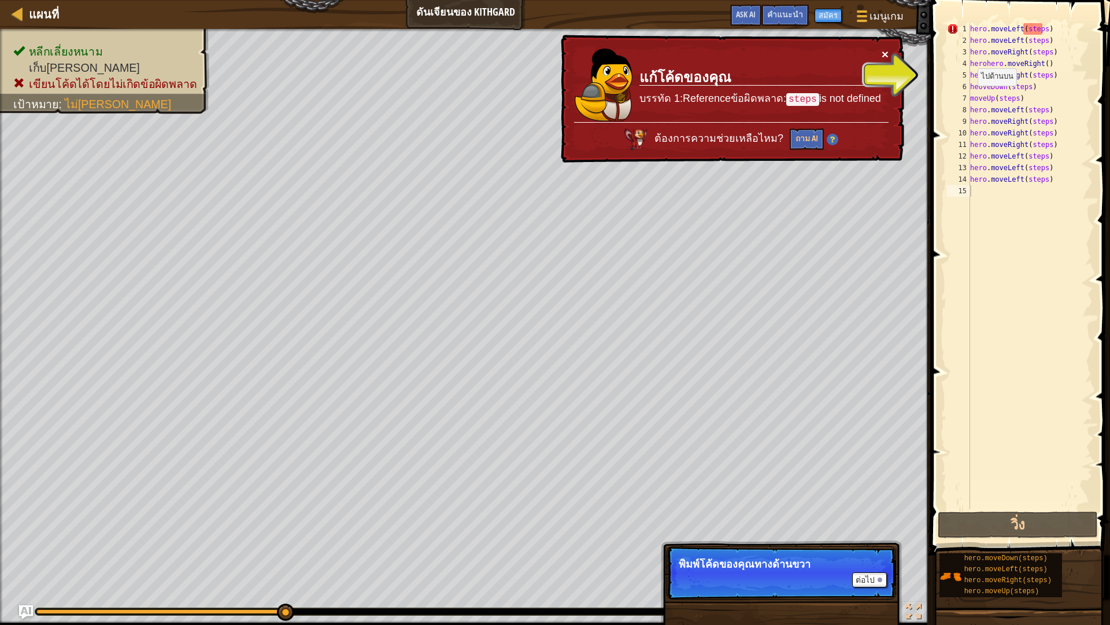
click at [886, 48] on button "×" at bounding box center [885, 54] width 7 height 12
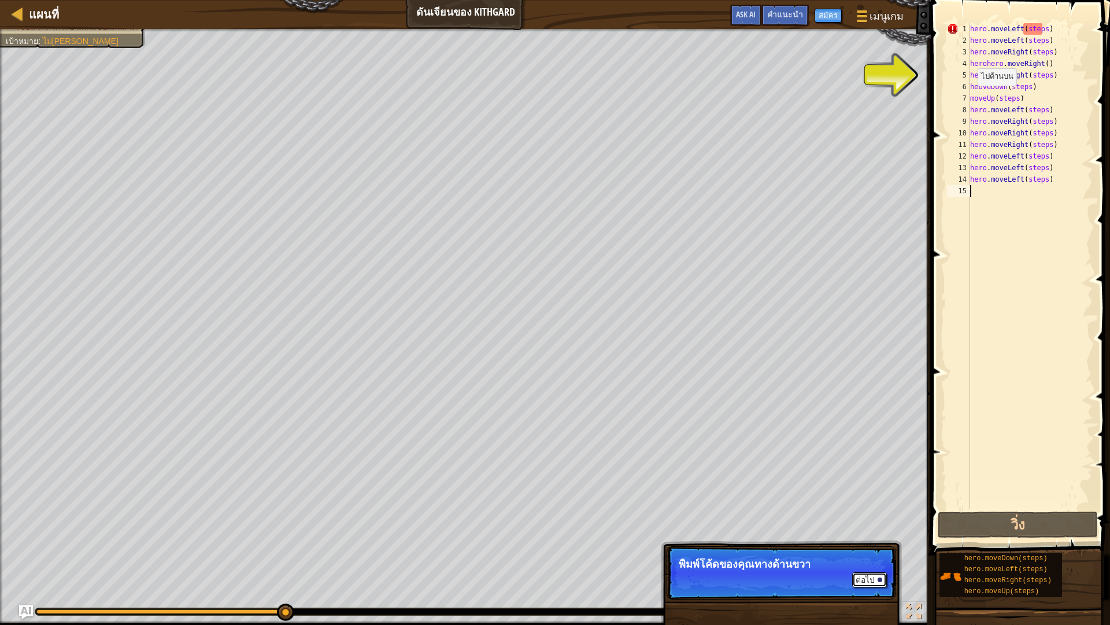
click at [855, 546] on button "ต่อไป" at bounding box center [869, 579] width 35 height 15
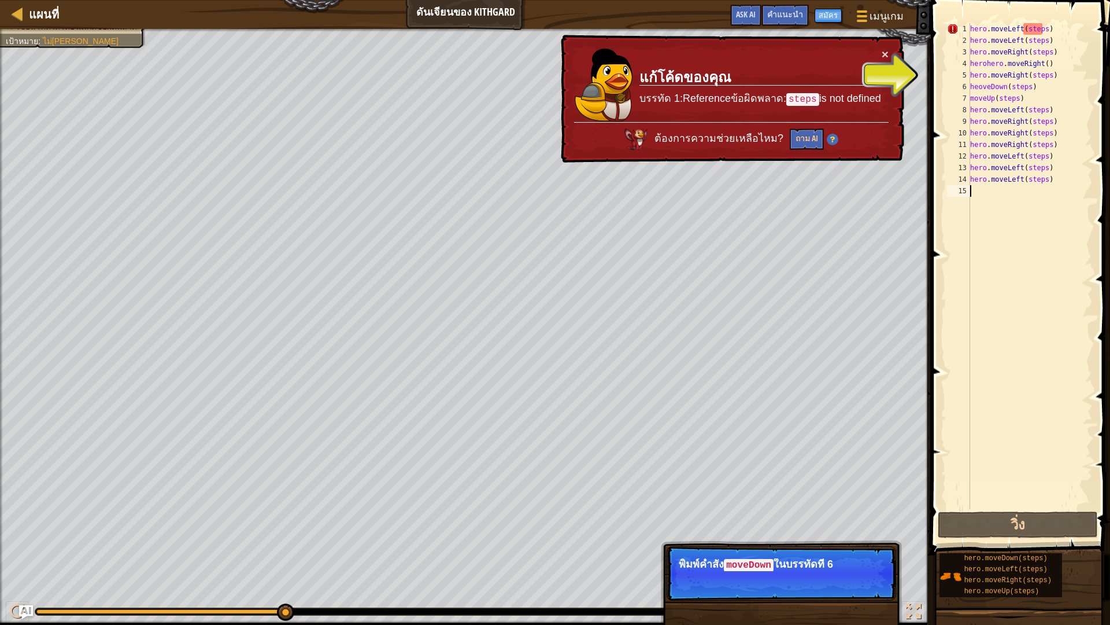
click at [890, 53] on div "× แก้โค้ดของคุณ บรรทัด 1:Referenceข้อผิดพลาด: steps is not defined ต้องการความช…" at bounding box center [732, 99] width 346 height 128
click at [885, 53] on button "×" at bounding box center [885, 52] width 8 height 12
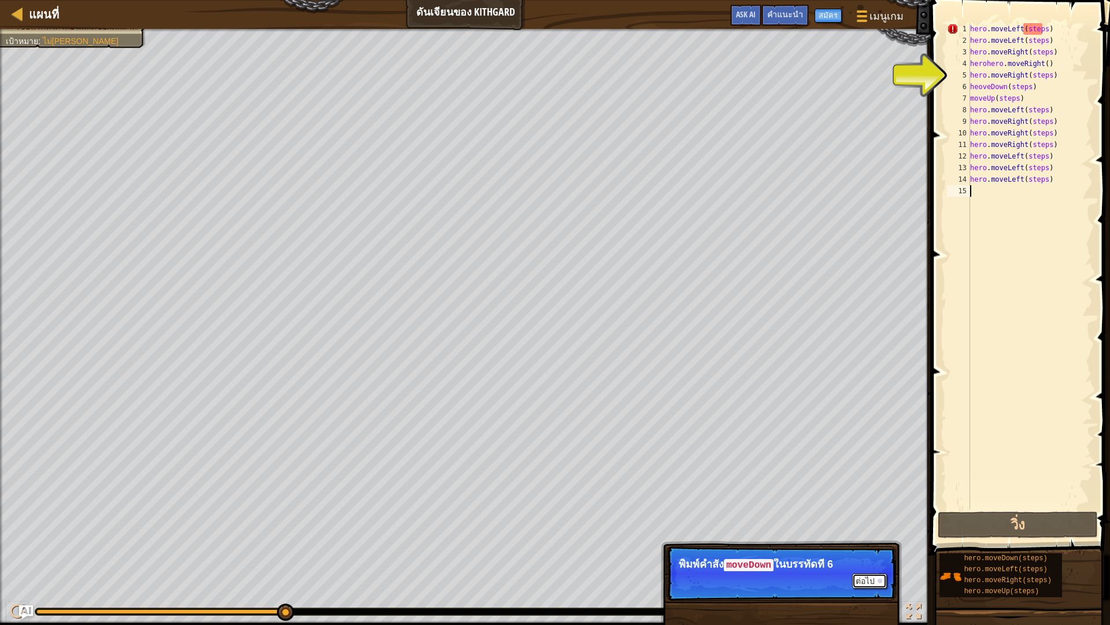
click at [859, 546] on button "ต่อไป" at bounding box center [869, 580] width 35 height 15
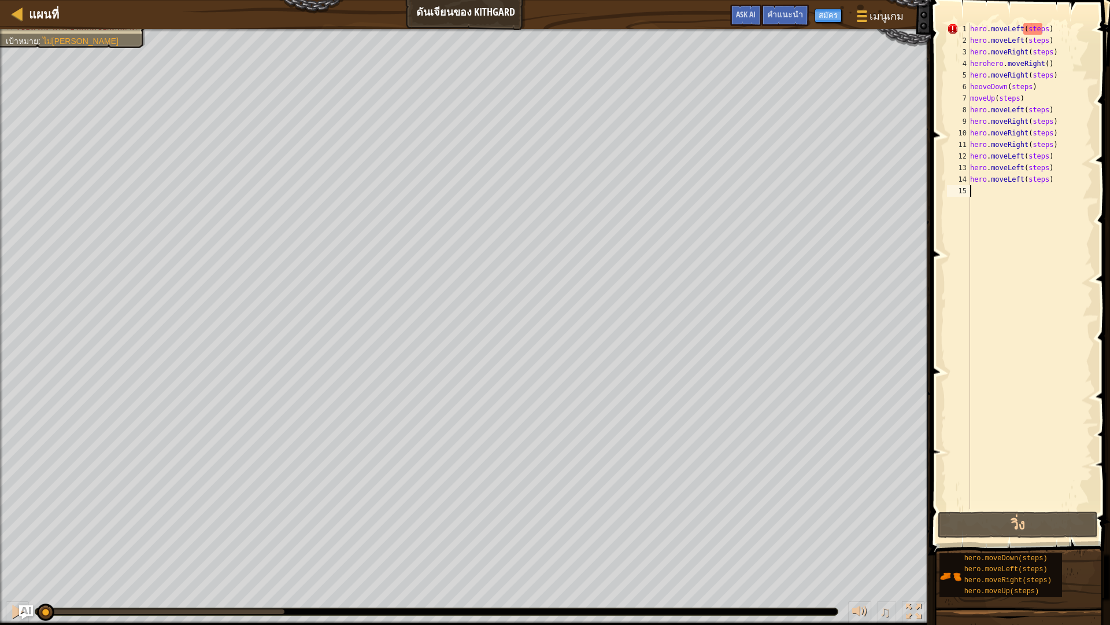
drag, startPoint x: 280, startPoint y: 614, endPoint x: 37, endPoint y: 624, distance: 243.7
click at [37, 546] on div "♫" at bounding box center [465, 608] width 931 height 35
click at [24, 546] on img "Ask AI" at bounding box center [26, 611] width 15 height 15
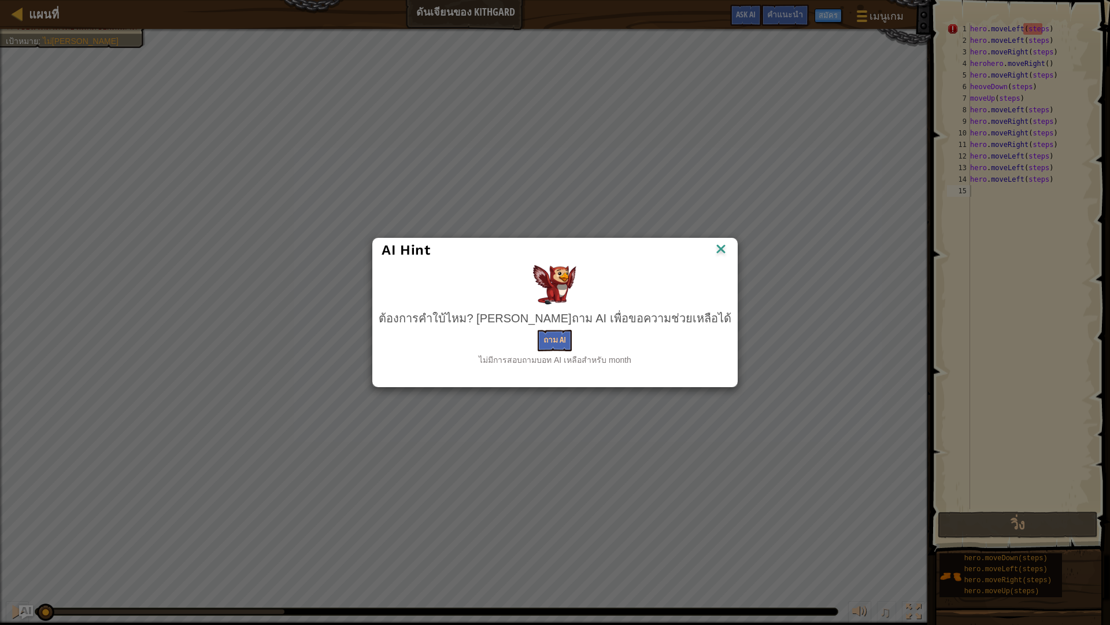
click at [16, 546] on div "AI Hint ต้องการคำใบ้ไหม? [PERSON_NAME]ถาม AI เพื่อขอความช่วยเหลือได้ ถาม AI ไม่…" at bounding box center [555, 312] width 1110 height 625
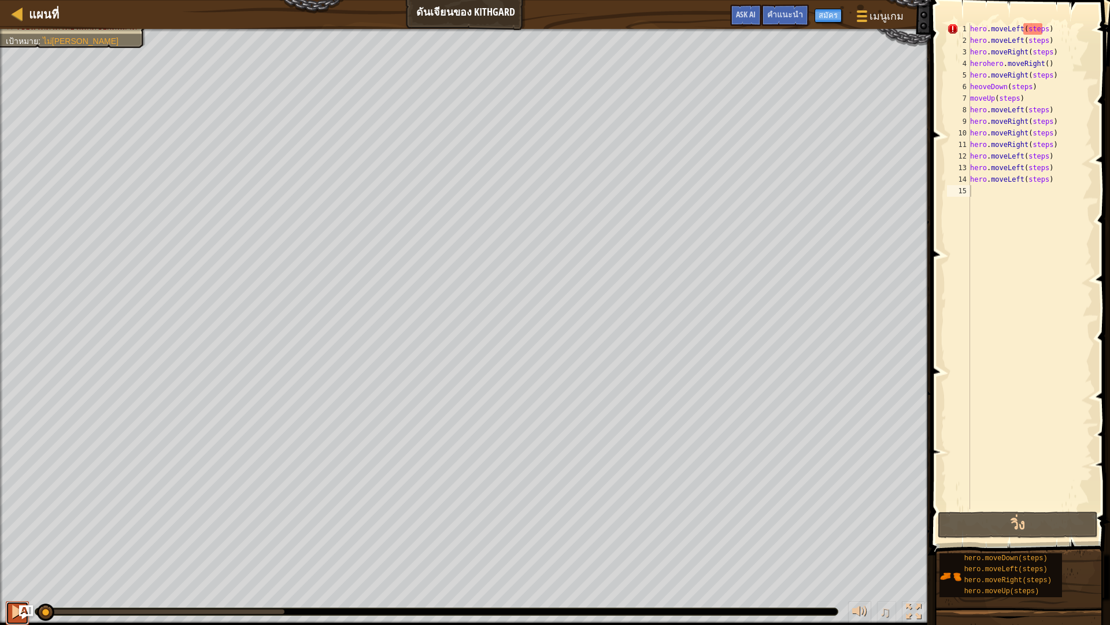
click at [16, 546] on div at bounding box center [17, 611] width 15 height 15
drag, startPoint x: 973, startPoint y: 73, endPoint x: 932, endPoint y: 215, distance: 147.5
click at [932, 215] on span at bounding box center [1022, 260] width 189 height 589
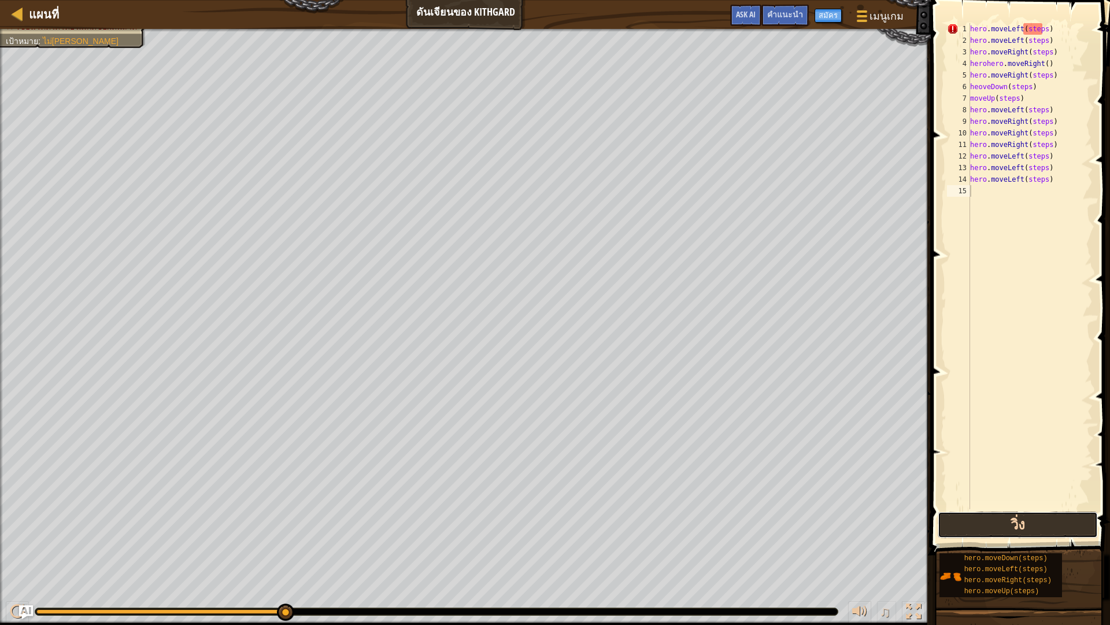
click at [1029, 521] on button "วิ่ง" at bounding box center [1018, 524] width 160 height 27
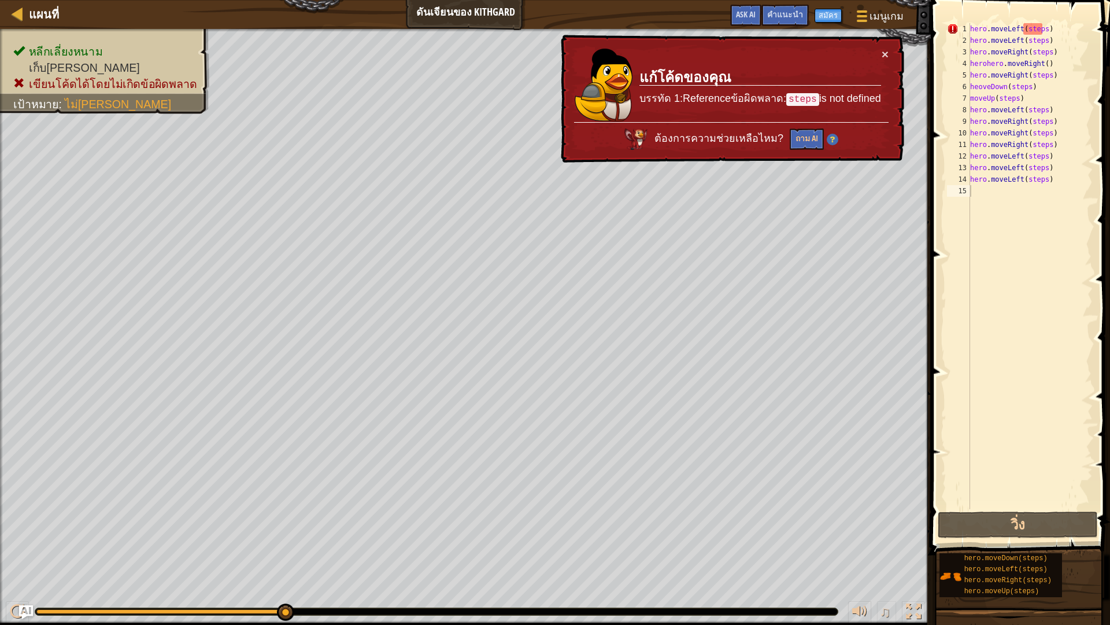
click at [891, 54] on div "× แก้โค้ดของคุณ บรรทัด 1:Referenceข้อผิดพลาด: steps is not defined ต้องการความช…" at bounding box center [732, 99] width 346 height 128
click at [878, 51] on td "แก้โค้ดของคุณ บรรทัด 1:Referenceข้อผิดพลาด: steps is not defined" at bounding box center [760, 85] width 244 height 78
click at [886, 46] on div "× แก้โค้ดของคุณ บรรทัด 1:Referenceข้อผิดพลาด: steps is not defined ต้องการความช…" at bounding box center [732, 98] width 348 height 133
drag, startPoint x: 886, startPoint y: 46, endPoint x: 880, endPoint y: 53, distance: 9.0
click at [886, 47] on div "× แก้โค้ดของคุณ บรรทัด 1:Referenceข้อผิดพลาด: steps is not defined ต้องการความช…" at bounding box center [731, 99] width 347 height 131
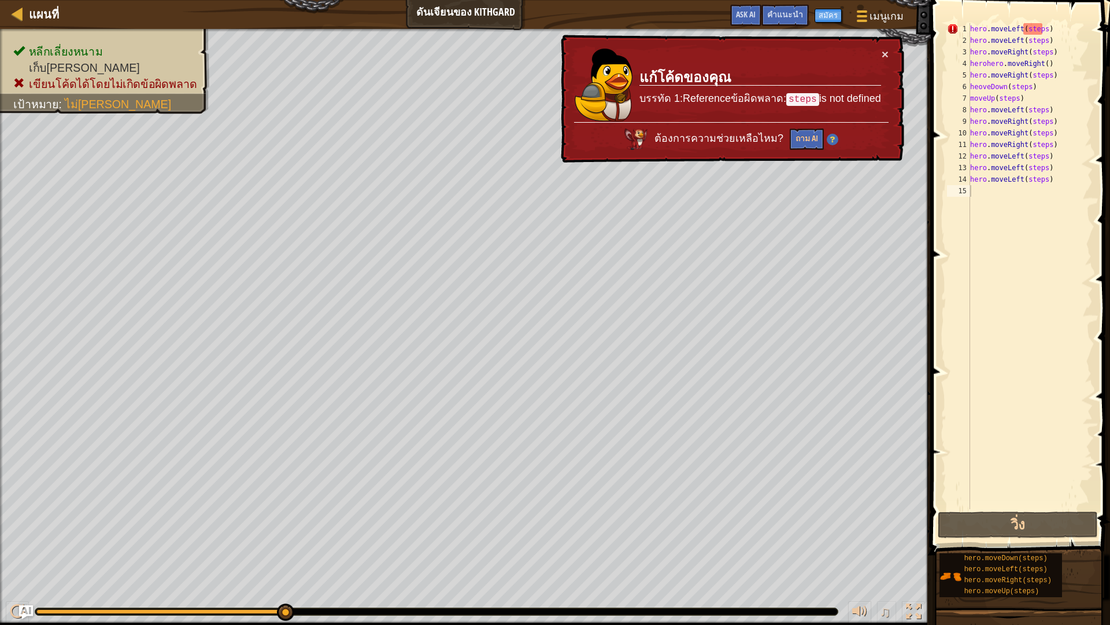
click at [880, 53] on td "แก้โค้ดของคุณ บรรทัด 1:Referenceข้อผิดพลาด: steps is not defined" at bounding box center [760, 85] width 243 height 75
drag, startPoint x: 880, startPoint y: 53, endPoint x: 868, endPoint y: 67, distance: 18.4
click at [869, 67] on td "แก้โค้ดของคุณ บรรทัด 1:Referenceข้อผิดพลาด: steps is not defined" at bounding box center [759, 85] width 243 height 76
click at [863, 68] on td "แก้โค้ดของคุณ บรรทัด 1:Referenceข้อผิดพลาด: steps is not defined" at bounding box center [760, 85] width 244 height 77
click at [656, 433] on div "แผนที่ ดันเจียนของ Kithgard เมนูเกม เสร็จสิ้น สมัคร คำแนะนำ Ask AI 1 הההההההההה…" at bounding box center [555, 312] width 1110 height 625
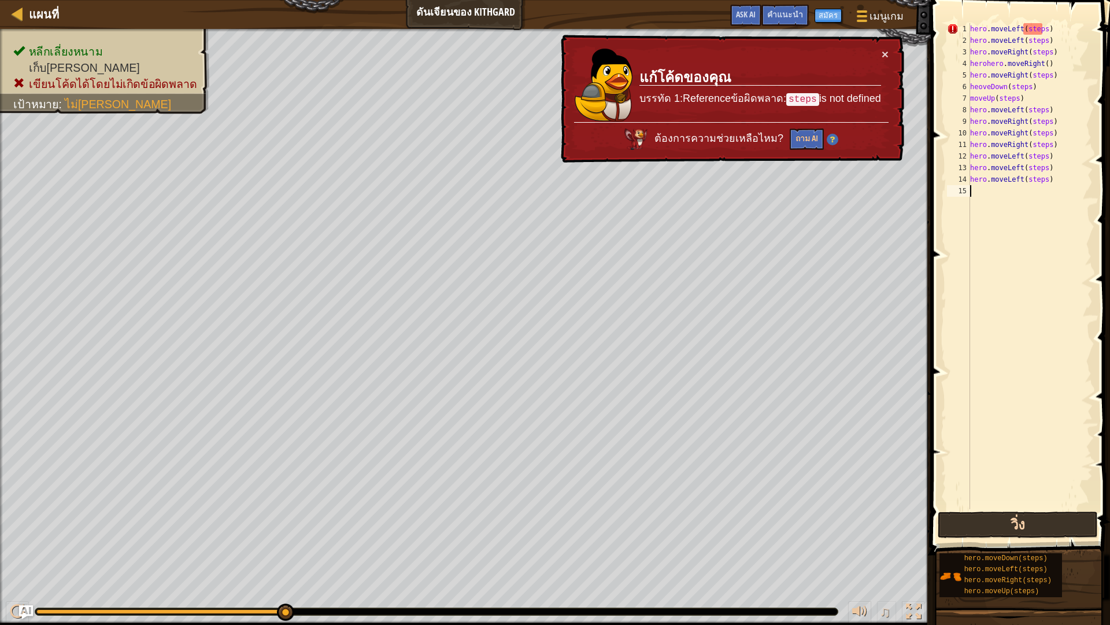
drag, startPoint x: 828, startPoint y: 148, endPoint x: 988, endPoint y: 526, distance: 410.2
click at [988, 524] on div "แผนที่ ดันเจียนของ Kithgard เมนูเกม เสร็จสิ้น สมัคร คำแนะนำ Ask AI 1 הההההההההה…" at bounding box center [555, 312] width 1110 height 625
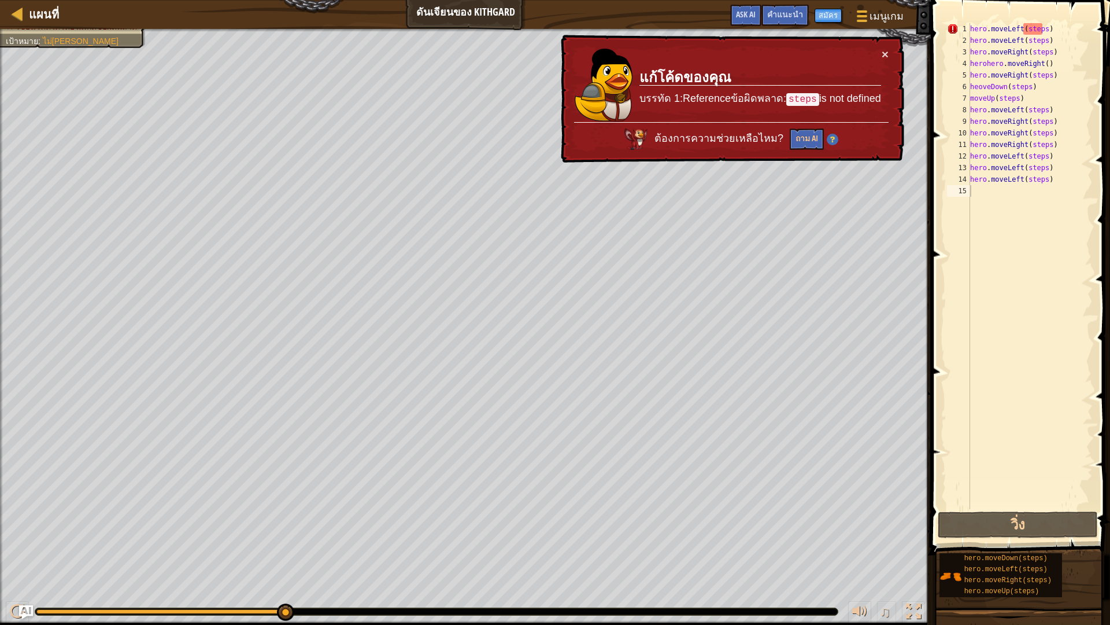
drag, startPoint x: 931, startPoint y: 381, endPoint x: 1109, endPoint y: 379, distance: 178.1
drag, startPoint x: 1109, startPoint y: 382, endPoint x: 1022, endPoint y: 423, distance: 96.0
click at [1103, 255] on div "แผนที่ ดันเจียนของ Kithgard เมนูเกม เสร็จสิ้น สมัคร คำแนะนำ Ask AI 1 הההההההההה…" at bounding box center [555, 312] width 1110 height 625
click at [837, 15] on button "สมัคร" at bounding box center [828, 16] width 27 height 14
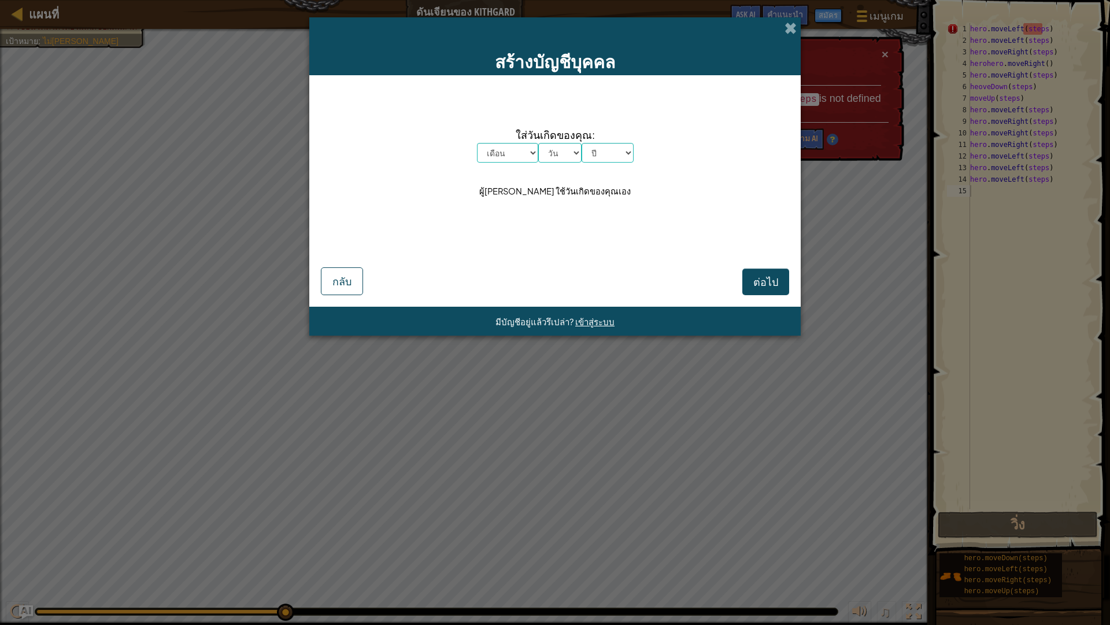
click at [555, 34] on div "สร้างบัญชีบุคคล" at bounding box center [555, 46] width 492 height 58
click at [787, 24] on span at bounding box center [791, 28] width 12 height 12
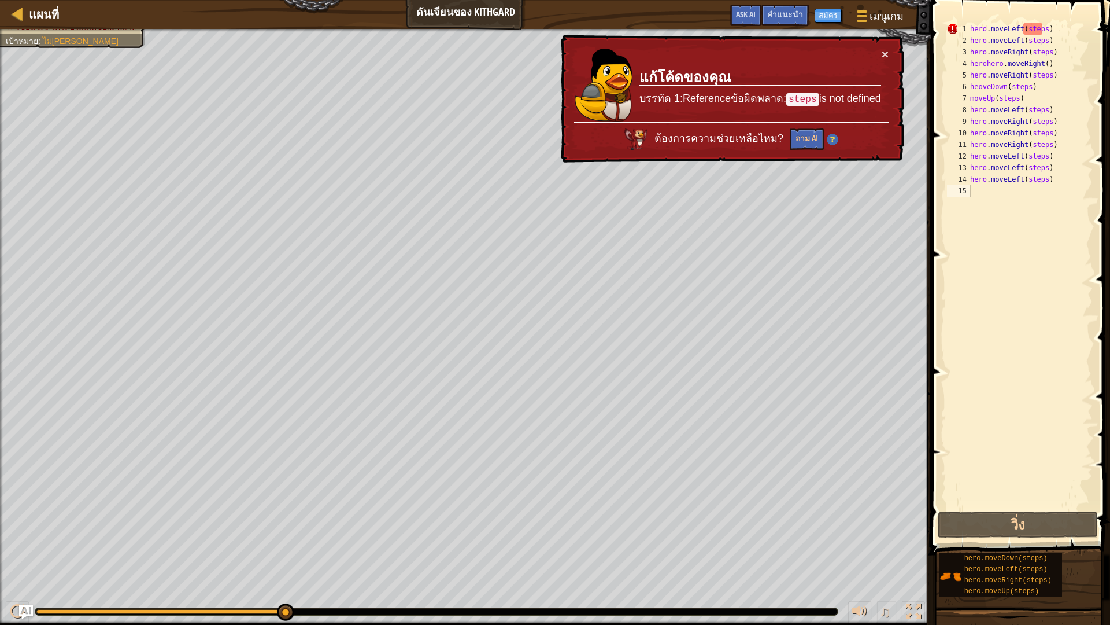
click at [325, 609] on div at bounding box center [436, 611] width 803 height 7
click at [106, 612] on div "หลีกเลี่ยงหนาม เก็บ[PERSON_NAME] เขียนโค้ดได้โดยไม่เกิดข้อผิดพลาด เป้าหมาย : ไม…" at bounding box center [555, 327] width 1110 height 596
click at [471, 0] on div "แผนที่ ดันเจียนของ Kithgard เมนูเกม เสร็จสิ้น สมัคร คำแนะนำ Ask AI 1 הההההההההה…" at bounding box center [555, 312] width 1110 height 625
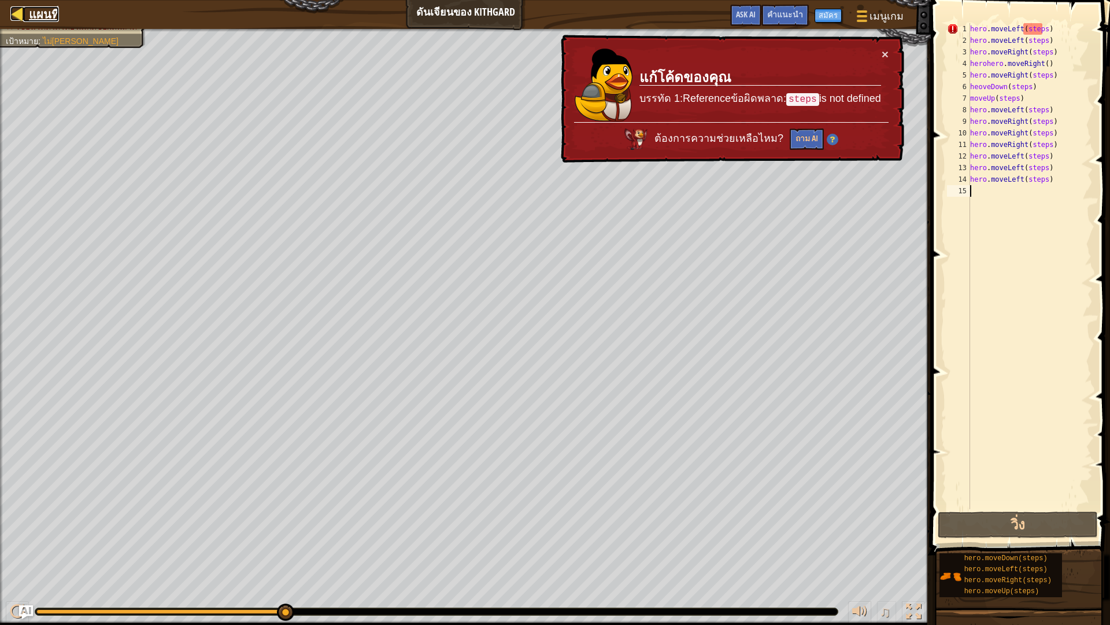
click at [27, 16] on link "แผนที่" at bounding box center [41, 14] width 36 height 16
select select "th"
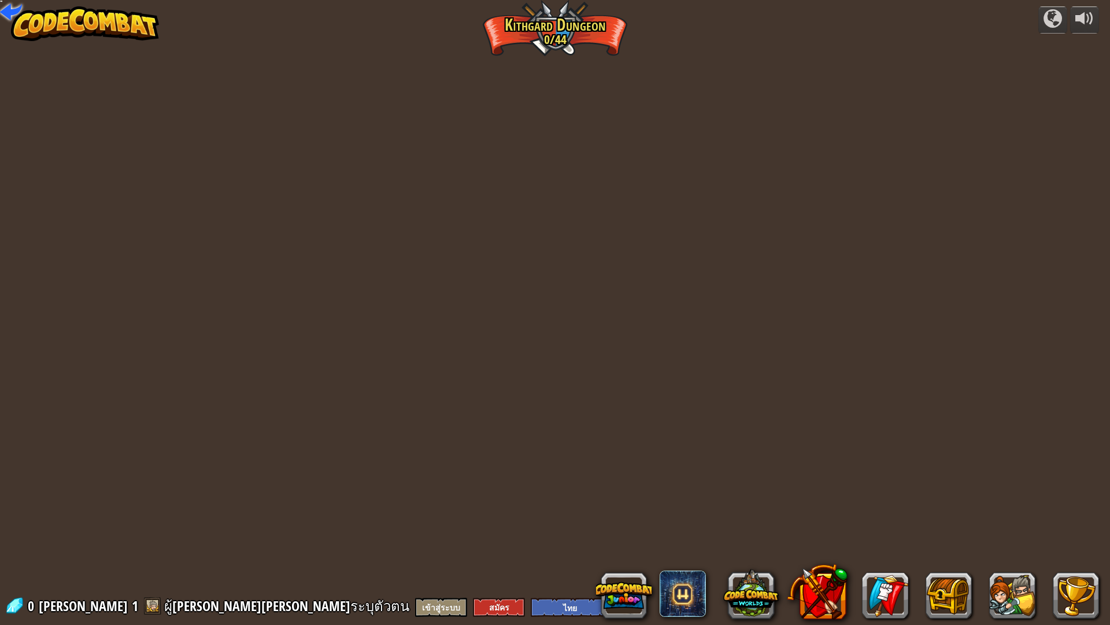
select select "th"
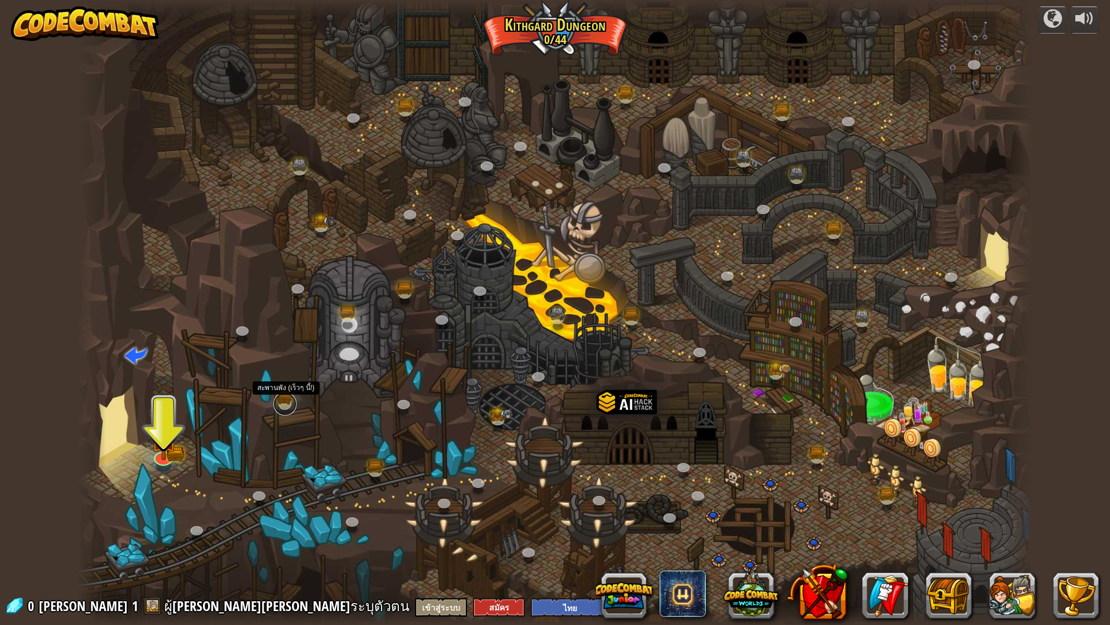
click at [286, 404] on link at bounding box center [285, 403] width 23 height 23
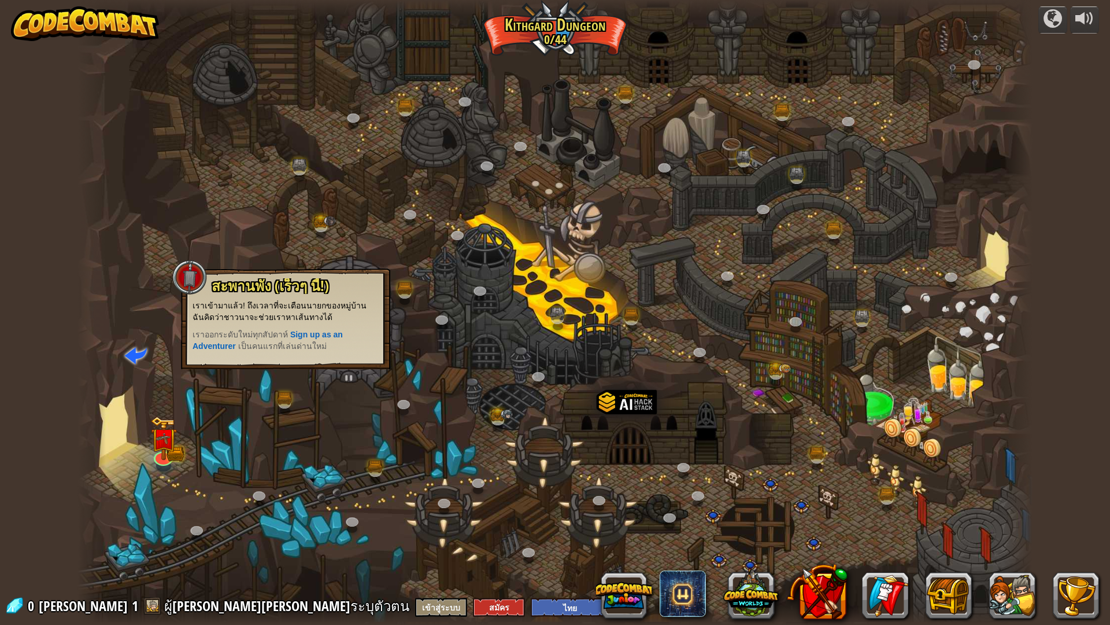
click at [302, 437] on div at bounding box center [554, 312] width 955 height 625
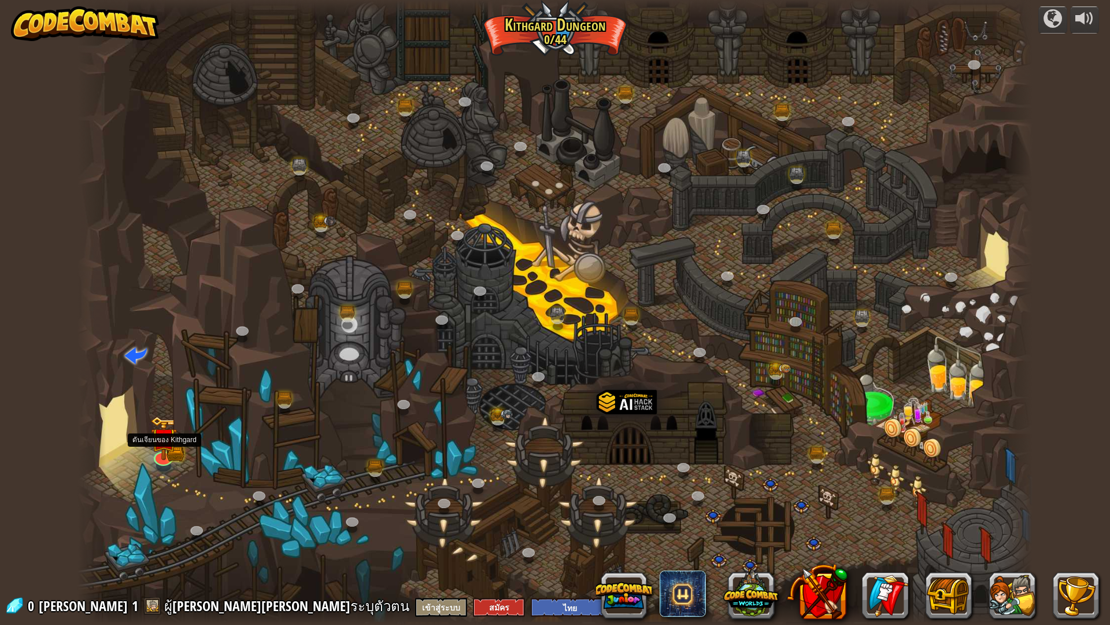
drag, startPoint x: 156, startPoint y: 442, endPoint x: 206, endPoint y: 425, distance: 52.5
click at [206, 425] on div at bounding box center [554, 312] width 955 height 625
click at [164, 436] on img at bounding box center [164, 428] width 16 height 16
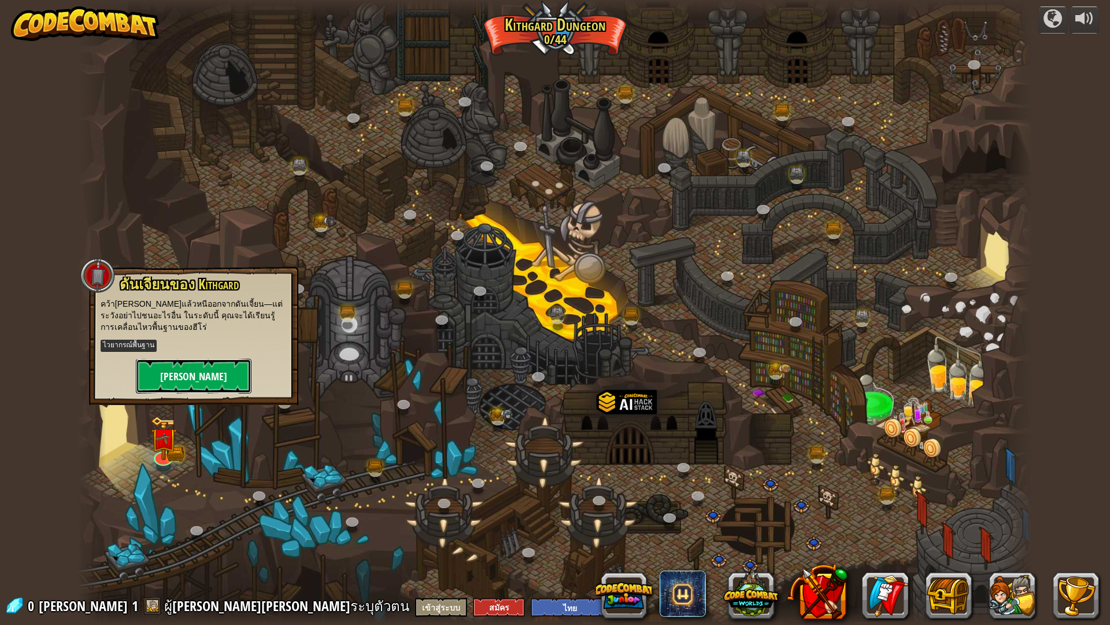
click at [215, 381] on button "[PERSON_NAME]" at bounding box center [194, 376] width 116 height 35
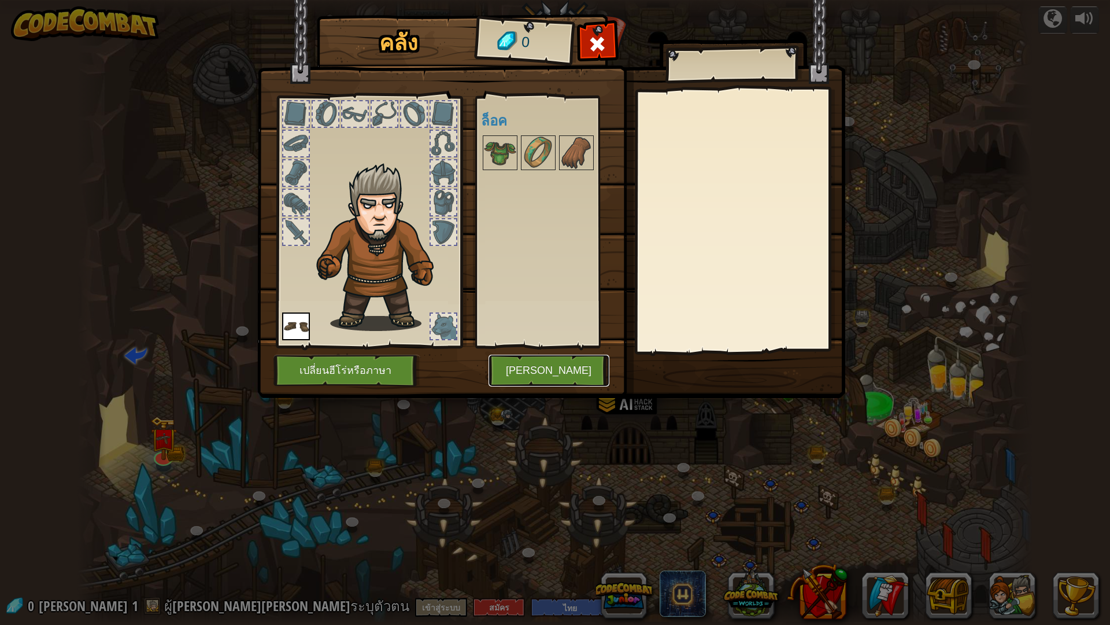
click at [558, 370] on button "[PERSON_NAME]" at bounding box center [549, 371] width 121 height 32
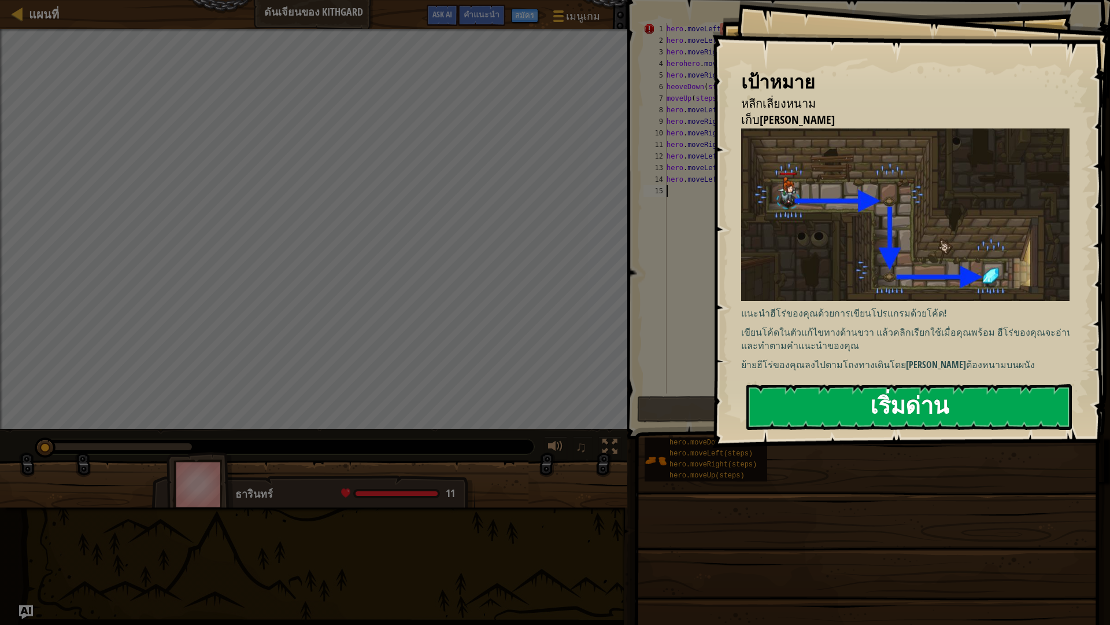
click at [884, 271] on div "เป้าหมาย หลีกเลี่ยงหนาม เก็บอัญมณี แนะนำฮีโร่ของคุณด้วยการเขียนโปรแกรมด้วยโค้ด!…" at bounding box center [912, 224] width 398 height 448
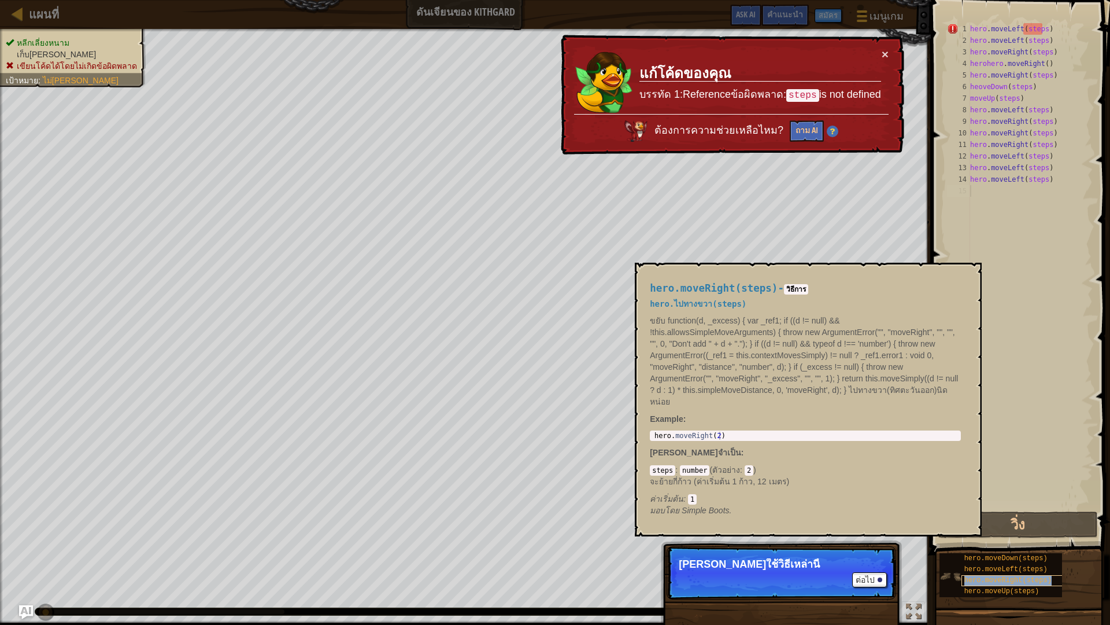
click at [985, 575] on div "hero.moveRight(steps)" at bounding box center [1017, 580] width 111 height 11
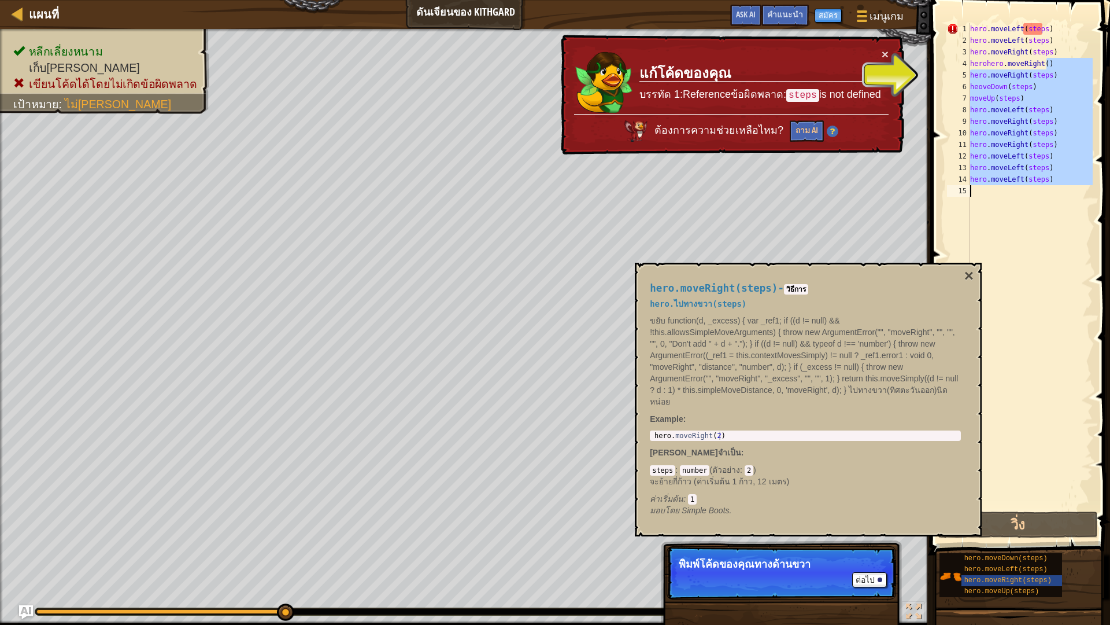
drag, startPoint x: 1066, startPoint y: 88, endPoint x: 1020, endPoint y: 304, distance: 220.7
click at [1020, 304] on div "hero . moveLeft ( steps ) hero . moveLeft ( steps ) hero . moveRight ( steps ) …" at bounding box center [1030, 277] width 125 height 509
type textarea "hero.moveLeft(steps)"
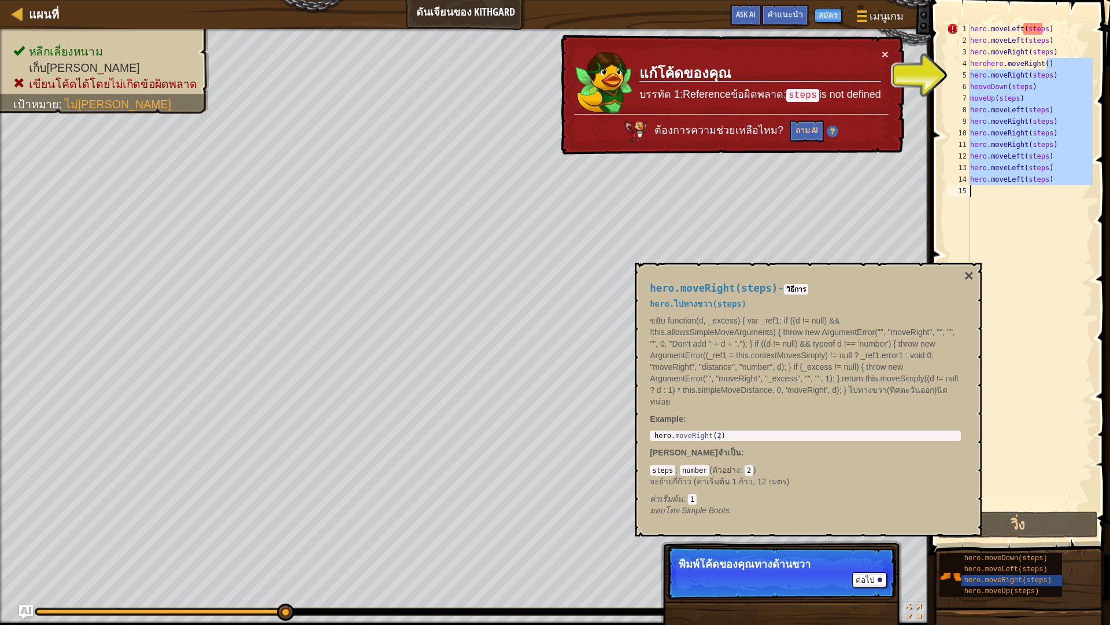
type textarea "hero.moveLeft(steps)"
click at [982, 581] on span "hero.moveRight(steps)" at bounding box center [1008, 580] width 87 height 8
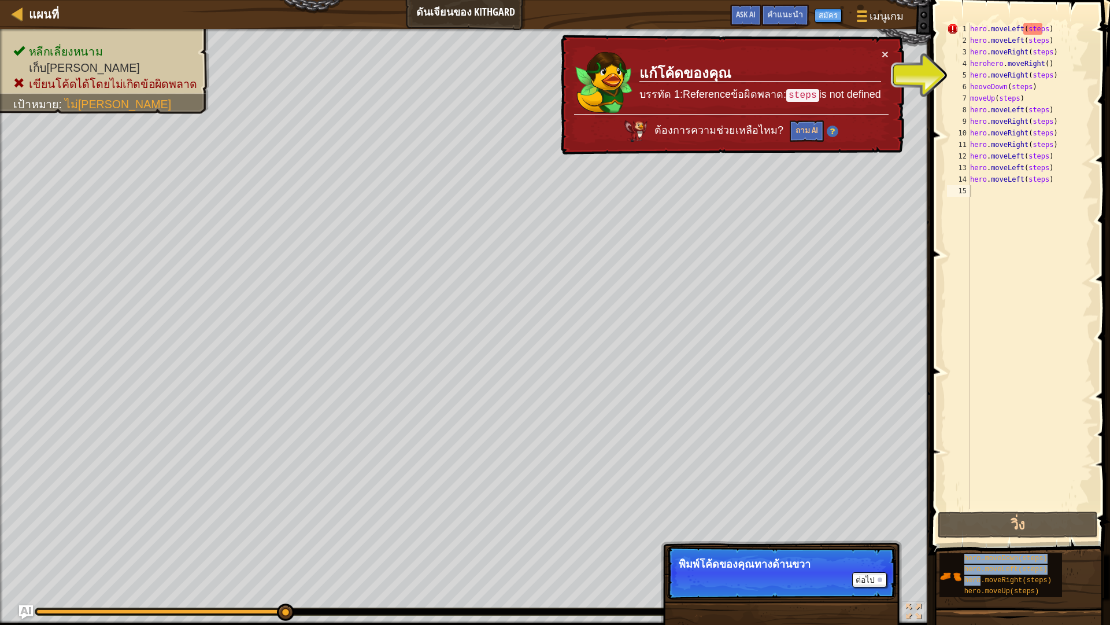
drag, startPoint x: 982, startPoint y: 581, endPoint x: 991, endPoint y: 205, distance: 376.0
click at [991, 205] on div "คำแนะนำ 1 2 3 4 5 6 7 8 9 10 11 12 13 14 15 hero . moveLeft ( steps ) hero . mo…" at bounding box center [1019, 309] width 183 height 619
click at [972, 192] on div "hero . moveLeft ( steps ) hero . moveLeft ( steps ) hero . moveRight ( steps ) …" at bounding box center [1030, 277] width 125 height 509
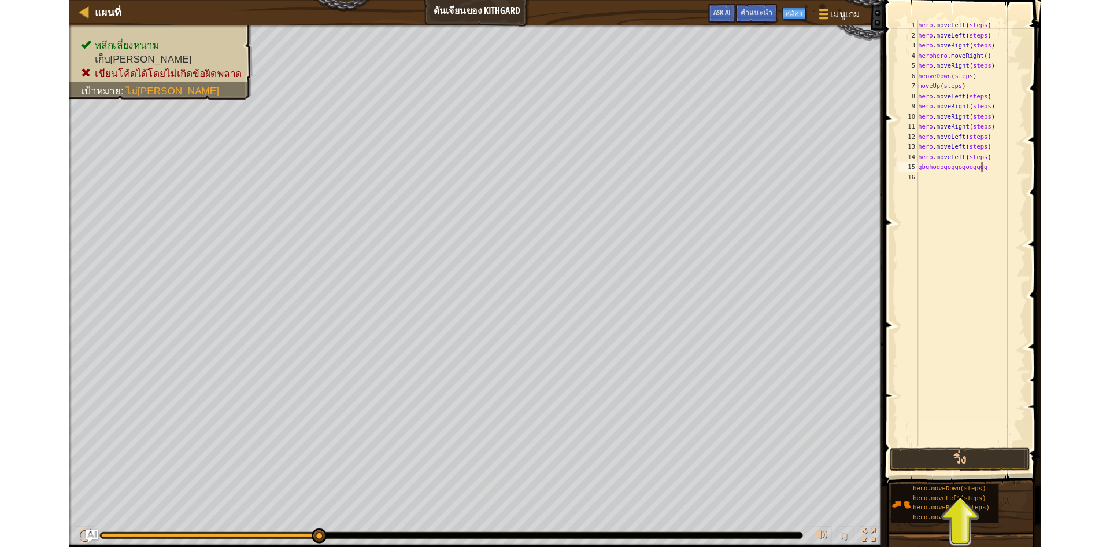
scroll to position [5, 6]
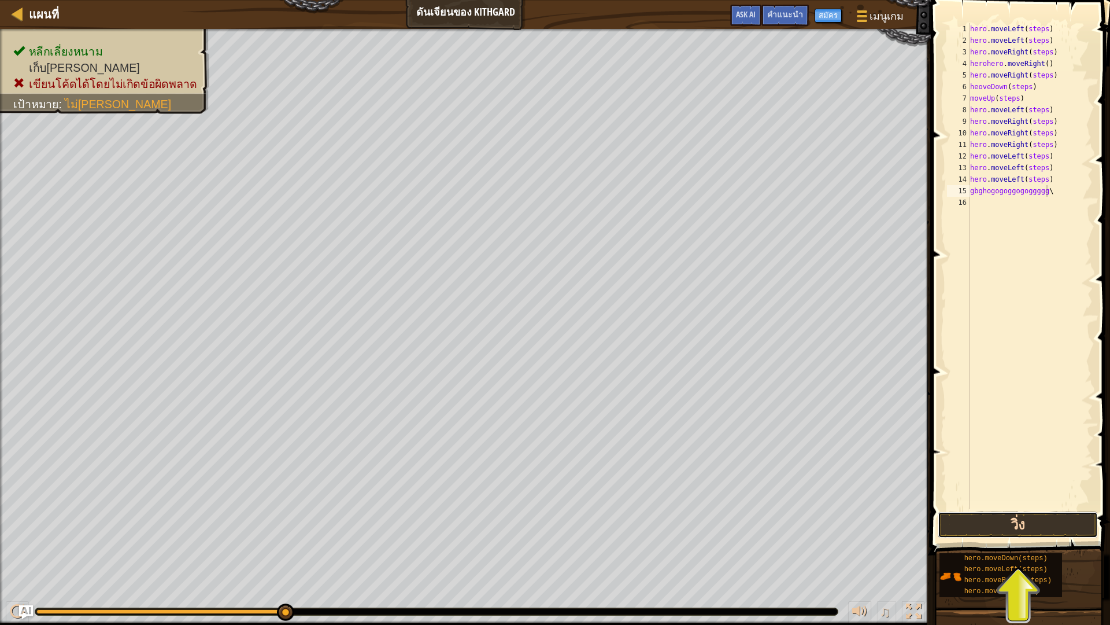
click at [1014, 527] on button "วิ่ง" at bounding box center [1018, 524] width 160 height 27
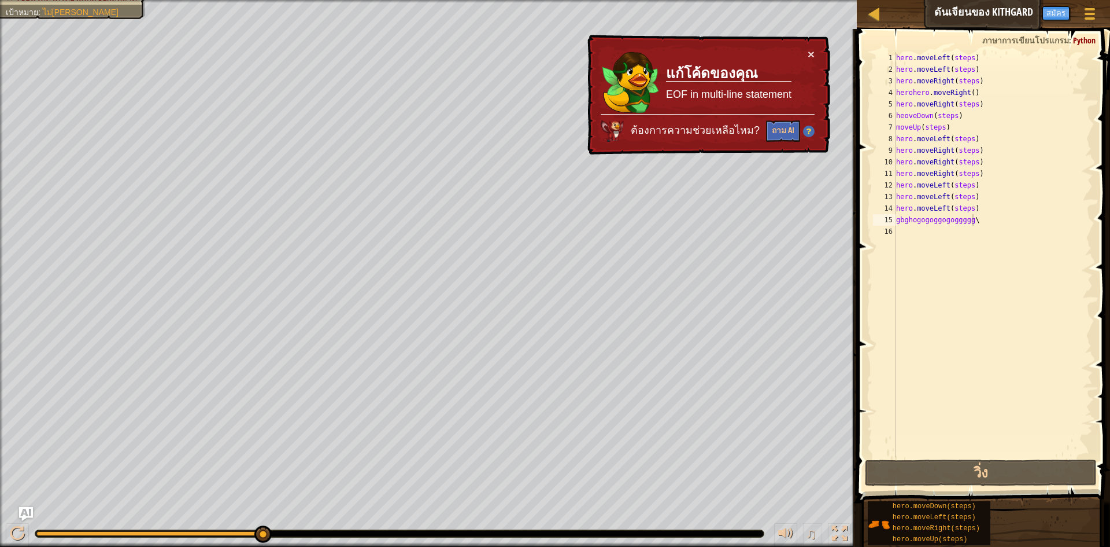
click at [996, 2] on div "คำแนะนำ" at bounding box center [1013, 12] width 47 height 21
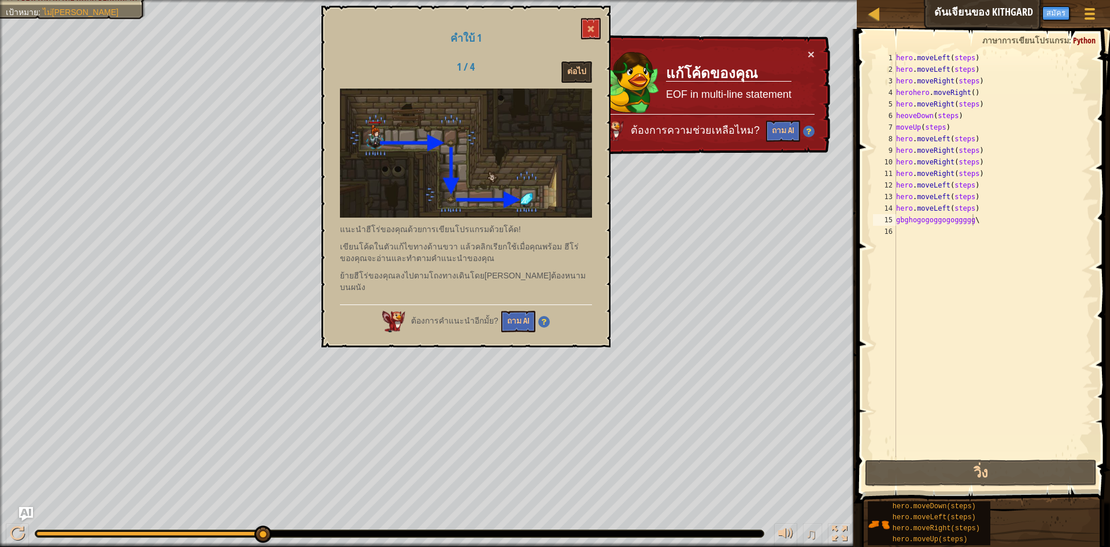
click at [973, 6] on button "Ask AI" at bounding box center [973, 12] width 31 height 21
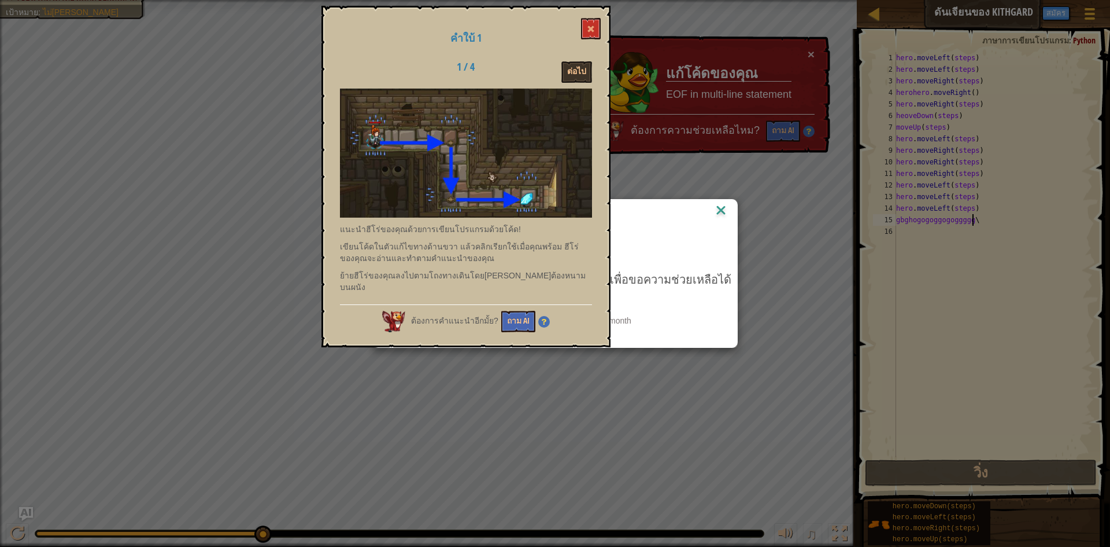
click at [714, 209] on img at bounding box center [721, 210] width 15 height 17
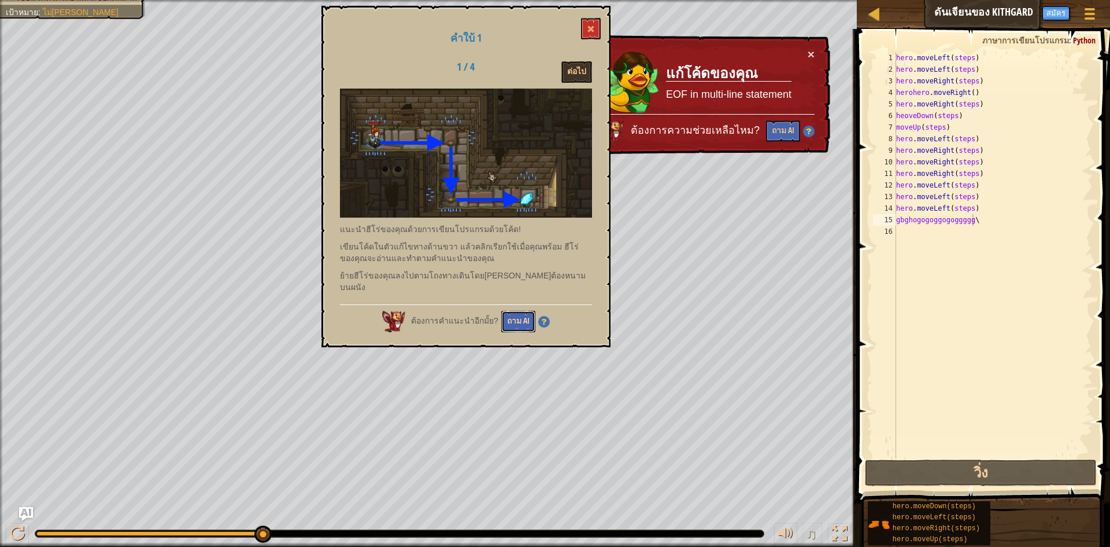
click at [505, 311] on button "ถาม AI" at bounding box center [518, 321] width 34 height 21
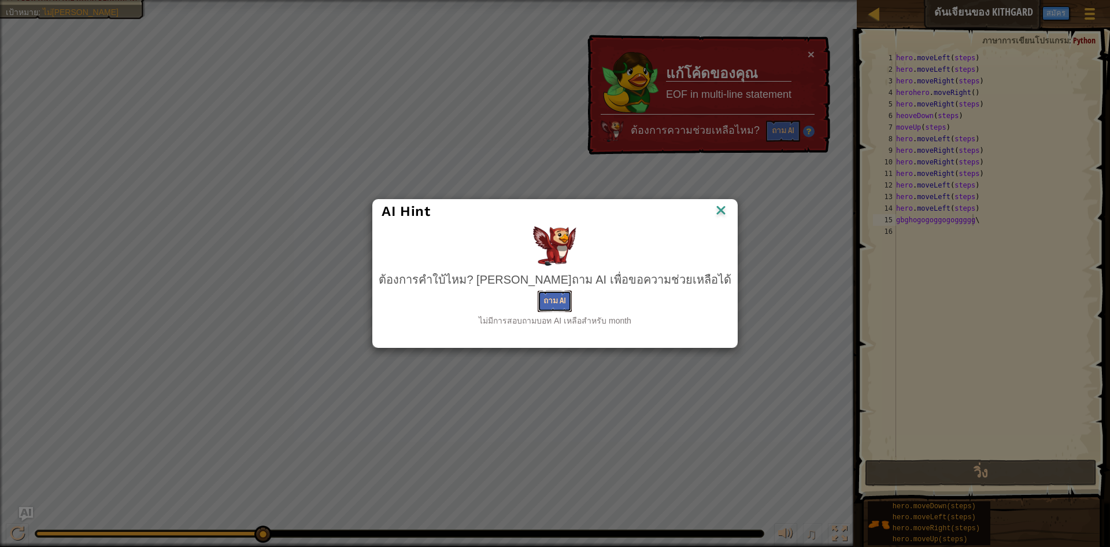
click at [556, 296] on button "ถาม AI" at bounding box center [555, 300] width 34 height 21
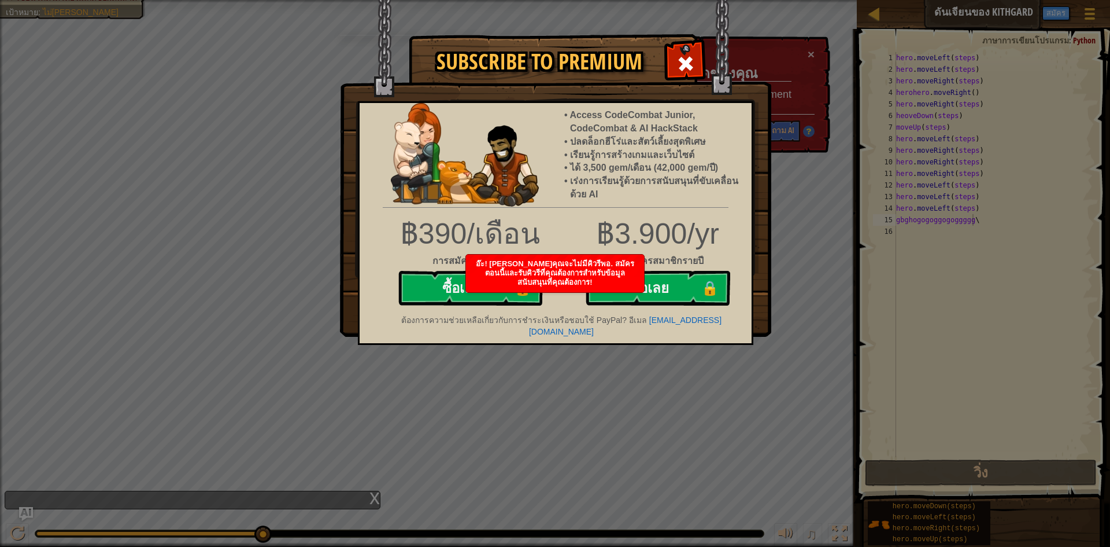
click at [636, 291] on div "อ๊ะ! [PERSON_NAME]คุณจะไม่มีคิวรีพอ. สมัครตอนนี้และรับคิวรีที่คุณต้องการสำหรับข…" at bounding box center [555, 273] width 178 height 38
click at [696, 65] on div at bounding box center [685, 62] width 36 height 36
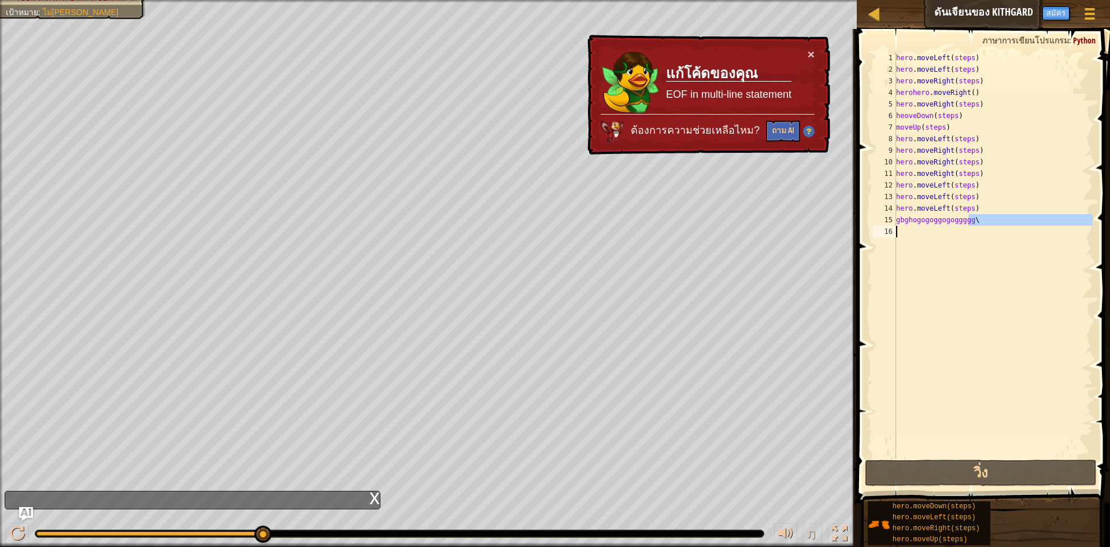
drag, startPoint x: 971, startPoint y: 220, endPoint x: 917, endPoint y: 230, distance: 55.1
click at [917, 230] on div "hero . moveLeft ( steps ) hero . moveLeft ( steps ) hero . moveRight ( steps ) …" at bounding box center [993, 266] width 199 height 428
type textarea "gbghogogoggogoggggg\"
click at [1002, 244] on div "hero . moveLeft ( steps ) hero . moveLeft ( steps ) hero . moveRight ( steps ) …" at bounding box center [993, 254] width 199 height 405
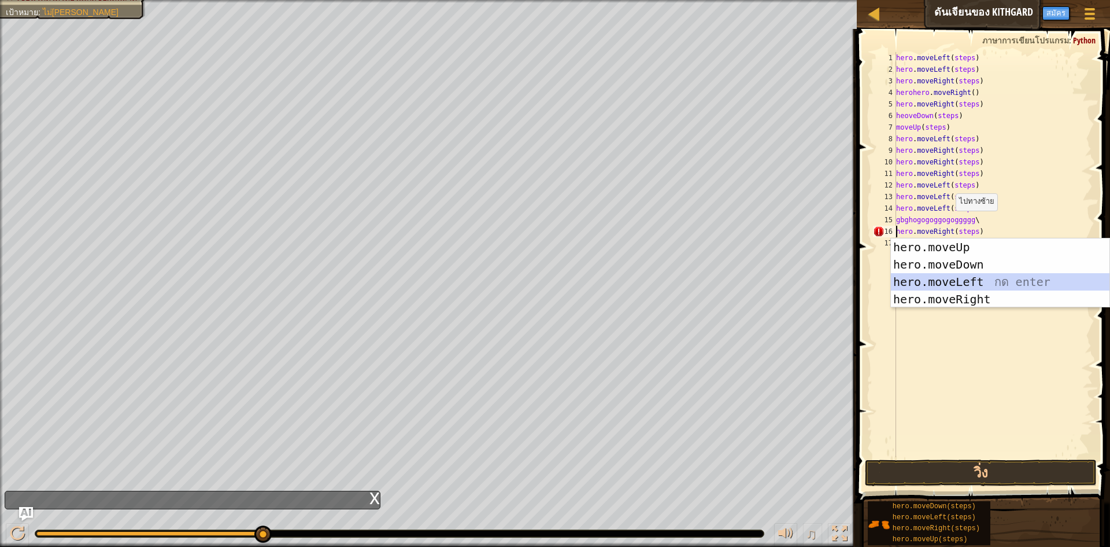
click at [958, 288] on div "hero.moveUp กด enter hero.moveDown กด enter hero.moveLeft กด enter hero.moveRig…" at bounding box center [1000, 290] width 219 height 104
type textarea "hero.moveLeft().moveRight(steps)"
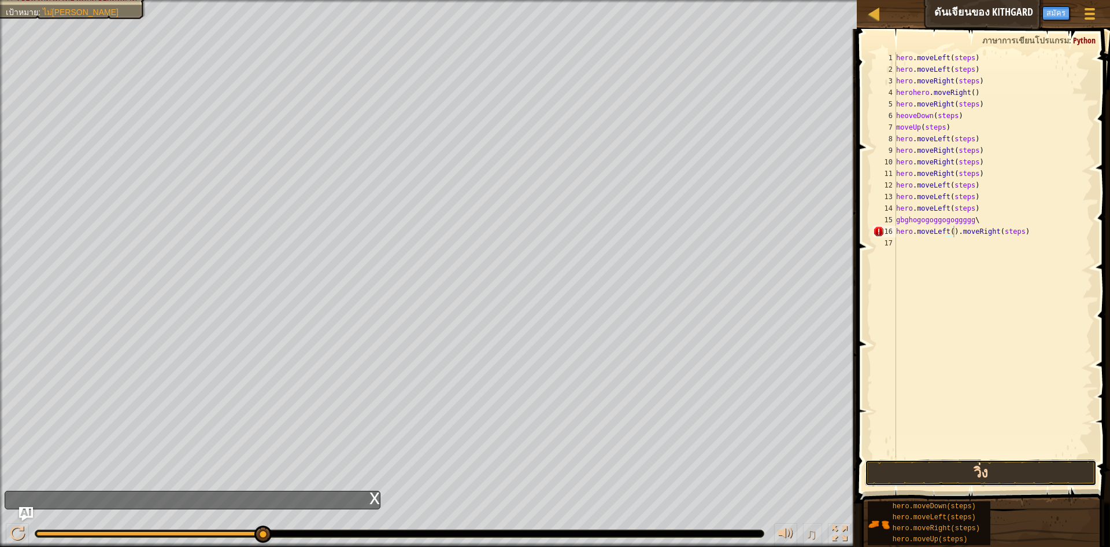
click at [958, 466] on button "วิ่ง" at bounding box center [981, 472] width 232 height 27
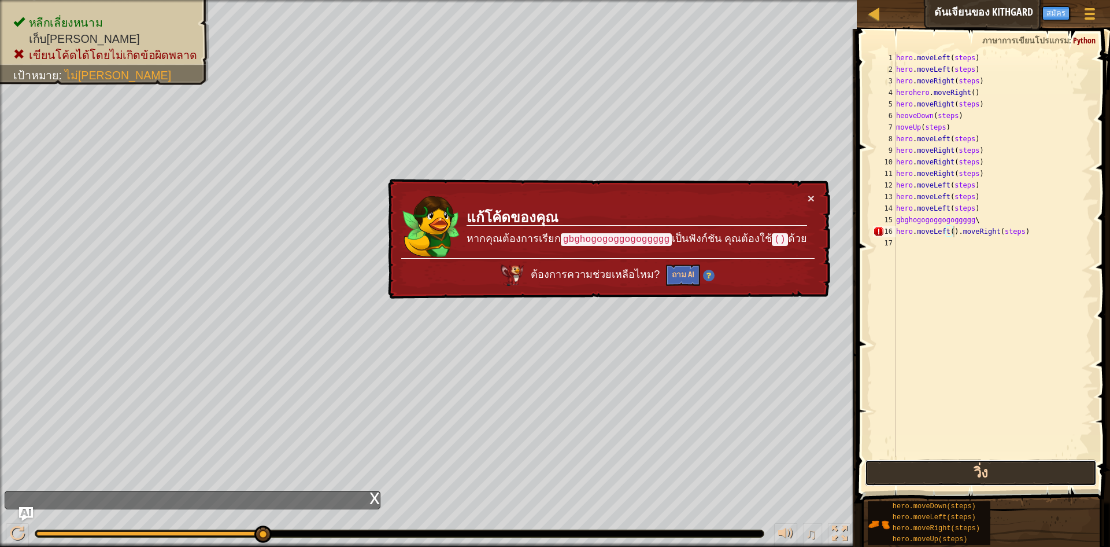
click at [958, 466] on button "วิ่ง" at bounding box center [981, 472] width 232 height 27
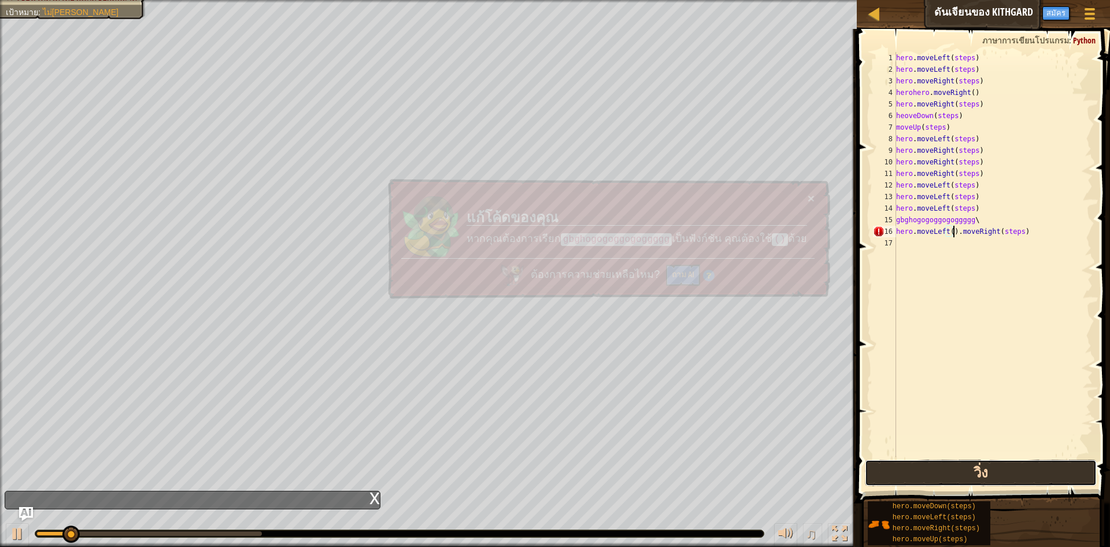
click at [957, 466] on button "วิ่ง" at bounding box center [981, 472] width 232 height 27
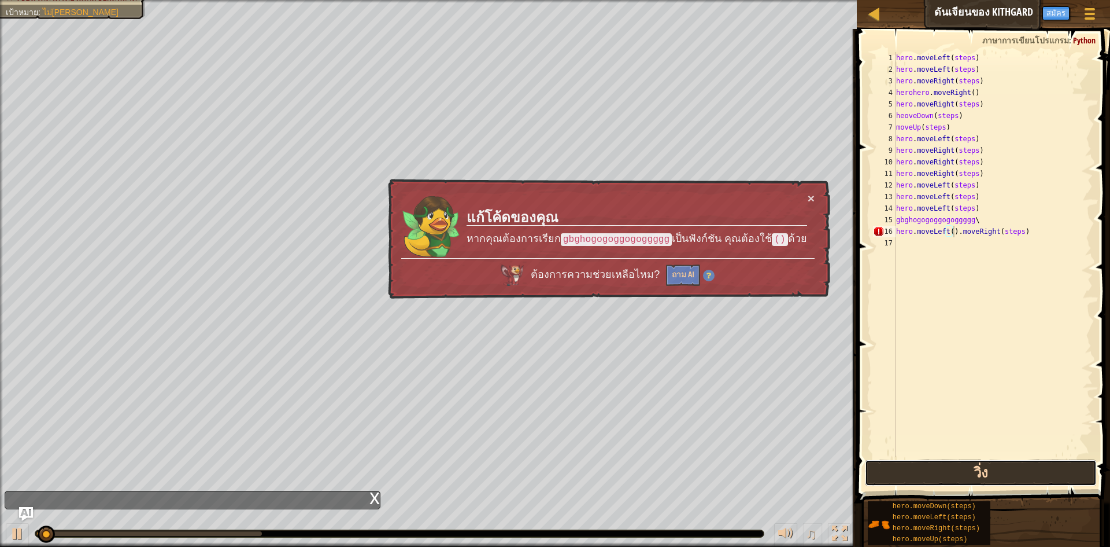
click at [957, 466] on button "วิ่ง" at bounding box center [981, 472] width 232 height 27
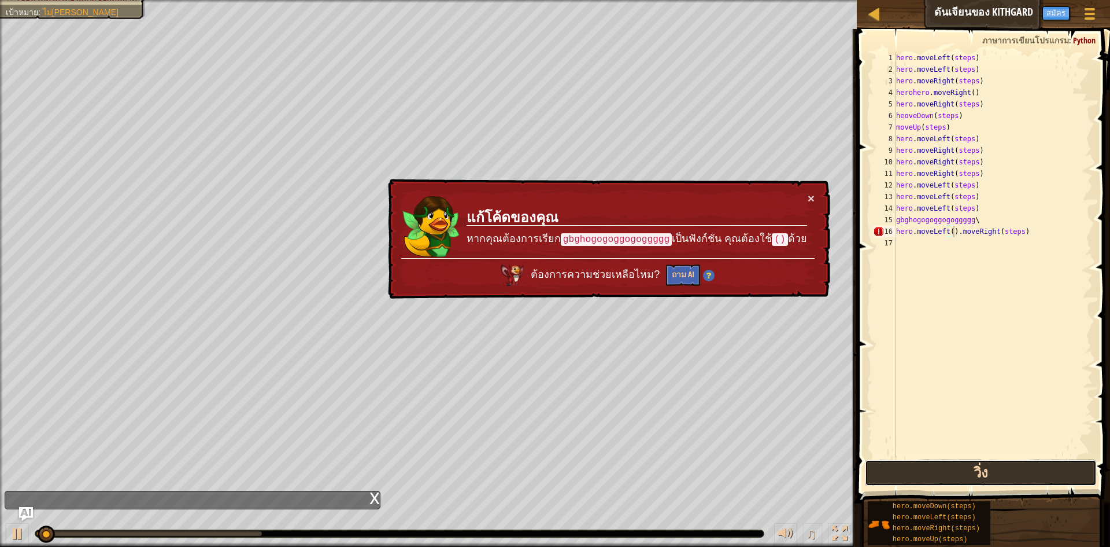
click at [959, 466] on button "วิ่ง" at bounding box center [981, 472] width 232 height 27
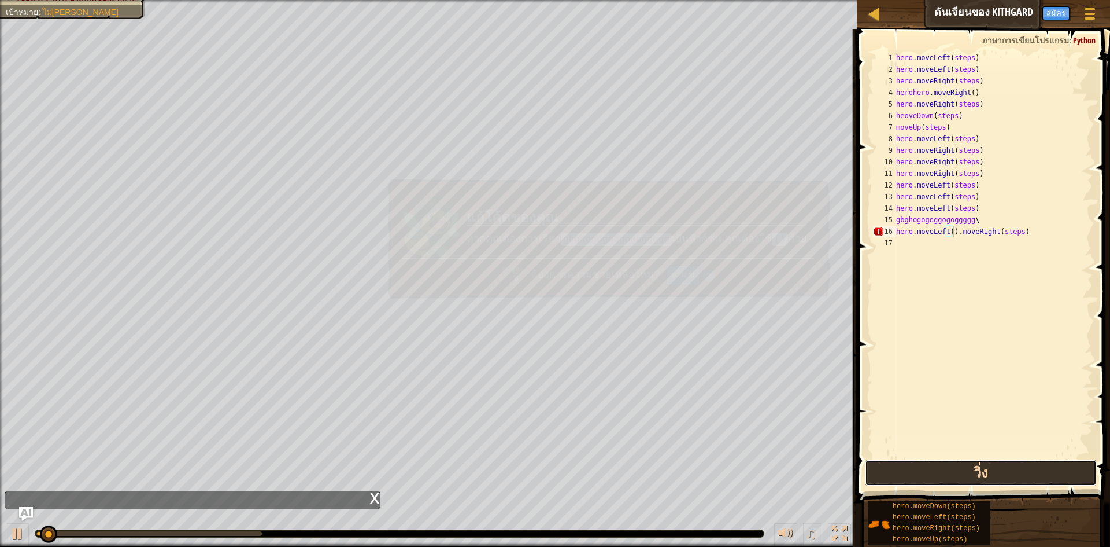
click at [959, 466] on button "วิ่ง" at bounding box center [981, 472] width 232 height 27
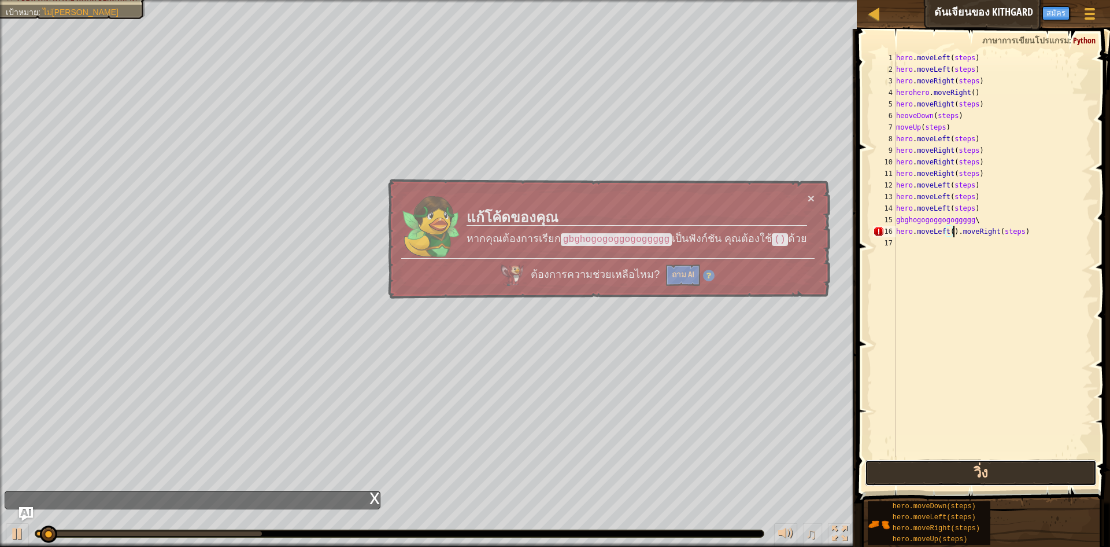
click at [959, 466] on button "วิ่ง" at bounding box center [981, 472] width 232 height 27
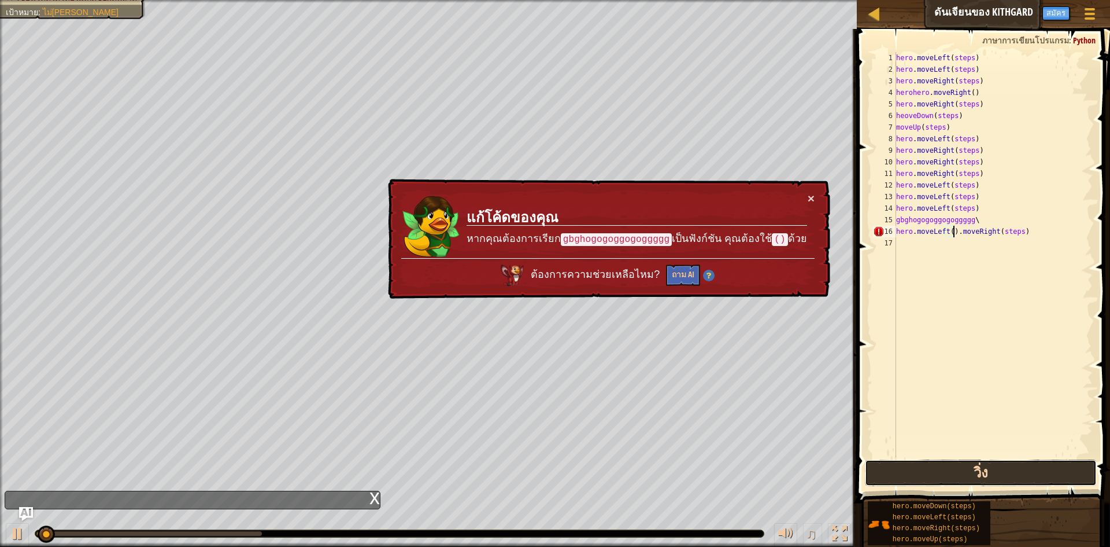
click at [957, 465] on button "วิ่ง" at bounding box center [981, 472] width 232 height 27
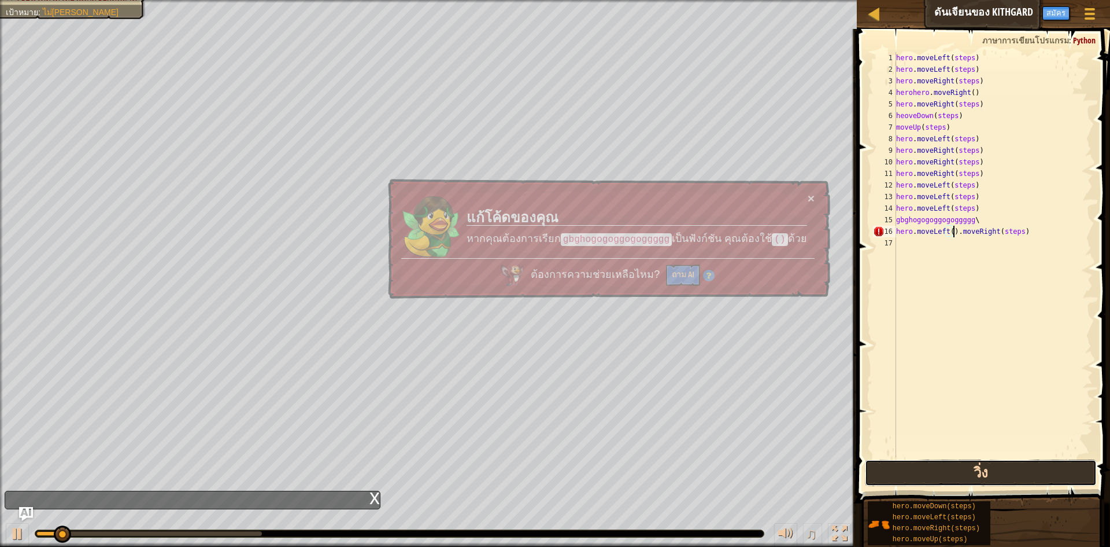
click at [957, 465] on button "วิ่ง" at bounding box center [981, 472] width 232 height 27
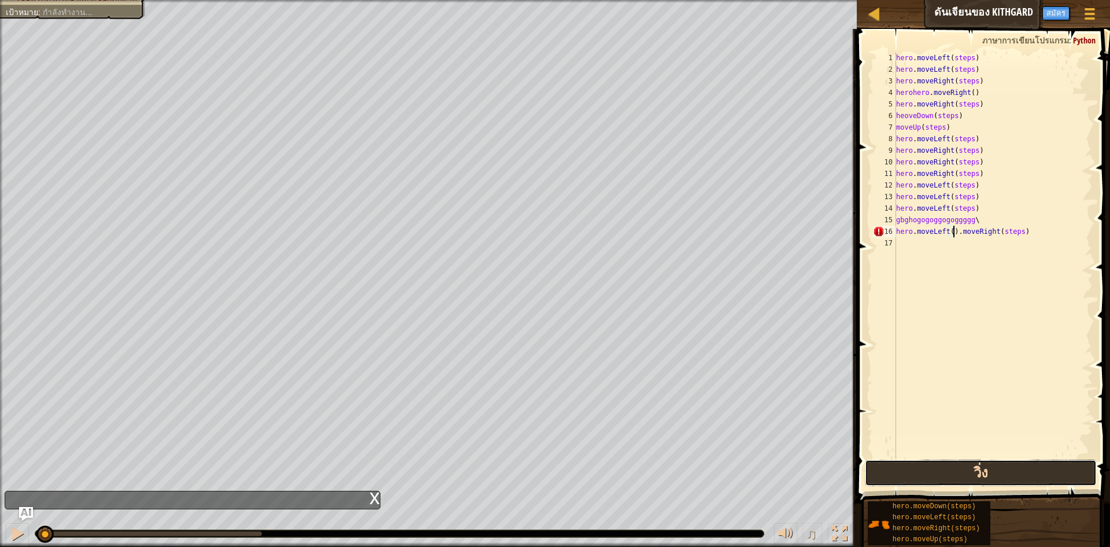
click at [957, 465] on button "วิ่ง" at bounding box center [981, 472] width 232 height 27
click at [957, 464] on button "วิ่ง" at bounding box center [981, 472] width 232 height 27
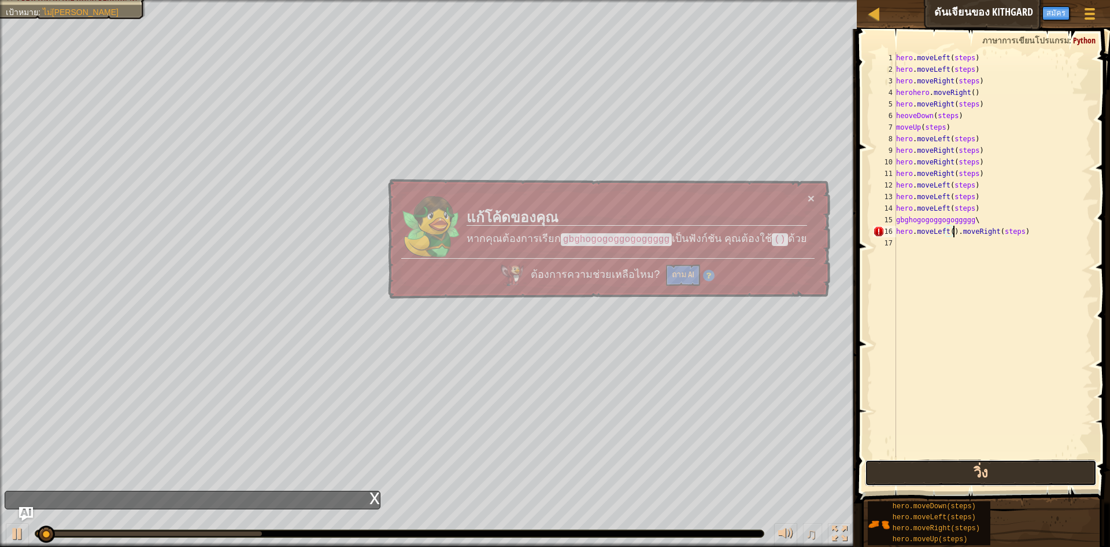
drag, startPoint x: 957, startPoint y: 464, endPoint x: 951, endPoint y: 459, distance: 7.4
click at [957, 464] on button "วิ่ง" at bounding box center [981, 472] width 232 height 27
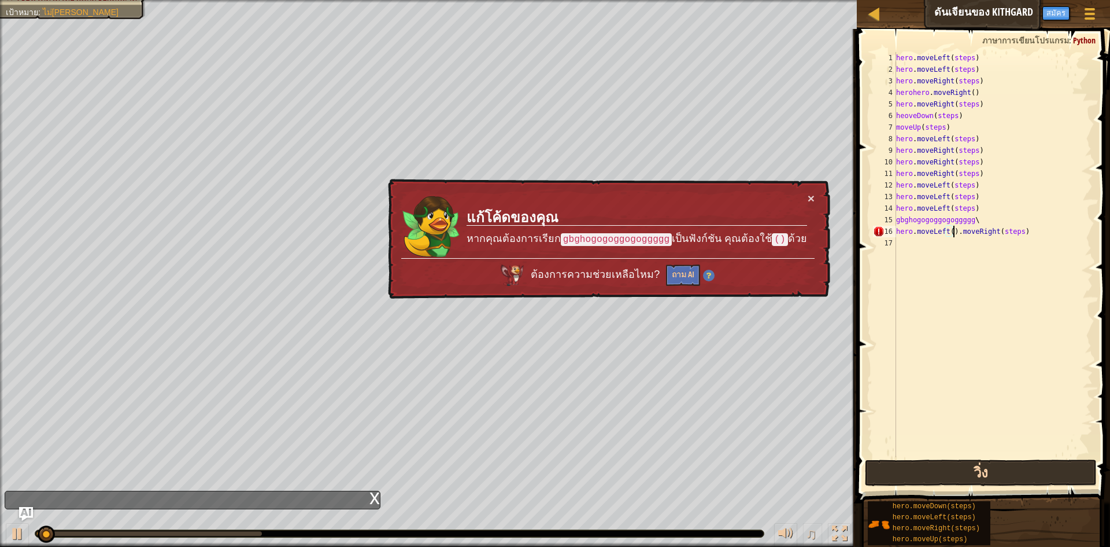
drag, startPoint x: 949, startPoint y: 459, endPoint x: 894, endPoint y: 481, distance: 59.5
click at [942, 463] on div "hero.moveLeft().moveRight(steps) 1 2 3 4 5 6 7 8 9 10 11 12 13 14 15 16 17 hero…" at bounding box center [982, 289] width 257 height 508
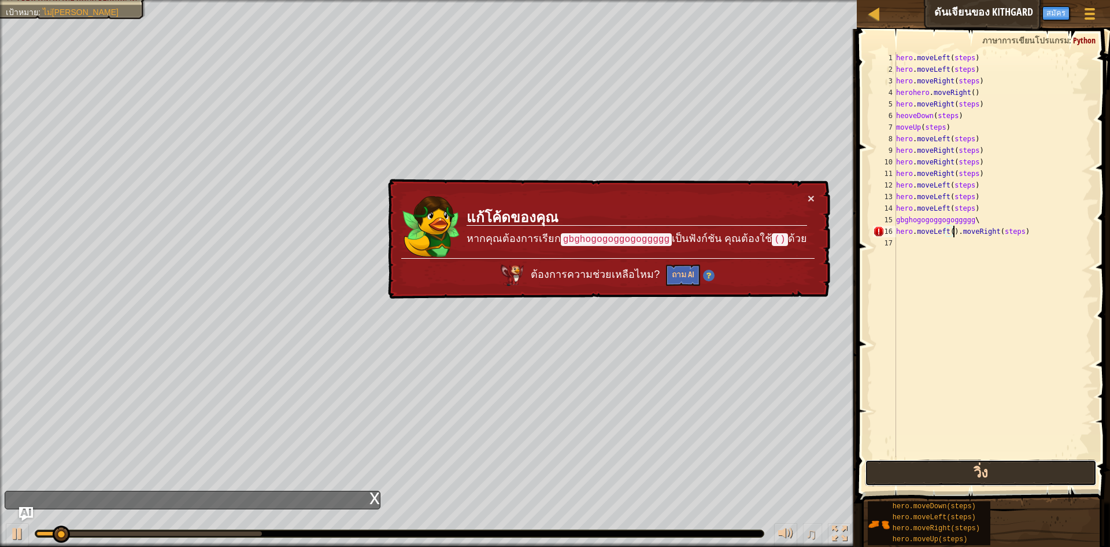
click at [898, 481] on button "วิ่ง" at bounding box center [981, 472] width 232 height 27
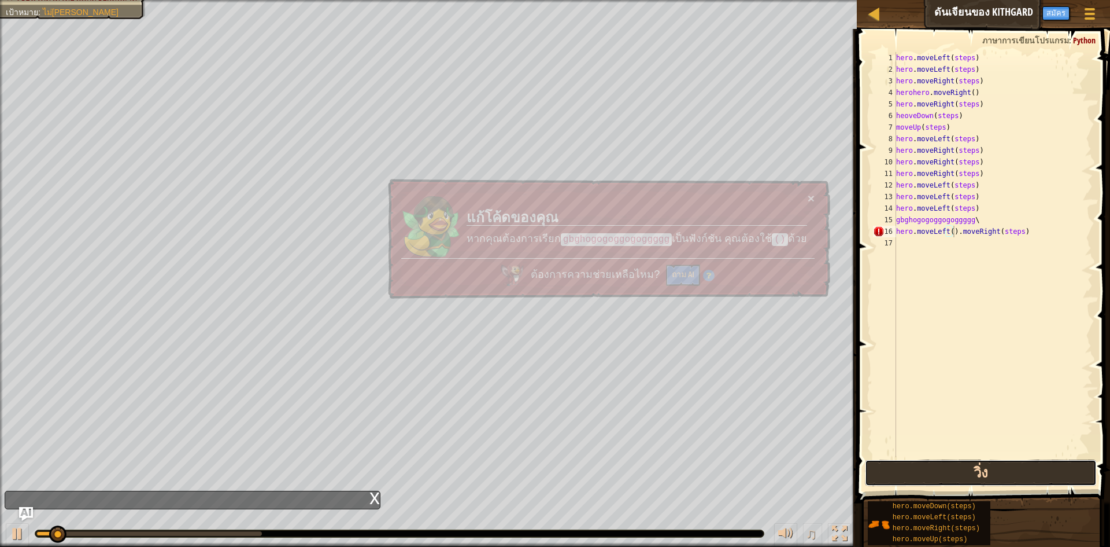
click at [903, 482] on button "วิ่ง" at bounding box center [981, 472] width 232 height 27
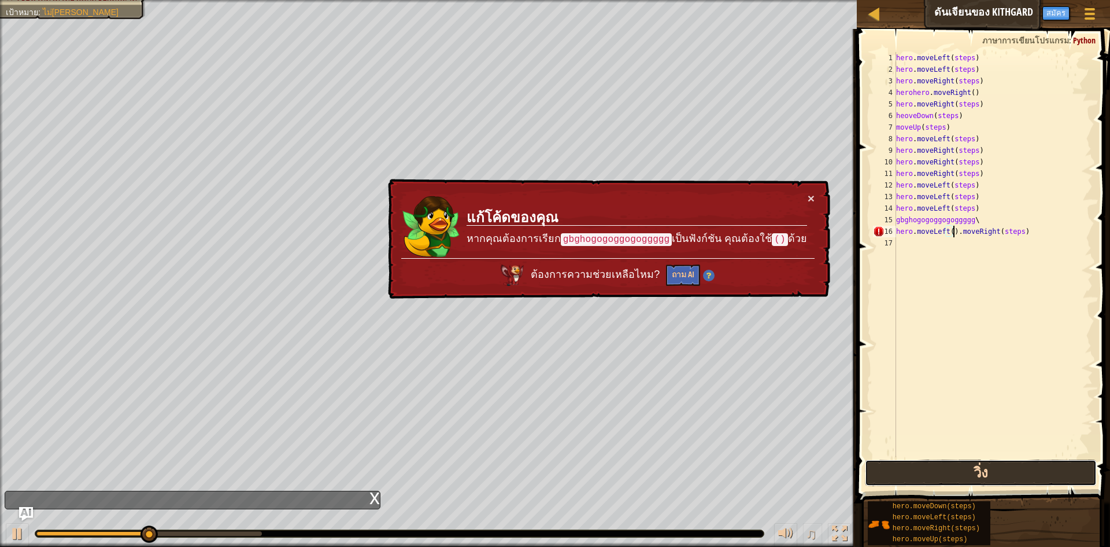
click at [958, 470] on button "วิ่ง" at bounding box center [981, 472] width 232 height 27
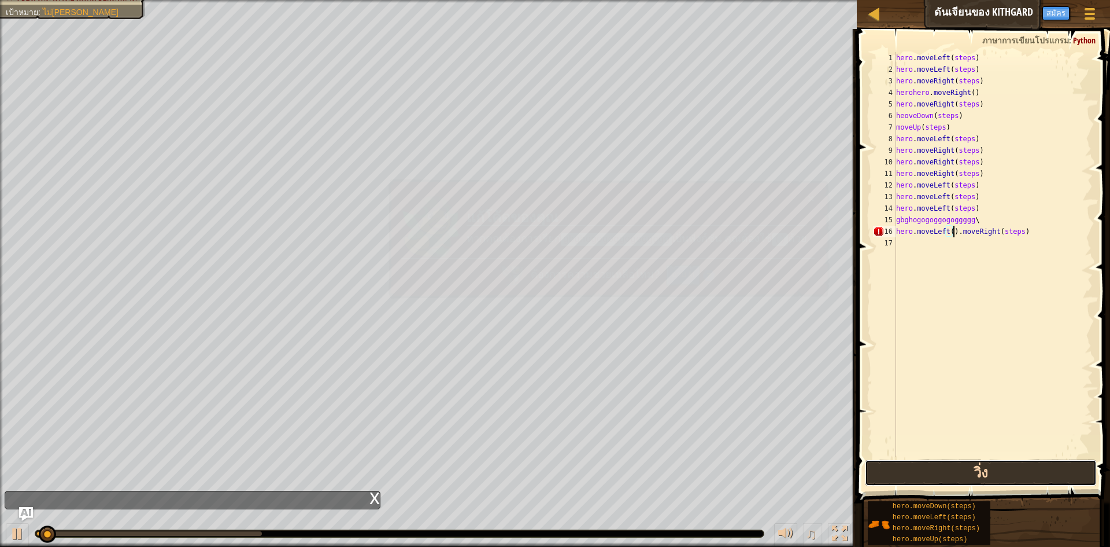
click at [958, 470] on button "วิ่ง" at bounding box center [981, 472] width 232 height 27
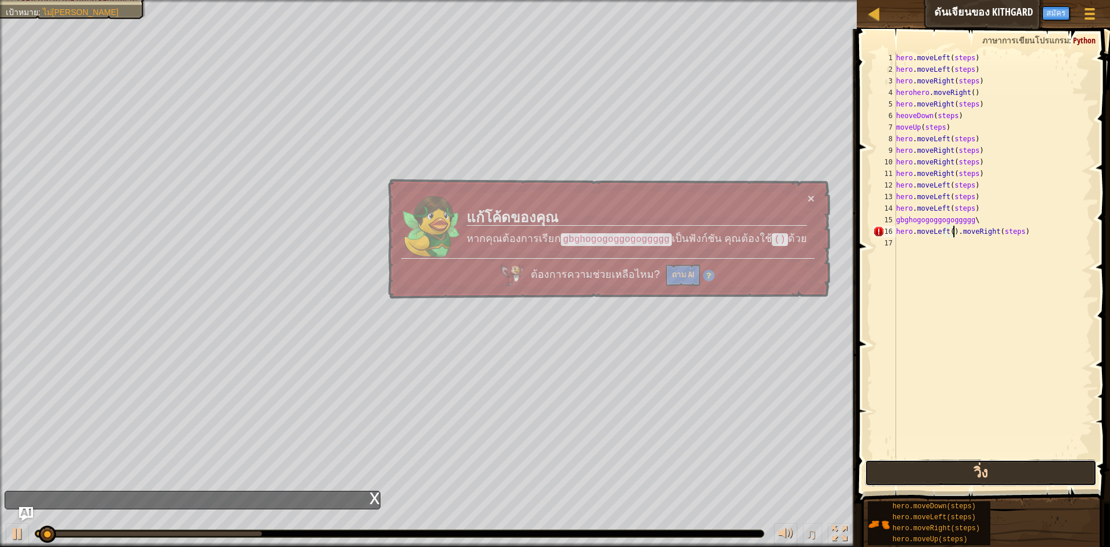
click at [958, 470] on button "วิ่ง" at bounding box center [981, 472] width 232 height 27
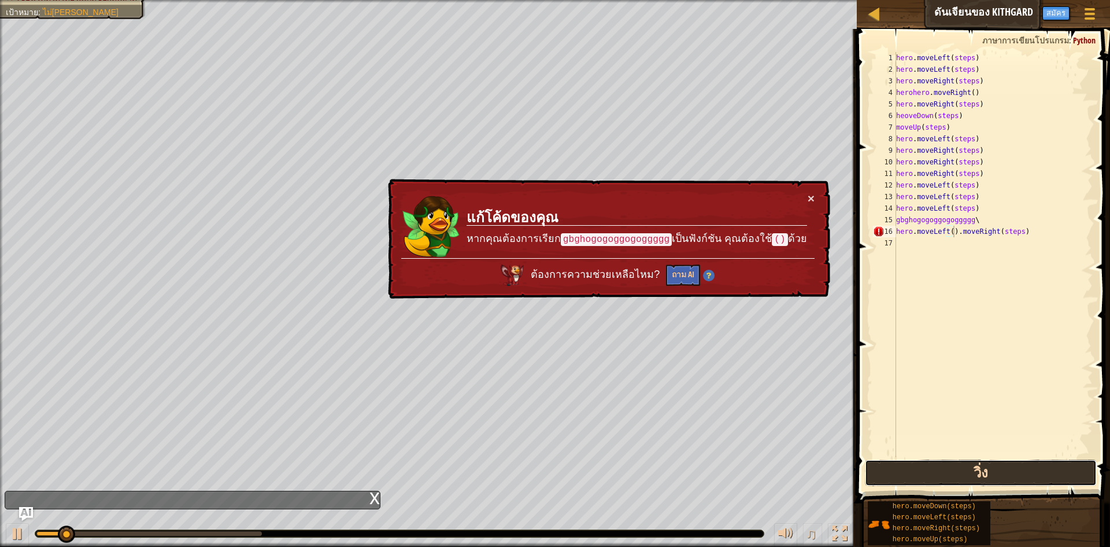
click at [958, 470] on button "วิ่ง" at bounding box center [981, 472] width 232 height 27
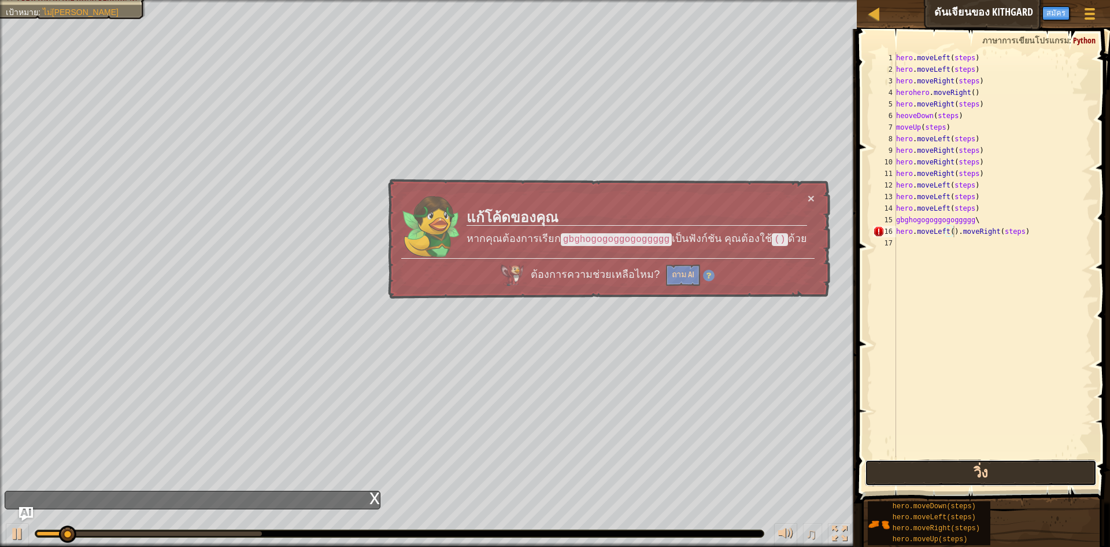
click at [950, 468] on button "วิ่ง" at bounding box center [981, 472] width 232 height 27
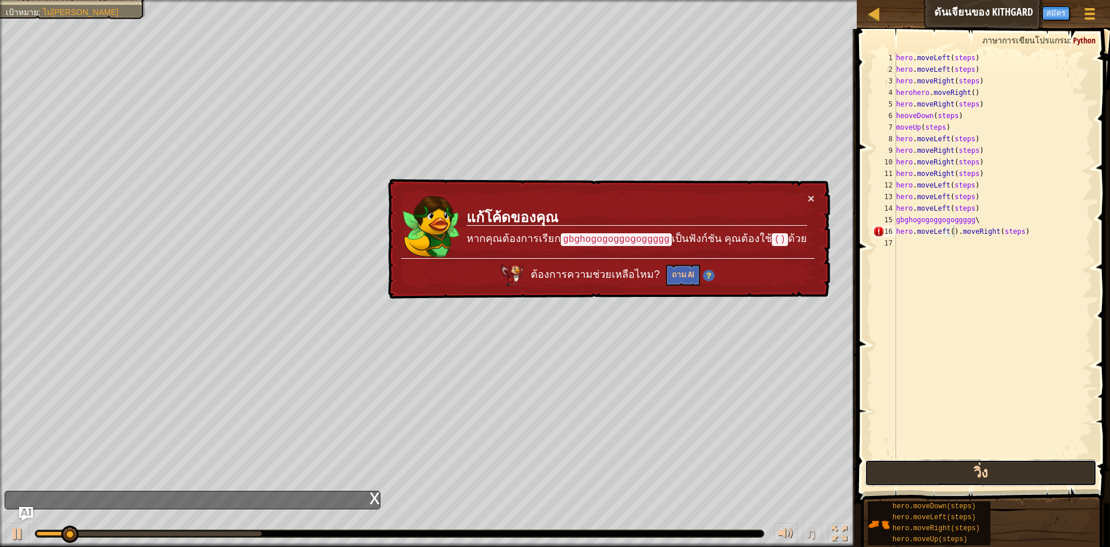
click at [948, 464] on button "วิ่ง" at bounding box center [981, 472] width 232 height 27
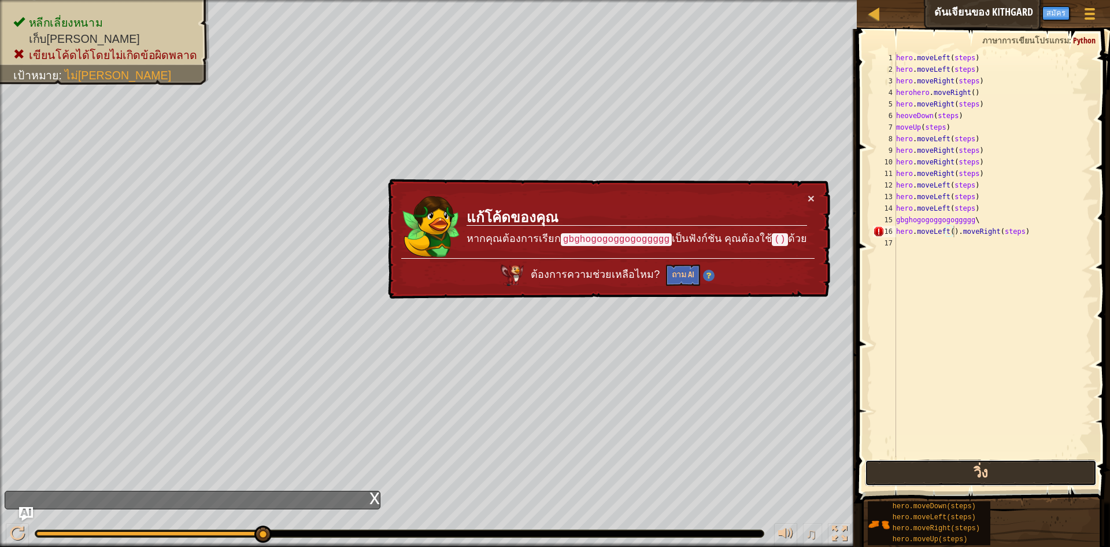
click at [943, 474] on button "วิ่ง" at bounding box center [981, 472] width 232 height 27
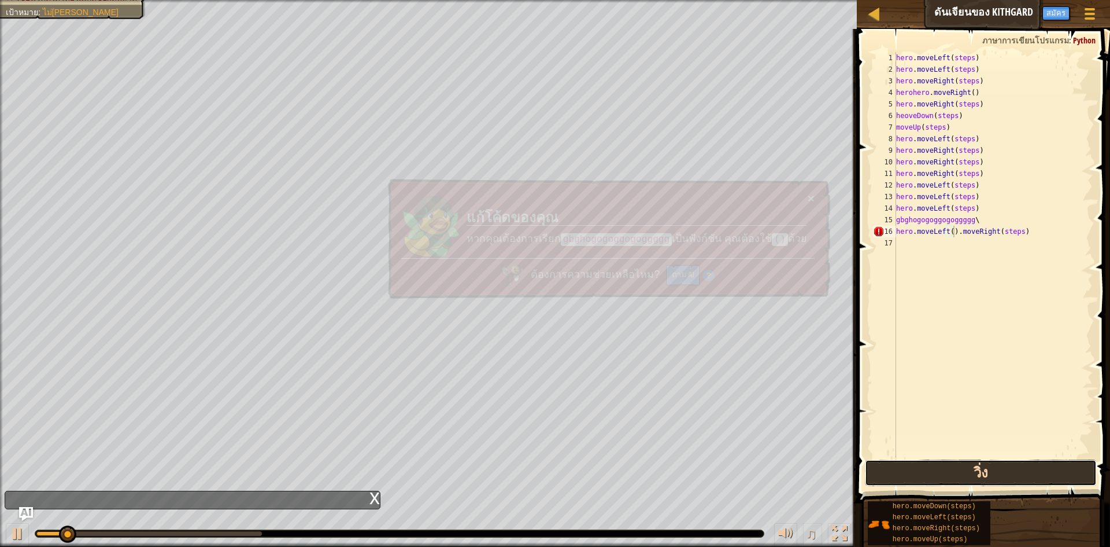
click at [942, 474] on button "วิ่ง" at bounding box center [981, 472] width 232 height 27
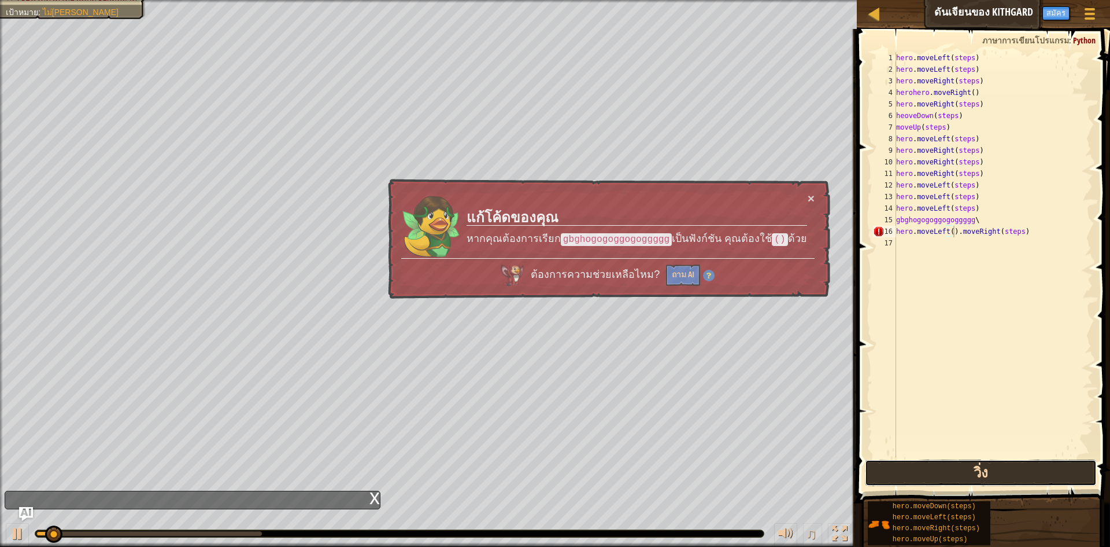
click at [942, 474] on button "วิ่ง" at bounding box center [981, 472] width 232 height 27
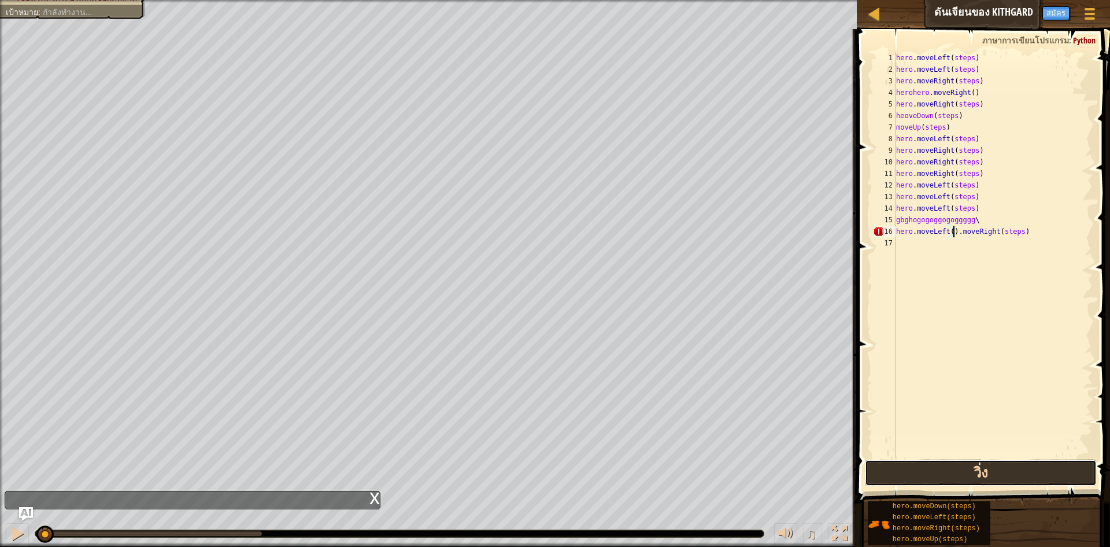
click at [942, 474] on button "วิ่ง" at bounding box center [981, 472] width 232 height 27
click at [940, 470] on button "วิ่ง" at bounding box center [981, 472] width 232 height 27
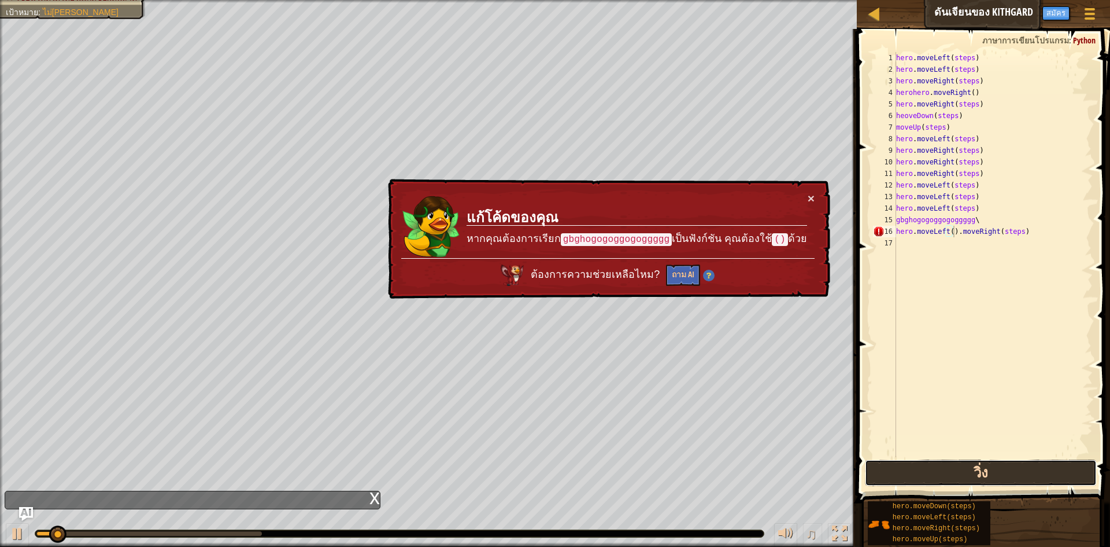
click at [940, 470] on button "วิ่ง" at bounding box center [981, 472] width 232 height 27
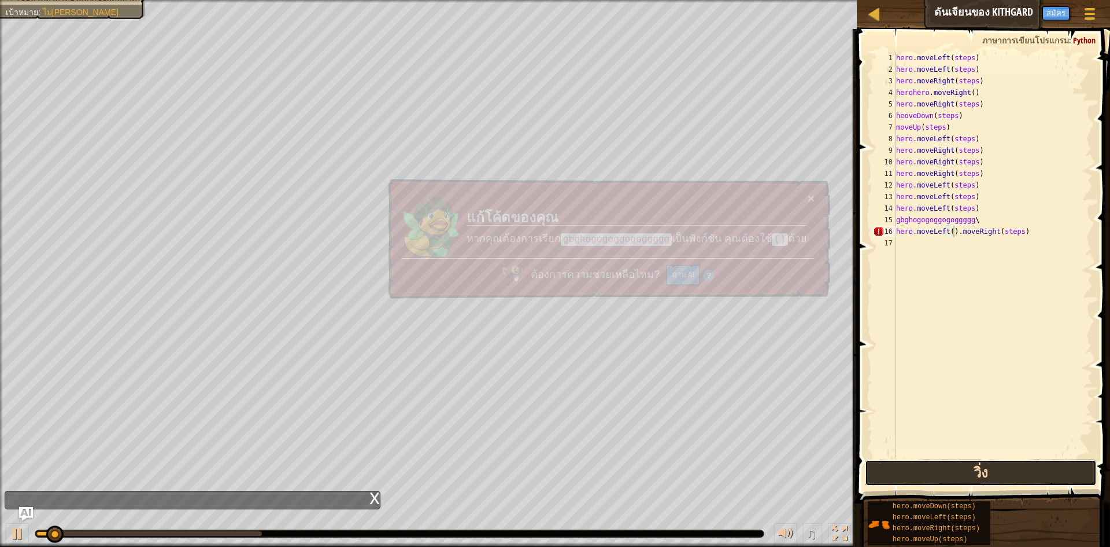
click at [939, 470] on button "วิ่ง" at bounding box center [981, 472] width 232 height 27
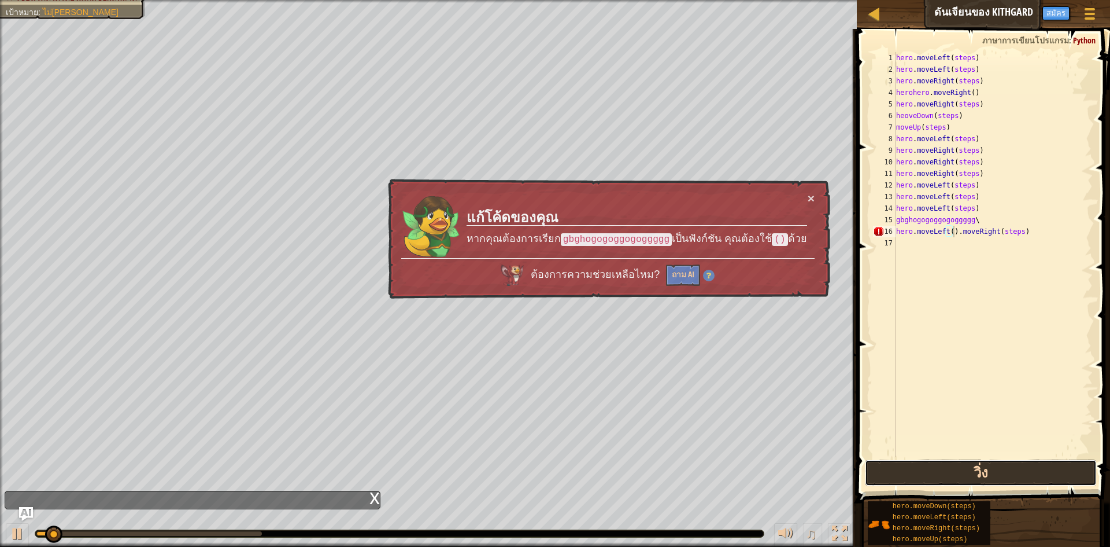
click at [940, 470] on button "วิ่ง" at bounding box center [981, 472] width 232 height 27
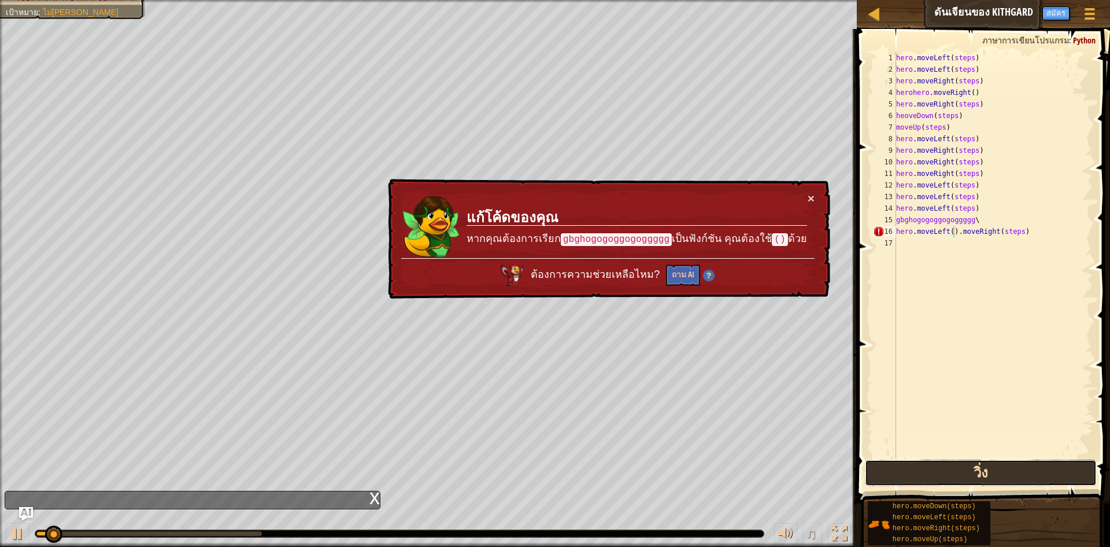
click at [942, 470] on button "วิ่ง" at bounding box center [981, 472] width 232 height 27
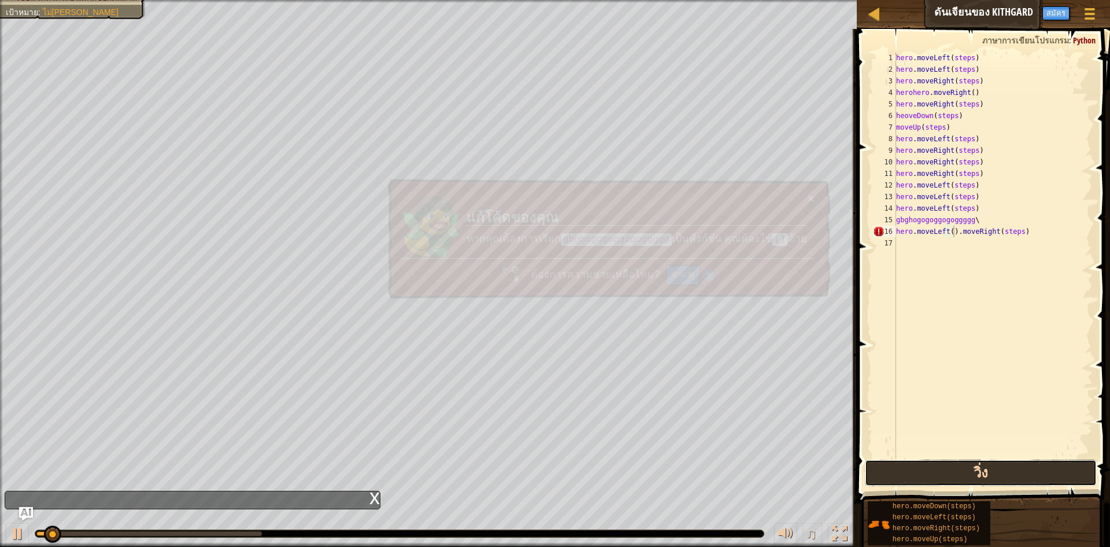
click at [942, 470] on button "วิ่ง" at bounding box center [981, 472] width 232 height 27
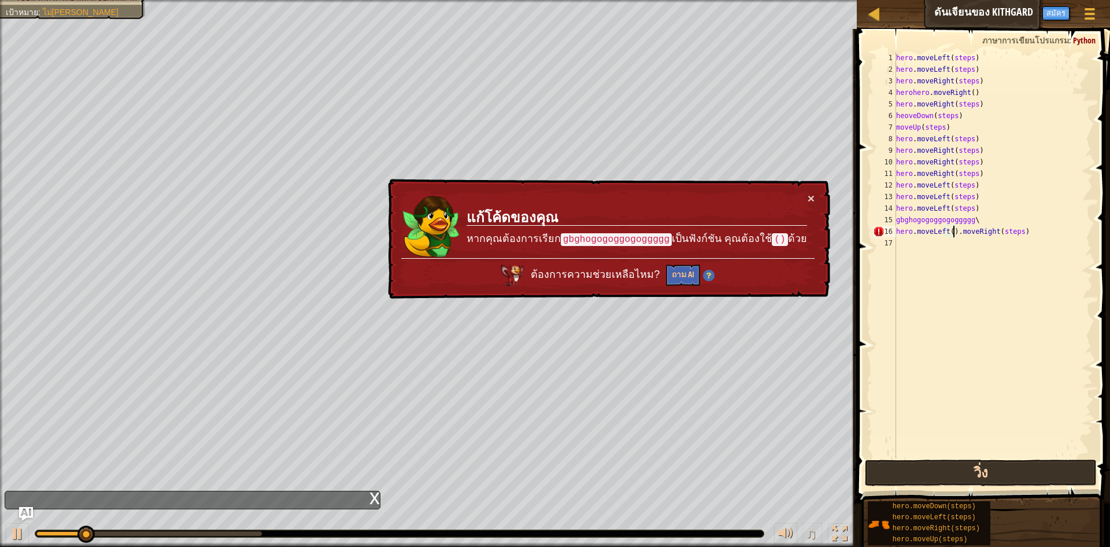
drag, startPoint x: 922, startPoint y: 473, endPoint x: 922, endPoint y: 483, distance: 9.8
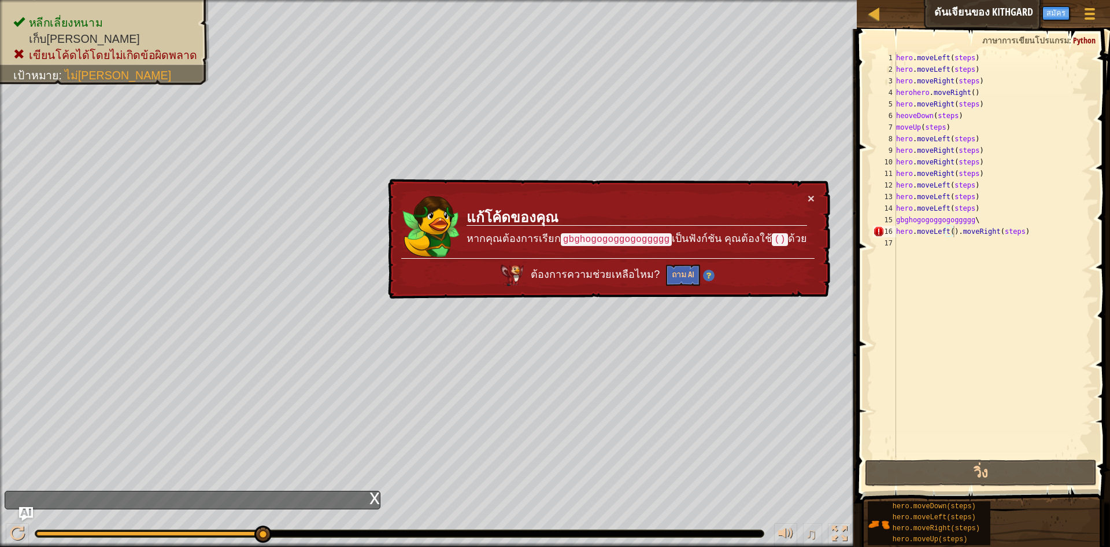
drag, startPoint x: 922, startPoint y: 483, endPoint x: 841, endPoint y: 574, distance: 122.0
drag, startPoint x: 1008, startPoint y: 440, endPoint x: 1043, endPoint y: 515, distance: 83.3
drag, startPoint x: 1043, startPoint y: 515, endPoint x: 1023, endPoint y: 574, distance: 61.6
click at [1023, 0] on html "แผนที่ ดันเจียนของ Kithgard เมนูเกม เสร็จสิ้น สมัคร คำแนะนำ Ask AI 1 הההההההההה…" at bounding box center [555, 0] width 1110 height 0
click at [353, 495] on div "x" at bounding box center [193, 499] width 376 height 19
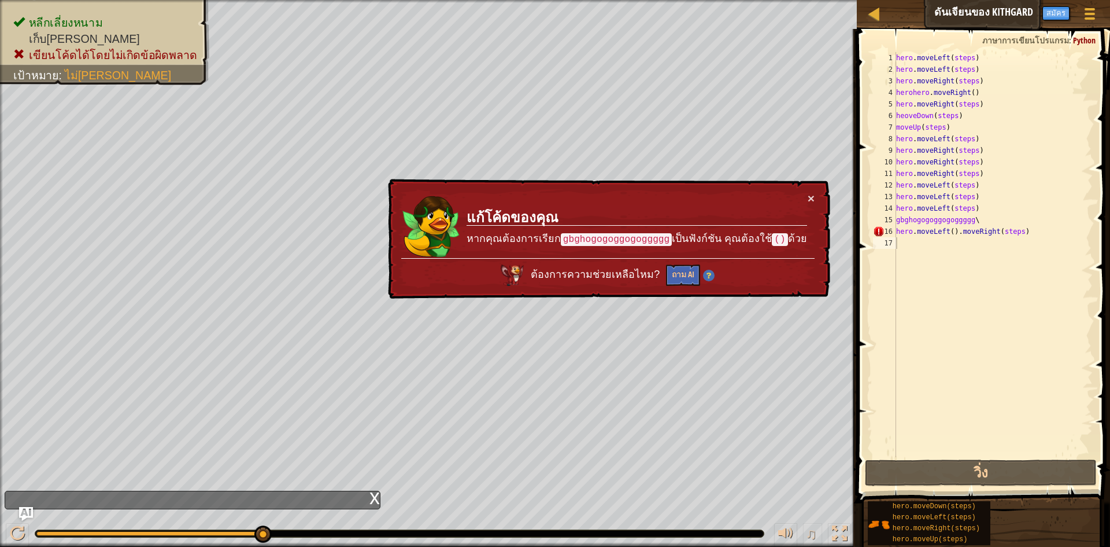
click at [376, 495] on div "x" at bounding box center [375, 497] width 10 height 12
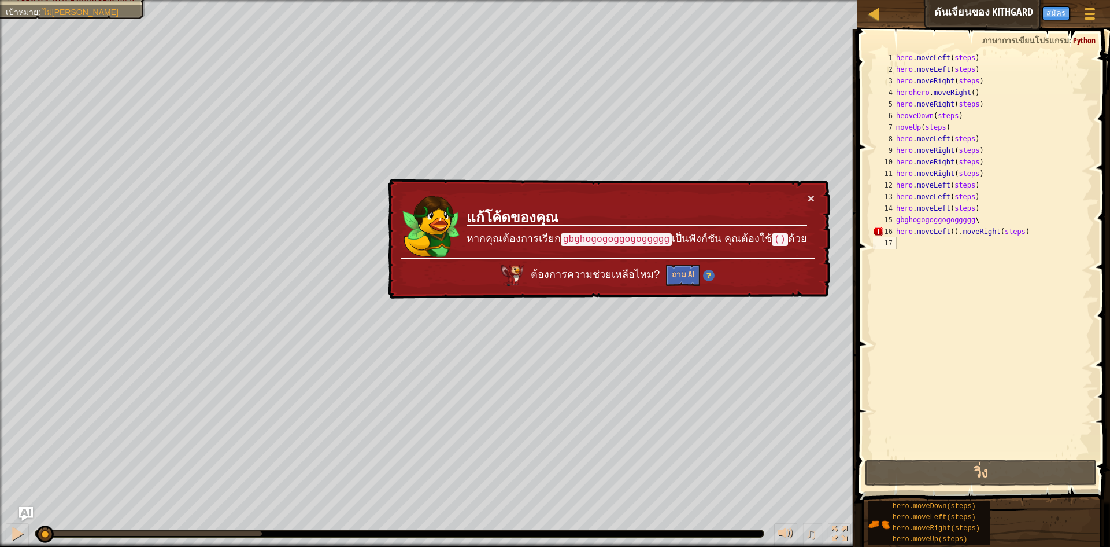
drag, startPoint x: 258, startPoint y: 538, endPoint x: 0, endPoint y: 539, distance: 257.9
click at [0, 539] on div "♫" at bounding box center [428, 530] width 857 height 35
click at [11, 527] on div at bounding box center [17, 533] width 15 height 15
click at [809, 190] on div "× แก้โค้ดของคุณ หากคุณต้องการเรียก gbghogogoggogoggggg เป็นฟังก์ชัน คุณต้องใช้ …" at bounding box center [607, 238] width 445 height 121
click at [809, 197] on button "×" at bounding box center [813, 201] width 8 height 12
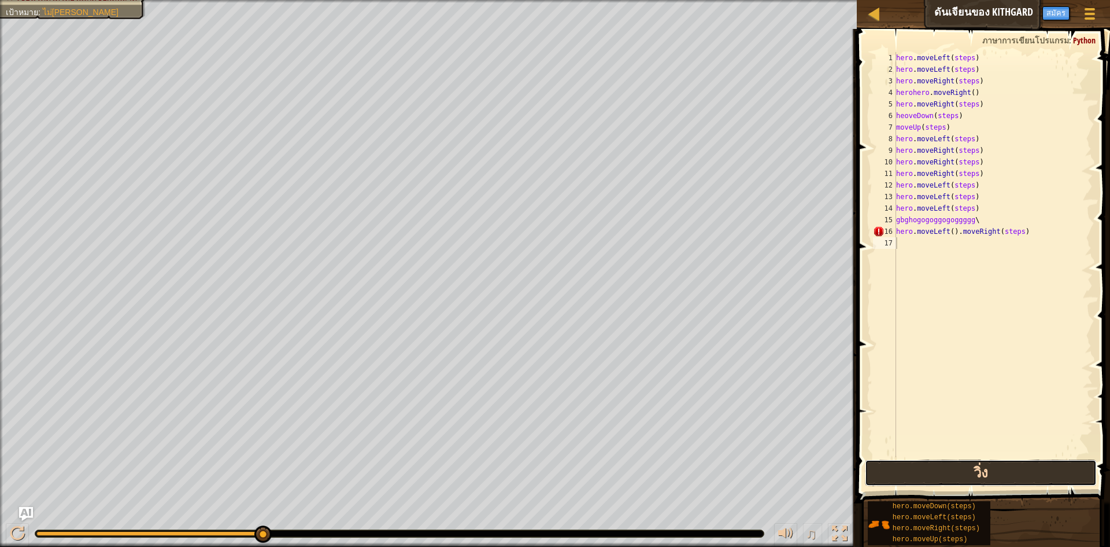
click at [965, 474] on button "วิ่ง" at bounding box center [981, 472] width 232 height 27
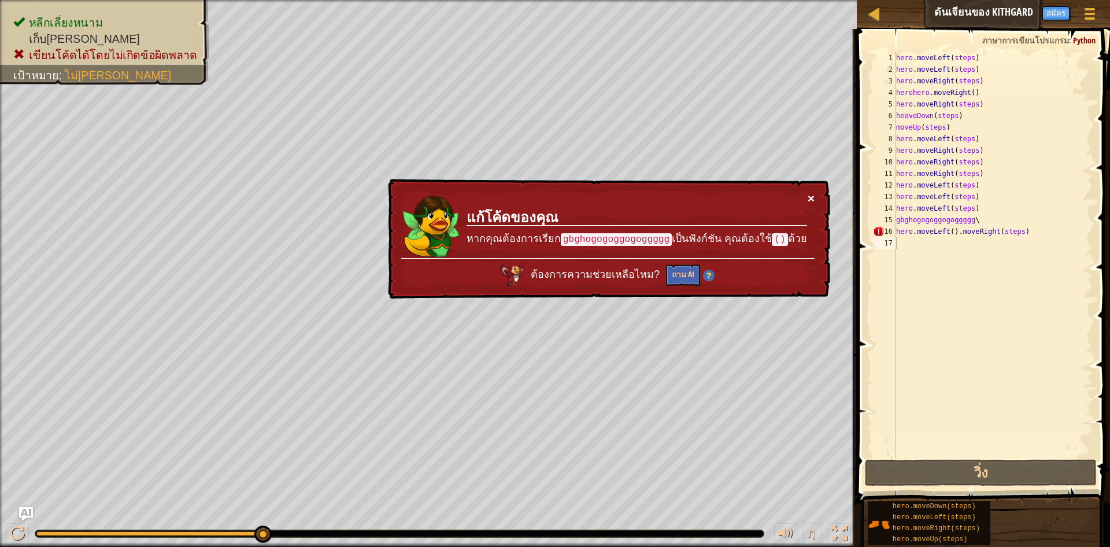
click at [814, 195] on button "×" at bounding box center [813, 201] width 8 height 12
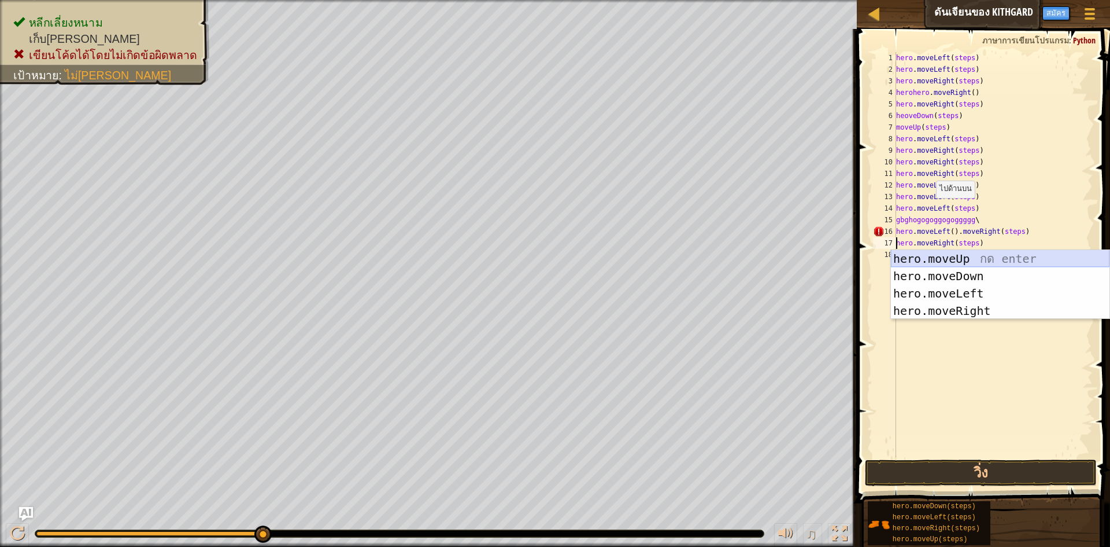
click at [954, 253] on div "hero.moveUp กด enter hero.moveDown กด enter hero.moveLeft กด enter hero.moveRig…" at bounding box center [1000, 302] width 219 height 104
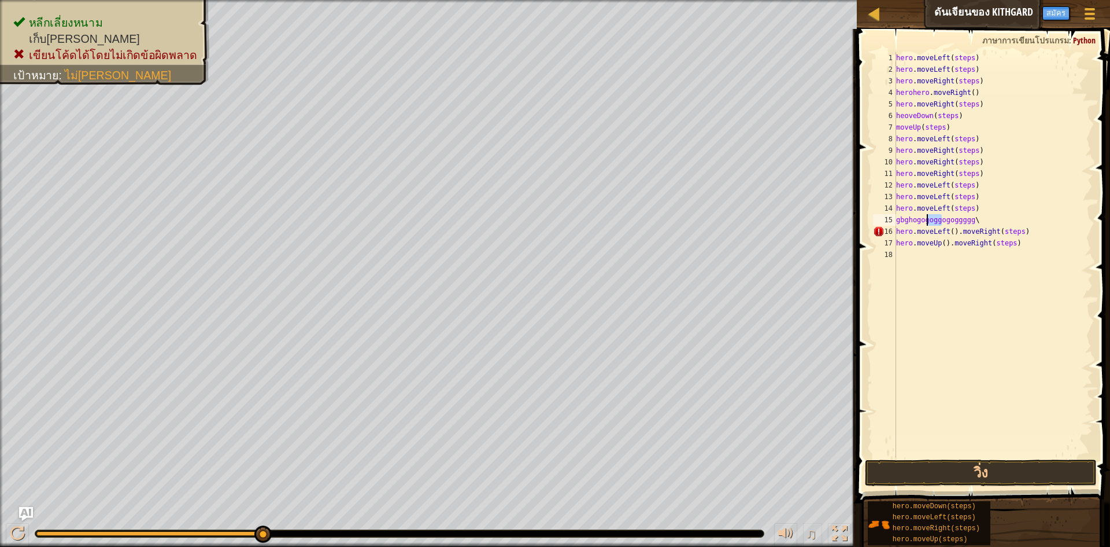
drag, startPoint x: 943, startPoint y: 225, endPoint x: 929, endPoint y: 224, distance: 14.5
click at [929, 224] on div "hero . moveLeft ( steps ) hero . moveLeft ( steps ) hero . moveRight ( steps ) …" at bounding box center [993, 266] width 199 height 428
type textarea "gbghogogoggogoggggg\"
click at [929, 224] on div "hero . moveLeft ( steps ) hero . moveLeft ( steps ) hero . moveRight ( steps ) …" at bounding box center [993, 254] width 199 height 405
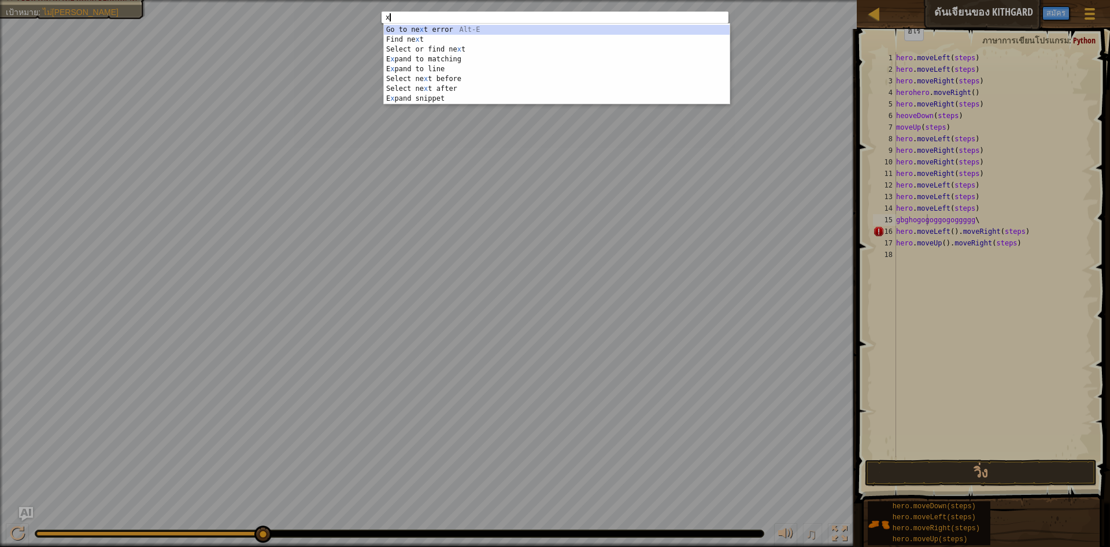
type textarea "x"
drag, startPoint x: 318, startPoint y: 331, endPoint x: 338, endPoint y: 296, distance: 41.0
click at [338, 296] on div "x x ההההההההההההההההההההההההההההההההההההההההההההההההההההההההההההההההההההההההההה…" at bounding box center [555, 273] width 1110 height 547
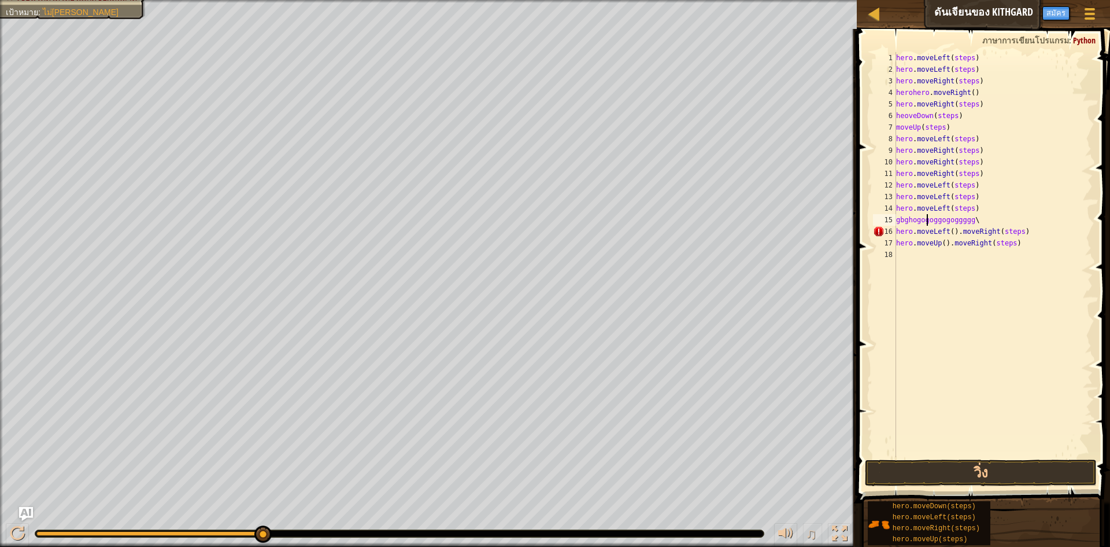
click at [272, 0] on html "แผนที่ ดันเจียนของ Kithgard เมนูเกม เสร็จสิ้น สมัคร คำแนะนำ Ask AI 1 הההההההההה…" at bounding box center [555, 0] width 1110 height 0
click at [934, 227] on div "hero . moveLeft ( steps ) hero . moveLeft ( steps ) hero . moveRight ( steps ) …" at bounding box center [993, 266] width 199 height 428
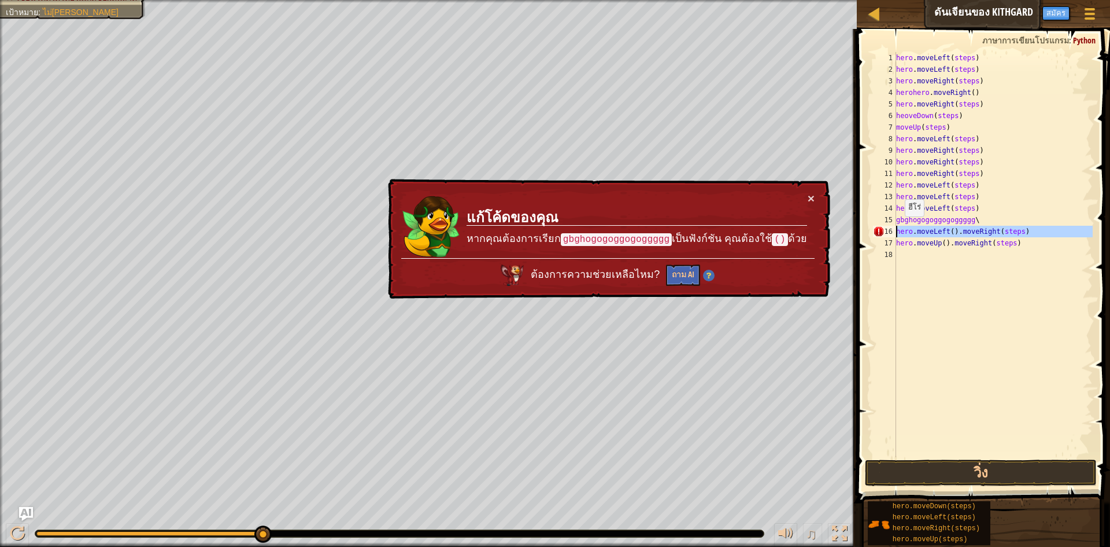
click at [874, 231] on div "16" at bounding box center [884, 232] width 23 height 12
click at [874, 230] on div "16" at bounding box center [884, 232] width 23 height 12
click at [803, 198] on td "แก้โค้ดของคุณ หากคุณต้องการเรียก gbghogogoggogoggggg เป็นฟังก์ชัน คุณต้องใช้ ()…" at bounding box center [637, 224] width 342 height 68
click at [810, 194] on button "×" at bounding box center [811, 198] width 7 height 12
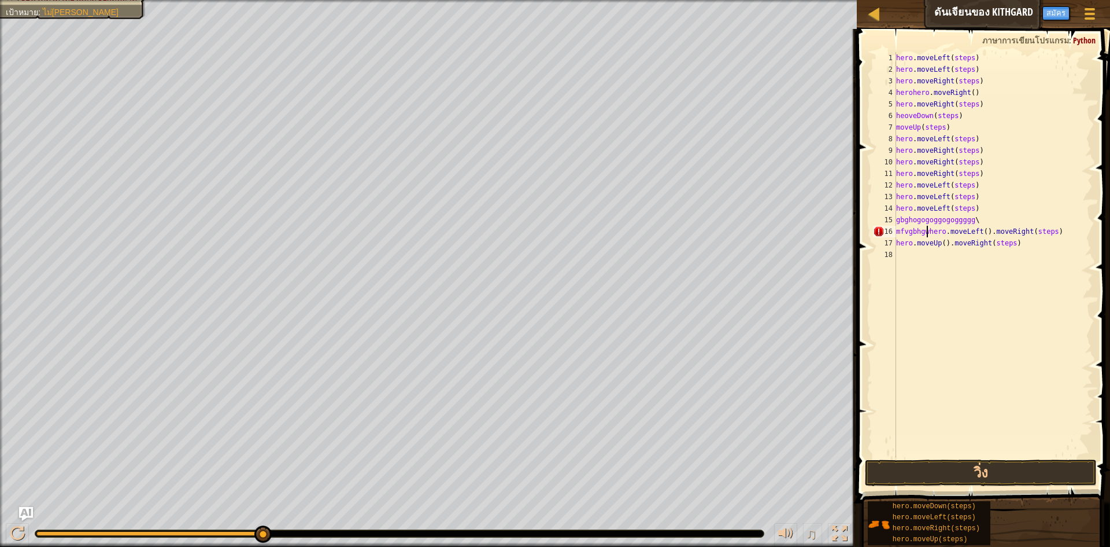
scroll to position [5, 3]
type textarea "mfvgbhgwuhero.moveLeft().moveRight(steps)"
